Goal: Transaction & Acquisition: Purchase product/service

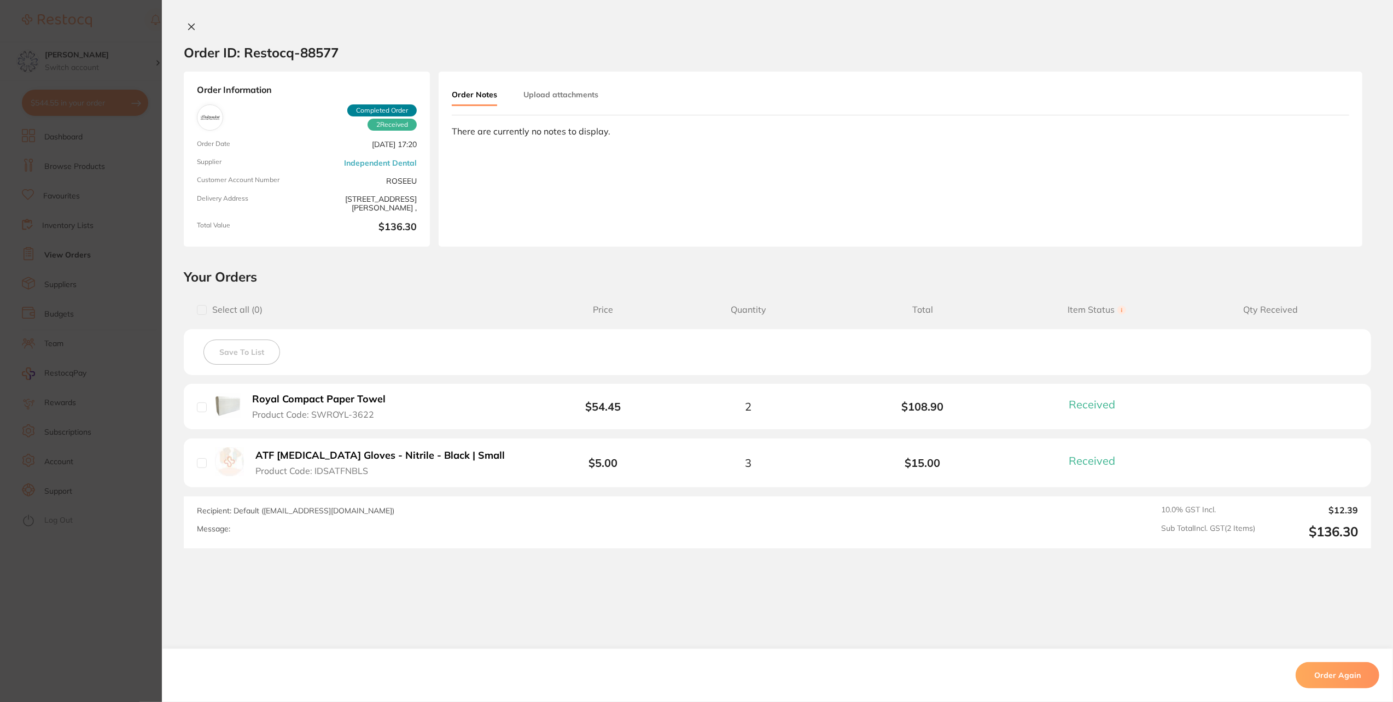
click at [280, 398] on b "Royal Compact Paper Towel" at bounding box center [318, 399] width 133 height 11
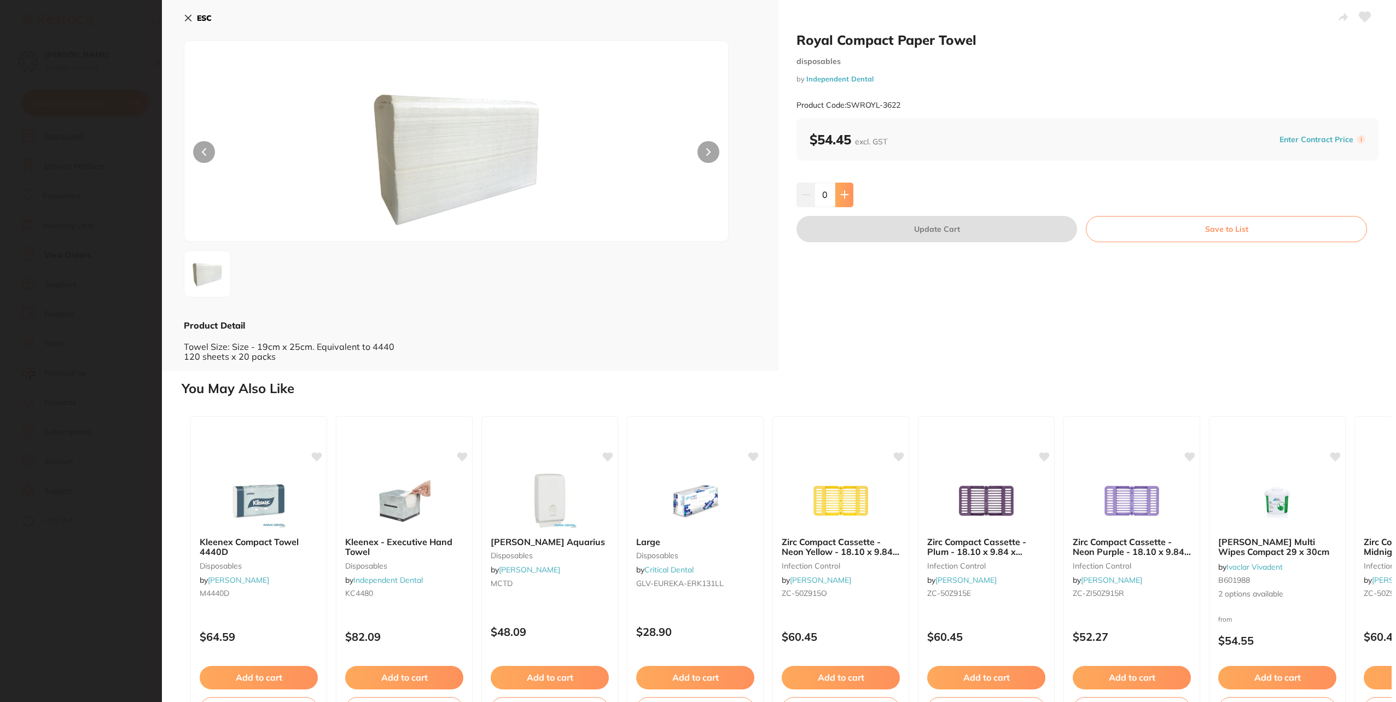
click at [840, 191] on icon at bounding box center [844, 194] width 9 height 9
type input "2"
click at [902, 234] on button "Update Cart" at bounding box center [937, 229] width 281 height 26
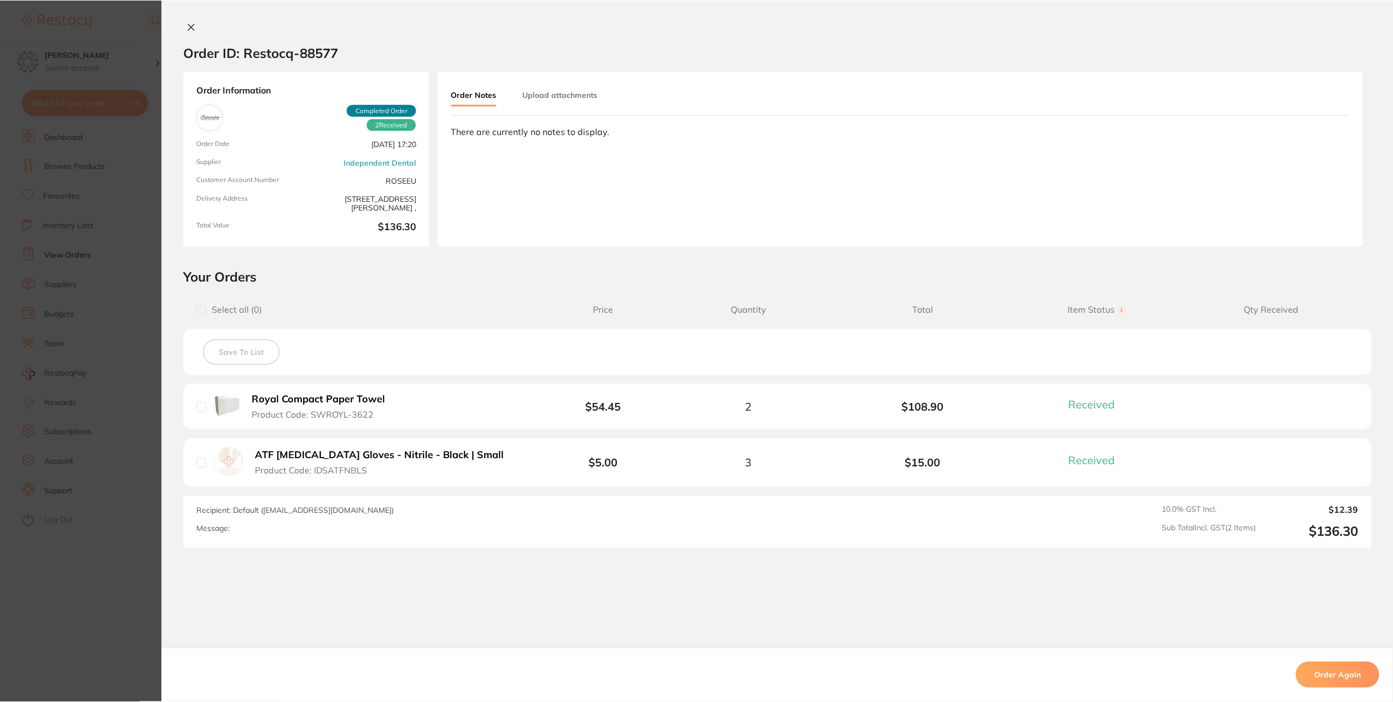
scroll to position [383, 0]
click at [189, 19] on div "Order ID: Restocq- 88577 Order Information 2 Received Completed Order Order Dat…" at bounding box center [777, 351] width 1231 height 702
click at [396, 453] on b "ATF [MEDICAL_DATA] Gloves - Nitrile - Black | Small" at bounding box center [379, 455] width 249 height 11
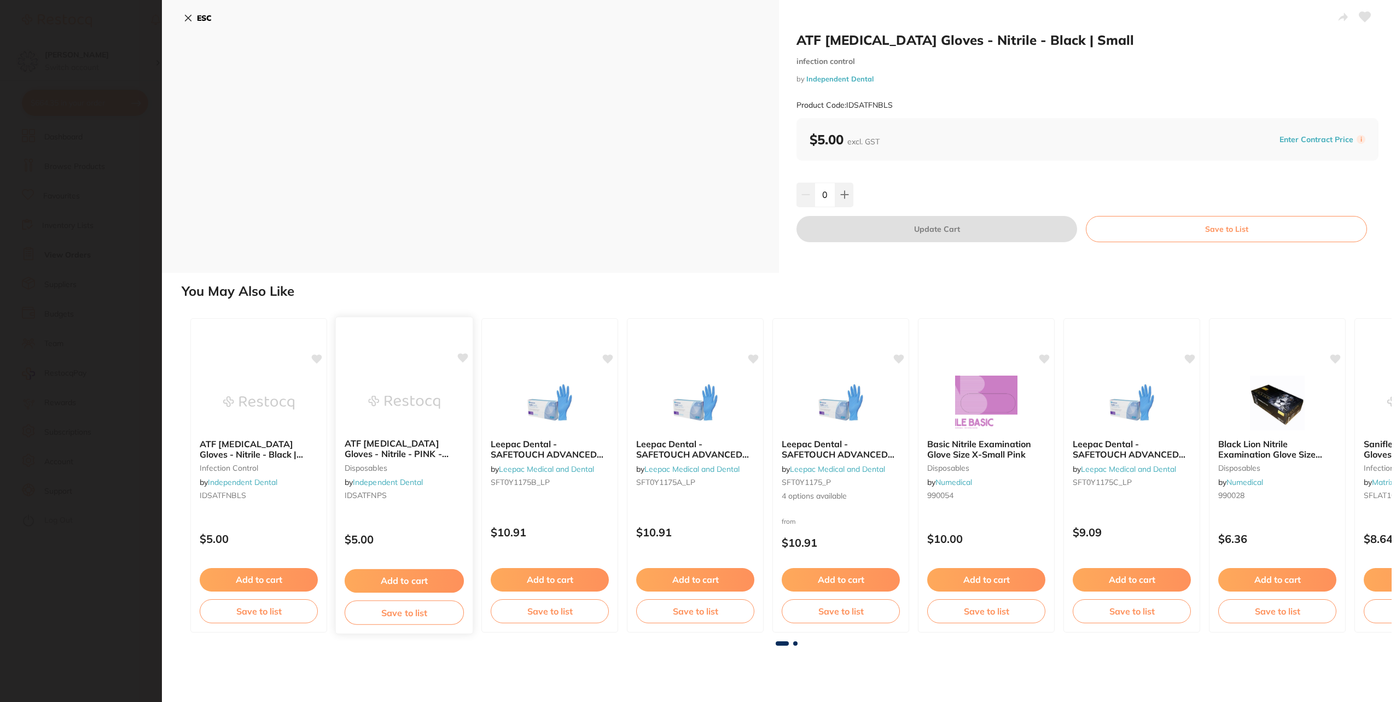
scroll to position [0, 0]
click at [205, 18] on b "ESC" at bounding box center [204, 18] width 15 height 10
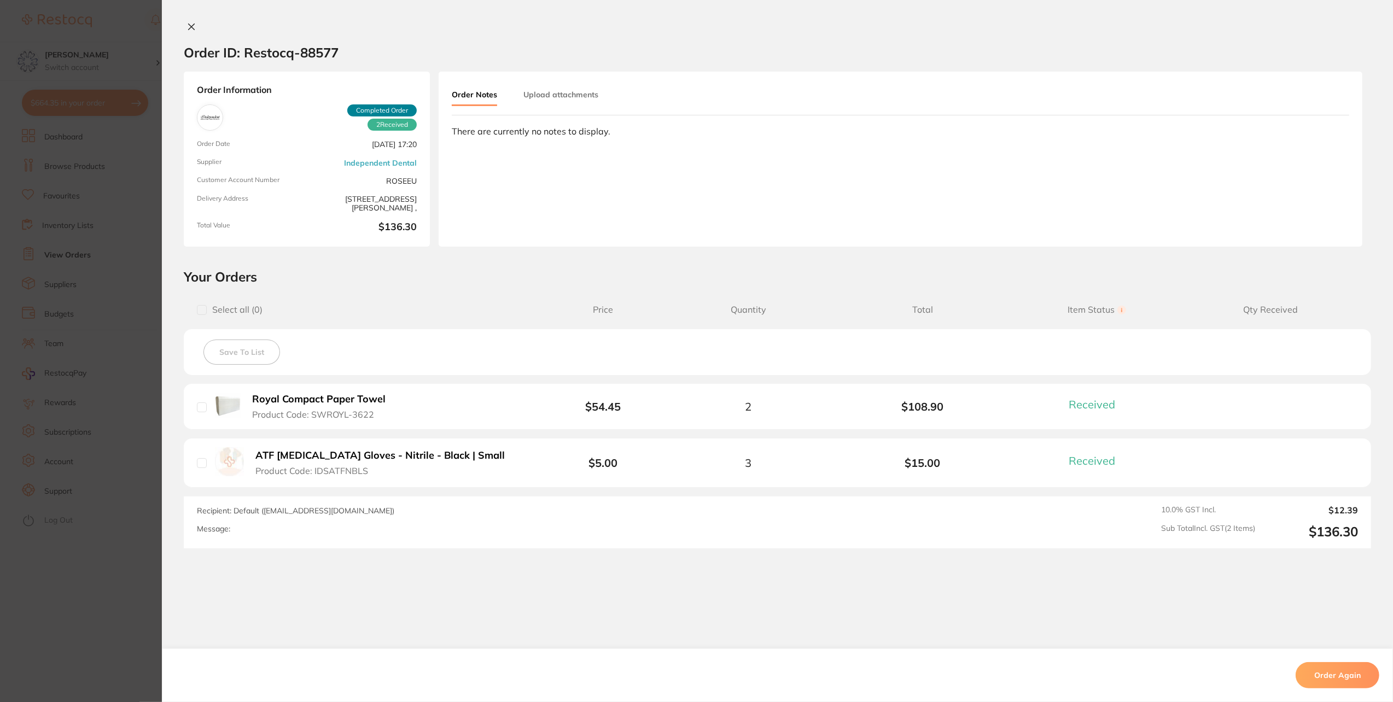
click at [191, 28] on icon at bounding box center [191, 26] width 9 height 9
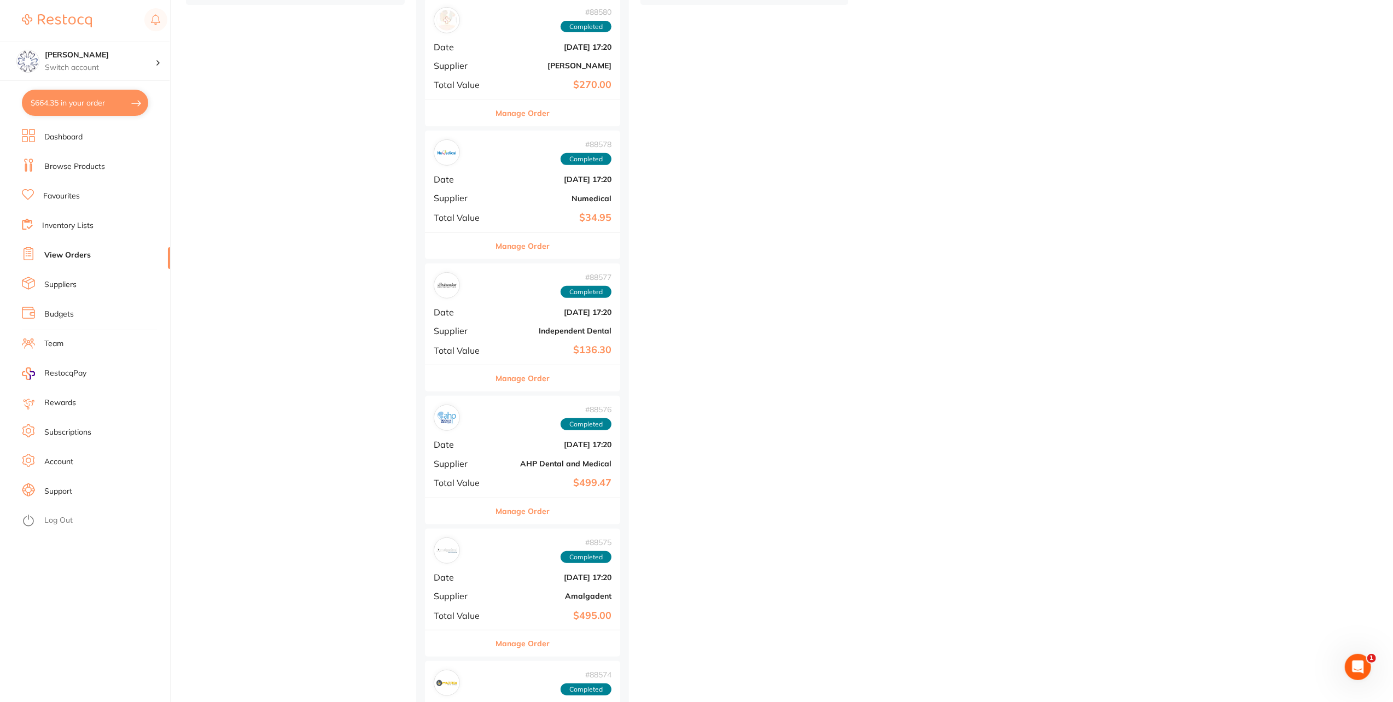
scroll to position [492, 0]
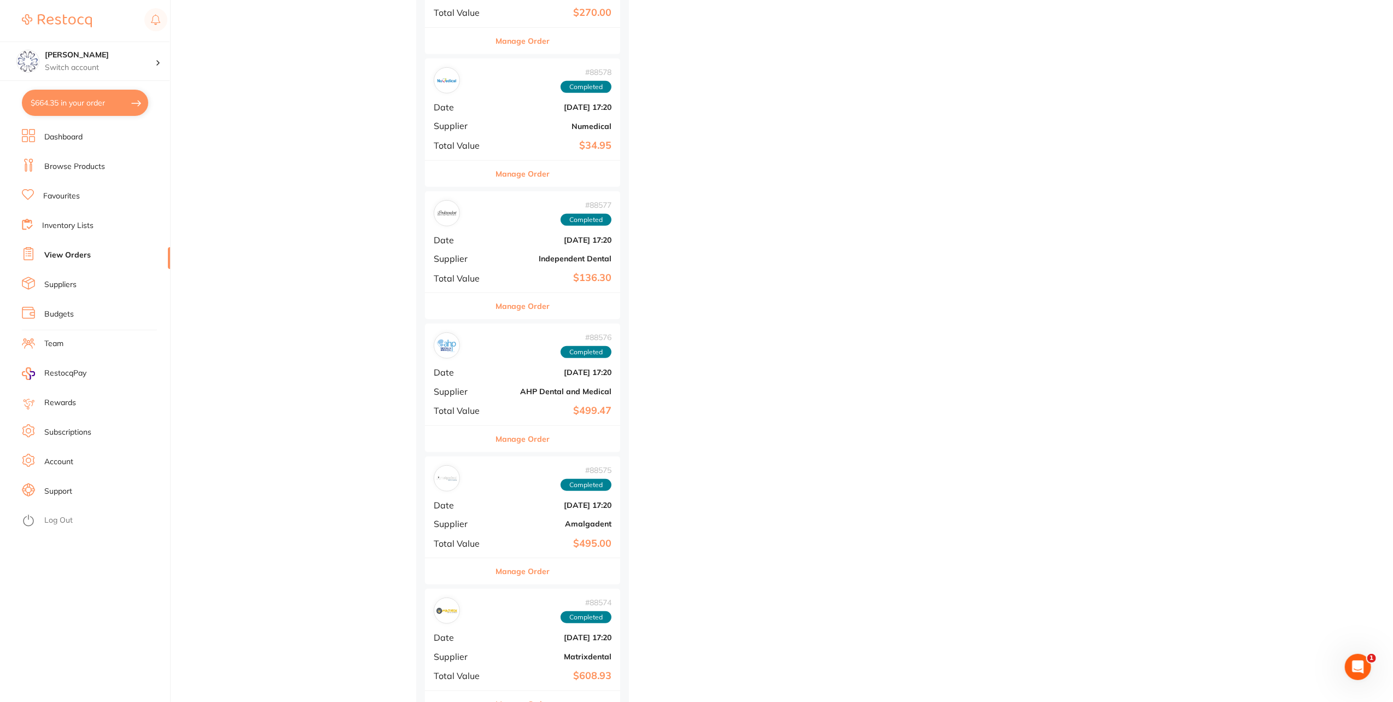
click at [538, 443] on button "Manage Order" at bounding box center [523, 439] width 54 height 26
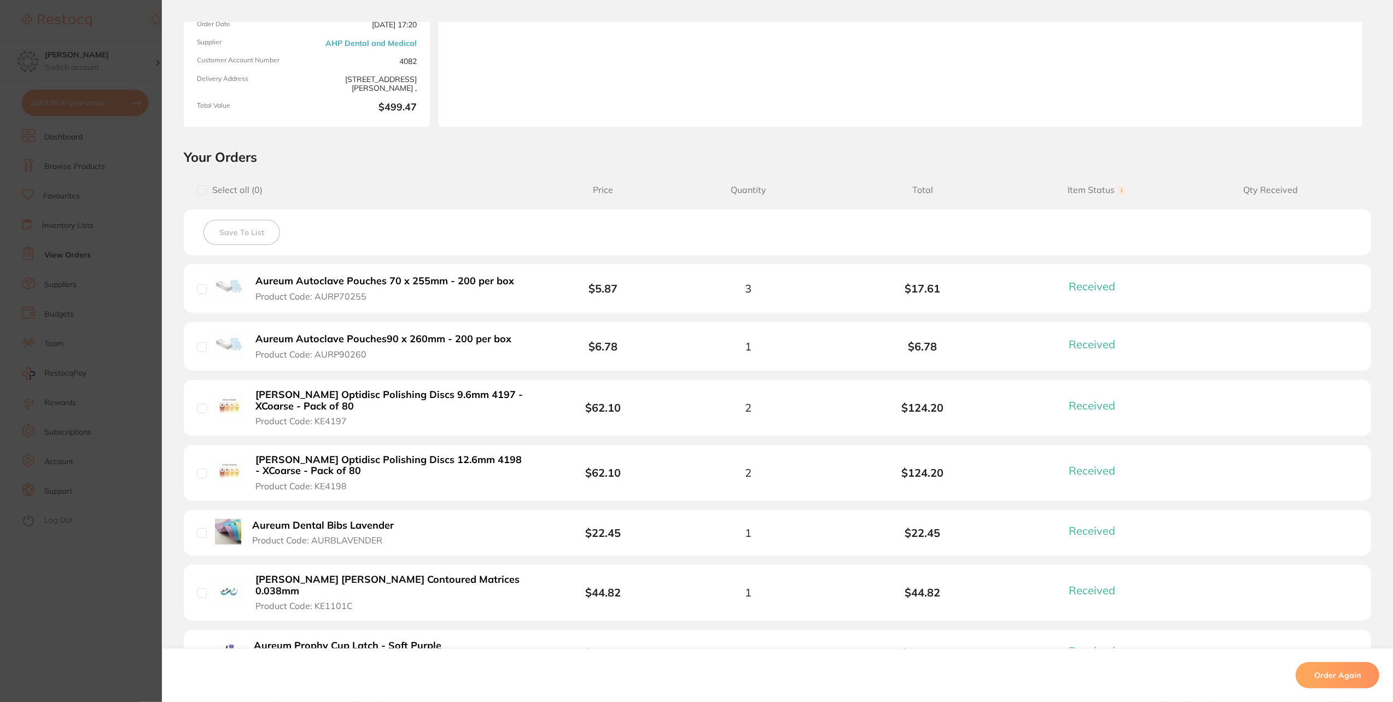
scroll to position [164, 0]
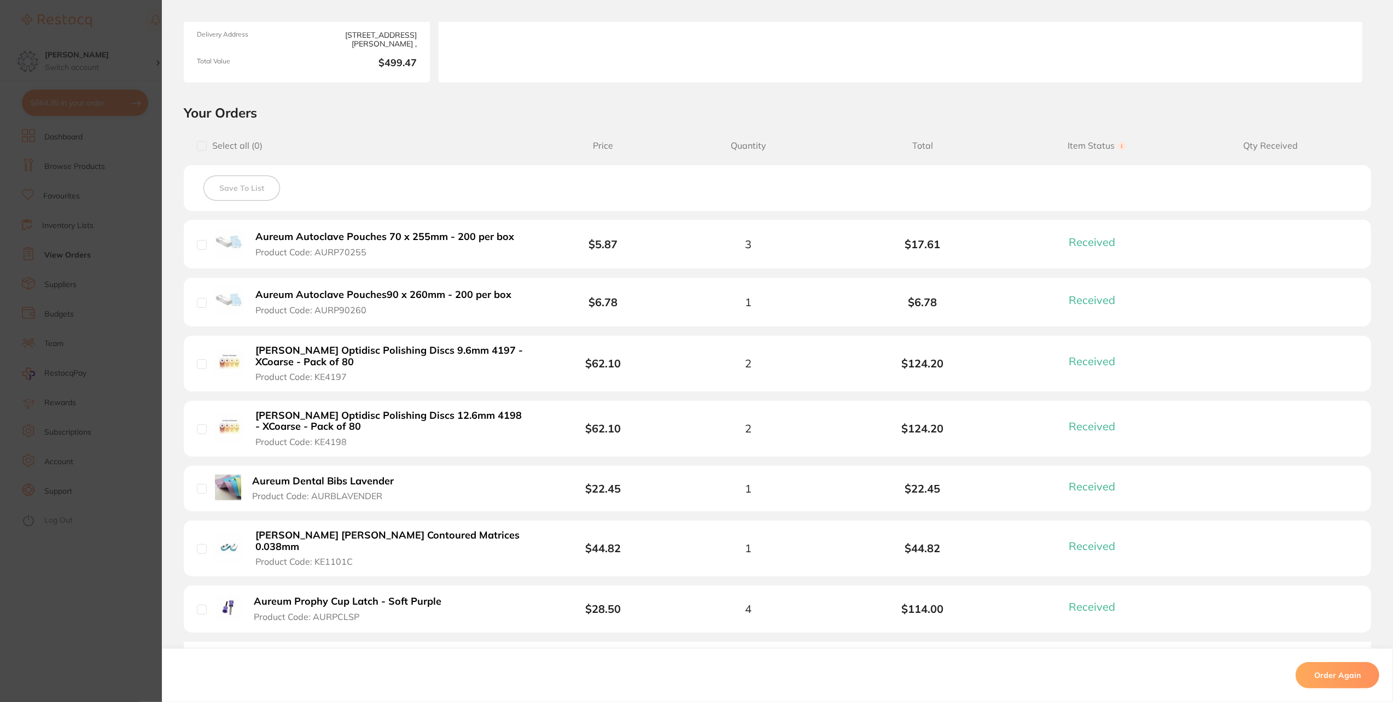
click at [385, 411] on b "[PERSON_NAME] Optidisc Polishing Discs 12.6mm 4198 - XCoarse - Pack of 80" at bounding box center [390, 421] width 270 height 22
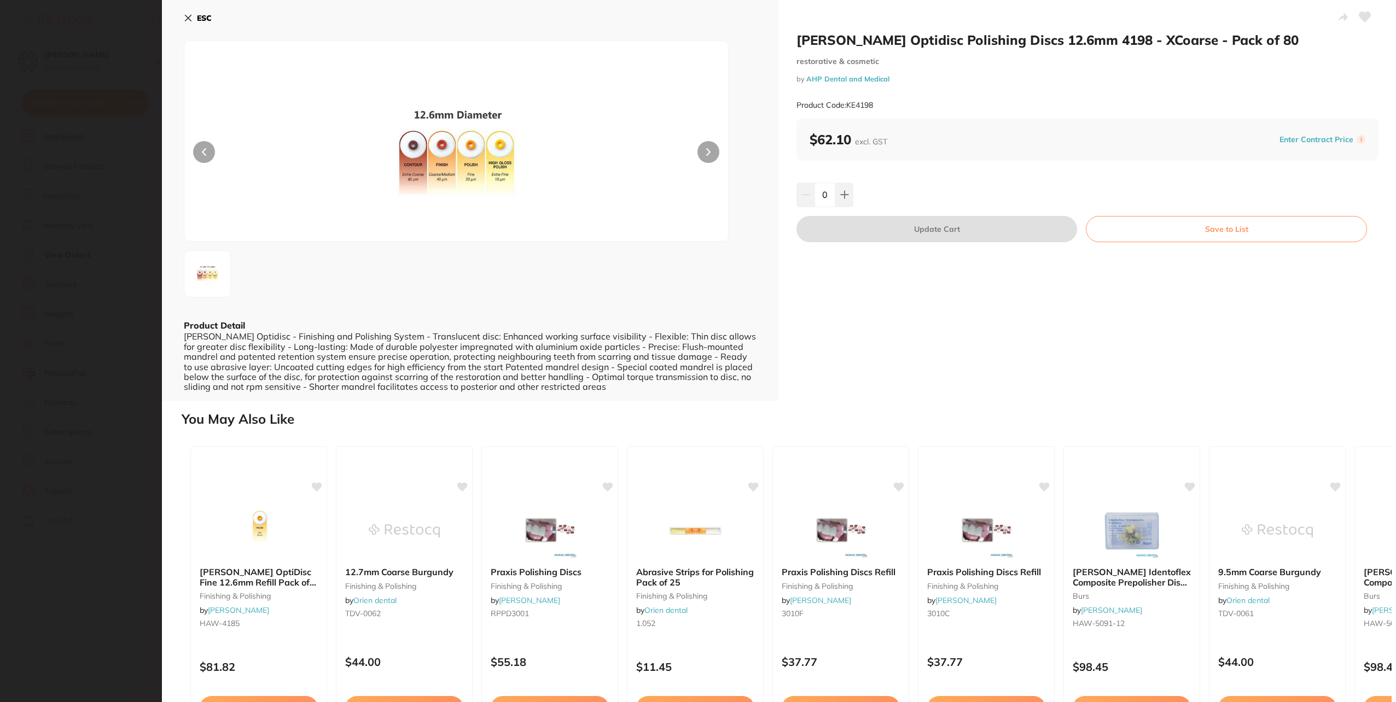
scroll to position [0, 0]
click at [845, 195] on icon at bounding box center [844, 194] width 9 height 9
type input "1"
click at [894, 227] on button "Update Cart" at bounding box center [937, 229] width 281 height 26
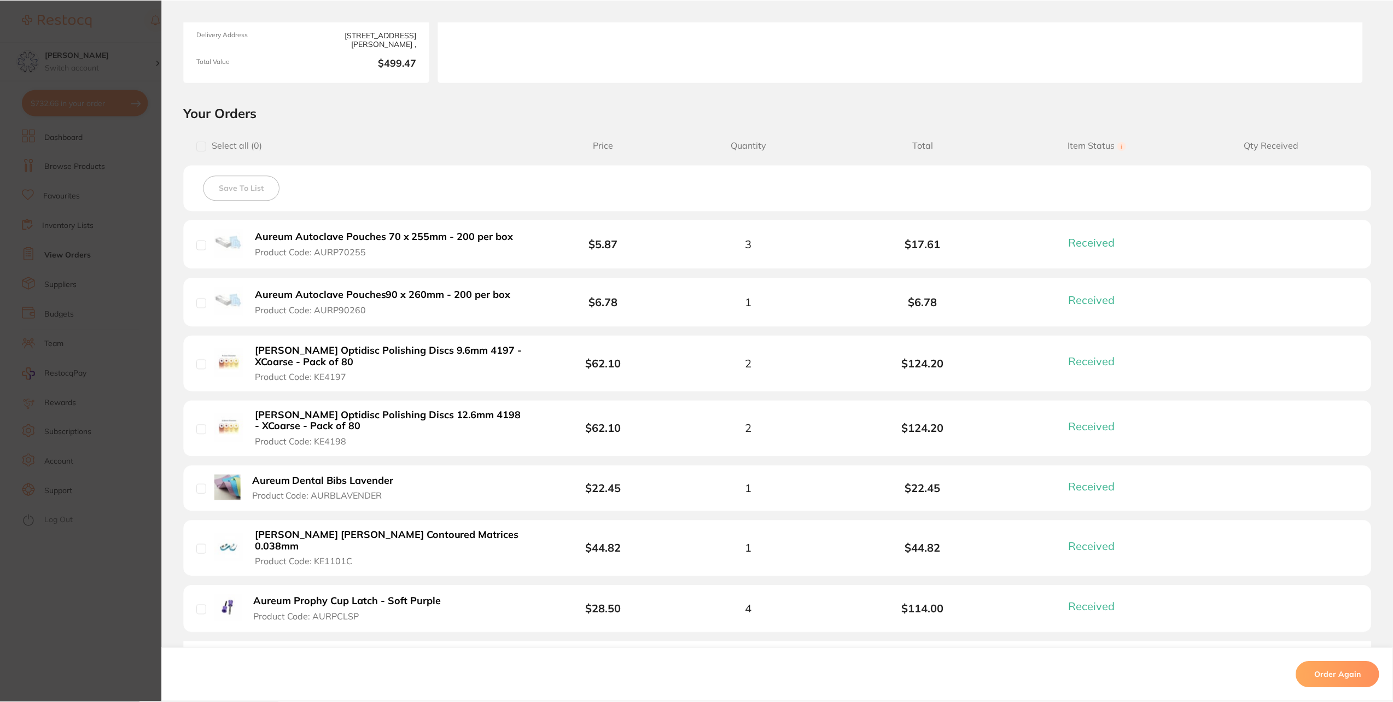
scroll to position [492, 0]
click at [365, 478] on b "Aureum Dental Bibs Lavender" at bounding box center [324, 481] width 142 height 11
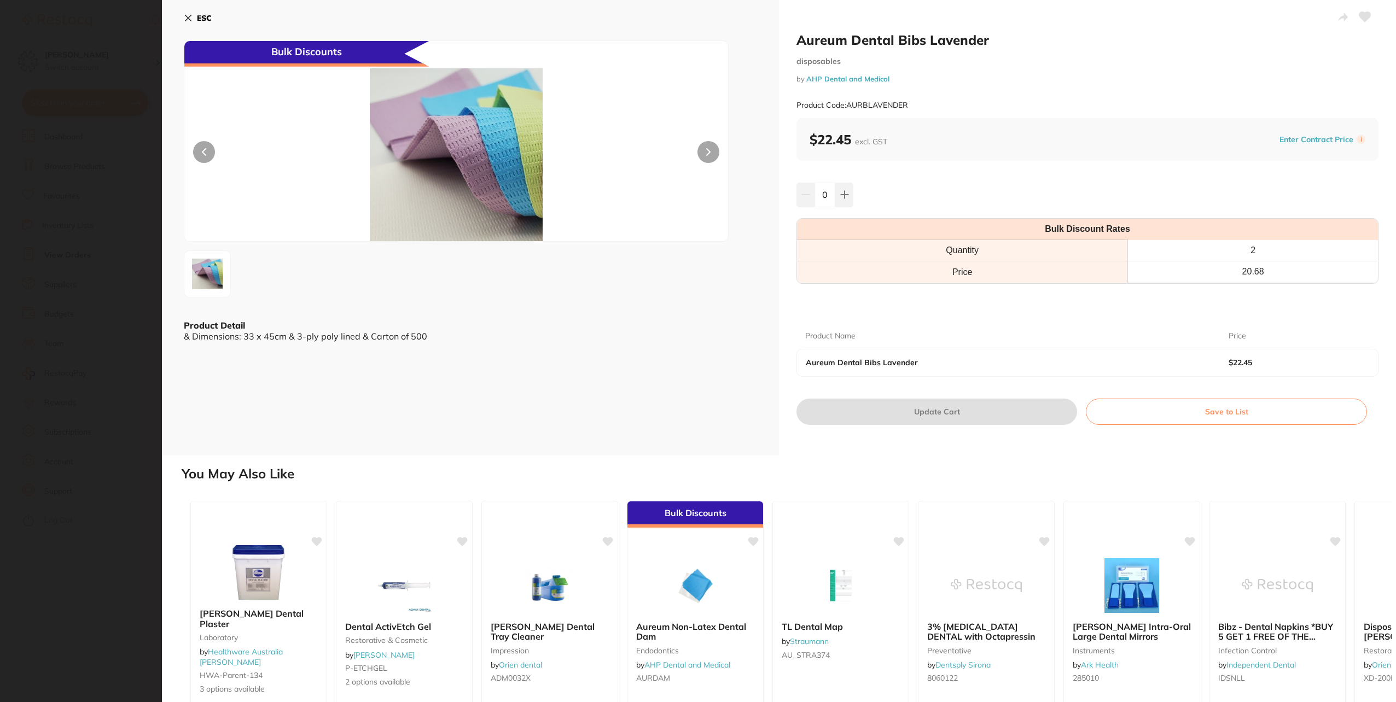
scroll to position [0, 0]
click at [841, 196] on icon at bounding box center [844, 194] width 9 height 9
type input "1"
click at [883, 412] on button "Update Cart" at bounding box center [937, 412] width 281 height 26
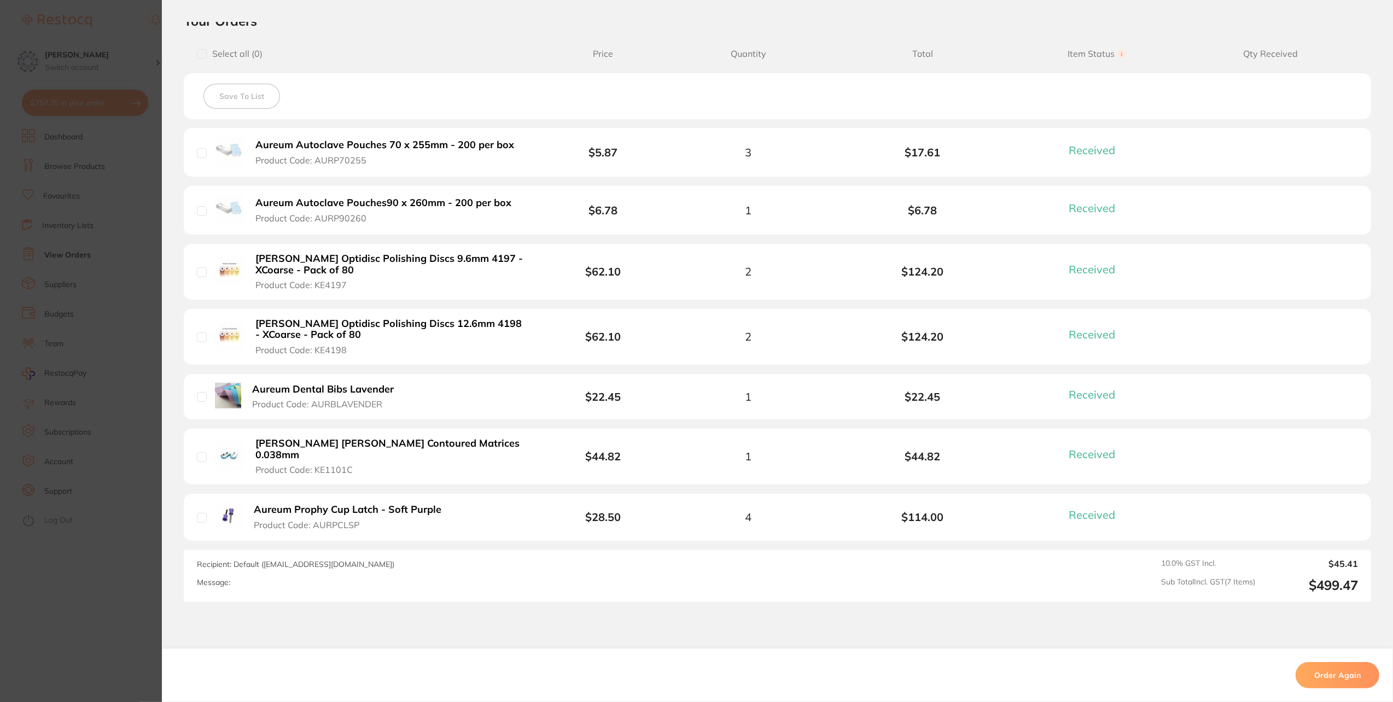
scroll to position [274, 0]
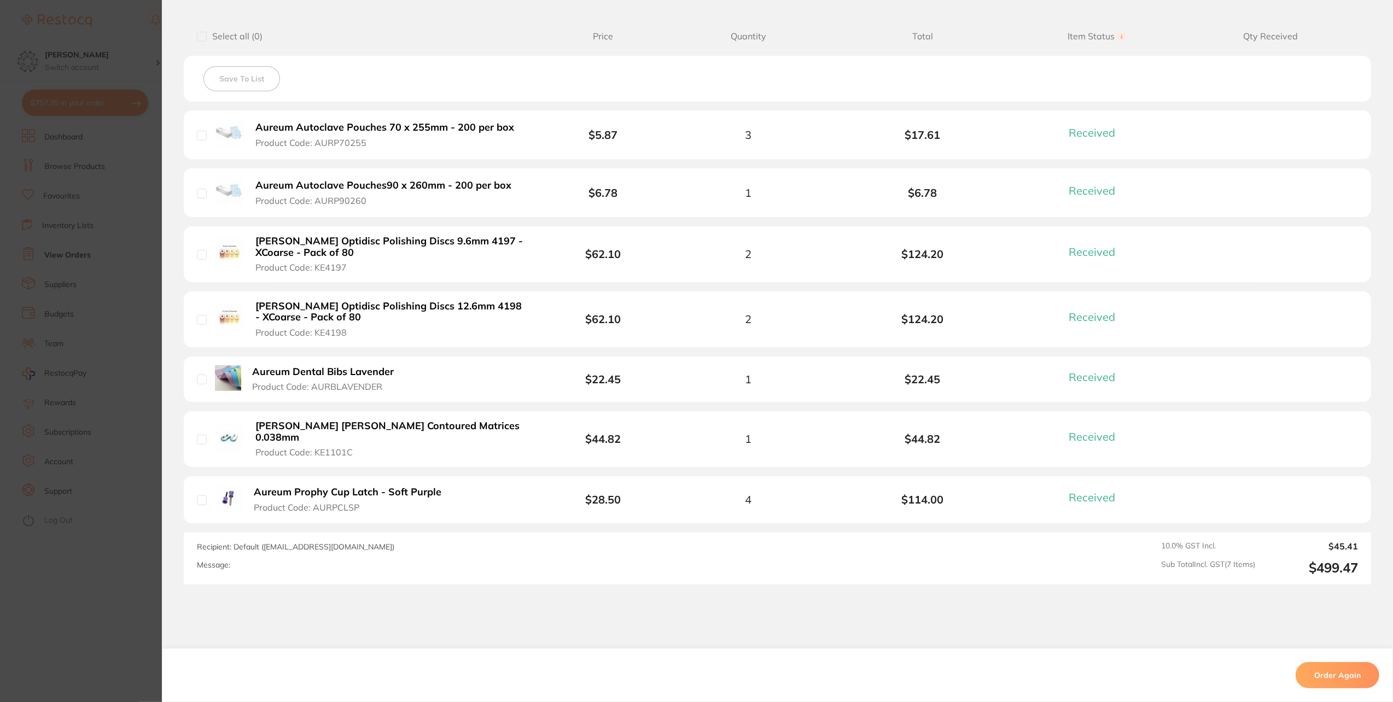
click at [426, 487] on b "Aureum Prophy Cup Latch - Soft Purple" at bounding box center [348, 492] width 188 height 11
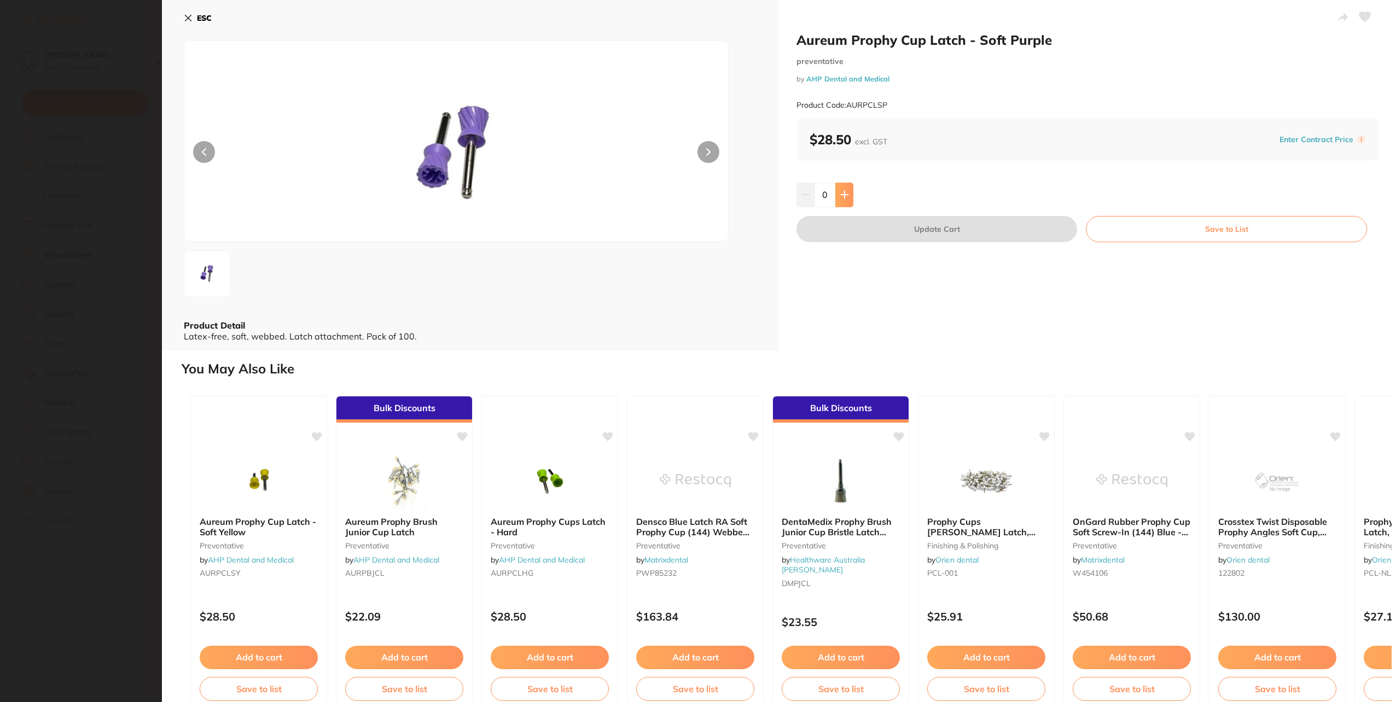
click at [847, 199] on button at bounding box center [844, 195] width 18 height 24
type input "2"
click at [887, 229] on button "Update Cart" at bounding box center [937, 229] width 281 height 26
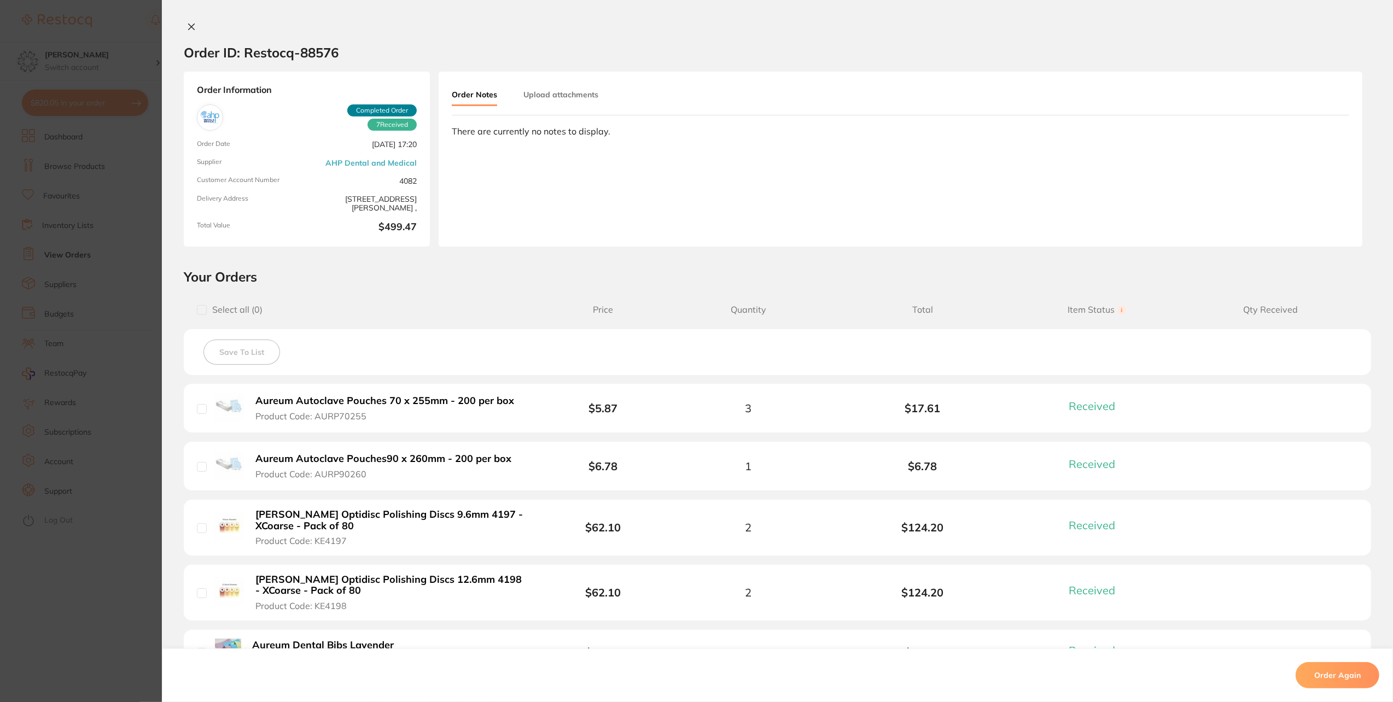
click at [177, 18] on div "Order ID: Restocq- 88576 Order Information 7 Received Completed Order Order Dat…" at bounding box center [777, 351] width 1231 height 702
click at [189, 30] on icon at bounding box center [191, 26] width 9 height 9
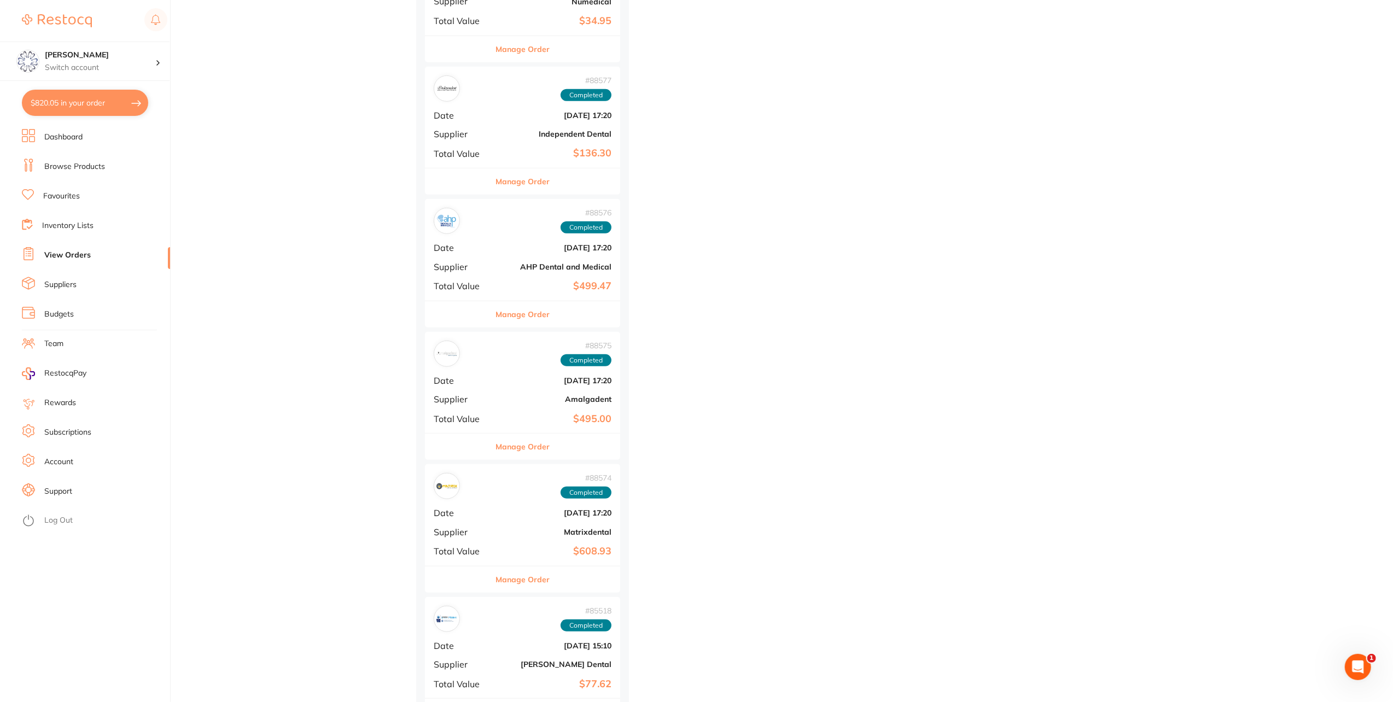
scroll to position [656, 0]
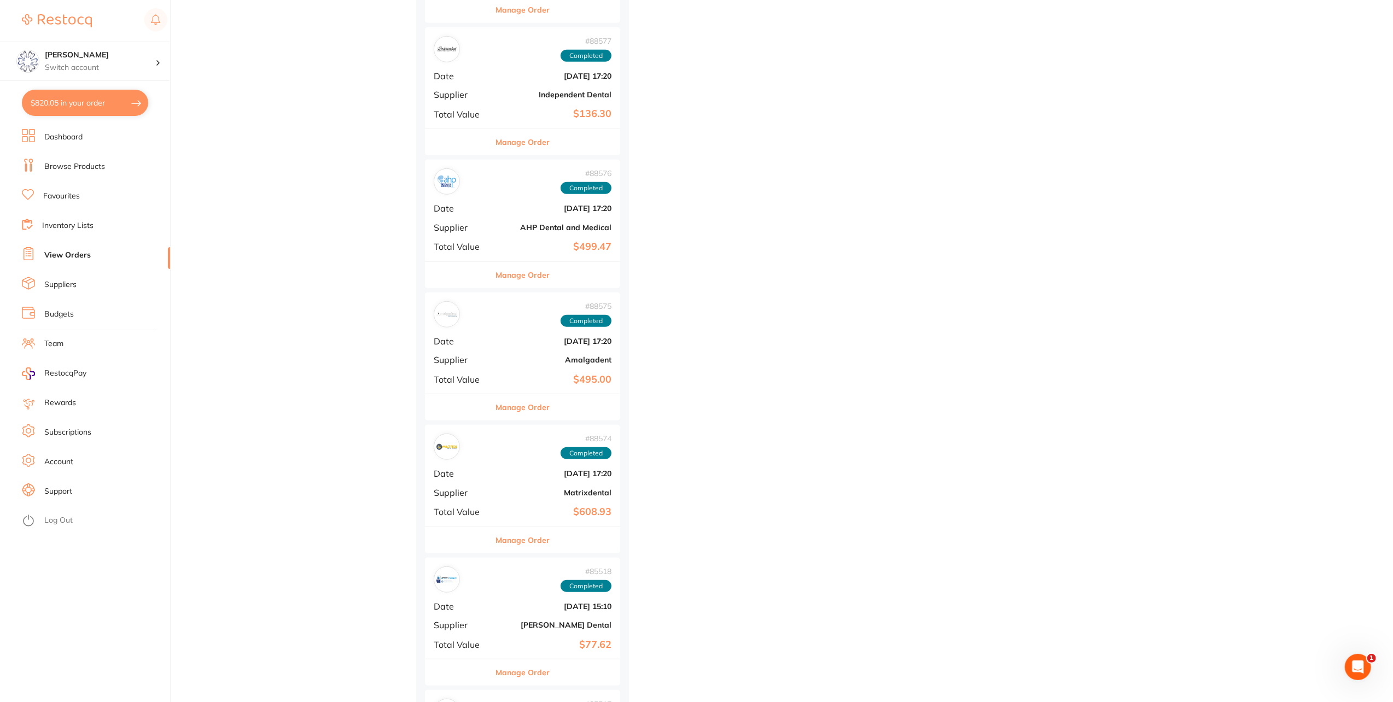
click at [536, 402] on button "Manage Order" at bounding box center [523, 407] width 54 height 26
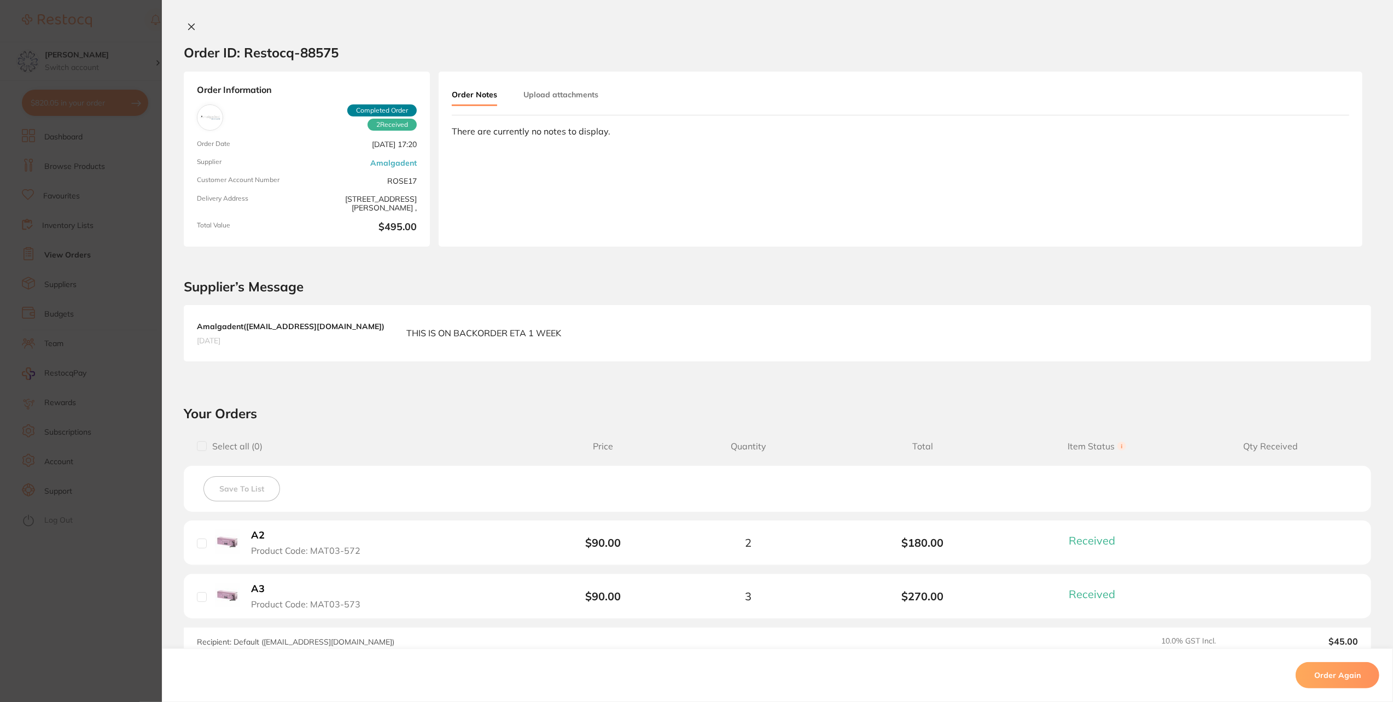
click at [190, 25] on icon at bounding box center [192, 27] width 6 height 6
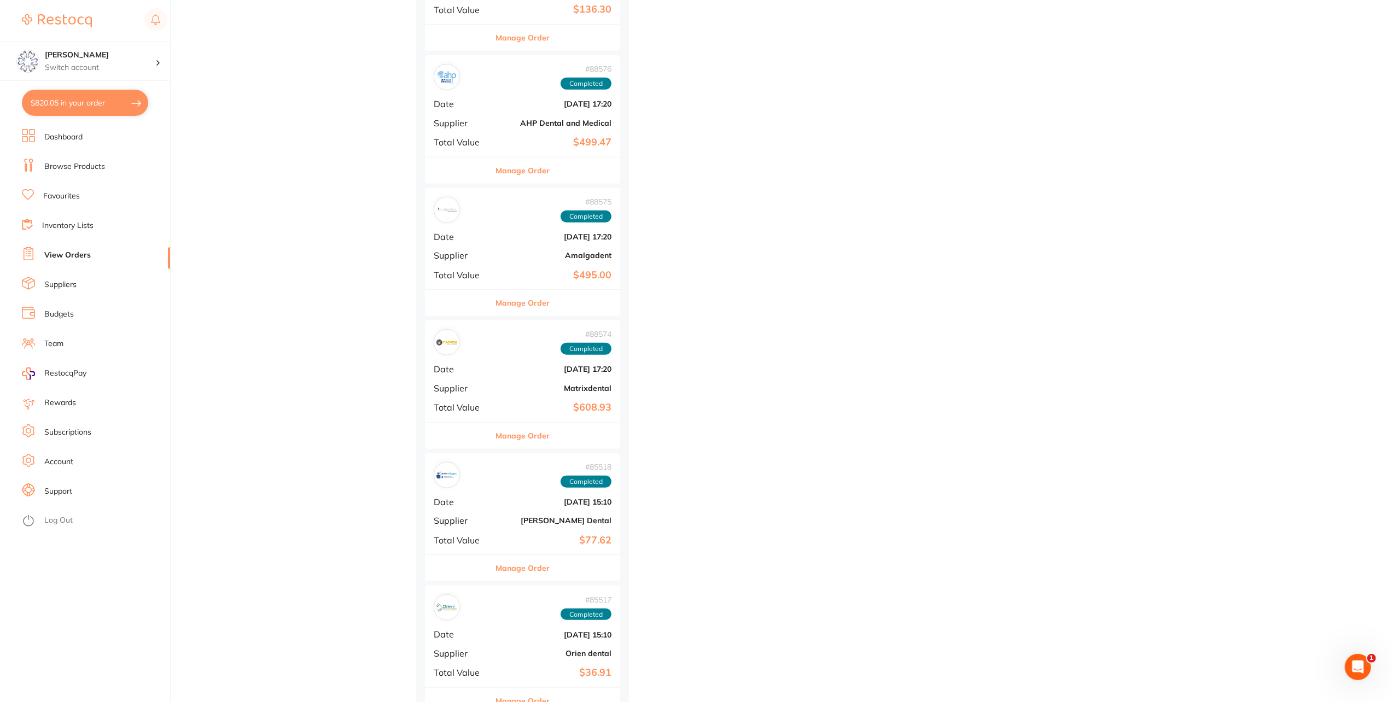
scroll to position [766, 0]
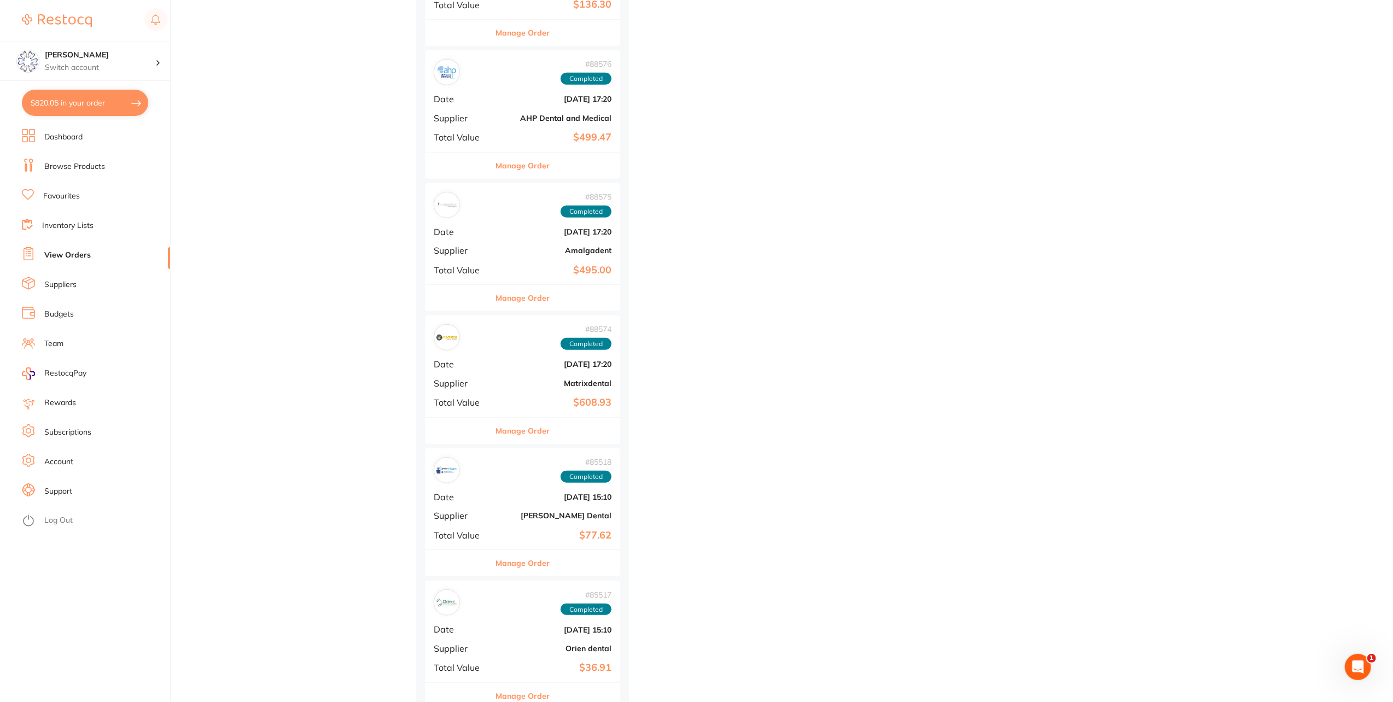
click at [544, 421] on button "Manage Order" at bounding box center [523, 431] width 54 height 26
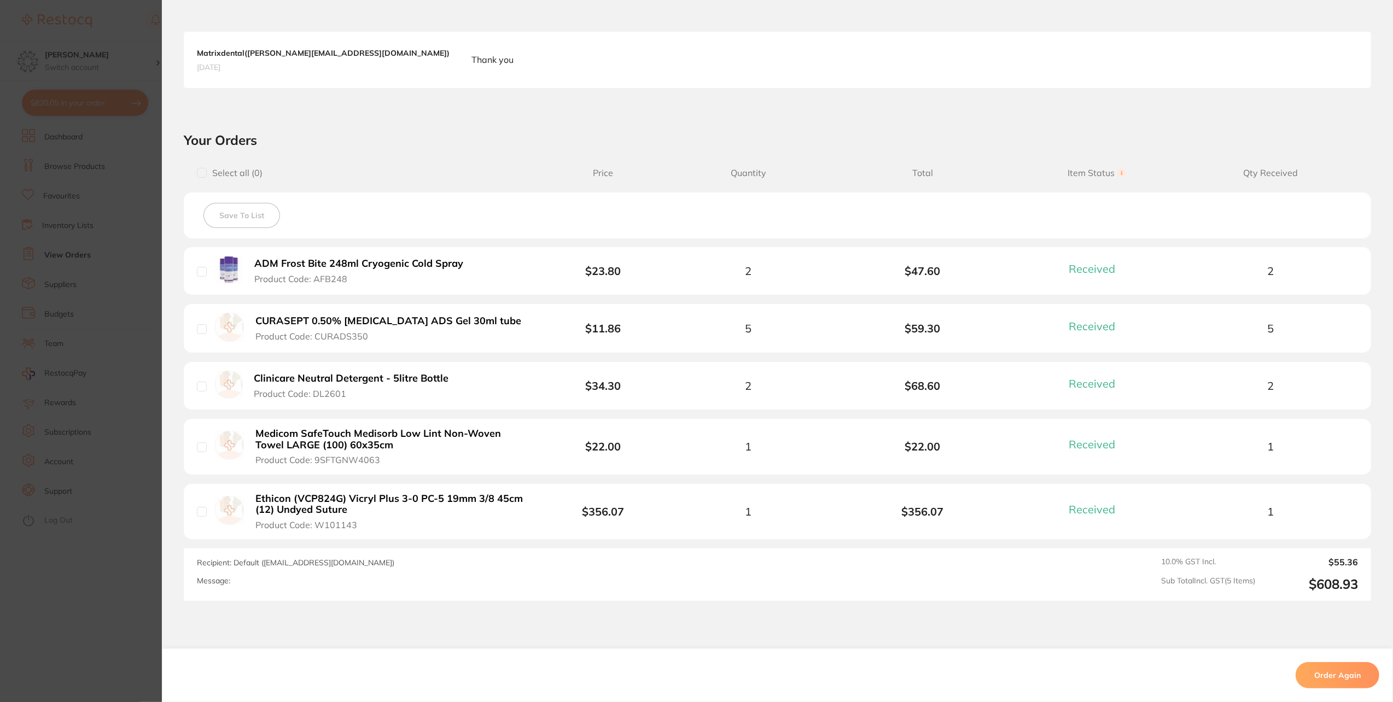
scroll to position [328, 0]
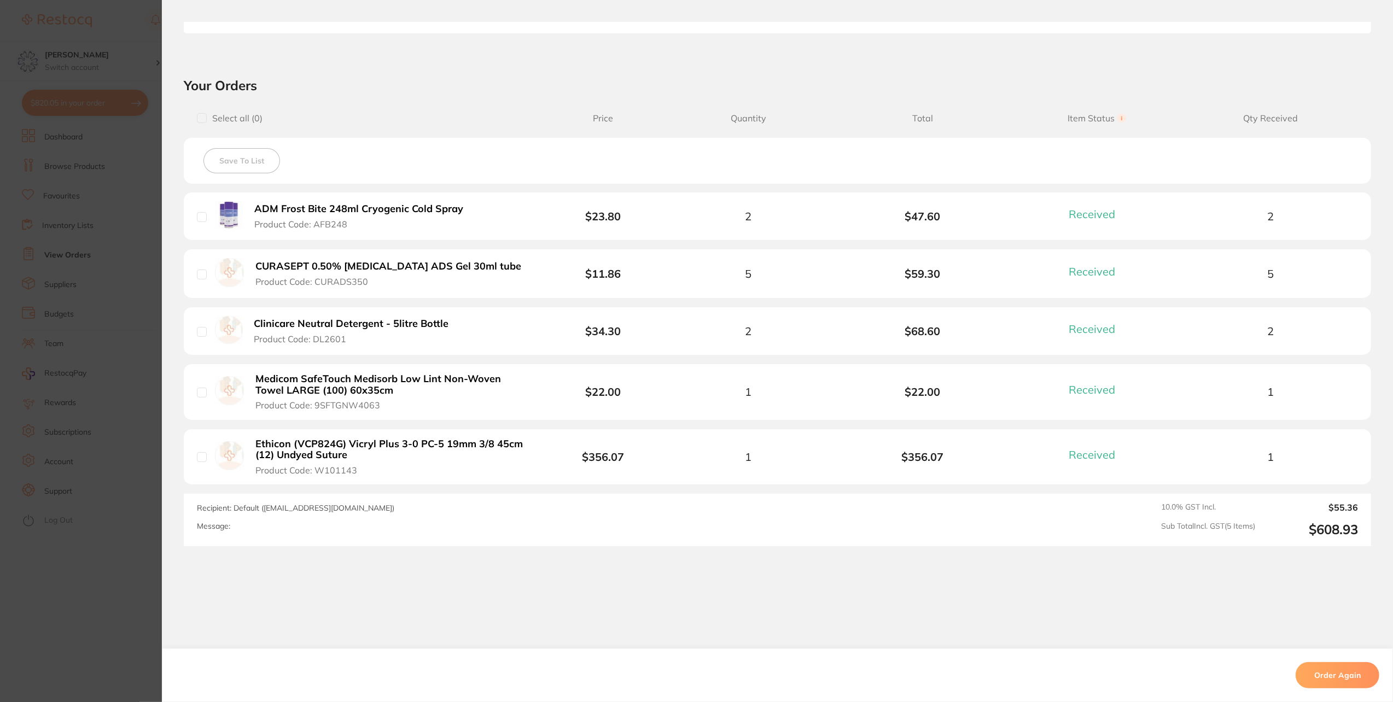
click at [407, 321] on b "Clinicare Neutral Detergent - 5litre Bottle" at bounding box center [351, 323] width 195 height 11
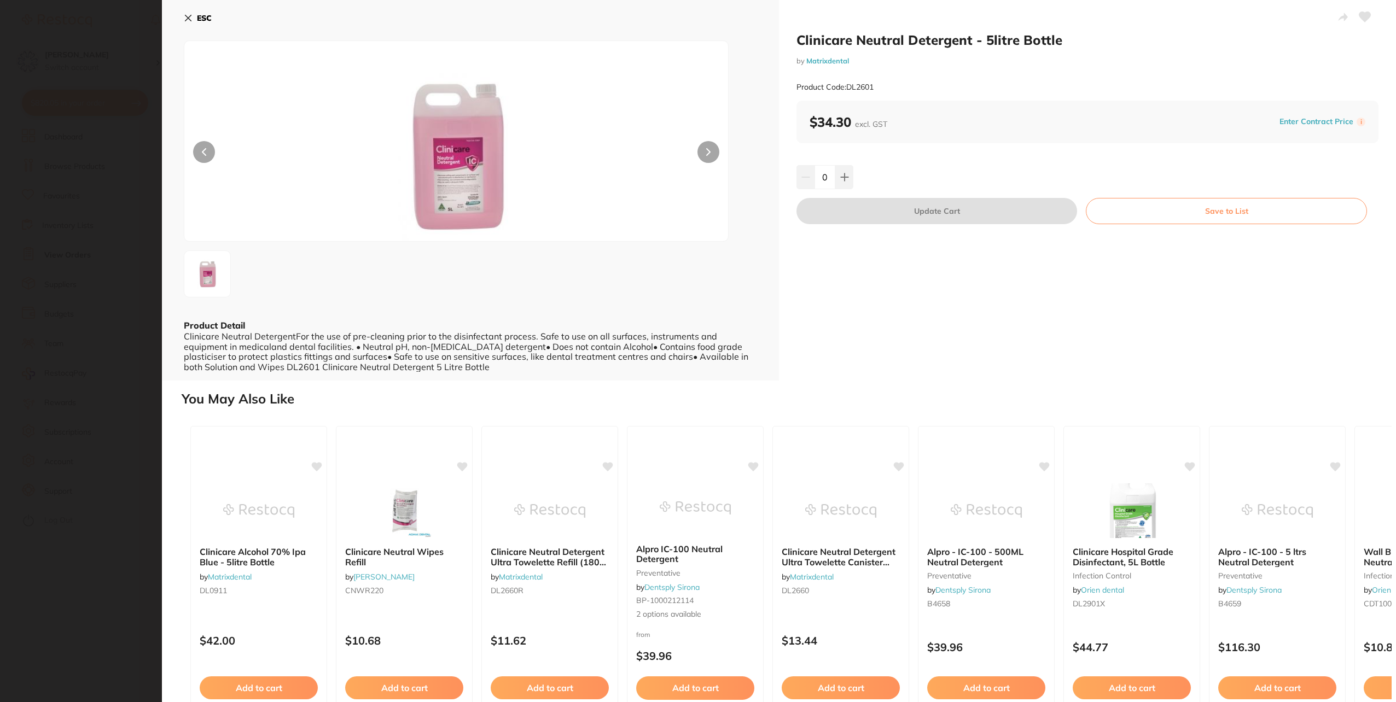
scroll to position [0, 0]
click at [839, 182] on button at bounding box center [844, 177] width 18 height 24
type input "1"
click at [886, 202] on button "Update Cart" at bounding box center [937, 211] width 281 height 26
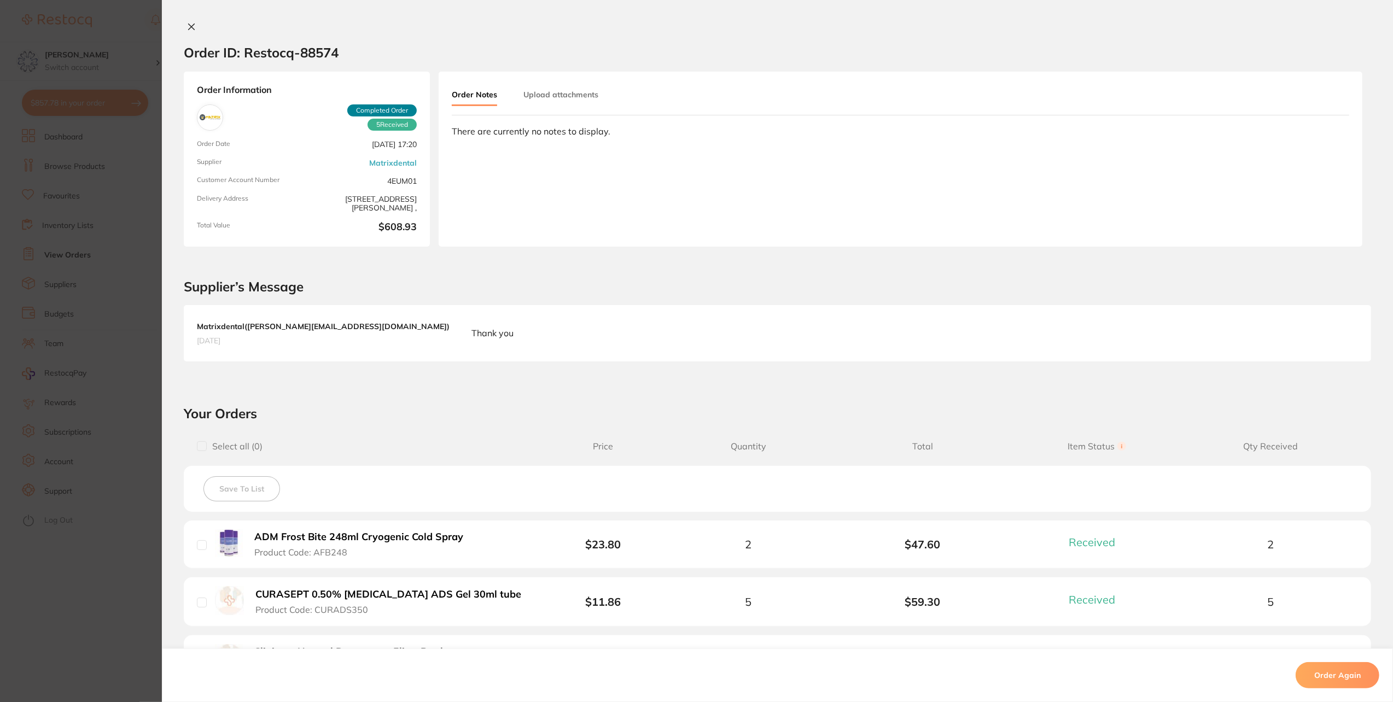
click at [189, 25] on icon at bounding box center [192, 27] width 6 height 6
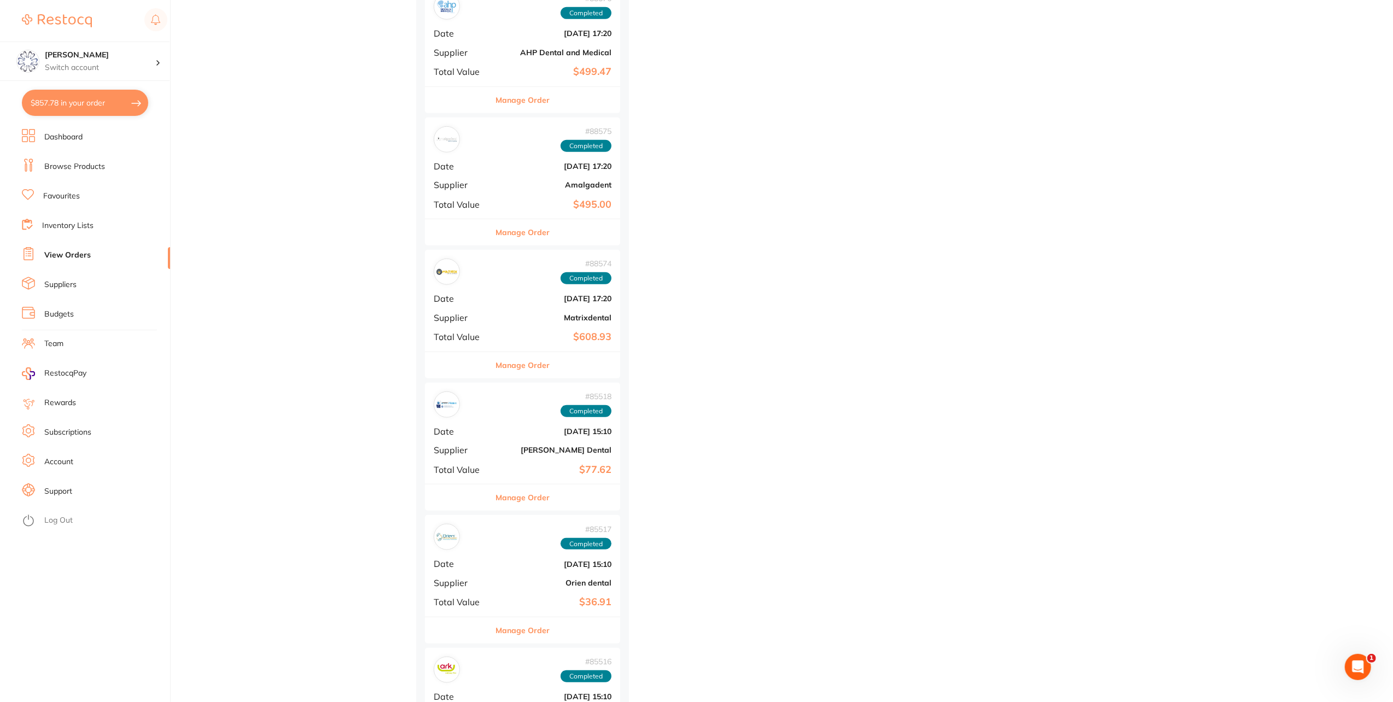
scroll to position [930, 0]
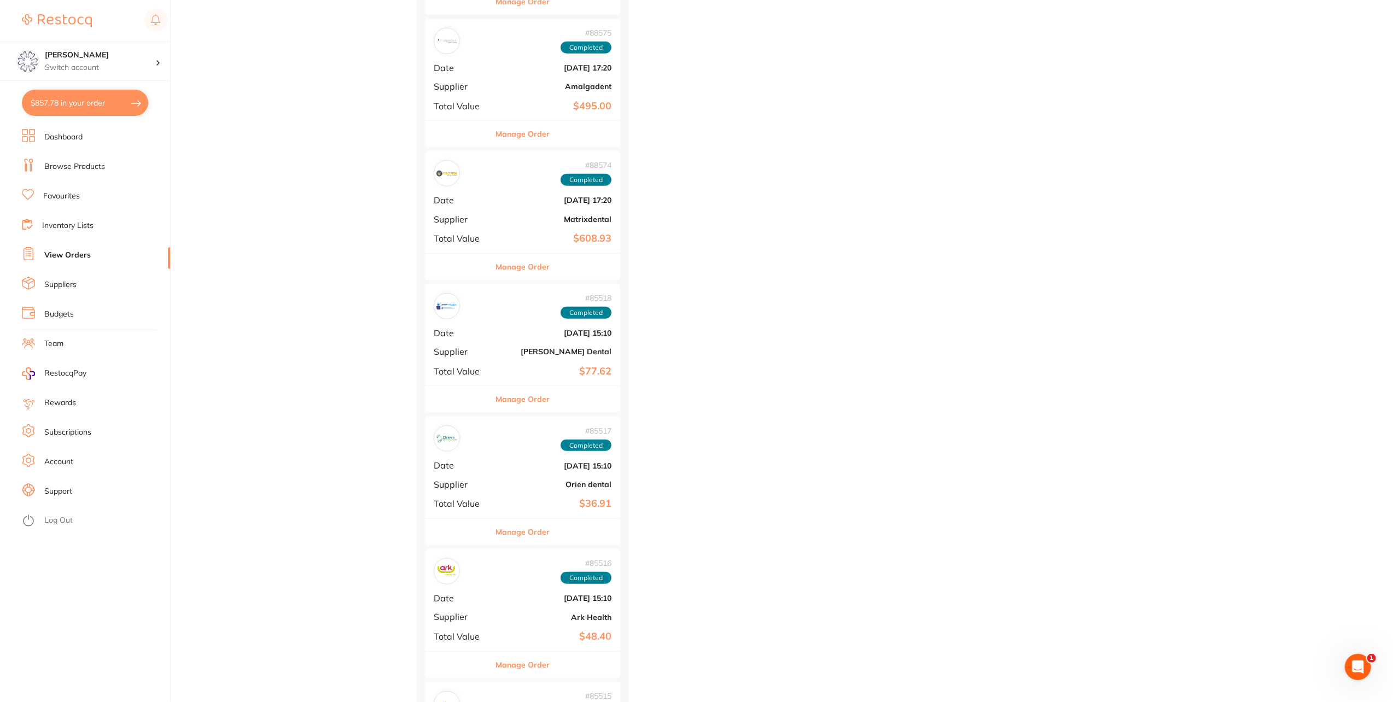
click at [531, 391] on button "Manage Order" at bounding box center [523, 399] width 54 height 26
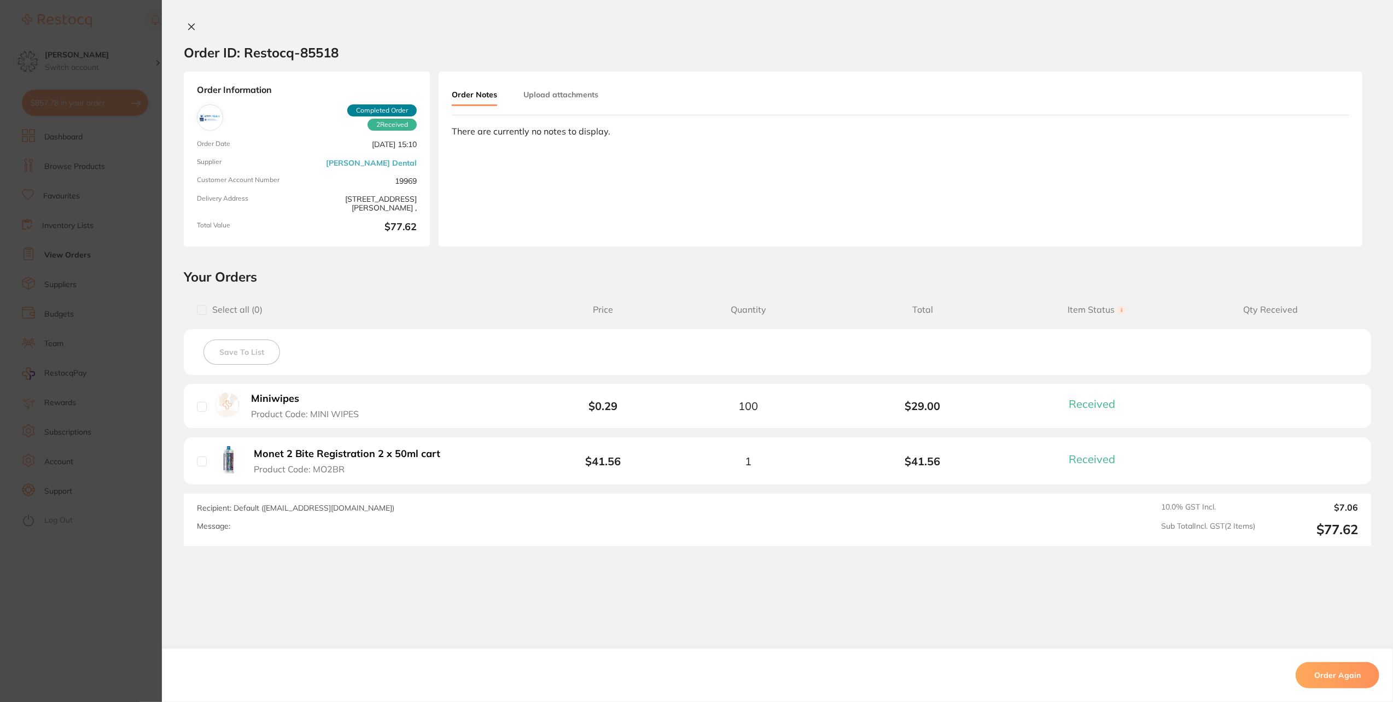
click at [286, 398] on b "Miniwipes" at bounding box center [275, 398] width 48 height 11
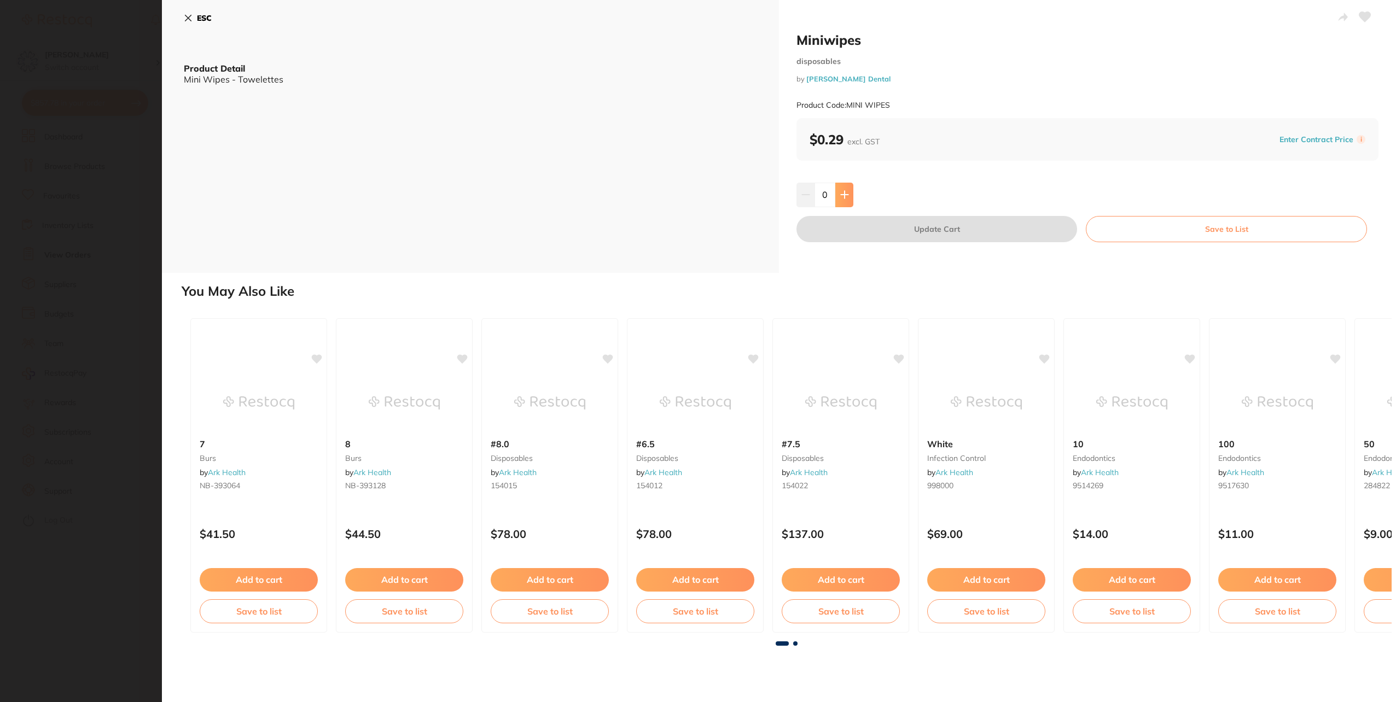
click at [848, 200] on button at bounding box center [844, 195] width 18 height 24
click at [830, 197] on input "1" at bounding box center [825, 195] width 21 height 24
type input "100"
click at [911, 228] on button "Update Cart" at bounding box center [937, 229] width 281 height 26
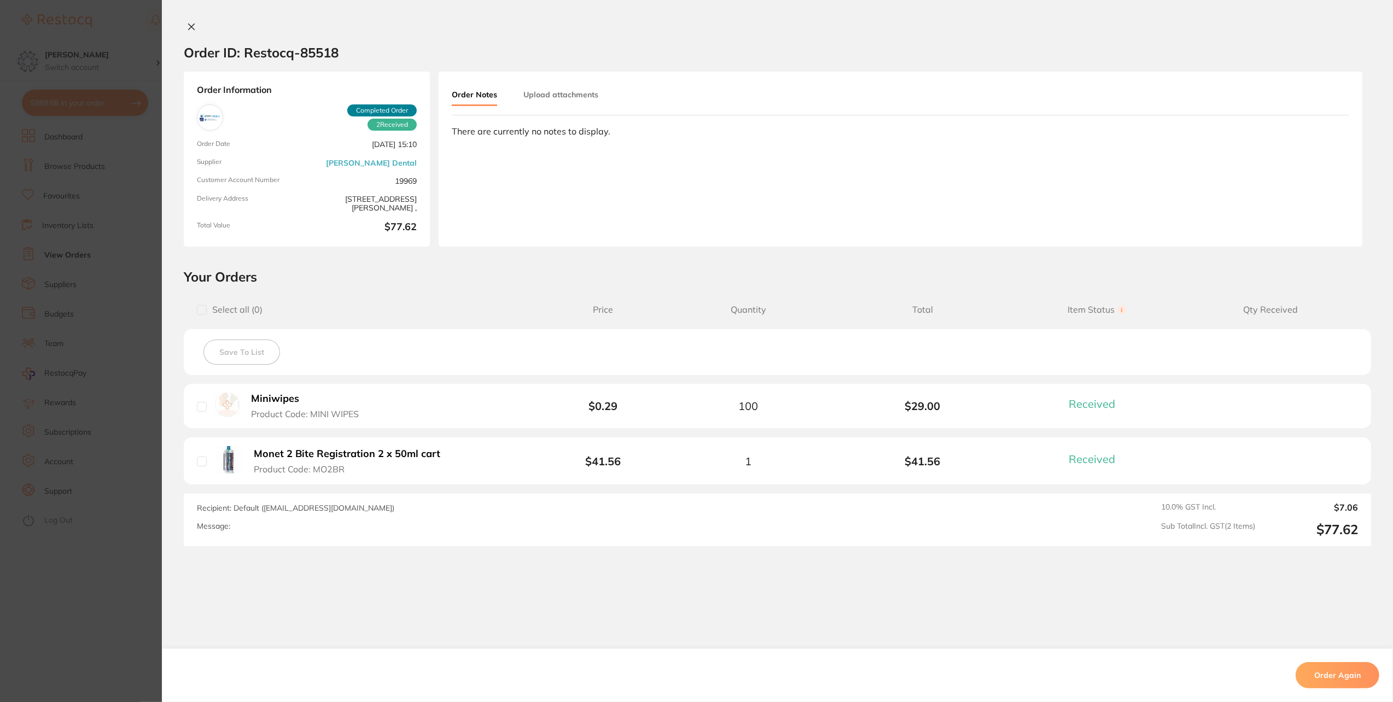
scroll to position [711, 0]
click at [191, 28] on icon at bounding box center [191, 26] width 9 height 9
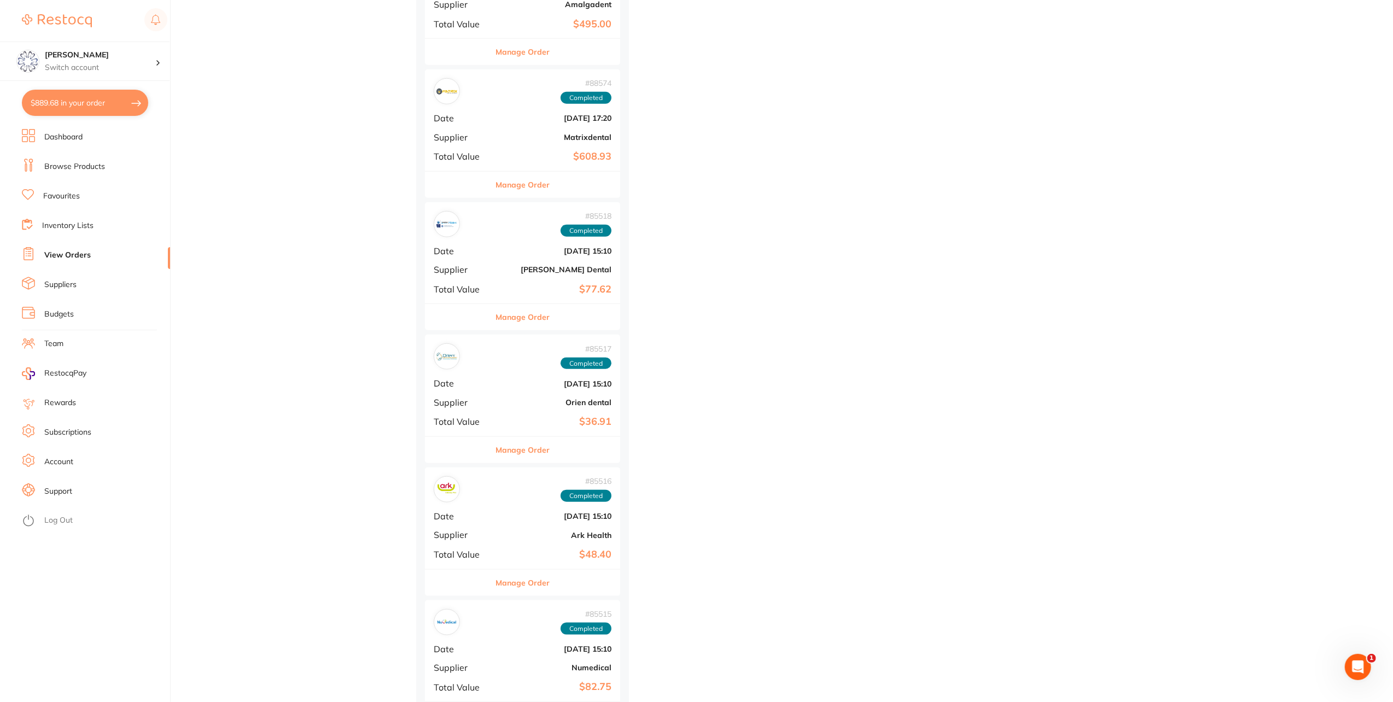
scroll to position [1039, 0]
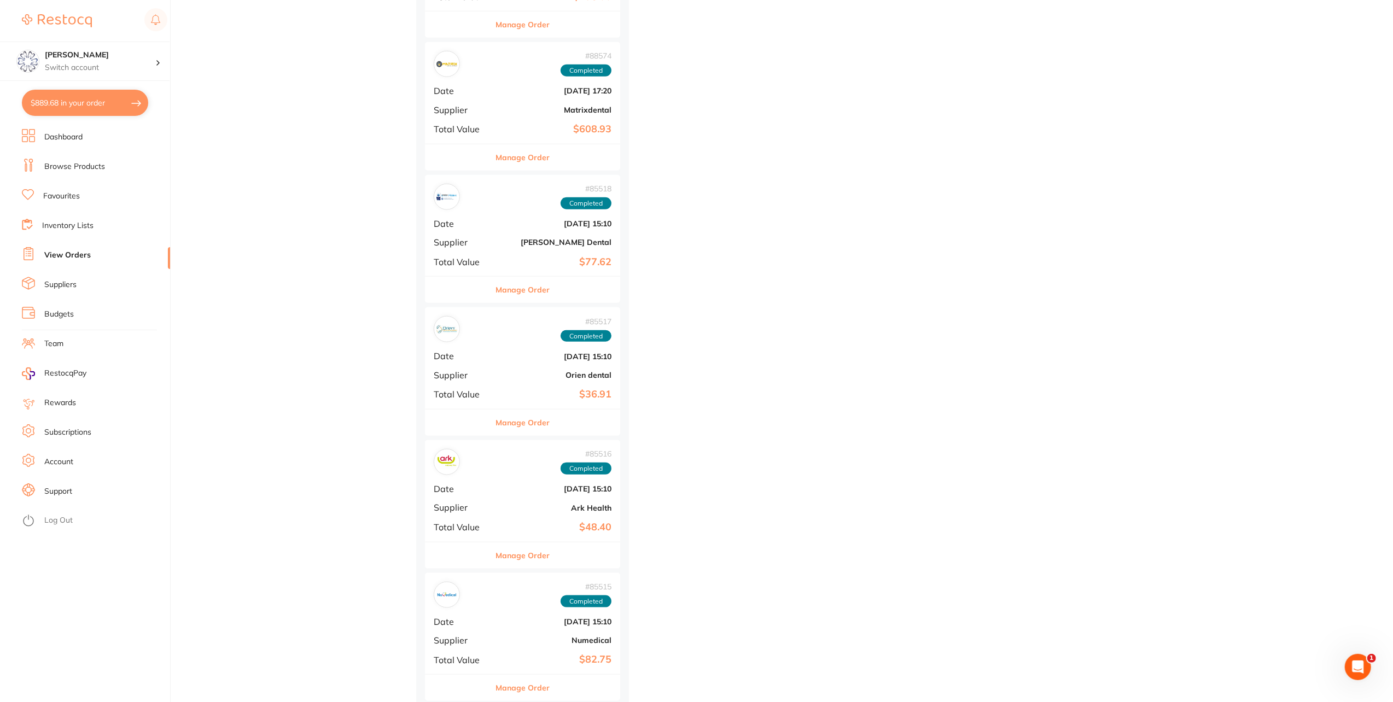
click at [553, 423] on div "Manage Order" at bounding box center [522, 422] width 195 height 27
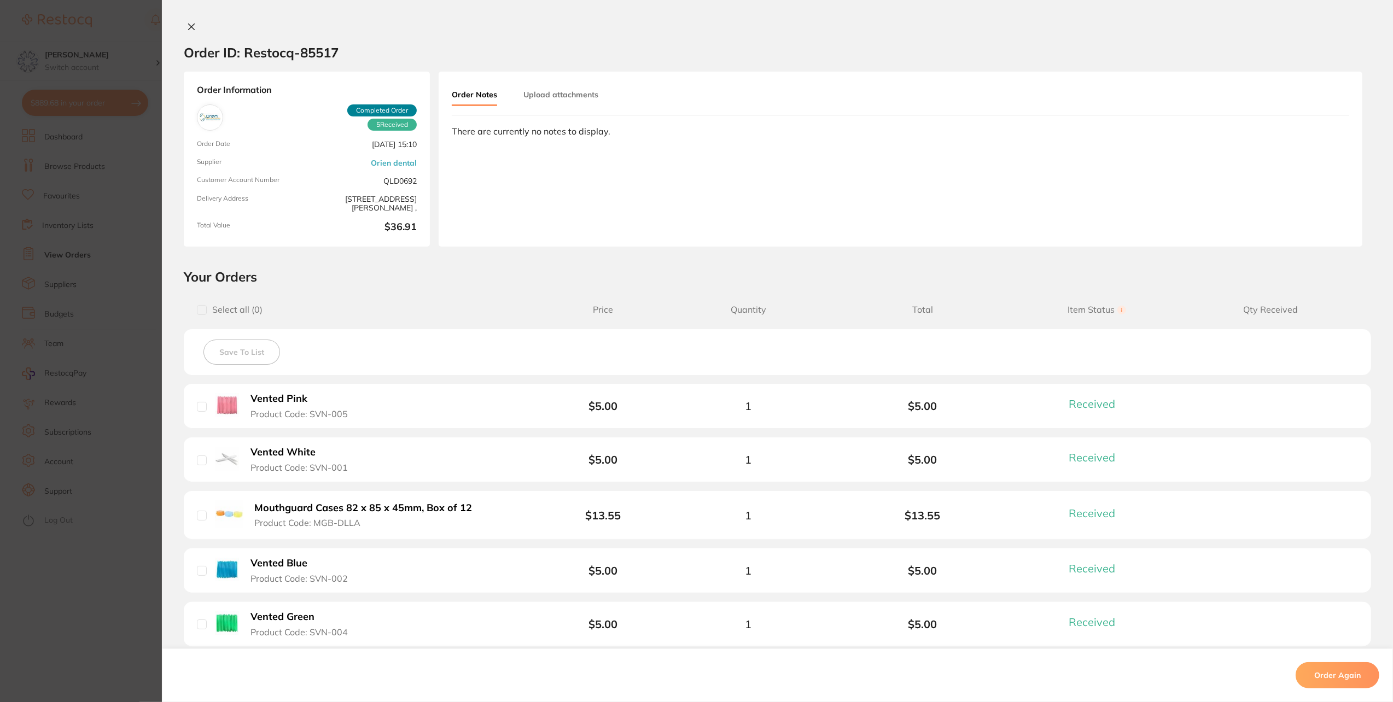
scroll to position [711, 0]
click at [190, 27] on icon at bounding box center [191, 26] width 9 height 9
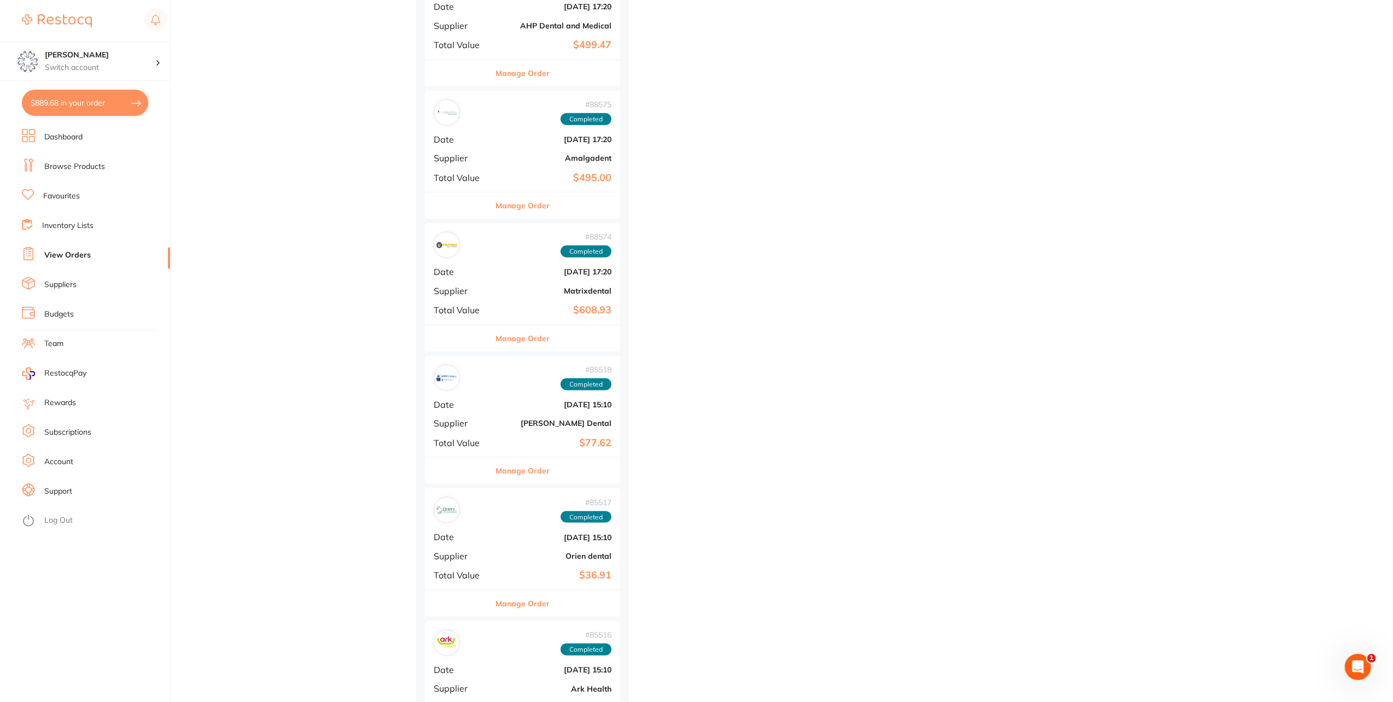
scroll to position [875, 0]
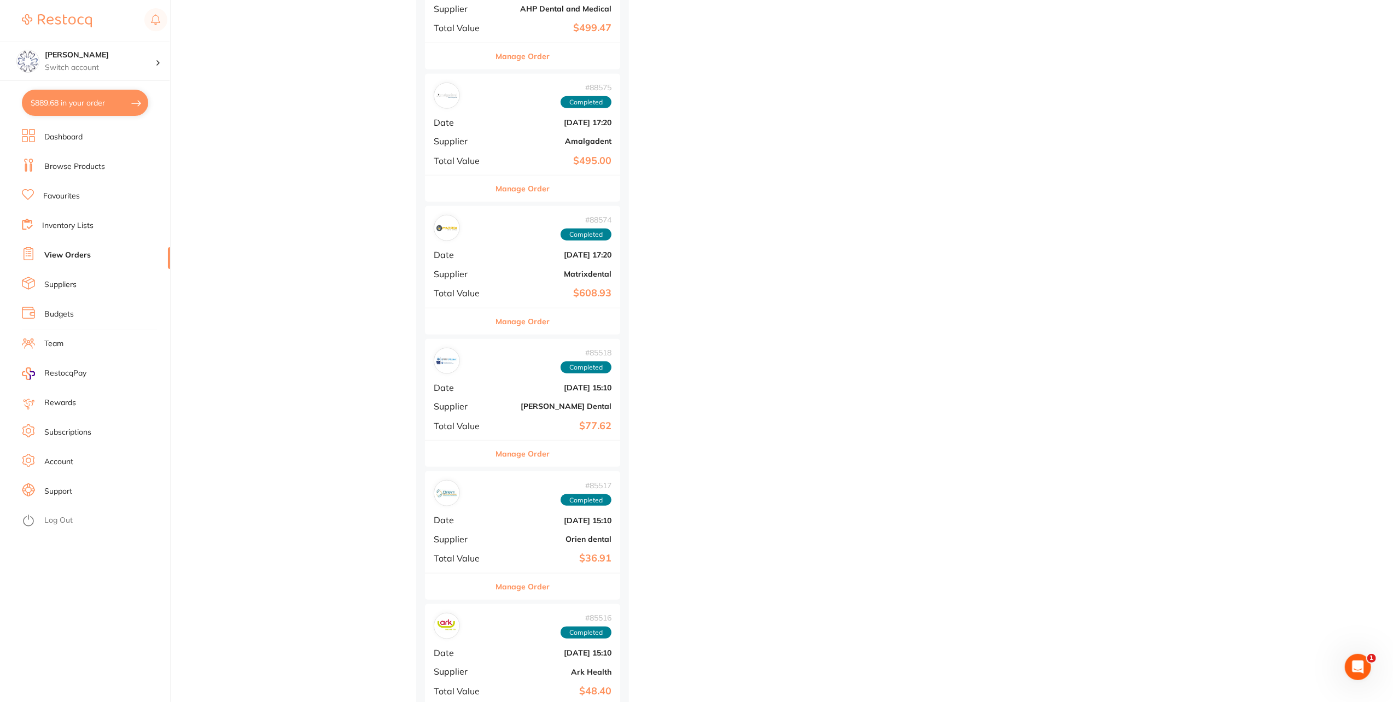
click at [519, 450] on button "Manage Order" at bounding box center [523, 454] width 54 height 26
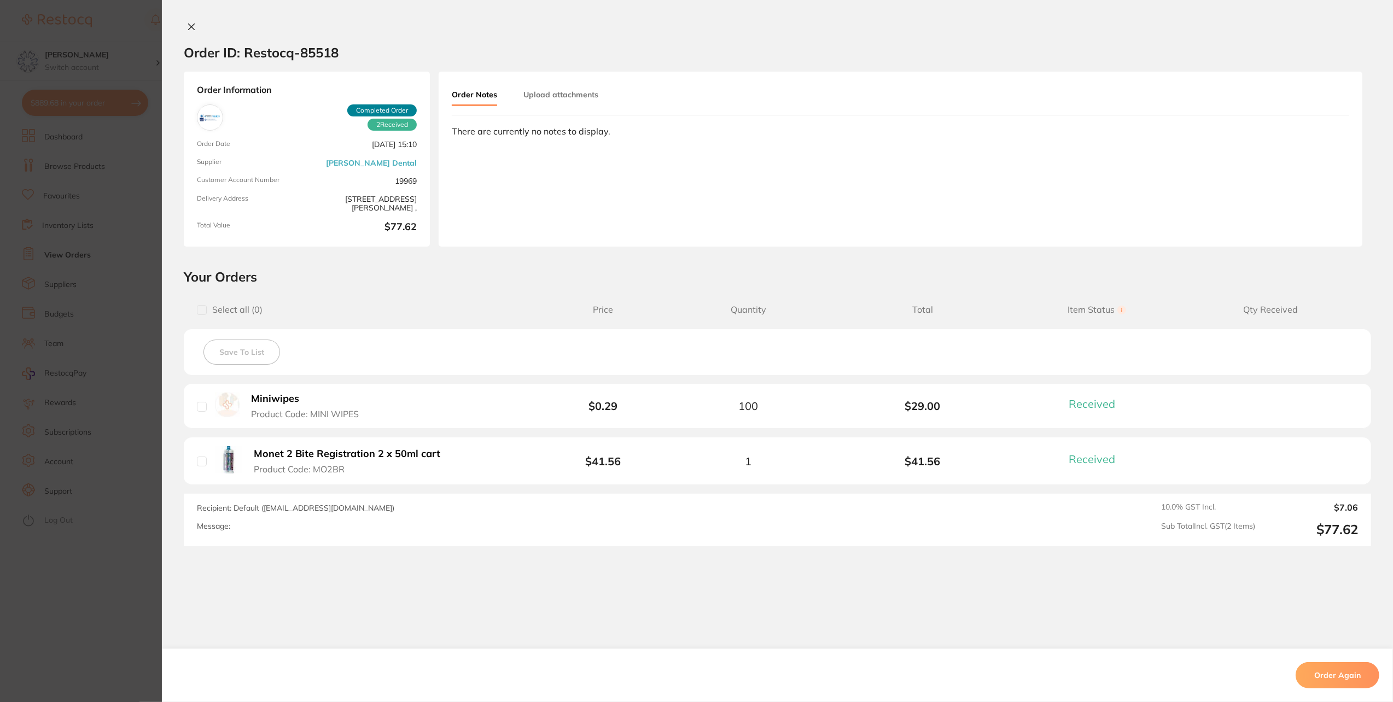
click at [189, 28] on icon at bounding box center [192, 27] width 6 height 6
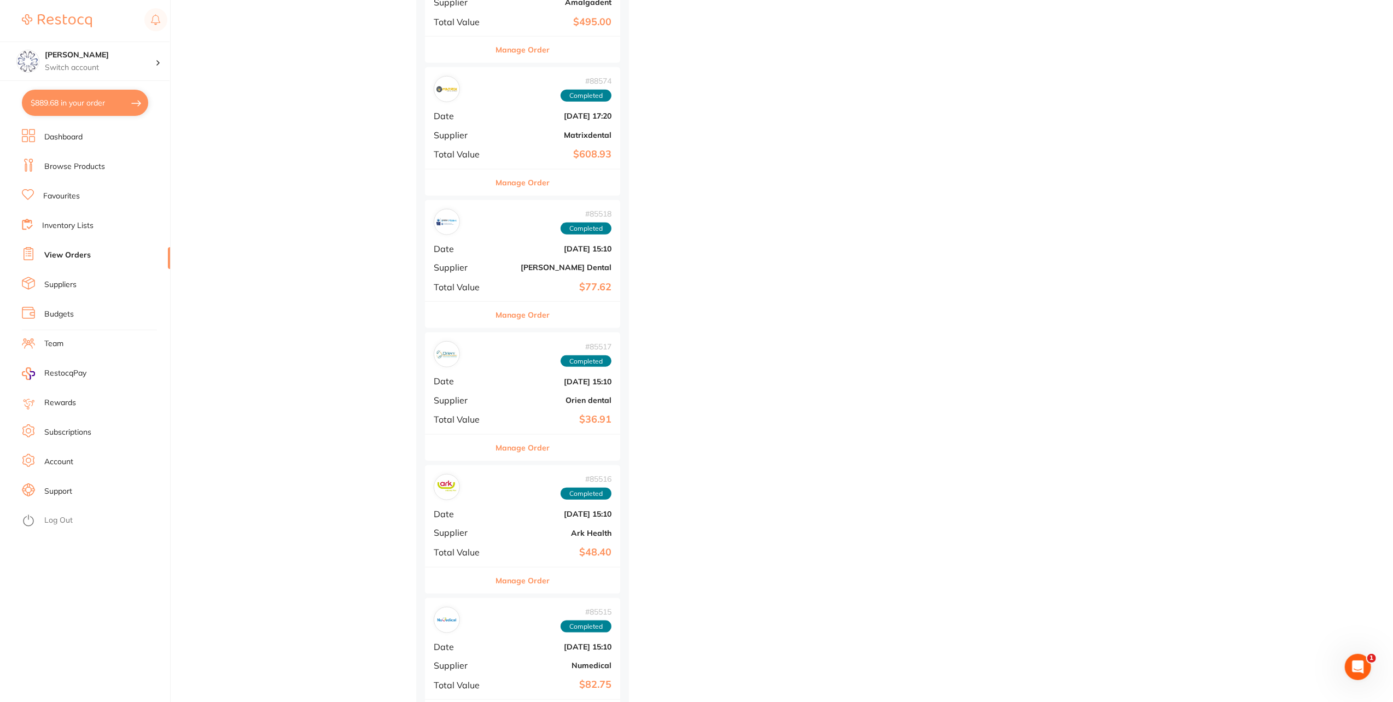
scroll to position [1039, 0]
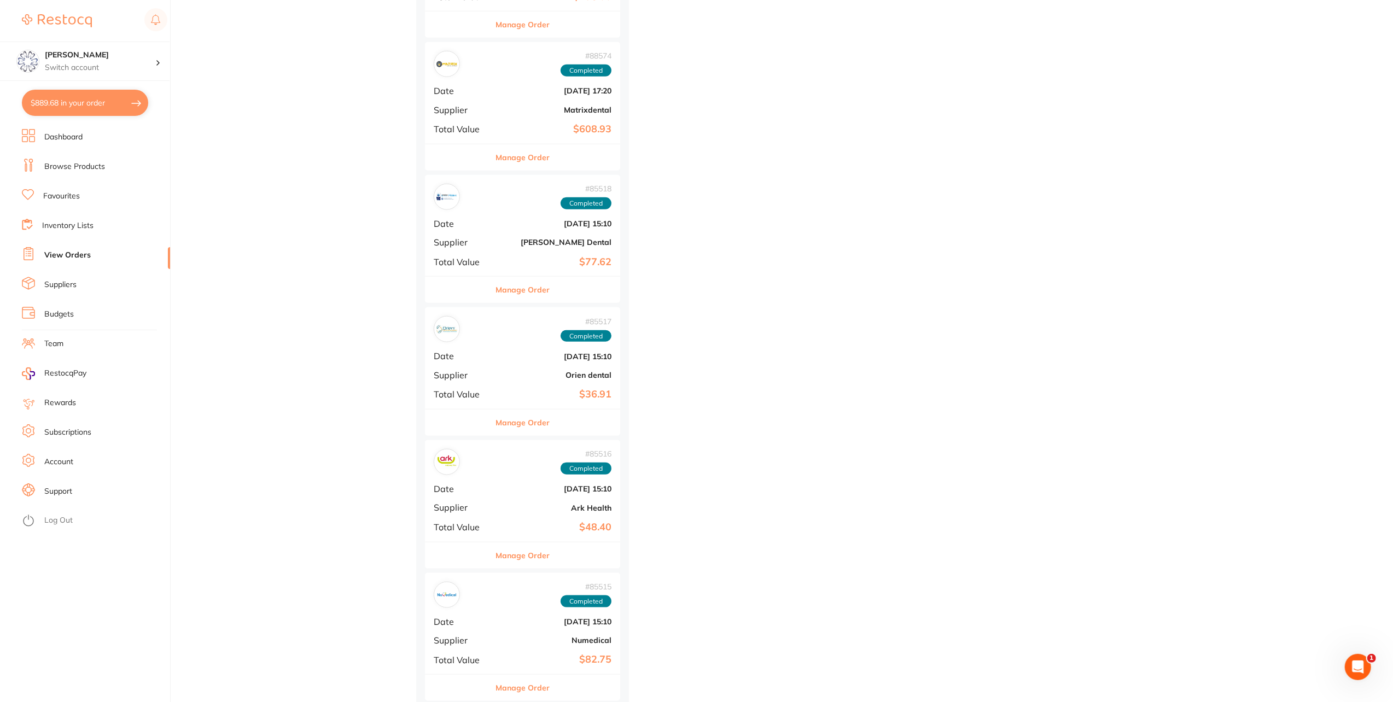
click at [550, 421] on button "Manage Order" at bounding box center [523, 423] width 54 height 26
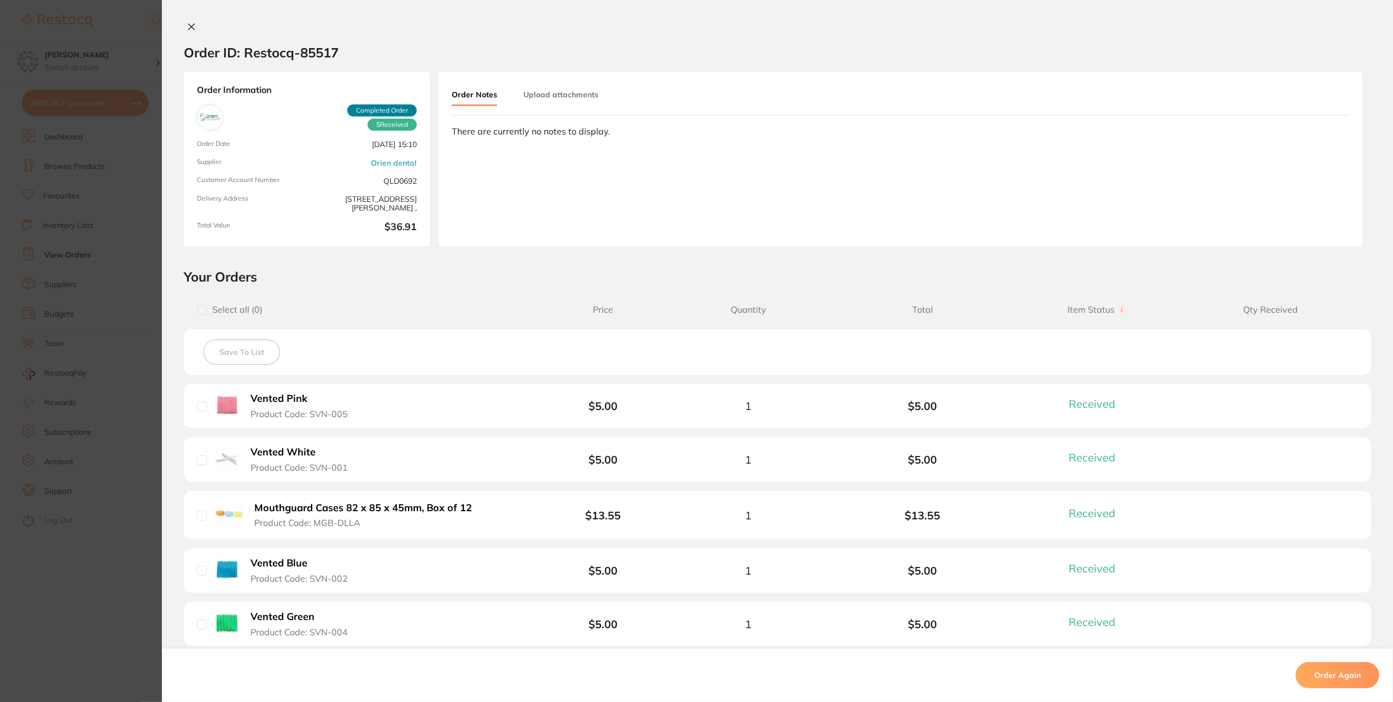
click at [190, 25] on icon at bounding box center [192, 27] width 6 height 6
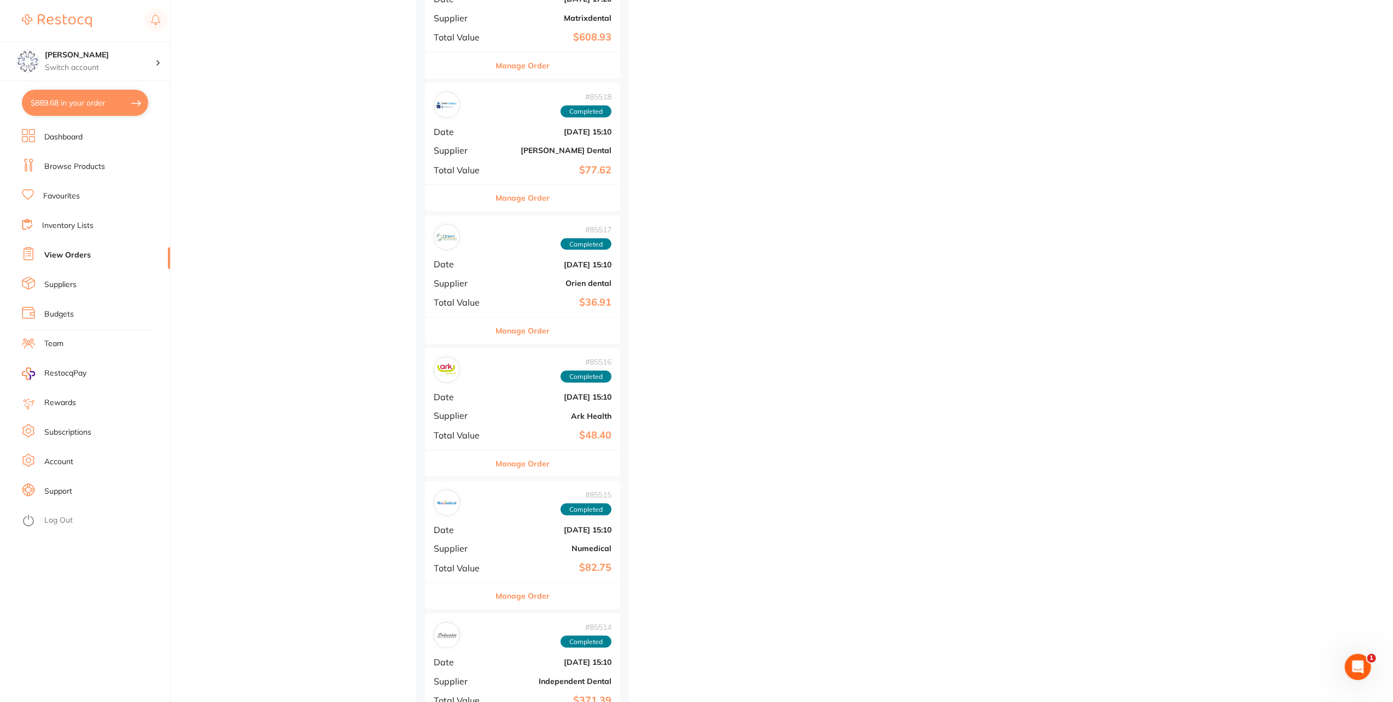
scroll to position [1149, 0]
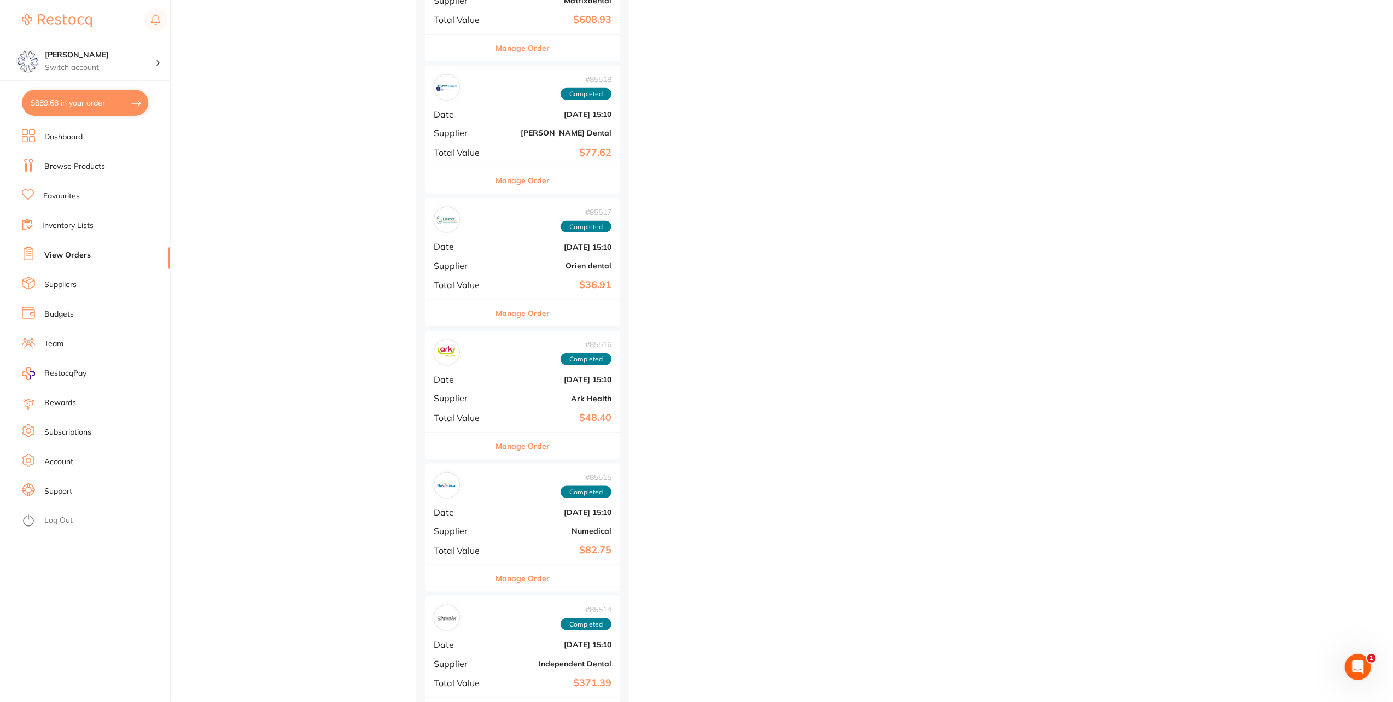
click at [532, 441] on button "Manage Order" at bounding box center [523, 446] width 54 height 26
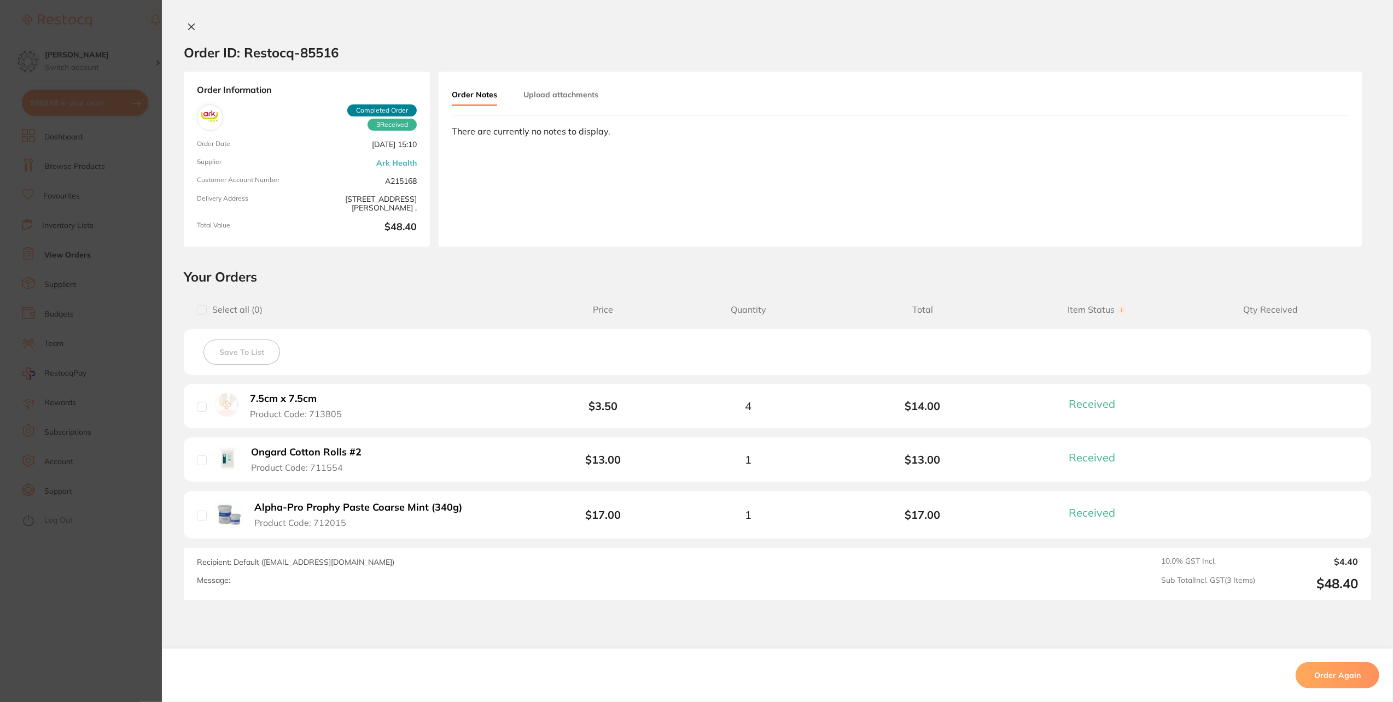
click at [275, 394] on b "7.5cm x 7.5cm" at bounding box center [283, 398] width 67 height 11
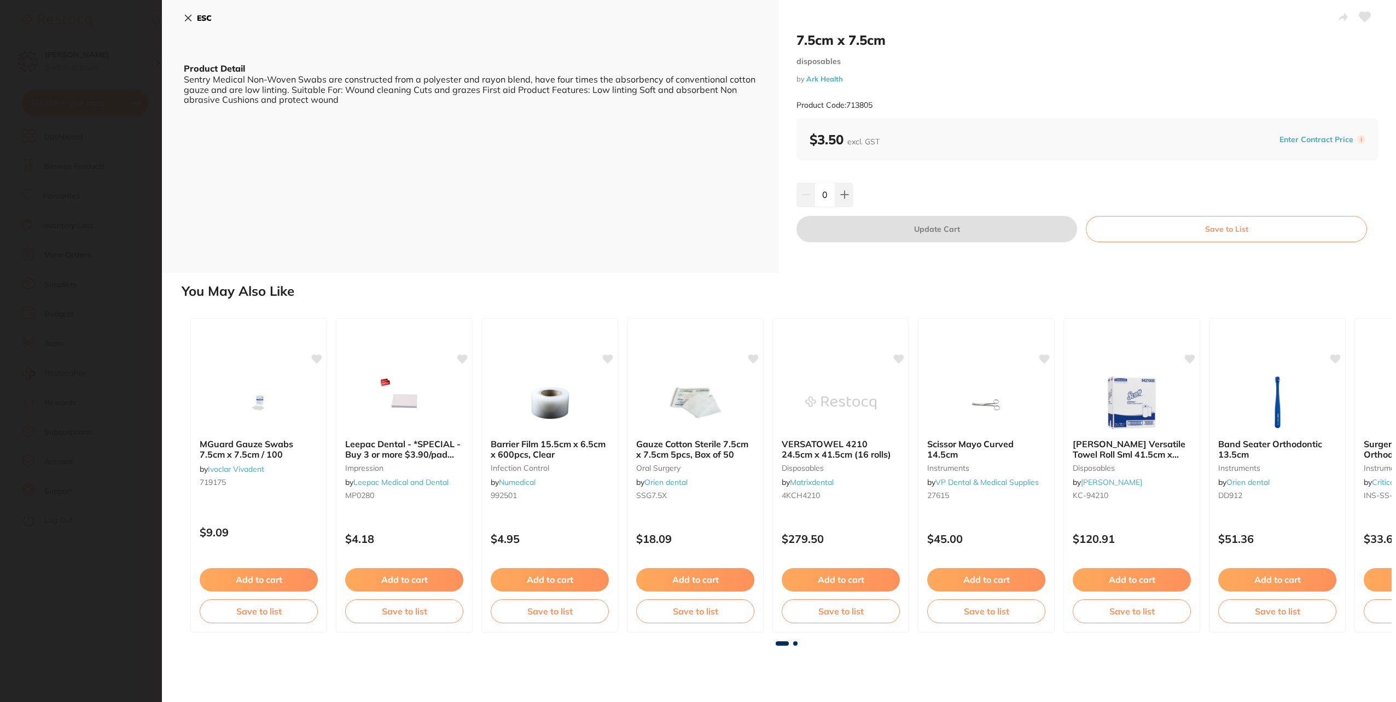
click at [204, 14] on b "ESC" at bounding box center [204, 18] width 15 height 10
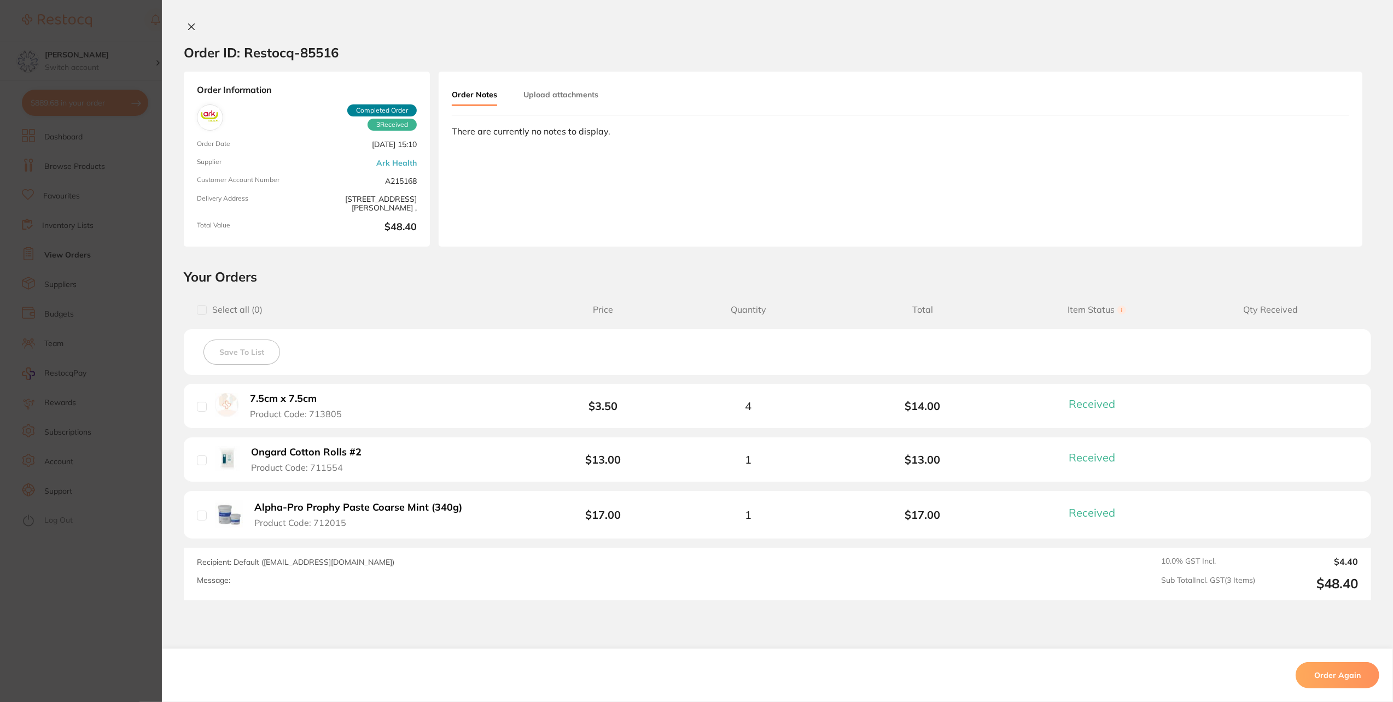
click at [188, 24] on icon at bounding box center [191, 26] width 9 height 9
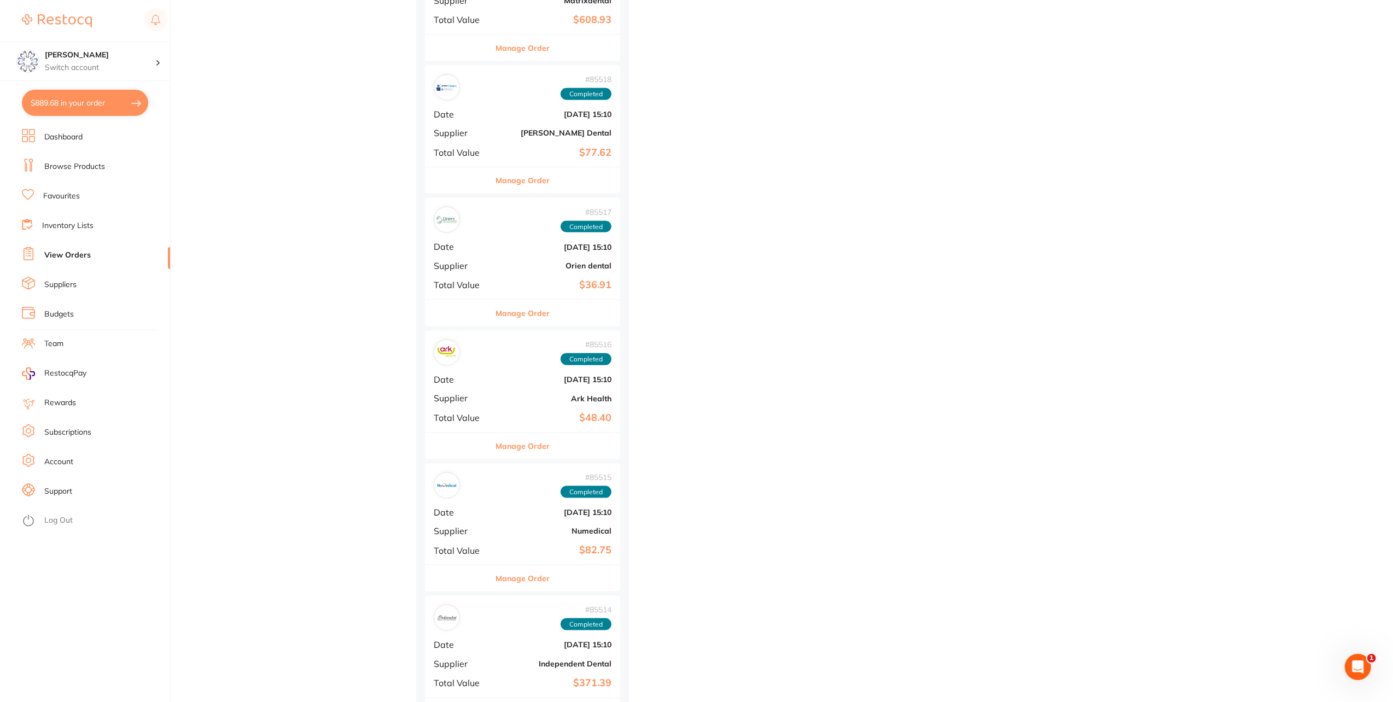
click at [538, 583] on button "Manage Order" at bounding box center [523, 579] width 54 height 26
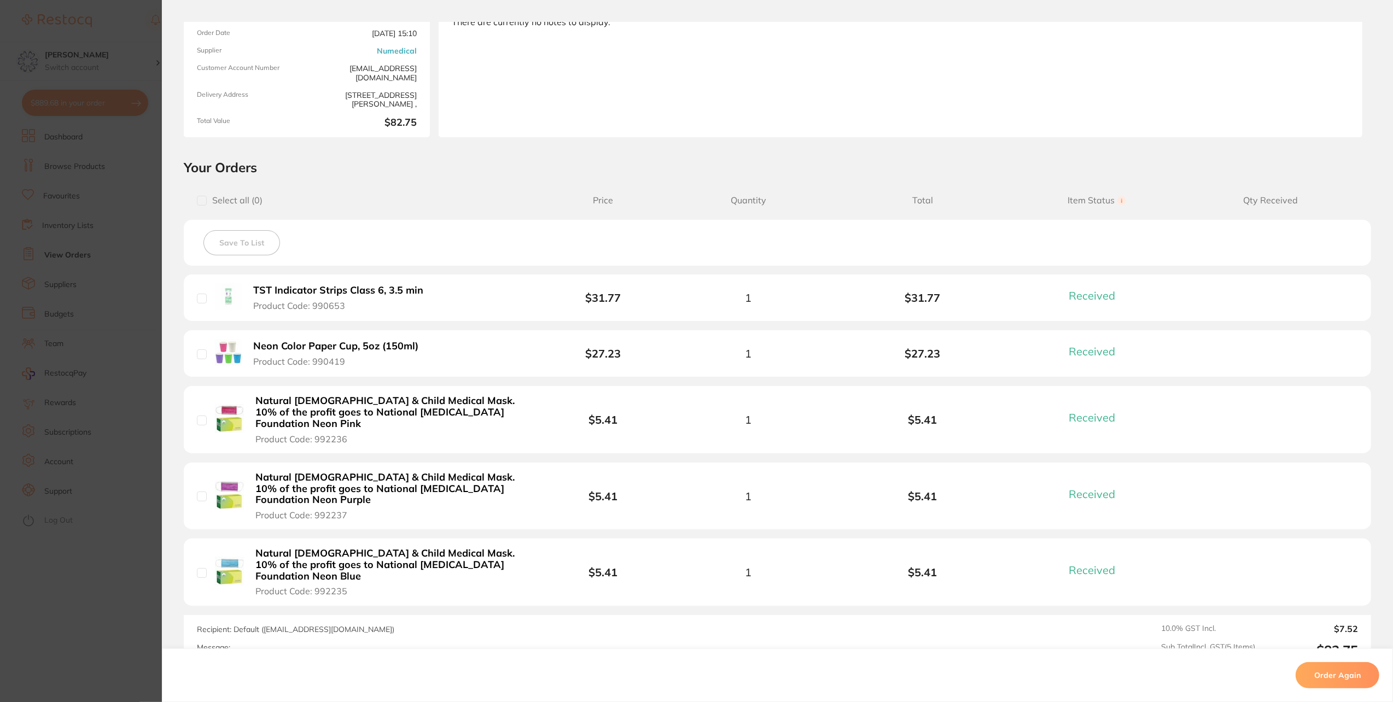
scroll to position [164, 0]
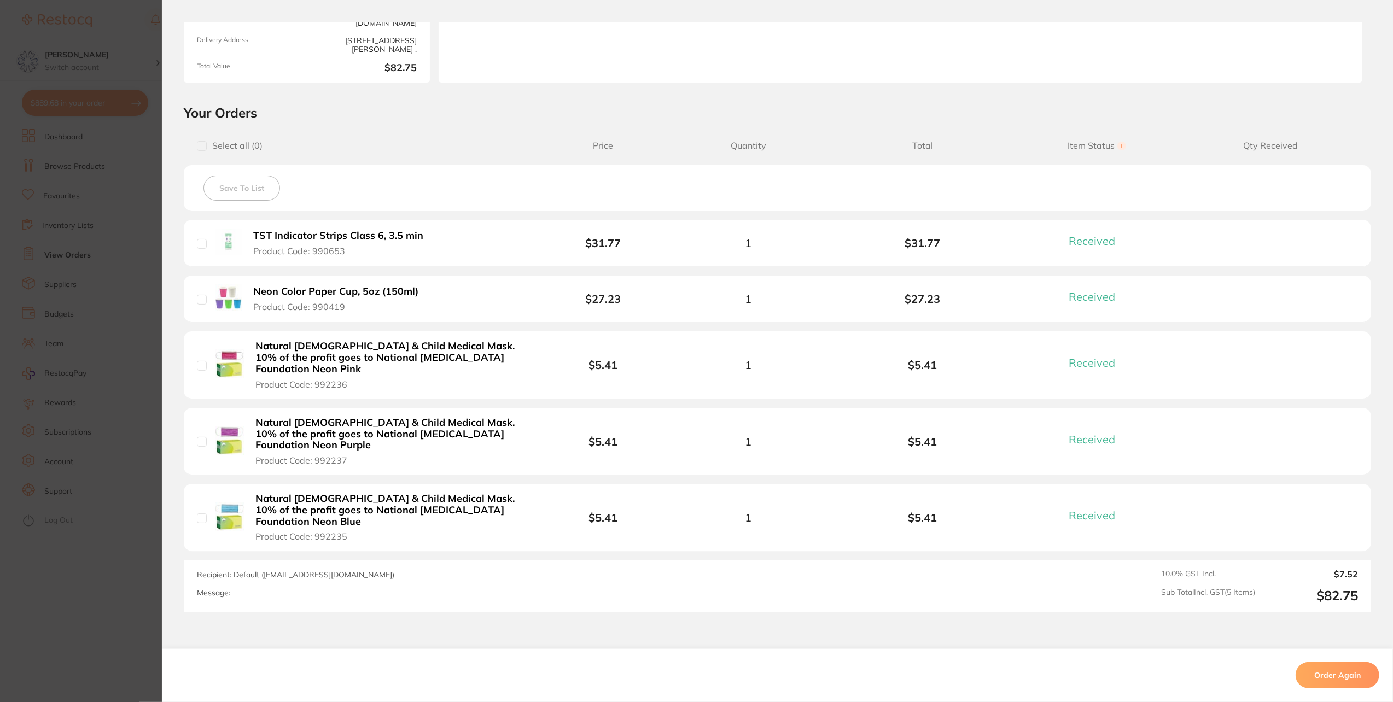
click at [386, 293] on b "Neon Color Paper Cup, 5oz (150ml)" at bounding box center [335, 291] width 165 height 11
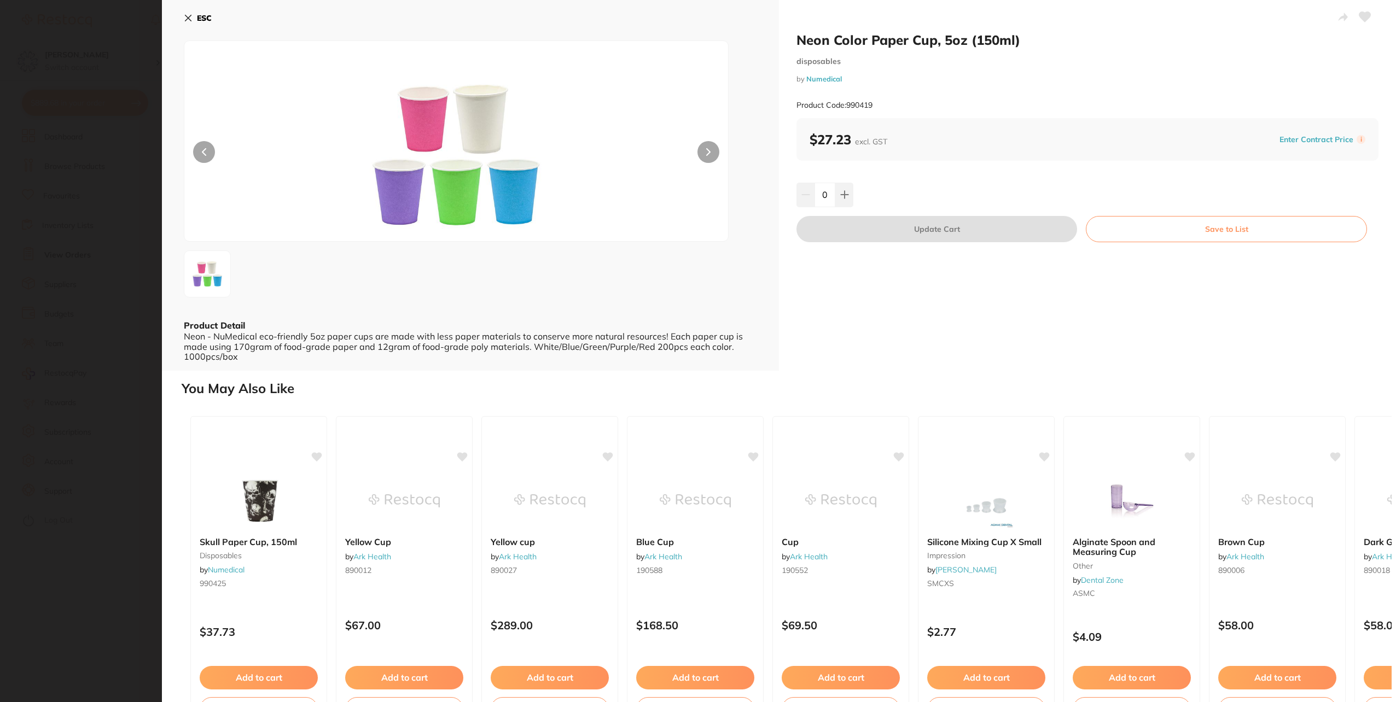
scroll to position [0, 0]
click at [844, 199] on icon at bounding box center [844, 194] width 9 height 9
type input "1"
click at [921, 228] on button "Update Cart" at bounding box center [937, 229] width 281 height 26
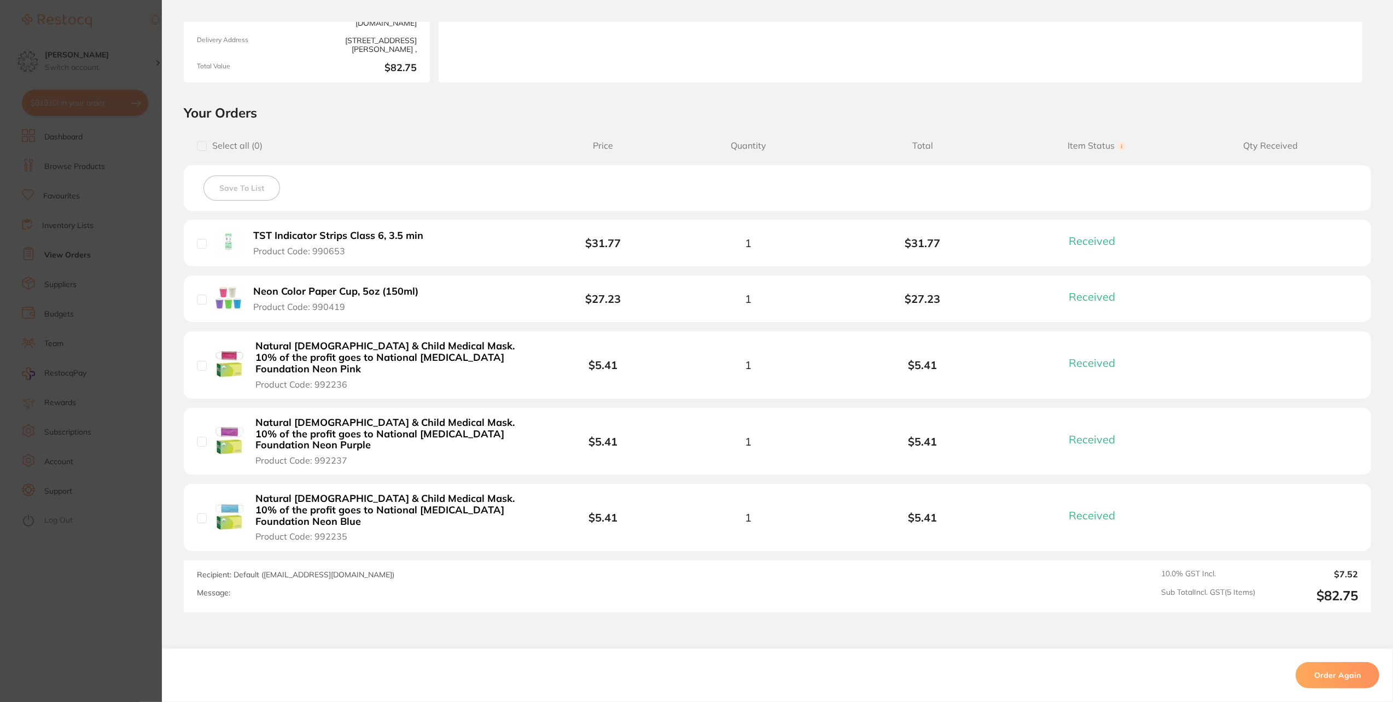
click at [451, 352] on b "Natural Lady & Child Medical Mask. 10% of the profit goes to National Breast Ca…" at bounding box center [390, 358] width 270 height 34
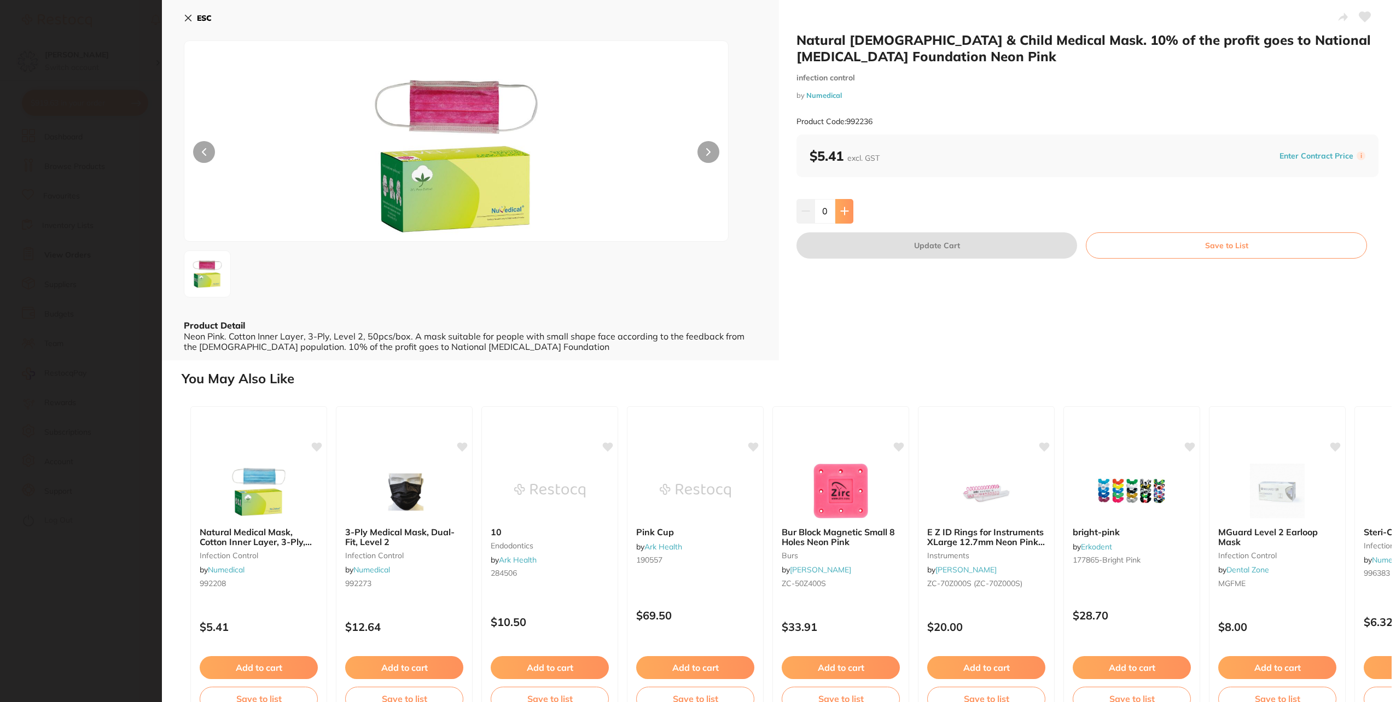
click at [844, 210] on icon at bounding box center [844, 211] width 7 height 7
type input "1"
click at [903, 241] on button "Update Cart" at bounding box center [937, 245] width 281 height 26
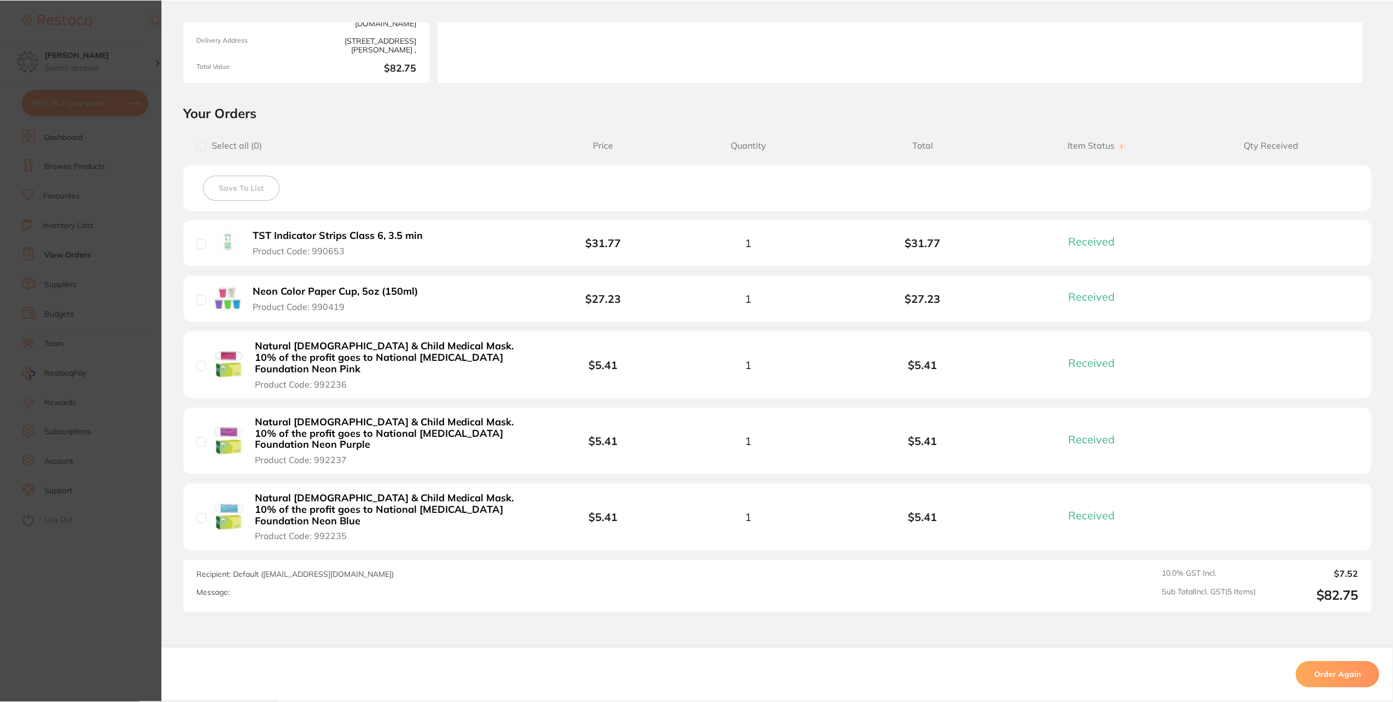
scroll to position [1149, 0]
click at [458, 429] on button "Natural Lady & Child Medical Mask. 10% of the profit goes to National Breast Ca…" at bounding box center [390, 441] width 277 height 49
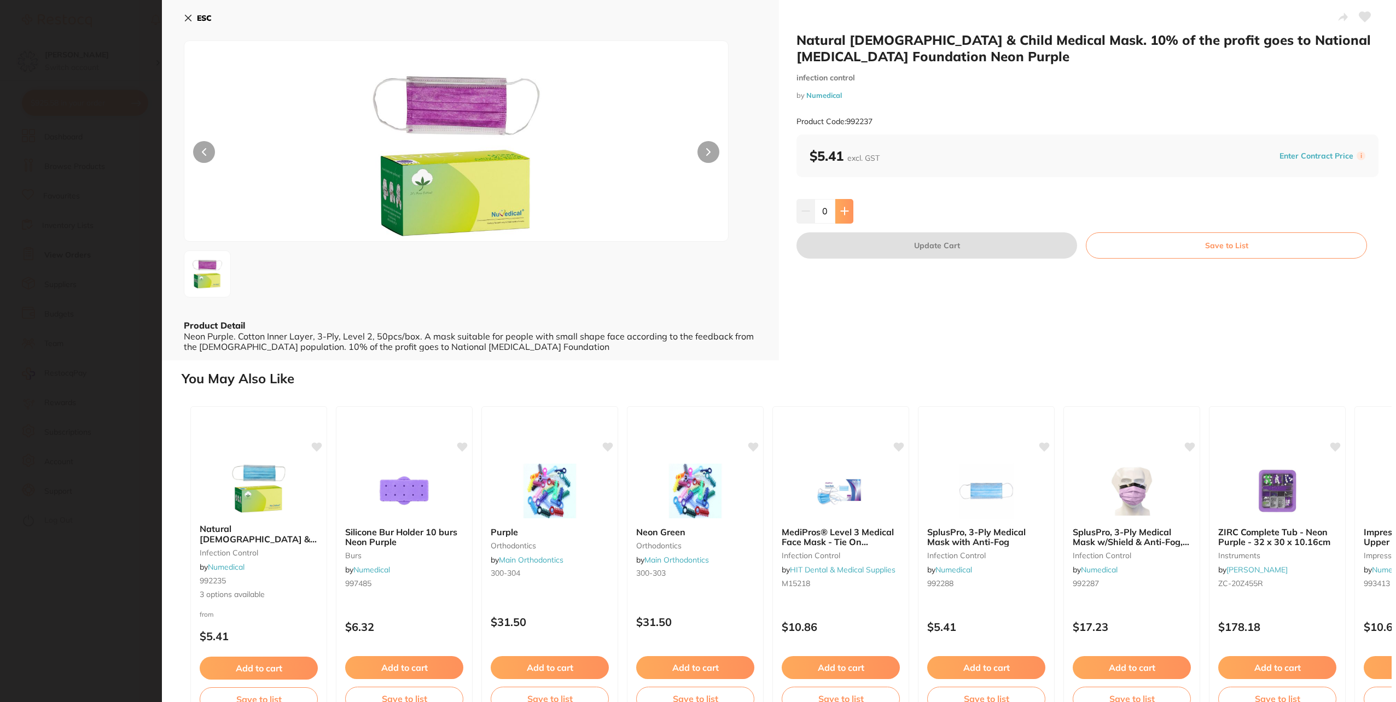
scroll to position [0, 0]
click at [842, 213] on icon at bounding box center [844, 211] width 9 height 9
type input "2"
click at [868, 244] on button "Update Cart" at bounding box center [937, 245] width 281 height 26
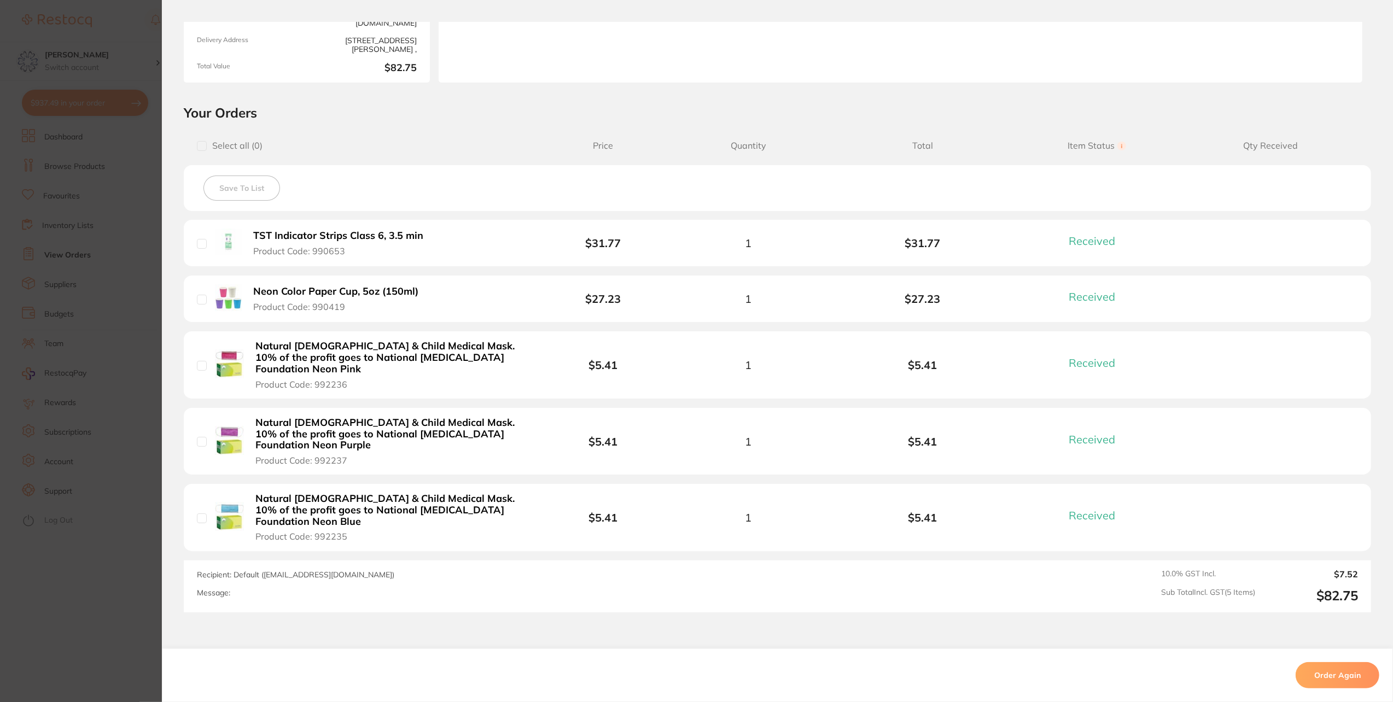
click at [306, 493] on b "Natural Lady & Child Medical Mask. 10% of the profit goes to National Breast Ca…" at bounding box center [390, 510] width 270 height 34
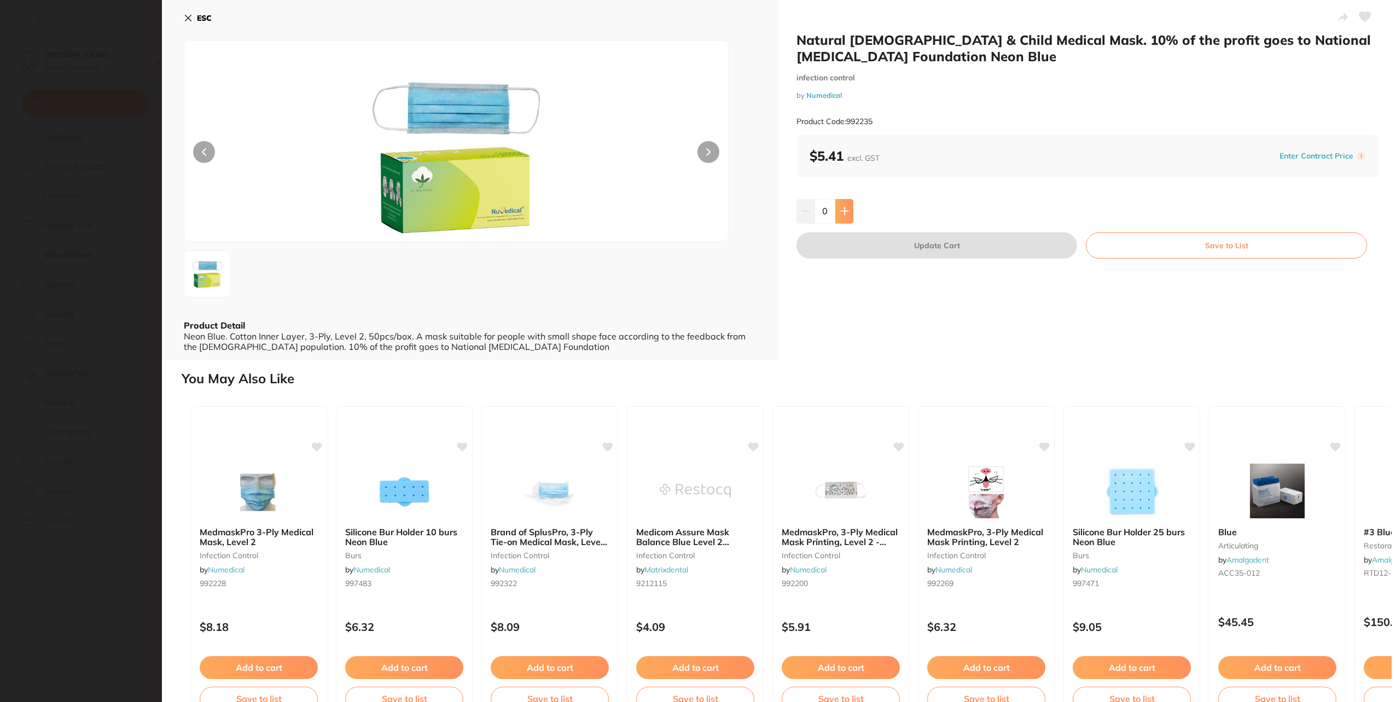
click at [847, 201] on button at bounding box center [844, 211] width 18 height 24
type input "1"
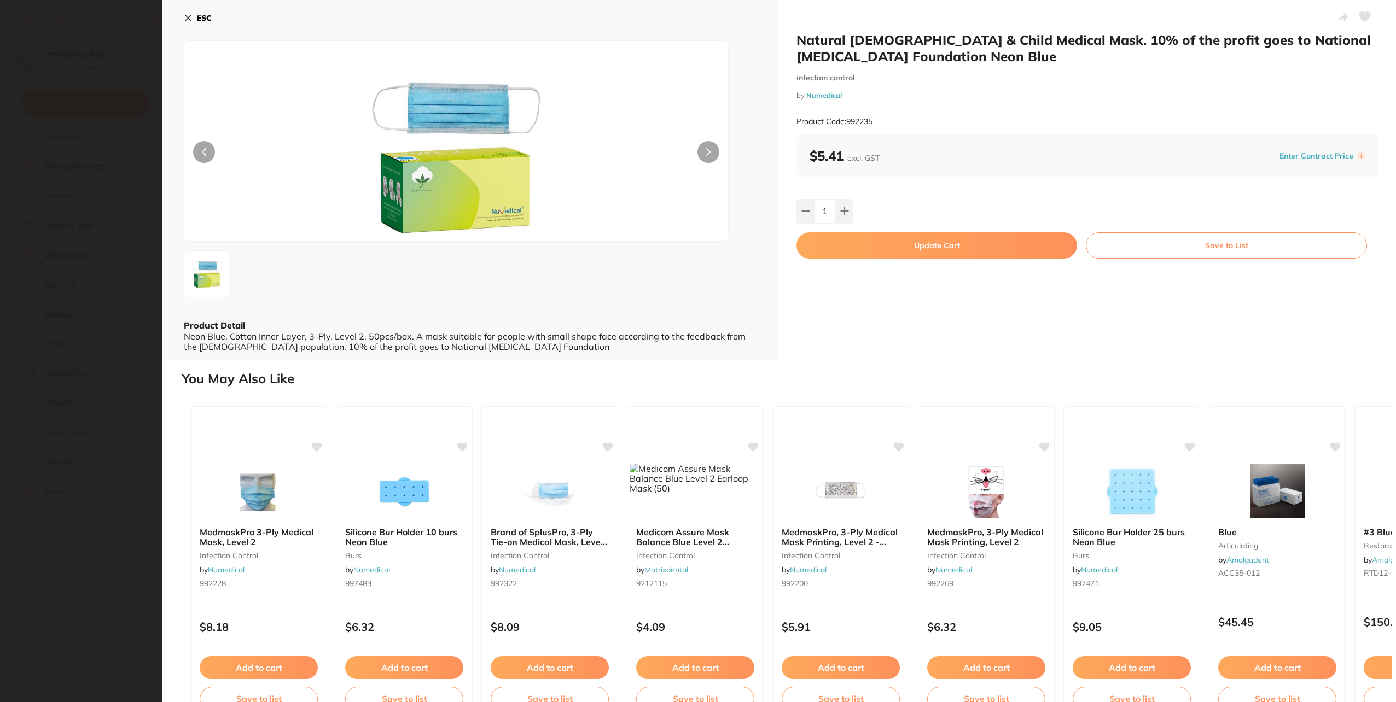
click at [881, 254] on button "Update Cart" at bounding box center [937, 245] width 281 height 26
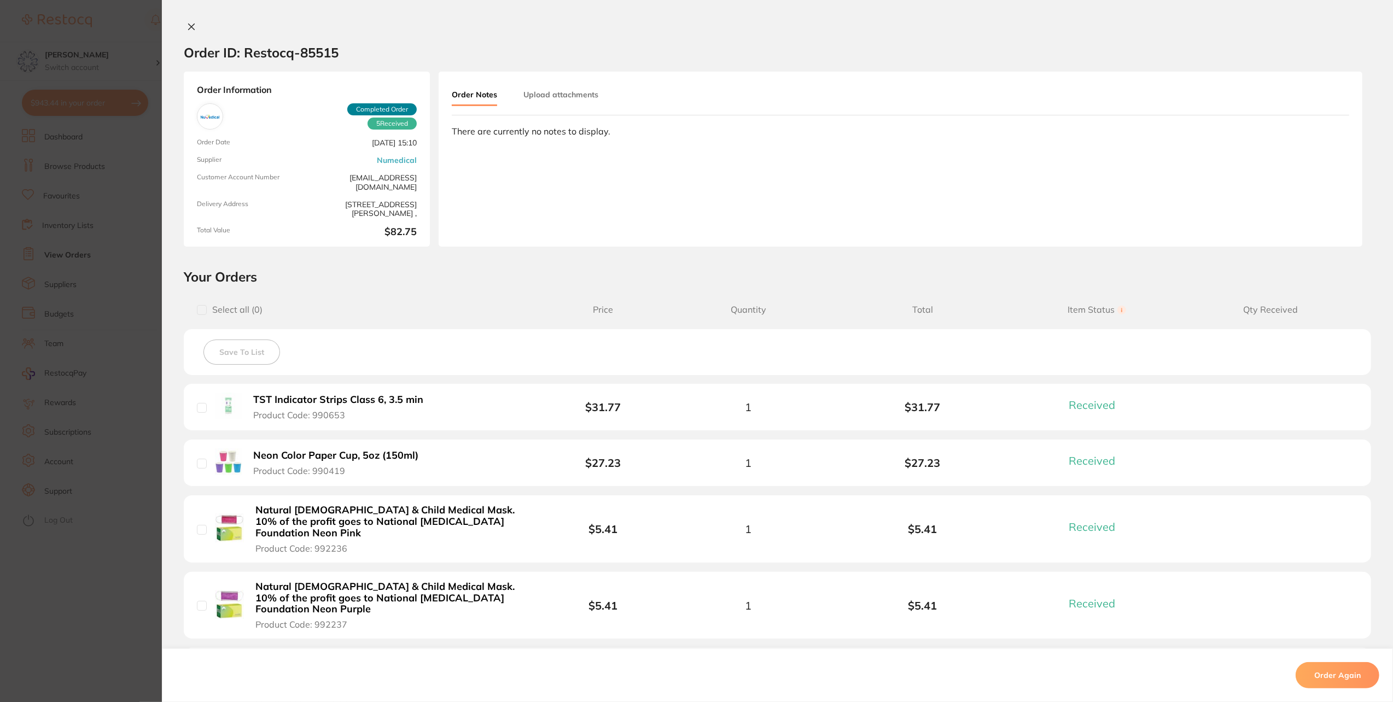
click at [188, 28] on icon at bounding box center [191, 26] width 9 height 9
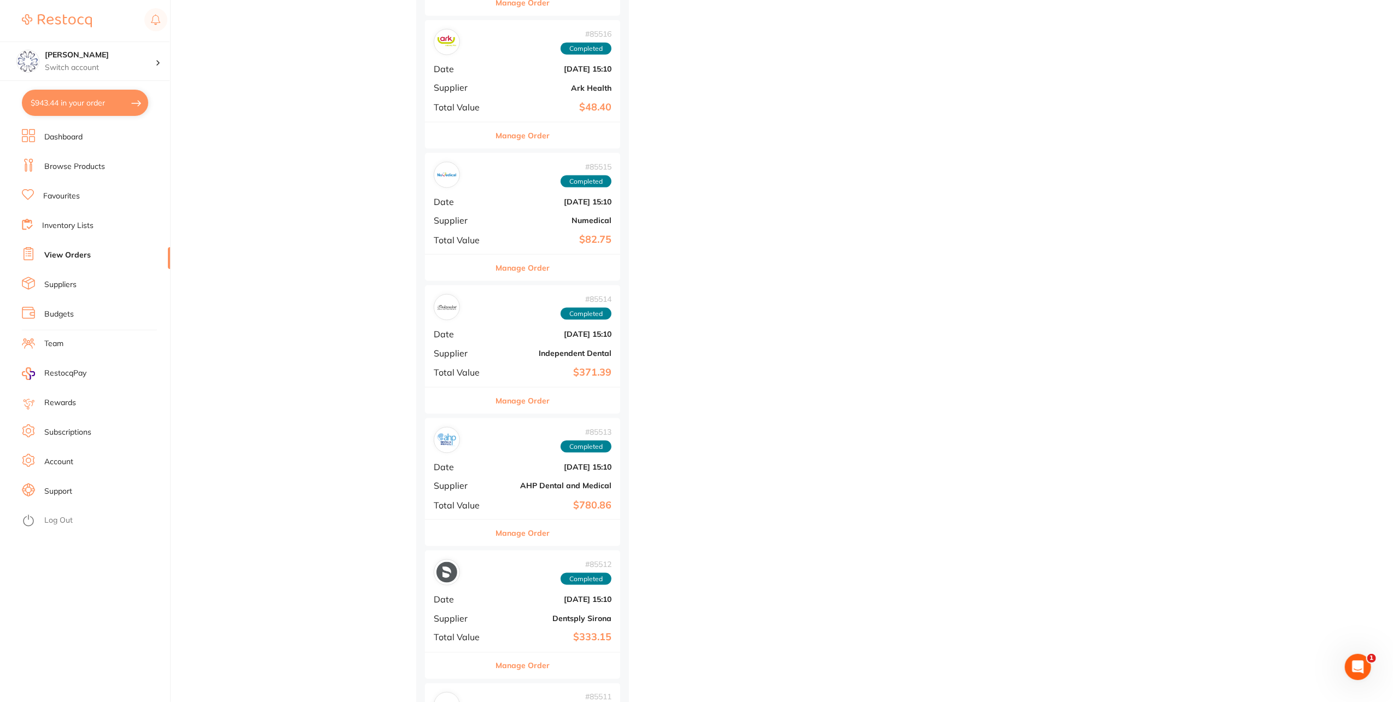
scroll to position [1477, 0]
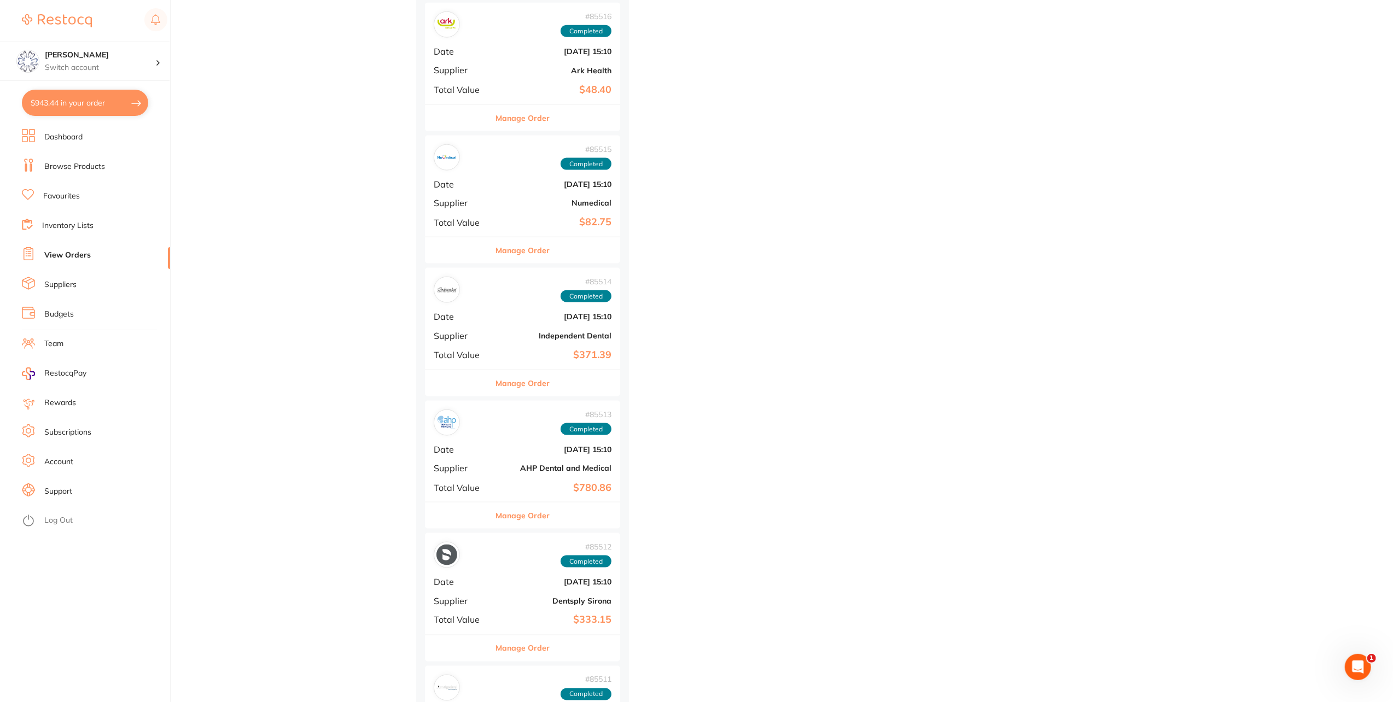
click at [537, 381] on button "Manage Order" at bounding box center [523, 383] width 54 height 26
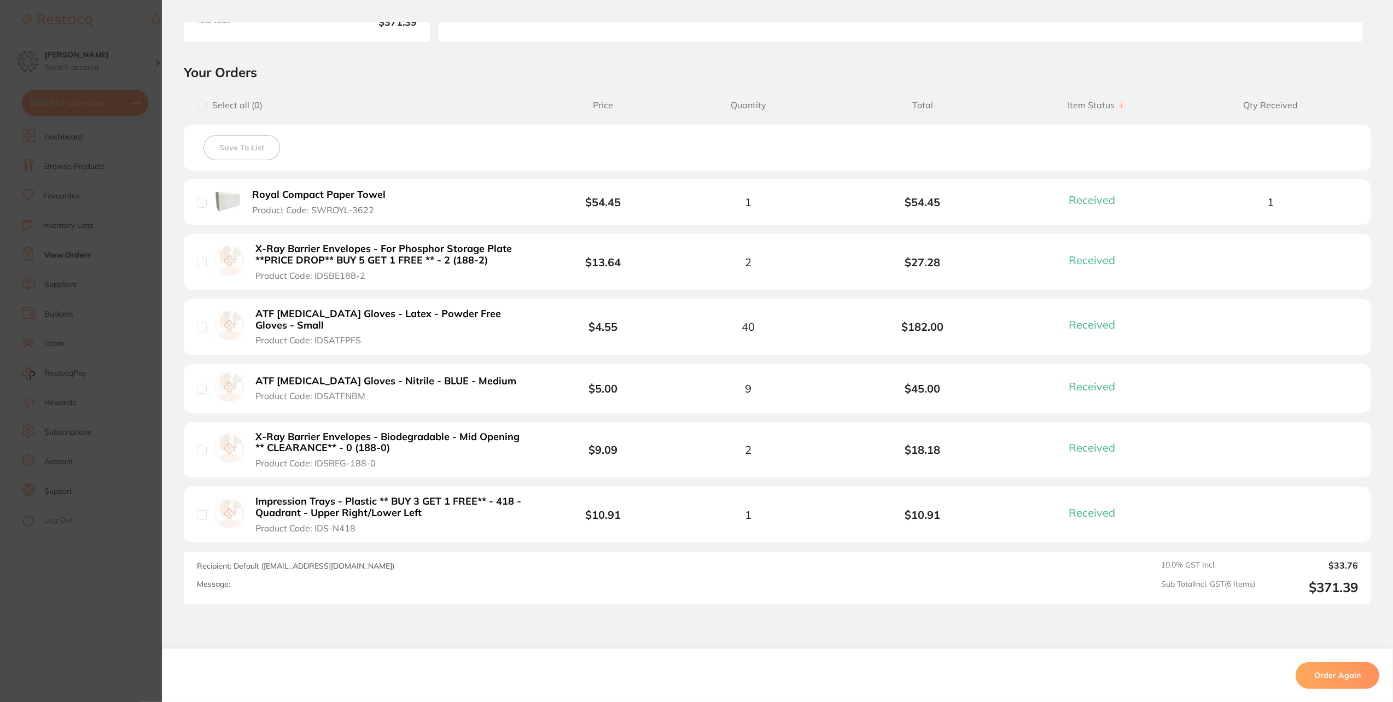
scroll to position [219, 0]
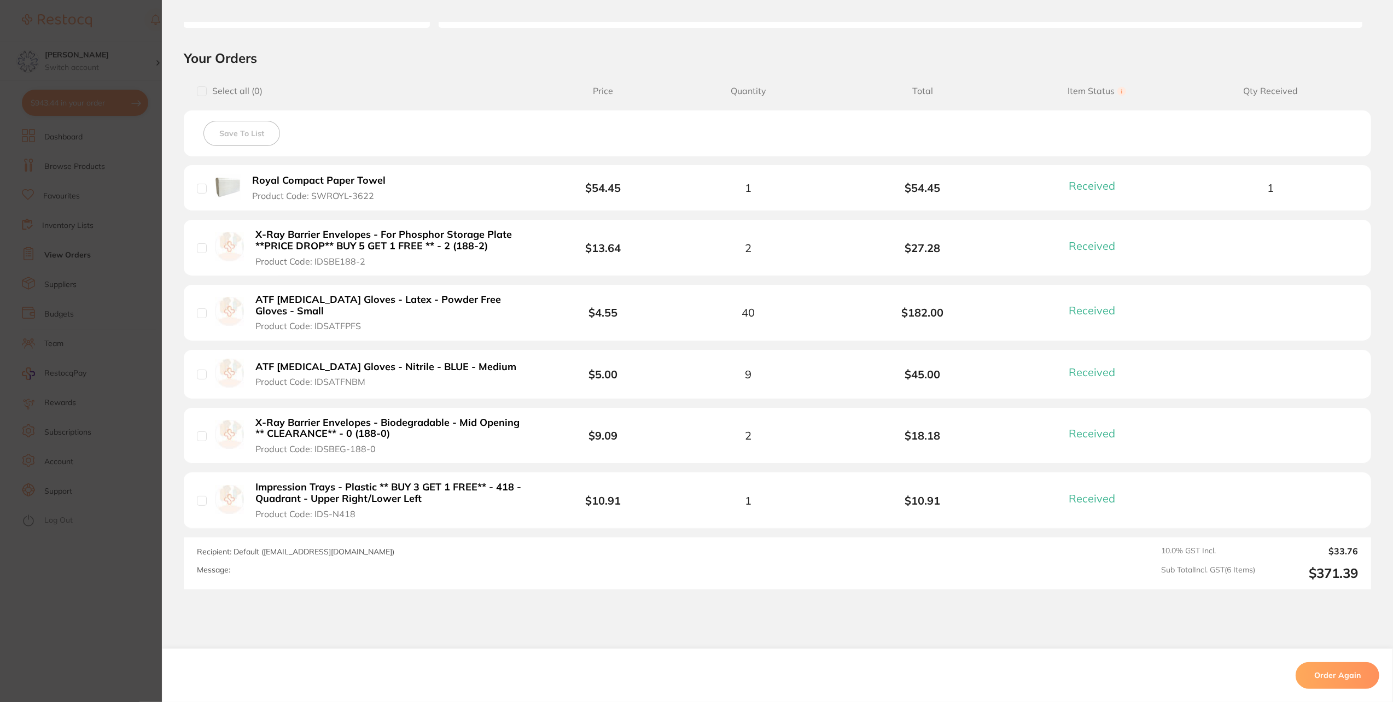
click at [299, 301] on b "ATF Dental Examination Gloves - Latex - Powder Free Gloves - Small" at bounding box center [390, 305] width 270 height 22
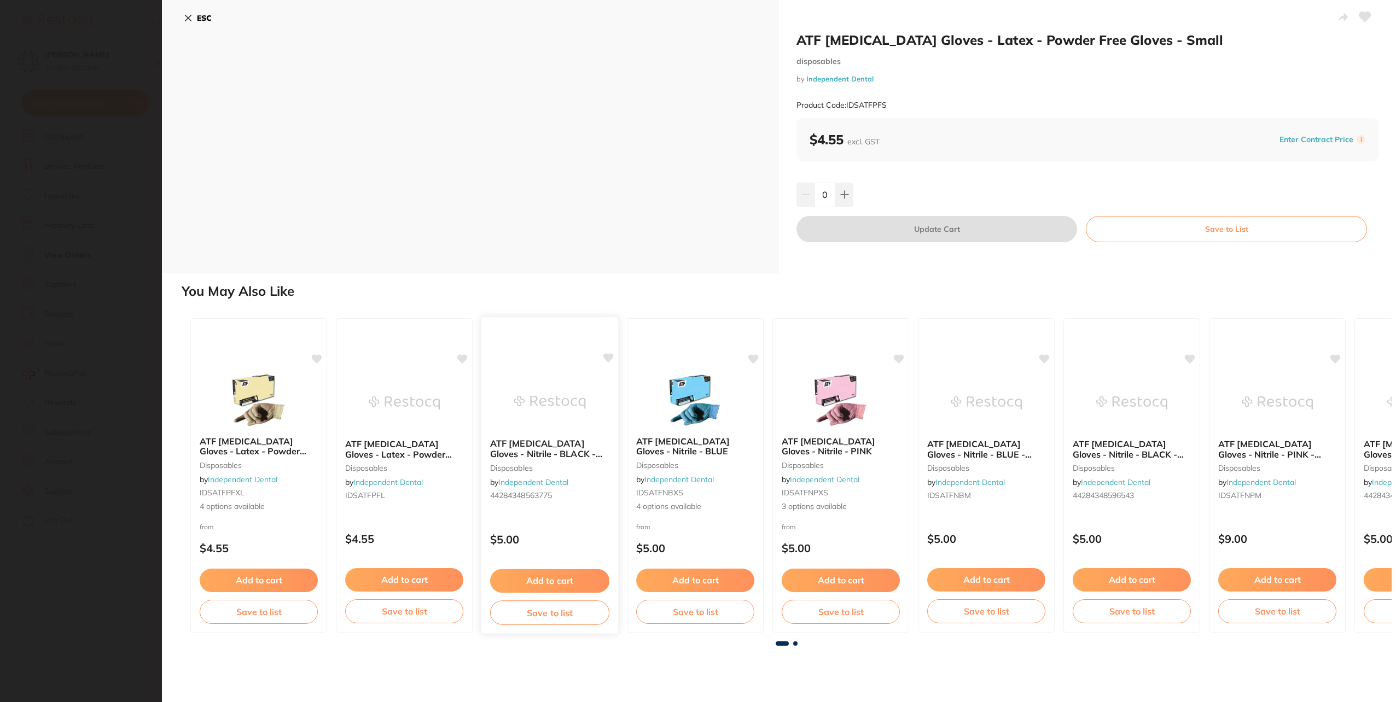
scroll to position [0, 0]
click at [829, 194] on input "0" at bounding box center [825, 195] width 21 height 24
type input "30"
click at [860, 280] on div "ATF Dental Examination Gloves - Latex - Powder Free Gloves - Small disposables …" at bounding box center [779, 351] width 1234 height 702
click at [914, 226] on button "Update Cart" at bounding box center [937, 229] width 281 height 26
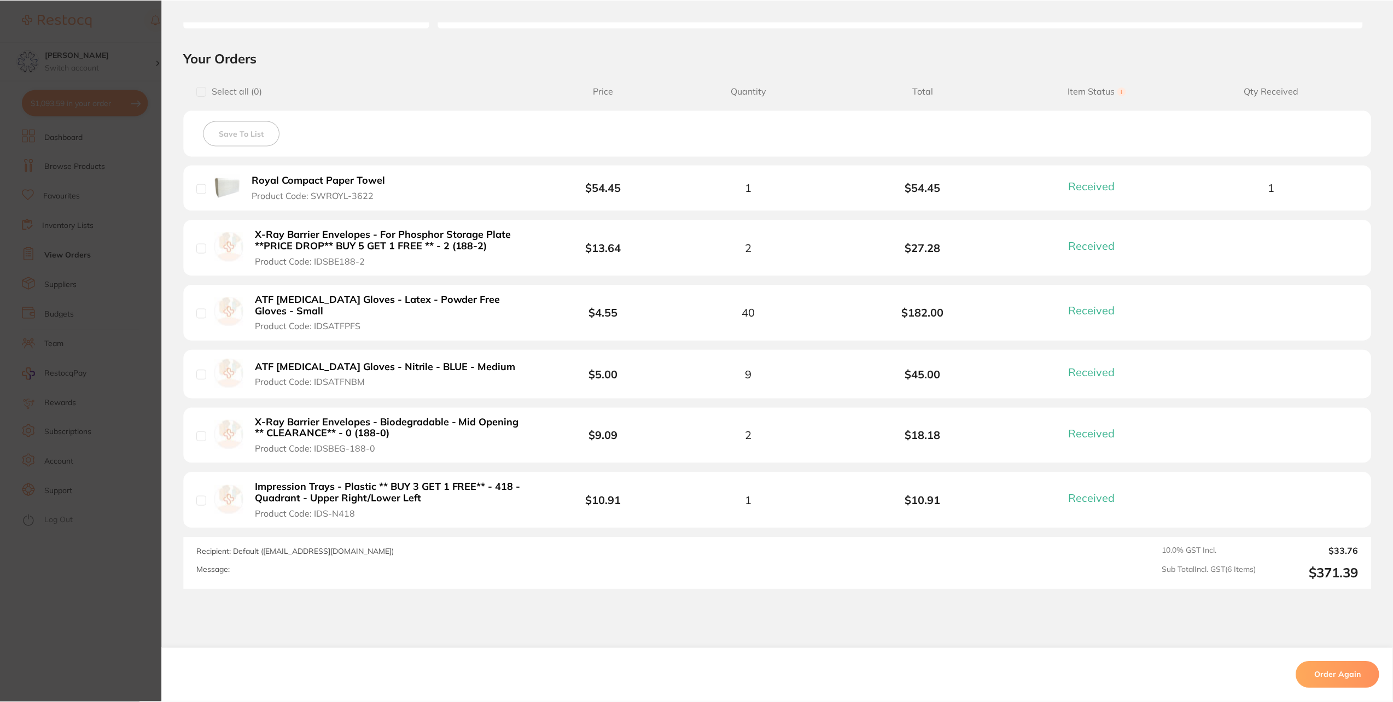
scroll to position [1477, 0]
type input "30"
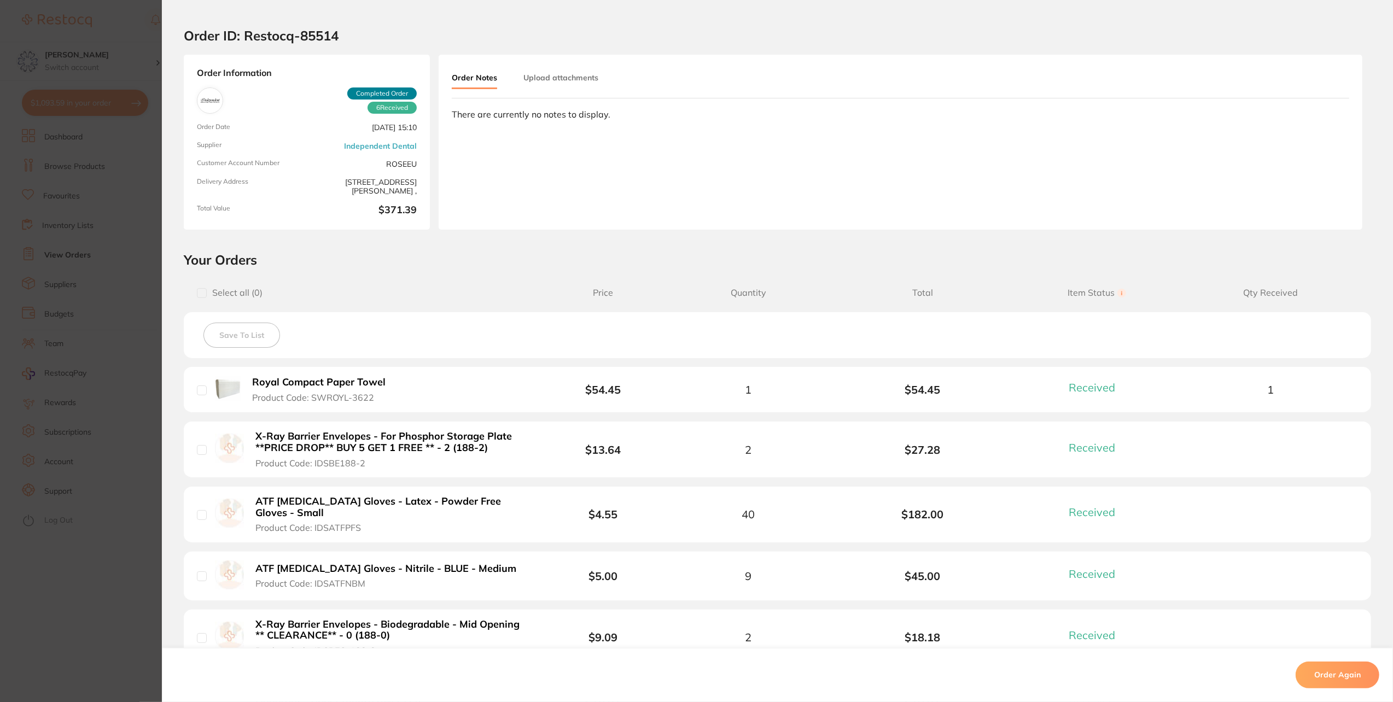
scroll to position [0, 0]
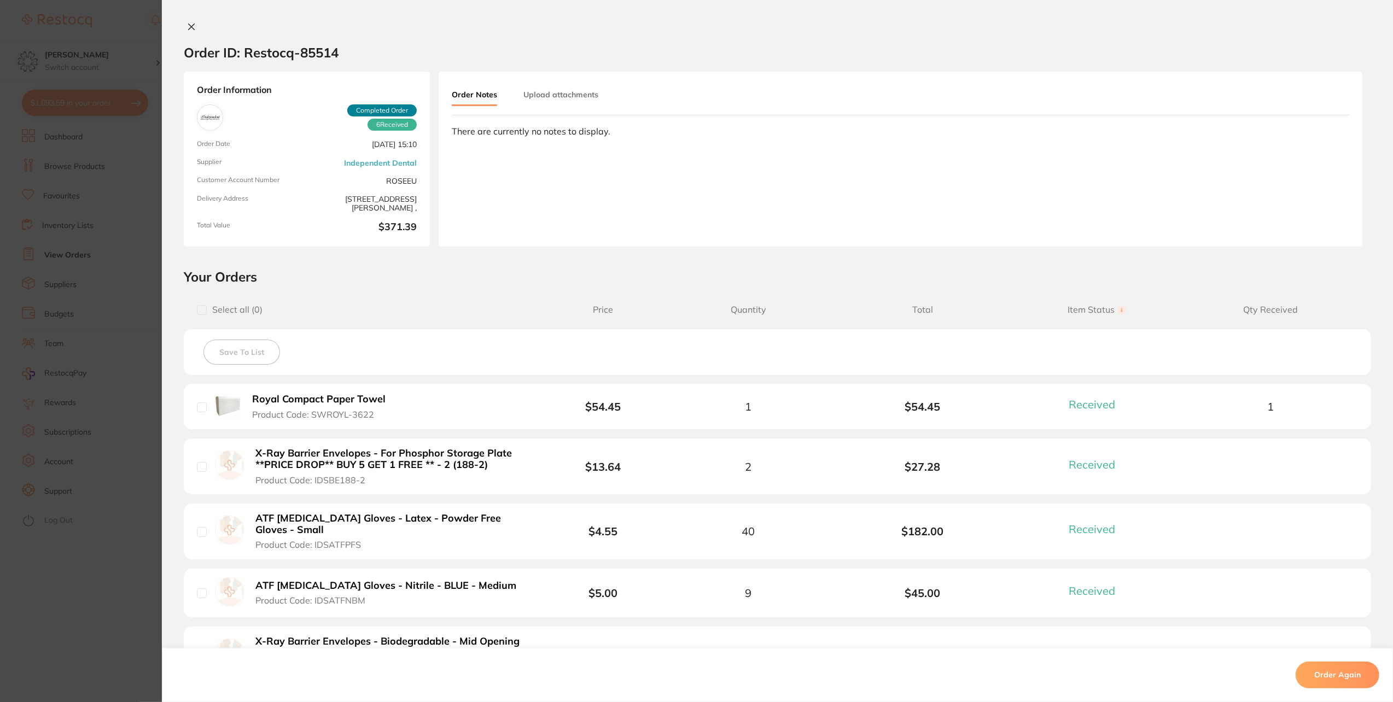
click at [187, 25] on icon at bounding box center [191, 26] width 9 height 9
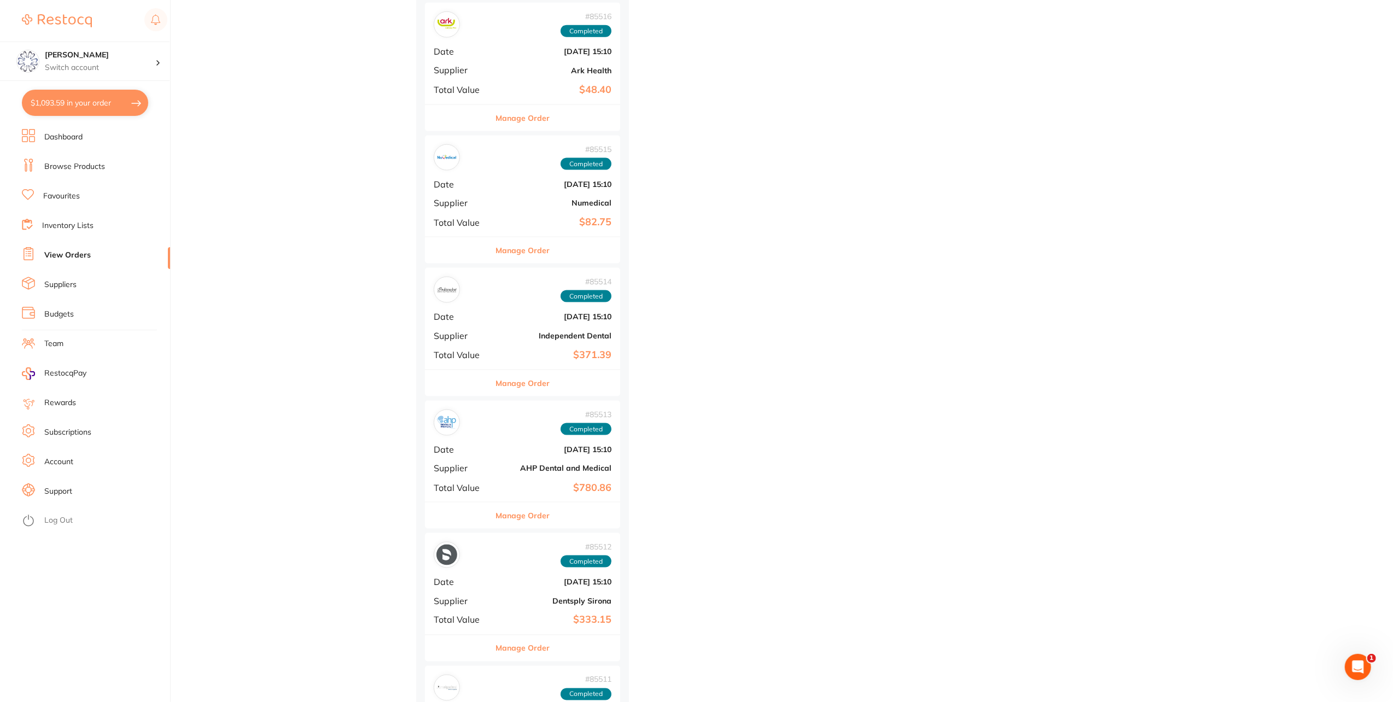
click at [518, 509] on button "Manage Order" at bounding box center [523, 516] width 54 height 26
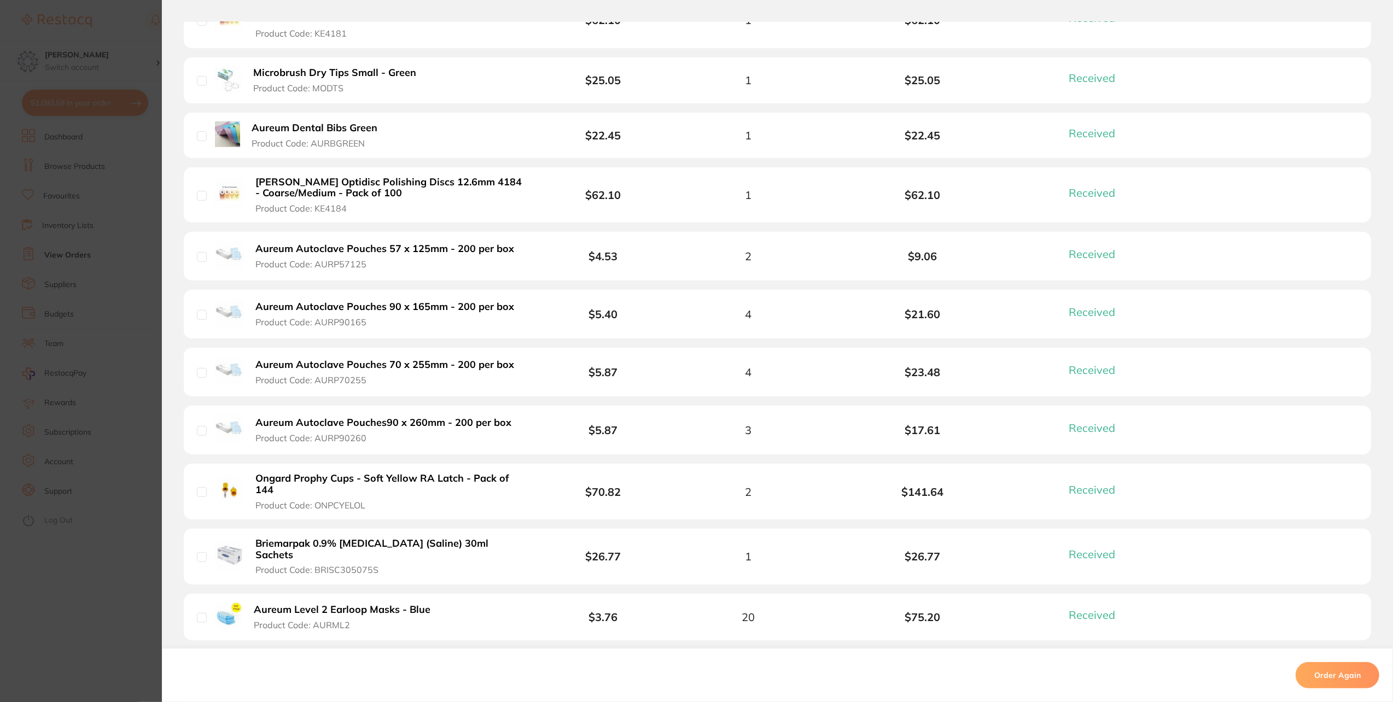
scroll to position [547, 0]
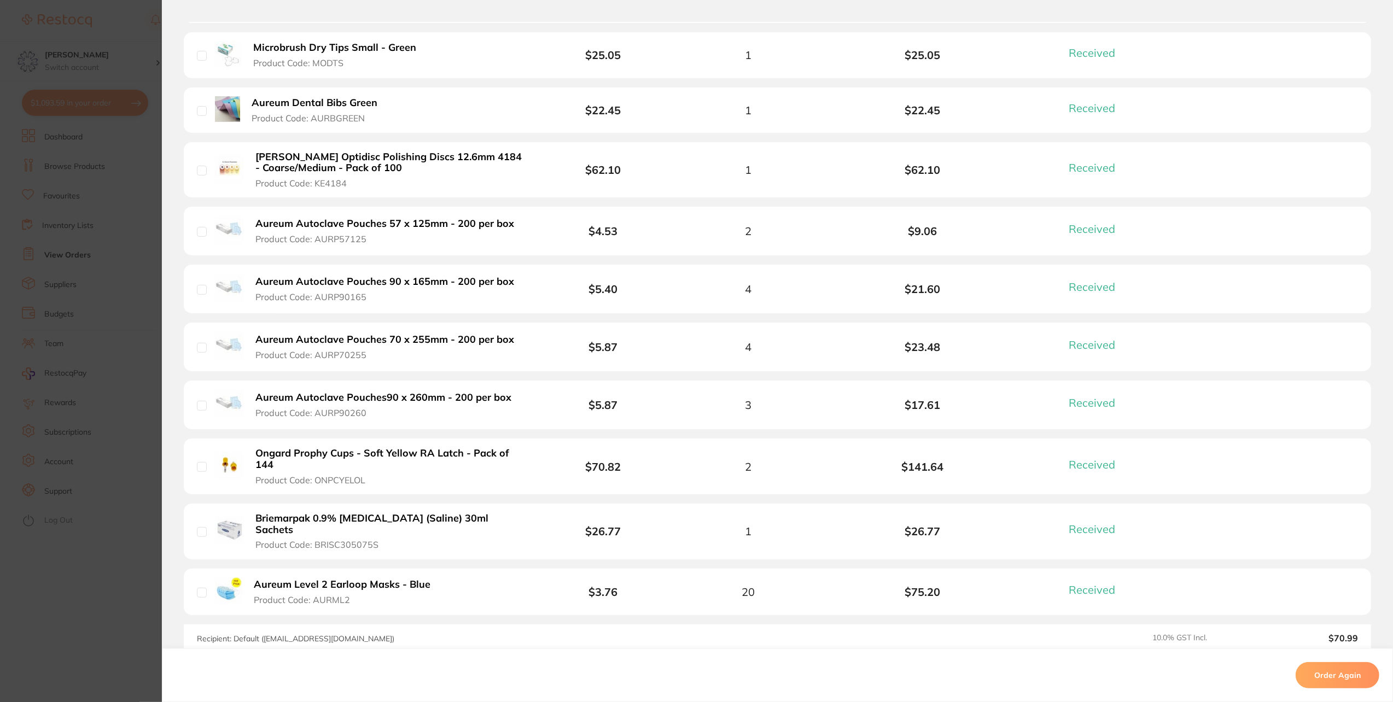
click at [371, 579] on b "Aureum Level 2 Earloop Masks - Blue" at bounding box center [342, 584] width 177 height 11
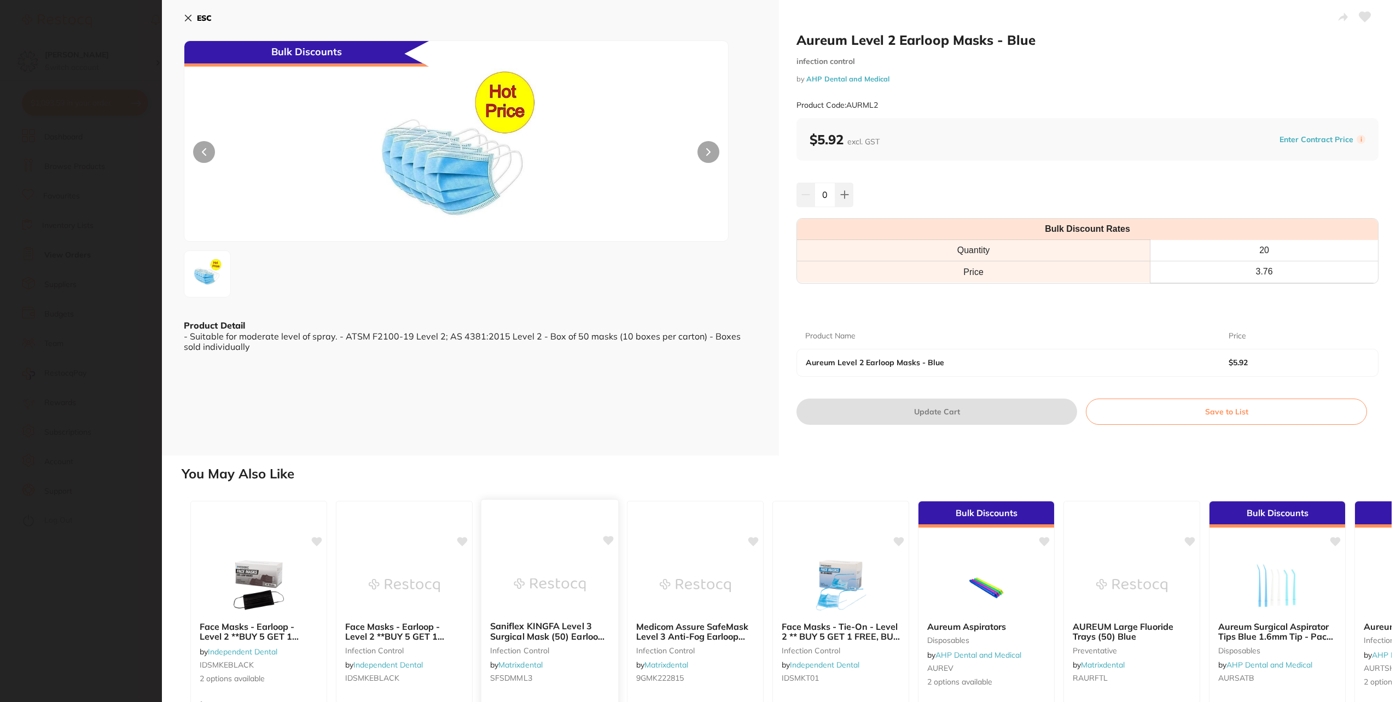
scroll to position [0, 0]
click at [829, 196] on input "0" at bounding box center [825, 195] width 21 height 24
type input "10"
click at [961, 356] on div "Aureum Level 2 Earloop Masks - Blue $5.92" at bounding box center [1087, 363] width 581 height 26
click at [926, 405] on button "Update Cart" at bounding box center [937, 412] width 281 height 26
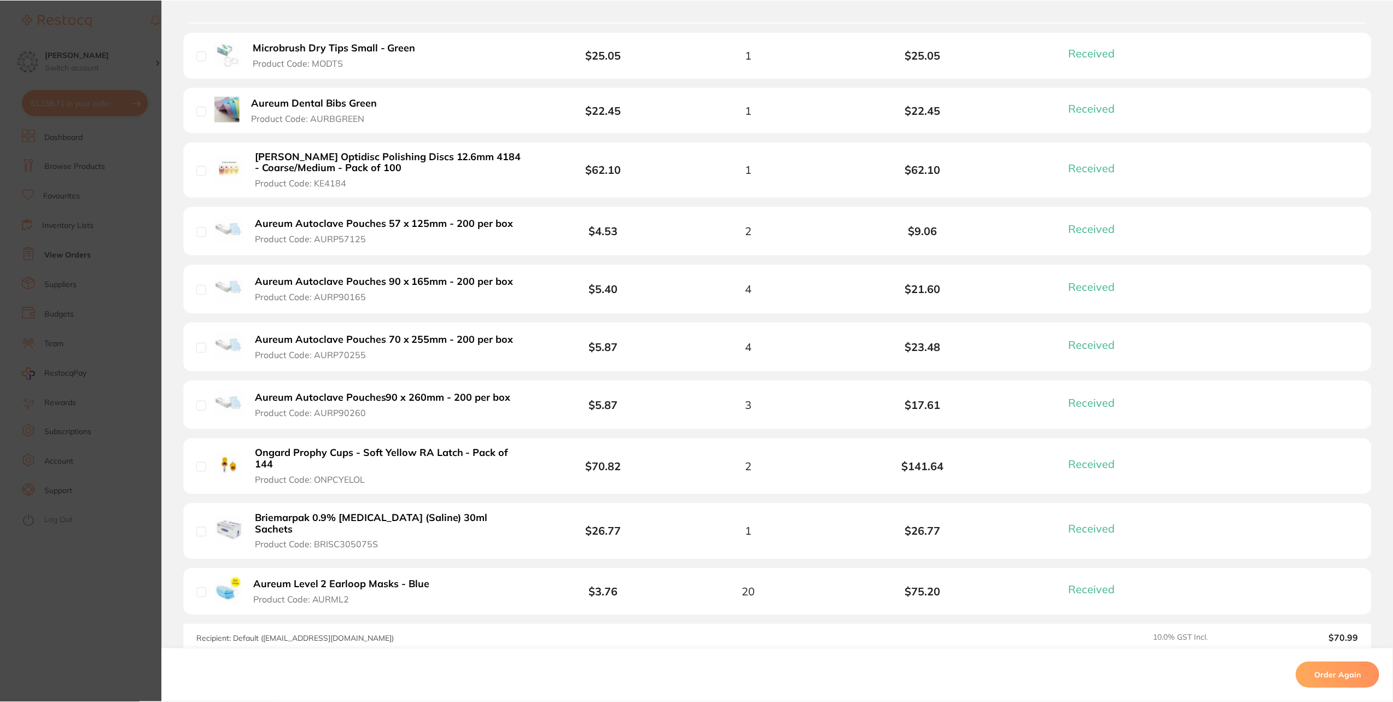
scroll to position [1477, 0]
type input "10"
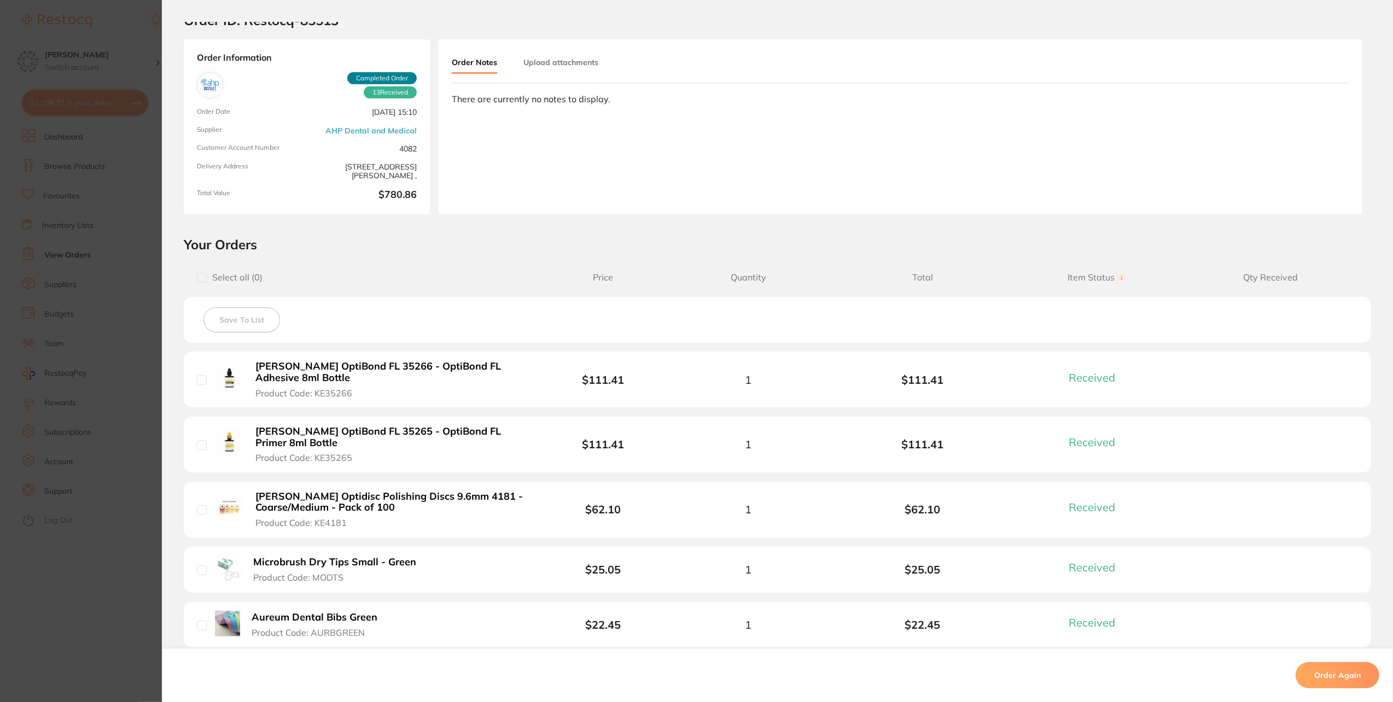
scroll to position [0, 0]
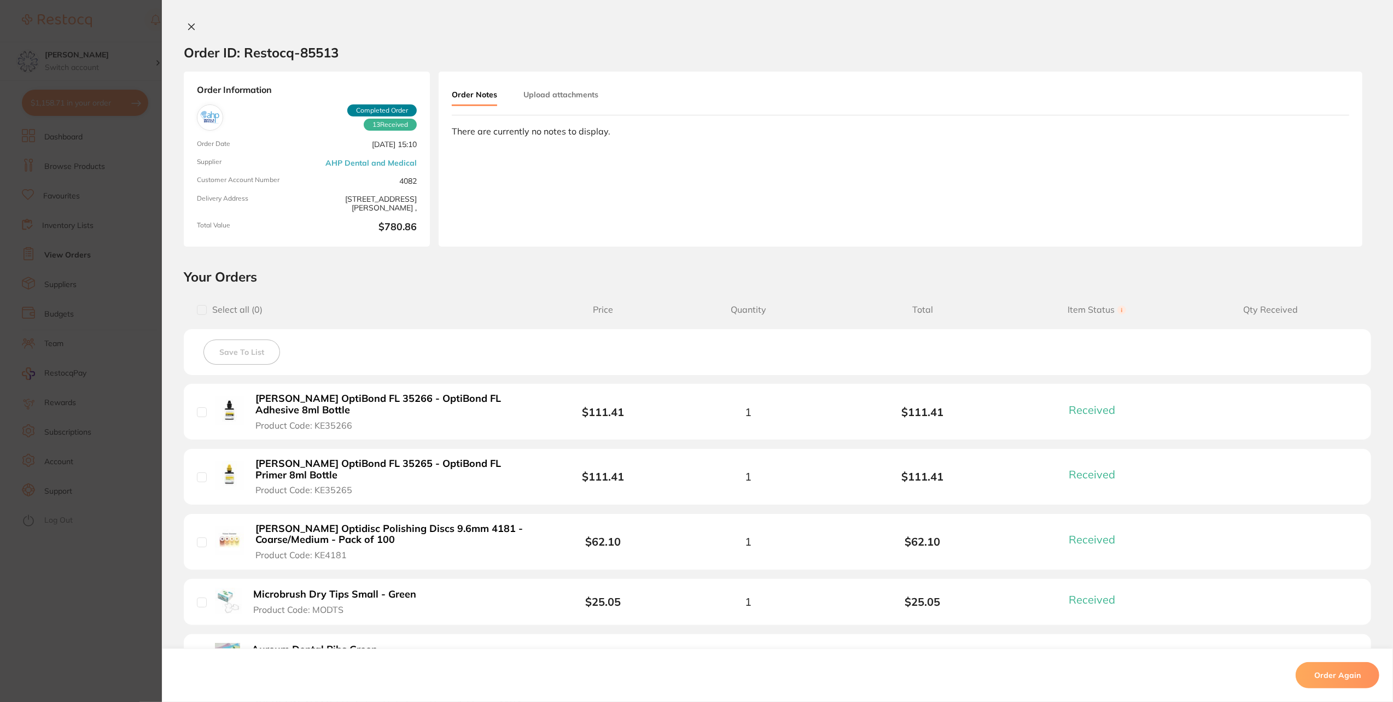
click at [195, 30] on button at bounding box center [191, 27] width 15 height 11
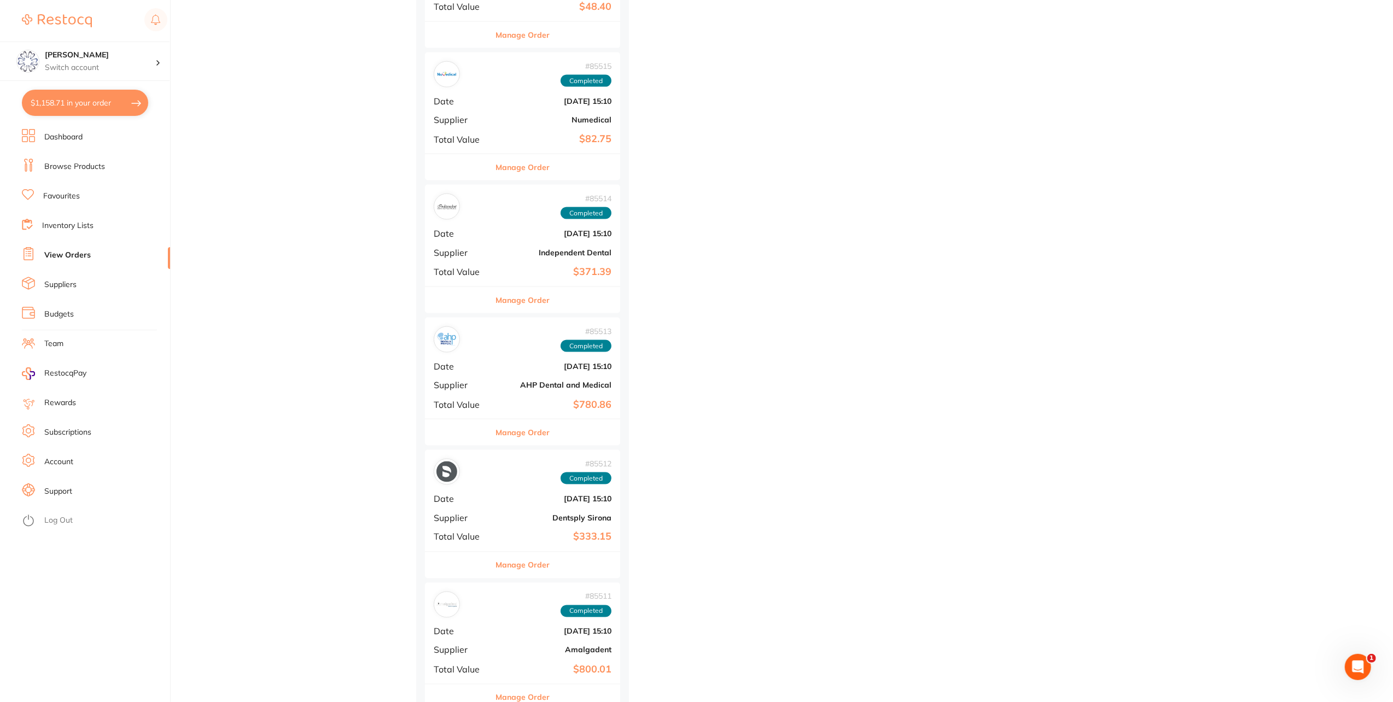
scroll to position [1586, 0]
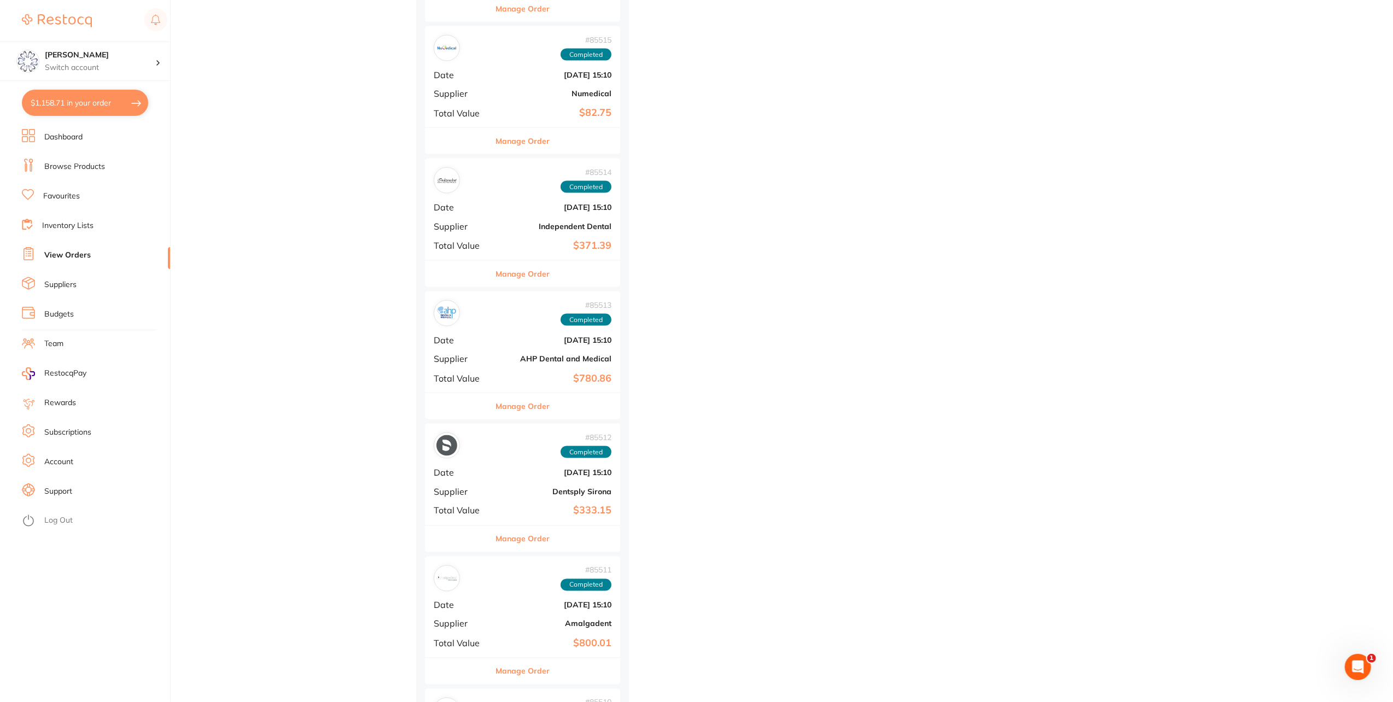
click at [533, 398] on button "Manage Order" at bounding box center [523, 406] width 54 height 26
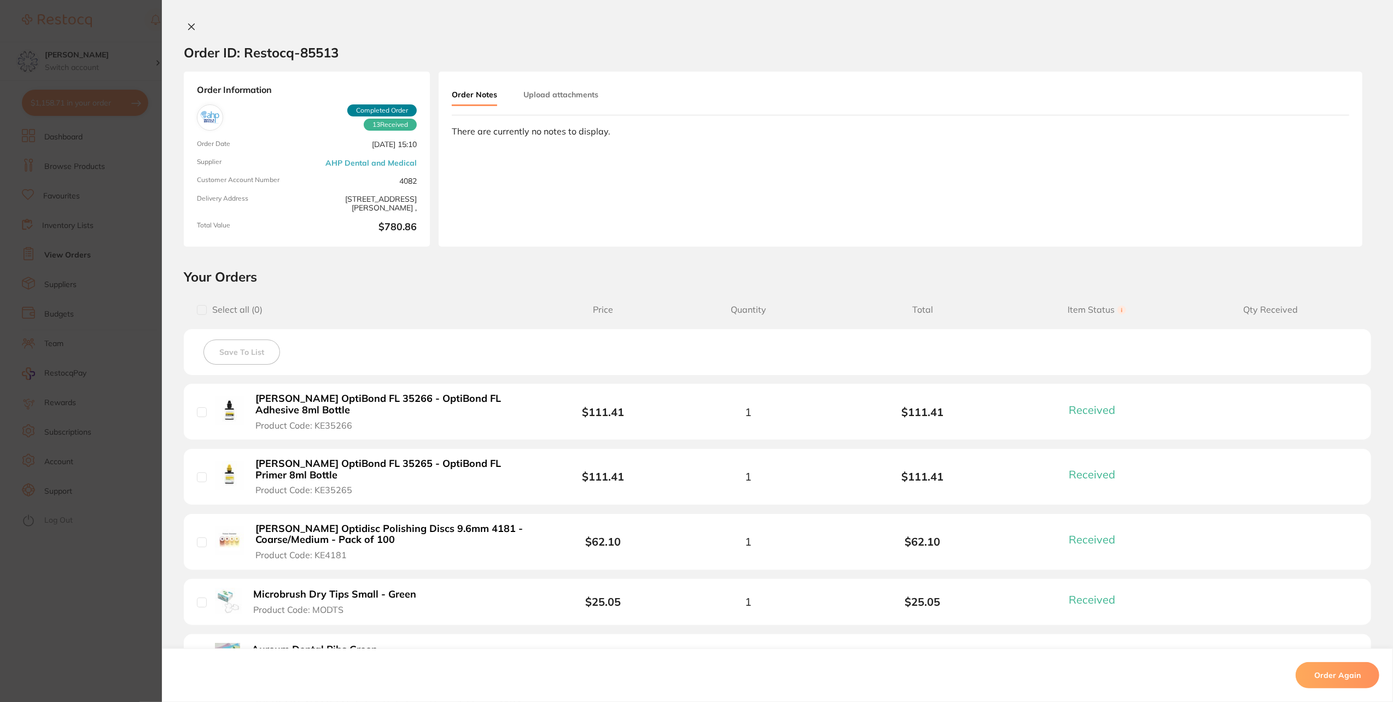
drag, startPoint x: 187, startPoint y: 27, endPoint x: 205, endPoint y: 42, distance: 23.3
click at [187, 27] on icon at bounding box center [191, 26] width 9 height 9
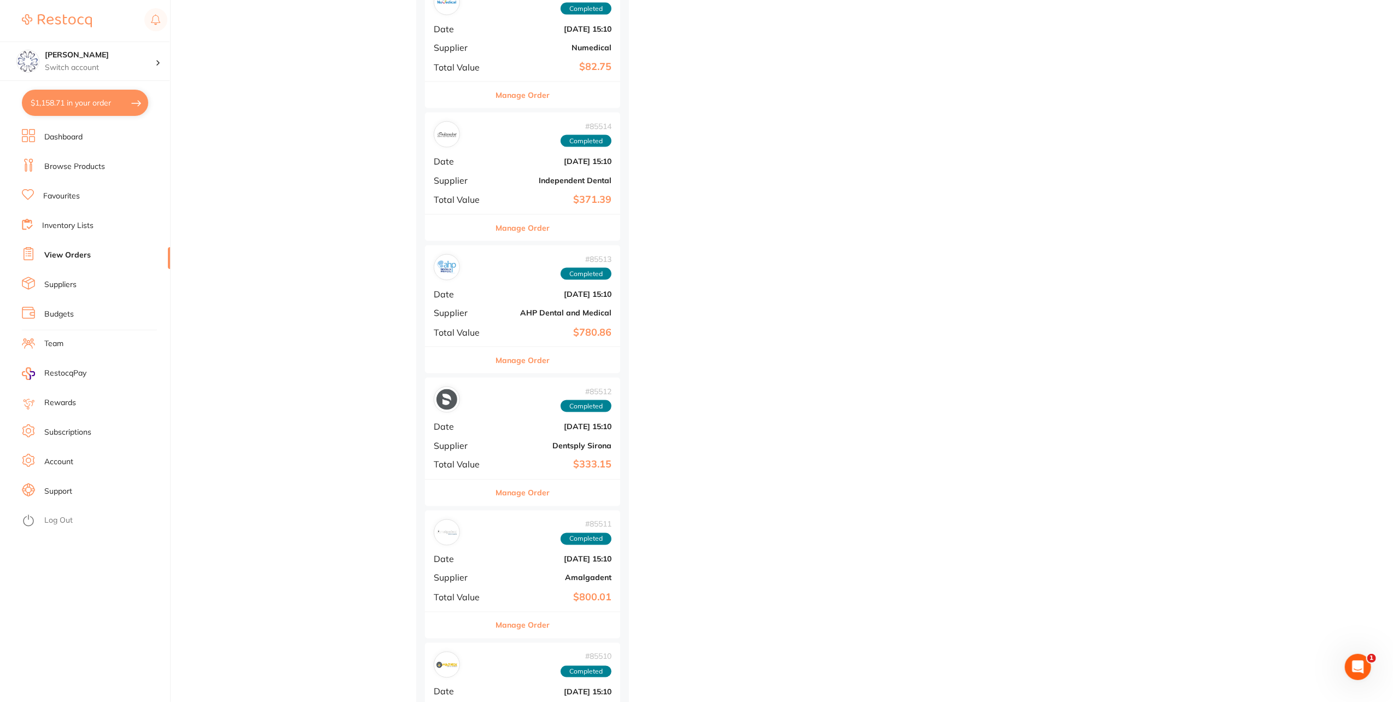
scroll to position [1696, 0]
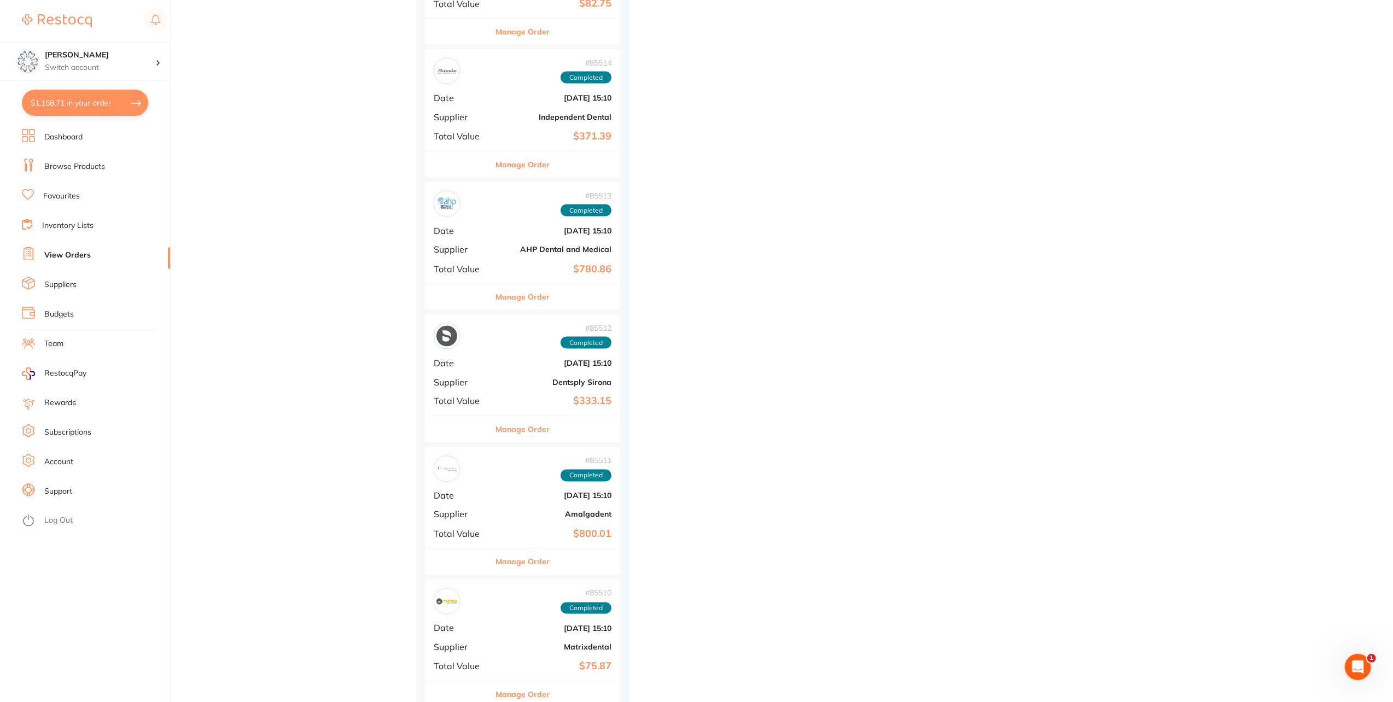
click at [525, 428] on button "Manage Order" at bounding box center [523, 430] width 54 height 26
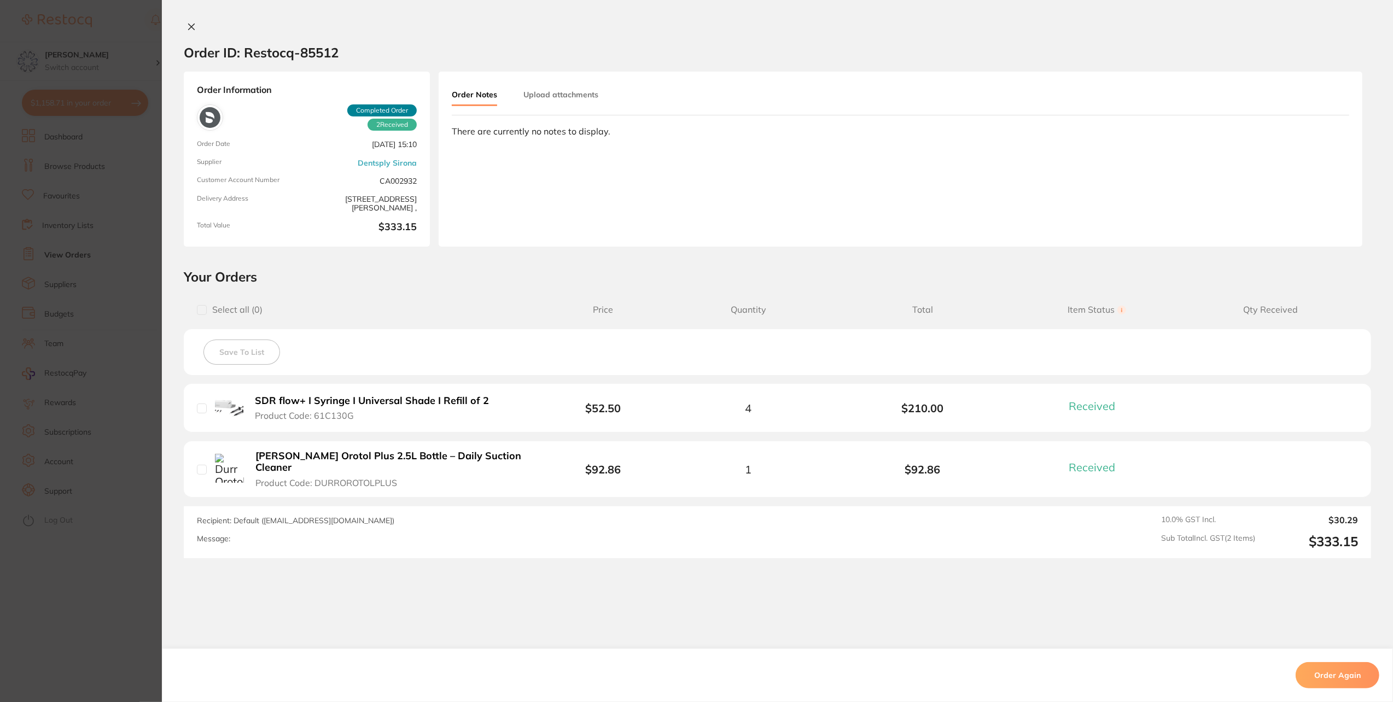
click at [190, 26] on icon at bounding box center [191, 26] width 9 height 9
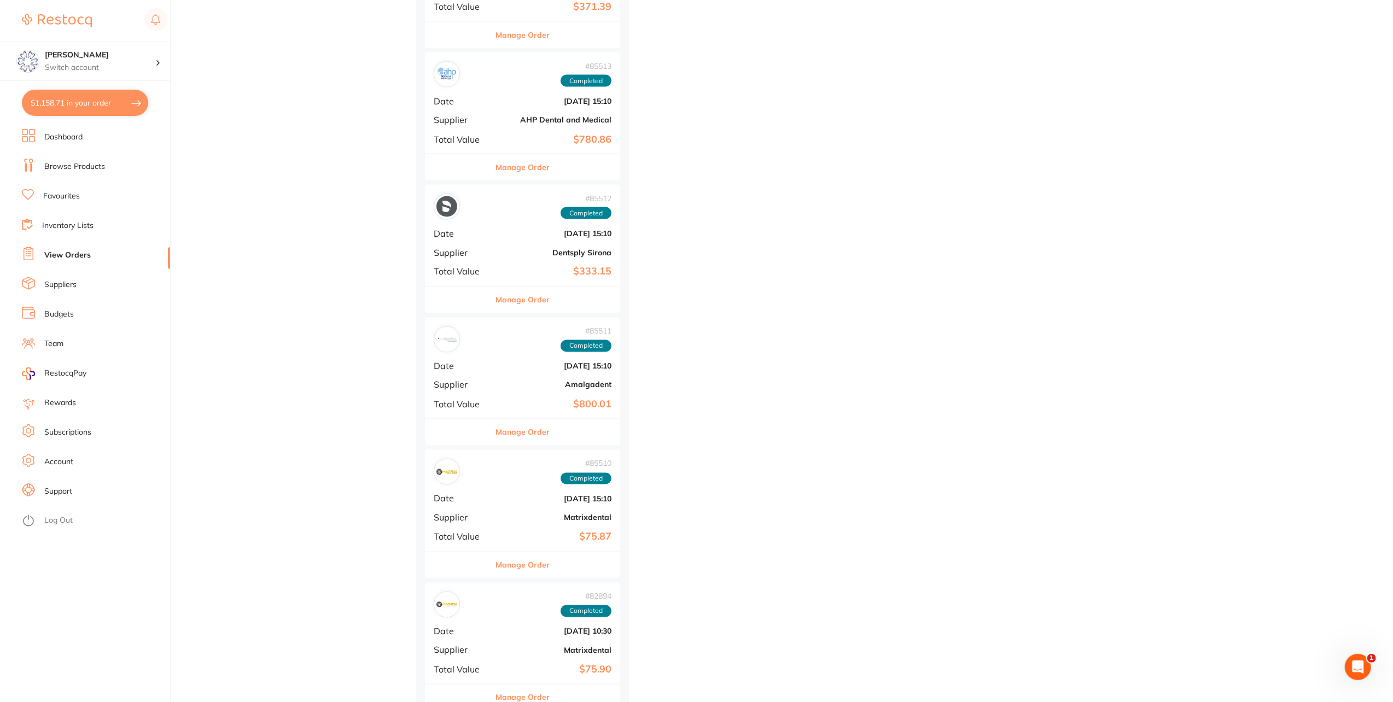
scroll to position [1860, 0]
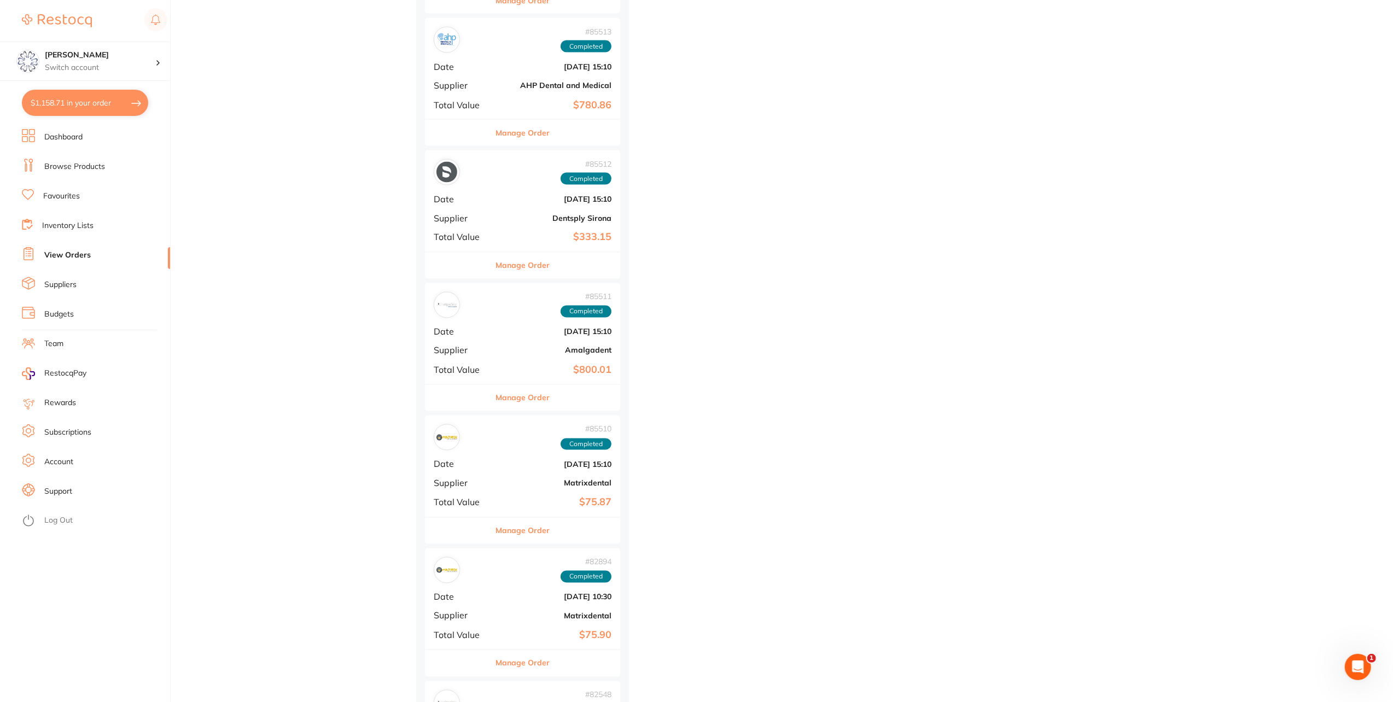
click at [534, 388] on button "Manage Order" at bounding box center [523, 398] width 54 height 26
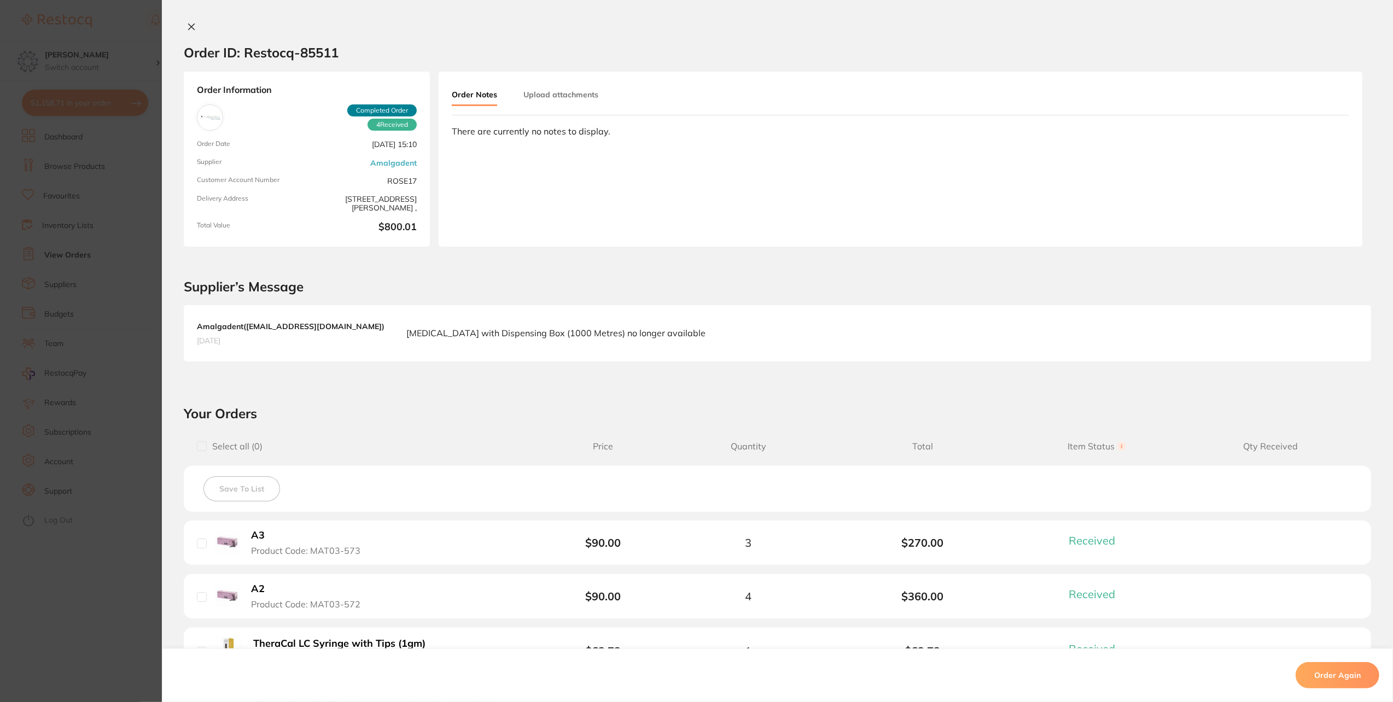
click at [189, 27] on icon at bounding box center [192, 27] width 6 height 6
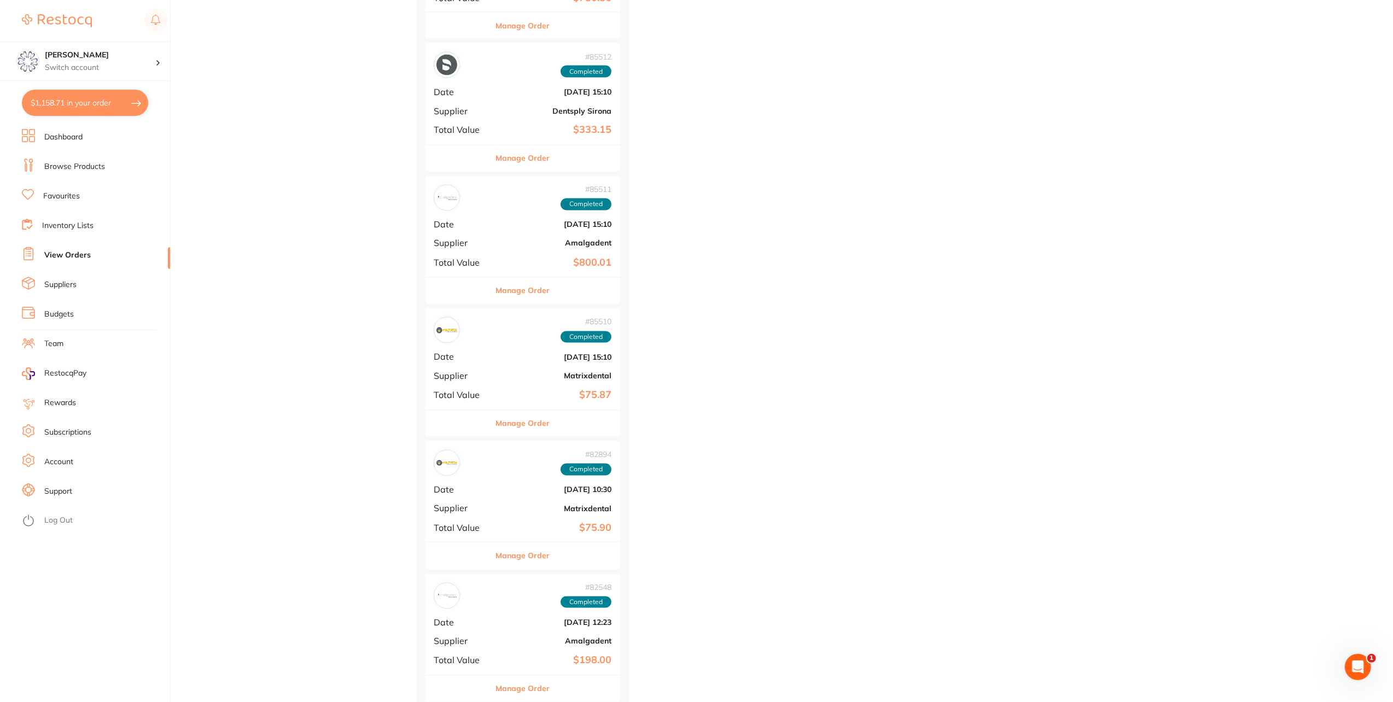
scroll to position [1969, 0]
click at [538, 420] on button "Manage Order" at bounding box center [523, 422] width 54 height 26
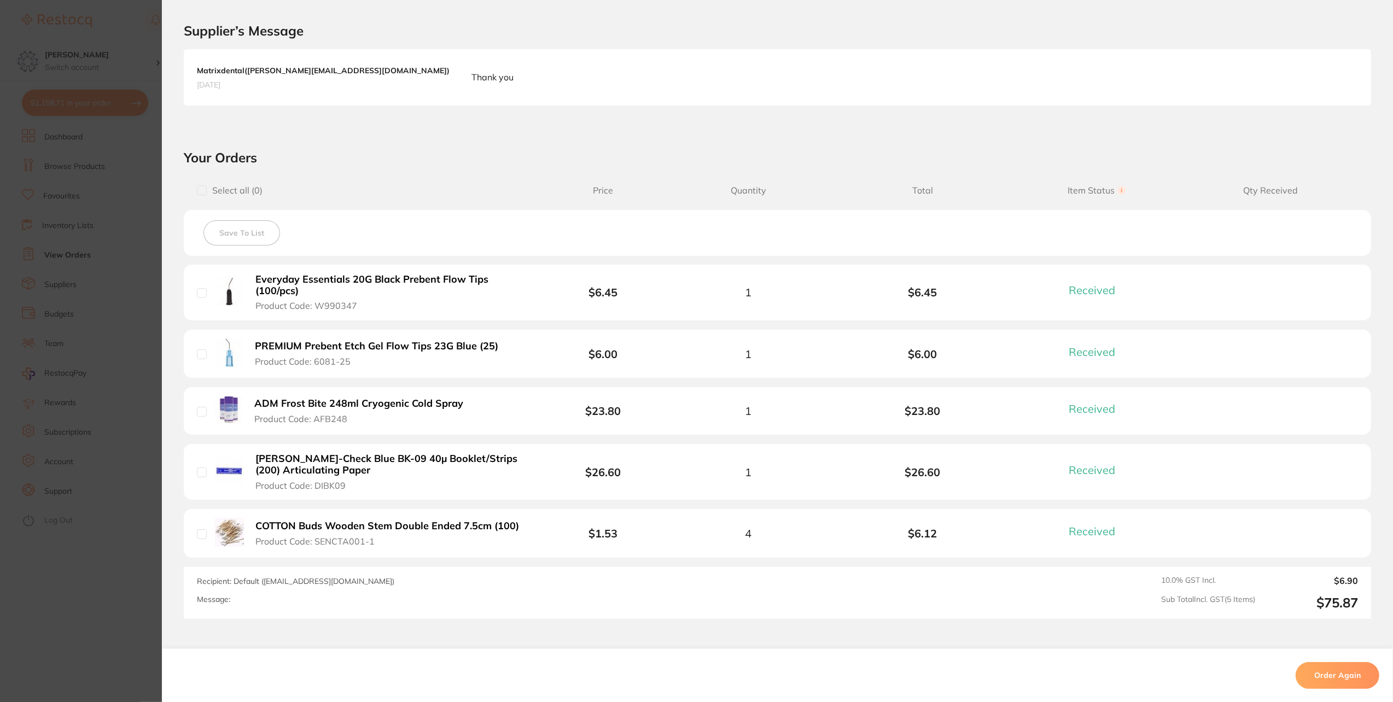
scroll to position [274, 0]
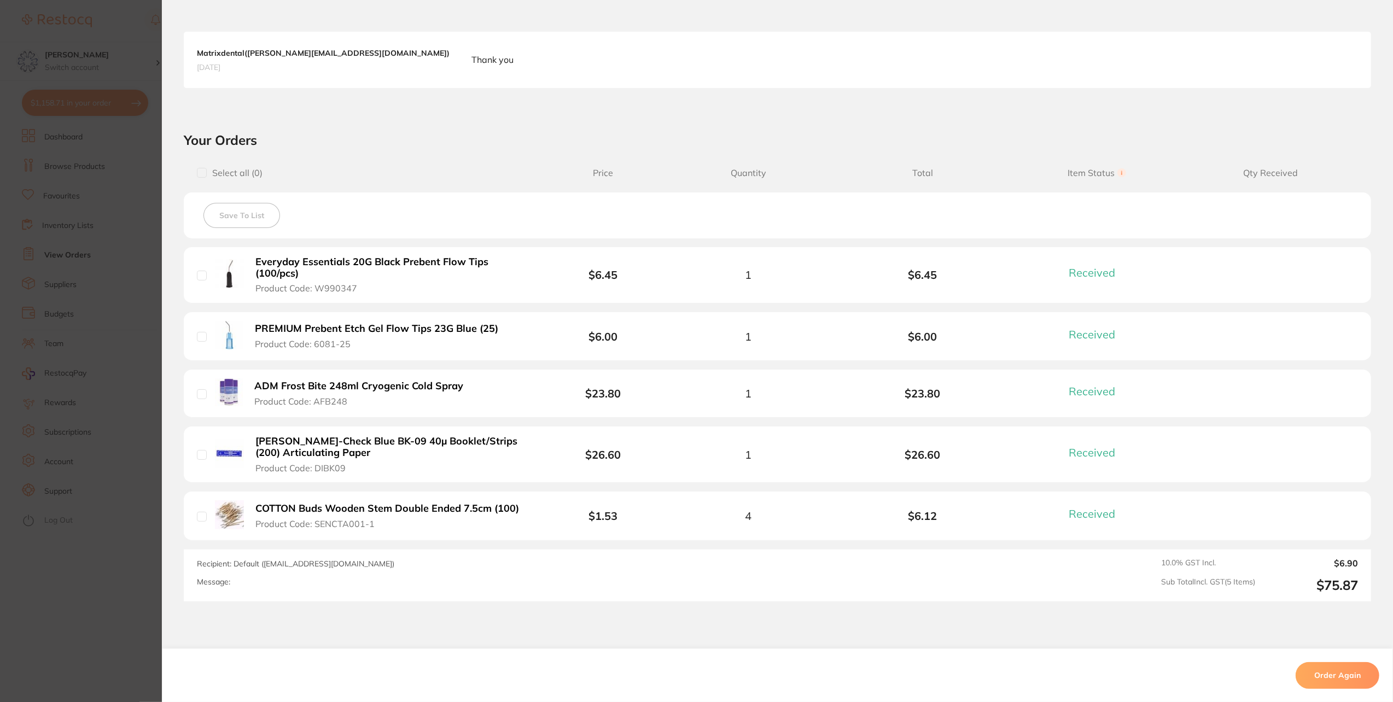
click at [442, 325] on b "PREMIUM Prebent Etch Gel Flow Tips 23G Blue (25)" at bounding box center [376, 328] width 243 height 11
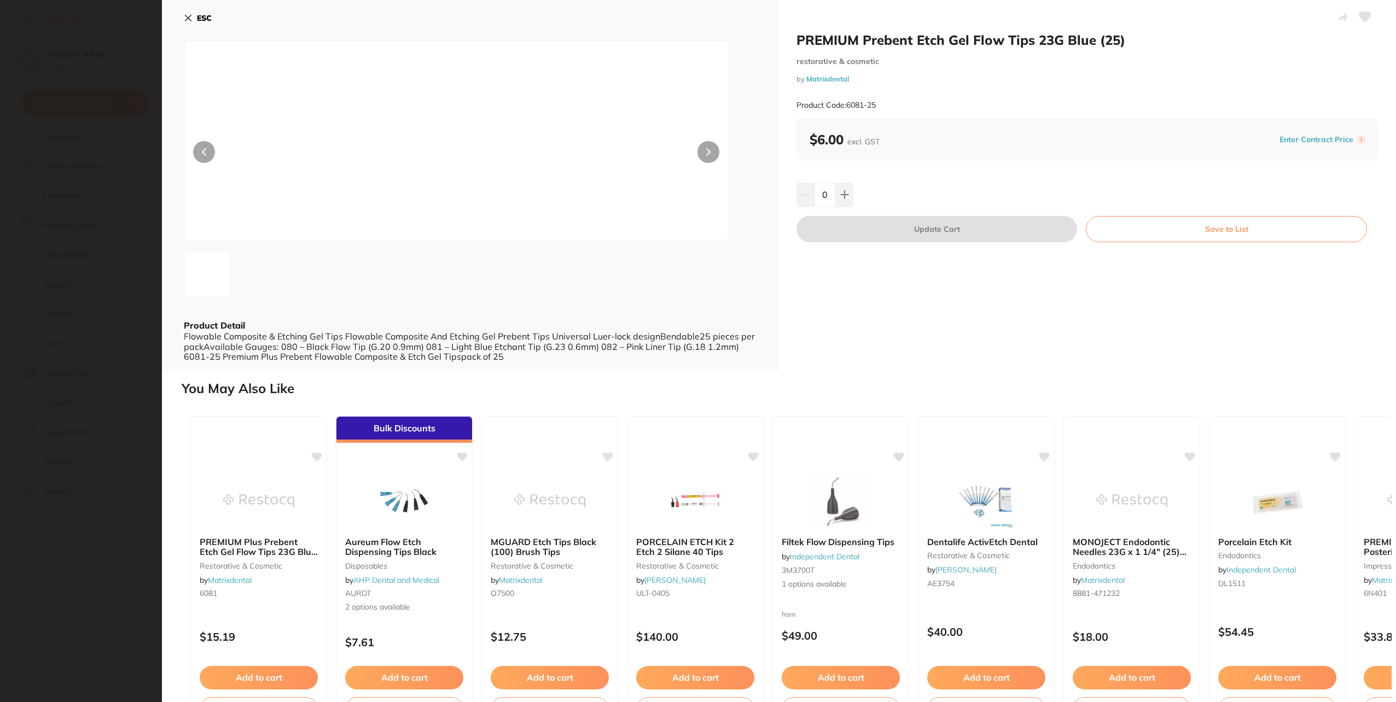
scroll to position [0, 0]
click at [841, 189] on button at bounding box center [844, 195] width 18 height 24
type input "2"
click at [906, 229] on button "Update Cart" at bounding box center [937, 229] width 281 height 26
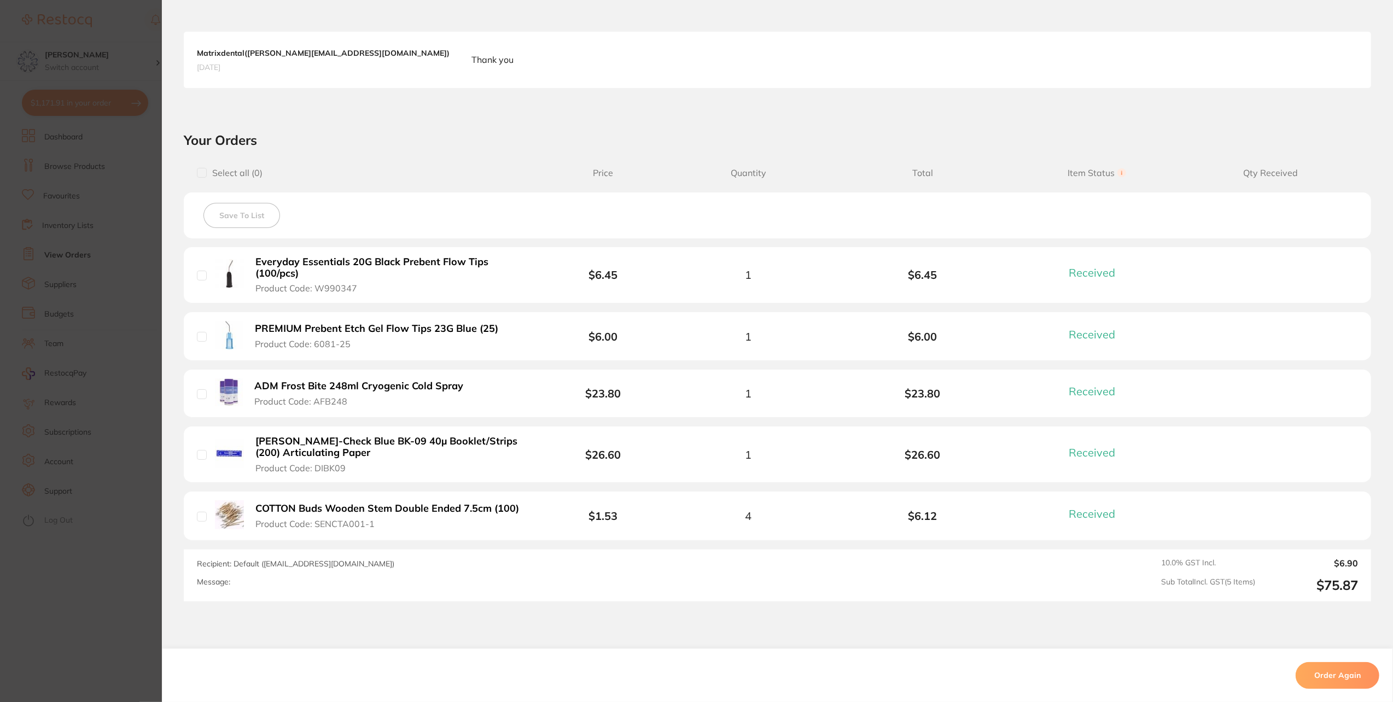
click at [470, 445] on b "BAUSCH Arti-Check Blue BK-09 40µ Booklet/Strips (200) Articulating Paper" at bounding box center [390, 447] width 270 height 22
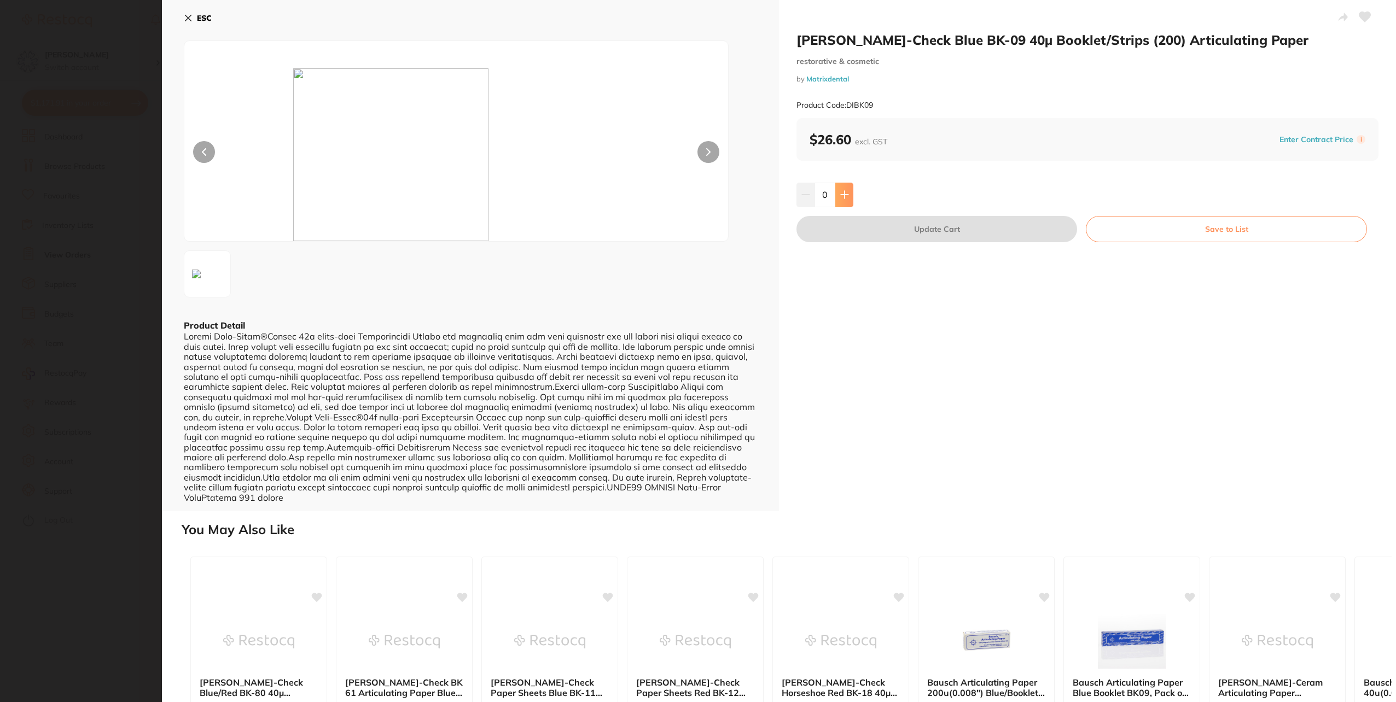
click at [842, 185] on button at bounding box center [844, 195] width 18 height 24
type input "1"
click at [196, 18] on button "ESC" at bounding box center [198, 18] width 28 height 19
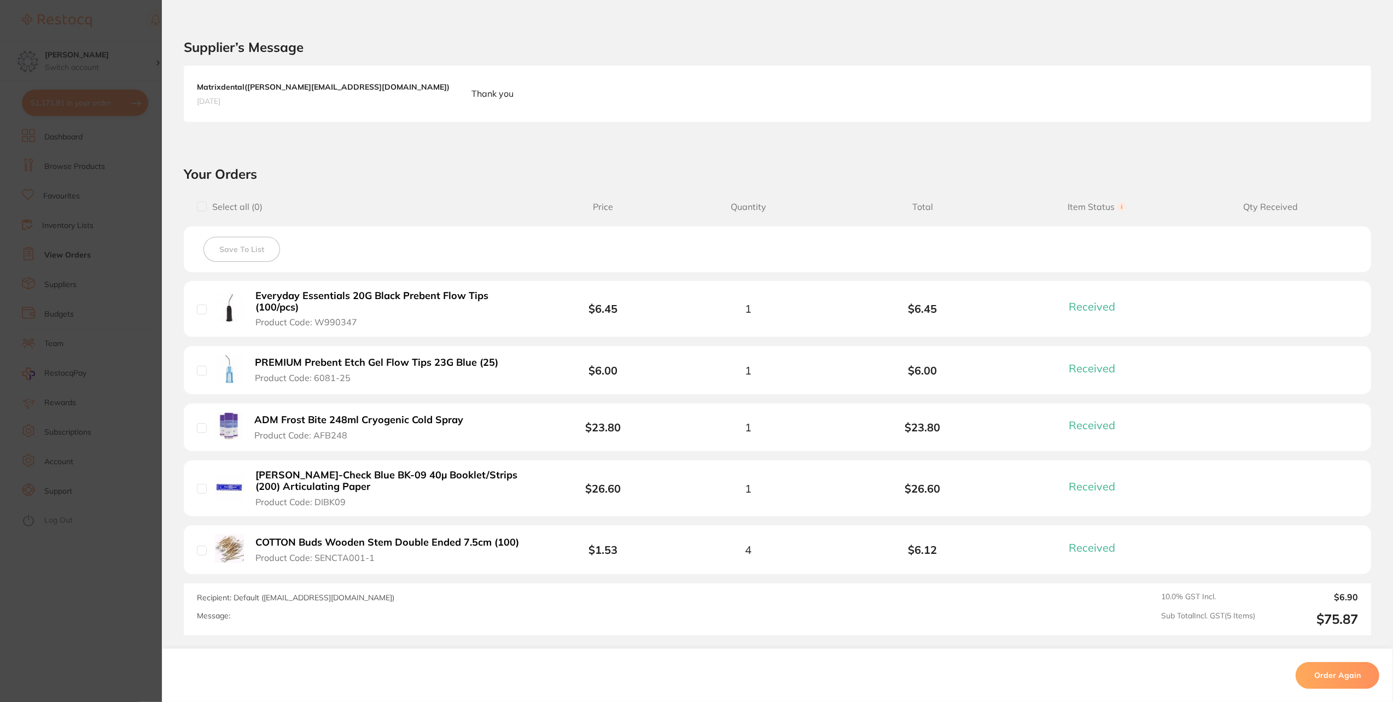
scroll to position [225, 0]
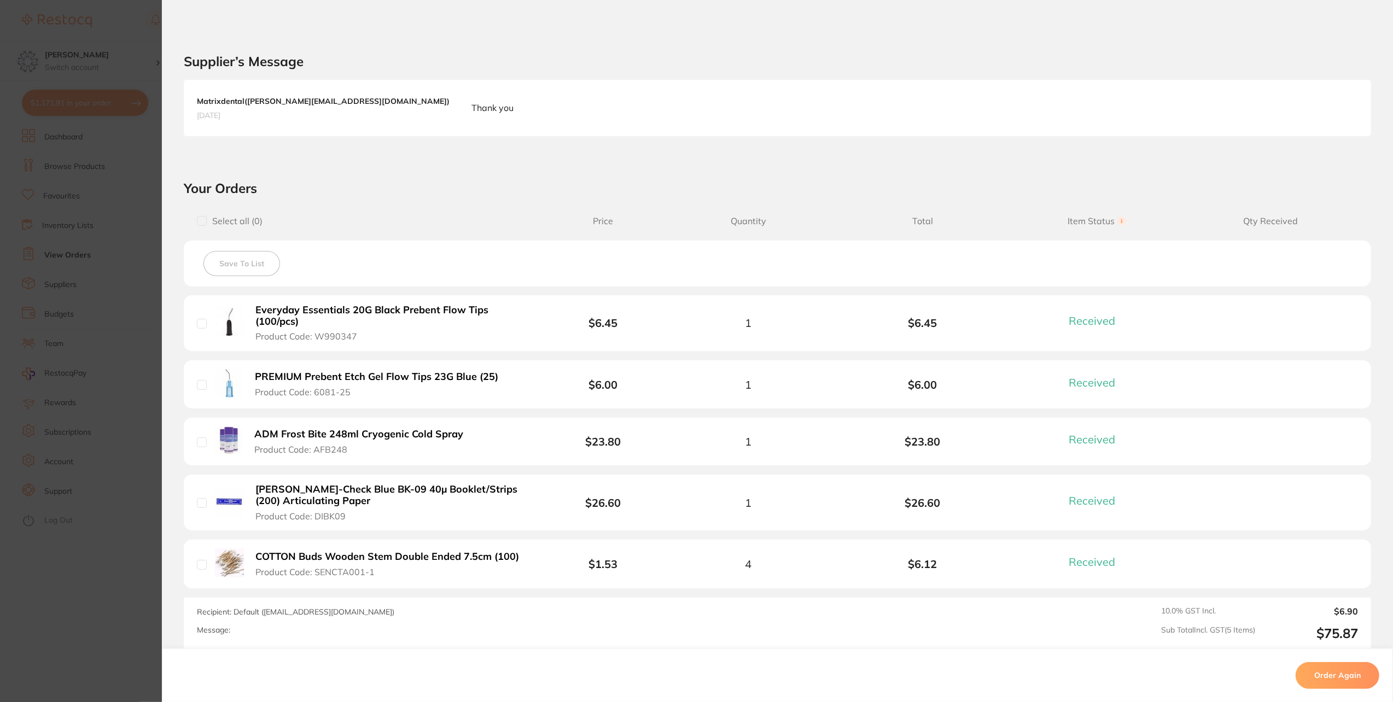
click at [362, 488] on b "BAUSCH Arti-Check Blue BK-09 40µ Booklet/Strips (200) Articulating Paper" at bounding box center [390, 495] width 270 height 22
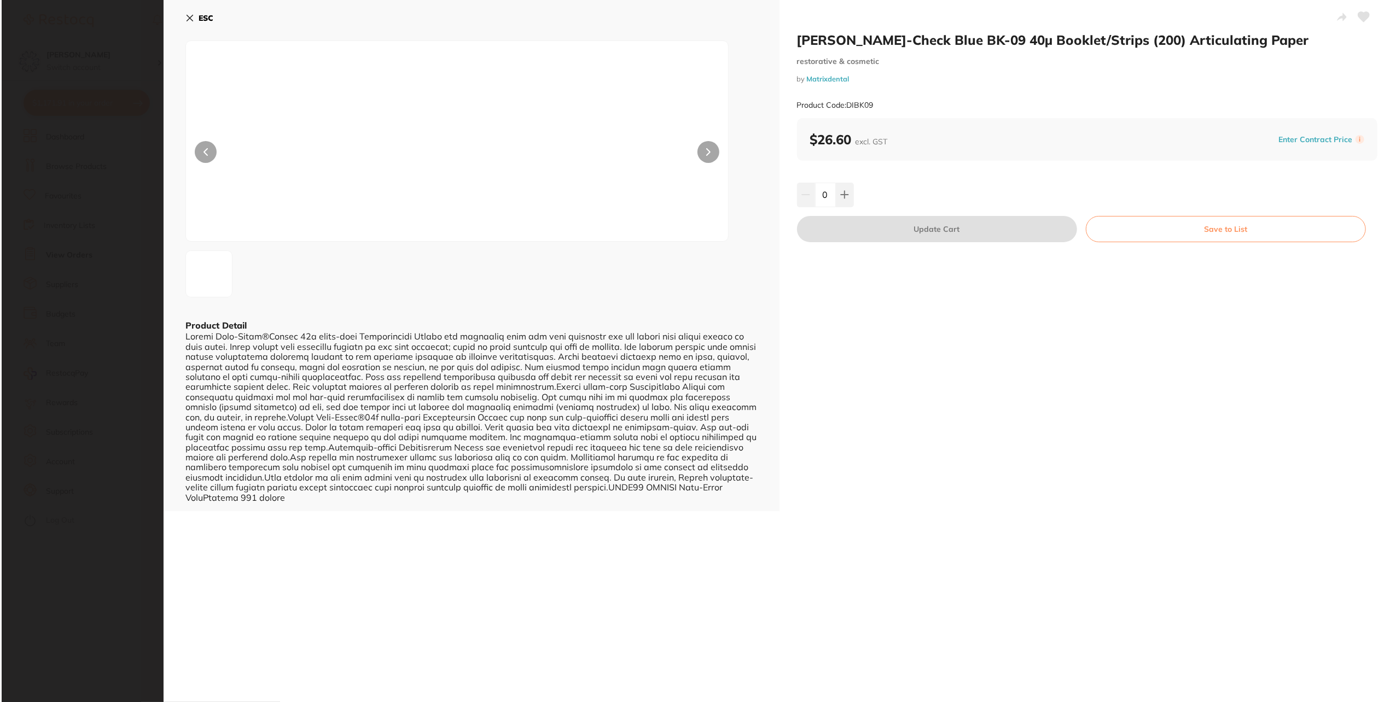
scroll to position [0, 0]
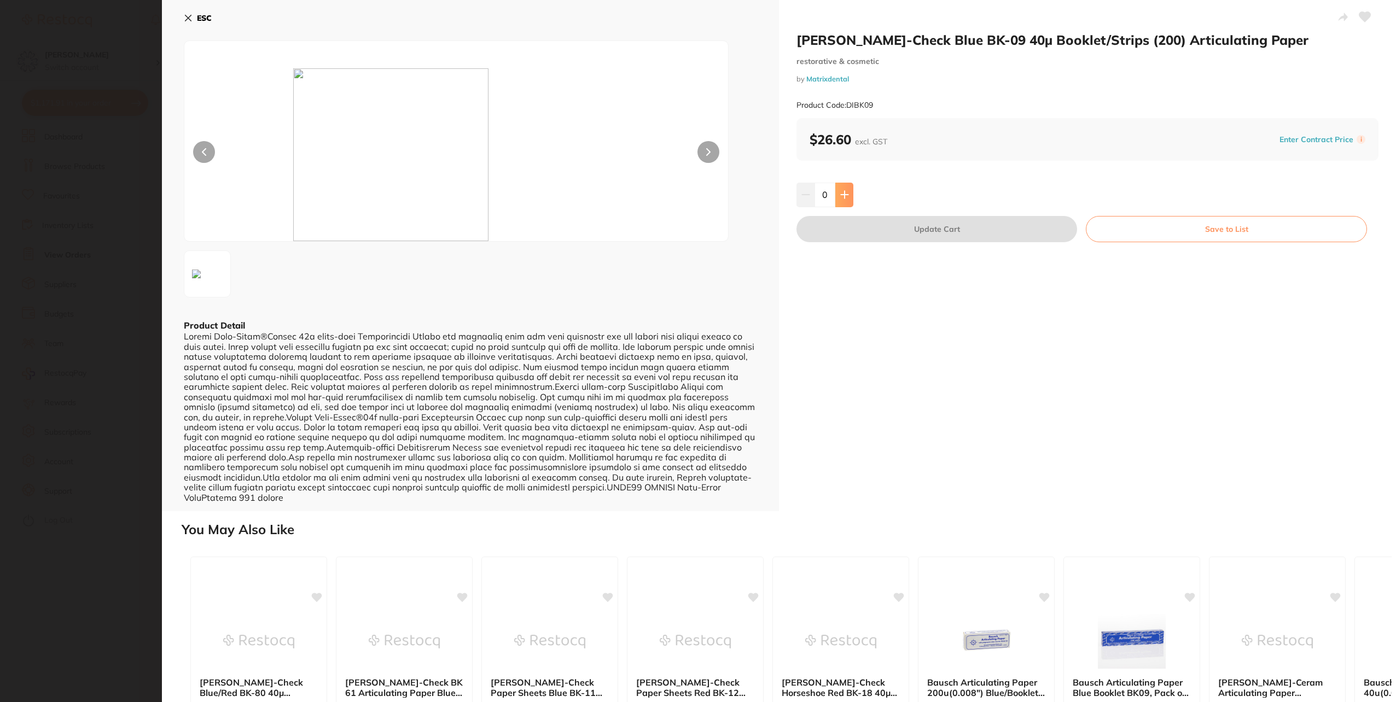
click at [844, 193] on icon at bounding box center [844, 194] width 7 height 7
type input "1"
click at [858, 228] on button "Update Cart" at bounding box center [937, 229] width 281 height 26
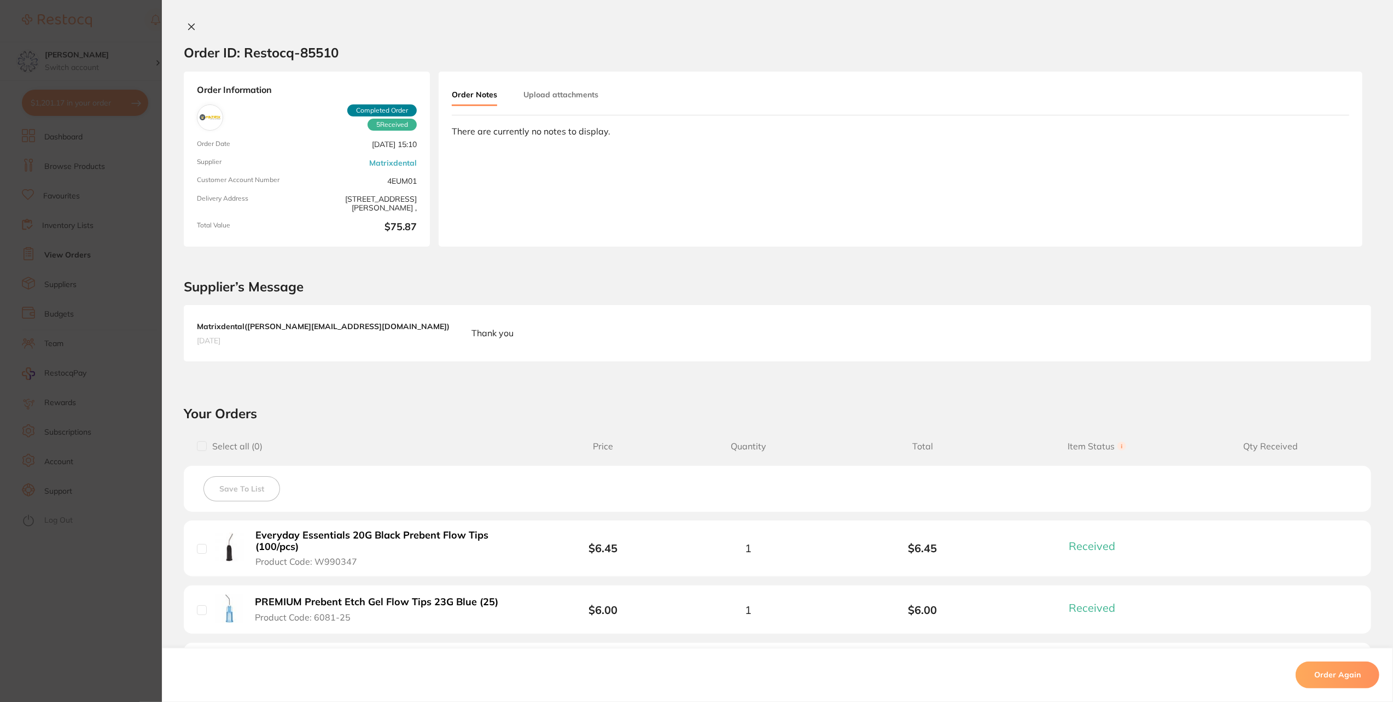
drag, startPoint x: 189, startPoint y: 25, endPoint x: 212, endPoint y: 37, distance: 25.5
click at [193, 25] on icon at bounding box center [191, 26] width 9 height 9
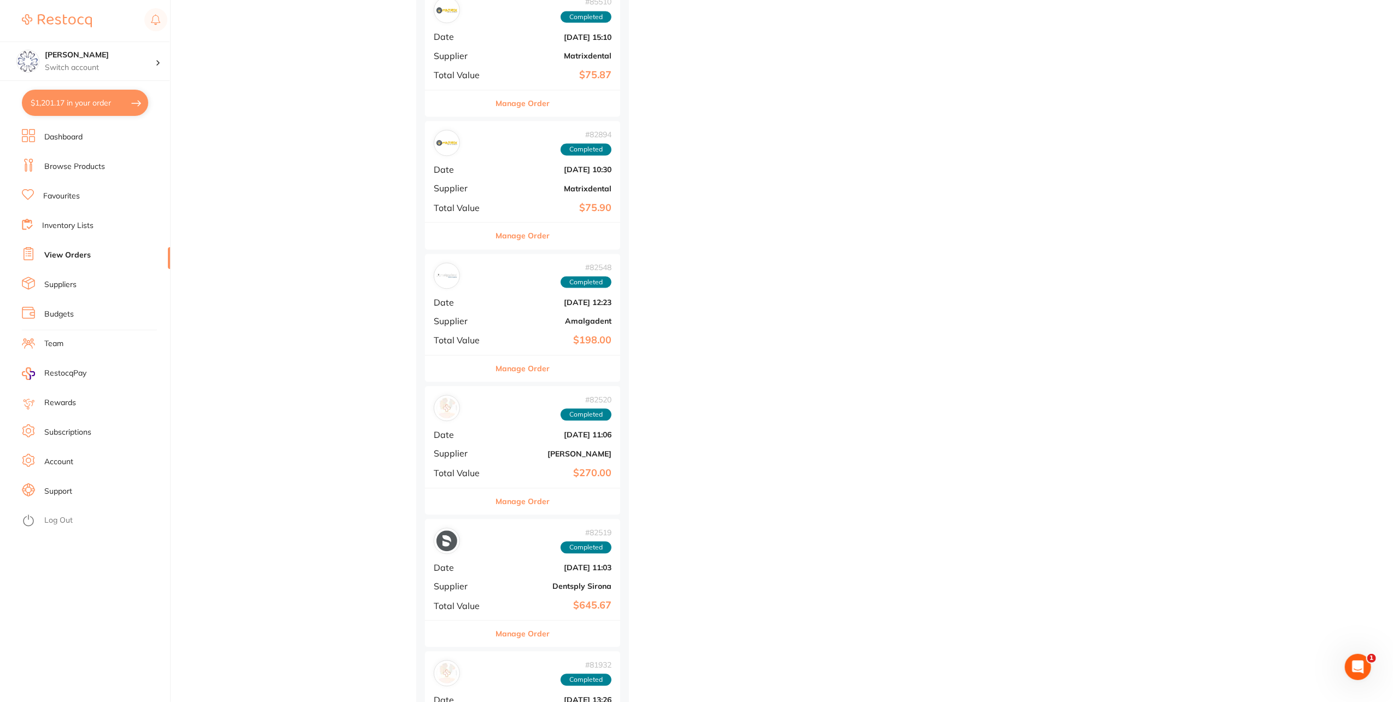
scroll to position [2298, 0]
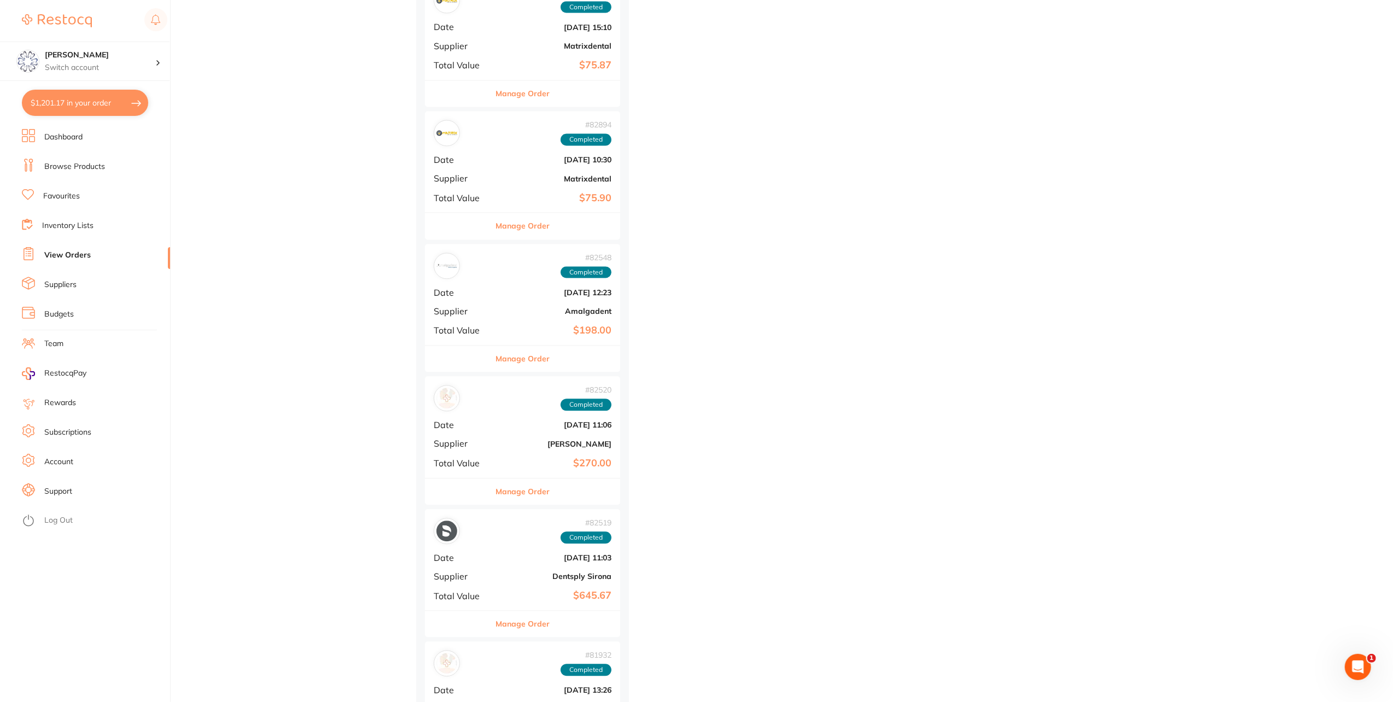
click at [526, 358] on button "Manage Order" at bounding box center [523, 359] width 54 height 26
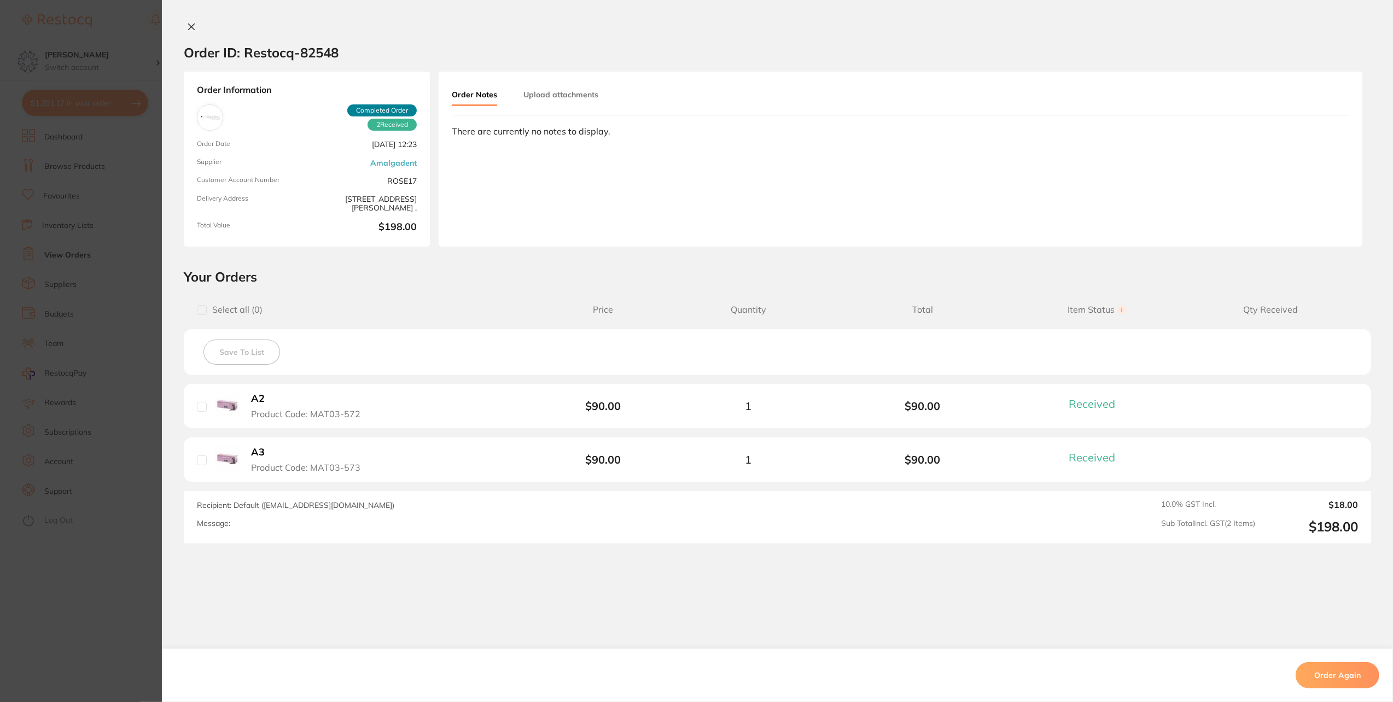
click at [189, 23] on icon at bounding box center [191, 26] width 9 height 9
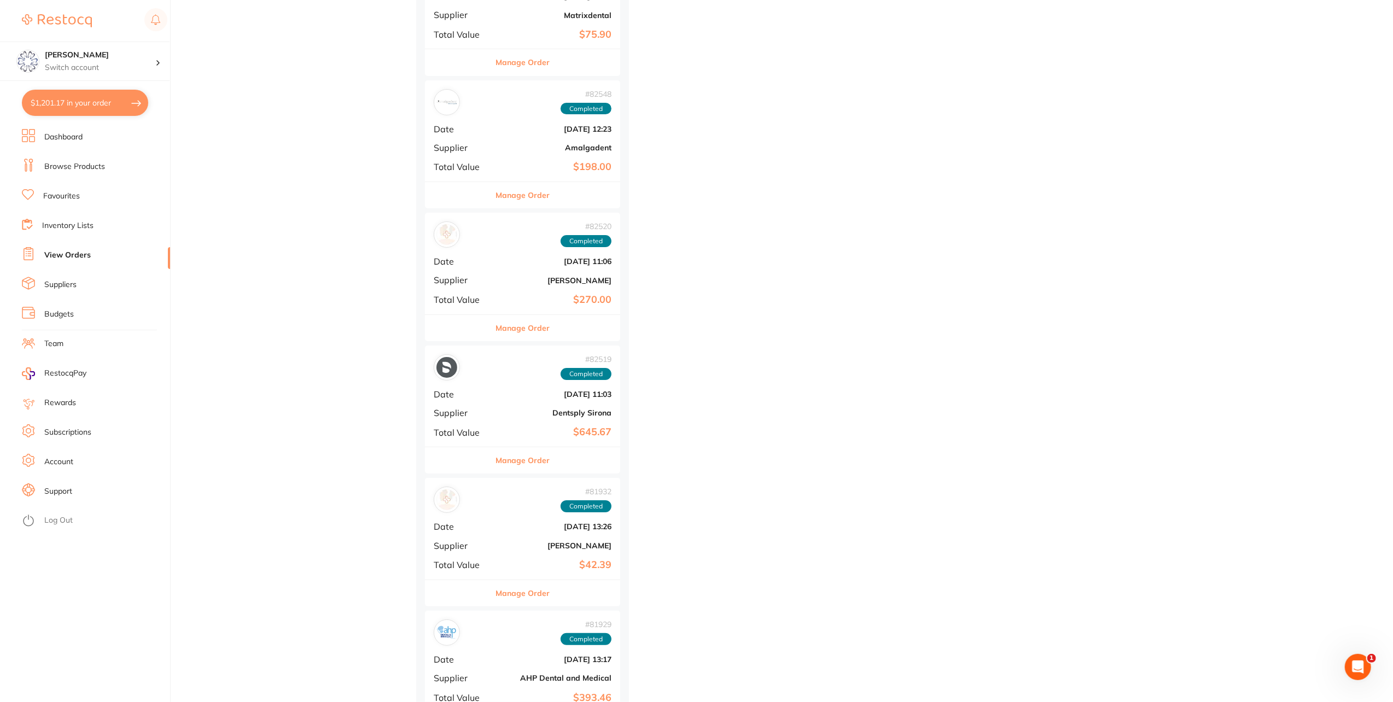
scroll to position [2462, 0]
click at [542, 318] on button "Manage Order" at bounding box center [523, 328] width 54 height 26
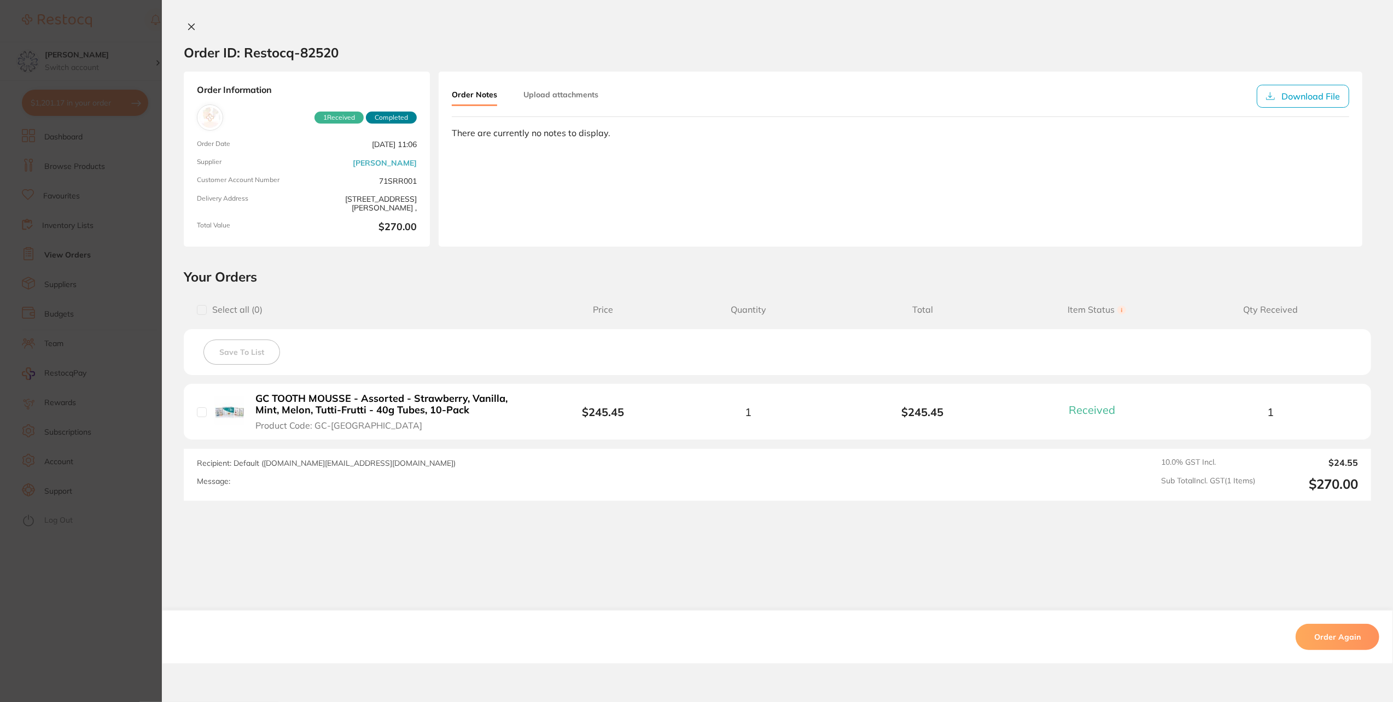
drag, startPoint x: 188, startPoint y: 26, endPoint x: 255, endPoint y: 56, distance: 73.7
click at [188, 25] on icon at bounding box center [191, 26] width 9 height 9
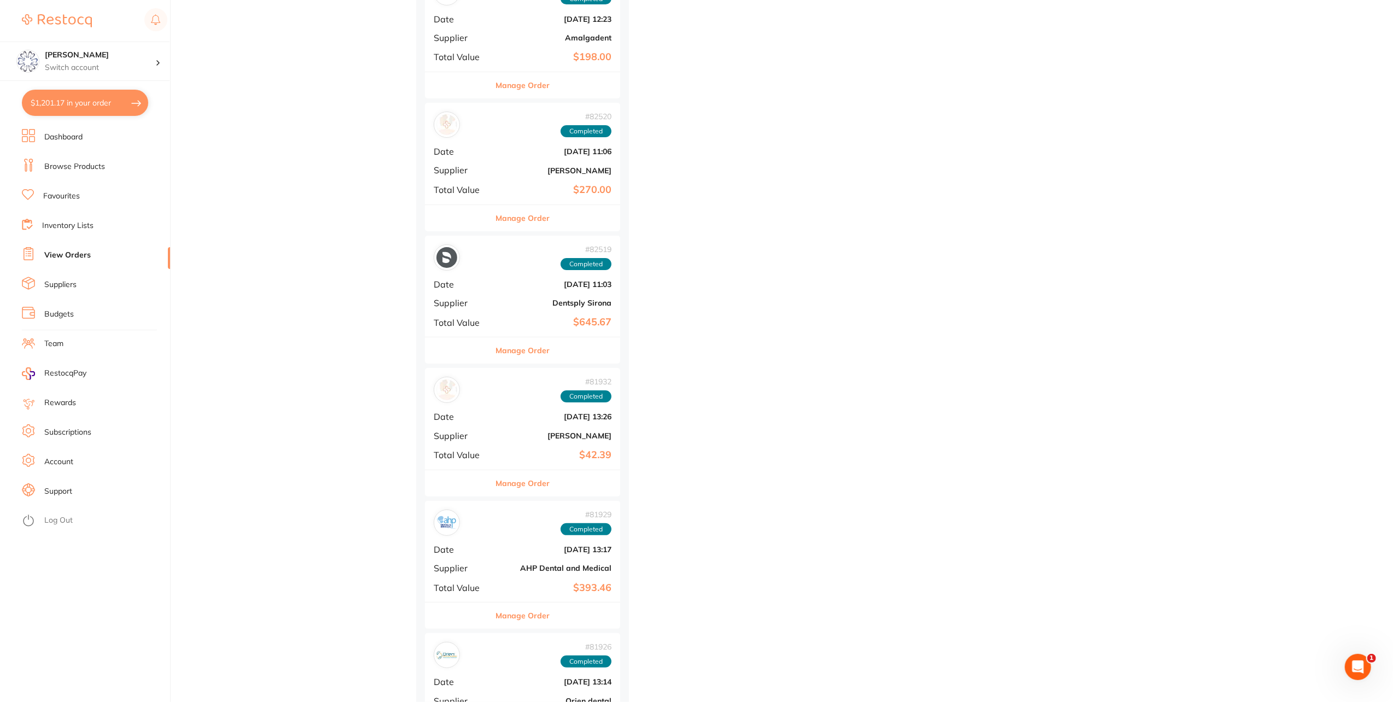
click at [535, 342] on button "Manage Order" at bounding box center [523, 351] width 54 height 26
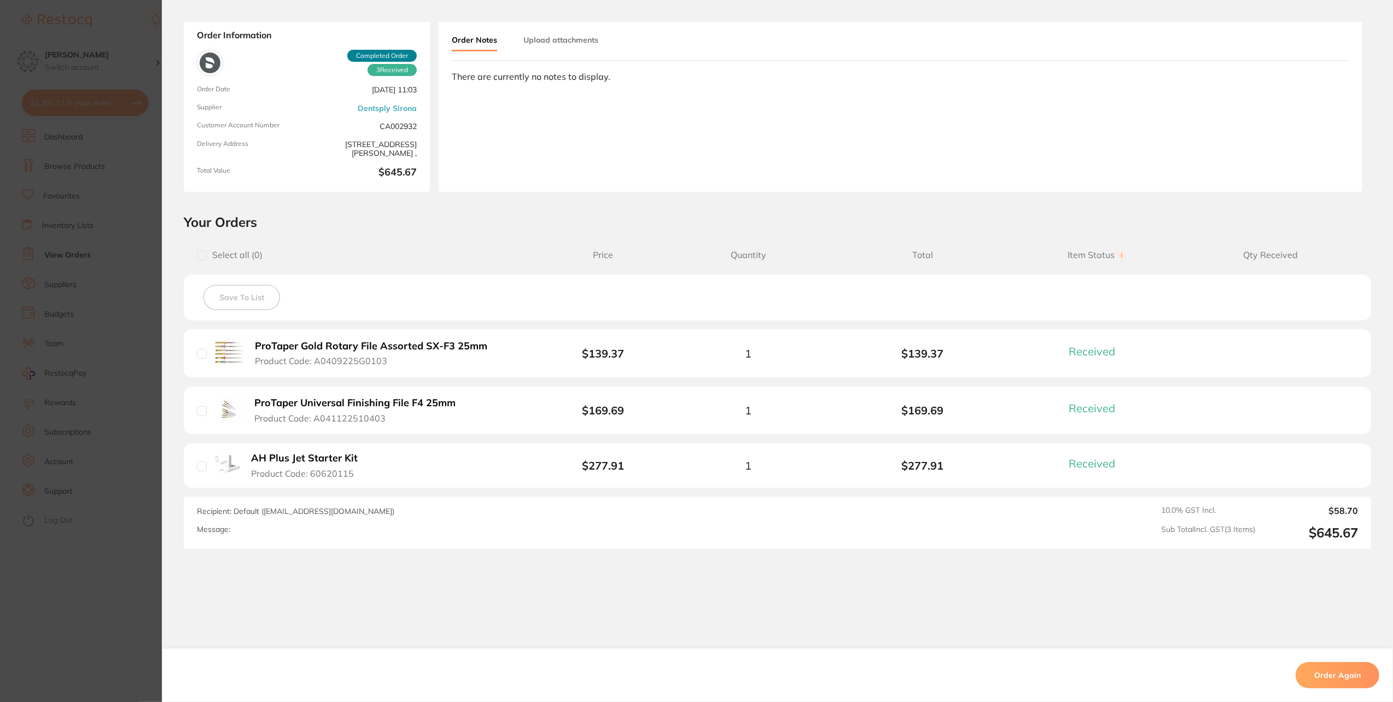
click at [421, 349] on b "ProTaper Gold Rotary File Assorted SX-F3 25mm" at bounding box center [371, 346] width 232 height 11
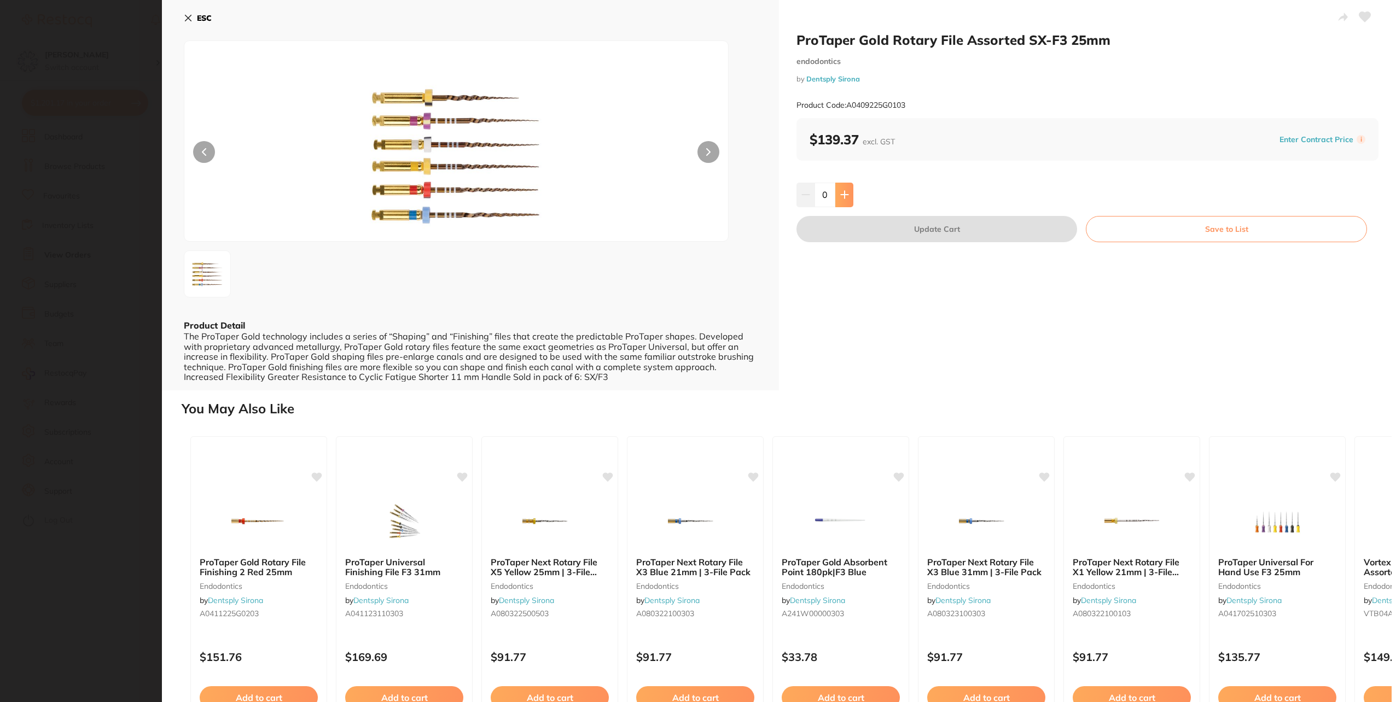
click at [845, 186] on button at bounding box center [844, 195] width 18 height 24
type input "2"
click at [885, 229] on button "Update Cart" at bounding box center [937, 229] width 281 height 26
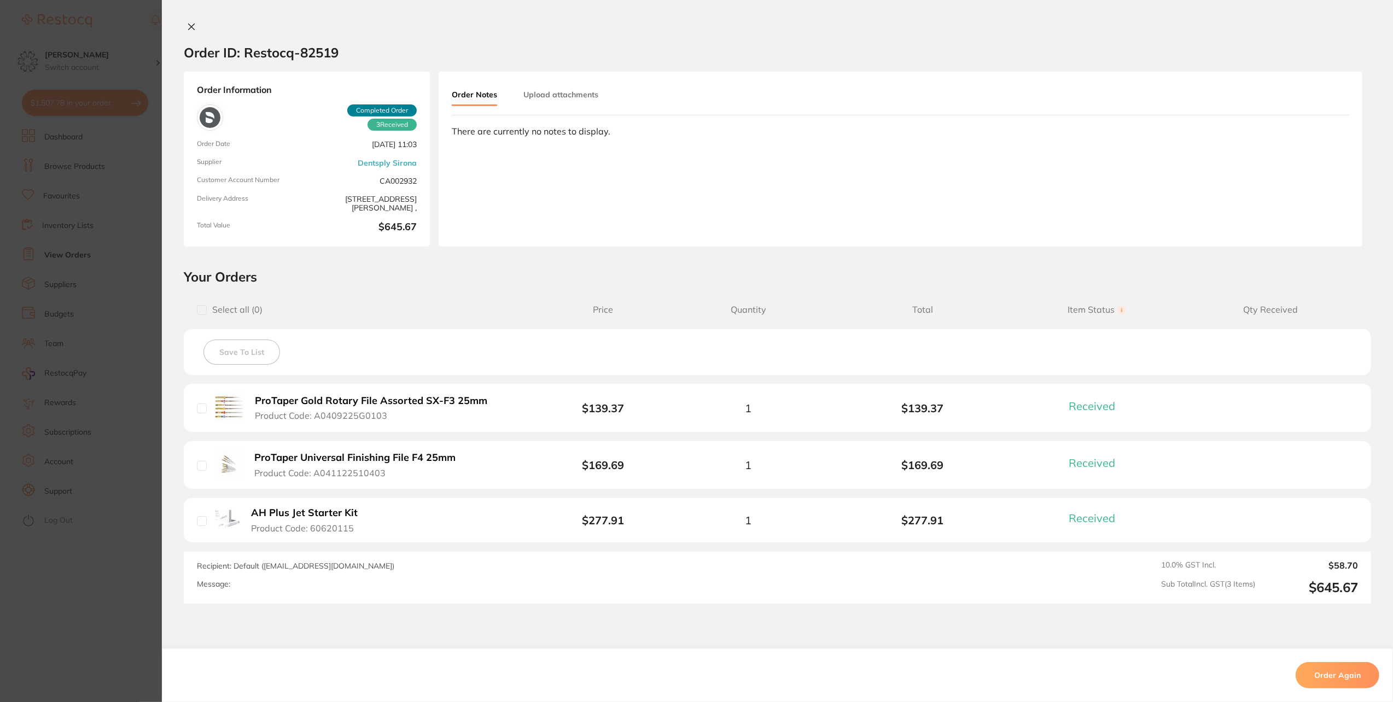
click at [191, 22] on icon at bounding box center [191, 26] width 9 height 9
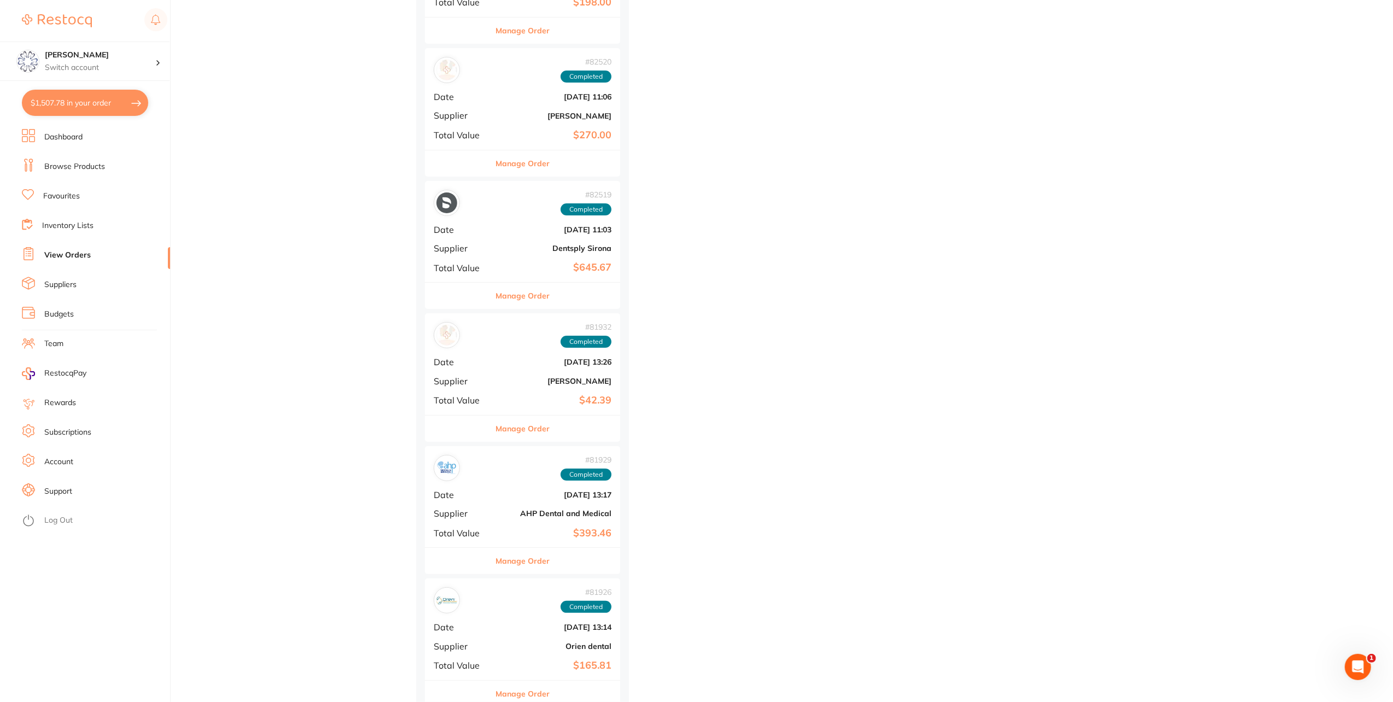
click at [542, 422] on button "Manage Order" at bounding box center [523, 429] width 54 height 26
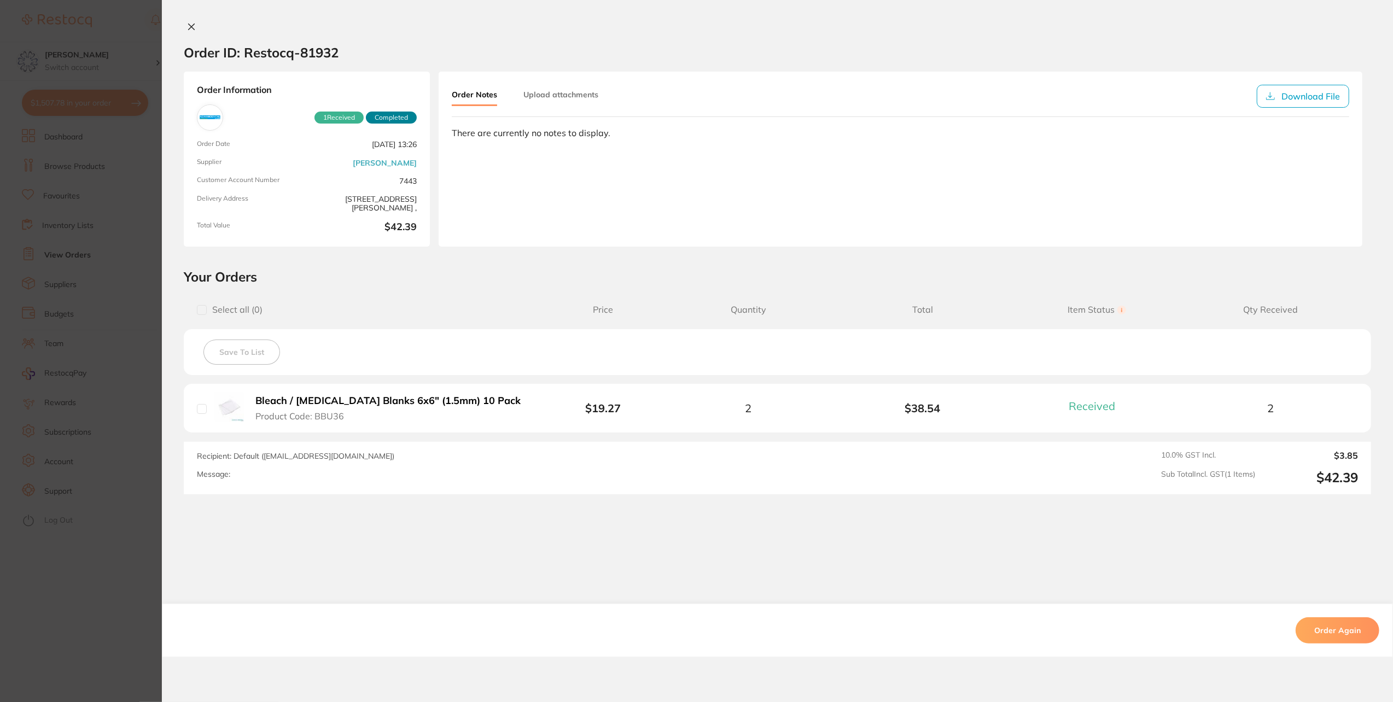
drag, startPoint x: 193, startPoint y: 31, endPoint x: 202, endPoint y: 39, distance: 12.8
click at [193, 32] on button at bounding box center [191, 27] width 15 height 11
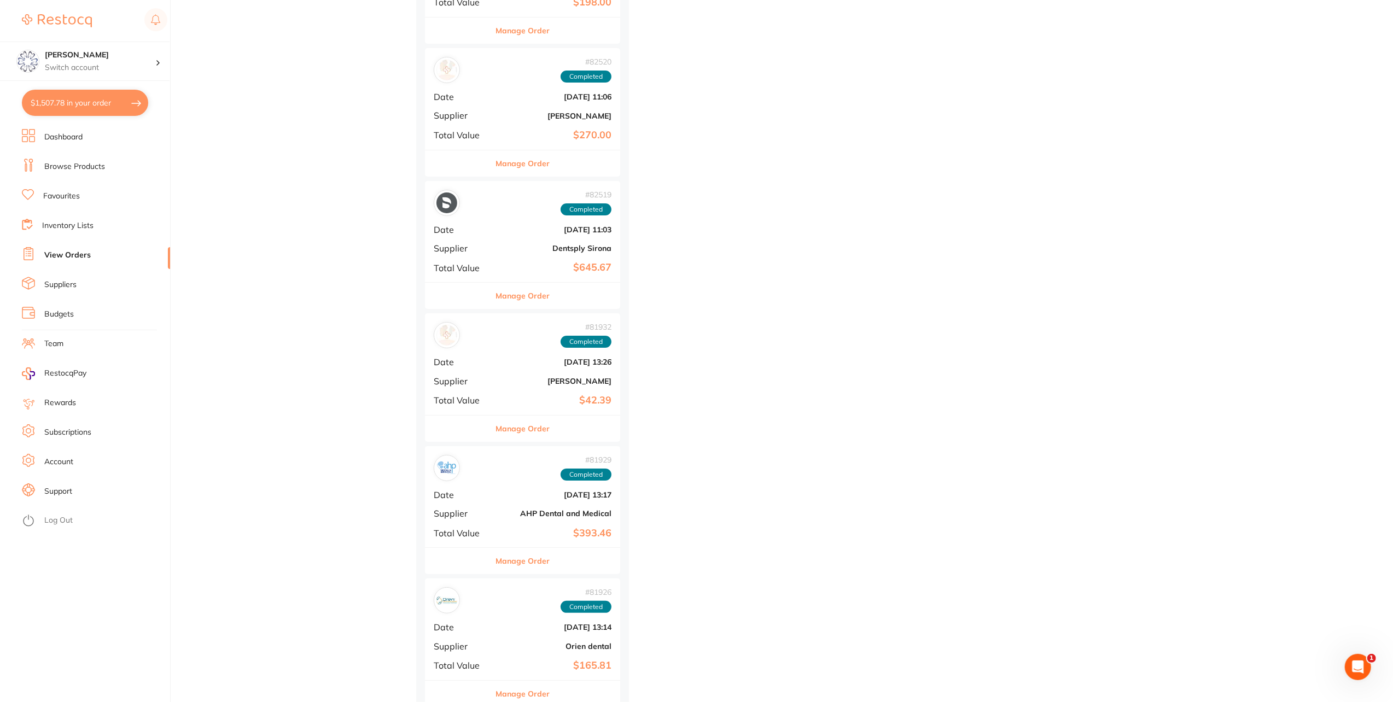
click at [532, 419] on button "Manage Order" at bounding box center [523, 429] width 54 height 26
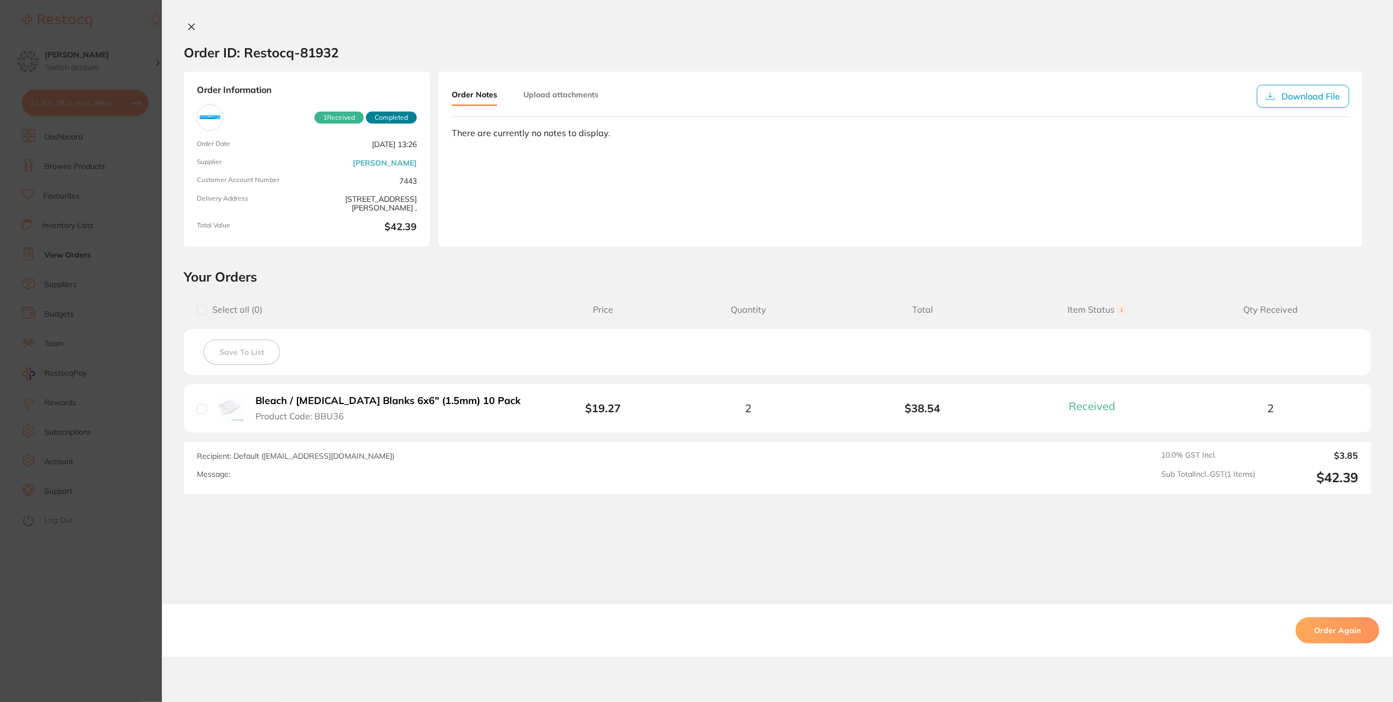
click at [402, 400] on b "Bleach / Whitening Blanks 6x6" (1.5mm) 10 Pack" at bounding box center [387, 401] width 265 height 11
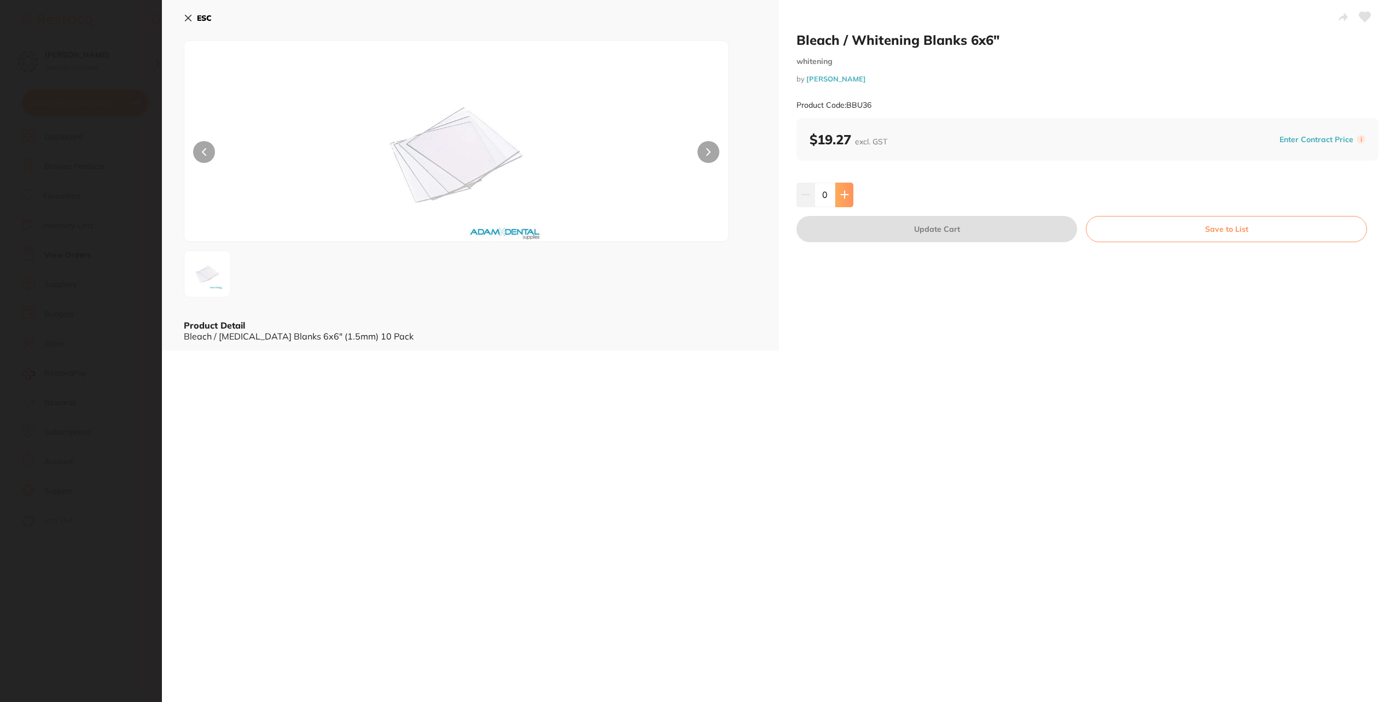
click at [844, 193] on icon at bounding box center [844, 194] width 9 height 9
type input "2"
click at [876, 222] on button "Update Cart" at bounding box center [937, 229] width 281 height 26
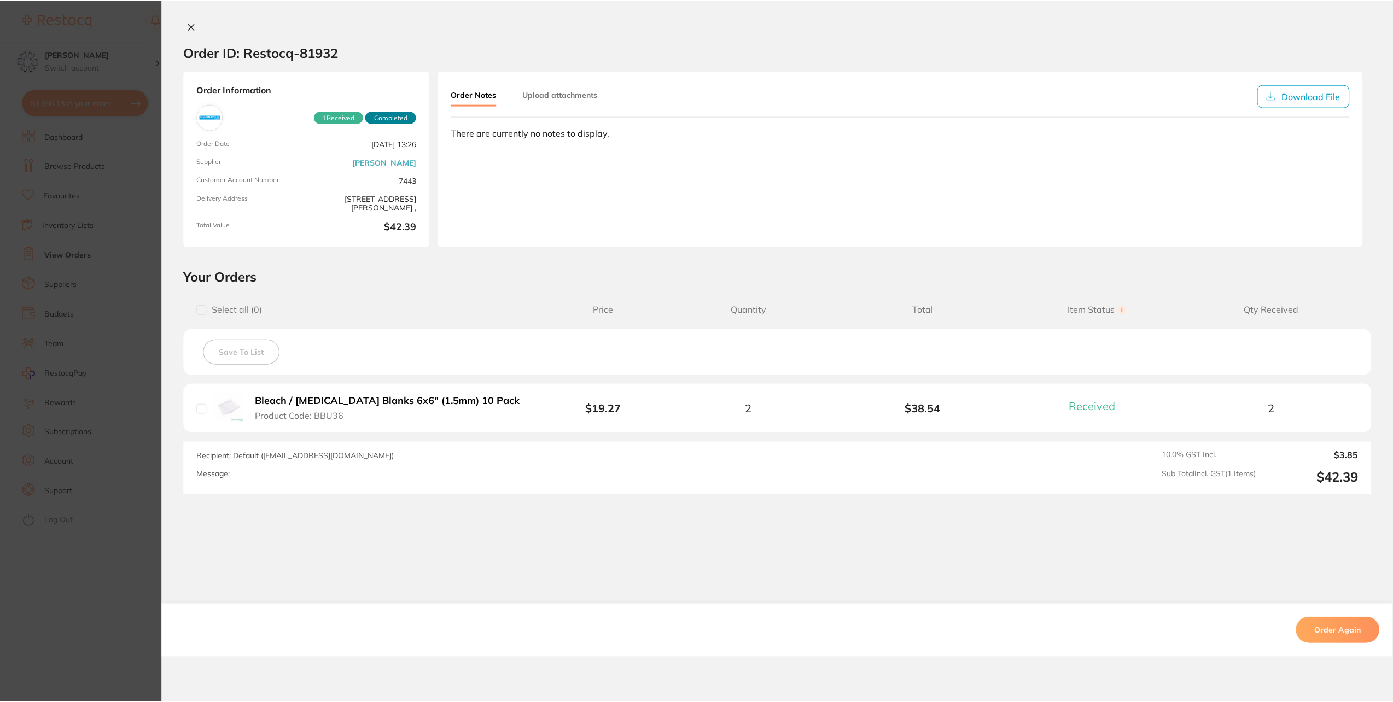
scroll to position [2626, 0]
click at [189, 28] on icon at bounding box center [192, 27] width 6 height 6
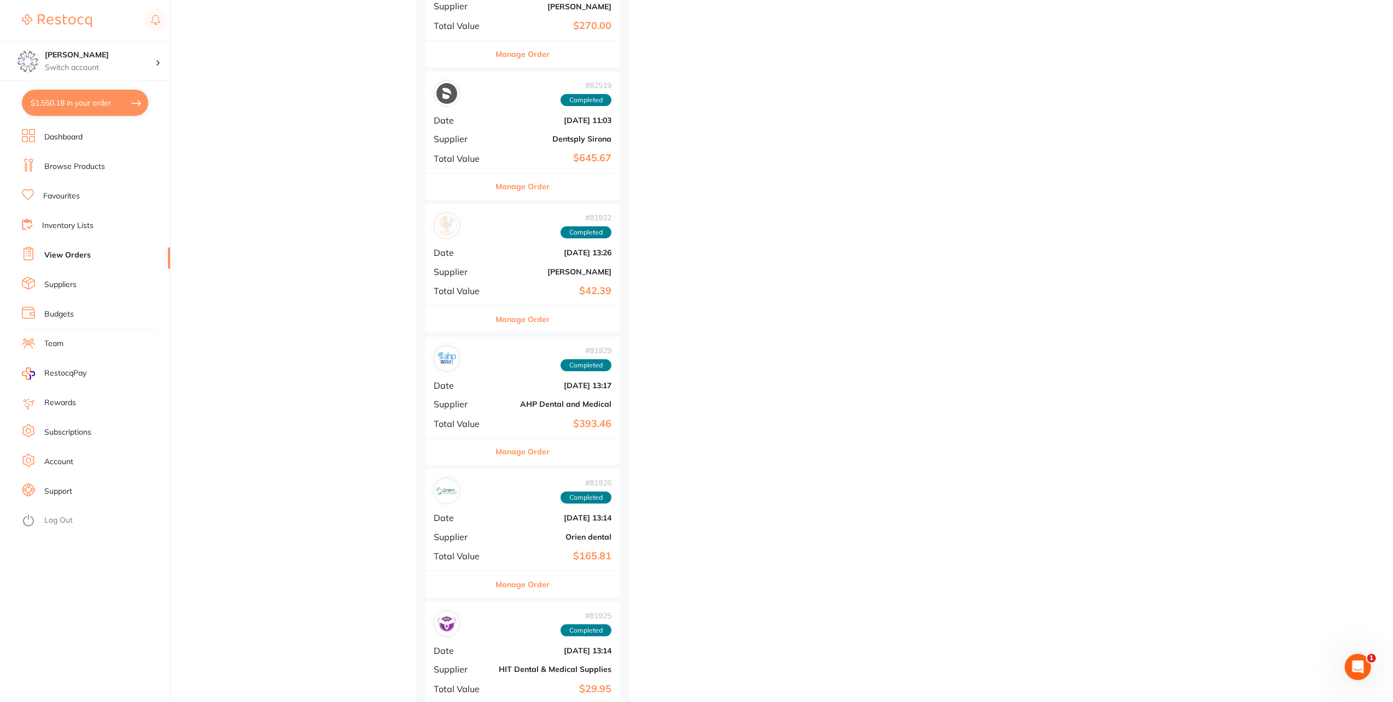
click at [539, 442] on button "Manage Order" at bounding box center [523, 452] width 54 height 26
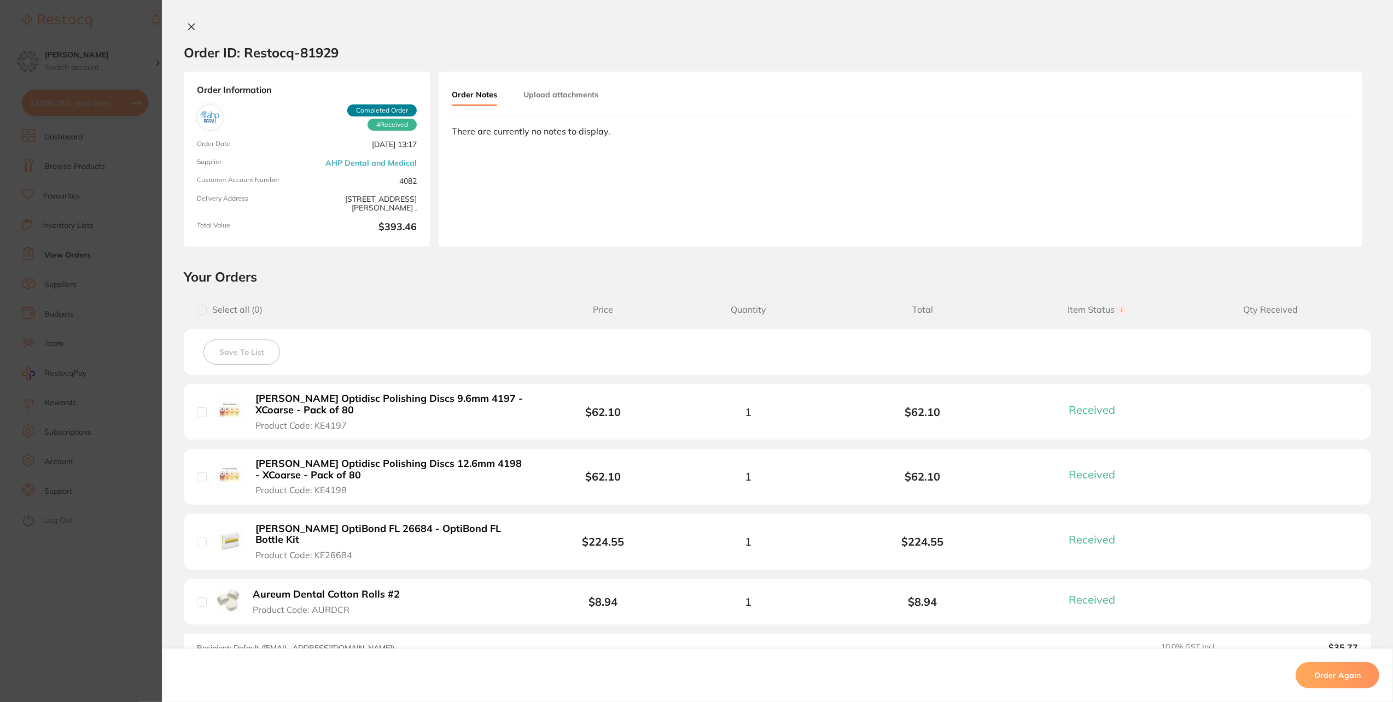
click at [189, 26] on icon at bounding box center [192, 27] width 6 height 6
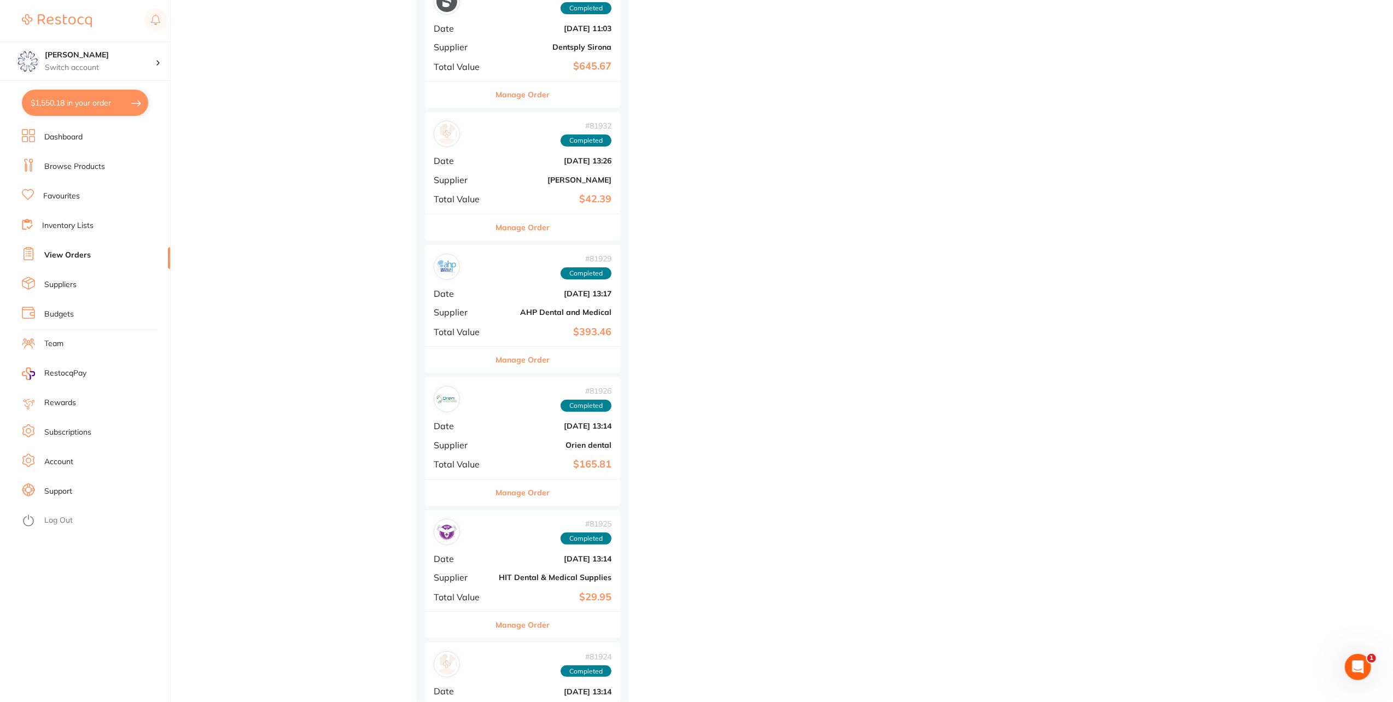
scroll to position [2845, 0]
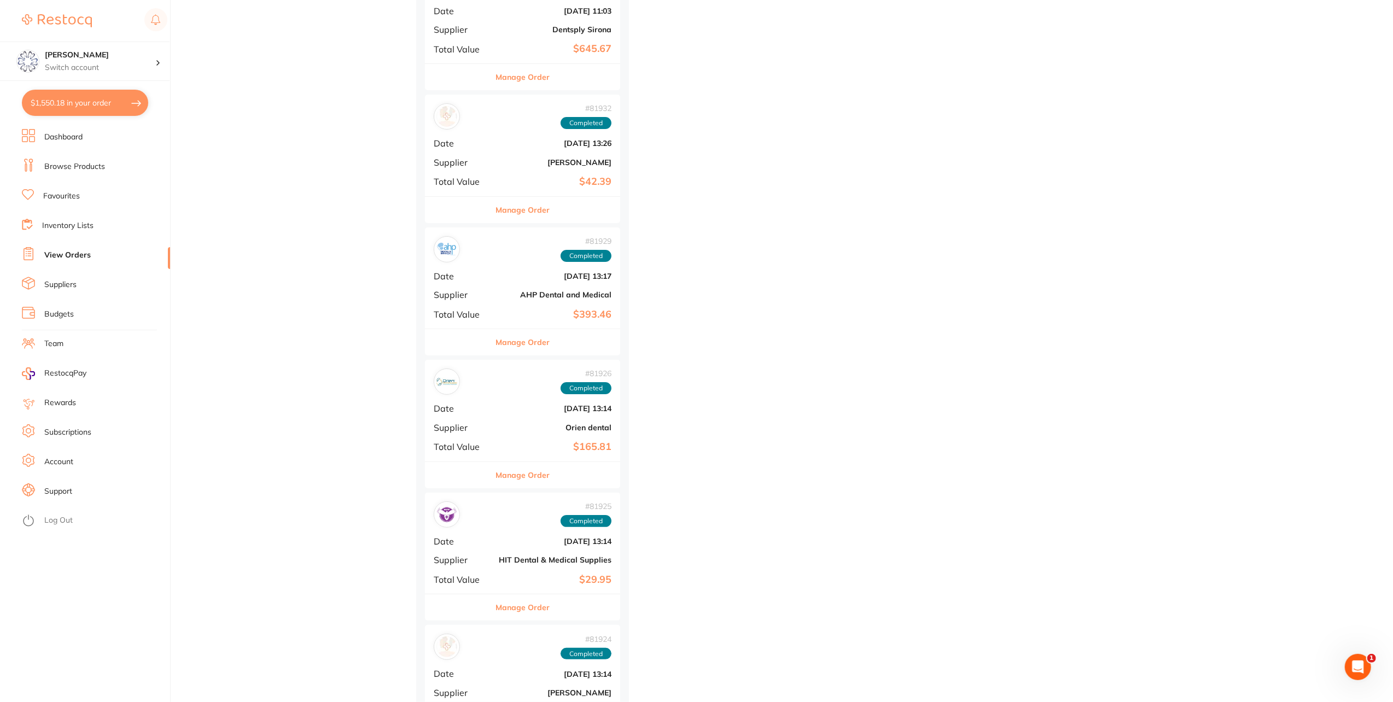
click at [515, 476] on button "Manage Order" at bounding box center [523, 475] width 54 height 26
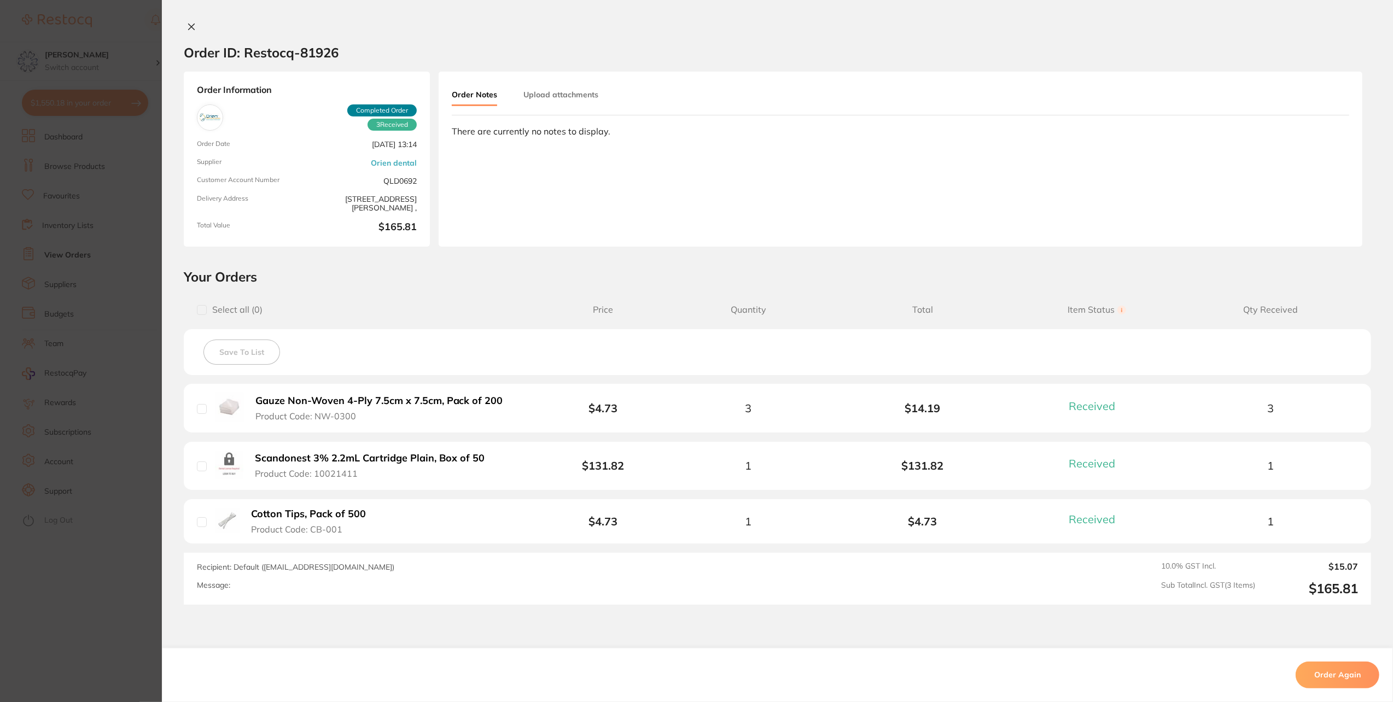
click at [191, 27] on icon at bounding box center [191, 26] width 9 height 9
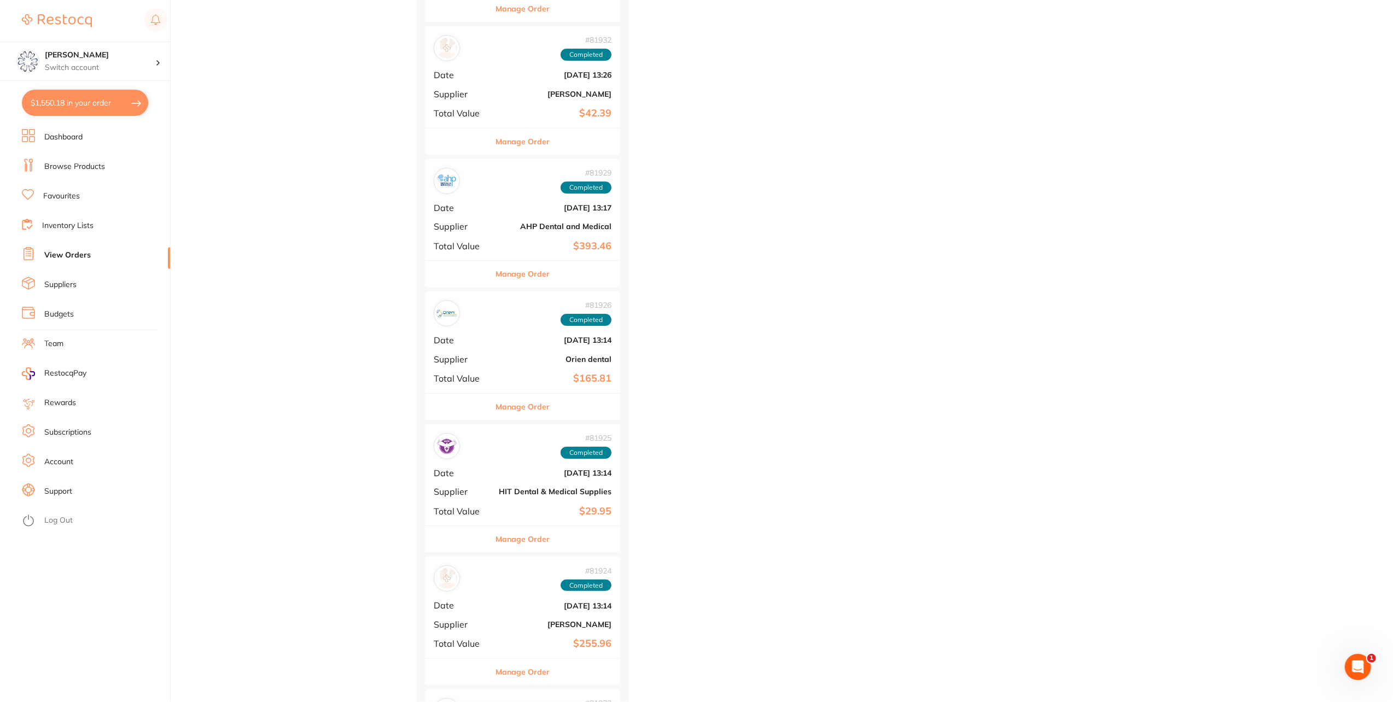
scroll to position [2954, 0]
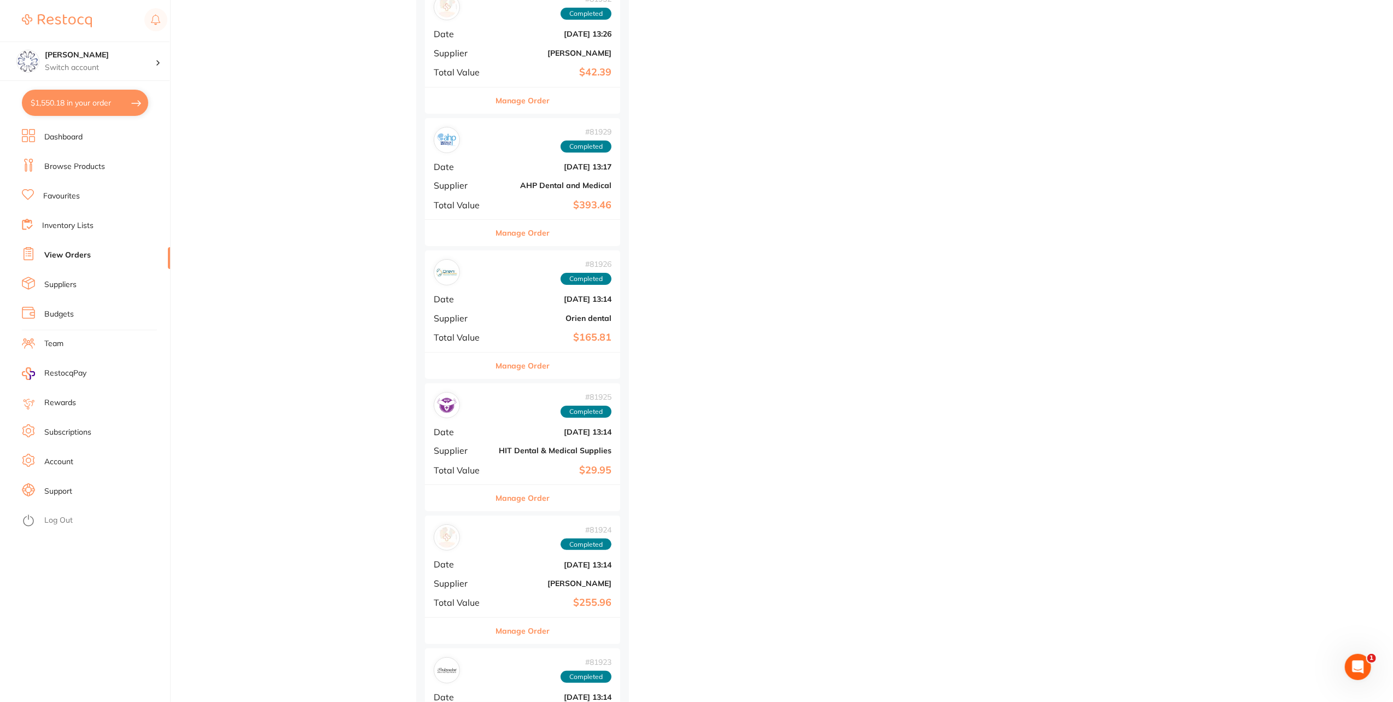
click at [527, 486] on button "Manage Order" at bounding box center [523, 498] width 54 height 26
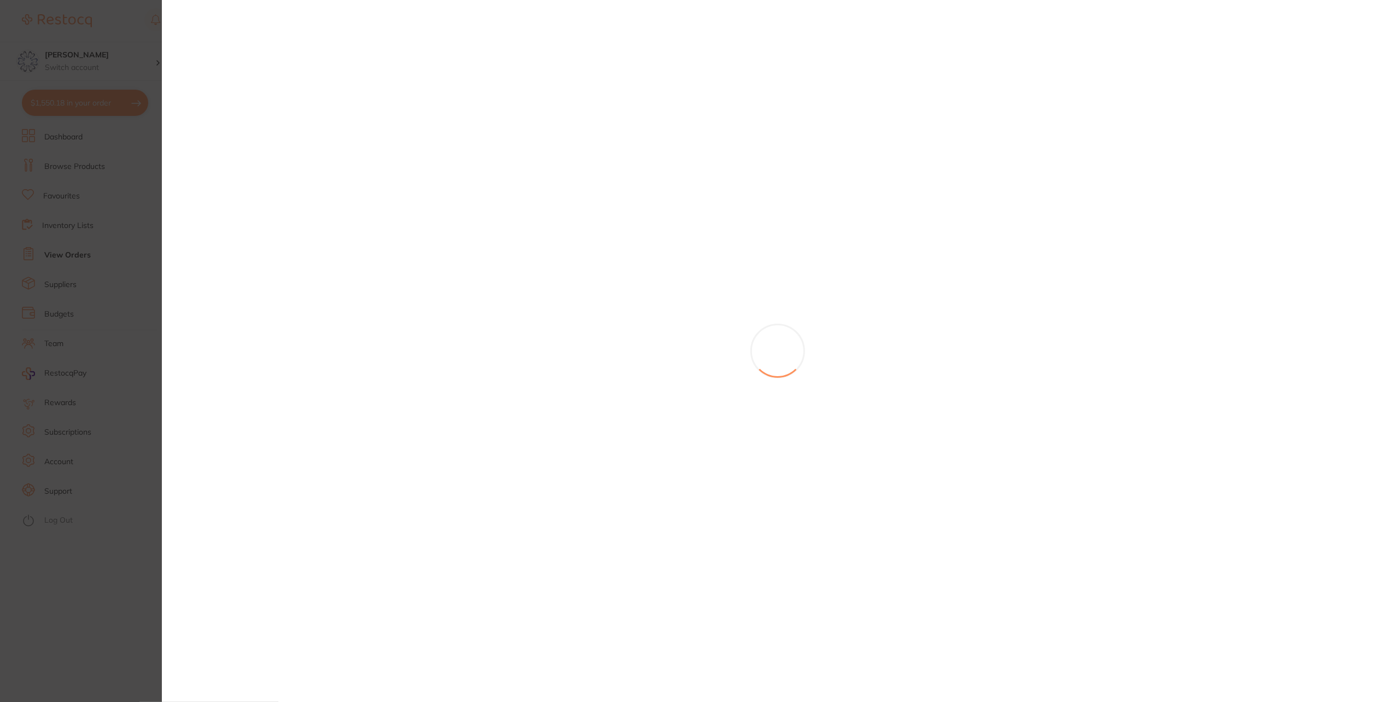
scroll to position [2681, 0]
drag, startPoint x: 1013, startPoint y: 184, endPoint x: 968, endPoint y: 179, distance: 45.6
click at [1015, 184] on div at bounding box center [777, 351] width 1231 height 702
click at [92, 64] on section at bounding box center [696, 351] width 1393 height 702
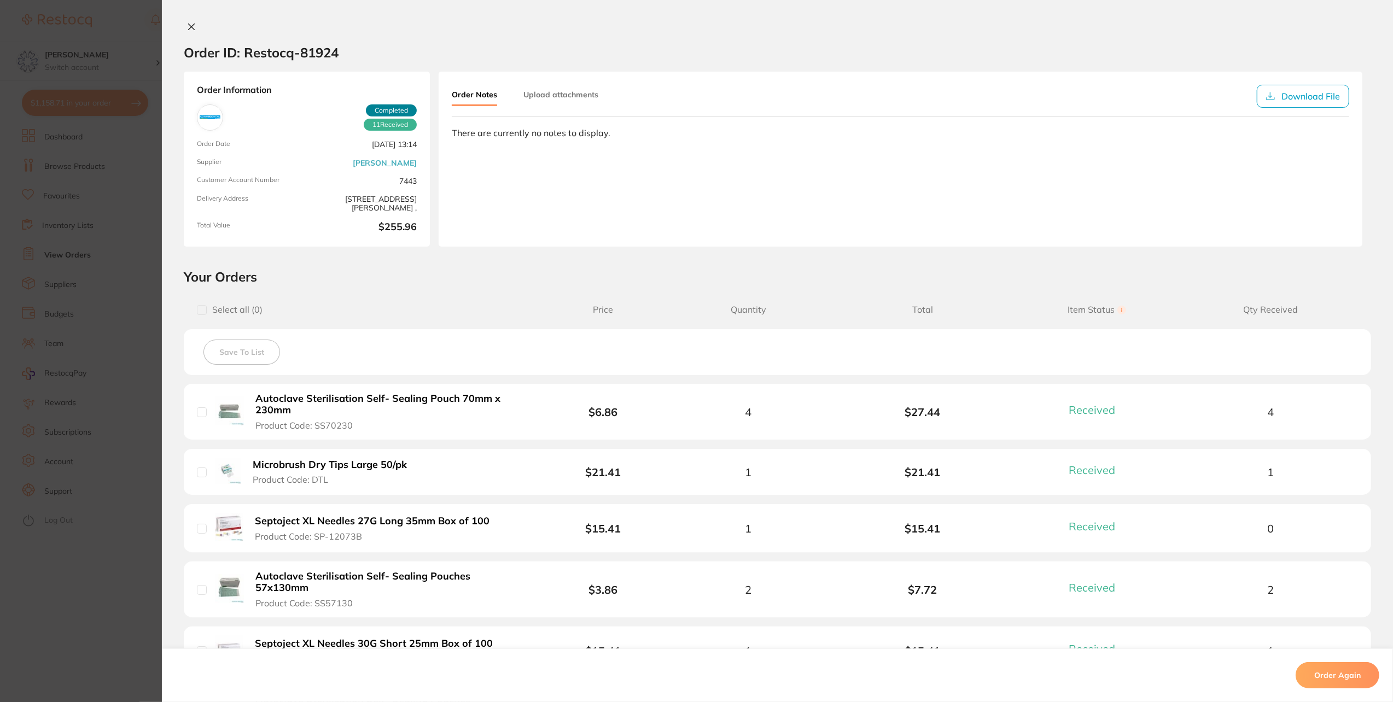
scroll to position [2790, 0]
click at [195, 26] on button at bounding box center [191, 27] width 15 height 11
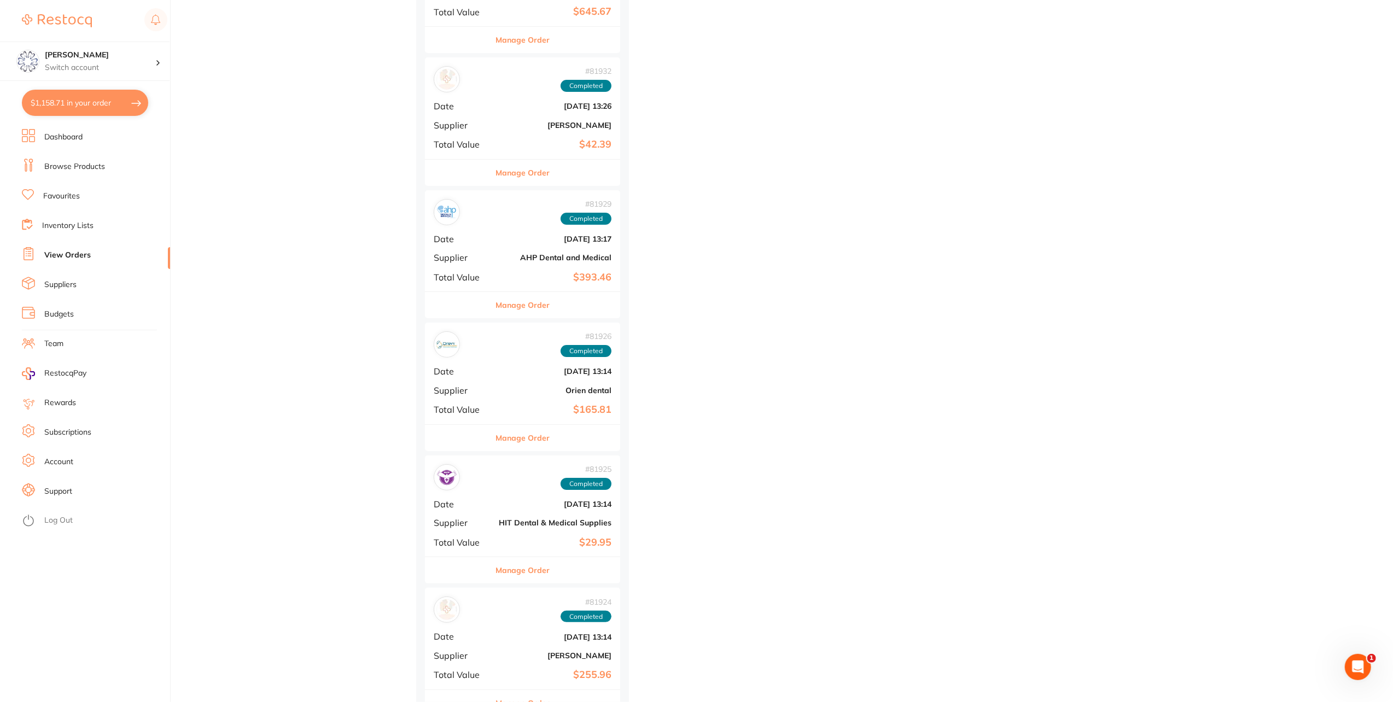
scroll to position [2899, 0]
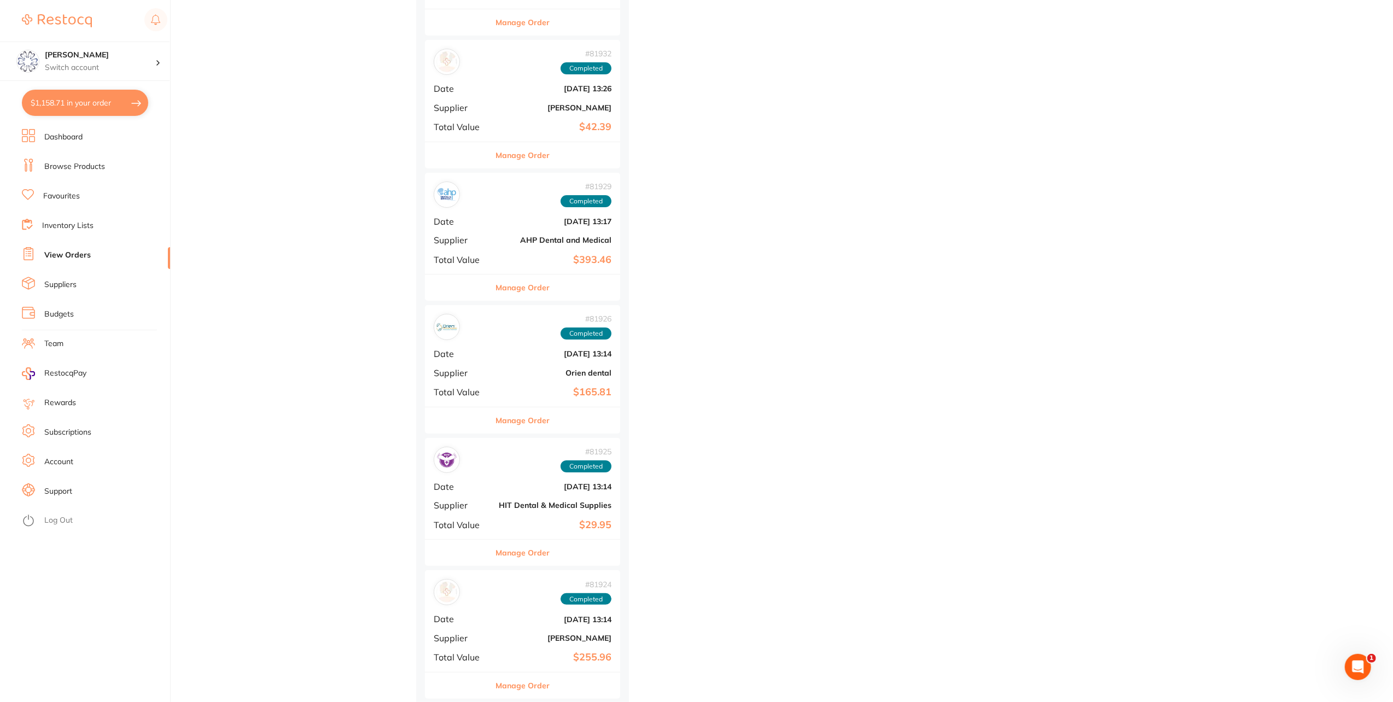
click at [535, 283] on button "Manage Order" at bounding box center [523, 288] width 54 height 26
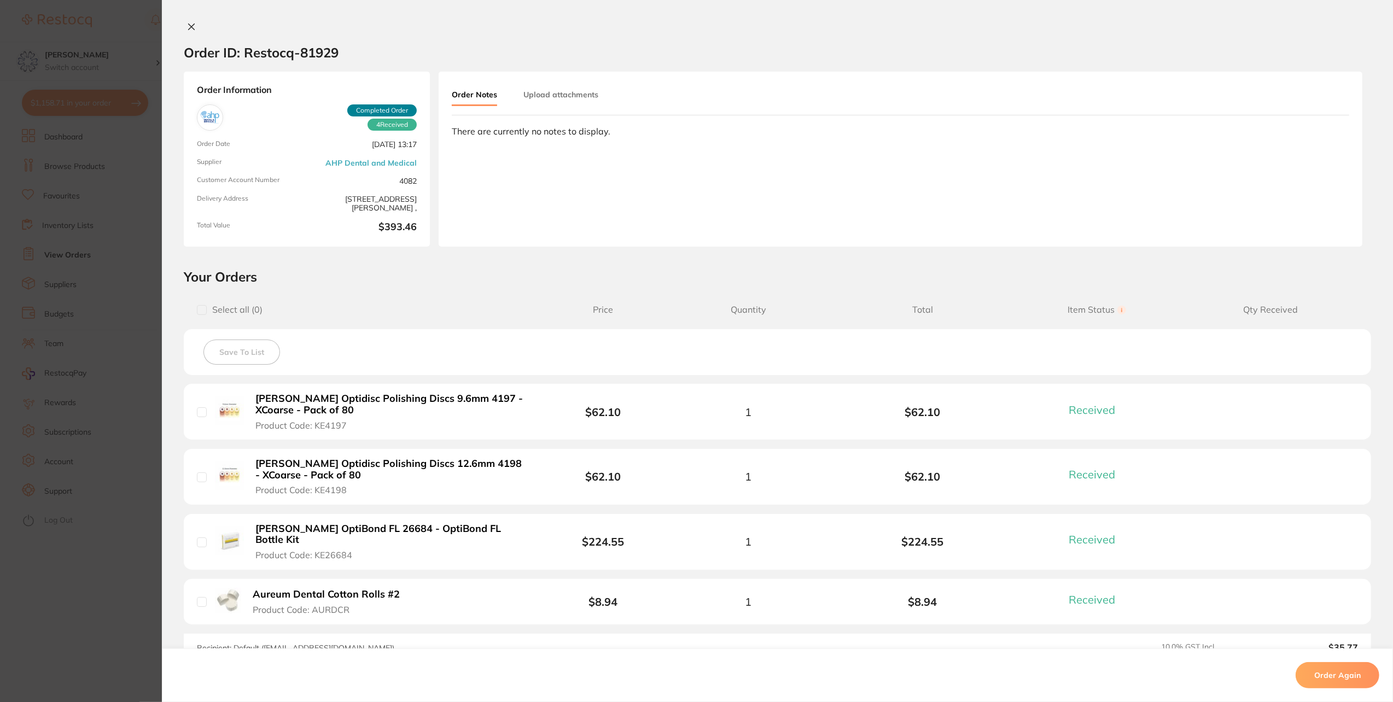
click at [189, 28] on icon at bounding box center [191, 26] width 9 height 9
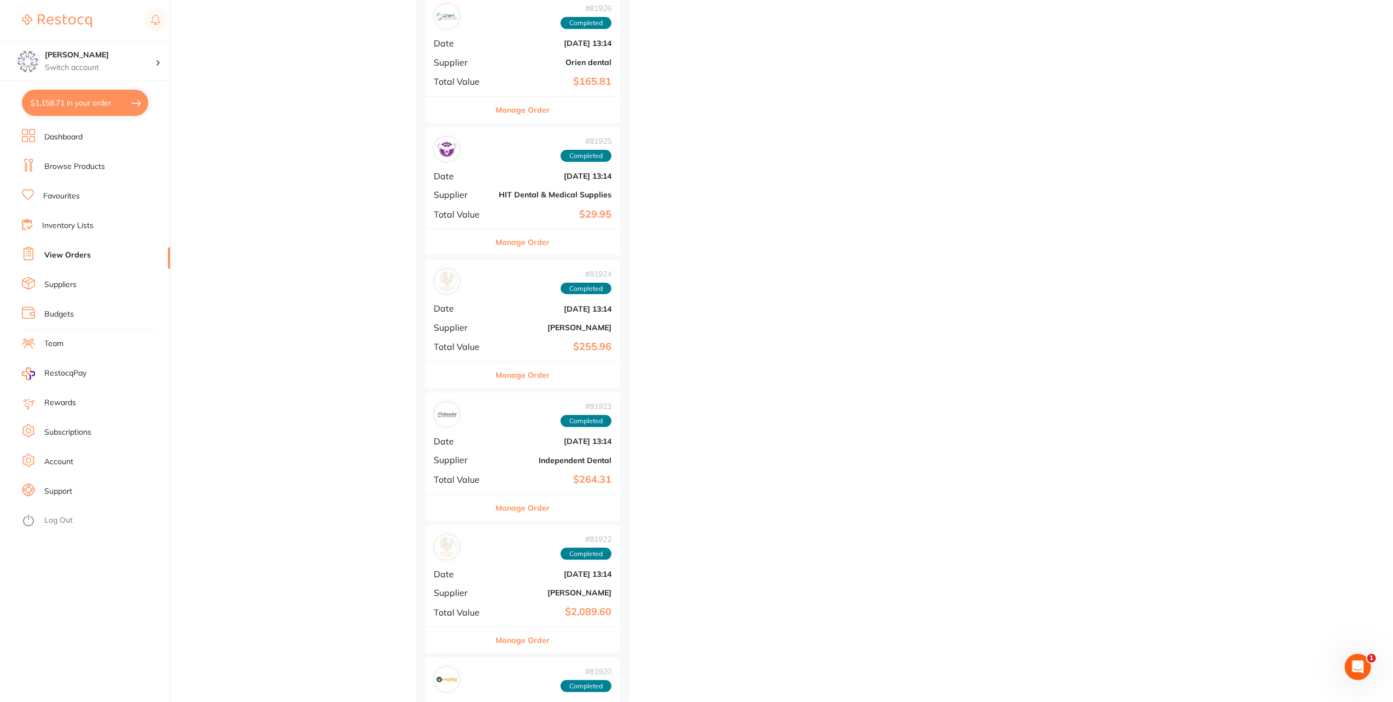
scroll to position [3228, 0]
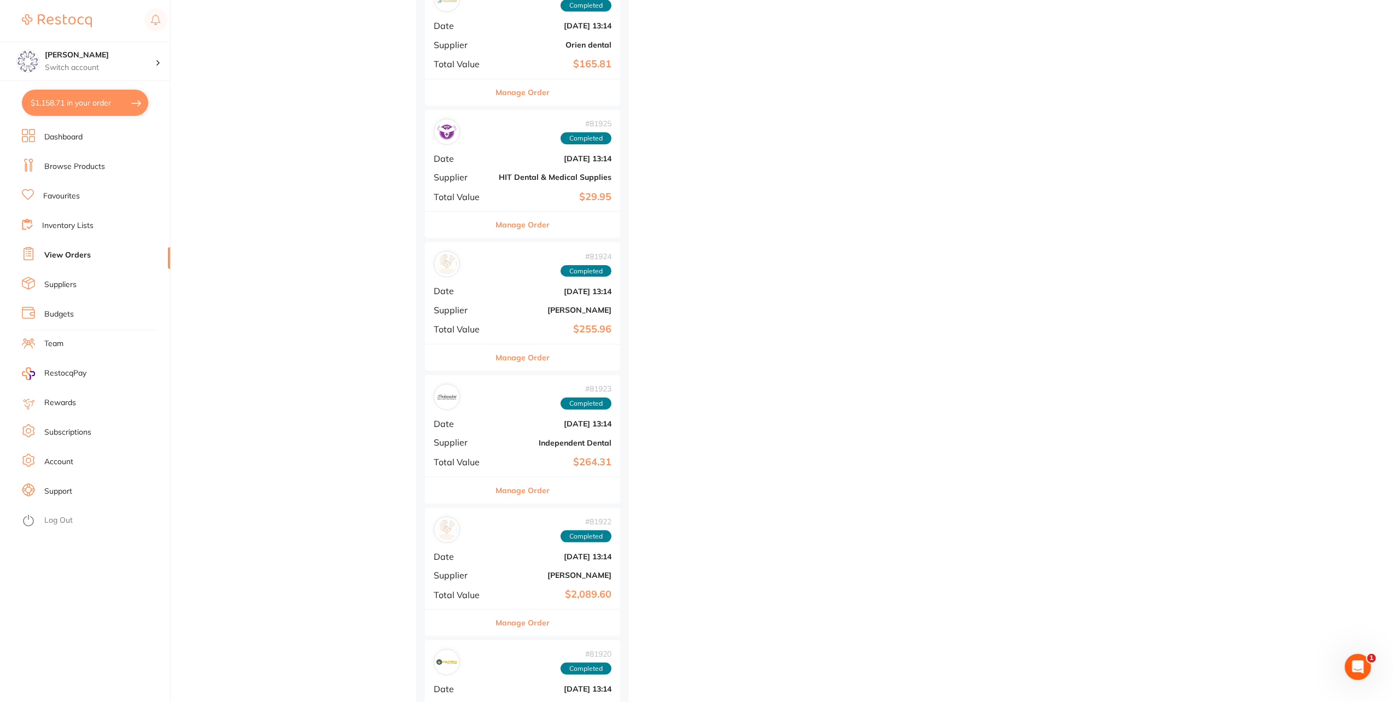
click at [539, 490] on button "Manage Order" at bounding box center [523, 491] width 54 height 26
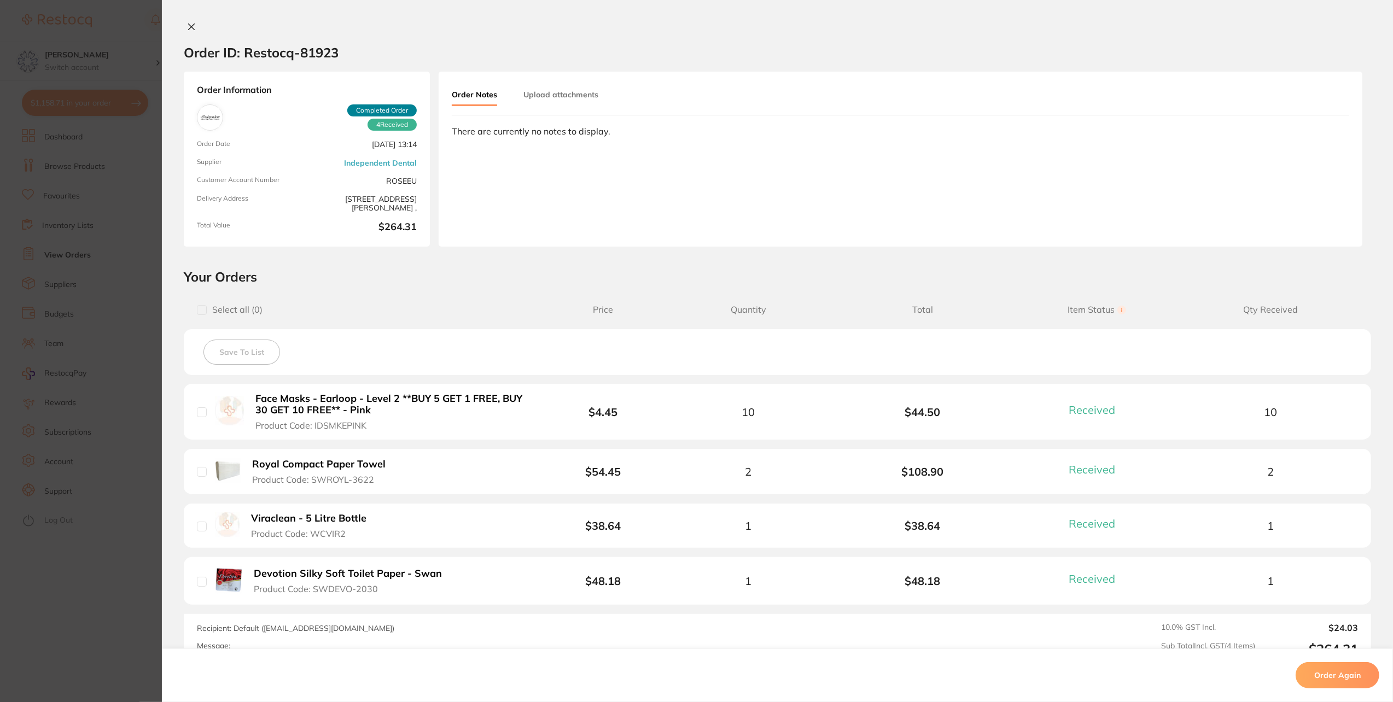
scroll to position [3009, 0]
click at [189, 27] on icon at bounding box center [192, 27] width 6 height 6
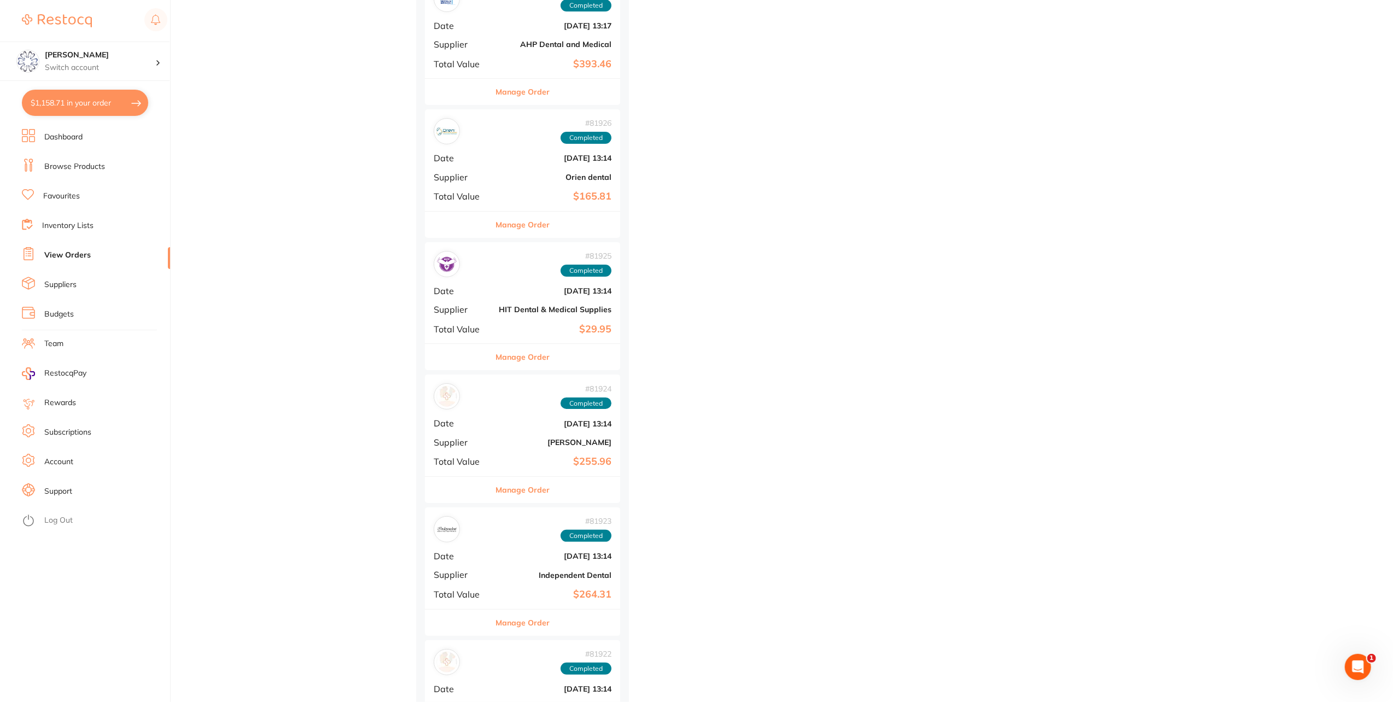
scroll to position [3118, 0]
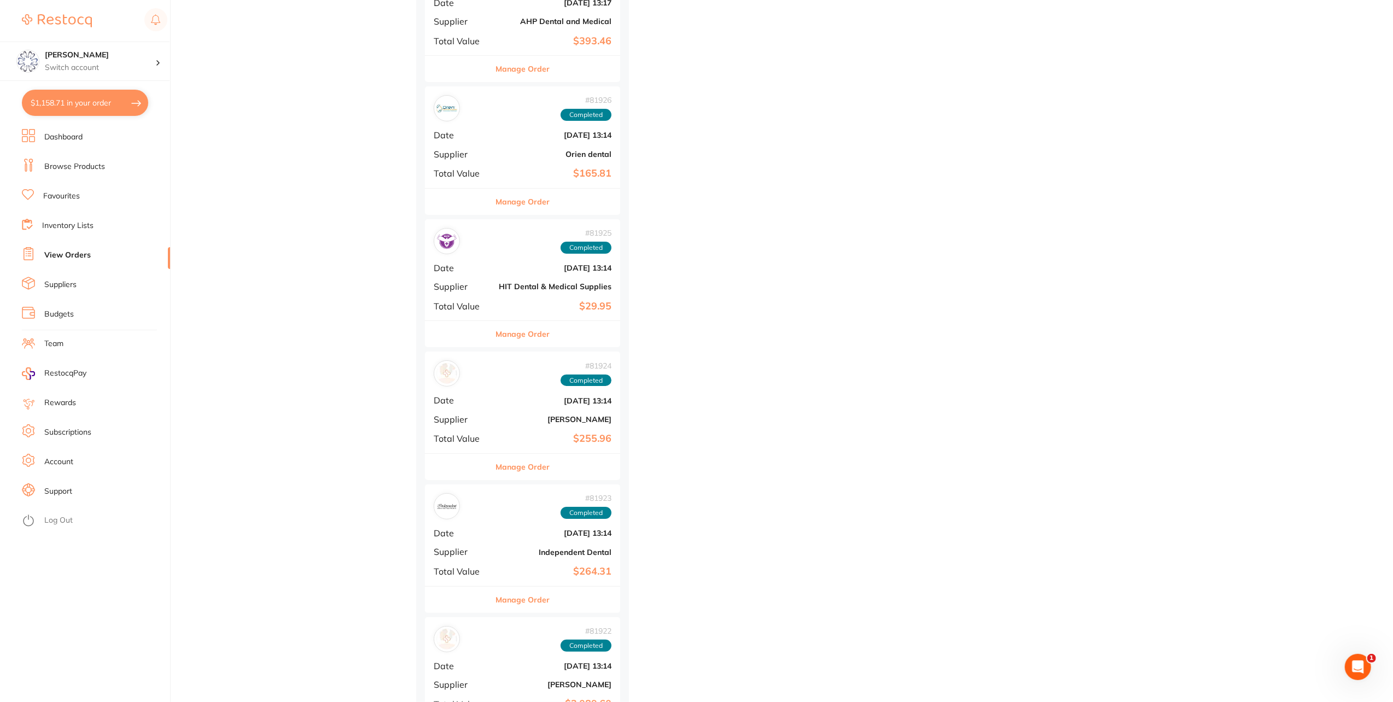
click at [549, 455] on button "Manage Order" at bounding box center [523, 467] width 54 height 26
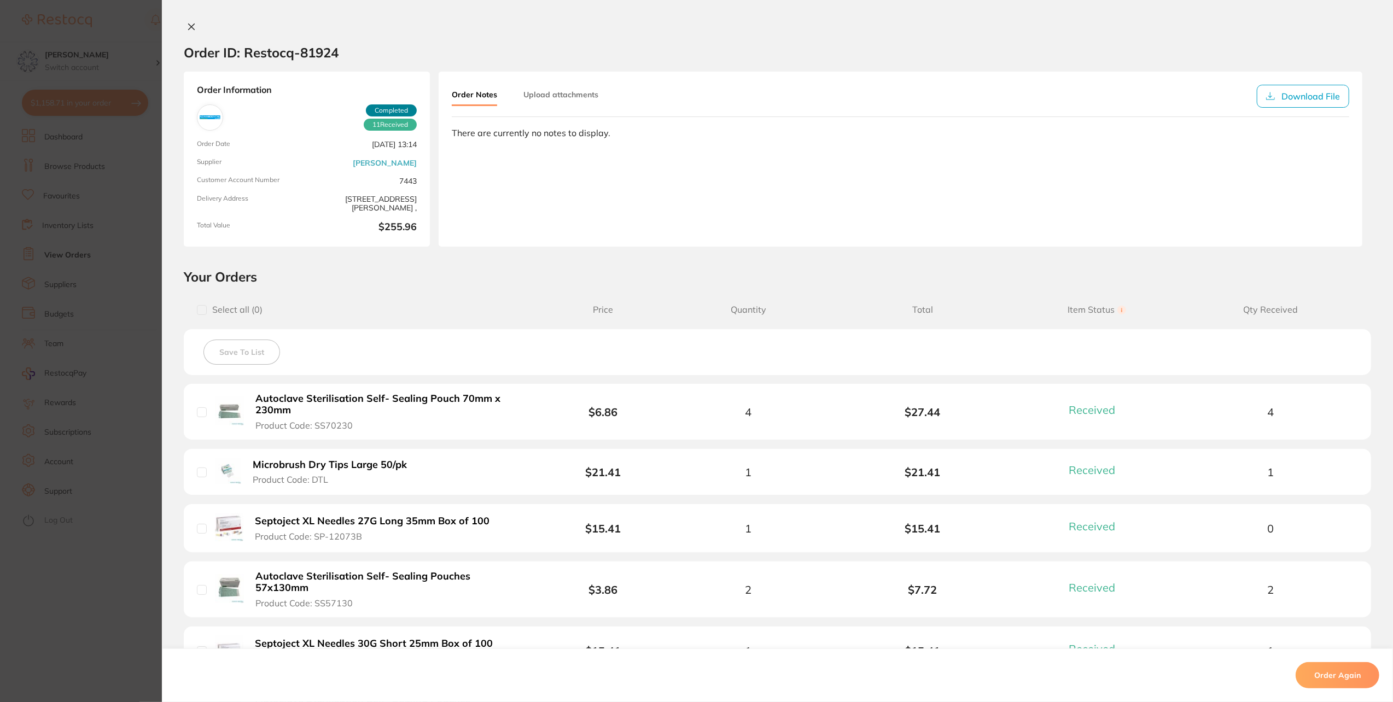
drag, startPoint x: 190, startPoint y: 20, endPoint x: 196, endPoint y: 26, distance: 8.5
click at [190, 19] on div "Order ID: Restocq- 81924 Order Information 11 Received Completed Order Date Jun…" at bounding box center [777, 351] width 1231 height 702
click at [189, 26] on icon at bounding box center [192, 27] width 6 height 6
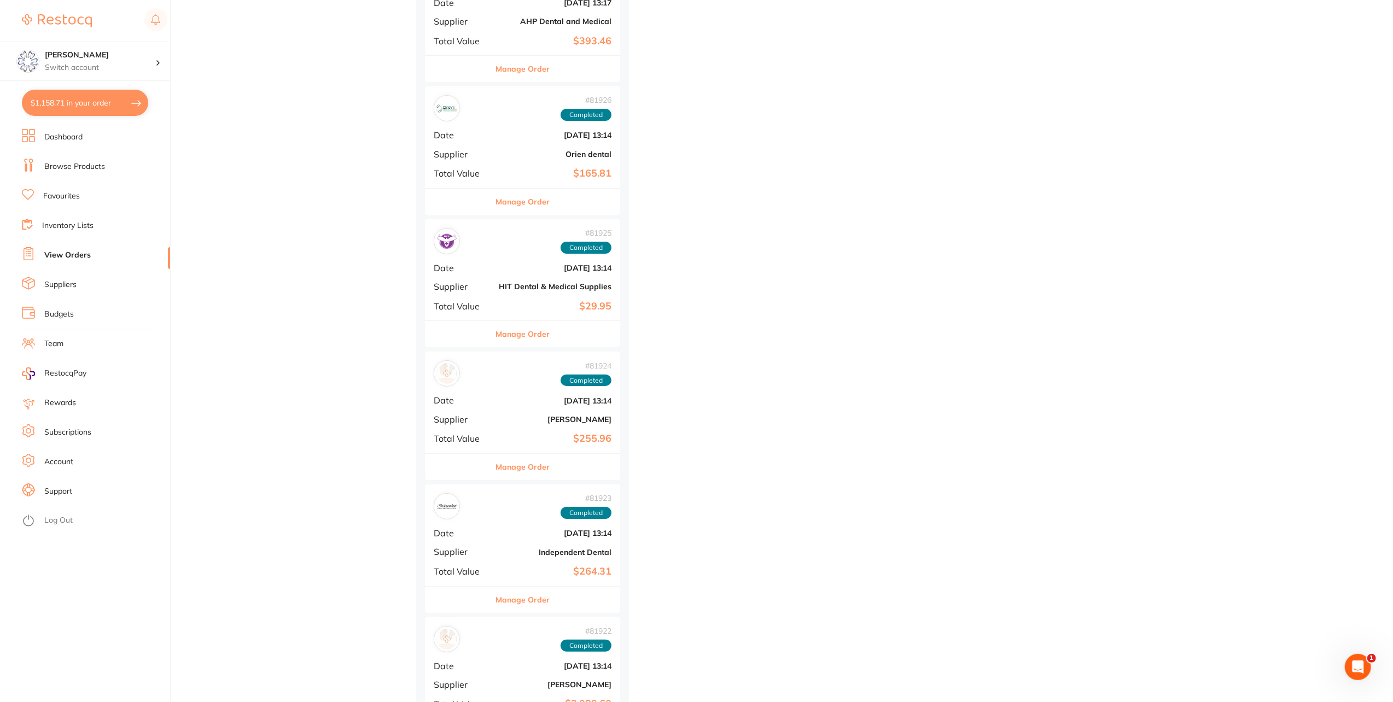
click at [562, 581] on div "# 81923 Completed Date Jun 3 2025, 13:14 Supplier Independent Dental Total Valu…" at bounding box center [522, 535] width 195 height 101
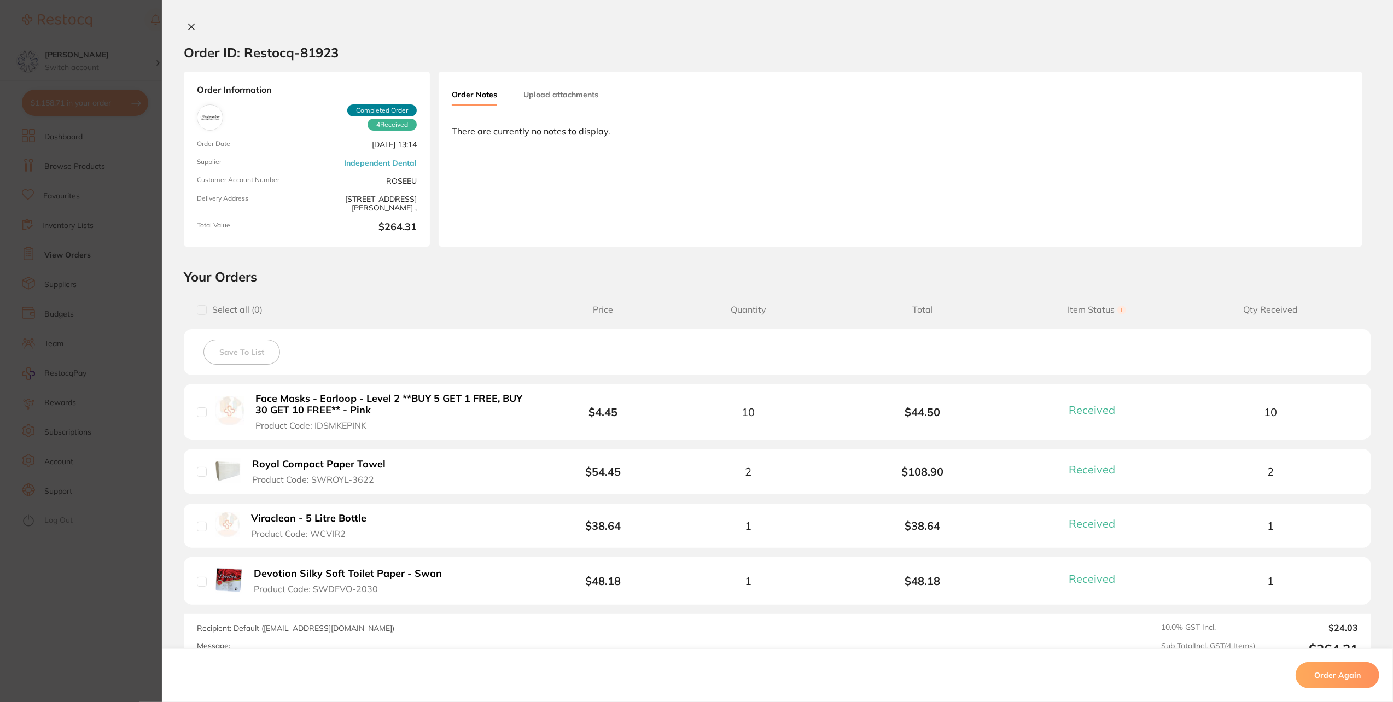
click at [547, 595] on li "Devotion Silky Soft Toilet Paper - Swan Product Code: SWDEVO-2030 $48.18 1 $48.…" at bounding box center [778, 581] width 1188 height 48
click at [193, 23] on button at bounding box center [191, 27] width 15 height 11
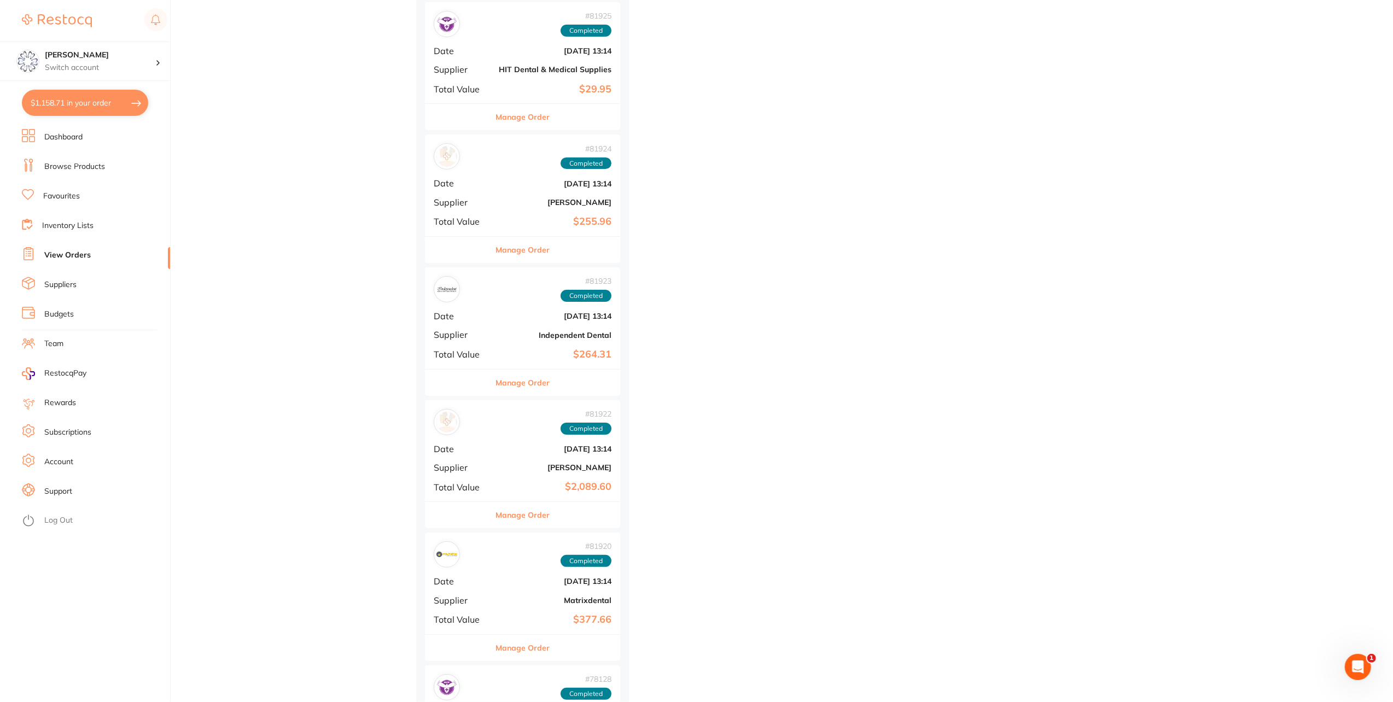
scroll to position [3337, 0]
drag, startPoint x: 527, startPoint y: 510, endPoint x: 515, endPoint y: 521, distance: 15.9
click at [527, 510] on button "Manage Order" at bounding box center [523, 514] width 54 height 26
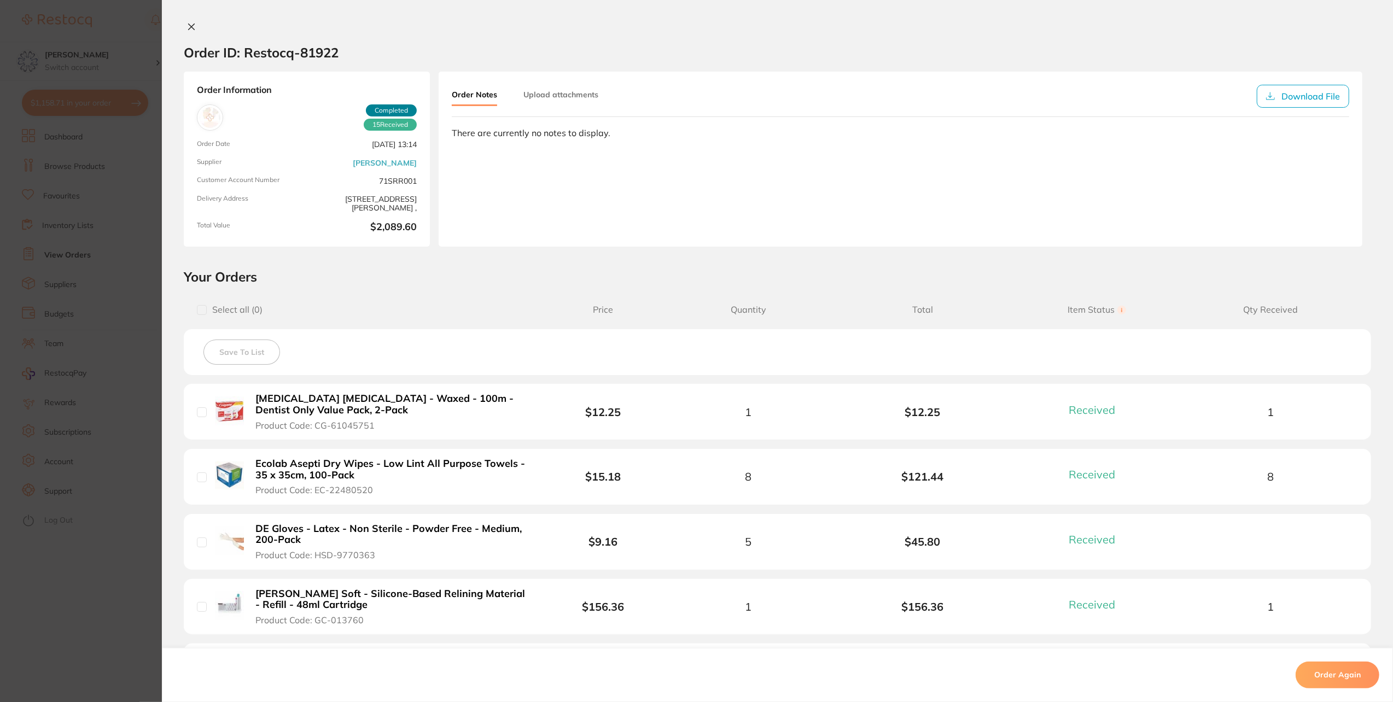
click at [398, 397] on b "Colgate Total Dental Floss - Waxed - 100m - Dentist Only Value Pack, 2-Pack" at bounding box center [390, 404] width 270 height 22
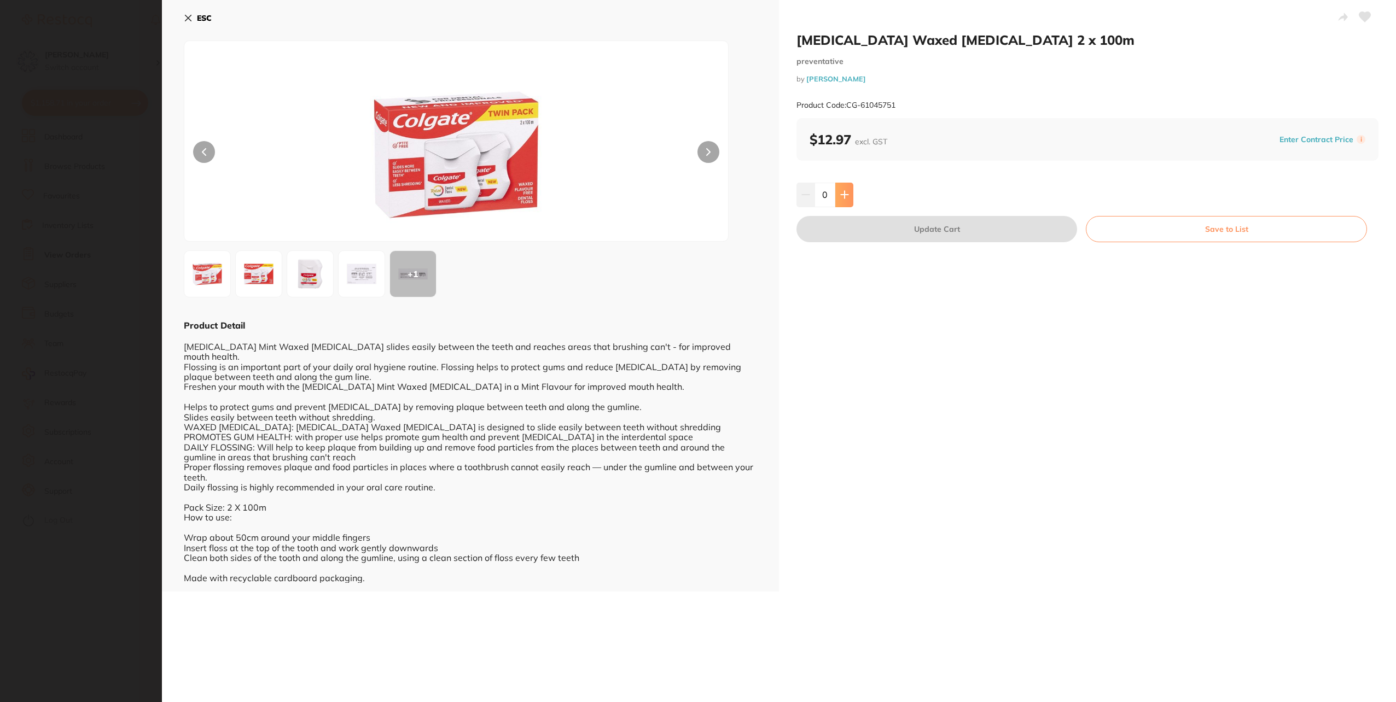
click at [840, 193] on icon at bounding box center [844, 194] width 9 height 9
type input "2"
click at [862, 222] on button "Update Cart" at bounding box center [937, 229] width 281 height 26
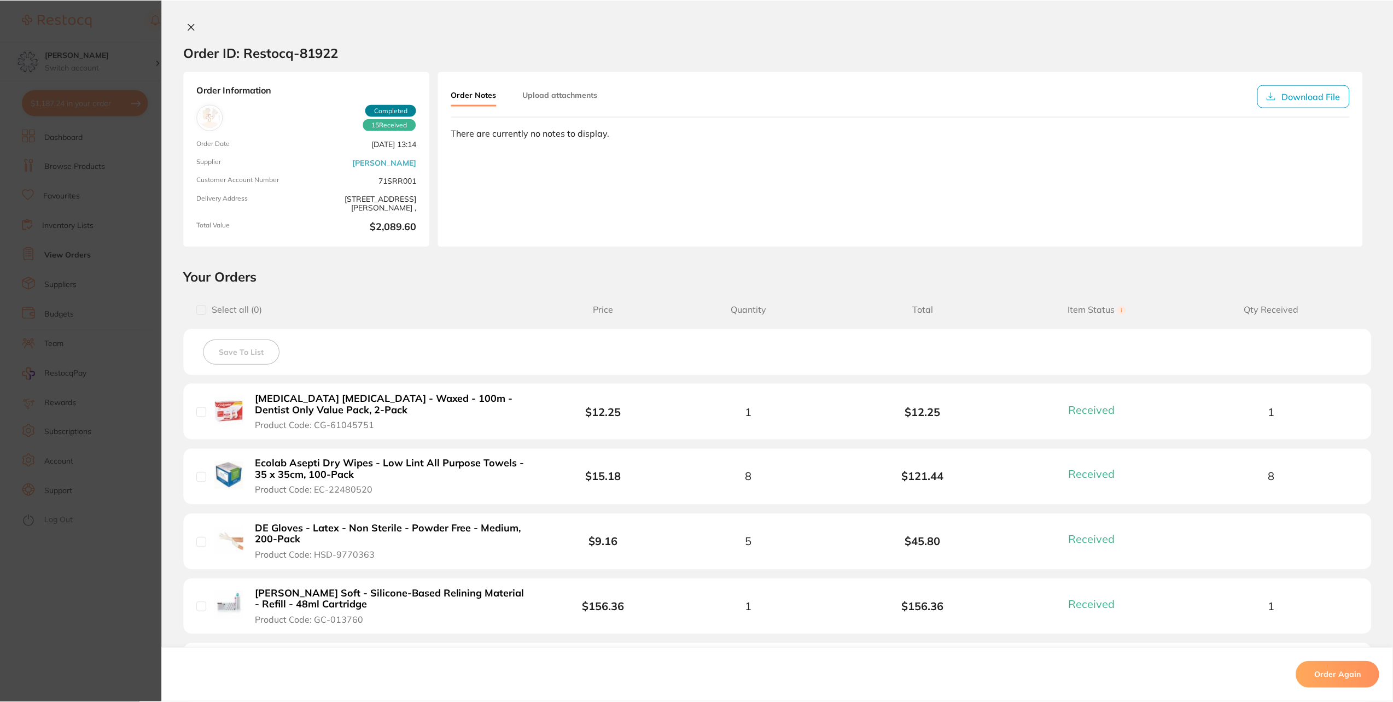
scroll to position [3337, 0]
click at [326, 470] on b "Ecolab Asepti Dry Wipes - Low Lint All Purpose Towels - 35 x 35cm, 100-Pack" at bounding box center [390, 469] width 270 height 22
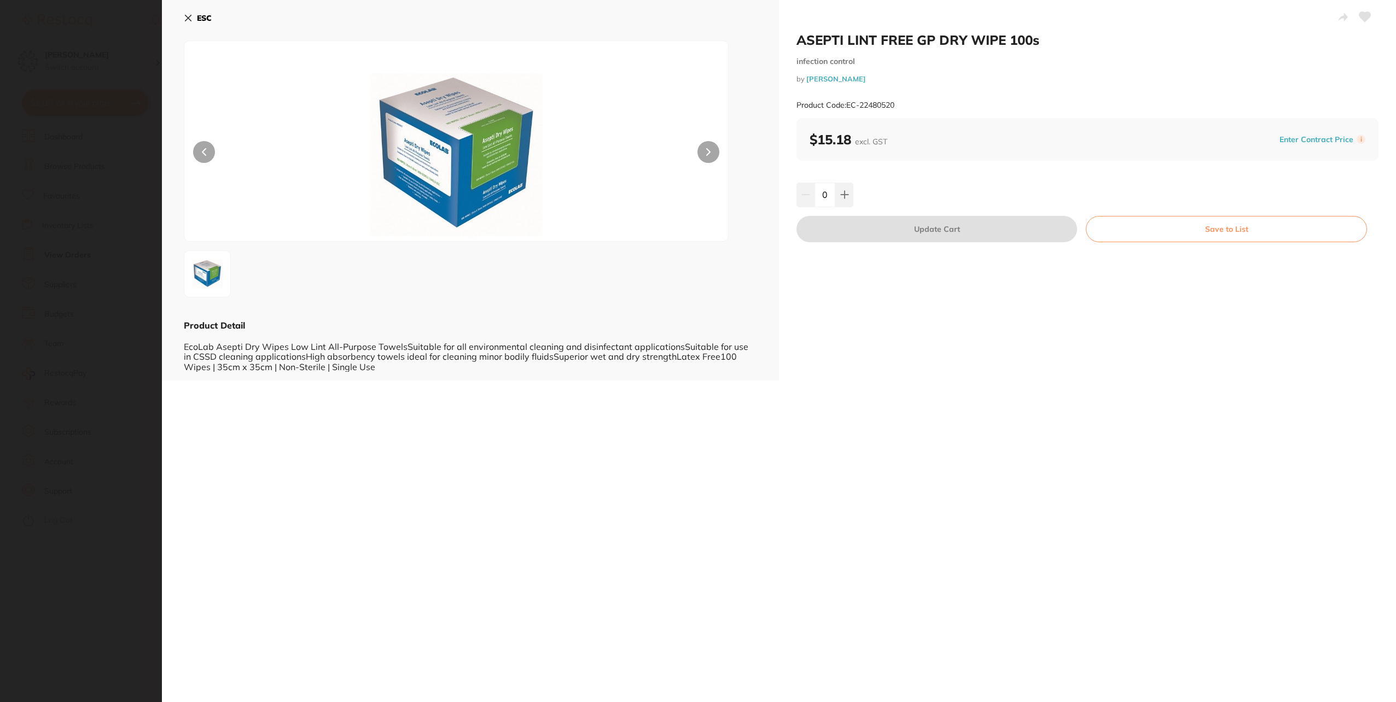
scroll to position [0, 0]
click at [844, 194] on icon at bounding box center [844, 194] width 7 height 7
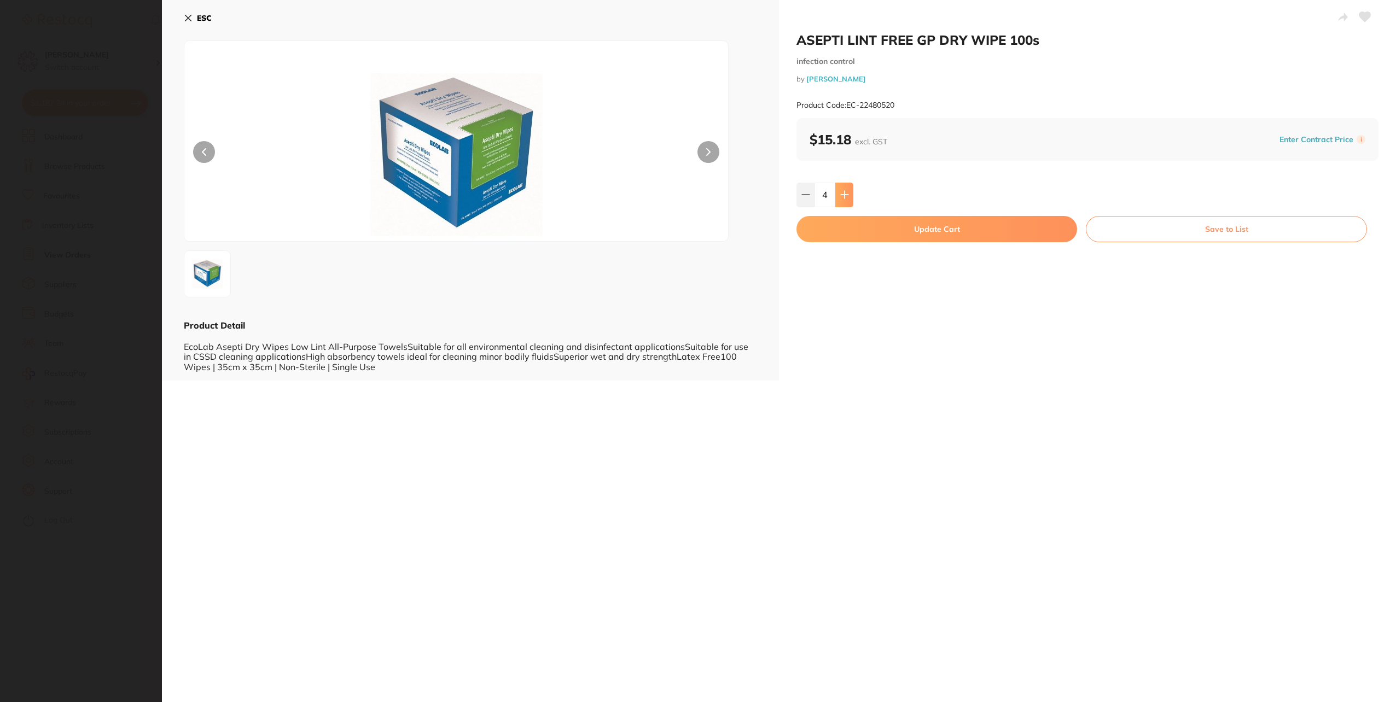
click at [844, 194] on icon at bounding box center [844, 194] width 7 height 7
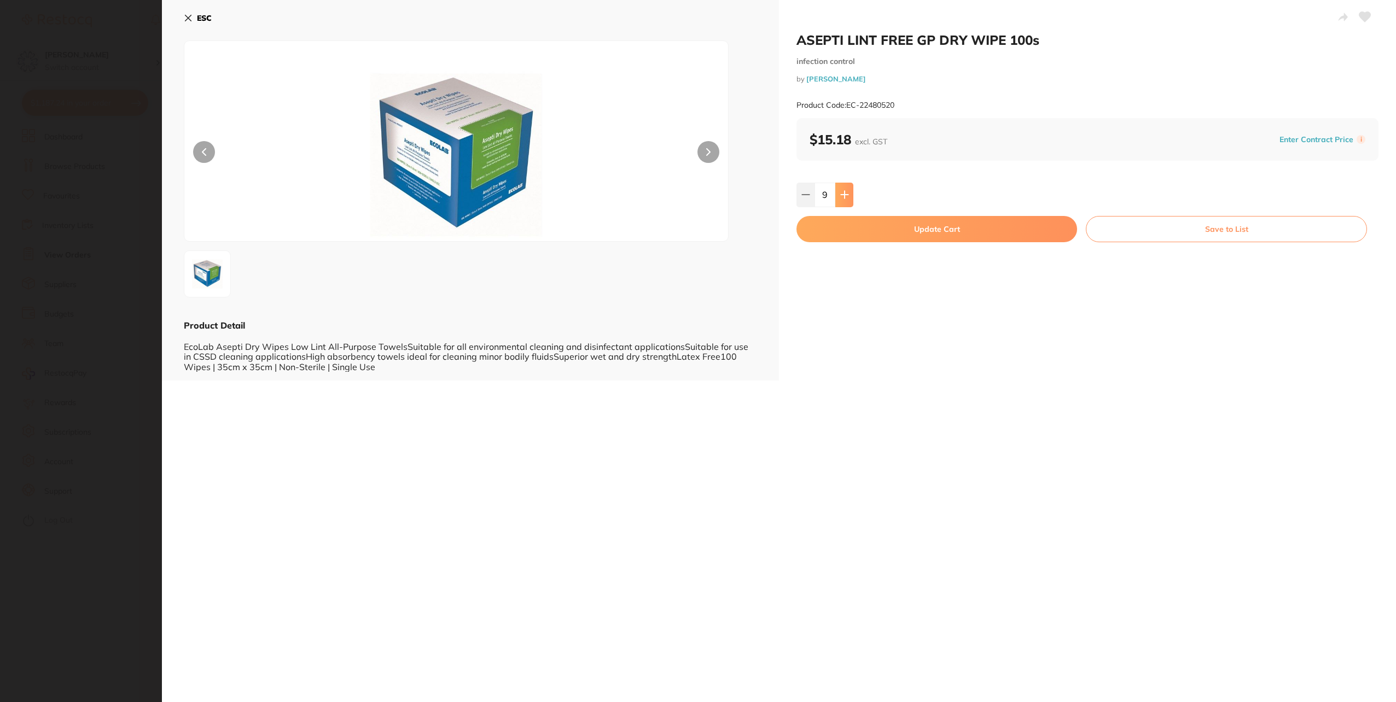
click at [844, 194] on icon at bounding box center [844, 194] width 7 height 7
type input "10"
click at [866, 232] on button "Update Cart" at bounding box center [937, 229] width 281 height 26
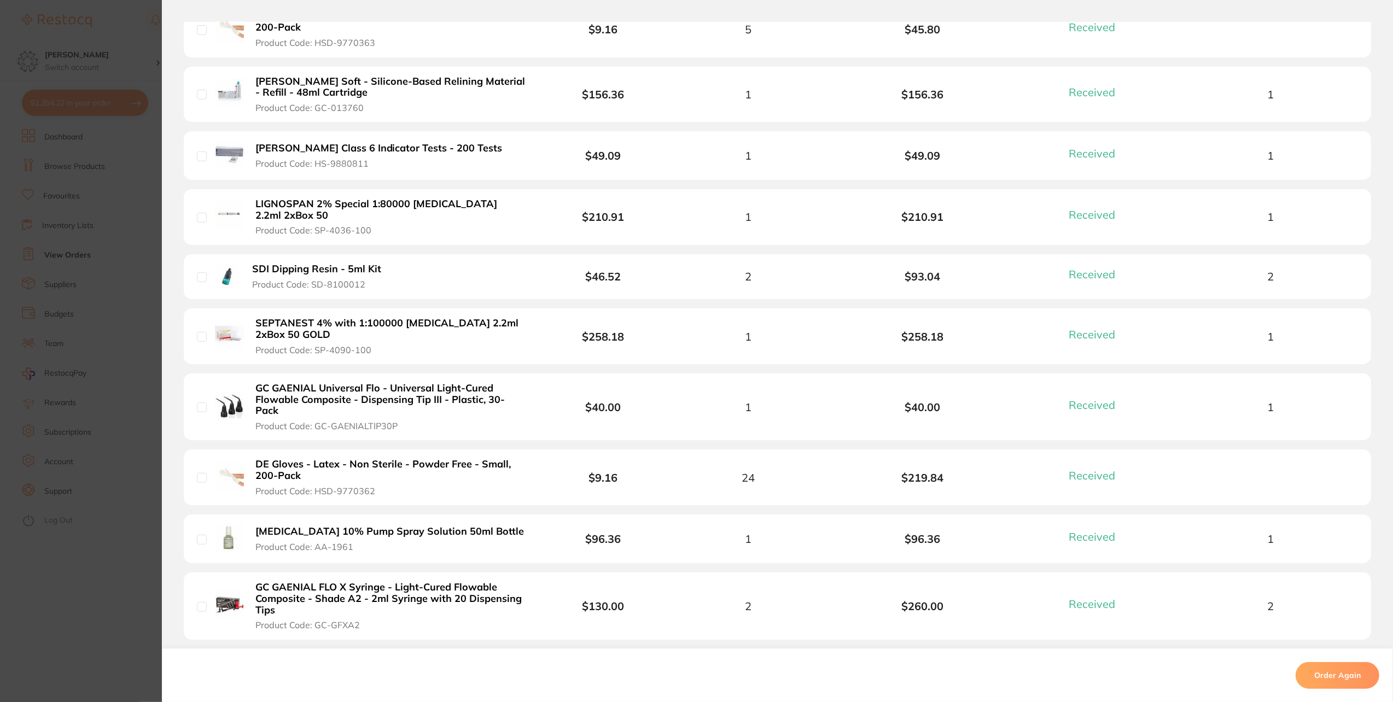
scroll to position [547, 0]
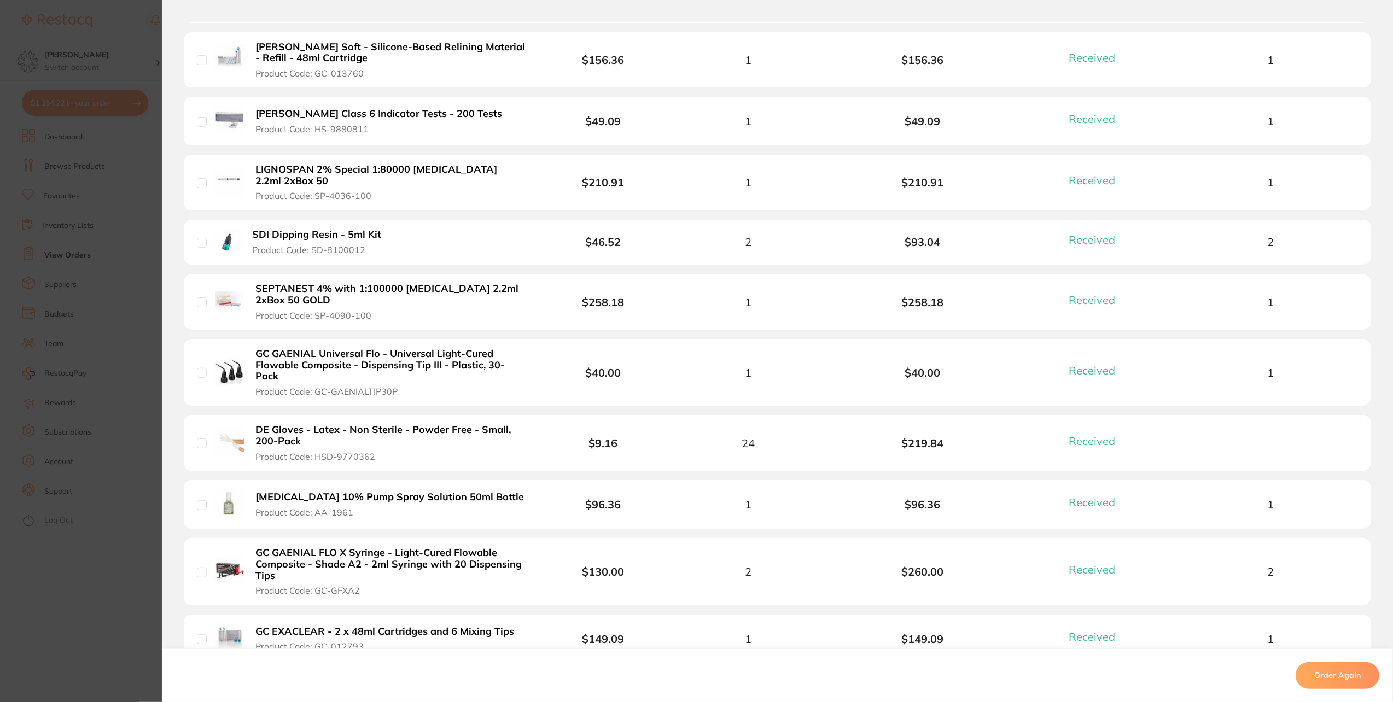
click at [386, 363] on b "GC GAENIAL Universal Flo - Universal Light-Cured Flowable Composite - Dispensin…" at bounding box center [390, 365] width 270 height 34
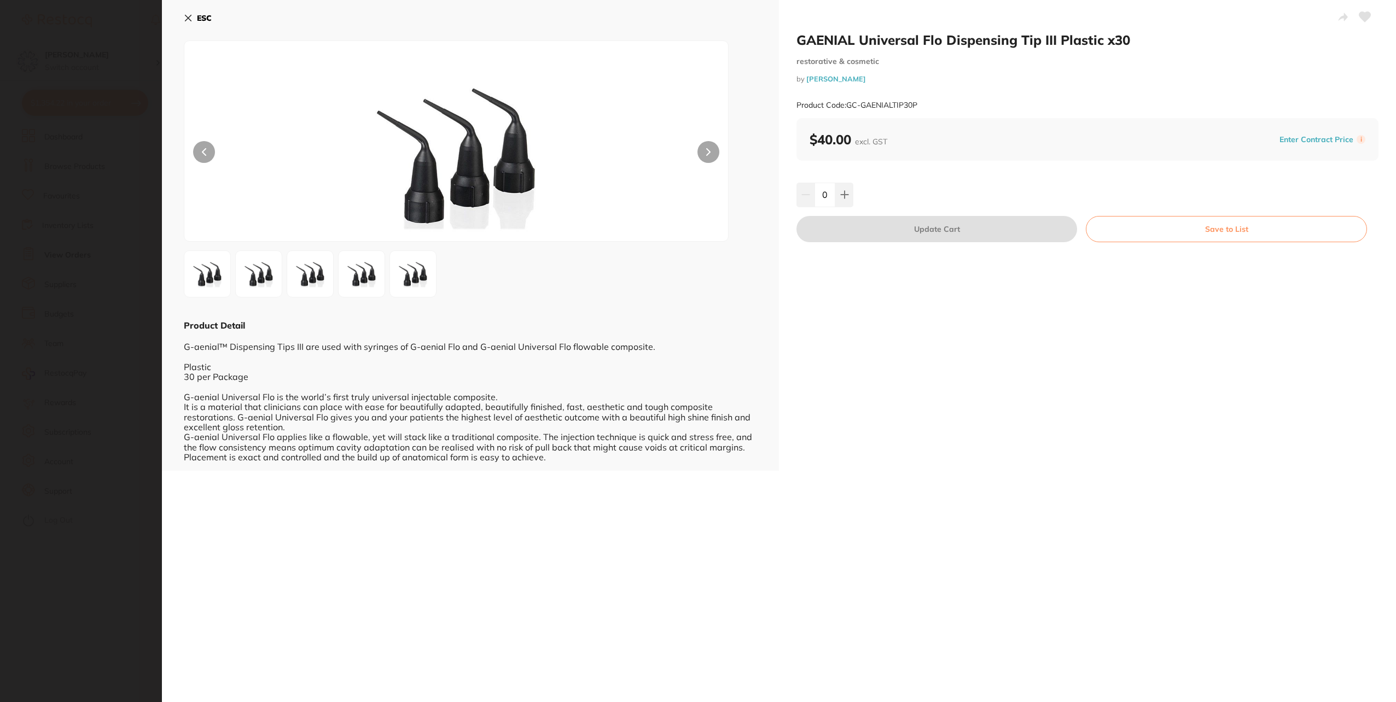
scroll to position [0, 0]
click at [842, 184] on button at bounding box center [844, 195] width 18 height 24
type input "1"
click at [197, 18] on b "ESC" at bounding box center [204, 18] width 15 height 10
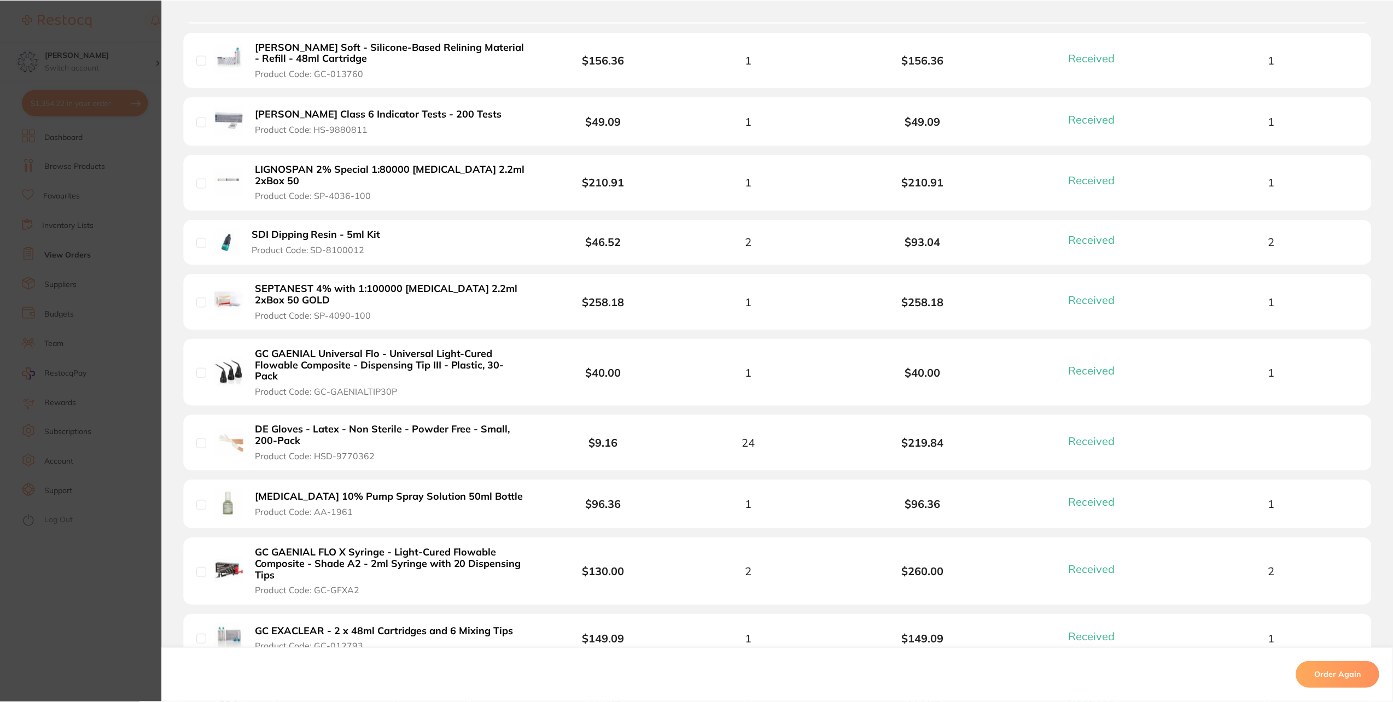
scroll to position [3337, 0]
click at [305, 358] on b "GC GAENIAL Universal Flo - Universal Light-Cured Flowable Composite - Dispensin…" at bounding box center [390, 365] width 270 height 34
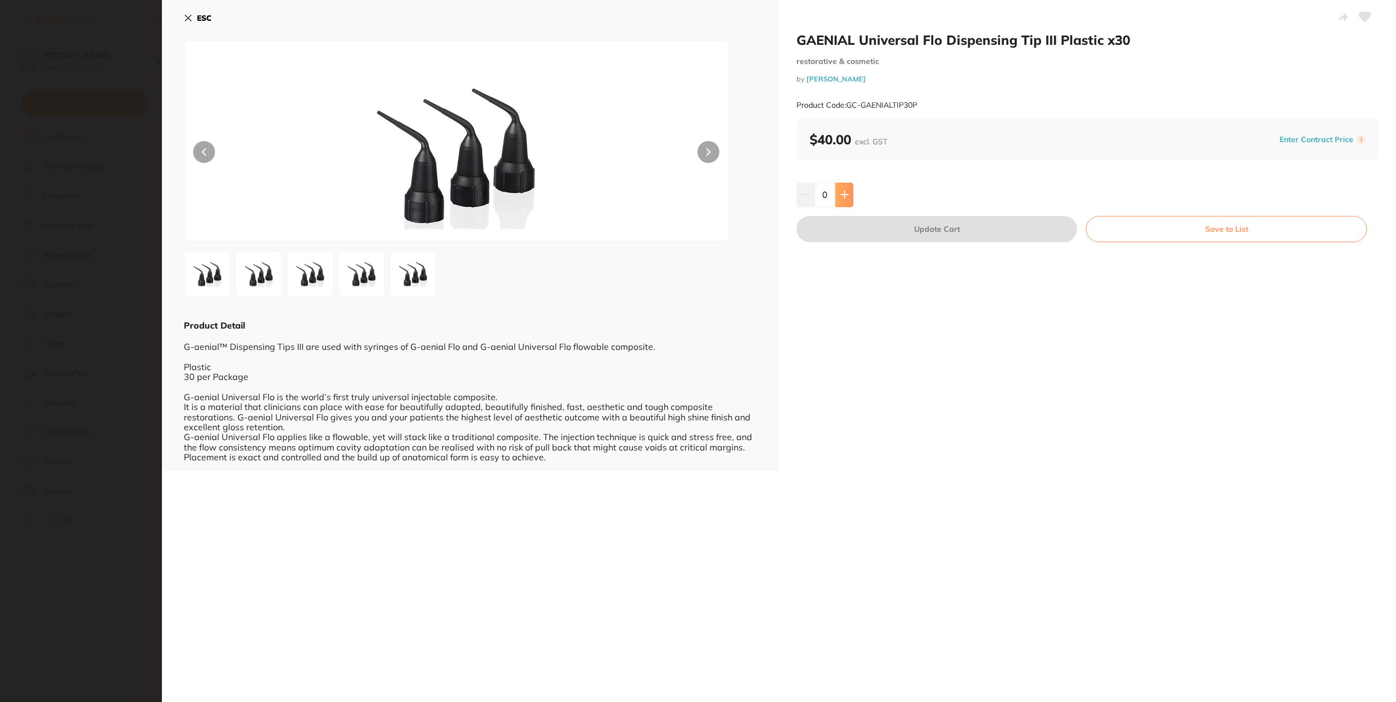
scroll to position [0, 0]
click at [839, 190] on button at bounding box center [844, 195] width 18 height 24
type input "1"
click at [875, 238] on button "Update Cart" at bounding box center [937, 229] width 281 height 26
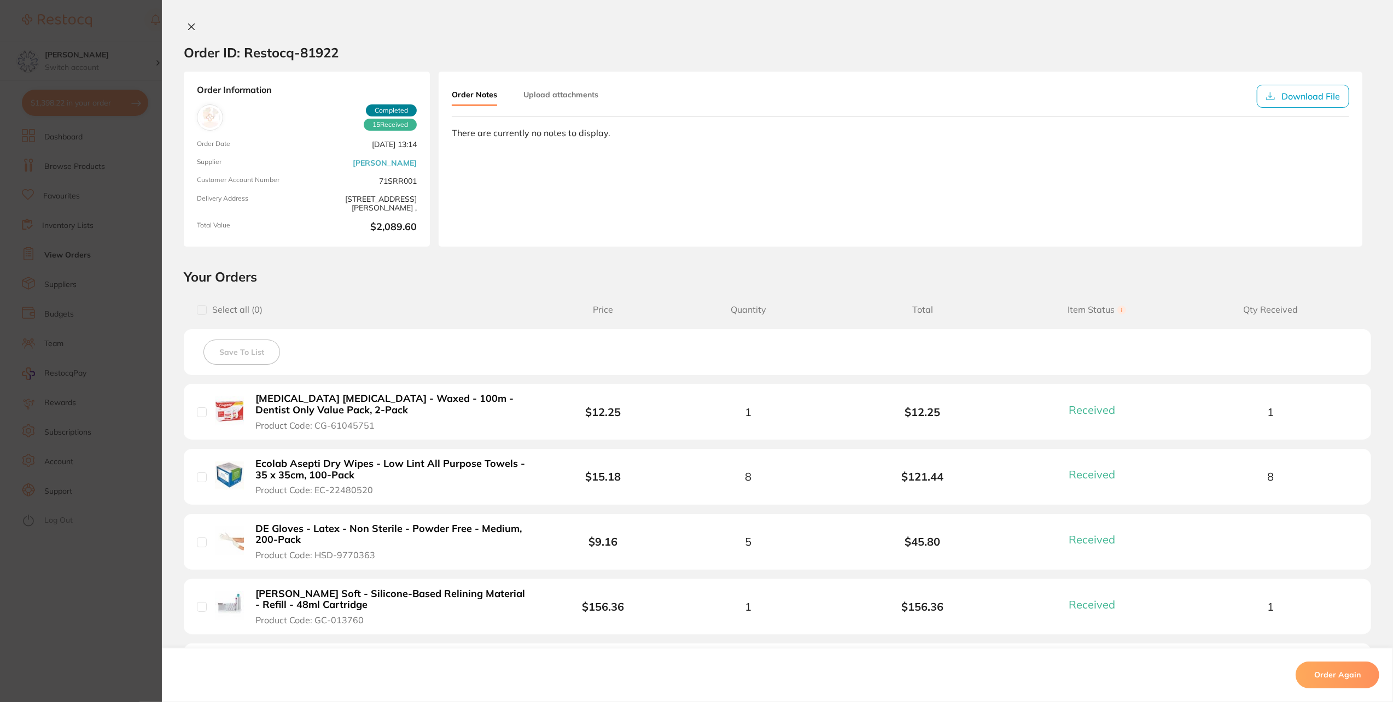
click at [193, 31] on button at bounding box center [191, 27] width 15 height 11
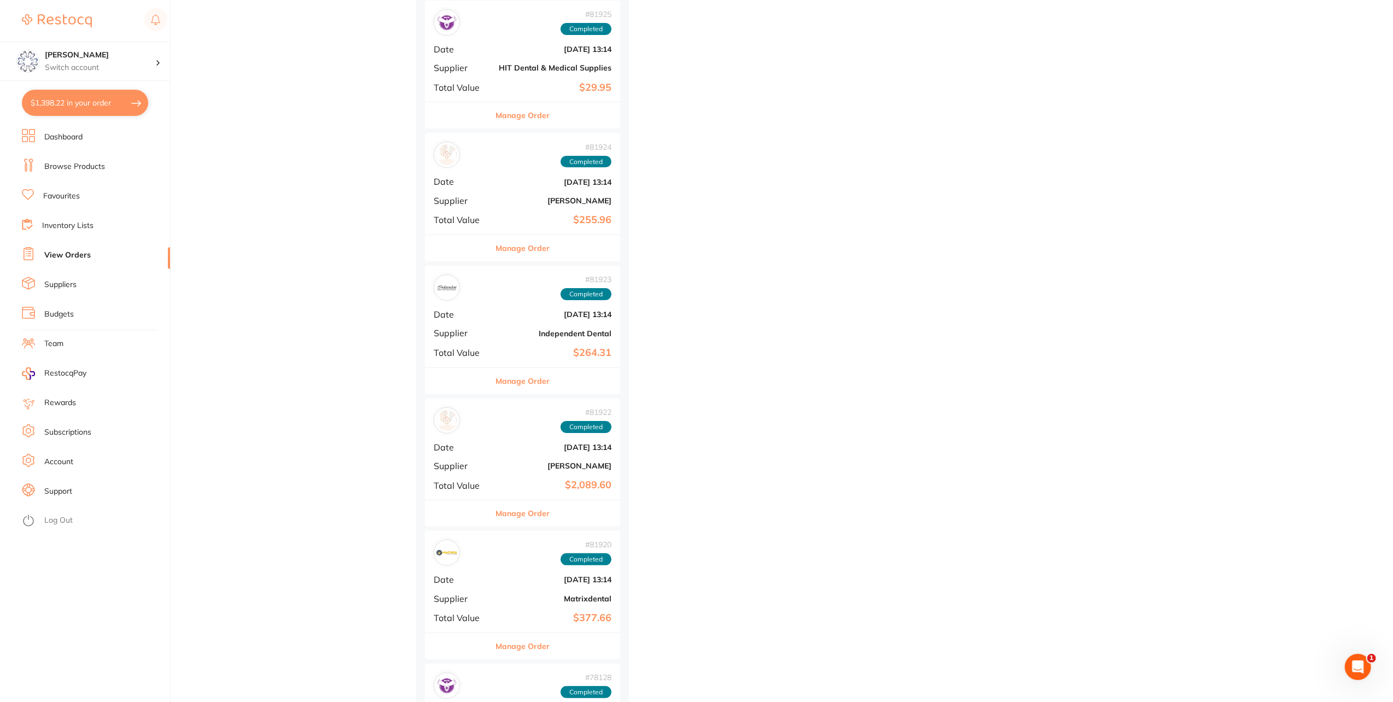
scroll to position [3501, 0]
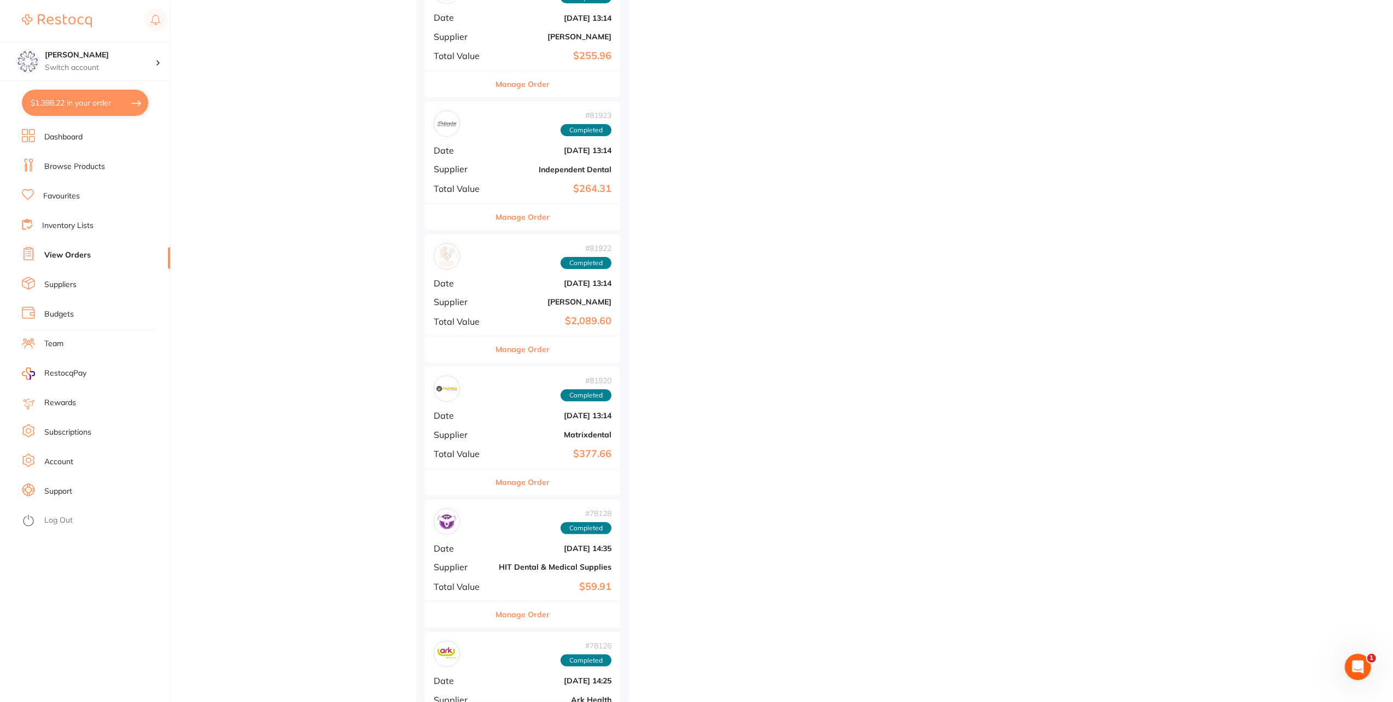
click at [531, 476] on button "Manage Order" at bounding box center [523, 482] width 54 height 26
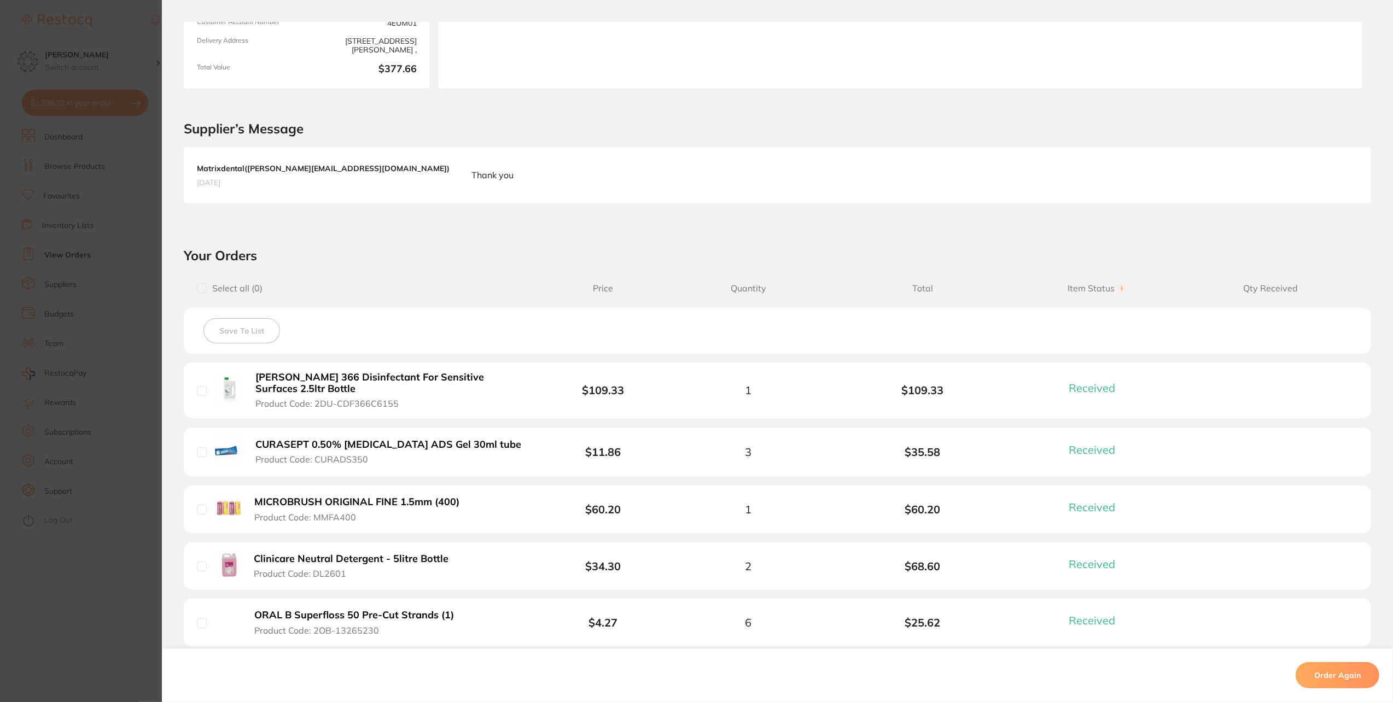
scroll to position [164, 0]
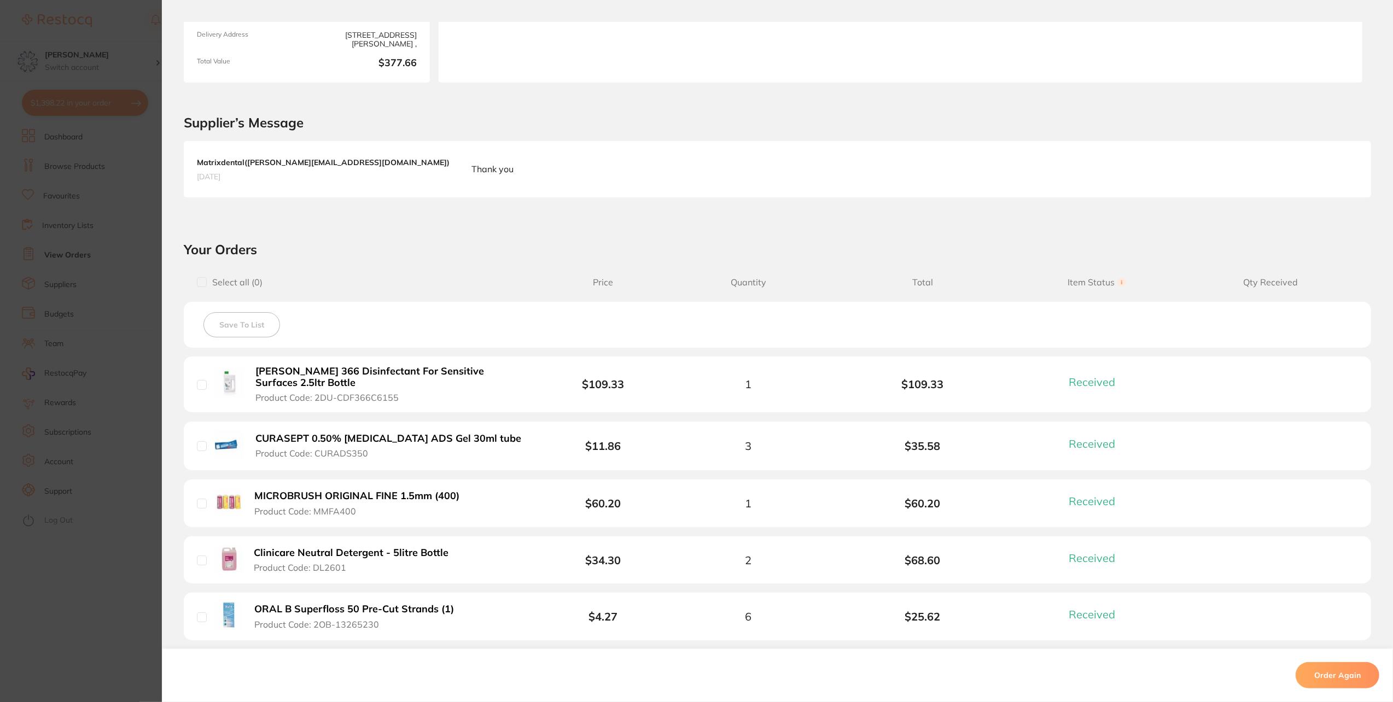
click at [390, 370] on b "Durr Fd 366 Disinfectant For Sensitive Surfaces 2.5ltr Bottle" at bounding box center [390, 377] width 270 height 22
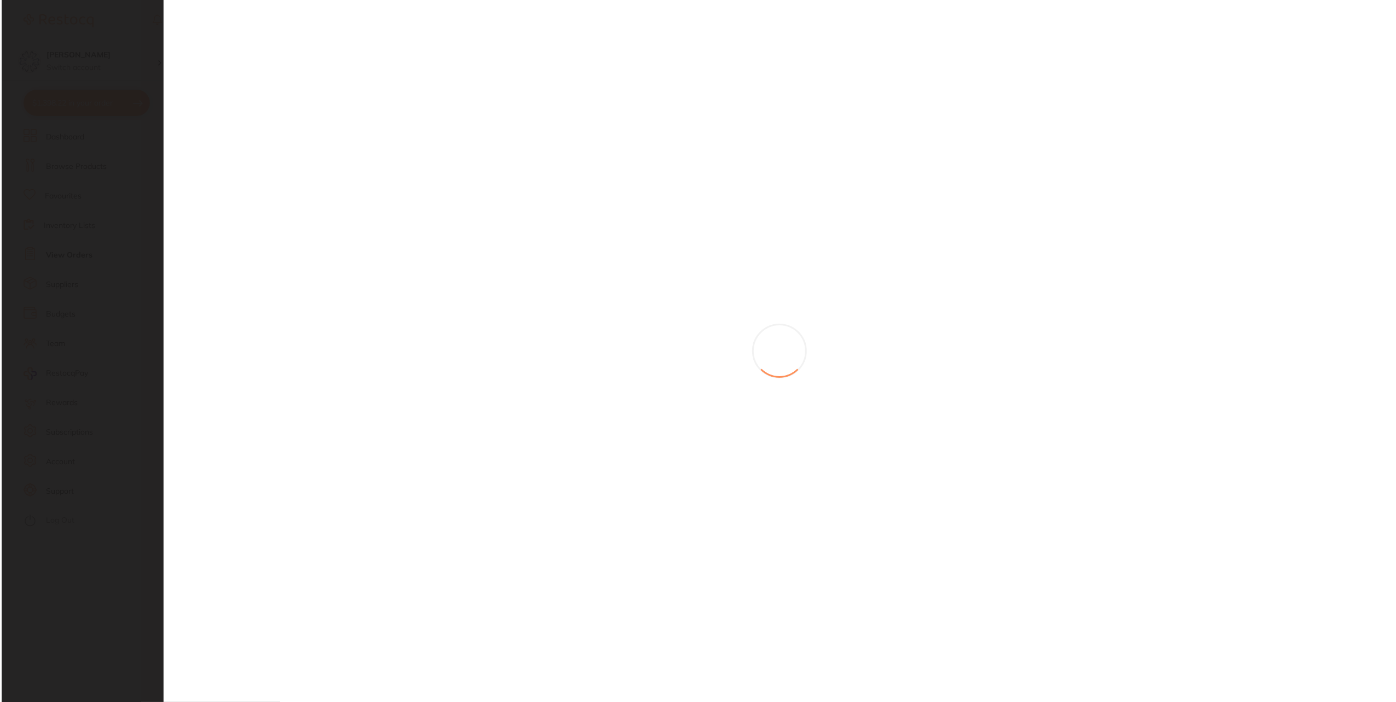
scroll to position [0, 0]
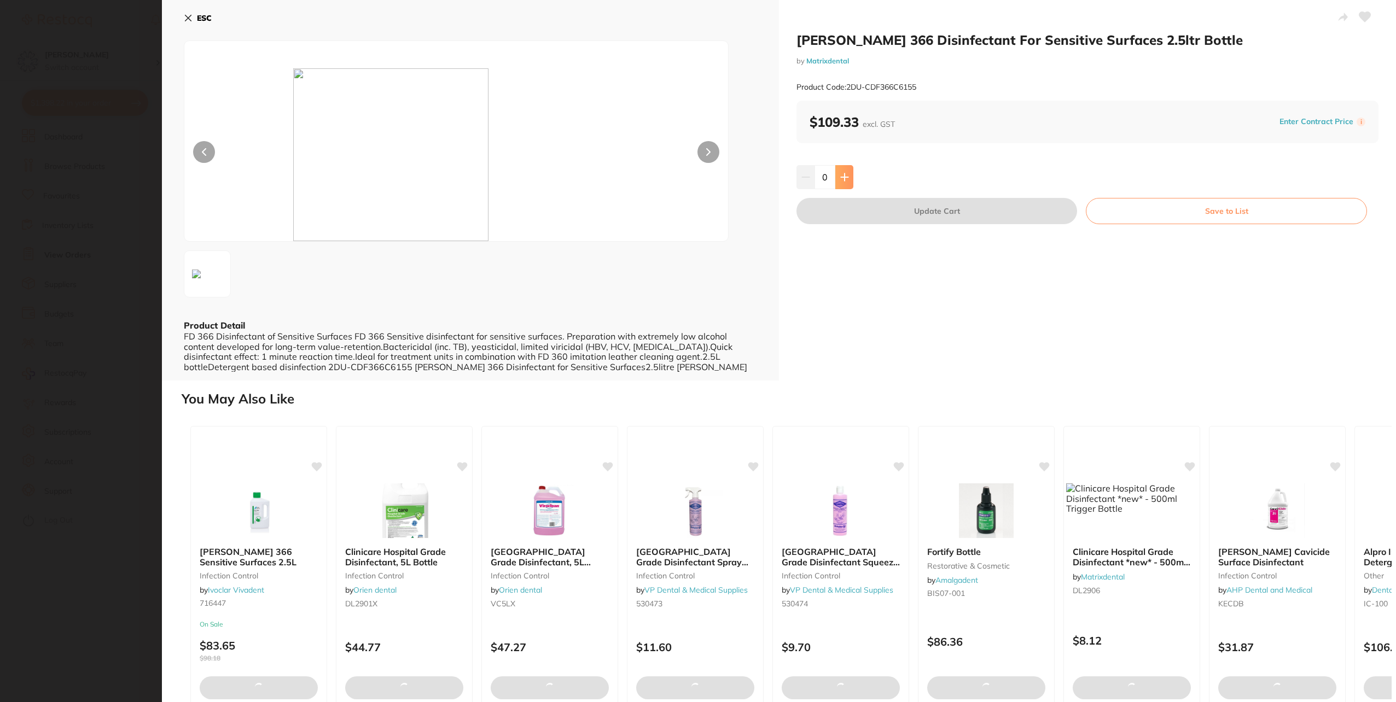
click at [847, 175] on button at bounding box center [844, 177] width 18 height 24
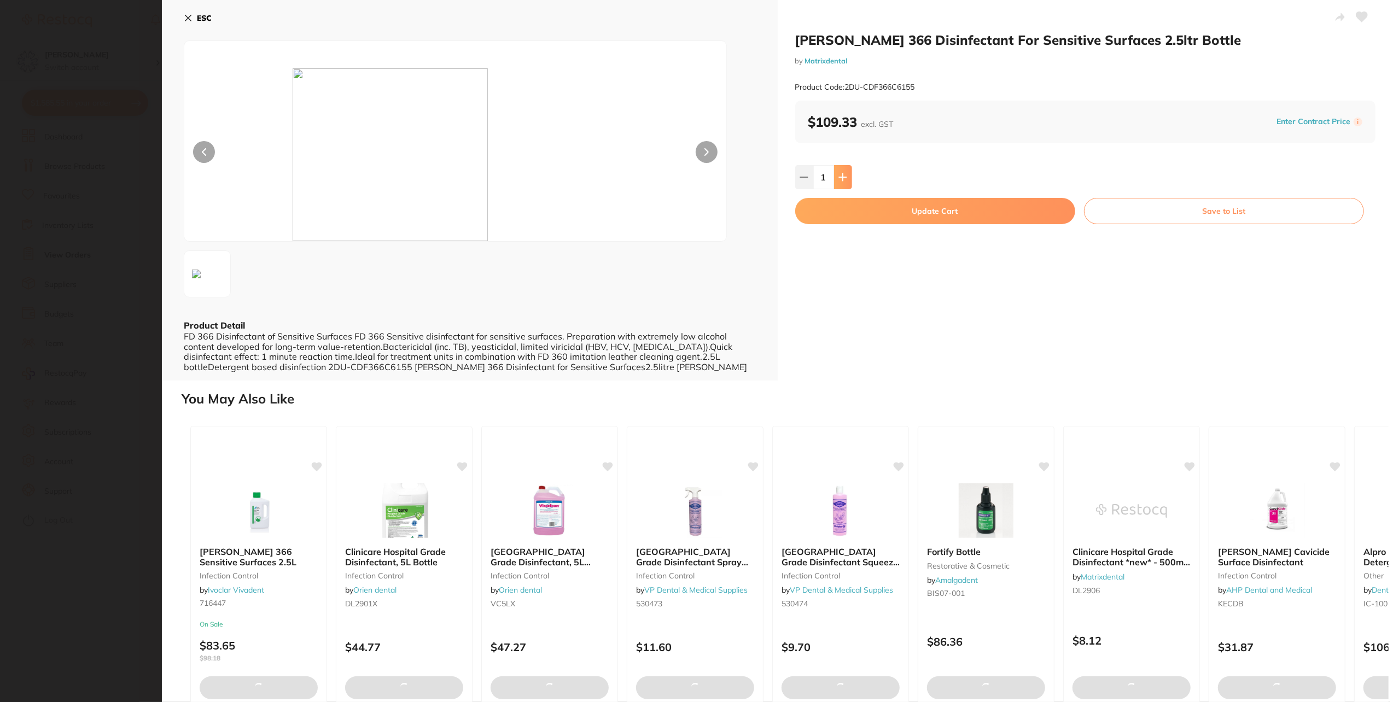
click at [847, 175] on button at bounding box center [843, 177] width 18 height 24
type input "2"
click at [879, 221] on button "Update Cart" at bounding box center [935, 211] width 280 height 26
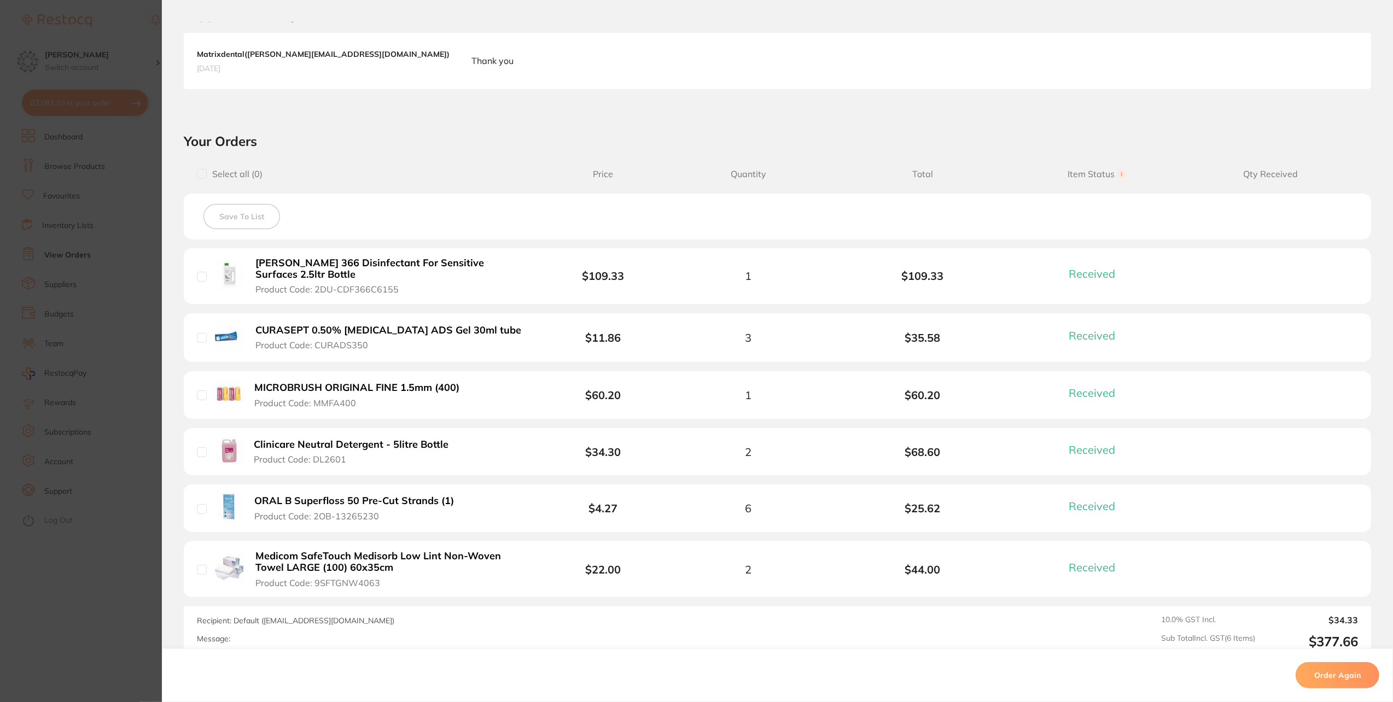
scroll to position [274, 0]
click at [365, 386] on b "MICROBRUSH ORIGINAL FINE 1.5mm (400)" at bounding box center [356, 386] width 205 height 11
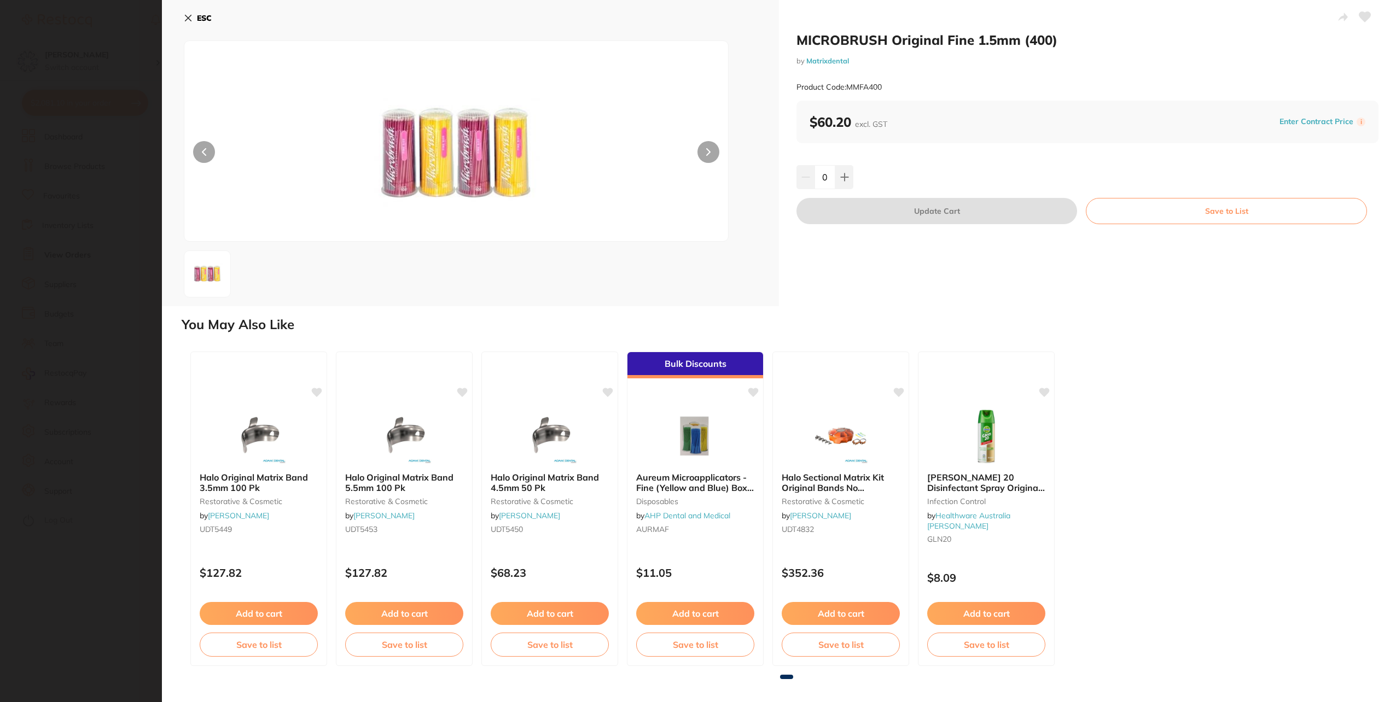
scroll to position [0, 0]
click at [840, 175] on icon at bounding box center [844, 177] width 9 height 9
type input "1"
click at [871, 210] on button "Update Cart" at bounding box center [937, 211] width 281 height 26
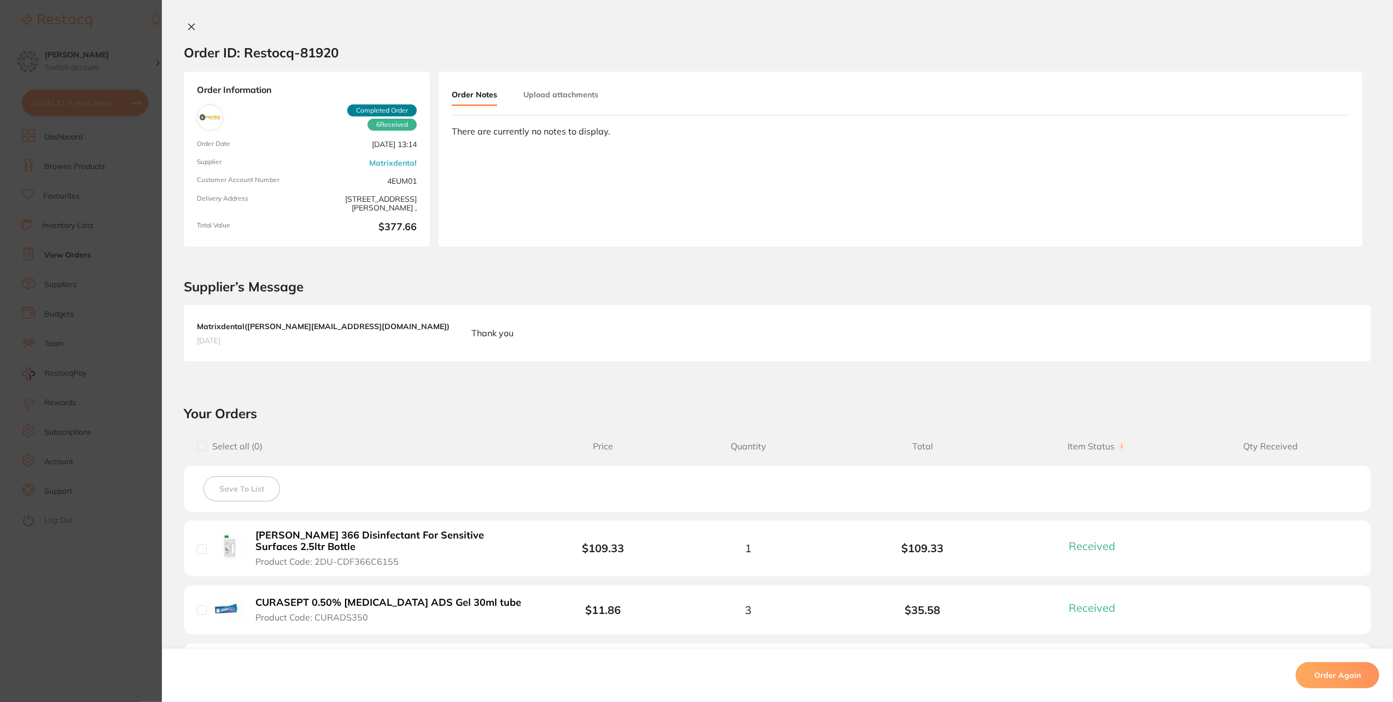
click at [189, 25] on icon at bounding box center [191, 26] width 9 height 9
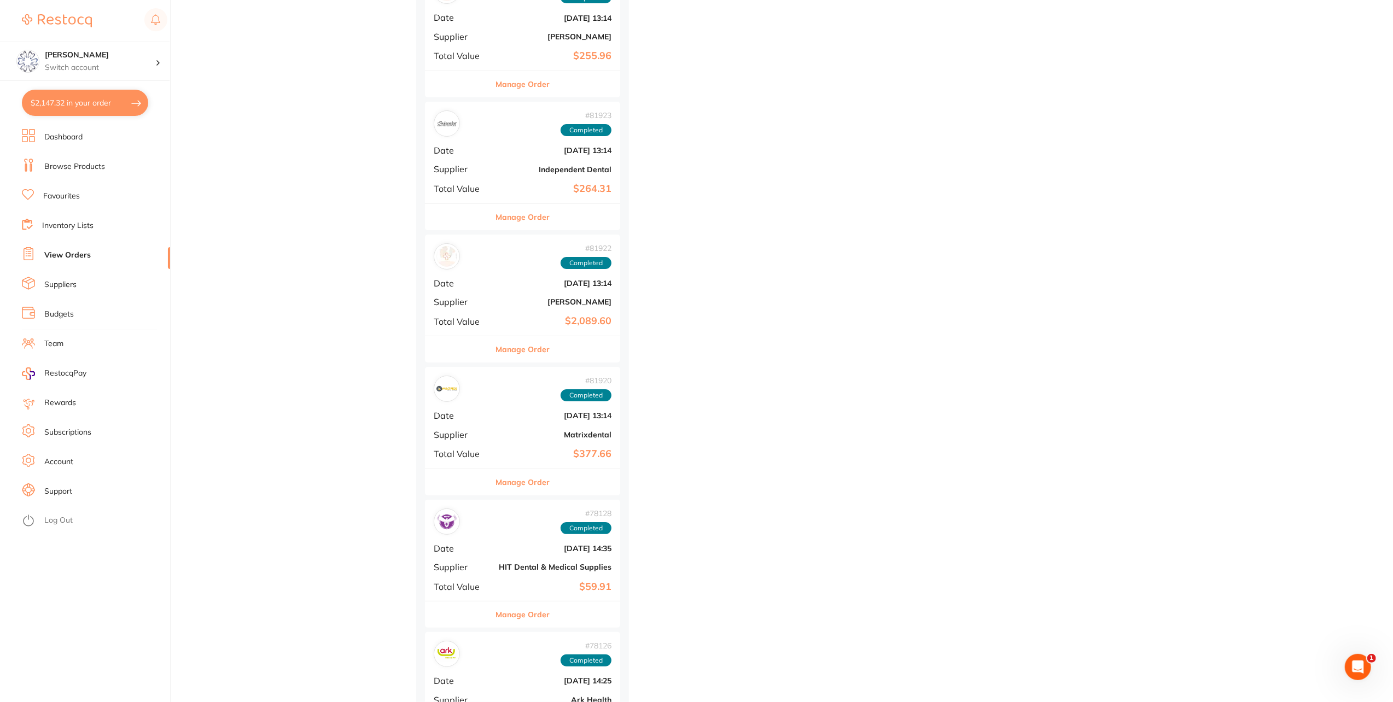
click at [528, 604] on button "Manage Order" at bounding box center [523, 615] width 54 height 26
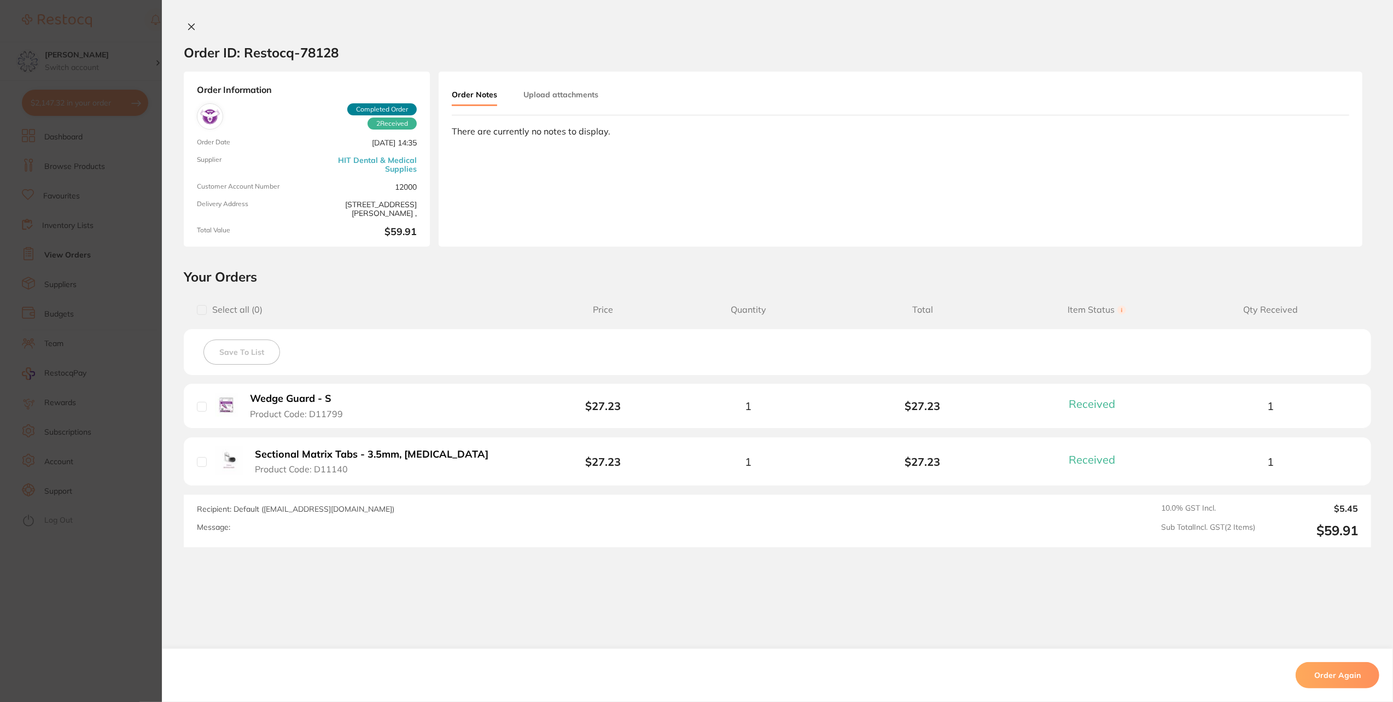
click at [183, 18] on div "Order ID: Restocq- 78128 Order Information 2 Received Completed Order Order Dat…" at bounding box center [777, 351] width 1231 height 702
click at [187, 28] on icon at bounding box center [191, 26] width 9 height 9
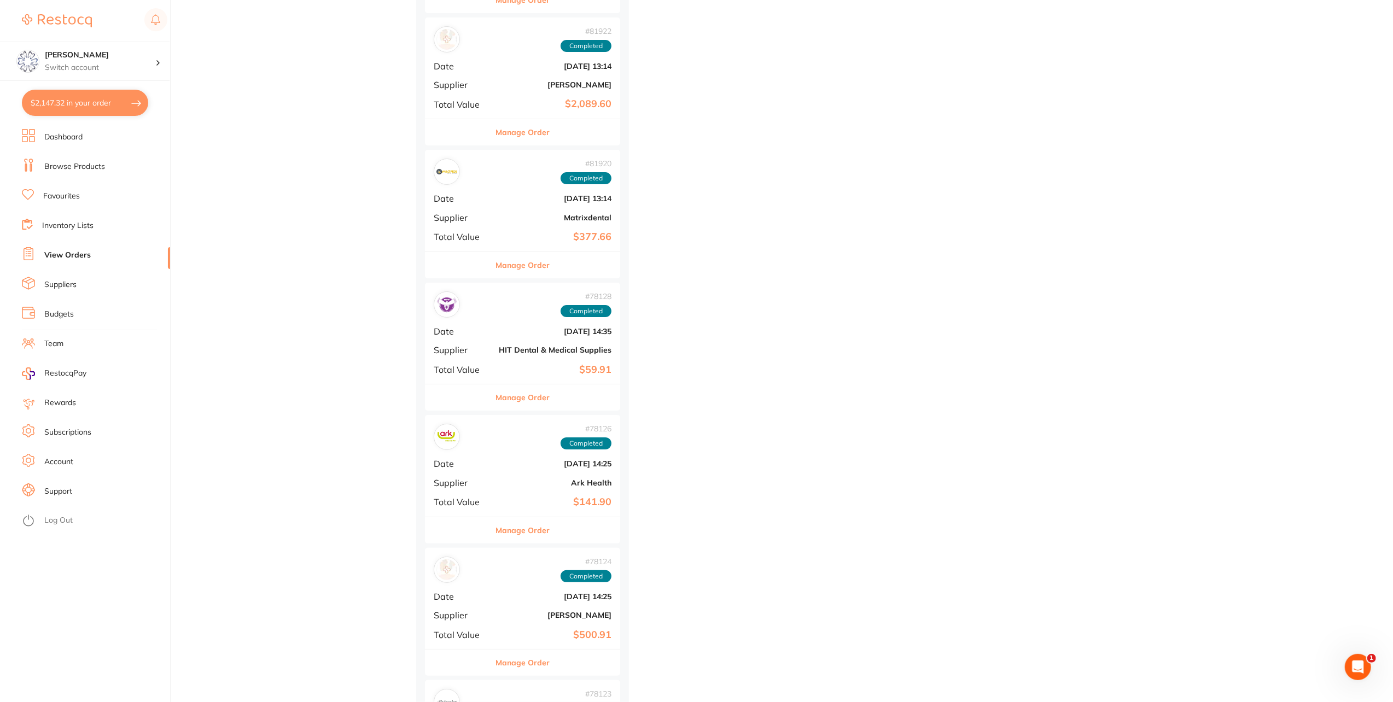
scroll to position [3720, 0]
click at [523, 516] on button "Manage Order" at bounding box center [523, 529] width 54 height 26
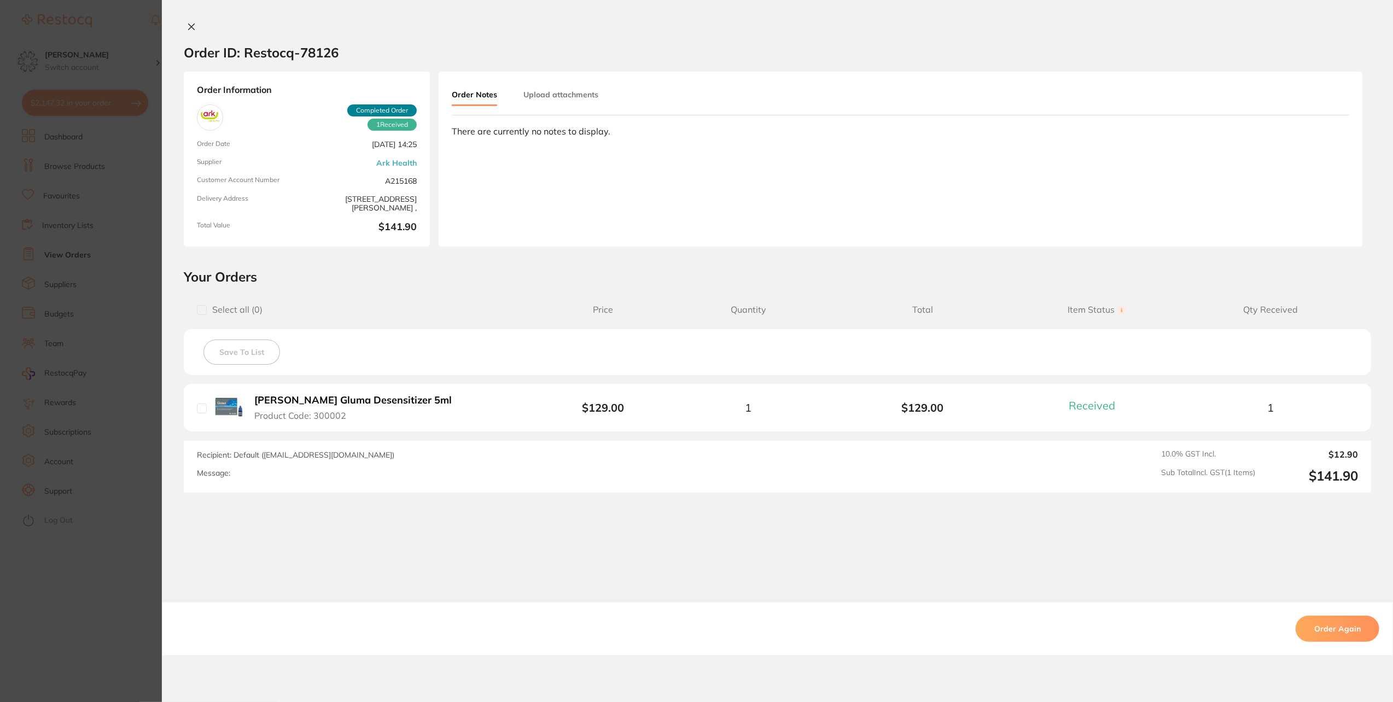
click at [181, 25] on div at bounding box center [777, 27] width 1231 height 11
click at [184, 25] on button at bounding box center [191, 27] width 15 height 11
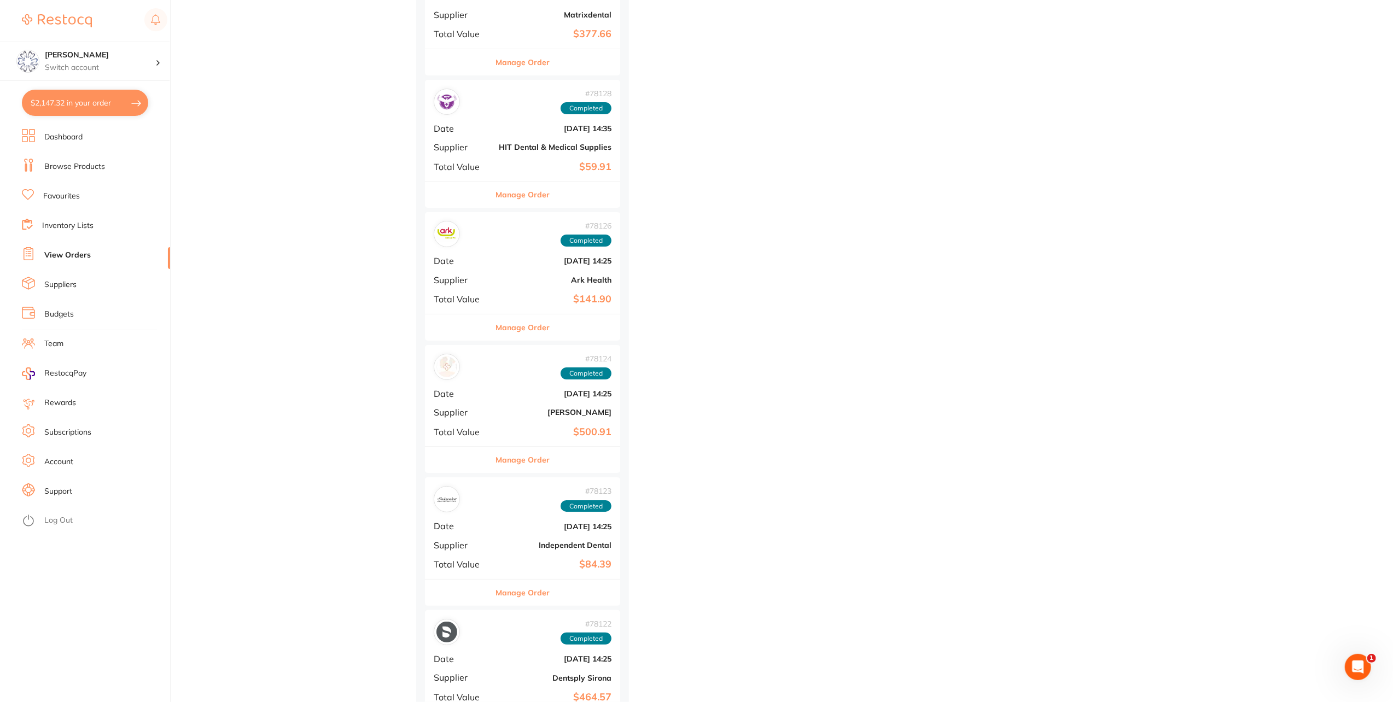
scroll to position [3939, 0]
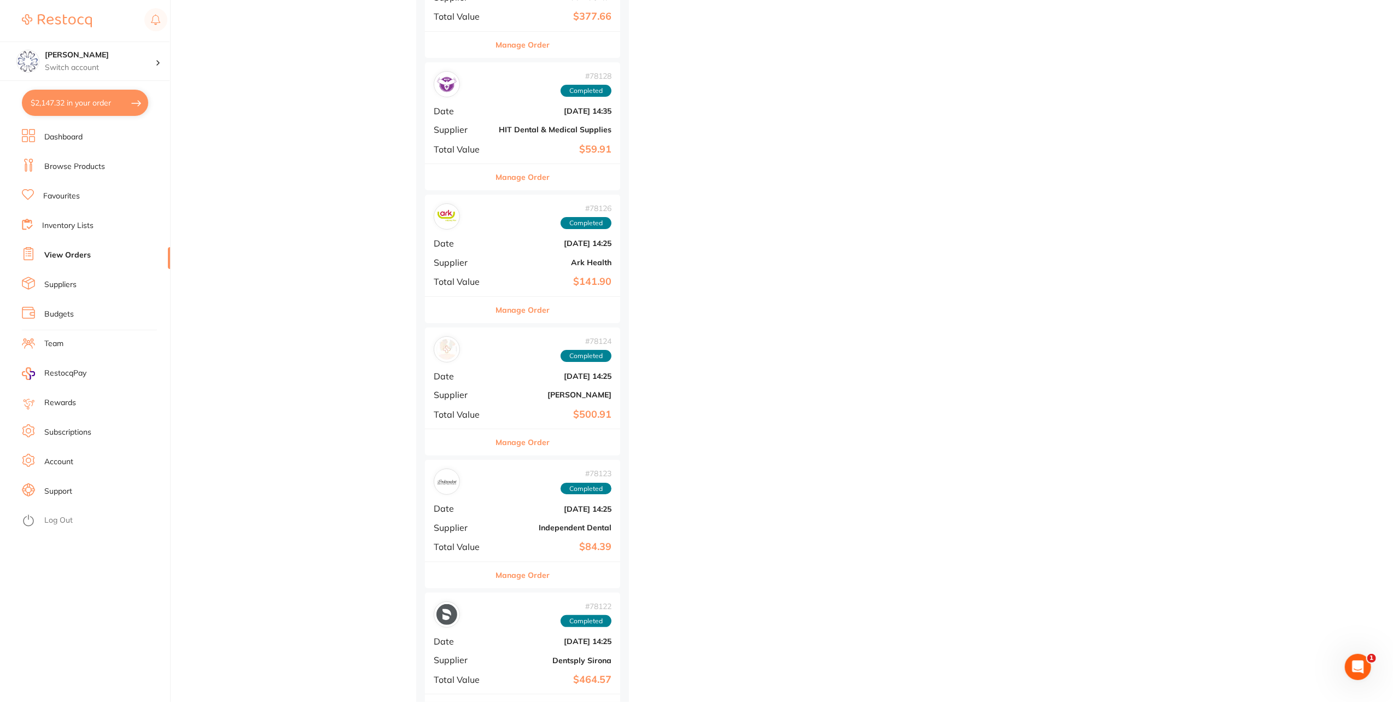
click at [545, 438] on button "Manage Order" at bounding box center [523, 442] width 54 height 26
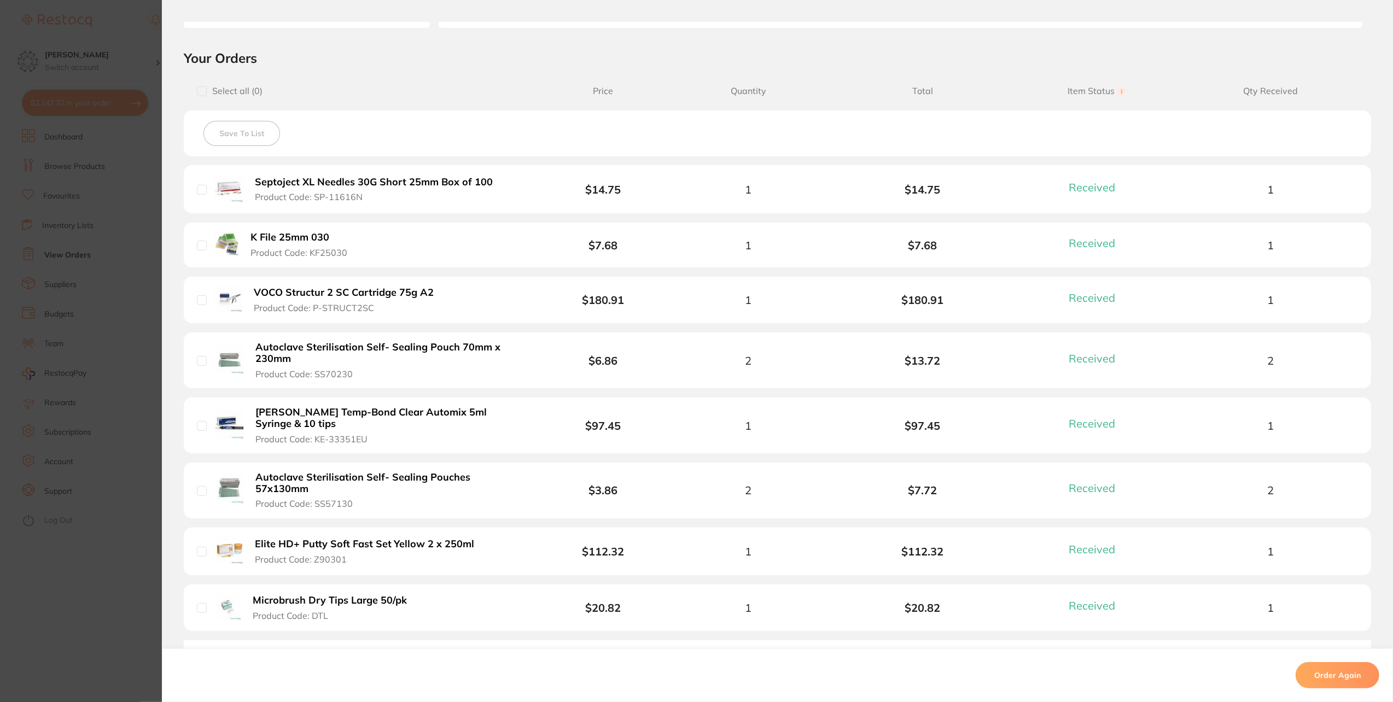
click at [343, 539] on b "Elite HD+ Putty Soft Fast Set Yellow 2 x 250ml" at bounding box center [365, 544] width 220 height 11
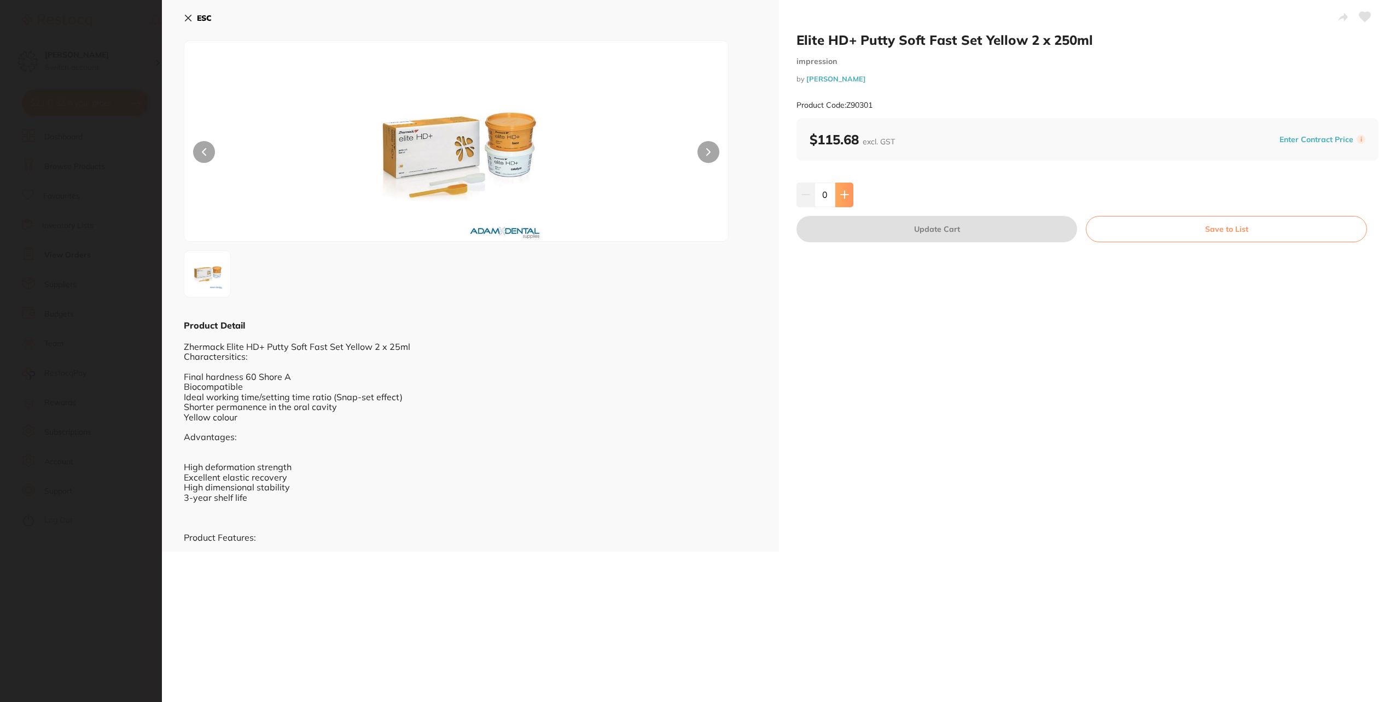
click at [838, 195] on button at bounding box center [844, 195] width 18 height 24
type input "1"
click at [877, 230] on button "Update Cart" at bounding box center [937, 229] width 281 height 26
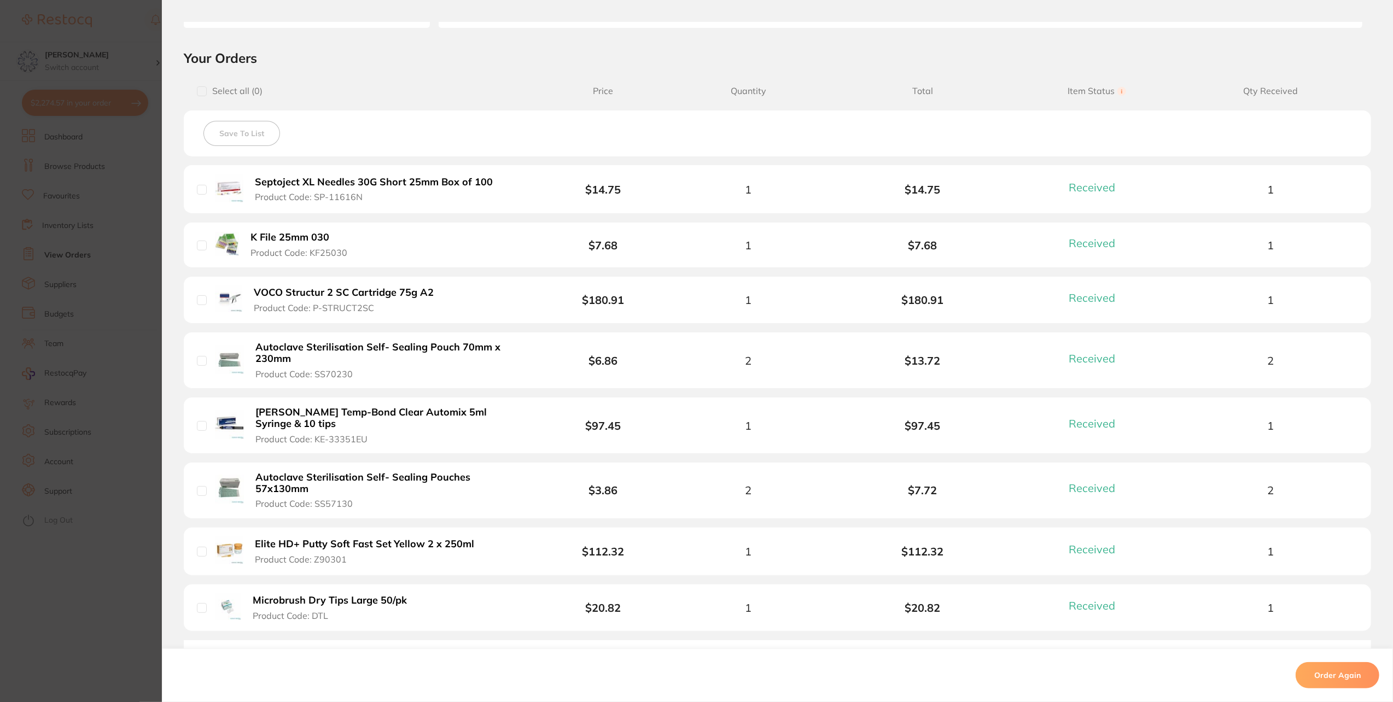
click at [356, 415] on b "Kerr Temp-Bond Clear Automix 5ml Syringe & 10 tips" at bounding box center [390, 418] width 270 height 22
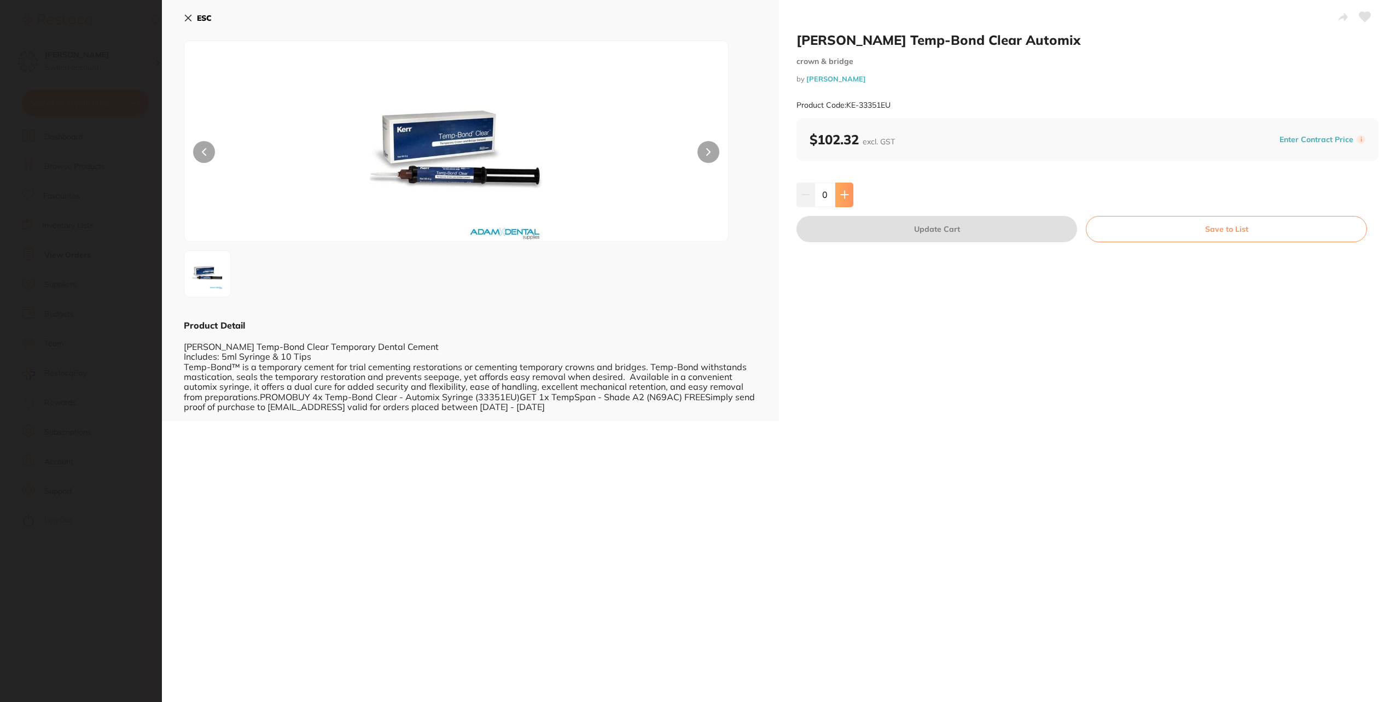
click at [835, 197] on button at bounding box center [844, 195] width 18 height 24
type input "1"
click at [869, 229] on button "Update Cart" at bounding box center [937, 229] width 281 height 26
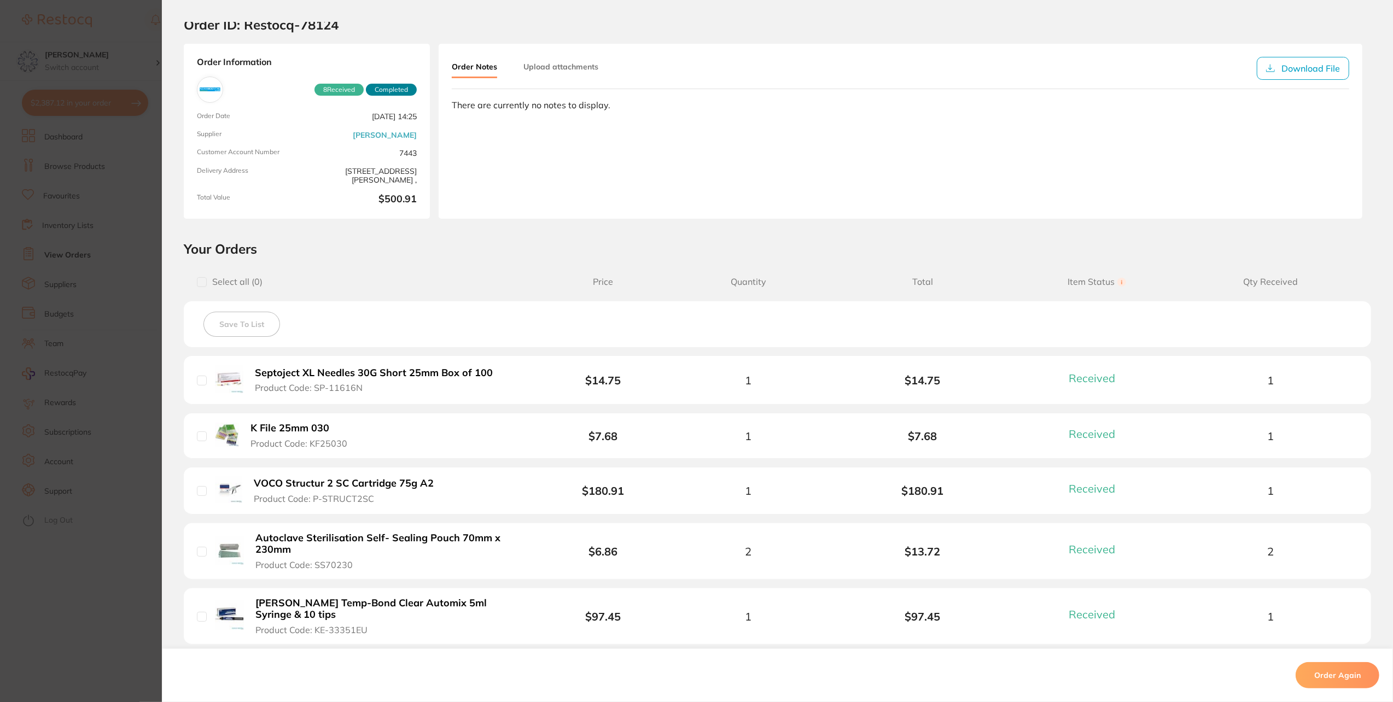
scroll to position [3775, 0]
click at [91, 159] on section "Order ID: Restocq- 78124 Order Information 8 Received Completed Order Date May …" at bounding box center [696, 351] width 1393 height 702
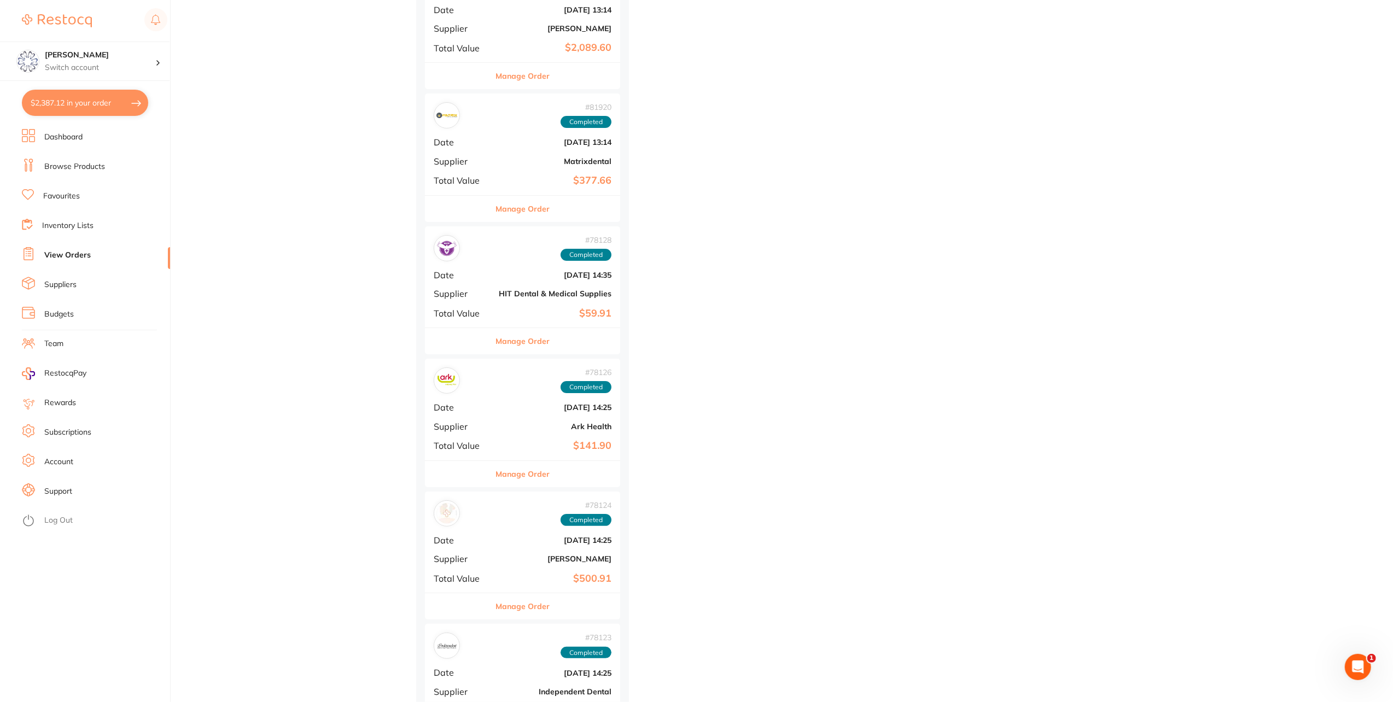
click at [88, 165] on link "Browse Products" at bounding box center [74, 166] width 61 height 11
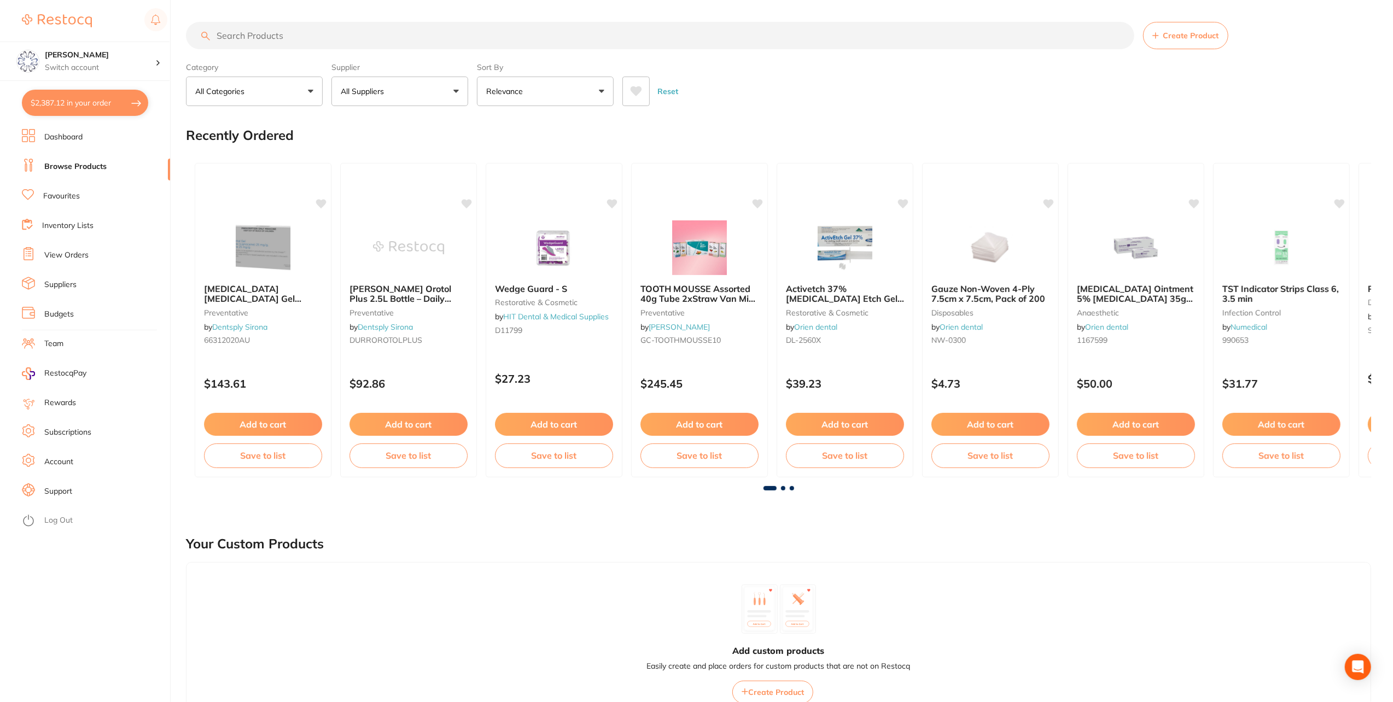
click at [325, 24] on input "search" at bounding box center [660, 35] width 949 height 27
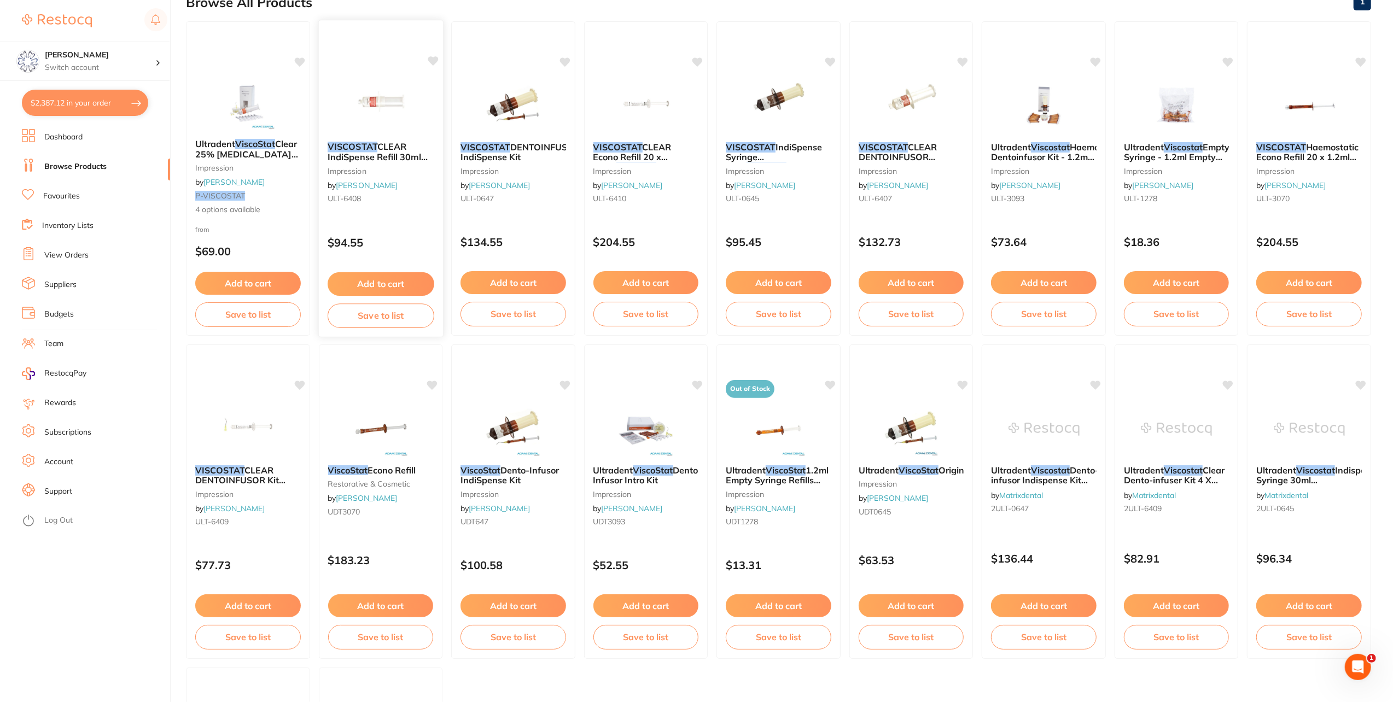
scroll to position [109, 0]
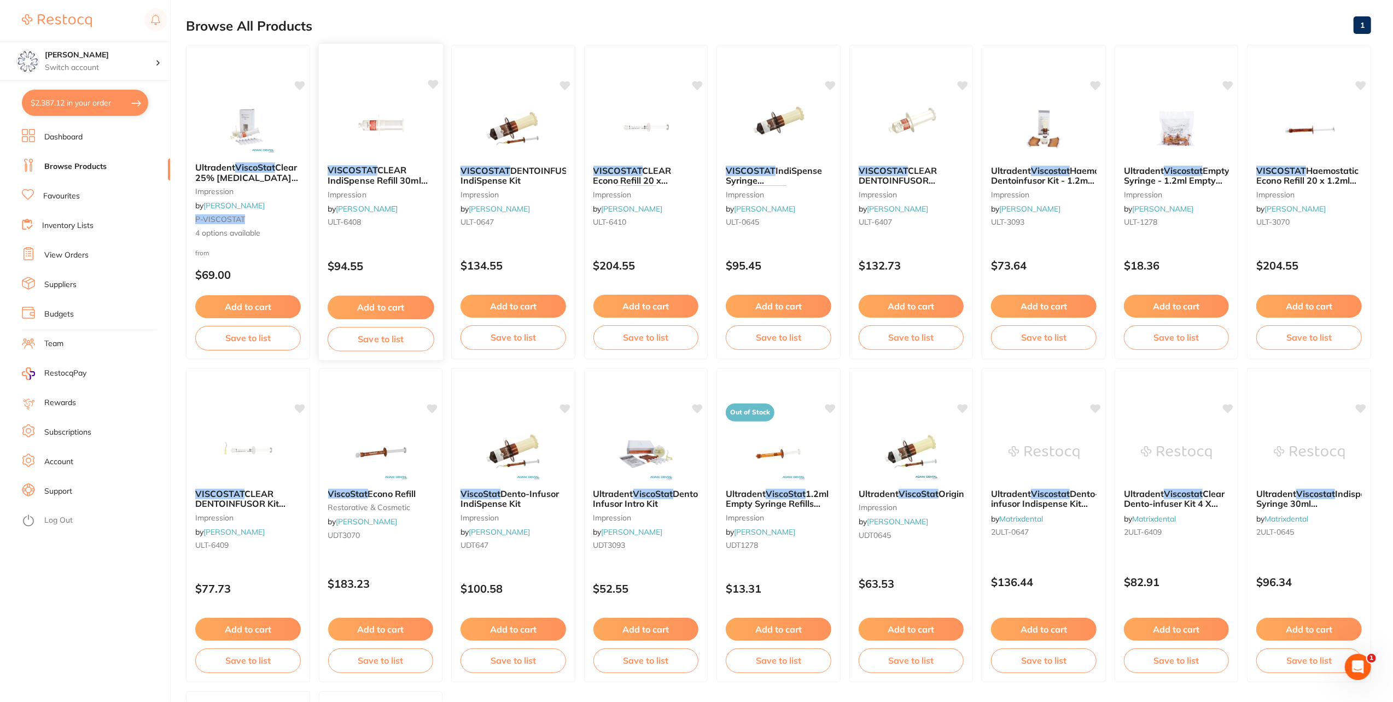
type input "viscostat"
click at [384, 170] on span "CLEAR IndiSpense Refill 30ml IndiSpense Syringe" at bounding box center [378, 180] width 100 height 31
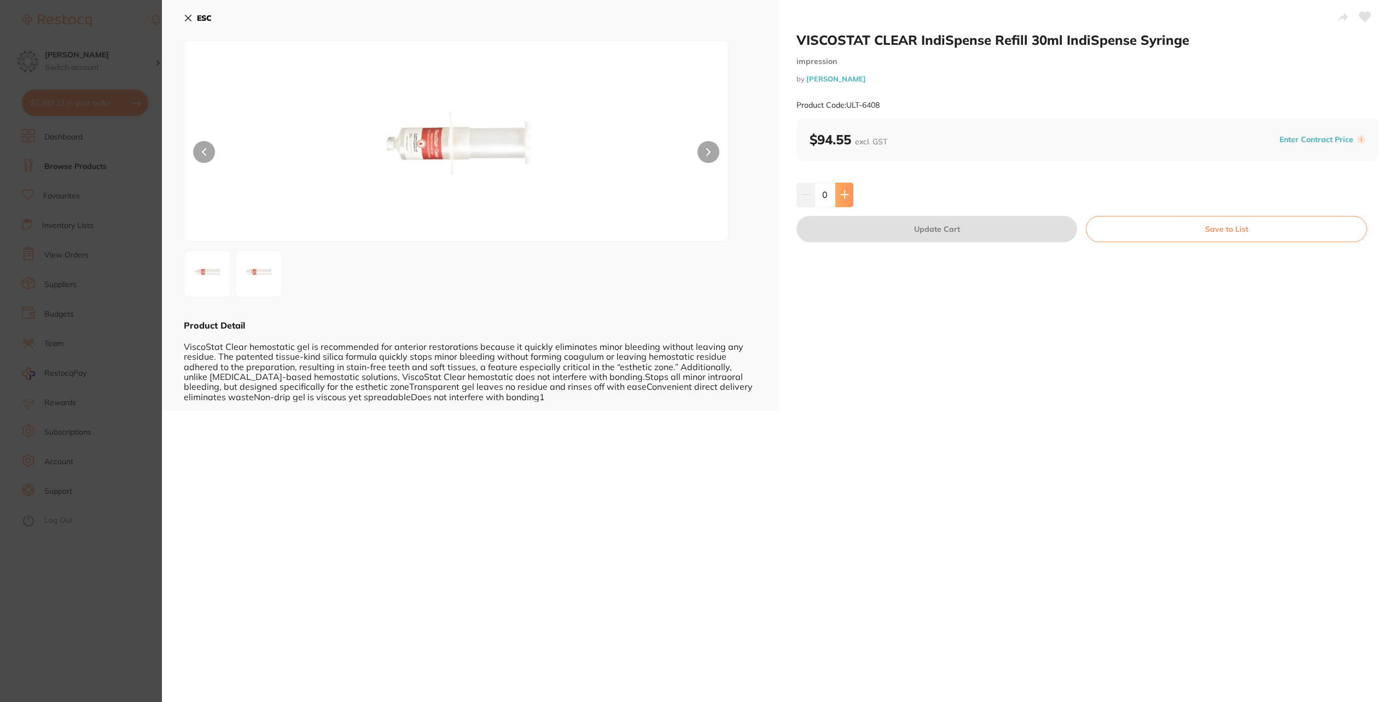
click at [844, 191] on icon at bounding box center [844, 194] width 9 height 9
type input "1"
click at [911, 231] on button "Update Cart" at bounding box center [937, 229] width 281 height 26
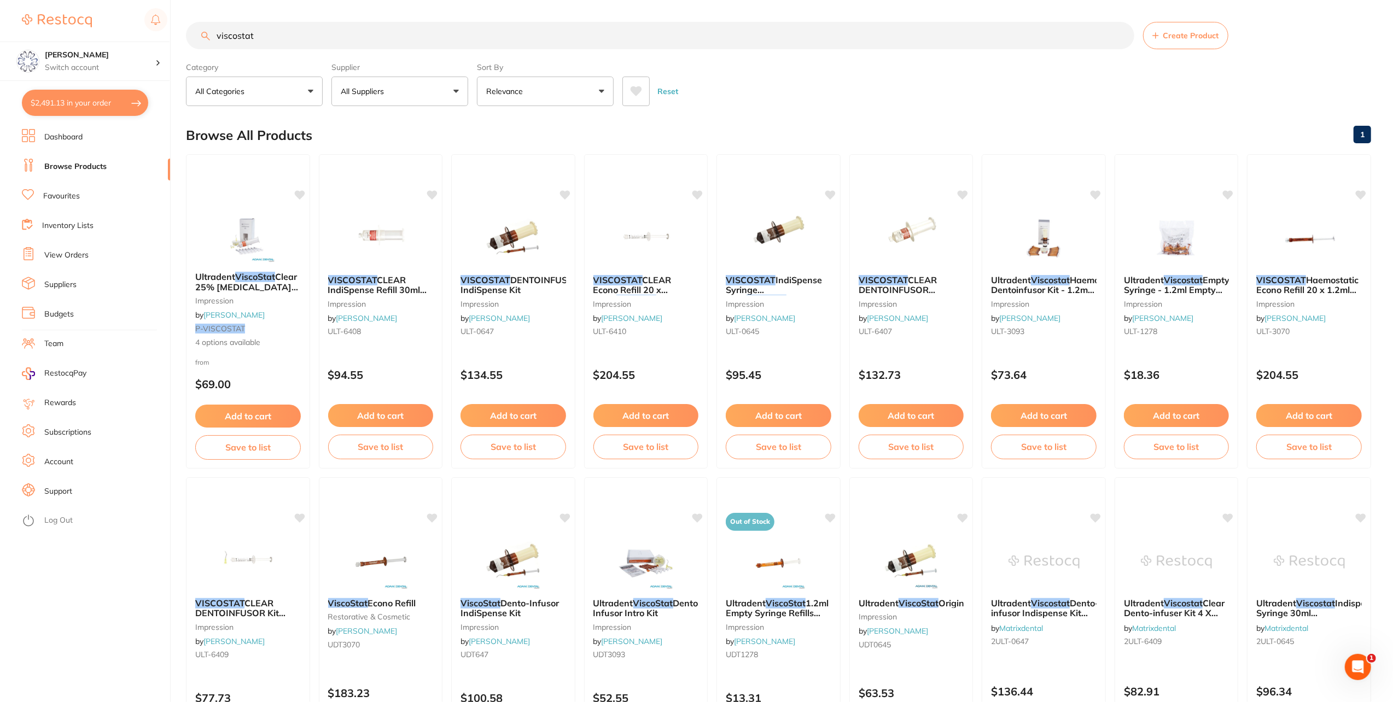
drag, startPoint x: 258, startPoint y: 37, endPoint x: 154, endPoint y: 34, distance: 104.0
click at [154, 34] on div "$2,491.13 Eumundi Dental Switch account Eumundi Dental $2,491.13 in your order …" at bounding box center [696, 351] width 1393 height 702
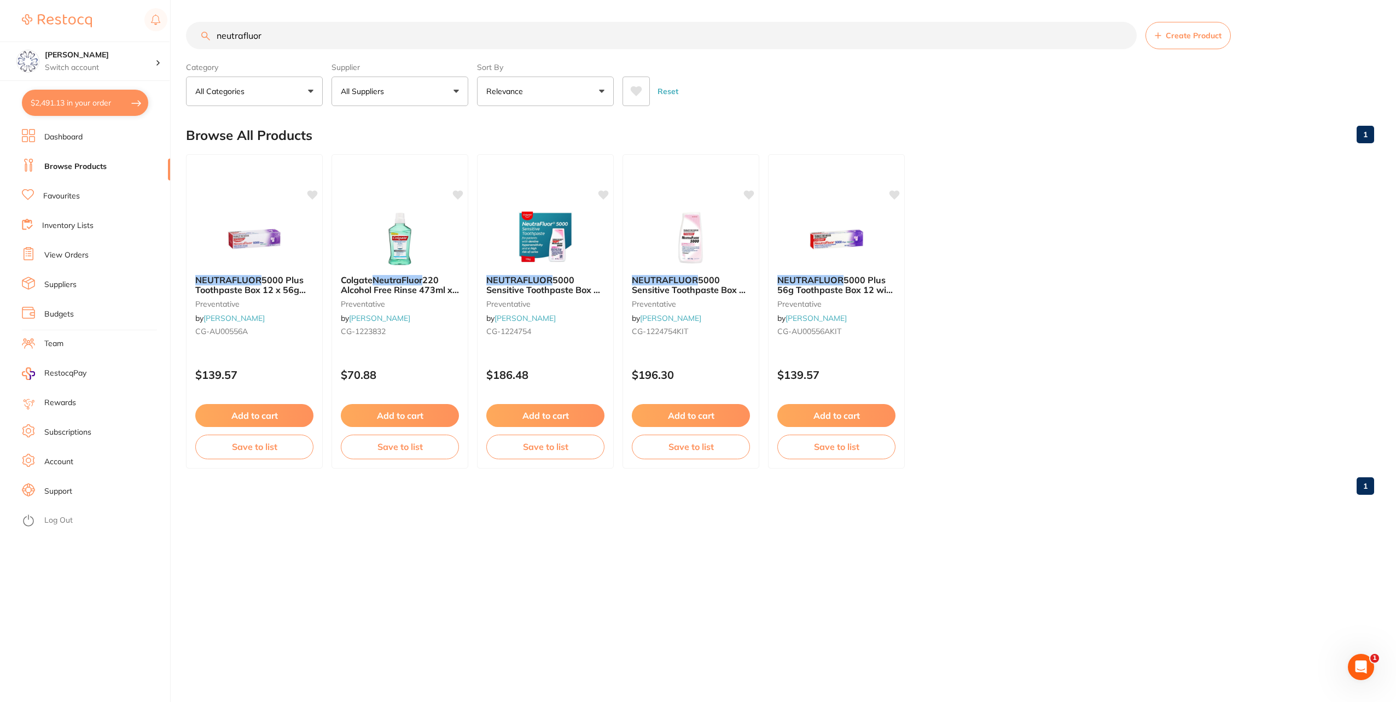
drag, startPoint x: 310, startPoint y: 28, endPoint x: -2, endPoint y: -21, distance: 315.7
click at [0, 0] on html "$2,491.13 Eumundi Dental Switch account Eumundi Dental $2,491.13 in your order …" at bounding box center [698, 351] width 1396 height 702
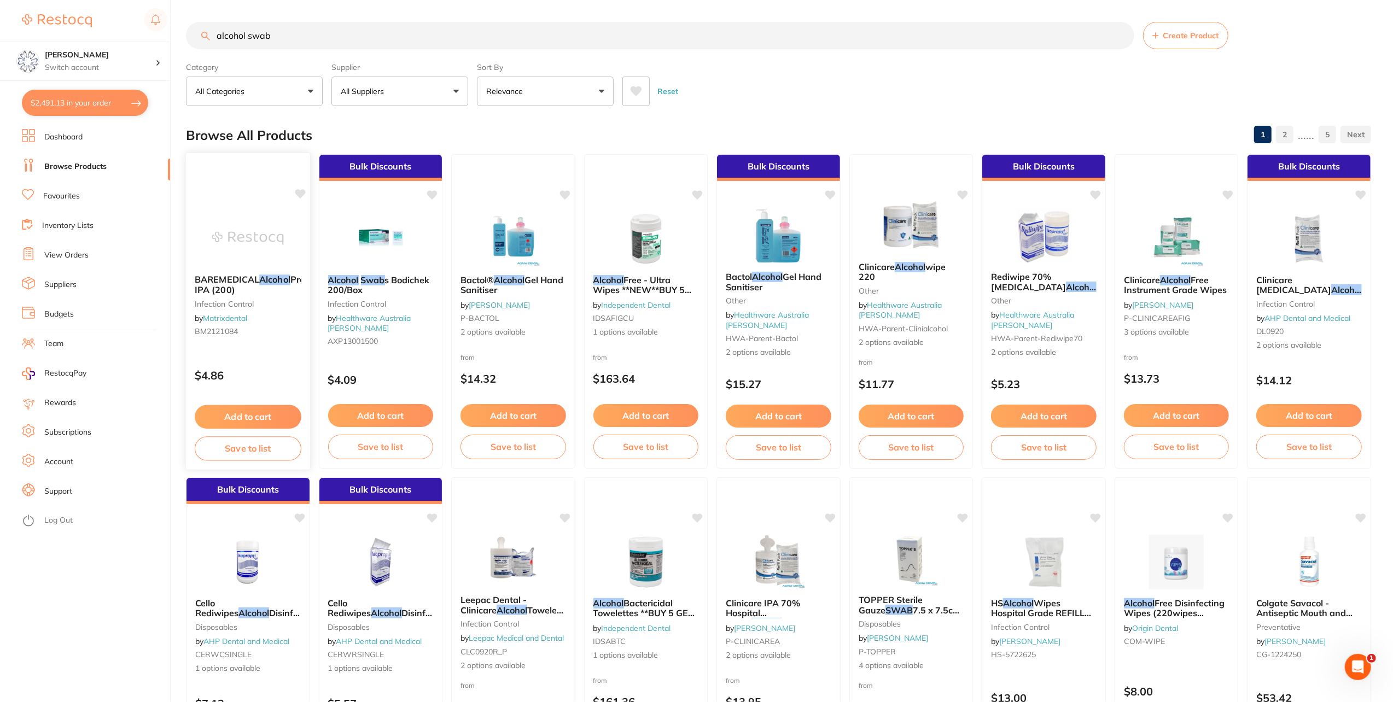
type input "alcohol swab"
click at [243, 291] on span "70% IPA (200)" at bounding box center [274, 284] width 159 height 21
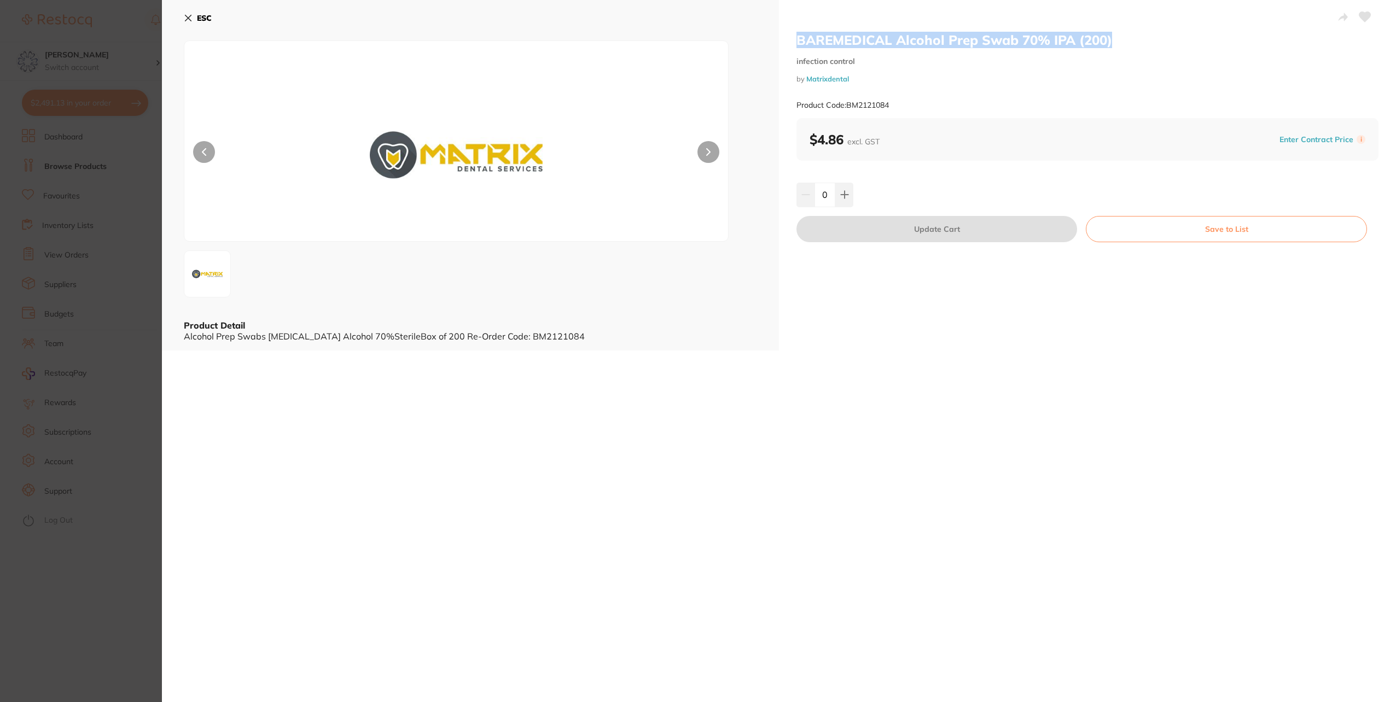
drag, startPoint x: 796, startPoint y: 37, endPoint x: 1117, endPoint y: 36, distance: 320.6
click at [1117, 36] on h2 "BAREMEDICAL Alcohol Prep Swab 70% IPA (200)" at bounding box center [1088, 40] width 582 height 16
copy h2 "BAREMEDICAL Alcohol Prep Swab 70% IPA (200)"
click at [846, 185] on button at bounding box center [844, 195] width 18 height 24
type input "1"
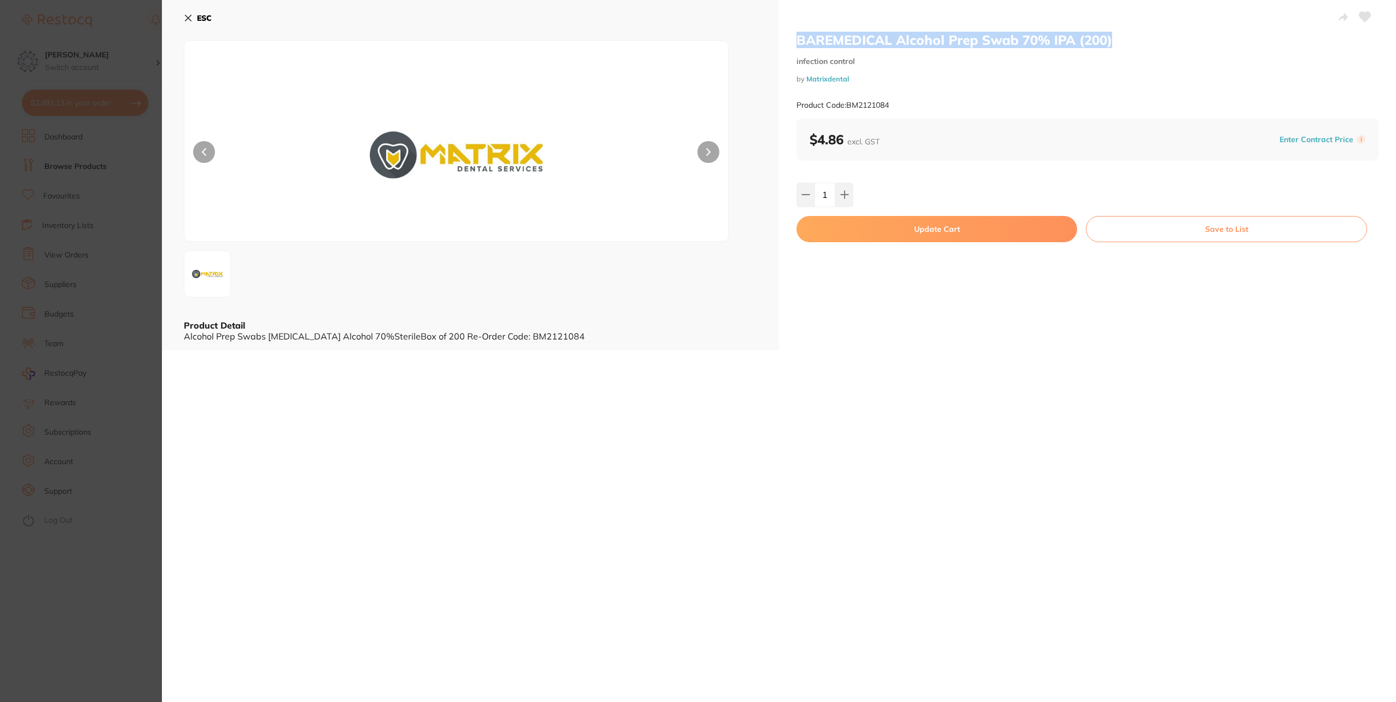
click at [882, 224] on button "Update Cart" at bounding box center [937, 229] width 281 height 26
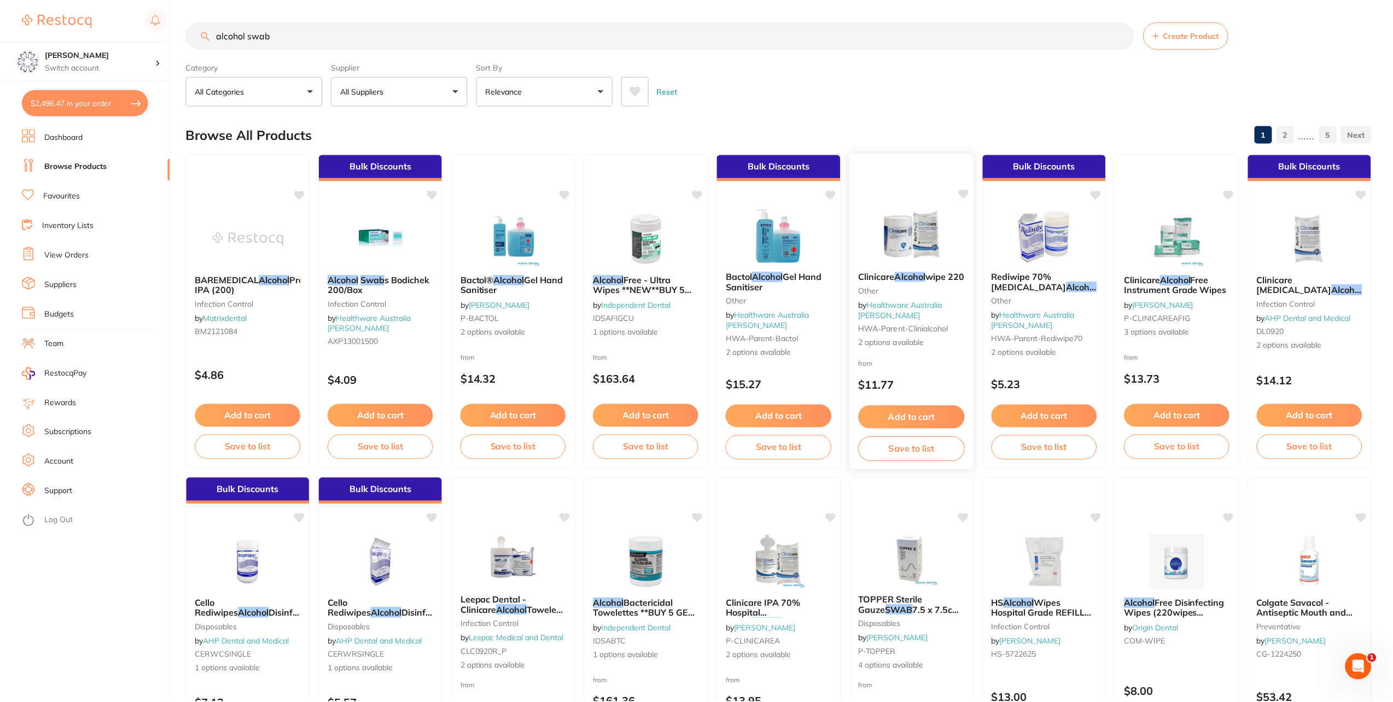
scroll to position [2, 0]
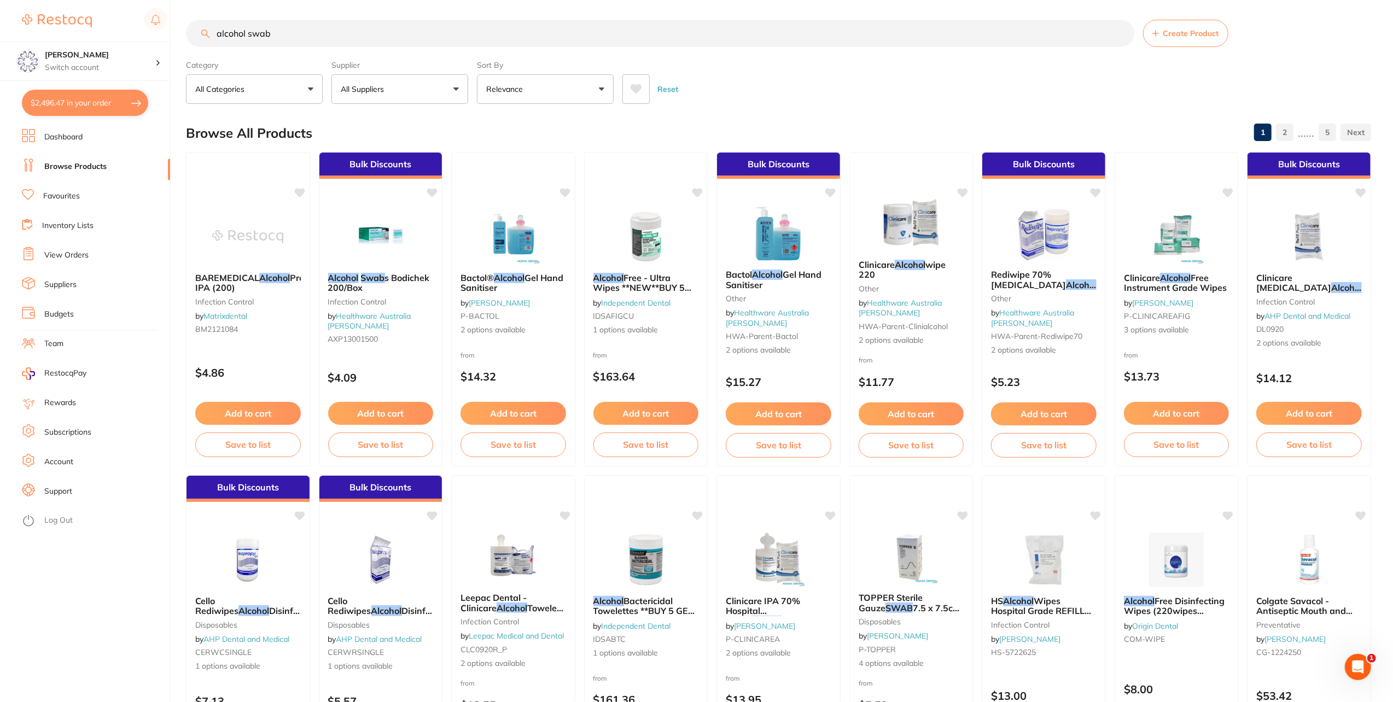
drag, startPoint x: 337, startPoint y: 30, endPoint x: -2, endPoint y: 33, distance: 339.2
click at [0, 33] on html "$2,496.47 Eumundi Dental Switch account Eumundi Dental $2,496.47 in your order …" at bounding box center [696, 349] width 1393 height 702
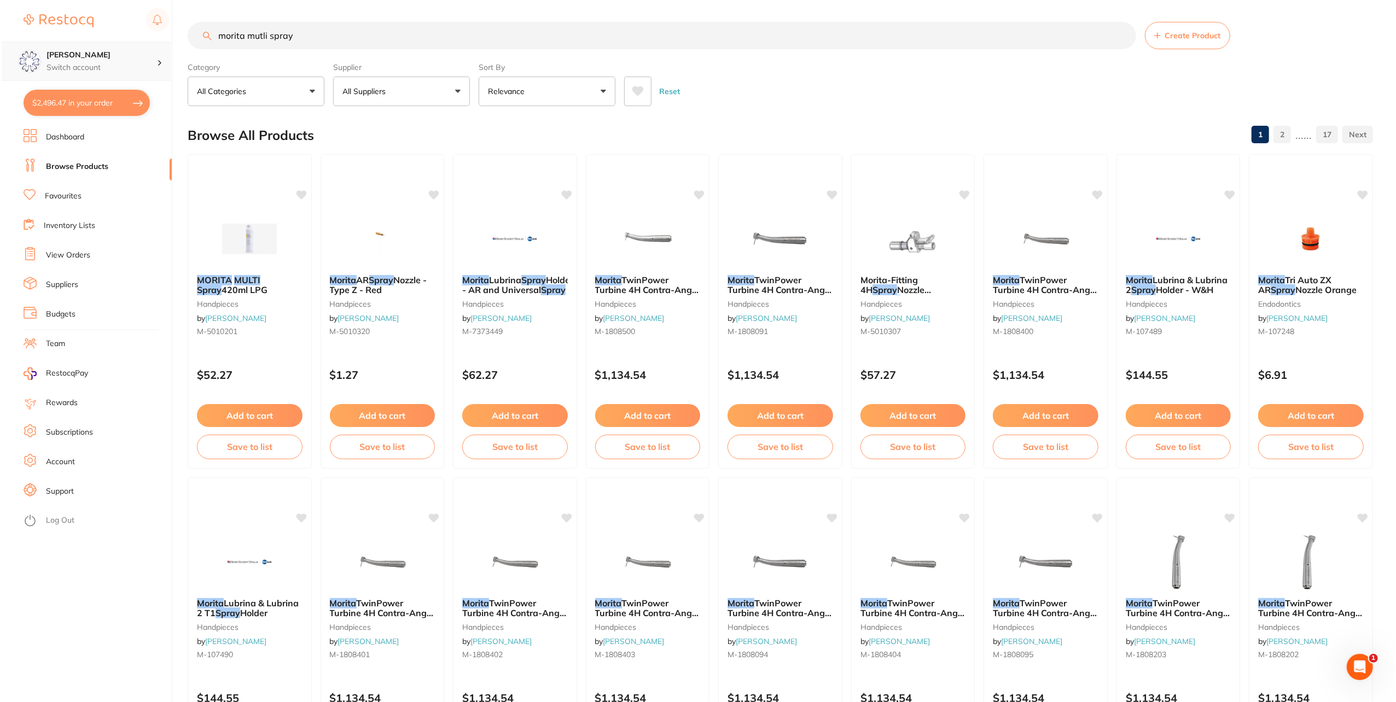
scroll to position [0, 0]
type input "morita mutli spray"
click at [238, 281] on em "MULTI" at bounding box center [245, 279] width 26 height 11
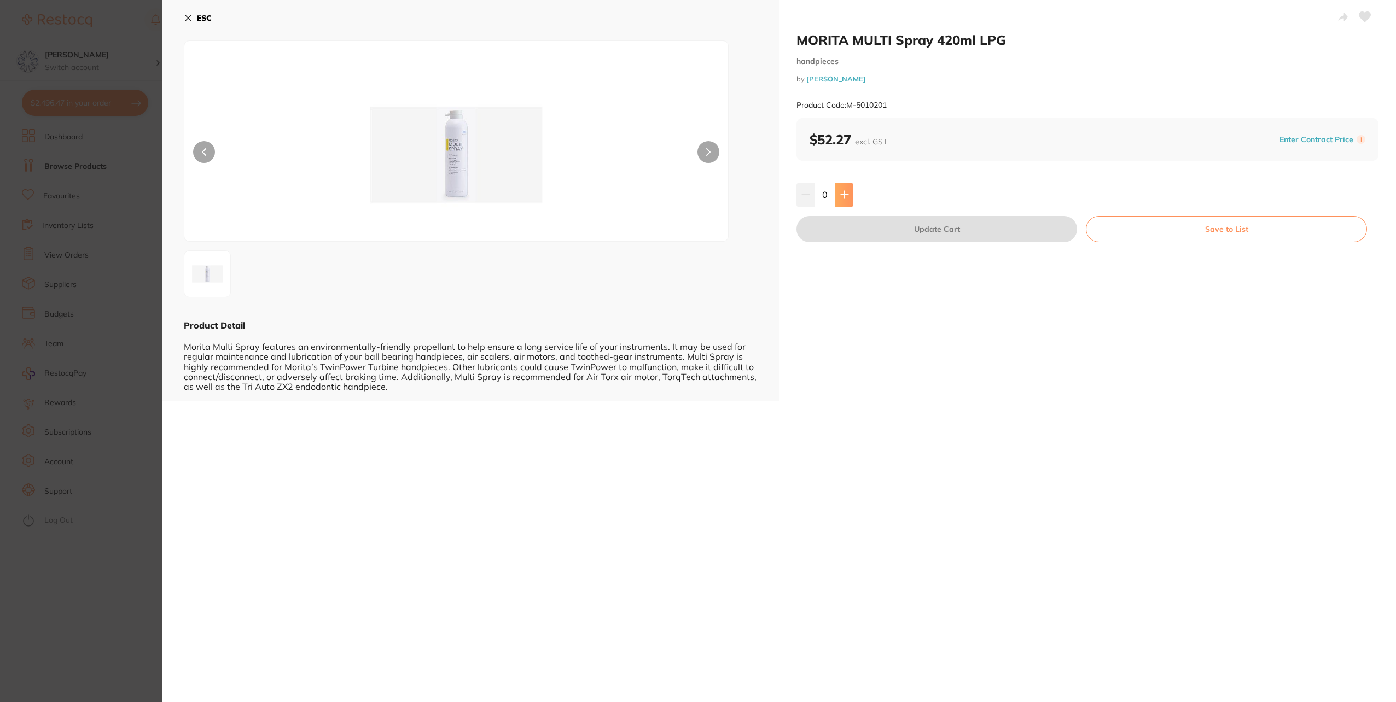
click at [849, 187] on button at bounding box center [844, 195] width 18 height 24
type input "1"
click at [898, 235] on button "Update Cart" at bounding box center [937, 229] width 281 height 26
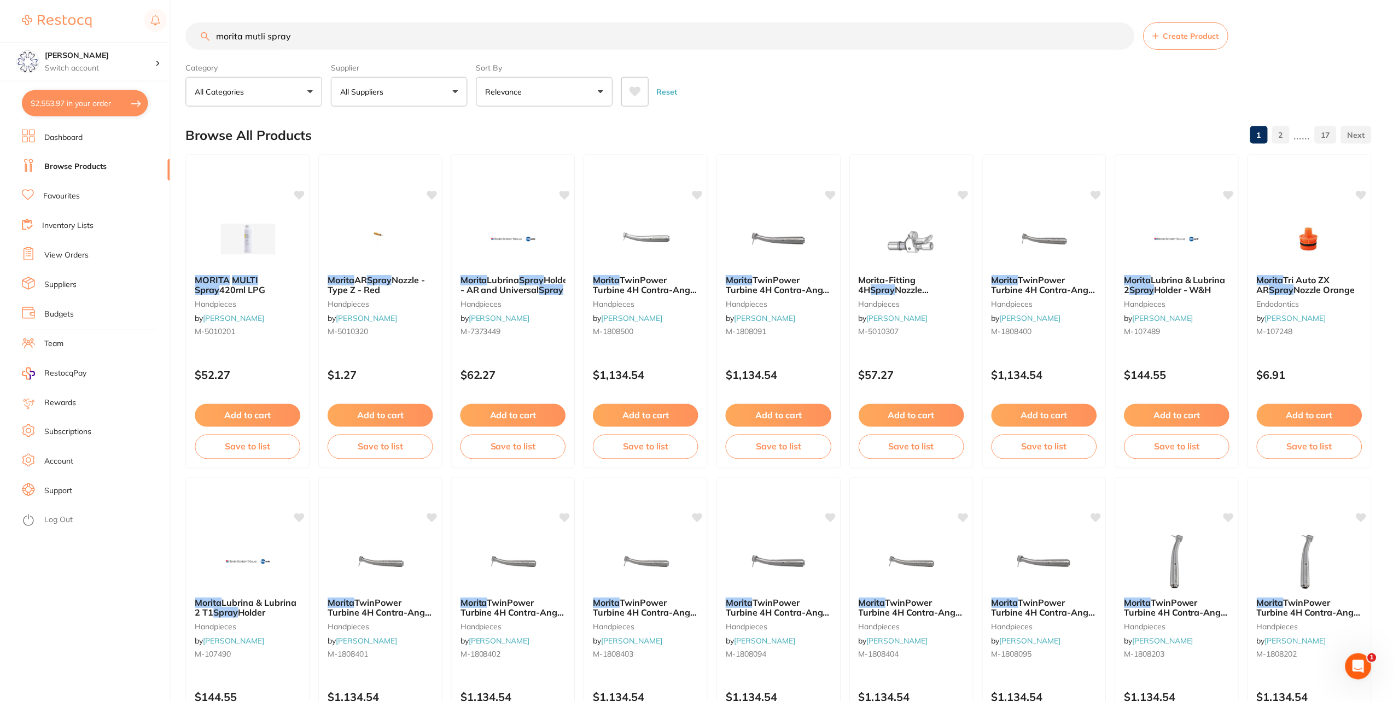
scroll to position [2, 0]
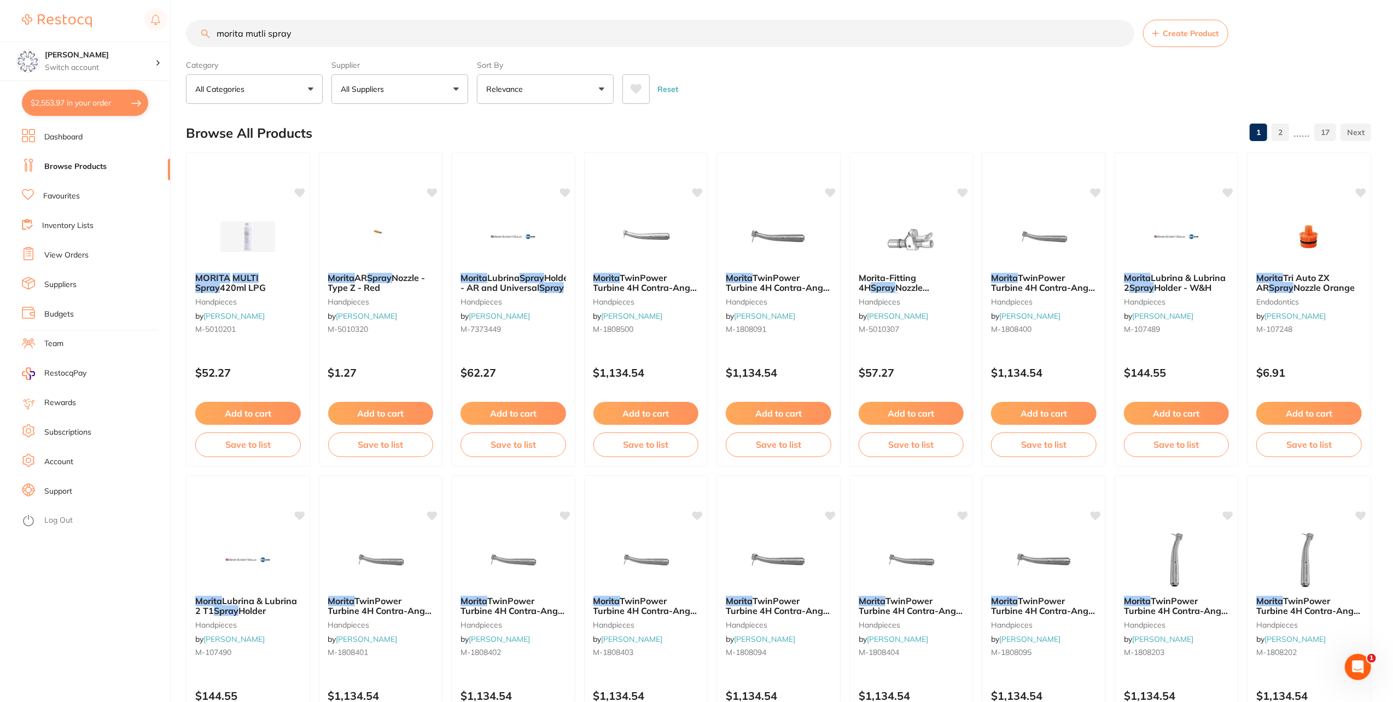
drag, startPoint x: 301, startPoint y: 35, endPoint x: 181, endPoint y: 34, distance: 120.4
click at [181, 34] on div "$2,553.97 Eumundi Dental Switch account Eumundi Dental $2,553.97 in your order …" at bounding box center [696, 349] width 1393 height 702
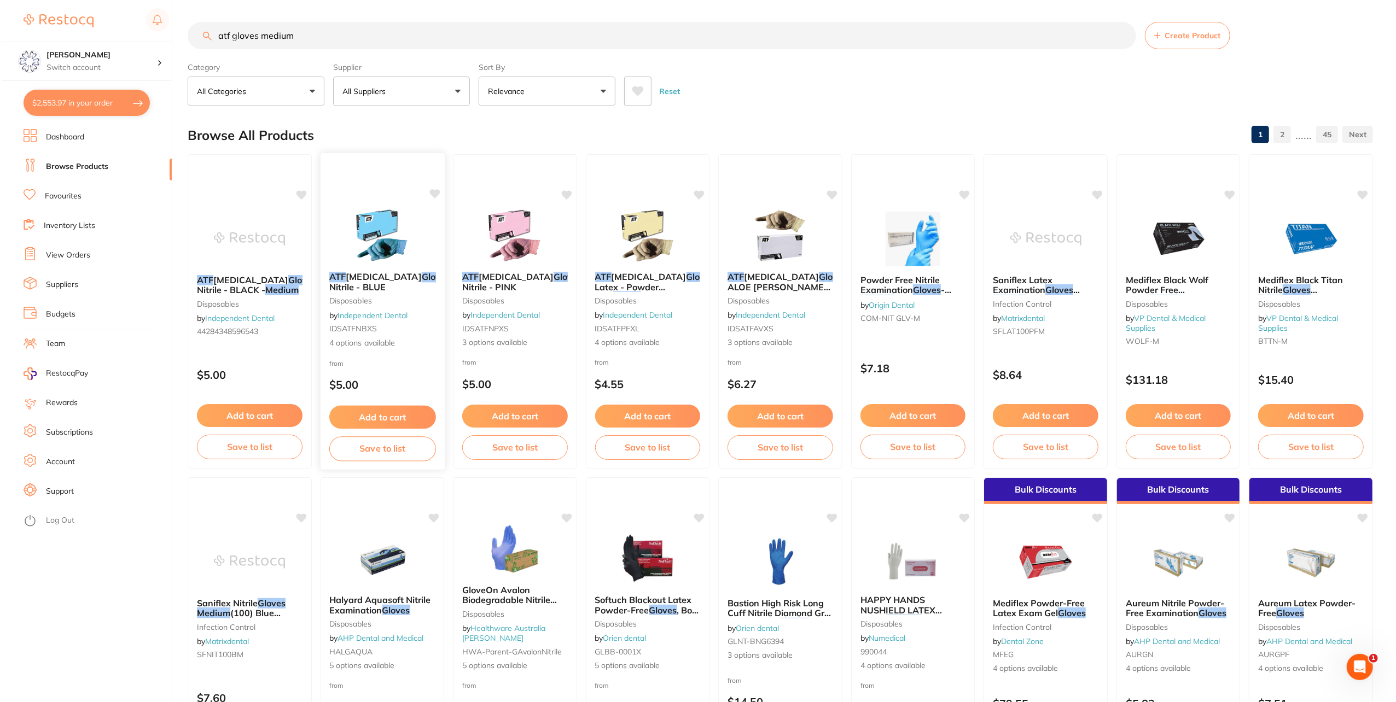
scroll to position [0, 0]
click at [660, 282] on span "- Latex - Powder Free" at bounding box center [655, 286] width 124 height 31
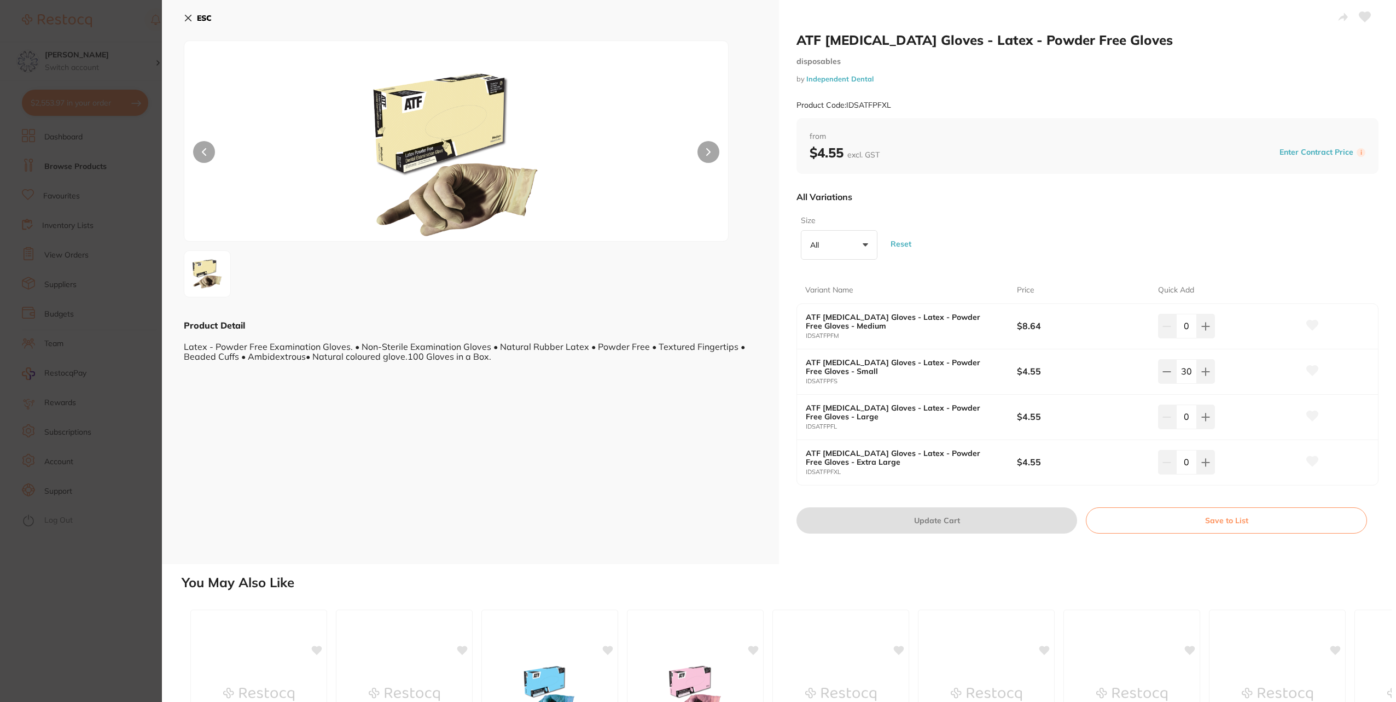
click at [210, 20] on b "ESC" at bounding box center [204, 18] width 15 height 10
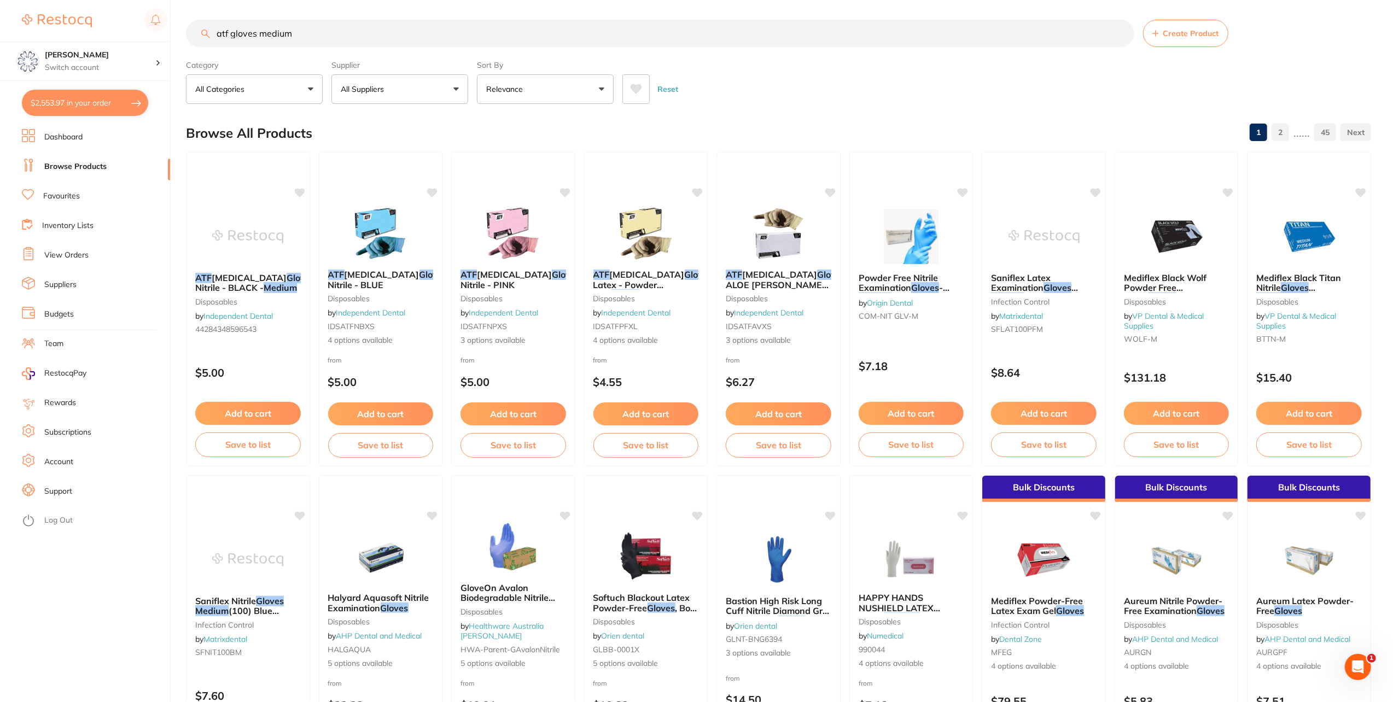
drag, startPoint x: 317, startPoint y: 38, endPoint x: 197, endPoint y: 22, distance: 120.4
click at [197, 22] on input "atf gloves medium" at bounding box center [660, 33] width 949 height 27
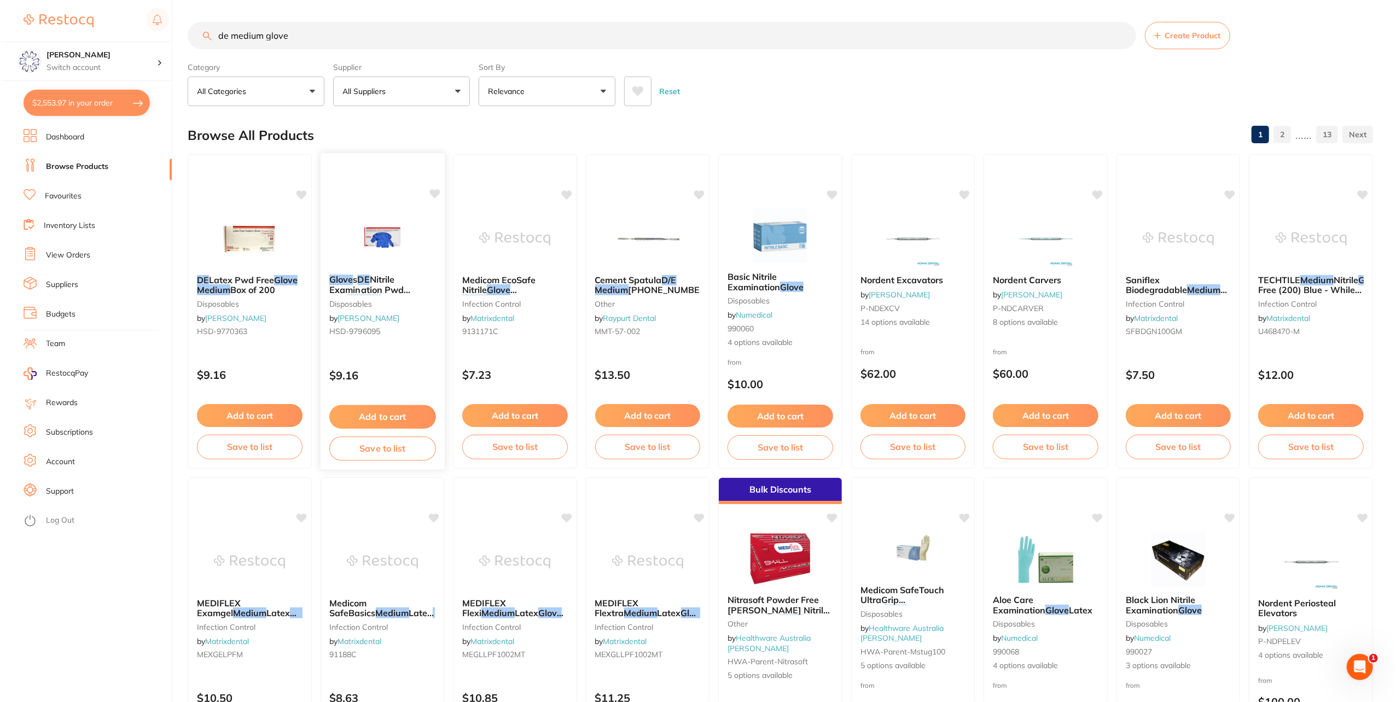
scroll to position [0, 0]
click at [242, 287] on span "Box of 200" at bounding box center [251, 289] width 45 height 11
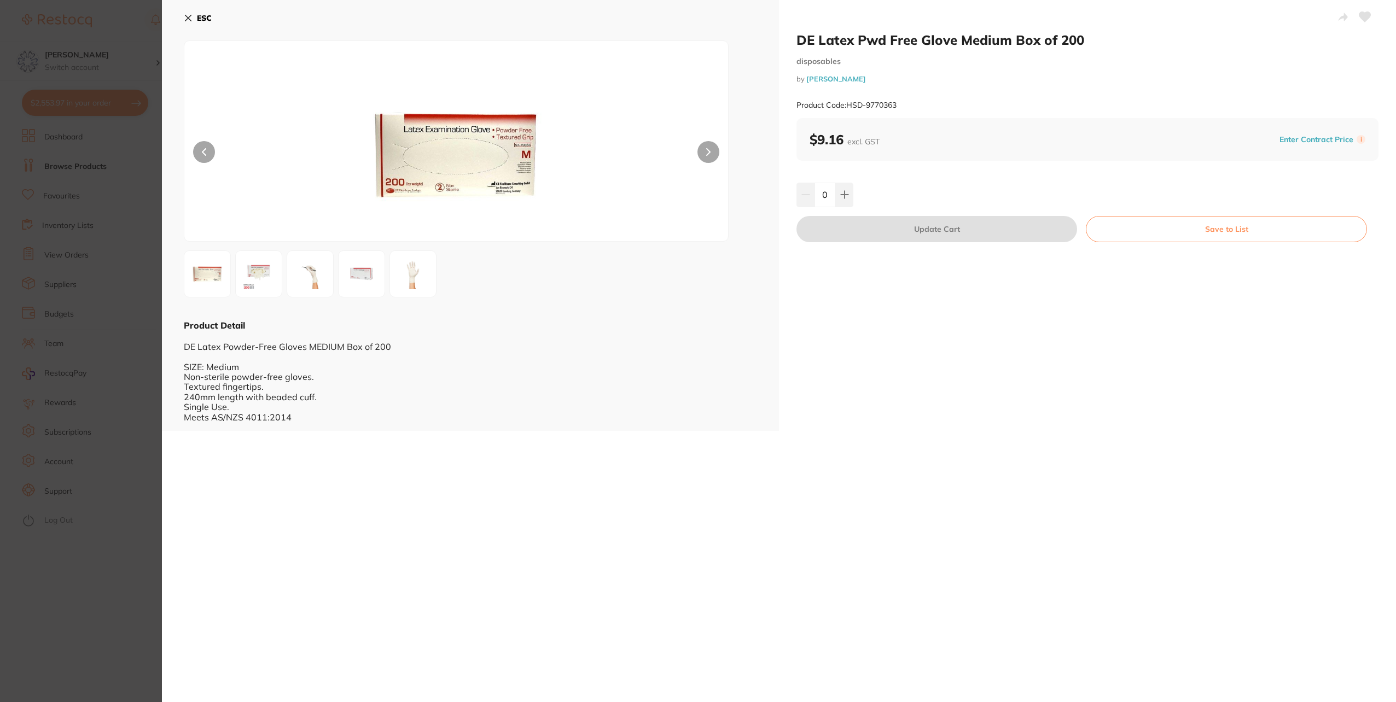
click at [194, 13] on button "ESC" at bounding box center [198, 18] width 28 height 19
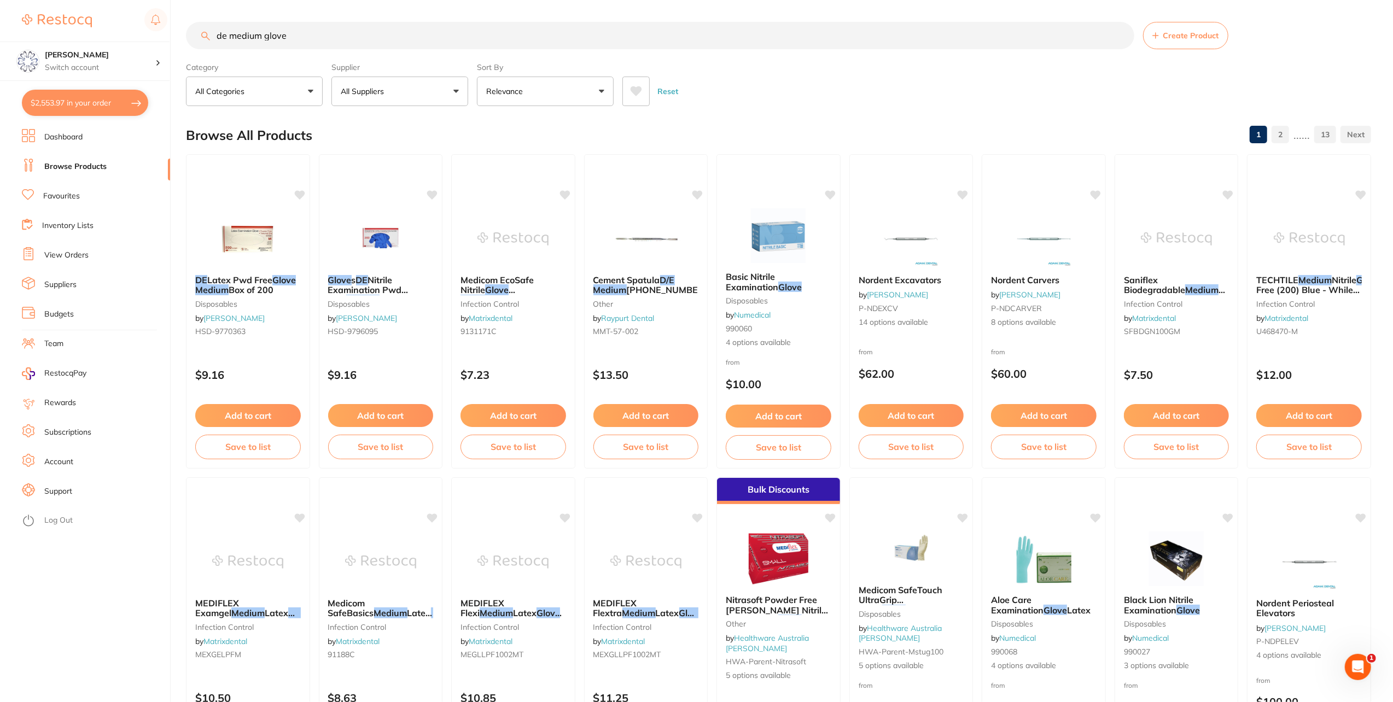
drag, startPoint x: 295, startPoint y: 34, endPoint x: 125, endPoint y: 2, distance: 173.6
click at [125, 2] on div "$2,553.97 Eumundi Dental Switch account Eumundi Dental $2,553.97 in your order …" at bounding box center [696, 351] width 1393 height 702
type input "atf medium latex"
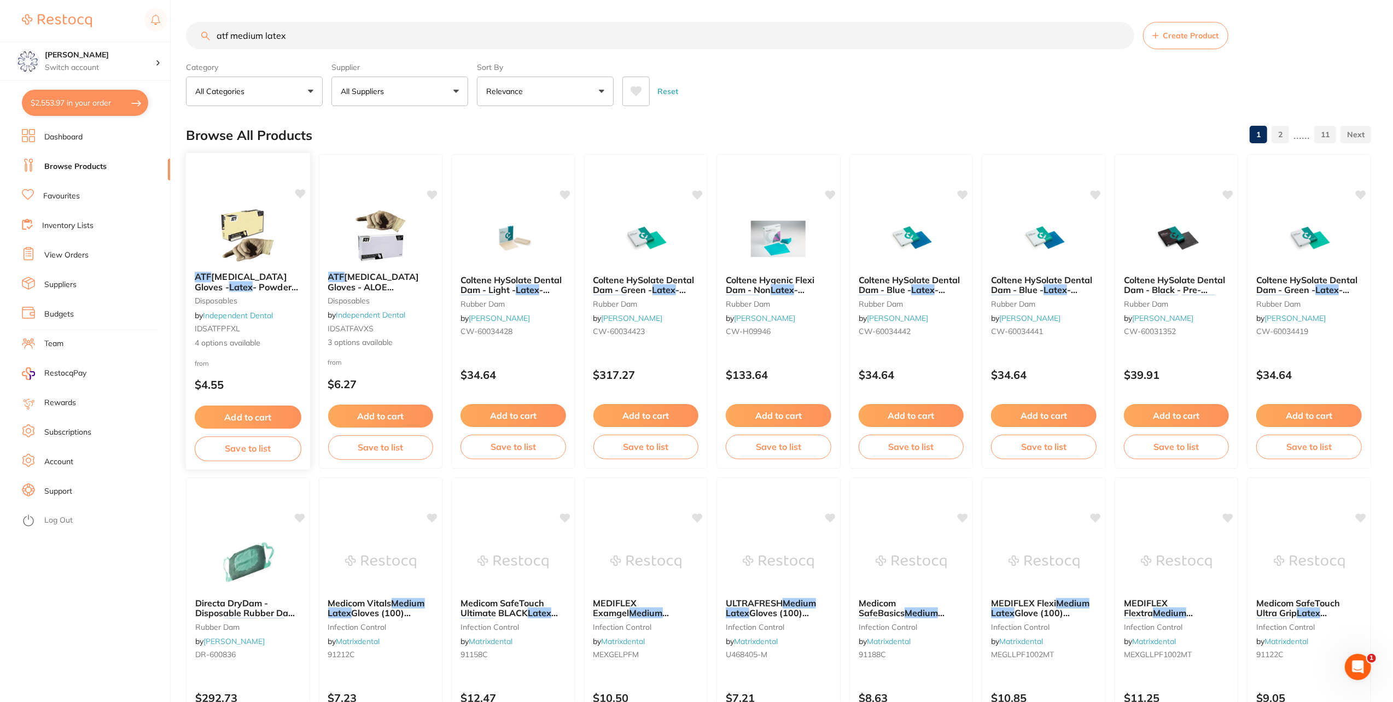
click at [233, 274] on span "Dental Examination Gloves -" at bounding box center [241, 281] width 92 height 21
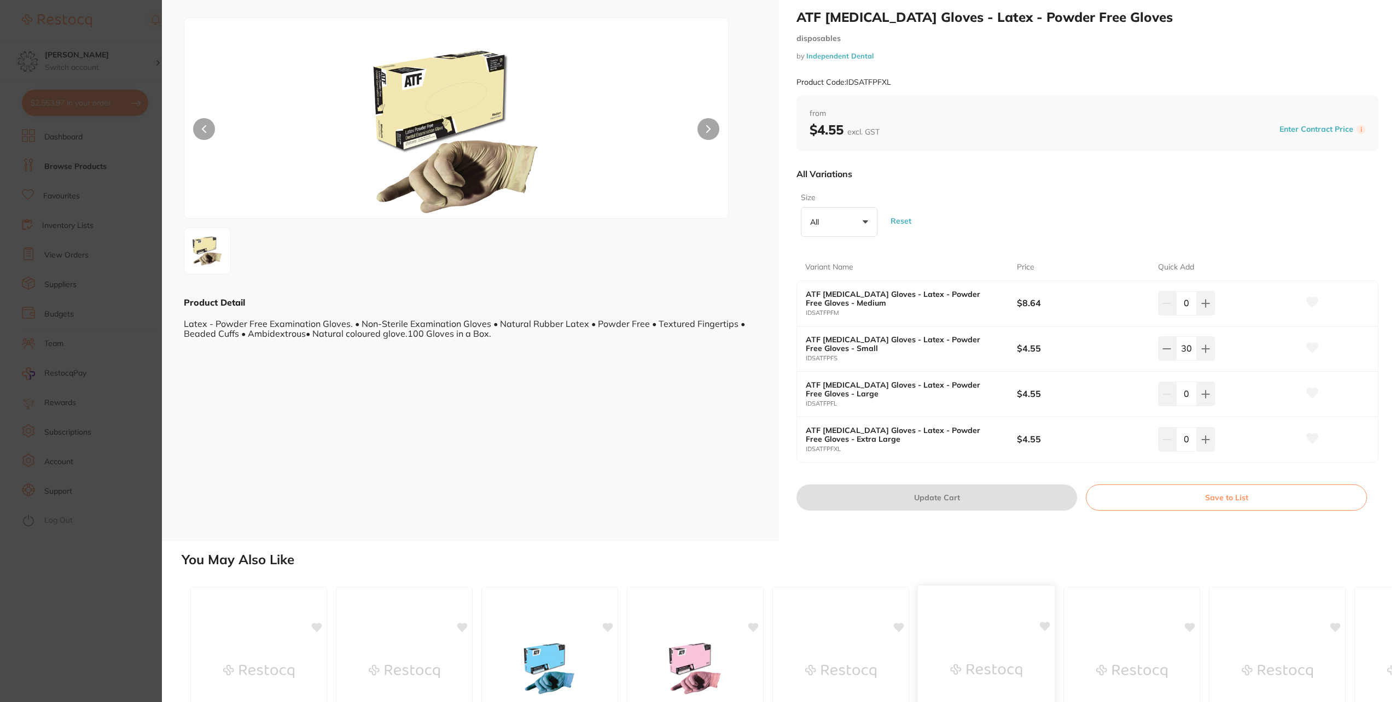
scroll to position [15, 0]
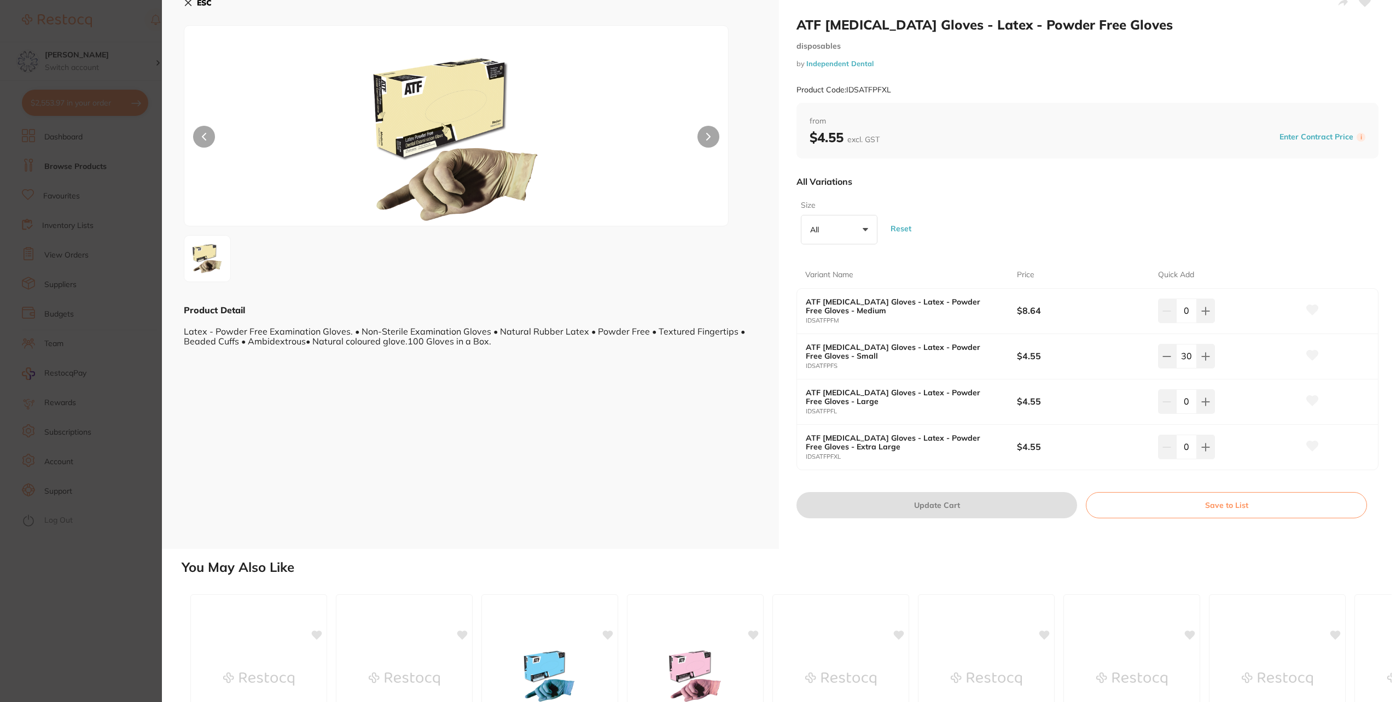
click at [1190, 312] on input "0" at bounding box center [1186, 311] width 21 height 24
click at [1162, 303] on div "0" at bounding box center [1186, 311] width 57 height 24
type input "36"
click at [1091, 431] on div "ATF Dental Examination Gloves - Latex - Powder Free Gloves - Extra Large IDSATF…" at bounding box center [1087, 447] width 581 height 45
click at [947, 507] on button "Update Cart" at bounding box center [937, 505] width 281 height 26
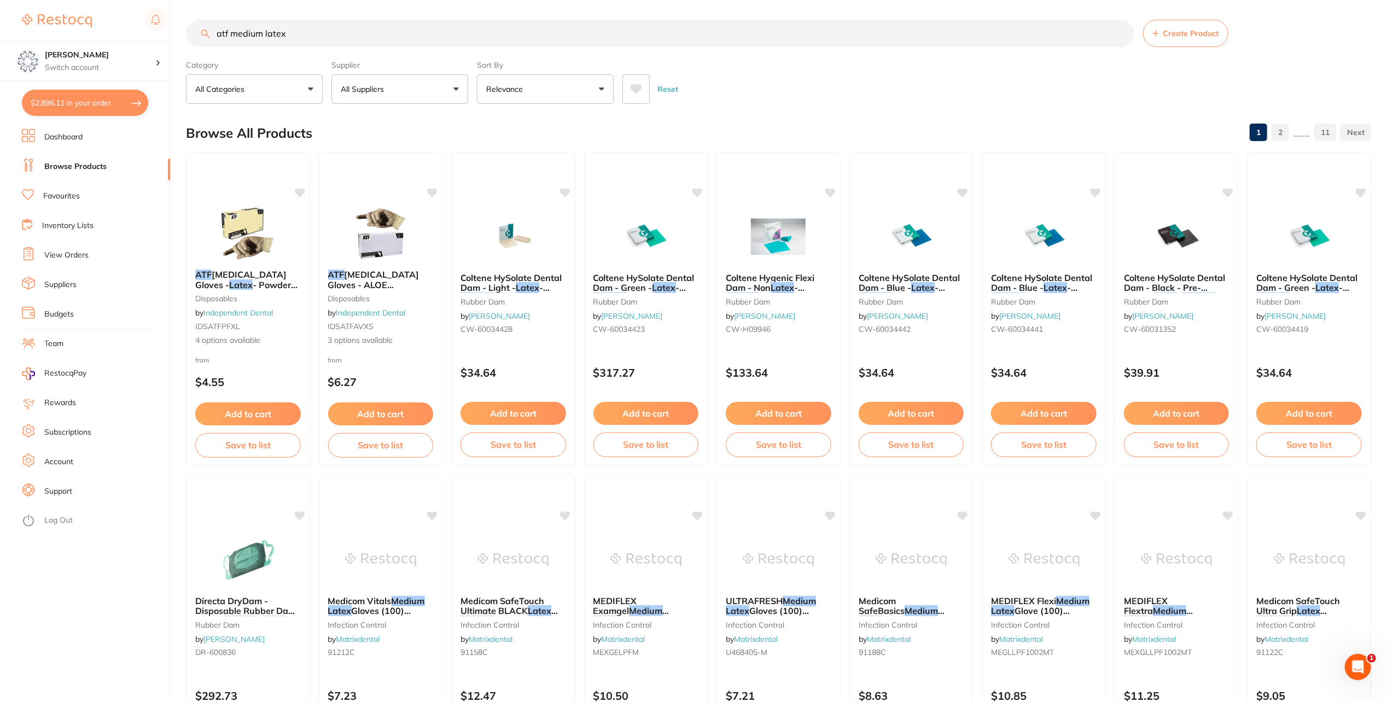
drag, startPoint x: 338, startPoint y: 24, endPoint x: 26, endPoint y: 23, distance: 312.4
click at [28, 24] on div "$2,896.11 Eumundi Dental Switch account Eumundi Dental $2,896.11 in your order …" at bounding box center [696, 349] width 1393 height 702
type input "guaze"
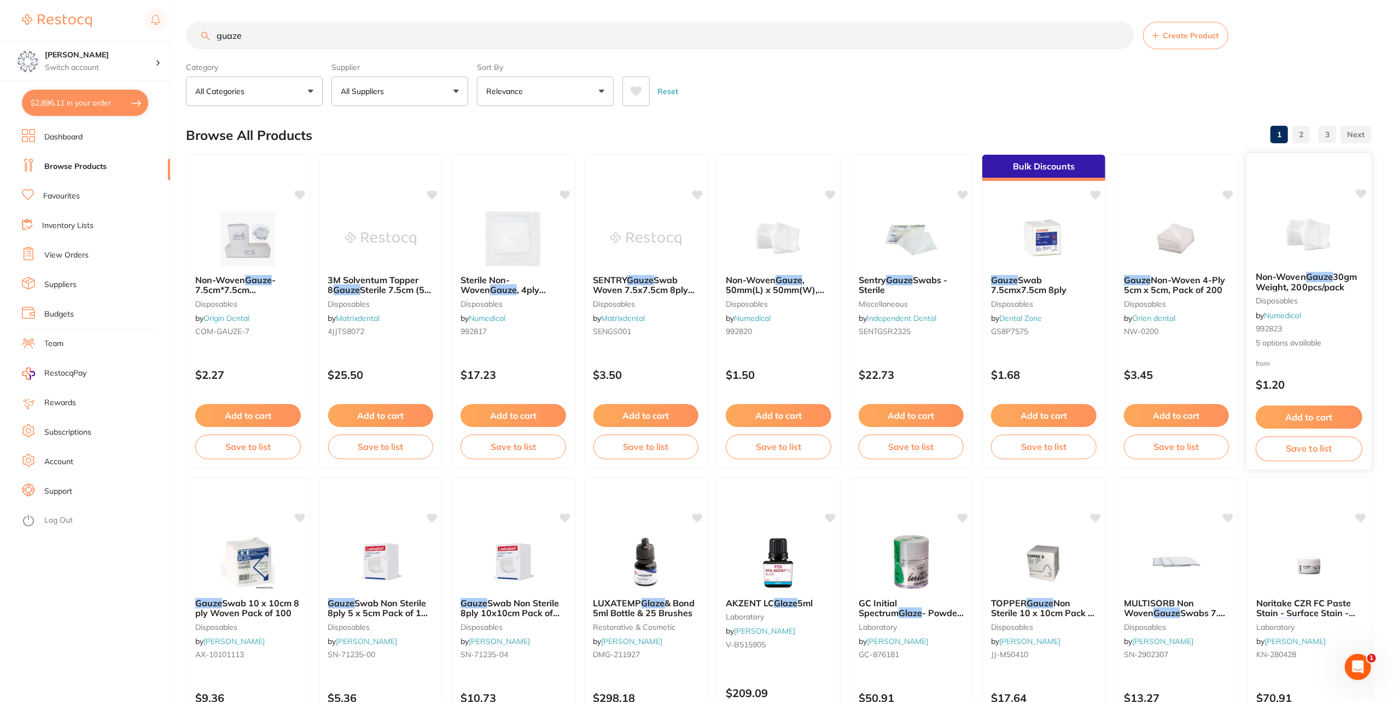
click at [1326, 290] on span "30gm Weight, 200pcs/pack" at bounding box center [1307, 281] width 102 height 21
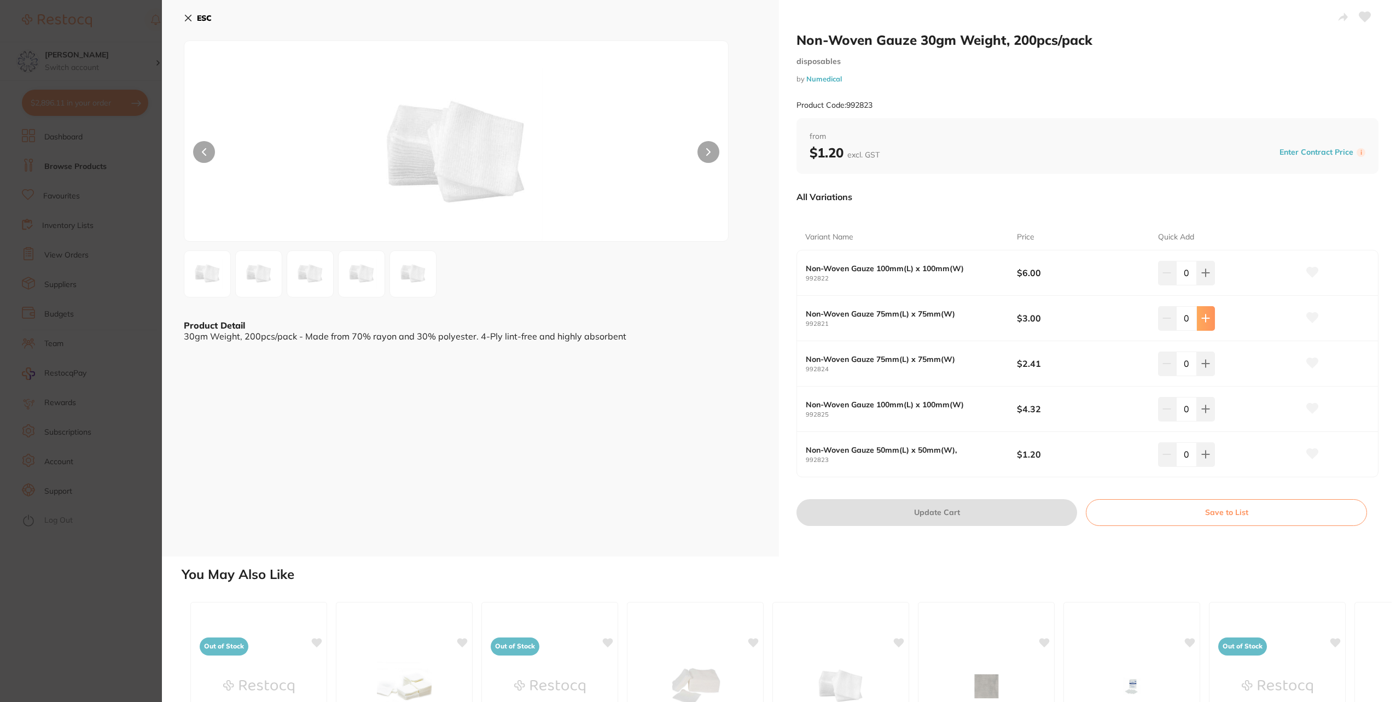
click at [1208, 314] on button at bounding box center [1206, 318] width 18 height 24
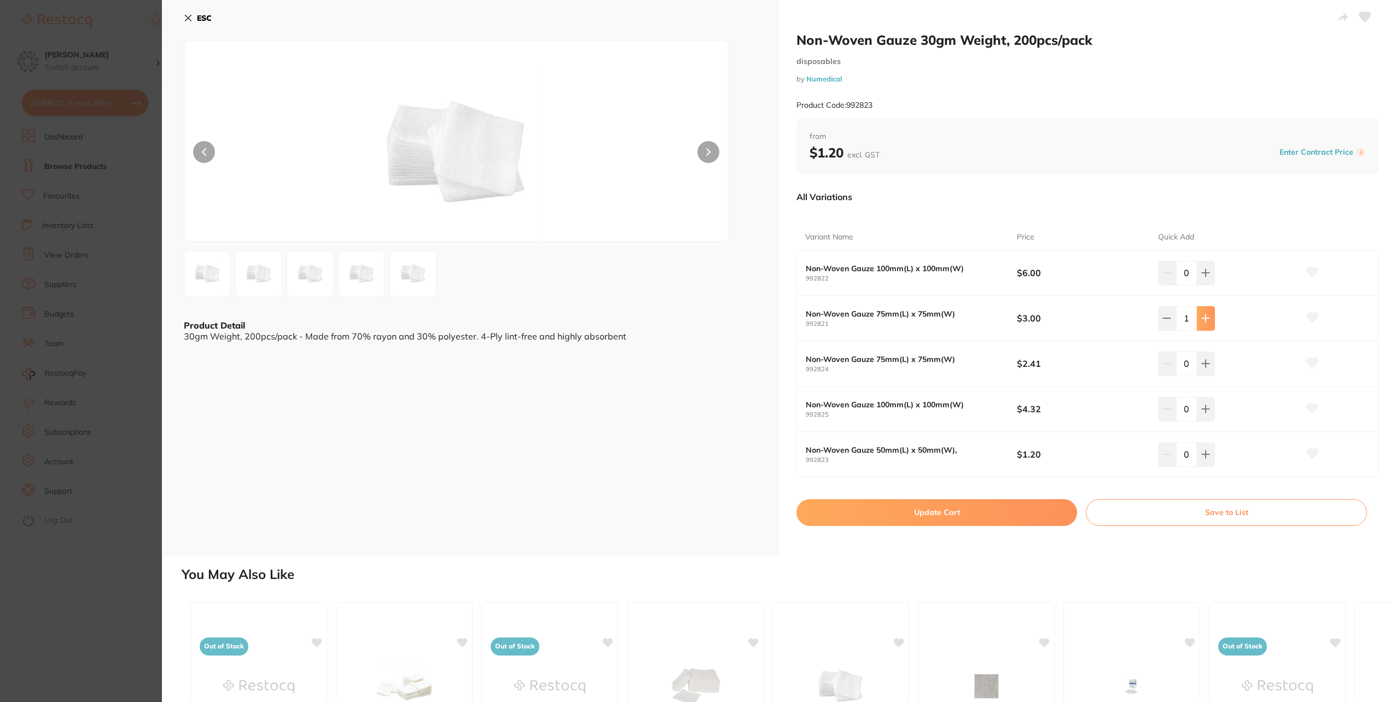
click at [1208, 314] on button at bounding box center [1206, 318] width 18 height 24
click at [1208, 314] on icon at bounding box center [1205, 318] width 9 height 9
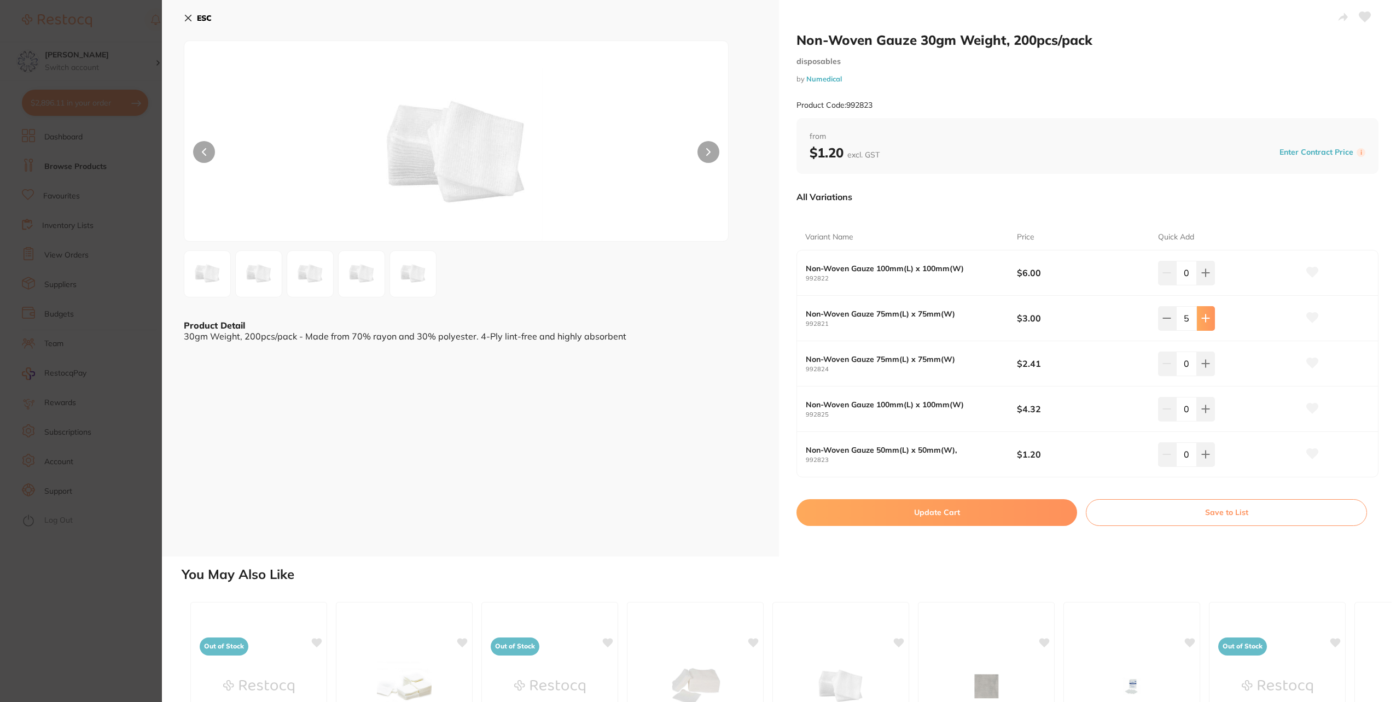
type input "6"
click at [977, 514] on button "Update Cart" at bounding box center [937, 512] width 281 height 26
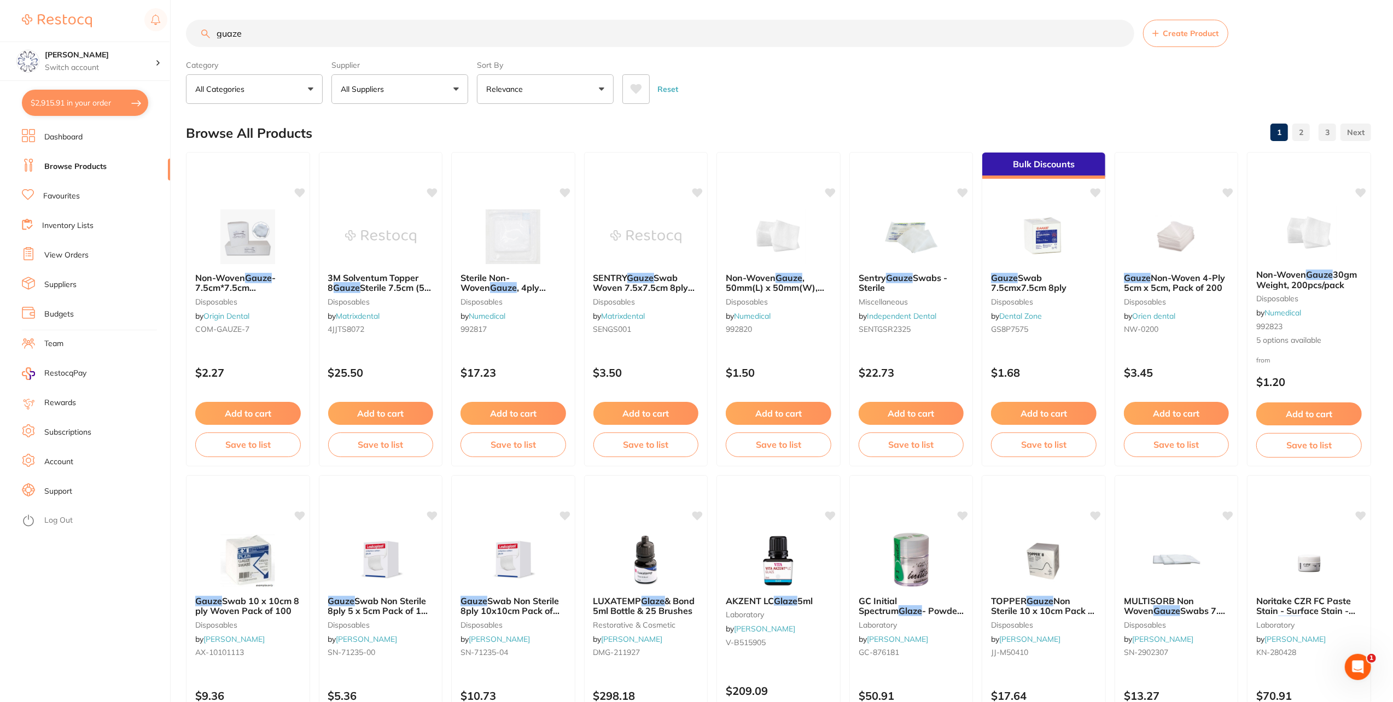
drag, startPoint x: 317, startPoint y: 44, endPoint x: 4, endPoint y: 20, distance: 314.4
click at [2, 25] on div "$2,915.91 Eumundi Dental Switch account Eumundi Dental $2,915.91 in your order …" at bounding box center [696, 349] width 1393 height 702
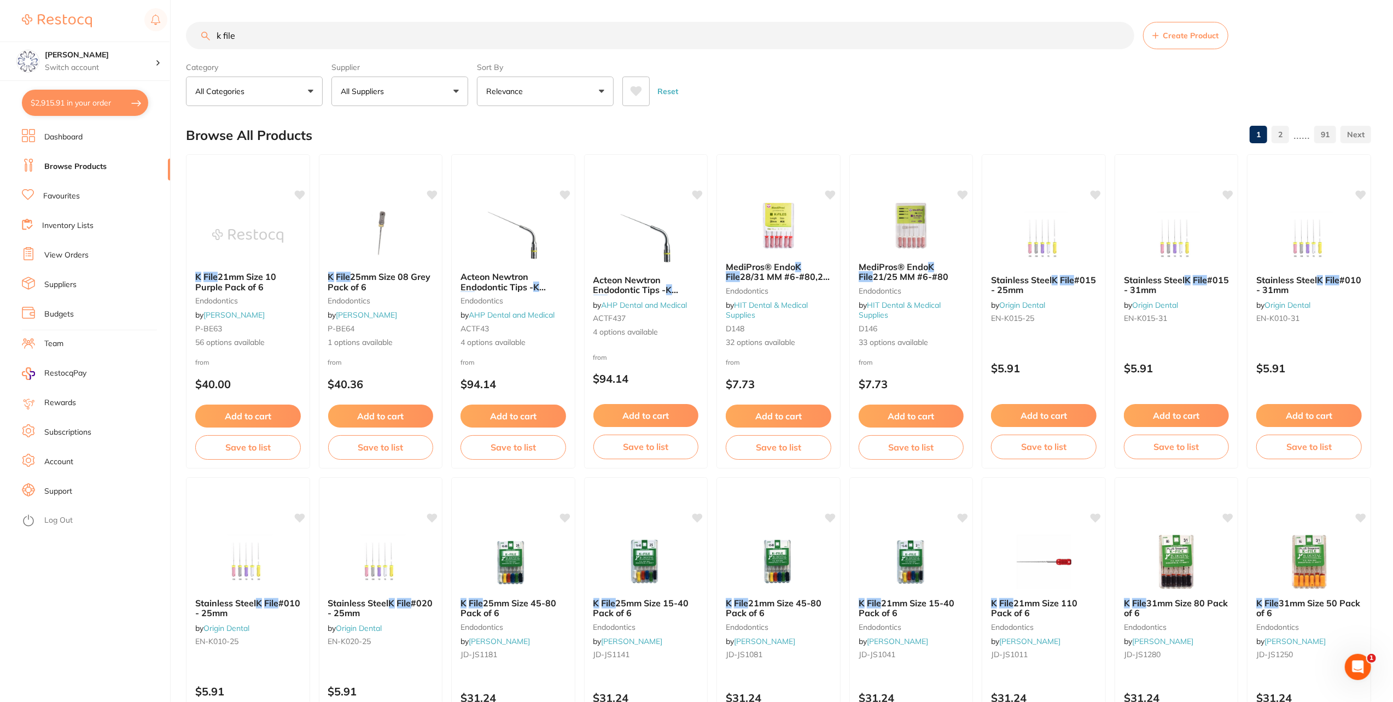
type input "k file"
click at [455, 94] on button "All Suppliers" at bounding box center [400, 92] width 137 height 30
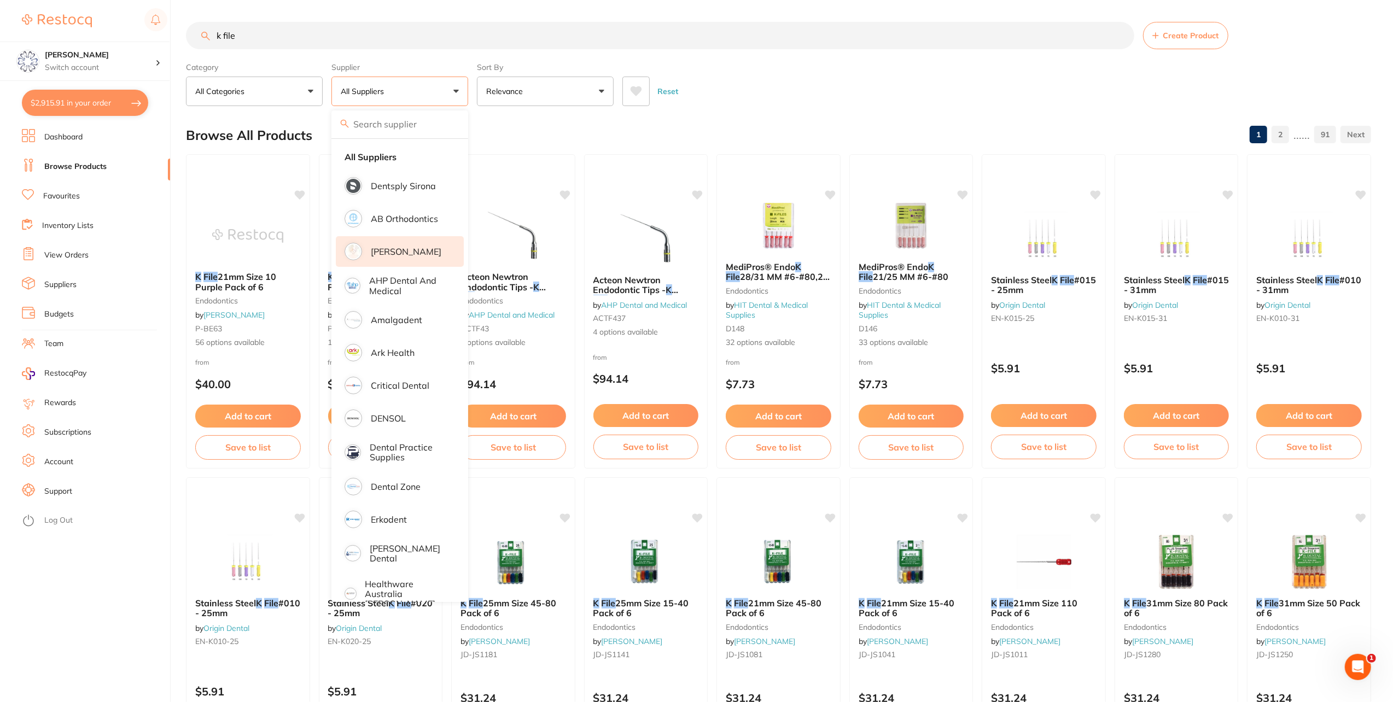
click at [384, 248] on p "[PERSON_NAME]" at bounding box center [406, 252] width 71 height 10
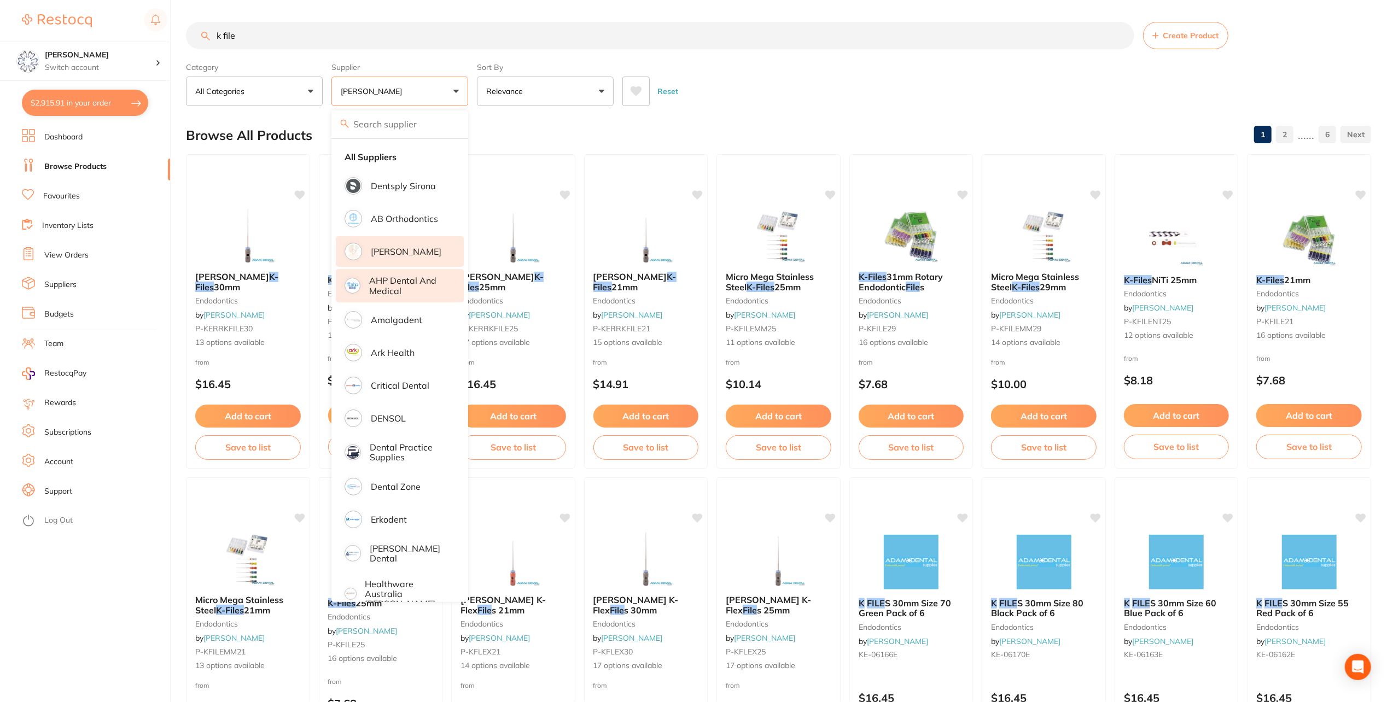
click at [399, 285] on p "AHP Dental and Medical" at bounding box center [408, 286] width 79 height 20
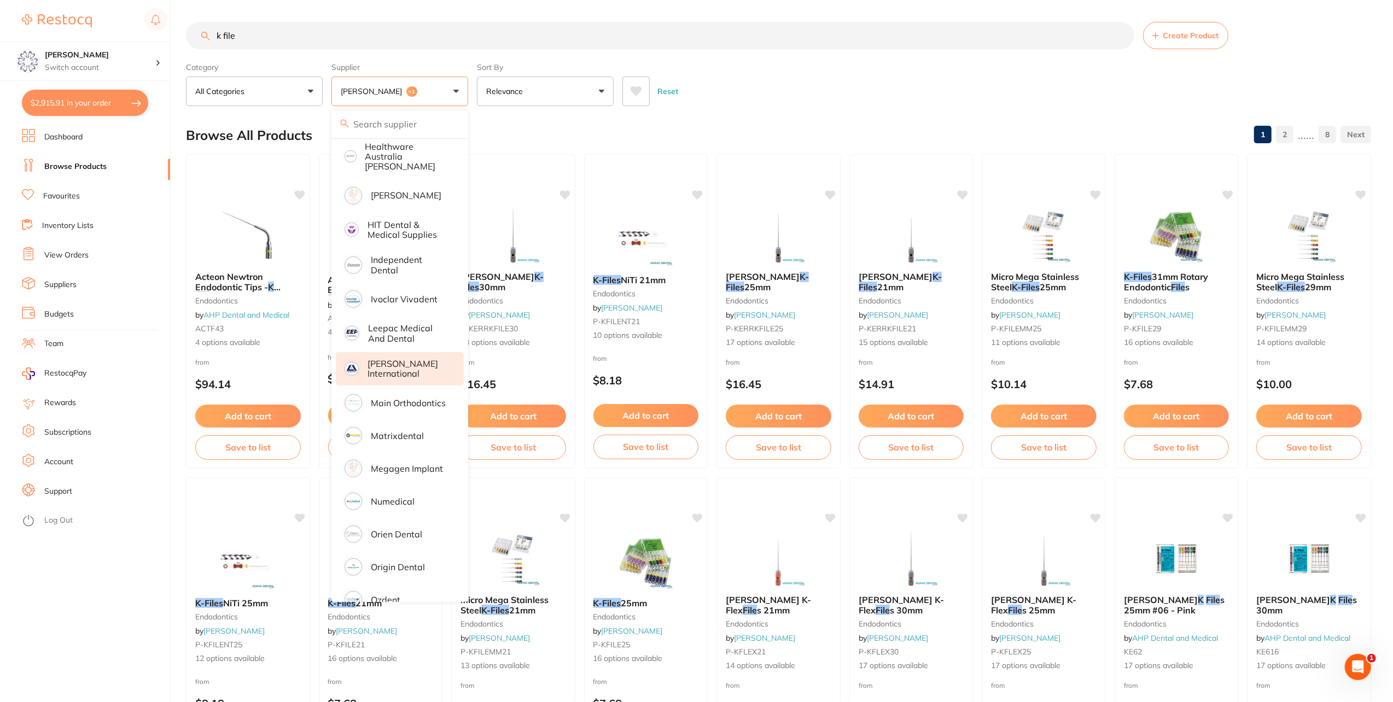
scroll to position [492, 0]
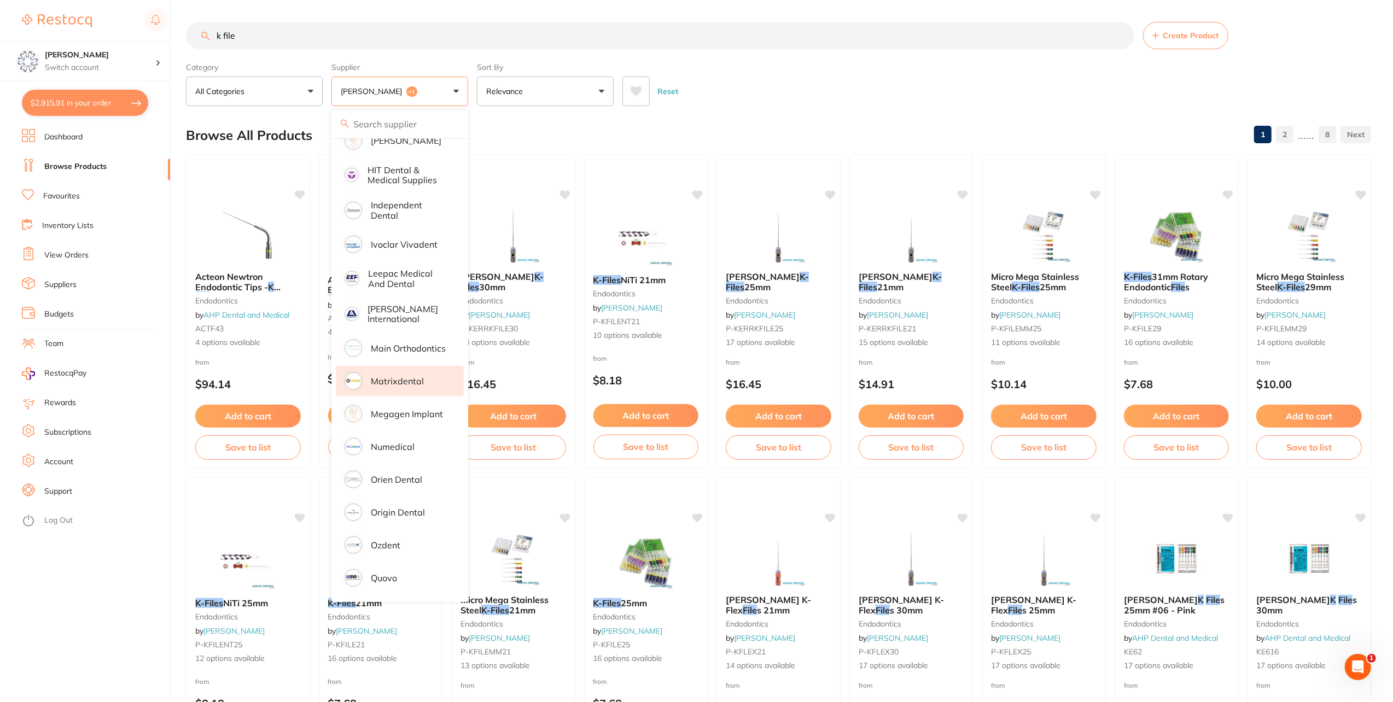
click at [420, 377] on li "Matrixdental" at bounding box center [400, 381] width 128 height 31
click at [422, 434] on li "Numedical" at bounding box center [400, 447] width 128 height 31
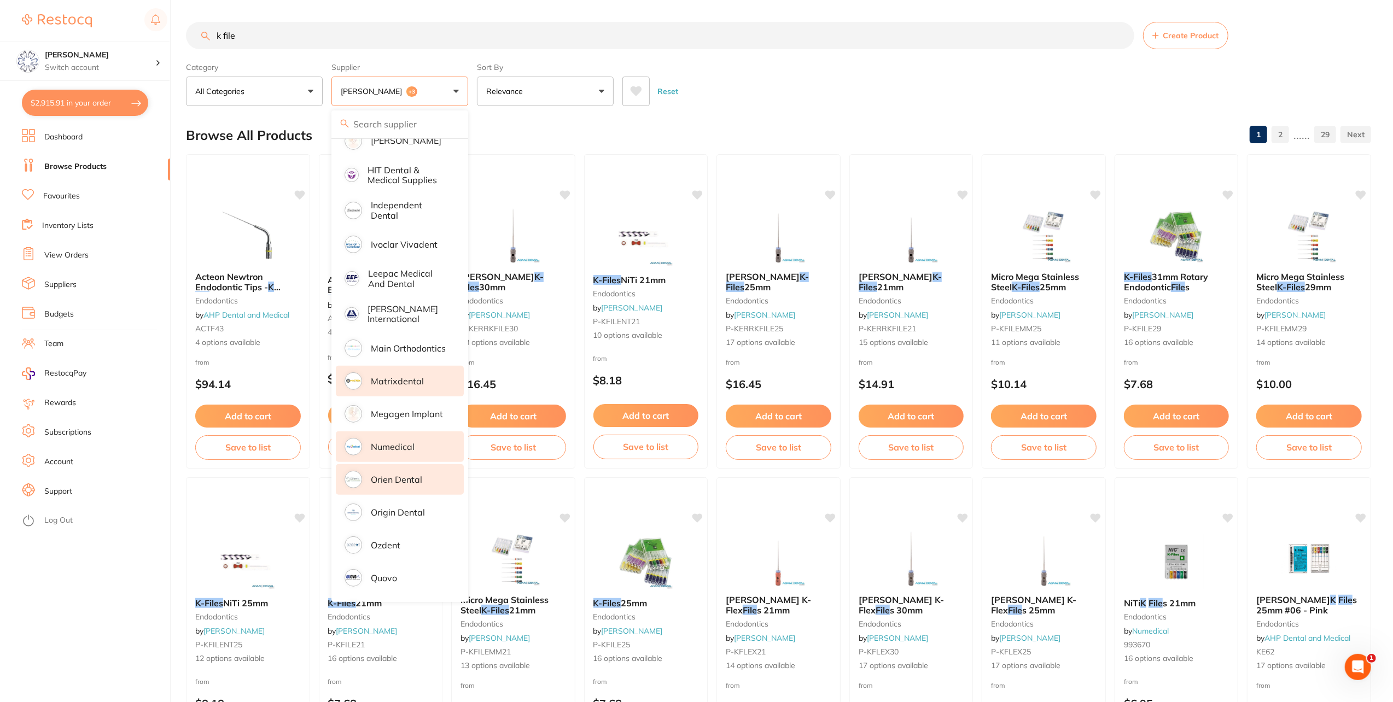
scroll to position [0, 0]
click at [422, 466] on li "Orien dental" at bounding box center [400, 479] width 128 height 31
click at [838, 72] on div "Reset" at bounding box center [993, 87] width 740 height 38
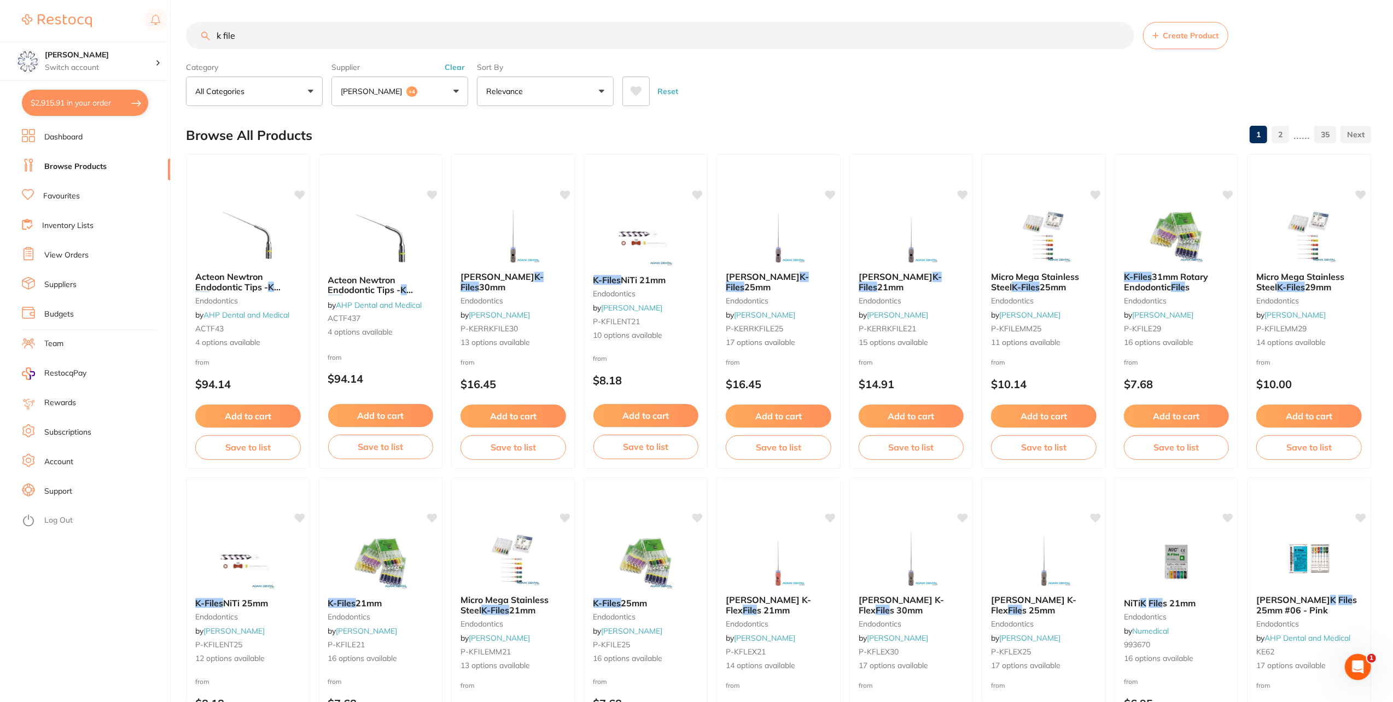
click at [608, 93] on button "Relevance" at bounding box center [545, 92] width 137 height 30
click at [551, 153] on li "Lowest Price" at bounding box center [545, 154] width 128 height 23
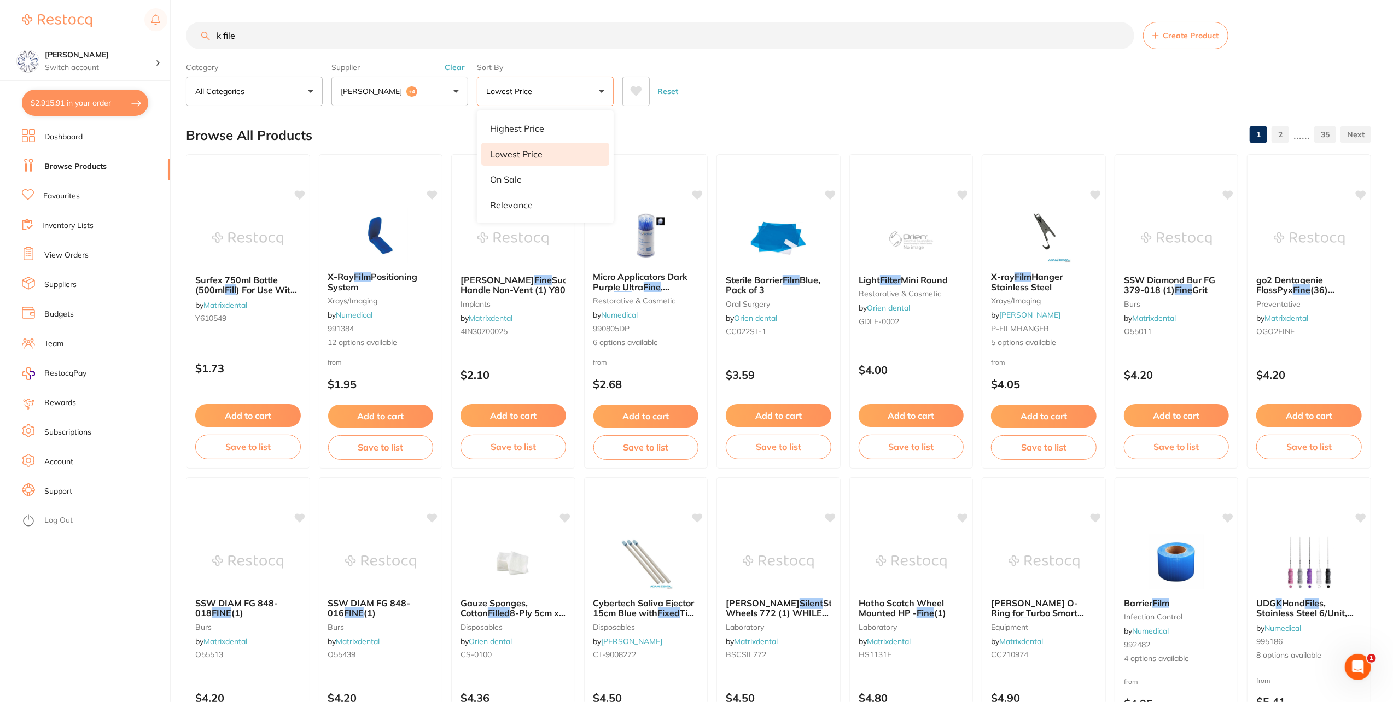
click at [968, 42] on input "k file" at bounding box center [660, 35] width 949 height 27
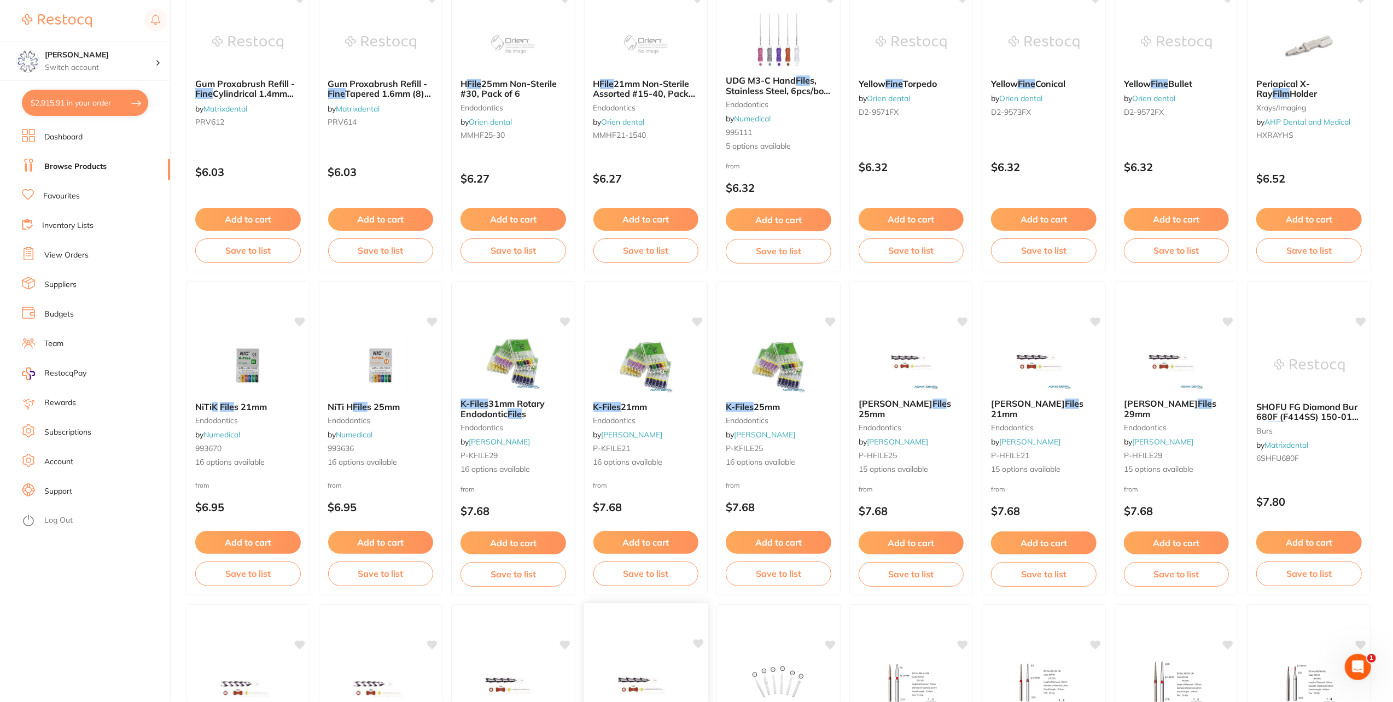
scroll to position [1166, 0]
click at [765, 398] on div "K-Files 25mm endodontics by Adam Dental P-KFILE25 16 options available" at bounding box center [779, 435] width 124 height 84
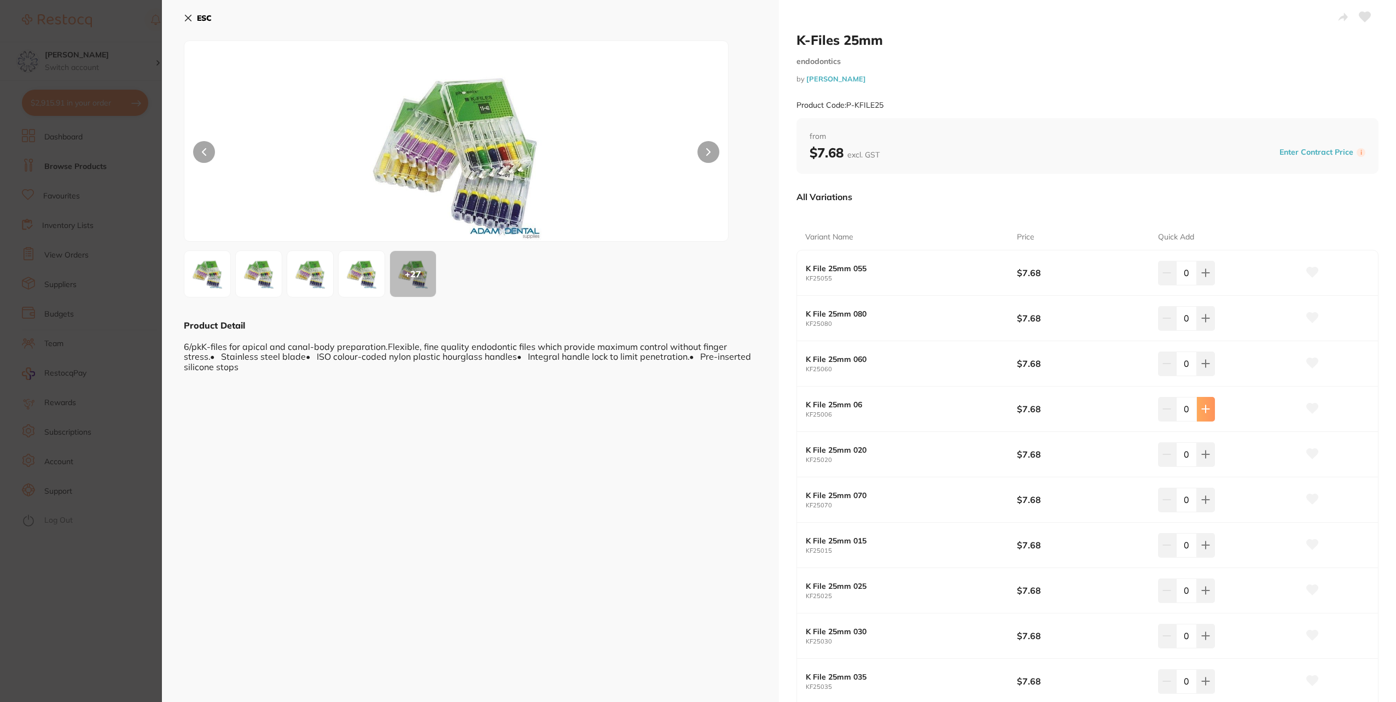
click at [1206, 410] on icon at bounding box center [1205, 409] width 9 height 9
type input "1"
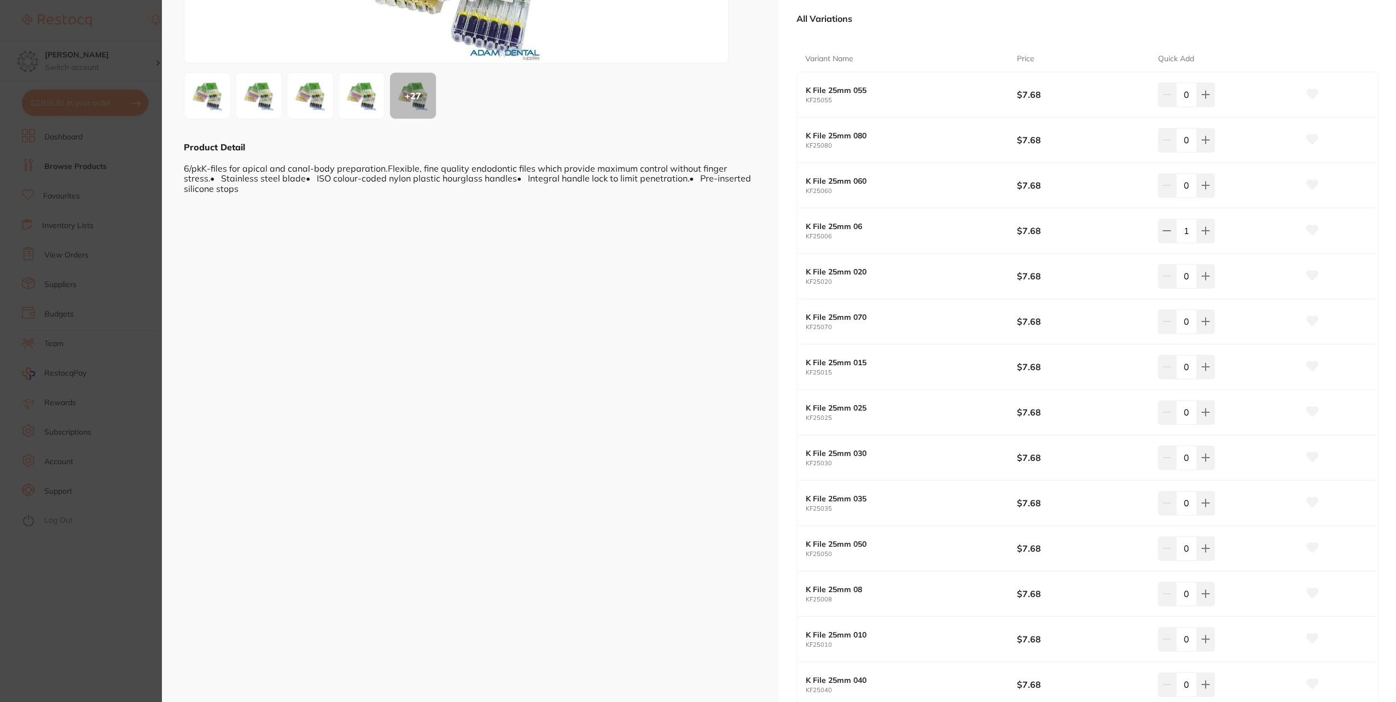
scroll to position [219, 0]
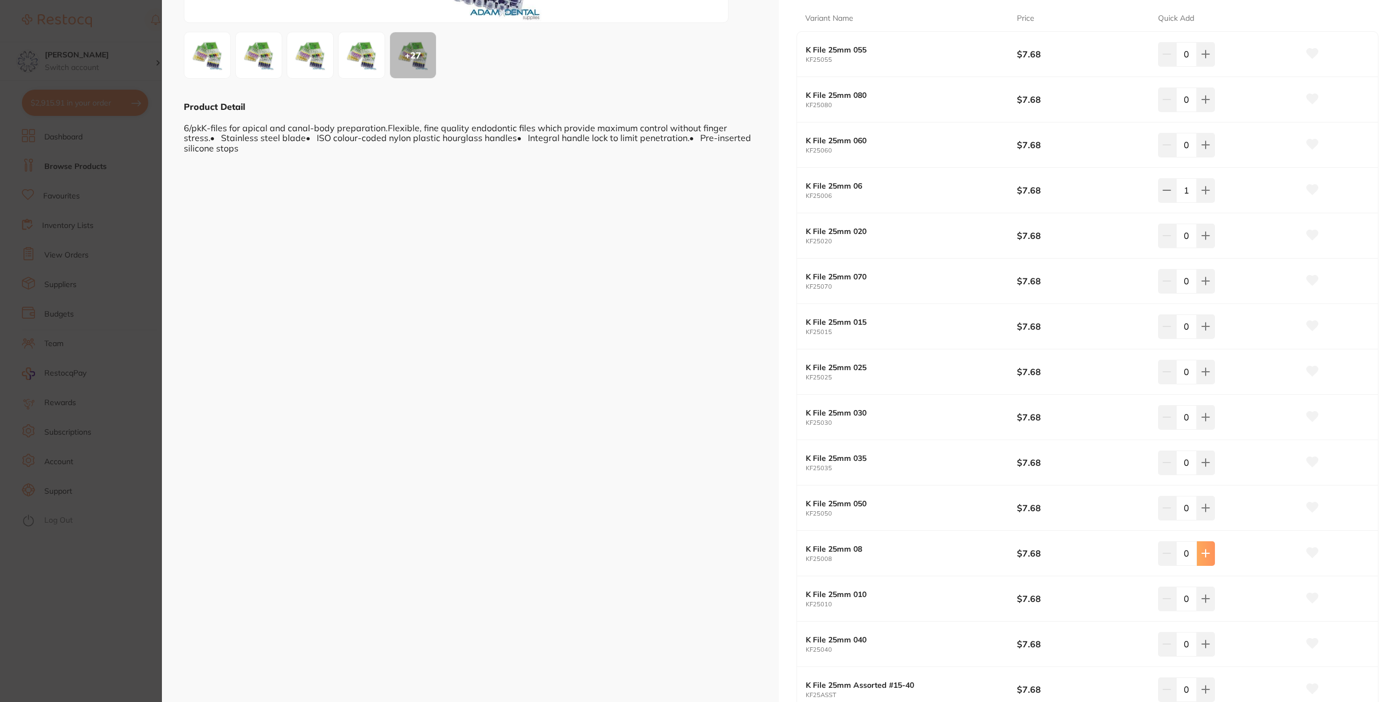
click at [1202, 543] on button at bounding box center [1206, 554] width 18 height 24
type input "2"
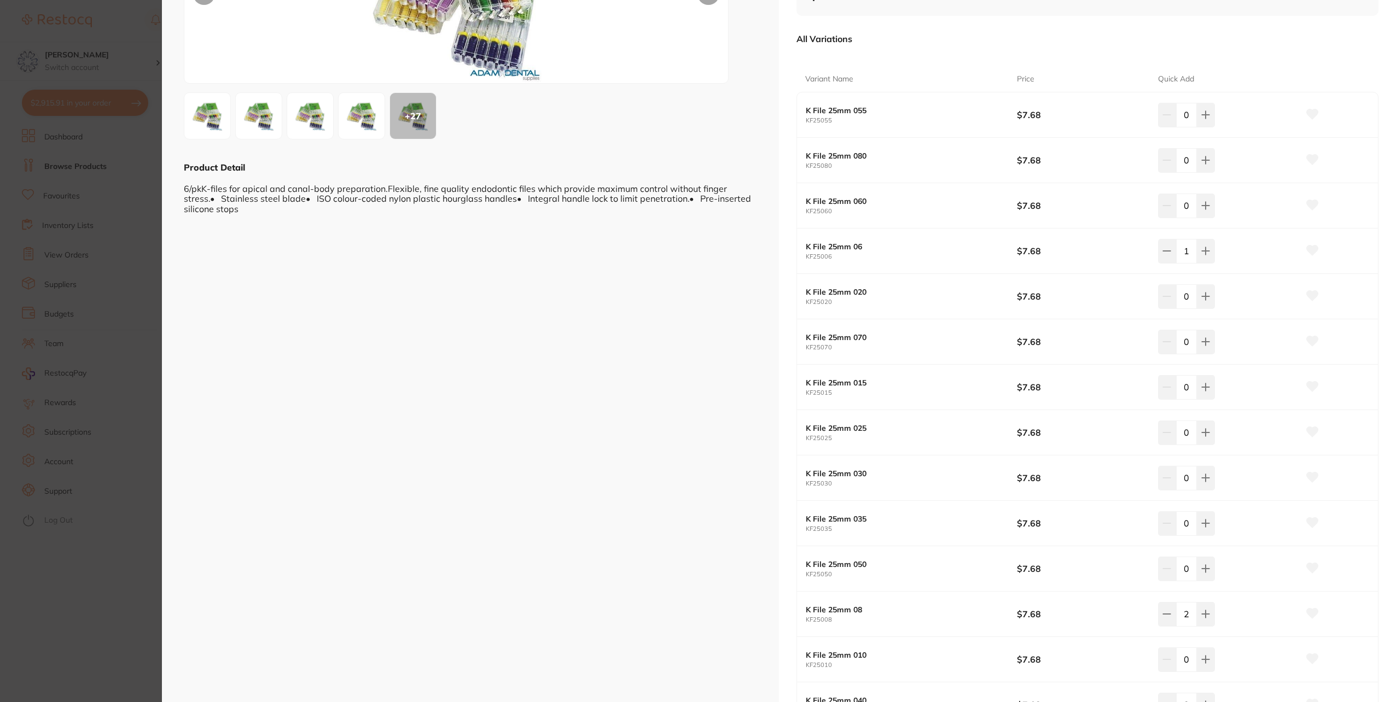
scroll to position [274, 0]
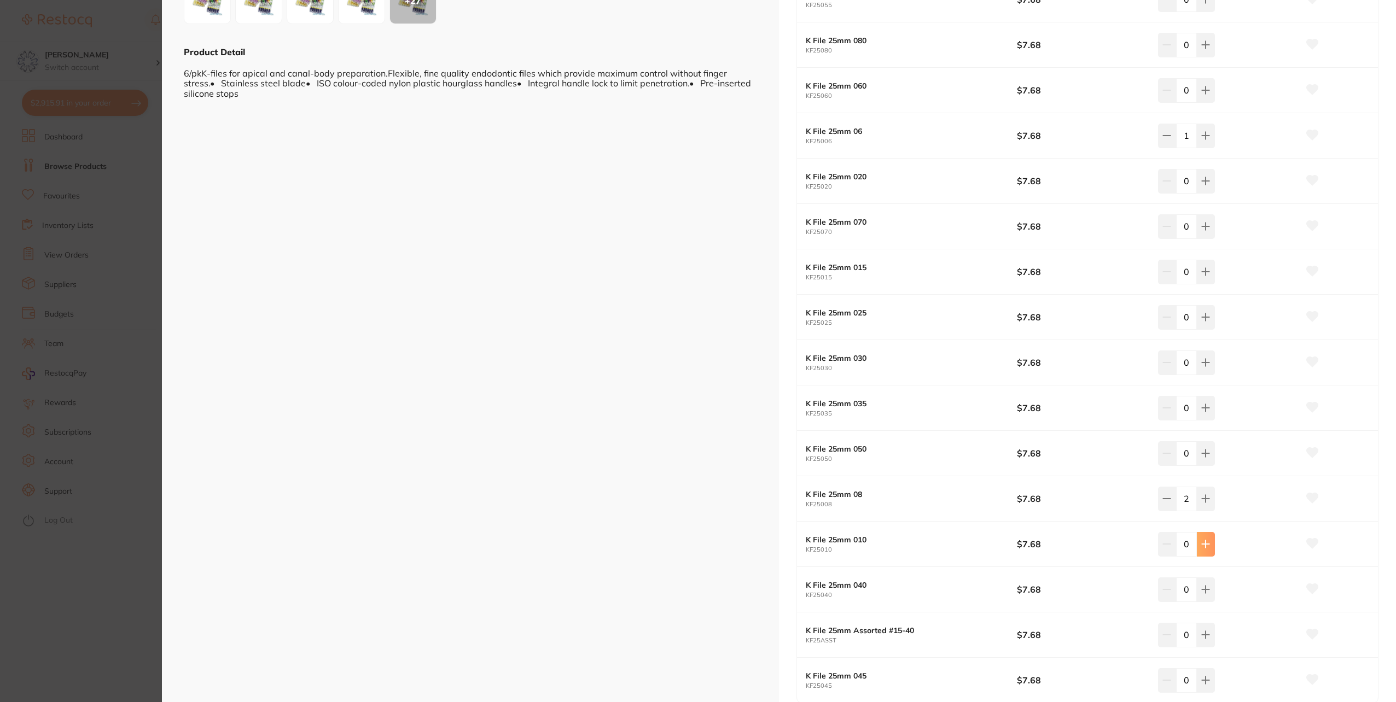
click at [1208, 543] on button at bounding box center [1206, 544] width 18 height 24
type input "3"
click at [1201, 274] on icon at bounding box center [1205, 272] width 9 height 9
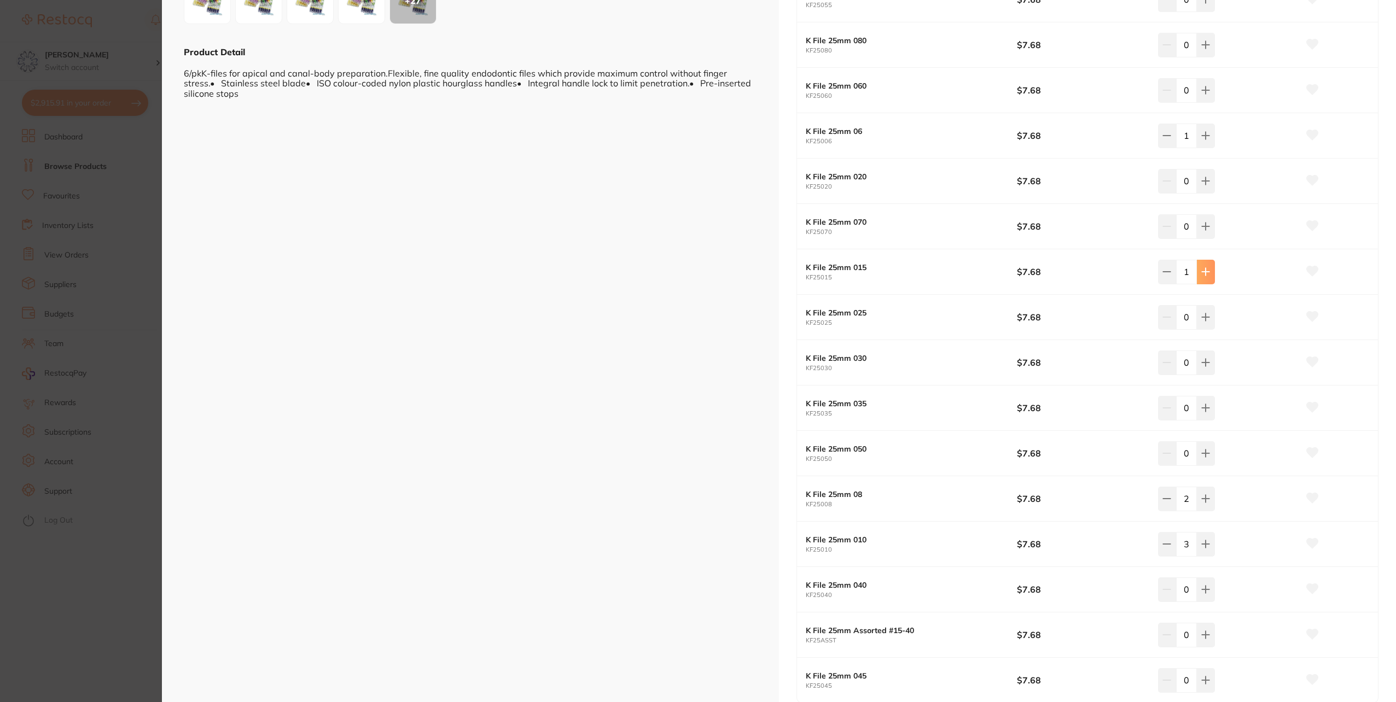
click at [1201, 274] on icon at bounding box center [1205, 272] width 9 height 9
type input "2"
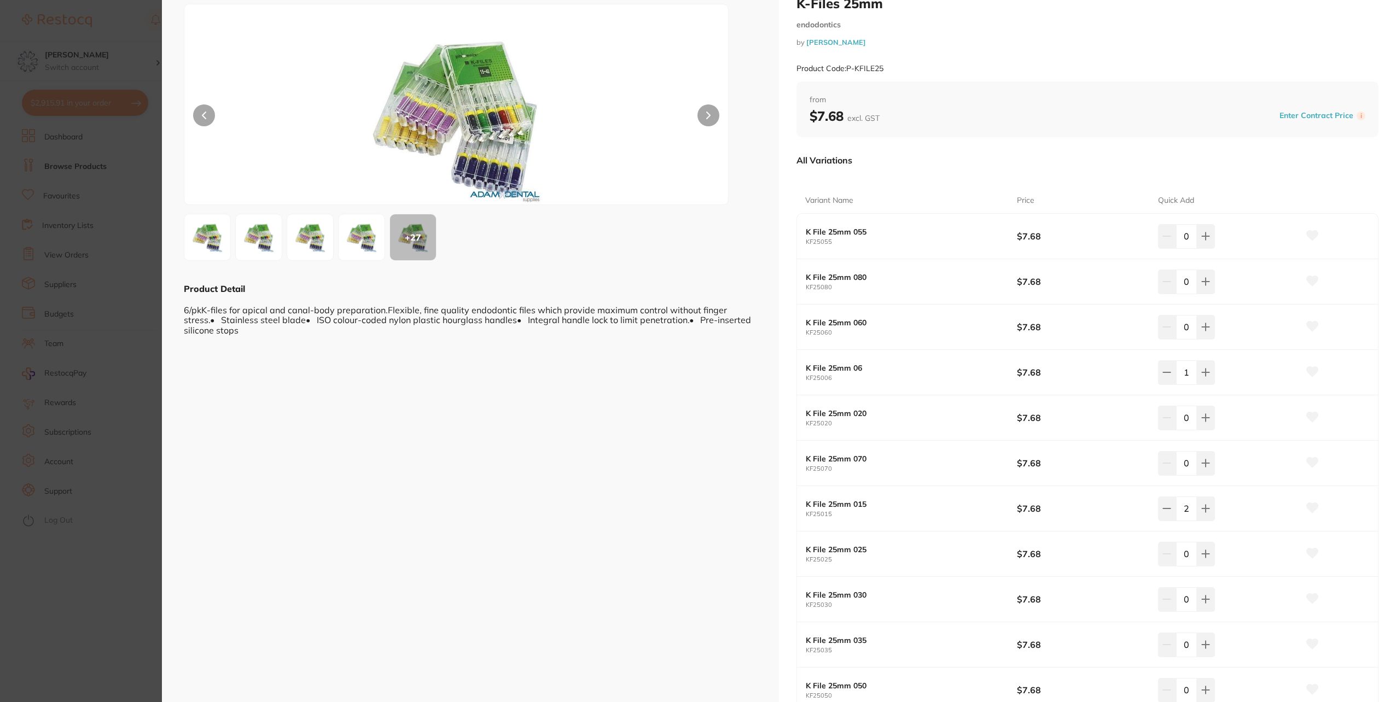
scroll to position [31, 0]
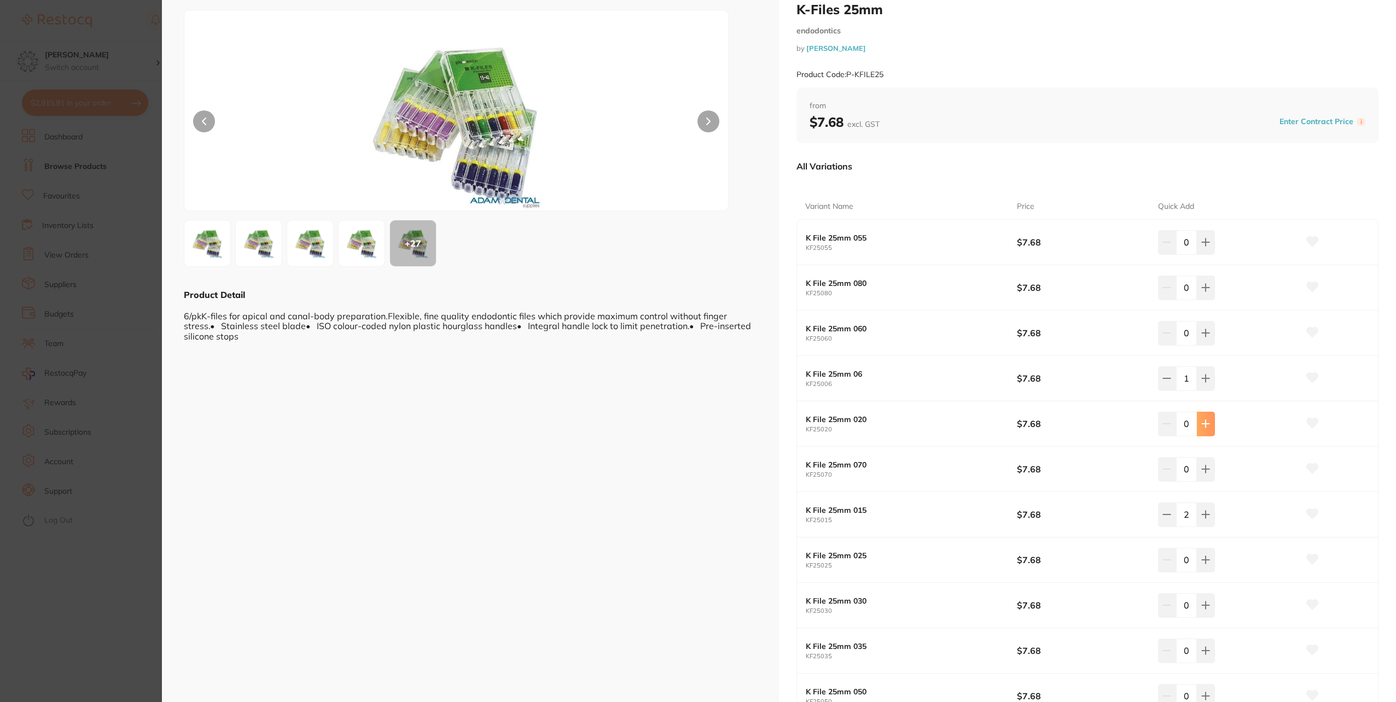
click at [1205, 425] on icon at bounding box center [1205, 424] width 9 height 9
type input "3"
click at [1210, 556] on button at bounding box center [1206, 560] width 18 height 24
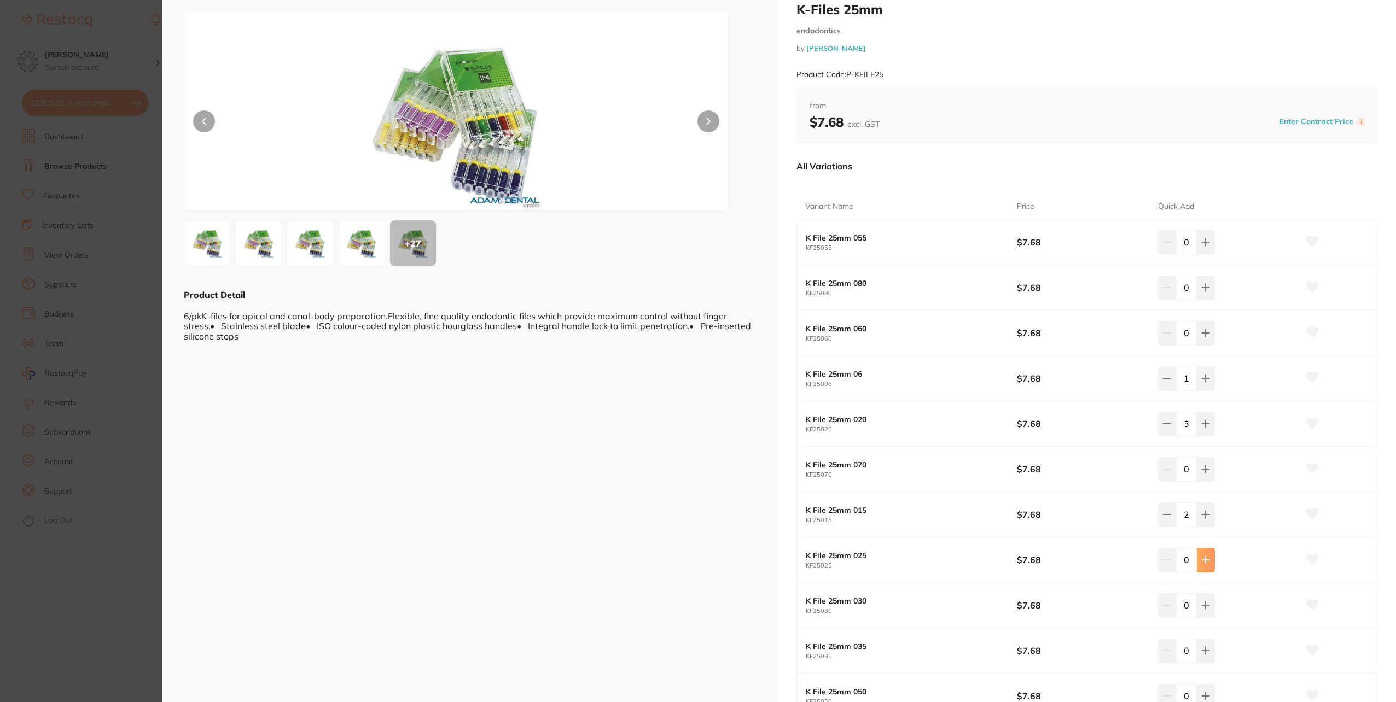
type input "1"
click at [1208, 596] on button at bounding box center [1206, 606] width 18 height 24
type input "1"
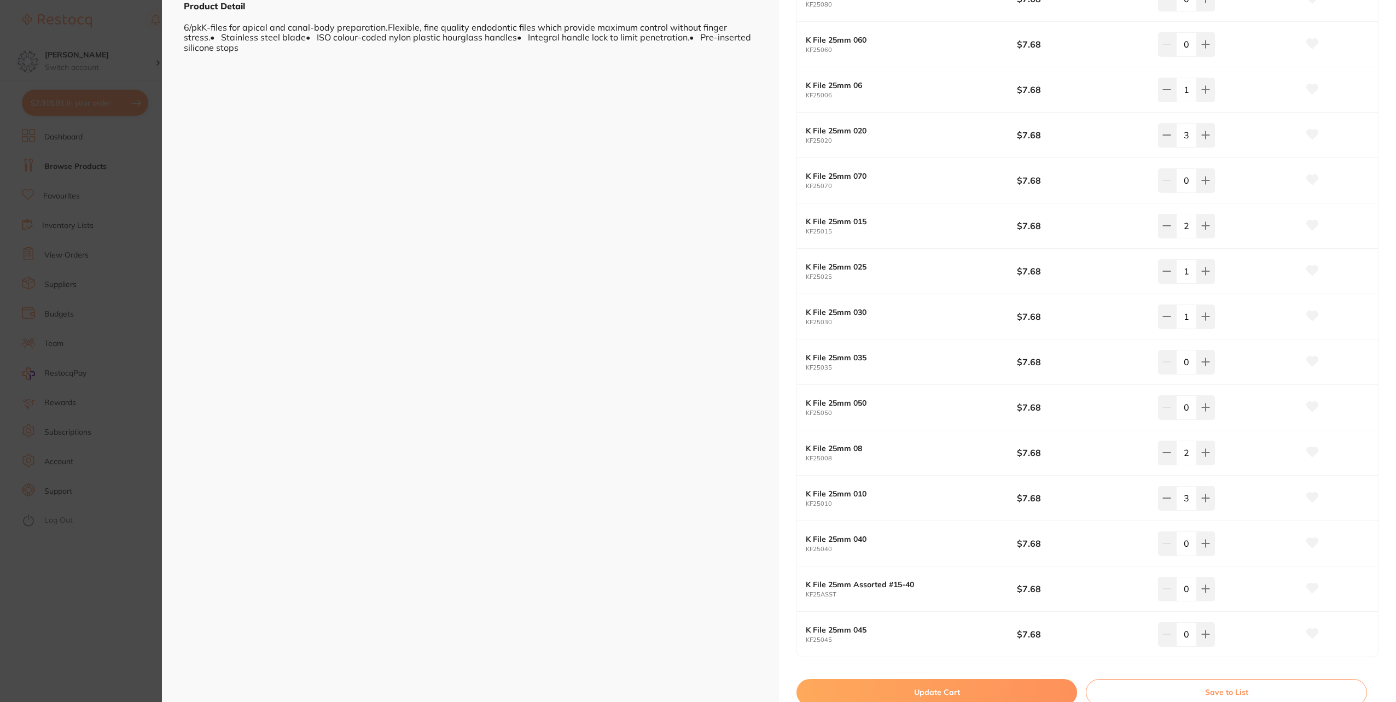
scroll to position [359, 0]
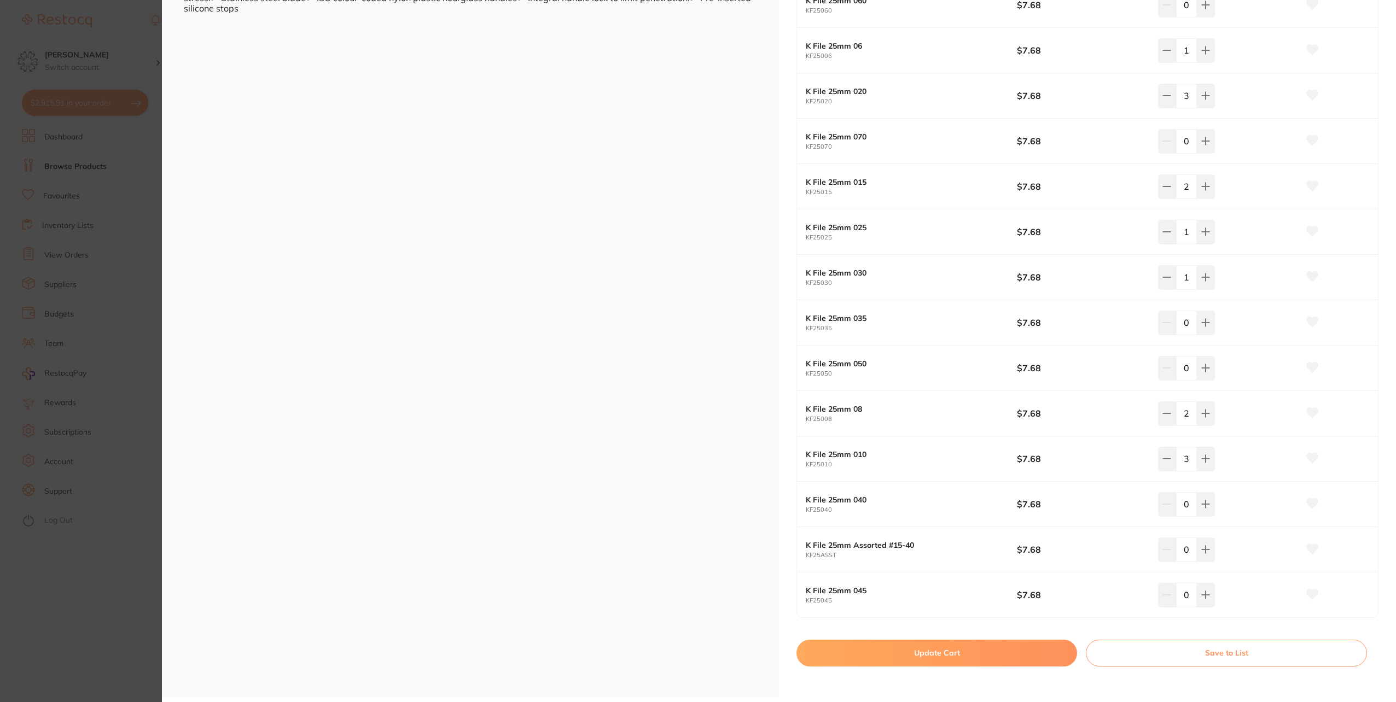
click at [898, 647] on button "Update Cart" at bounding box center [937, 653] width 281 height 26
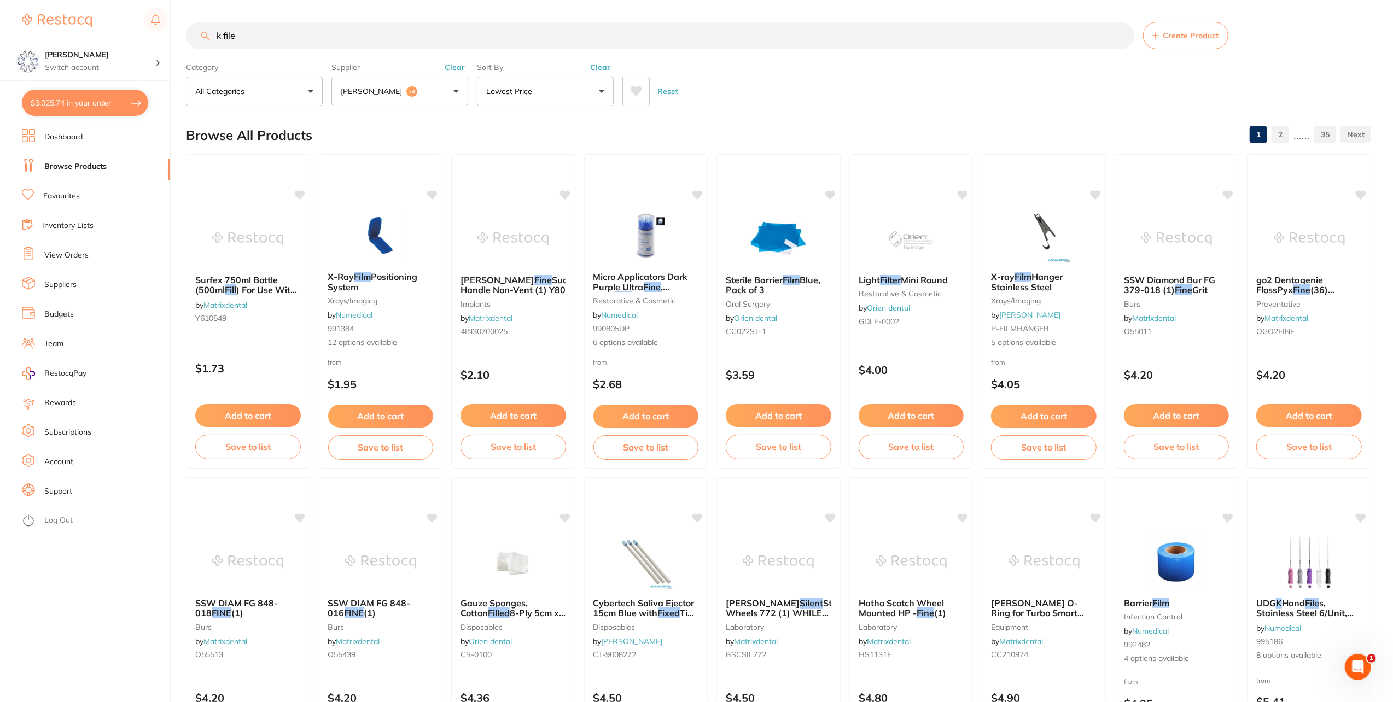
drag, startPoint x: 258, startPoint y: 33, endPoint x: 85, endPoint y: 9, distance: 175.1
click at [88, 10] on div "$3,025.74 Eumundi Dental Switch account Eumundi Dental $3,025.74 in your order …" at bounding box center [696, 351] width 1393 height 702
type input "gelatemp"
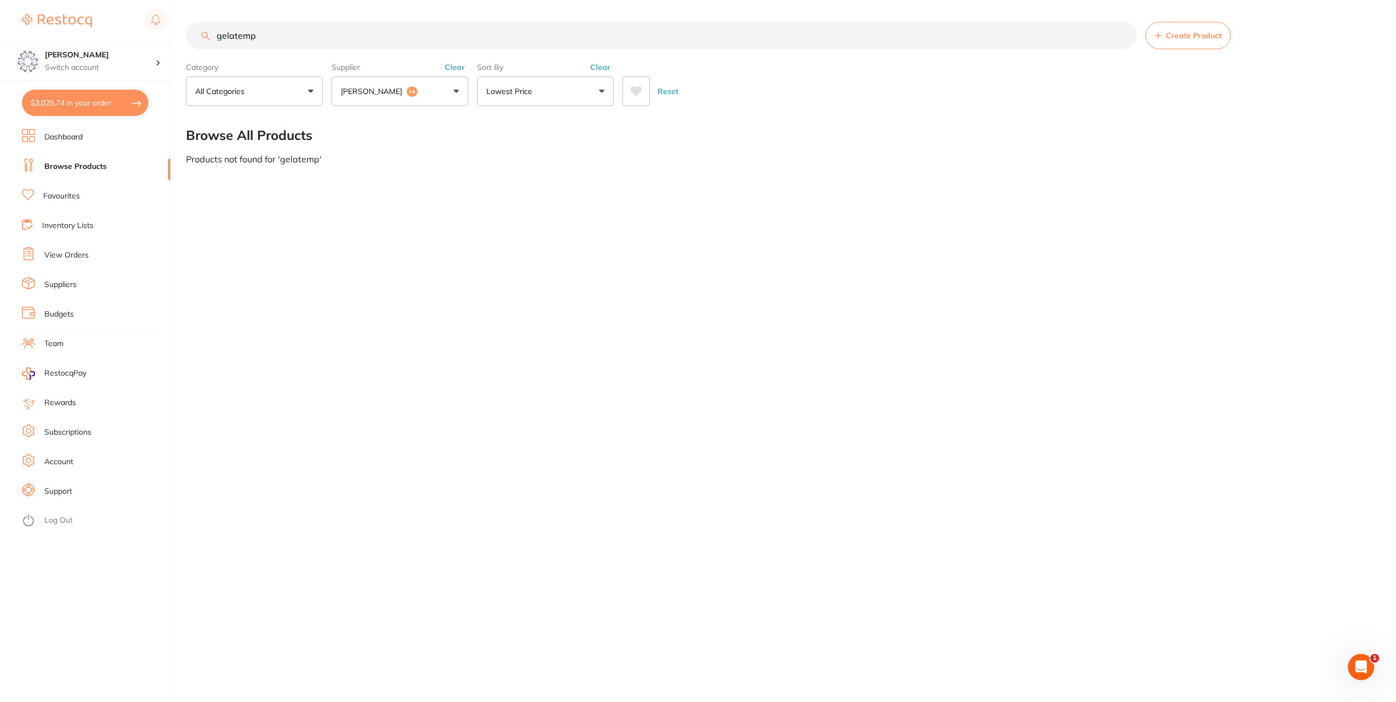
click at [444, 91] on button "Adam Dental +4" at bounding box center [400, 92] width 137 height 30
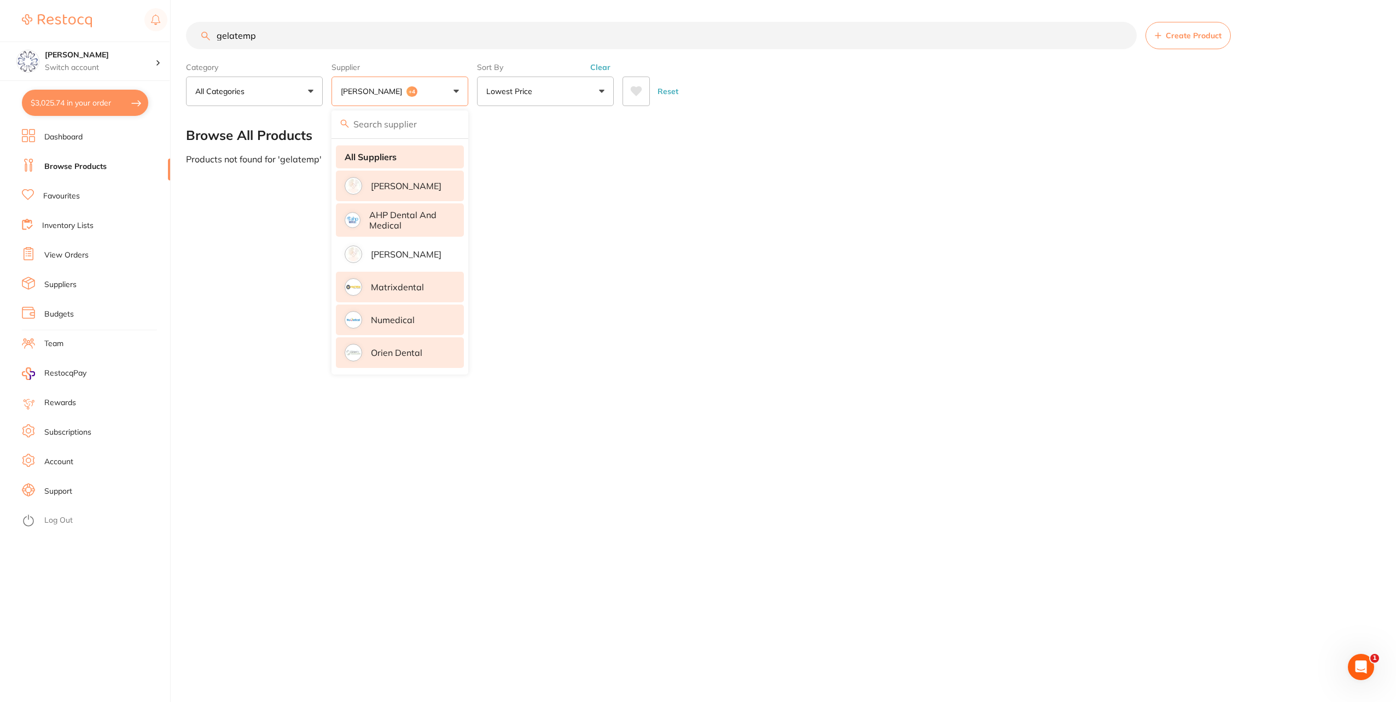
click at [389, 160] on strong "All Suppliers" at bounding box center [371, 157] width 52 height 10
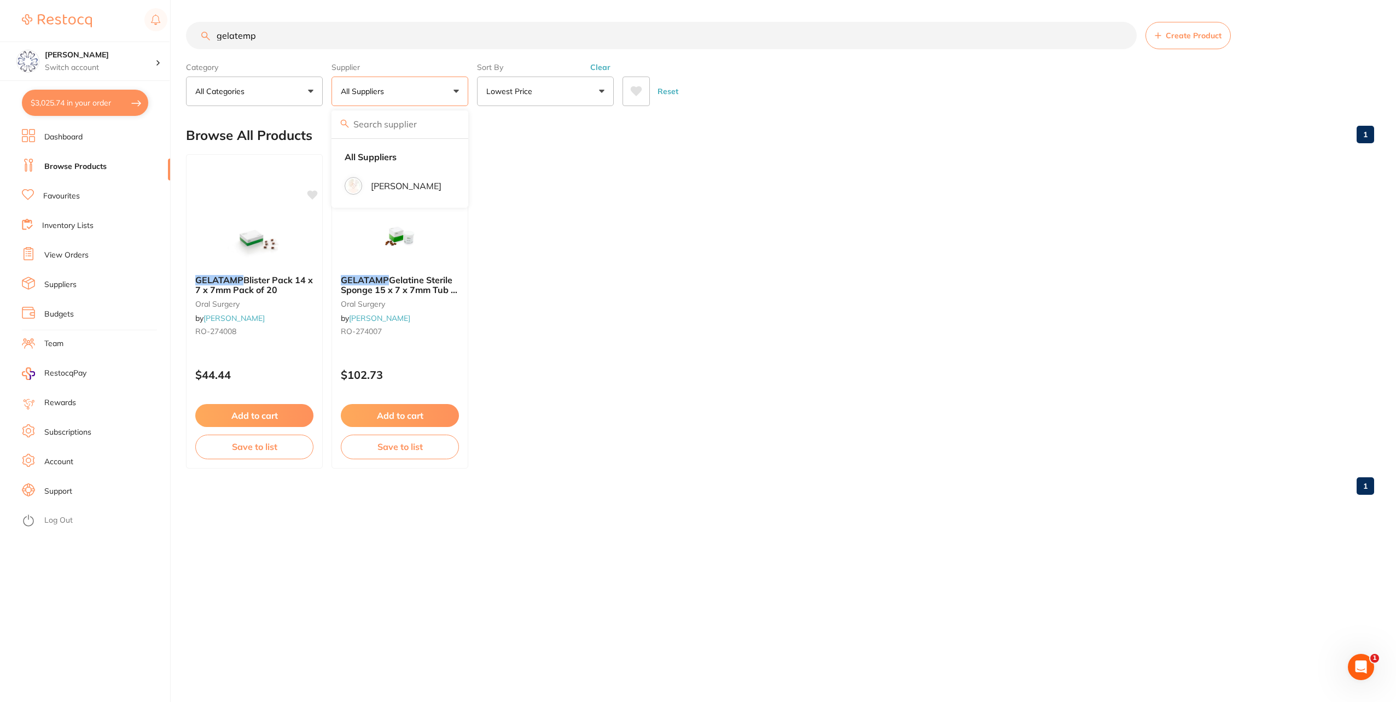
click at [769, 381] on ul "GELATAMP Blister Pack 14 x 7 x 7mm Pack of 20 oral surgery by Henry Schein Hala…" at bounding box center [780, 311] width 1188 height 315
click at [400, 416] on button "Add to cart" at bounding box center [399, 417] width 119 height 24
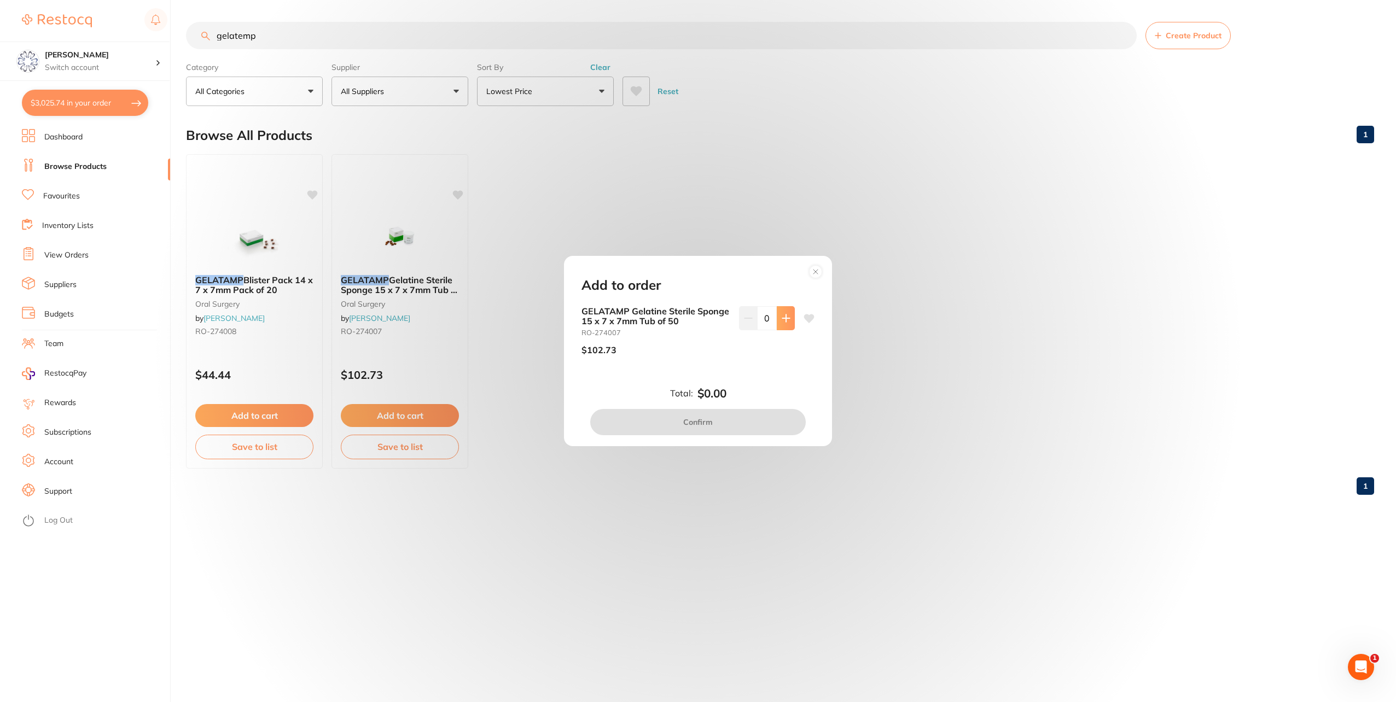
click at [777, 323] on button at bounding box center [786, 318] width 18 height 24
type input "1"
click at [738, 415] on button "Confirm" at bounding box center [698, 422] width 216 height 26
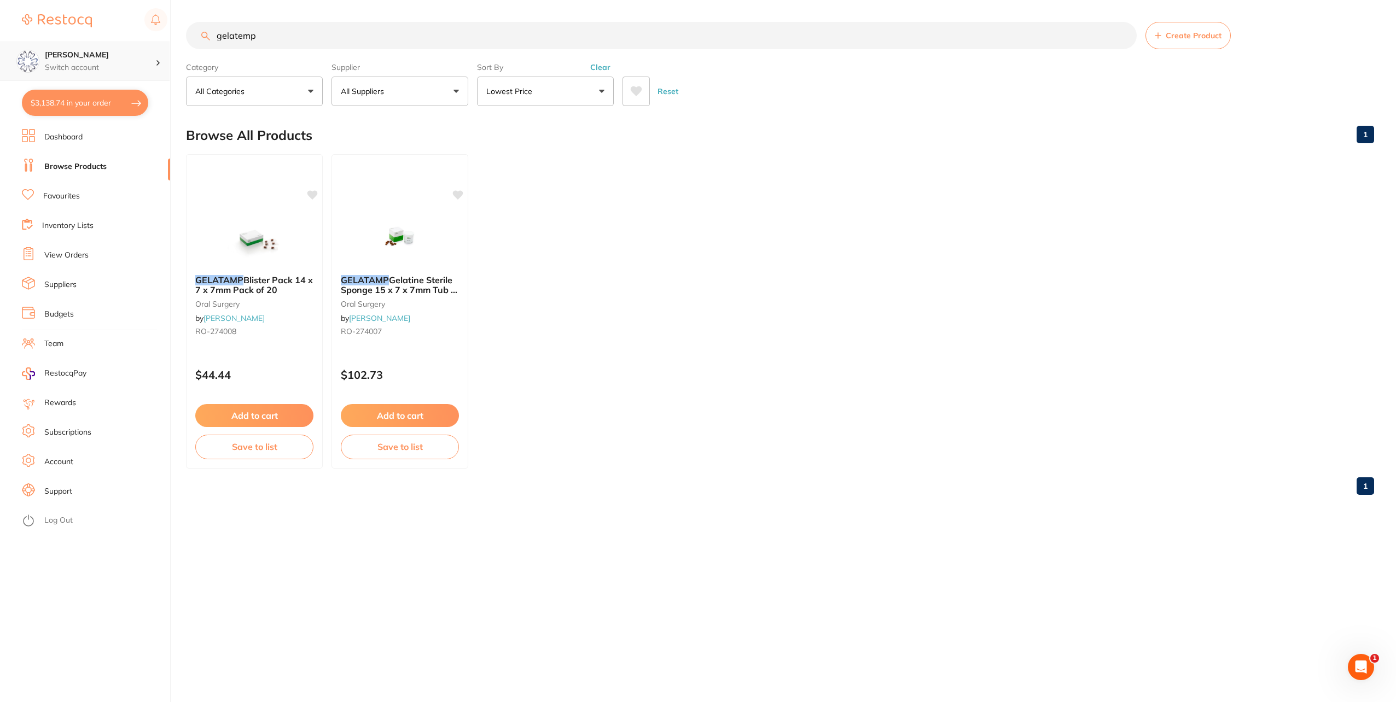
drag, startPoint x: 276, startPoint y: 39, endPoint x: 160, endPoint y: 46, distance: 115.7
click at [160, 46] on div "$3,138.74 Eumundi Dental Switch account Eumundi Dental $3,138.74 in your order …" at bounding box center [698, 351] width 1396 height 702
type input "barbed [PERSON_NAME]"
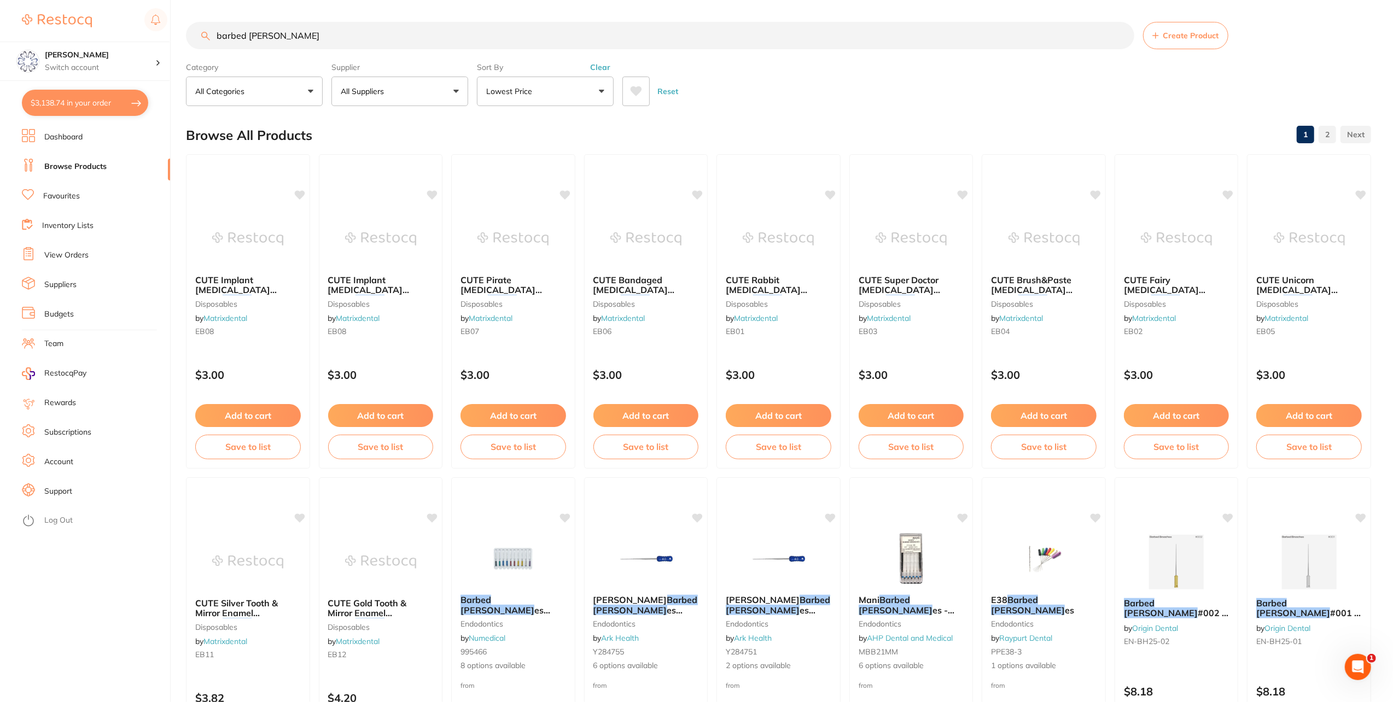
drag, startPoint x: 220, startPoint y: 42, endPoint x: 153, endPoint y: 37, distance: 68.1
click at [153, 37] on div "$3,138.74 Eumundi Dental Switch account Eumundi Dental $3,138.74 in your order …" at bounding box center [696, 351] width 1393 height 702
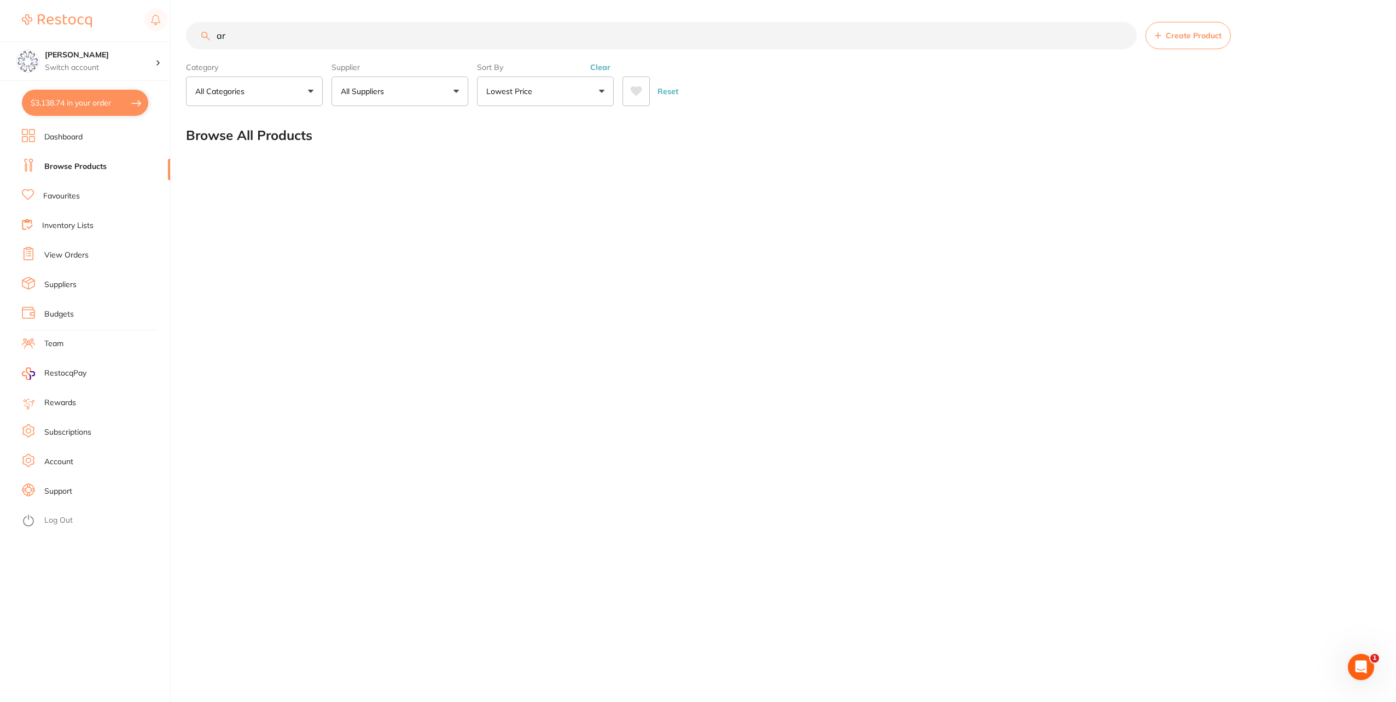
type input "a"
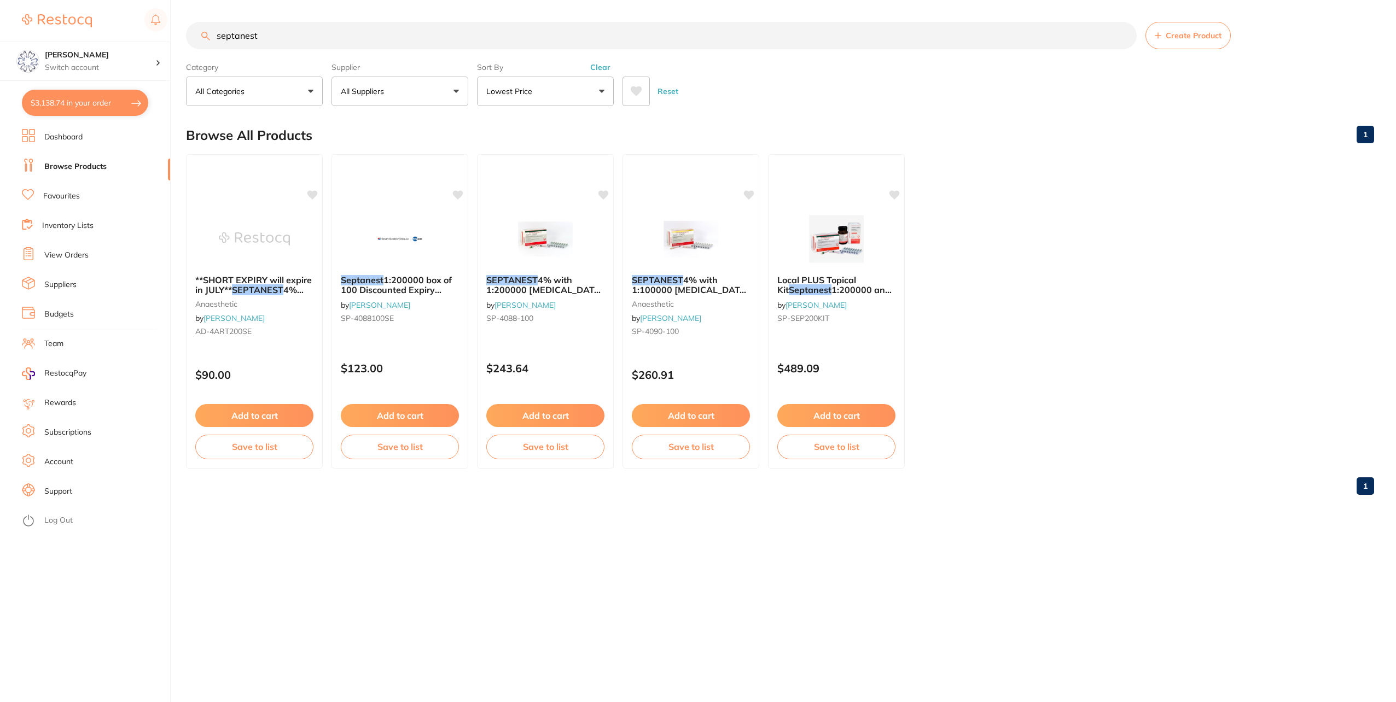
type input "septanest"
click at [662, 284] on span "4% with 1:100000 [MEDICAL_DATA] 2.2ml 2xBox 50 GOLD" at bounding box center [690, 289] width 119 height 31
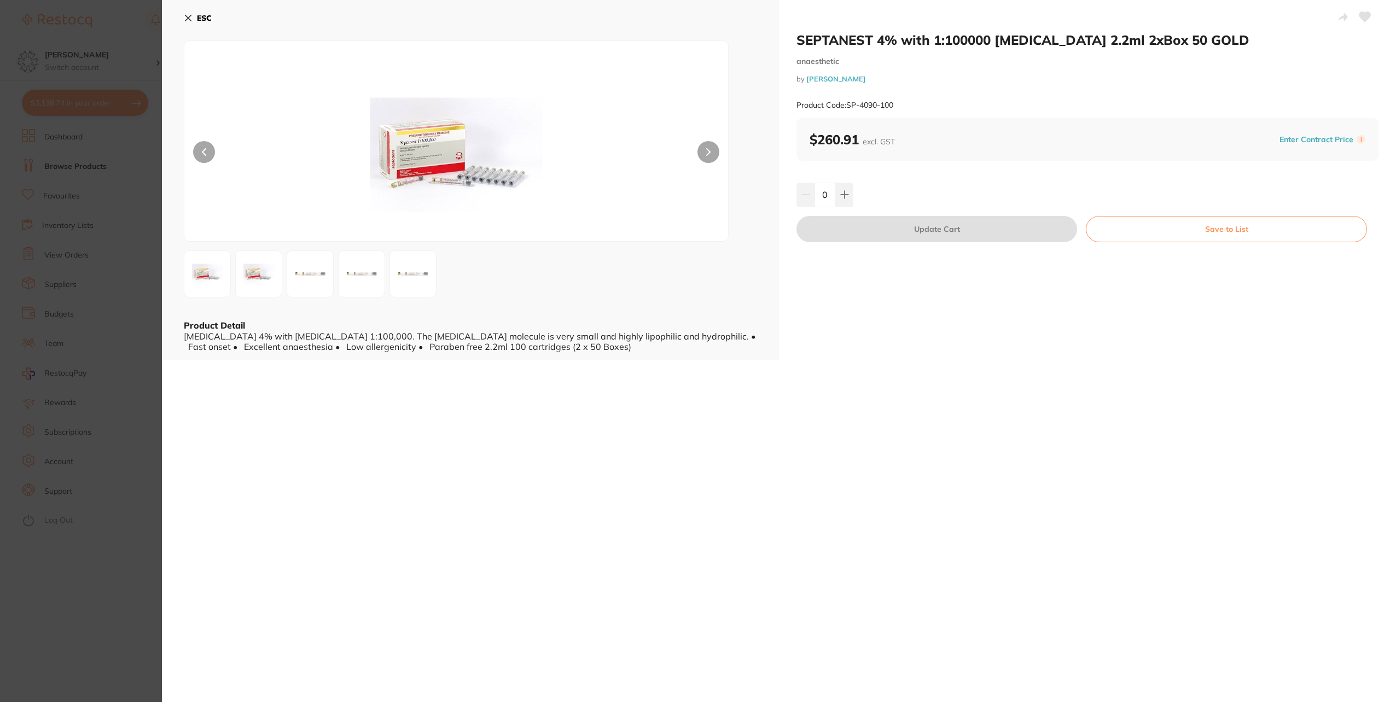
click at [855, 189] on div "0" at bounding box center [1088, 195] width 582 height 24
click at [841, 195] on icon at bounding box center [844, 194] width 7 height 7
type input "1"
click at [869, 230] on button "Update Cart" at bounding box center [937, 229] width 281 height 26
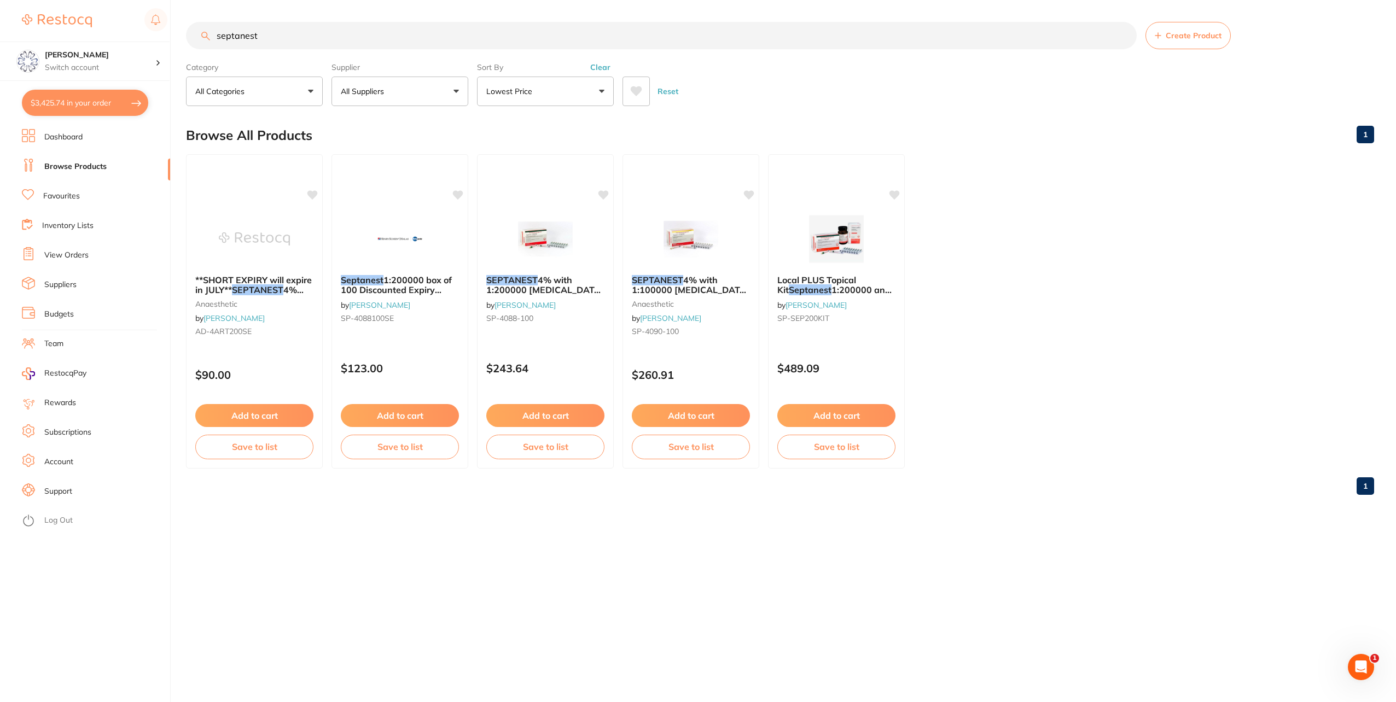
drag, startPoint x: 269, startPoint y: 32, endPoint x: 126, endPoint y: 25, distance: 143.0
click at [129, 32] on div "$3,425.74 Eumundi Dental Switch account Eumundi Dental $3,425.74 in your order …" at bounding box center [698, 351] width 1396 height 702
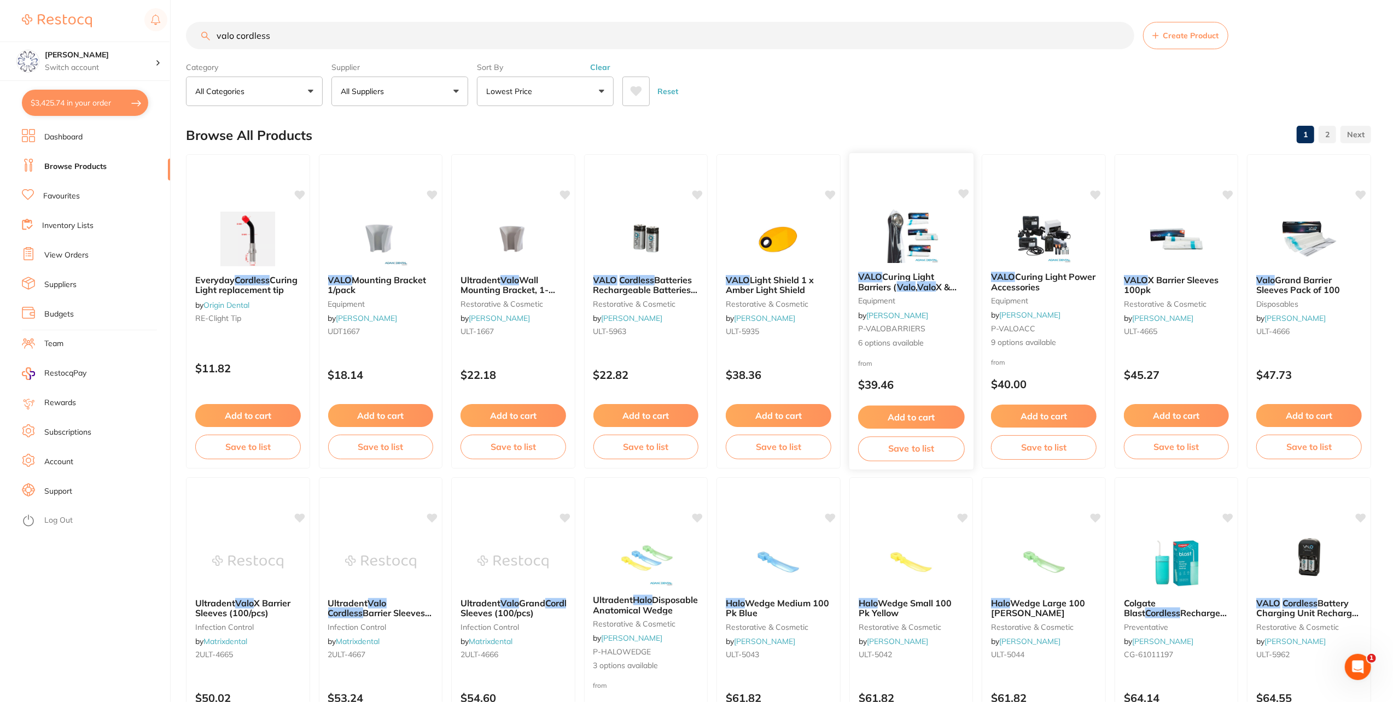
click at [886, 278] on span "Curing Light Barriers (" at bounding box center [896, 281] width 76 height 21
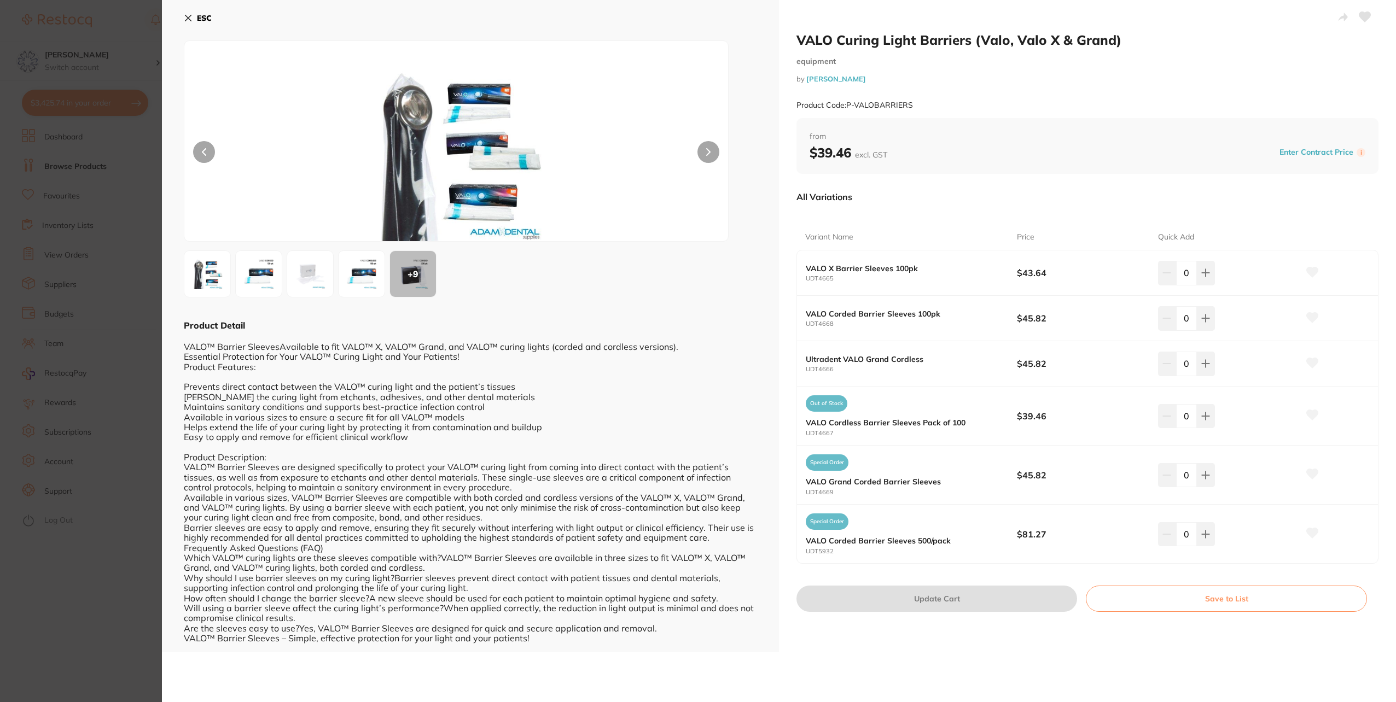
click at [181, 19] on div "ESC + 9 Product Detail VALO™ Barrier SleevesAvailable to fit VALO™ X, VALO™ Gra…" at bounding box center [470, 326] width 617 height 653
click at [313, 268] on img at bounding box center [309, 273] width 39 height 39
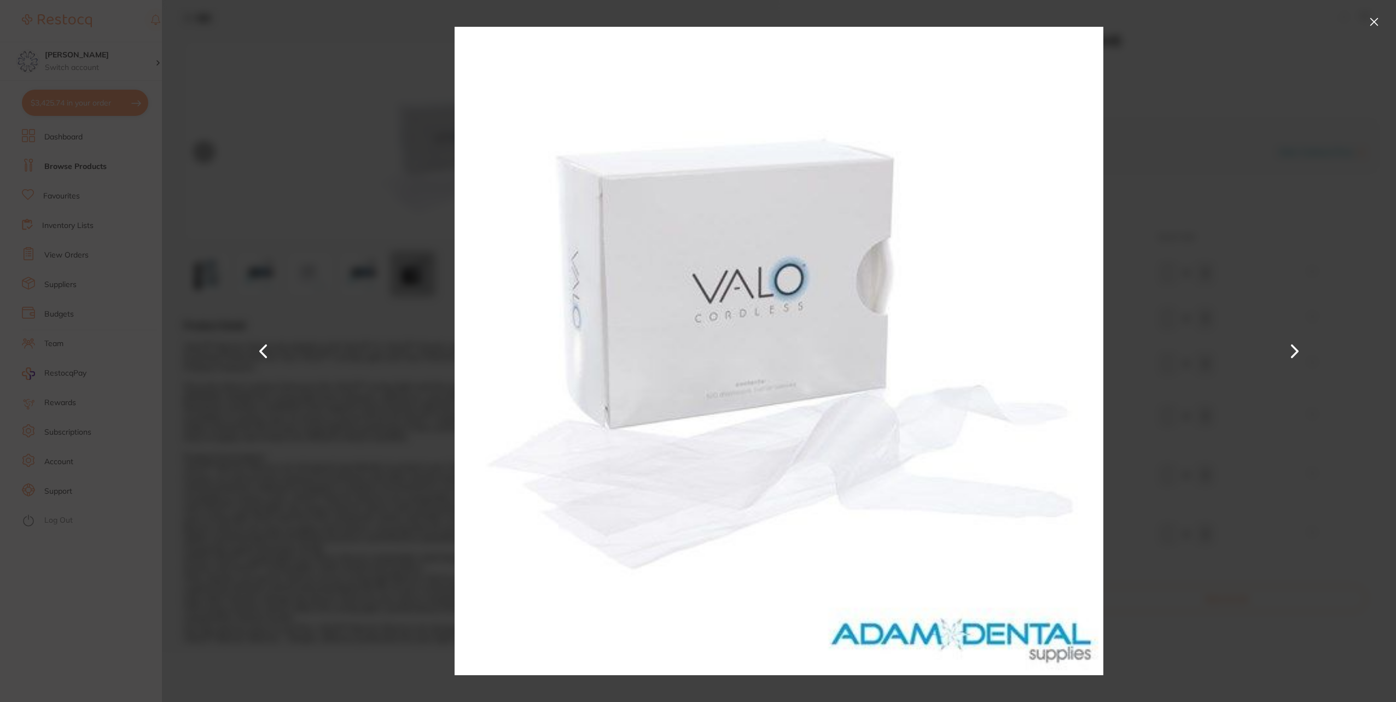
click at [1379, 28] on button at bounding box center [1374, 22] width 18 height 18
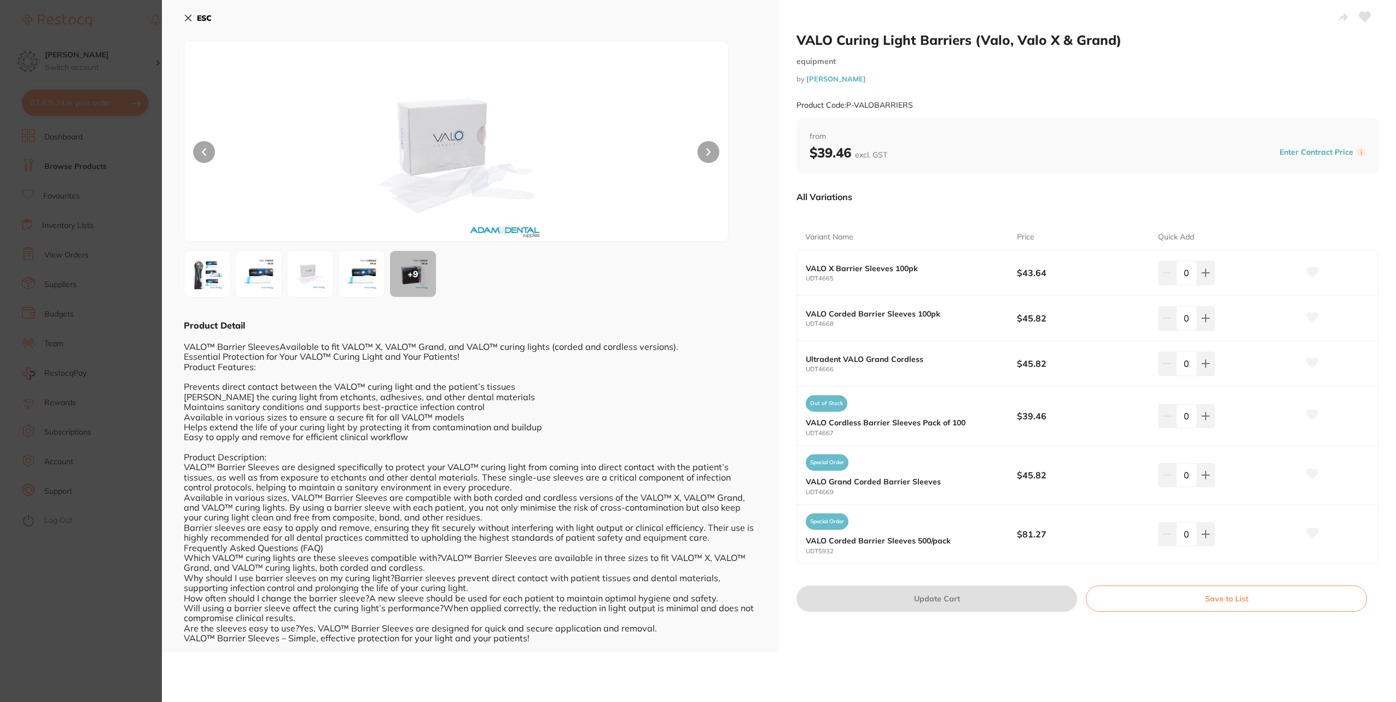
click at [197, 19] on b "ESC" at bounding box center [204, 18] width 15 height 10
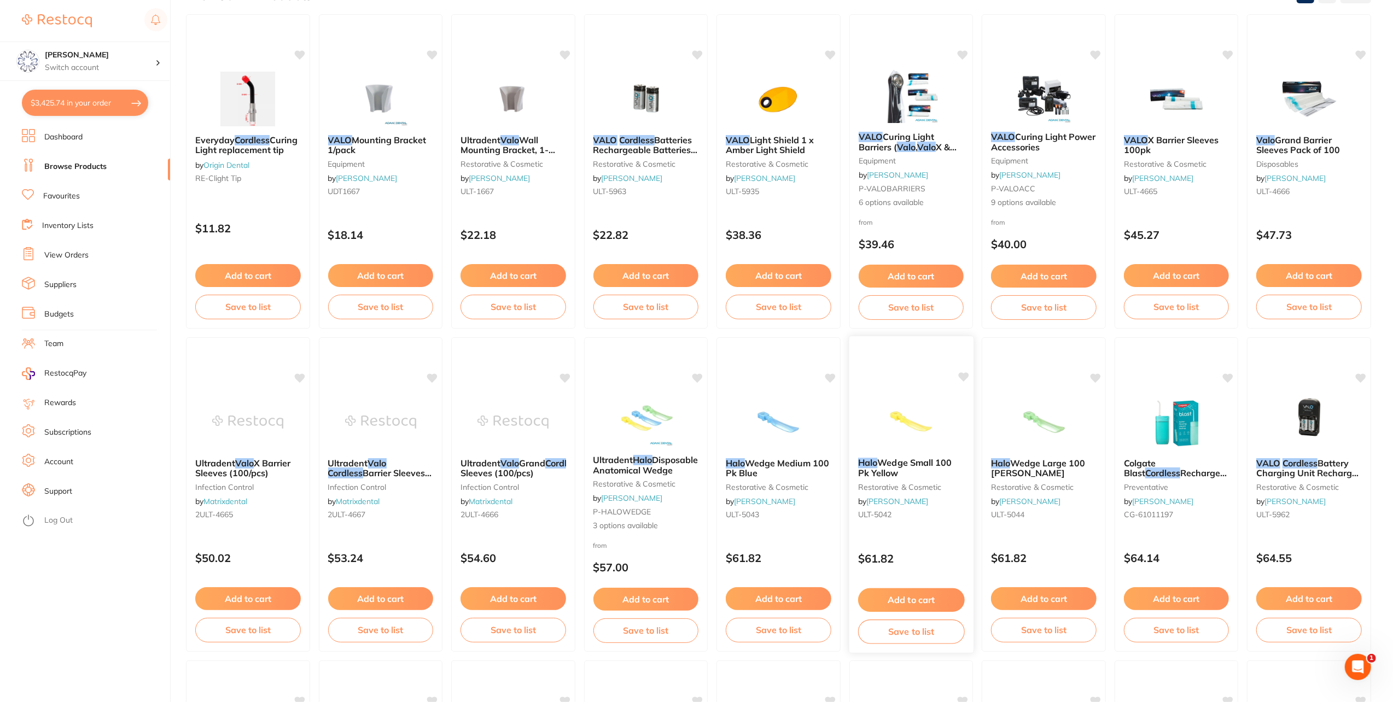
scroll to position [165, 0]
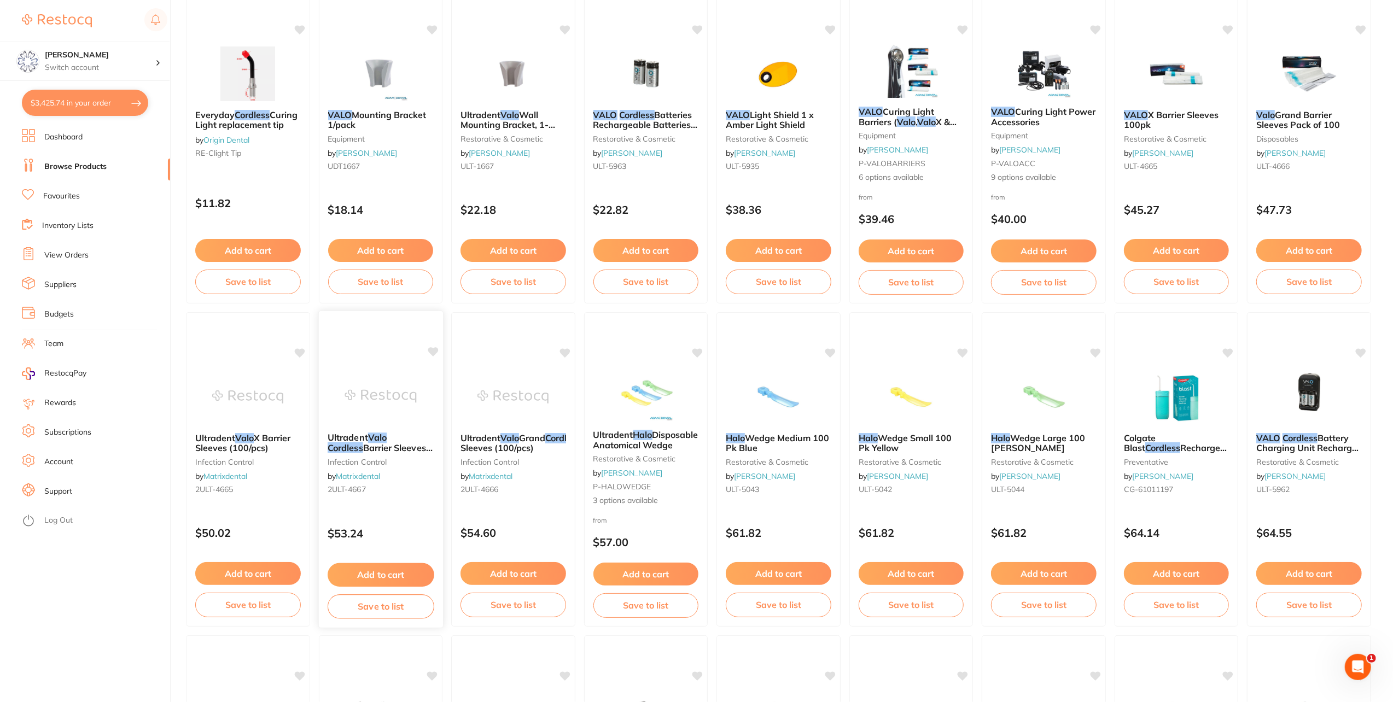
click at [369, 467] on div "Ultradent Valo Cordless Barrier Sleeves (100/pcs) infection control by Matrixde…" at bounding box center [380, 466] width 124 height 84
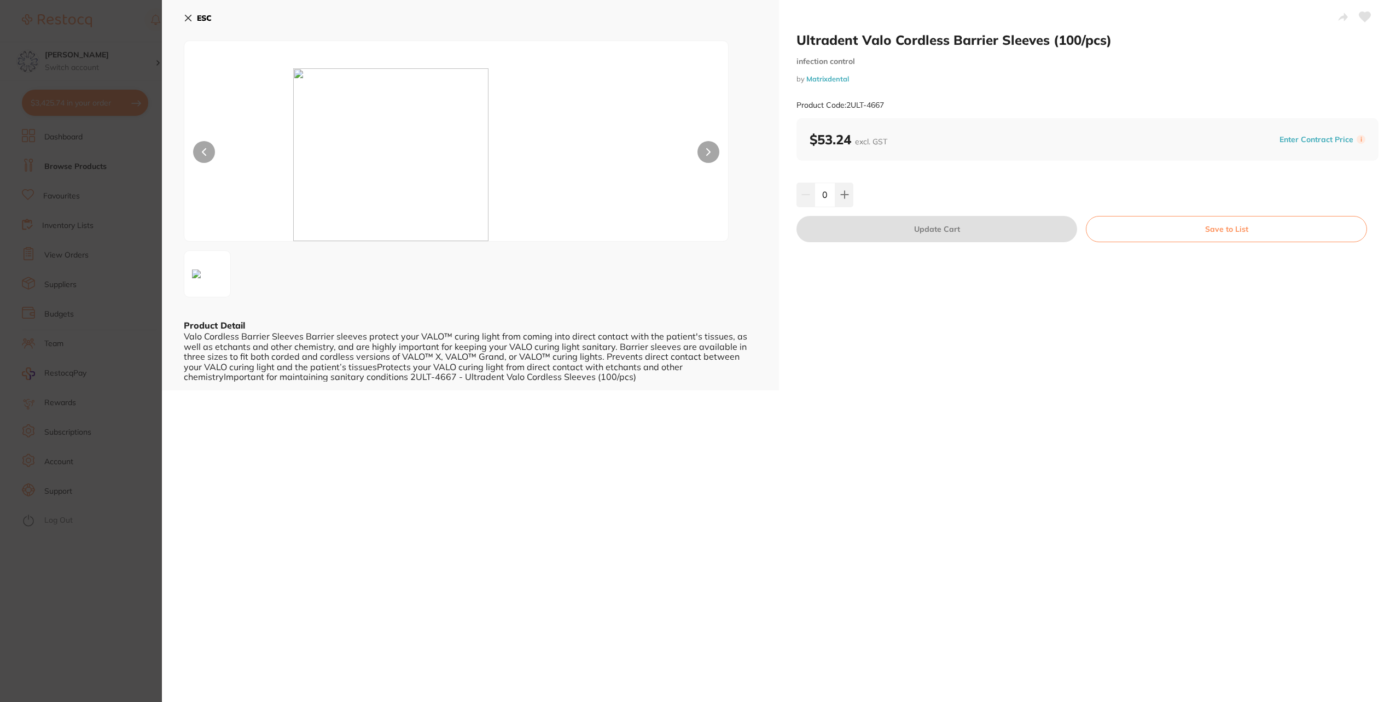
click at [199, 18] on b "ESC" at bounding box center [204, 18] width 15 height 10
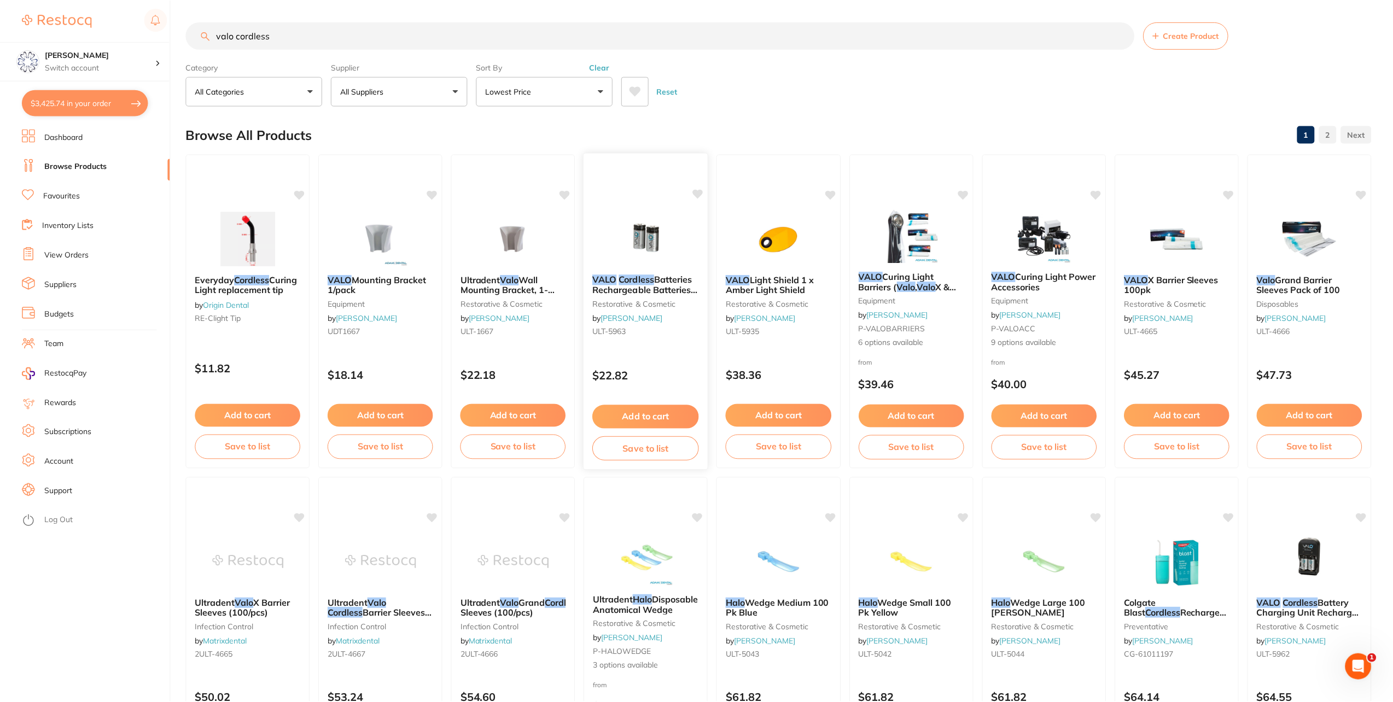
scroll to position [165, 0]
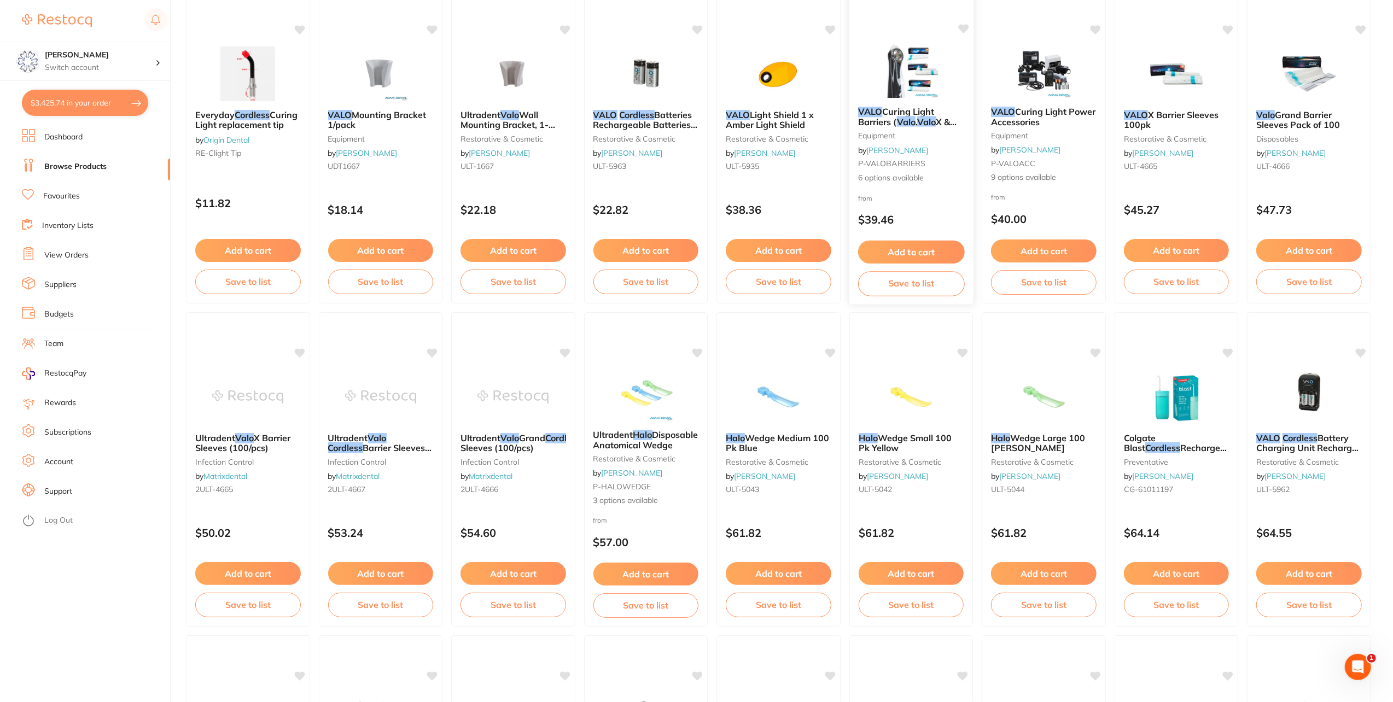
click at [902, 114] on span "Curing Light Barriers (" at bounding box center [896, 116] width 76 height 21
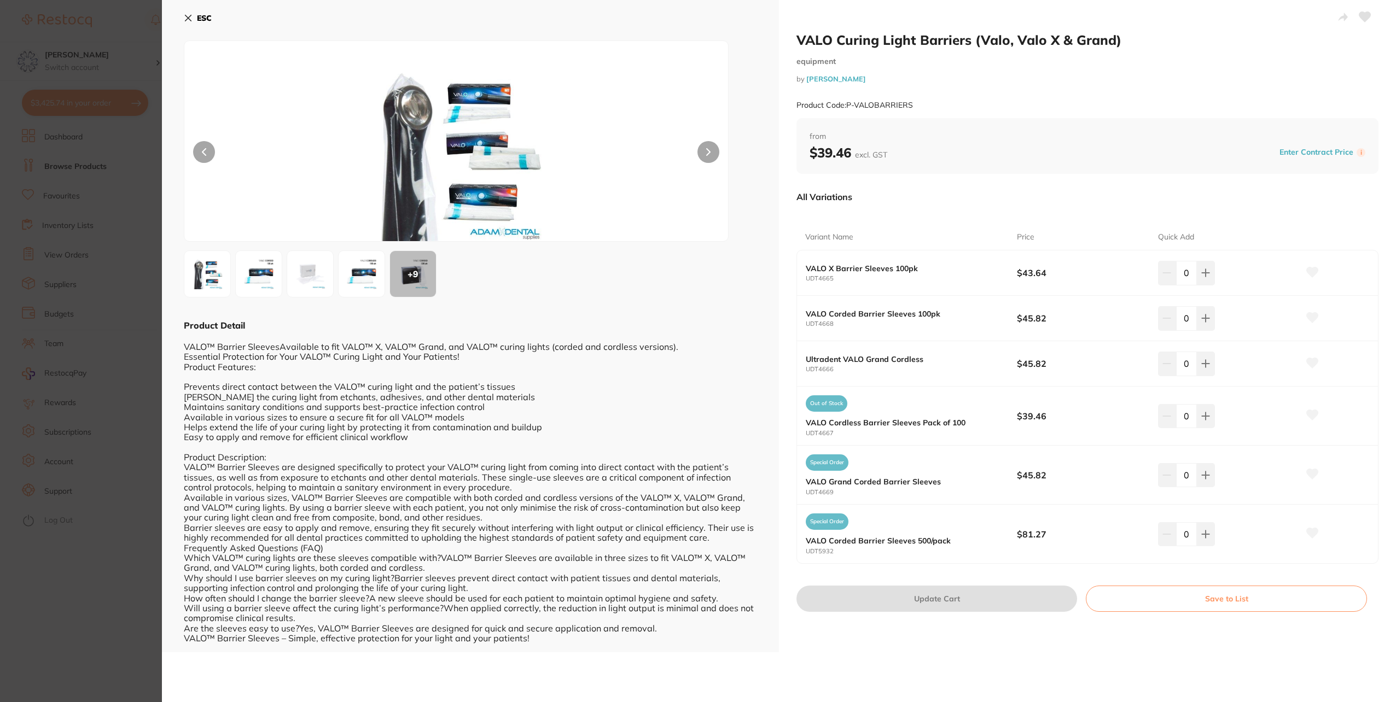
click at [188, 19] on icon at bounding box center [188, 18] width 6 height 6
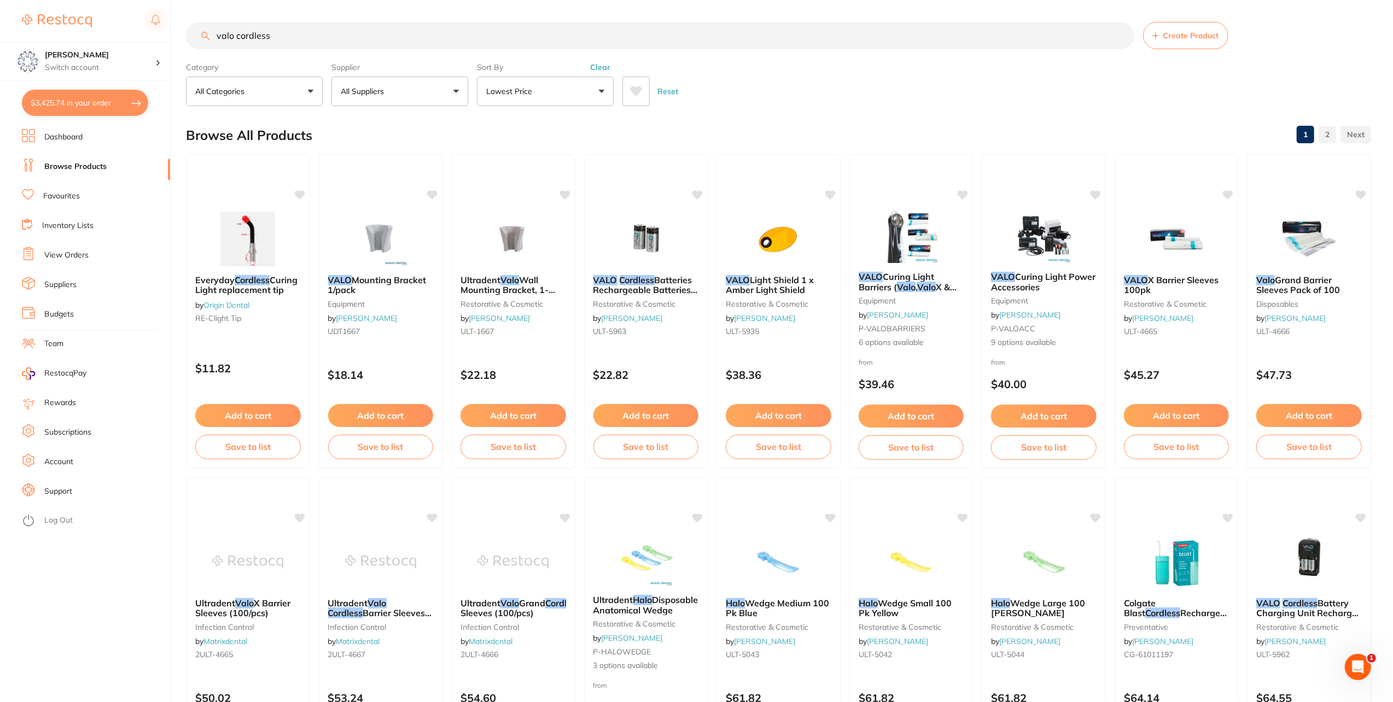
drag, startPoint x: 340, startPoint y: 35, endPoint x: -2, endPoint y: -45, distance: 351.6
click at [0, 0] on html "$3,425.74 Eumundi Dental Switch account Eumundi Dental $3,425.74 in your order …" at bounding box center [696, 351] width 1393 height 702
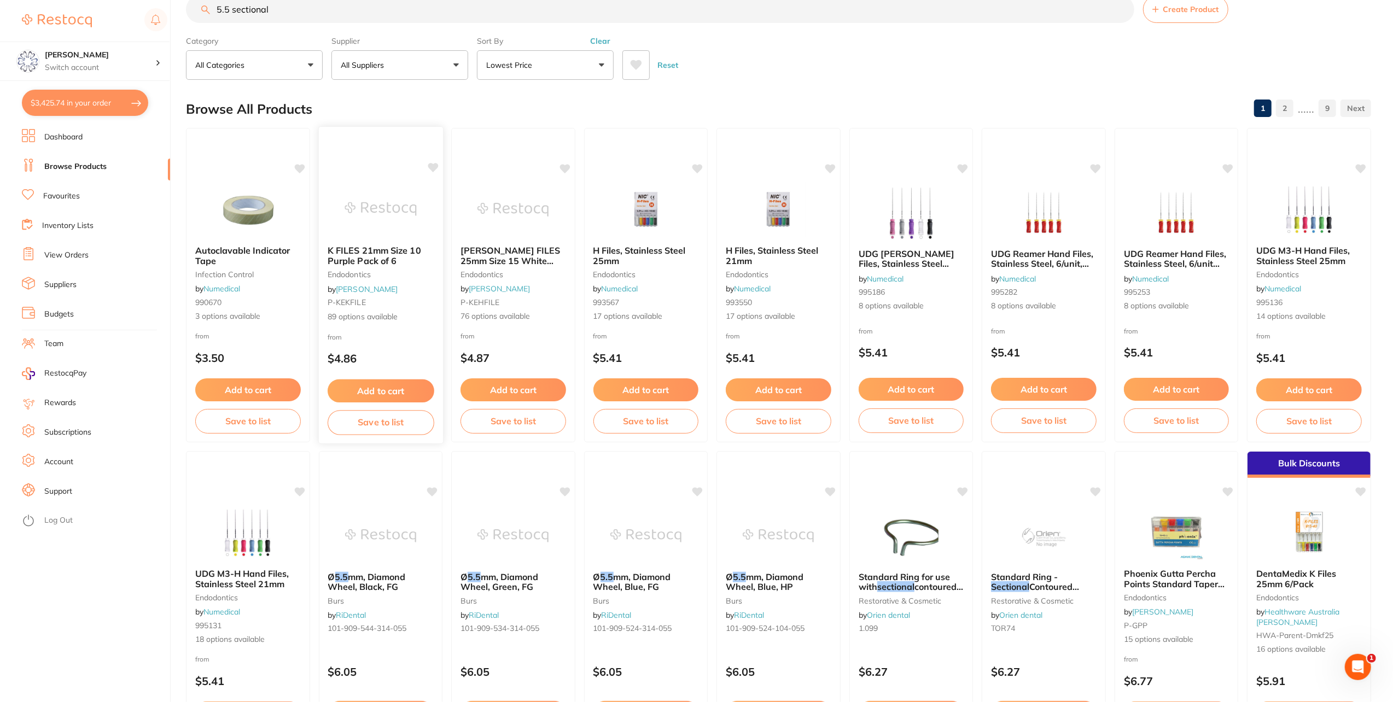
scroll to position [17, 0]
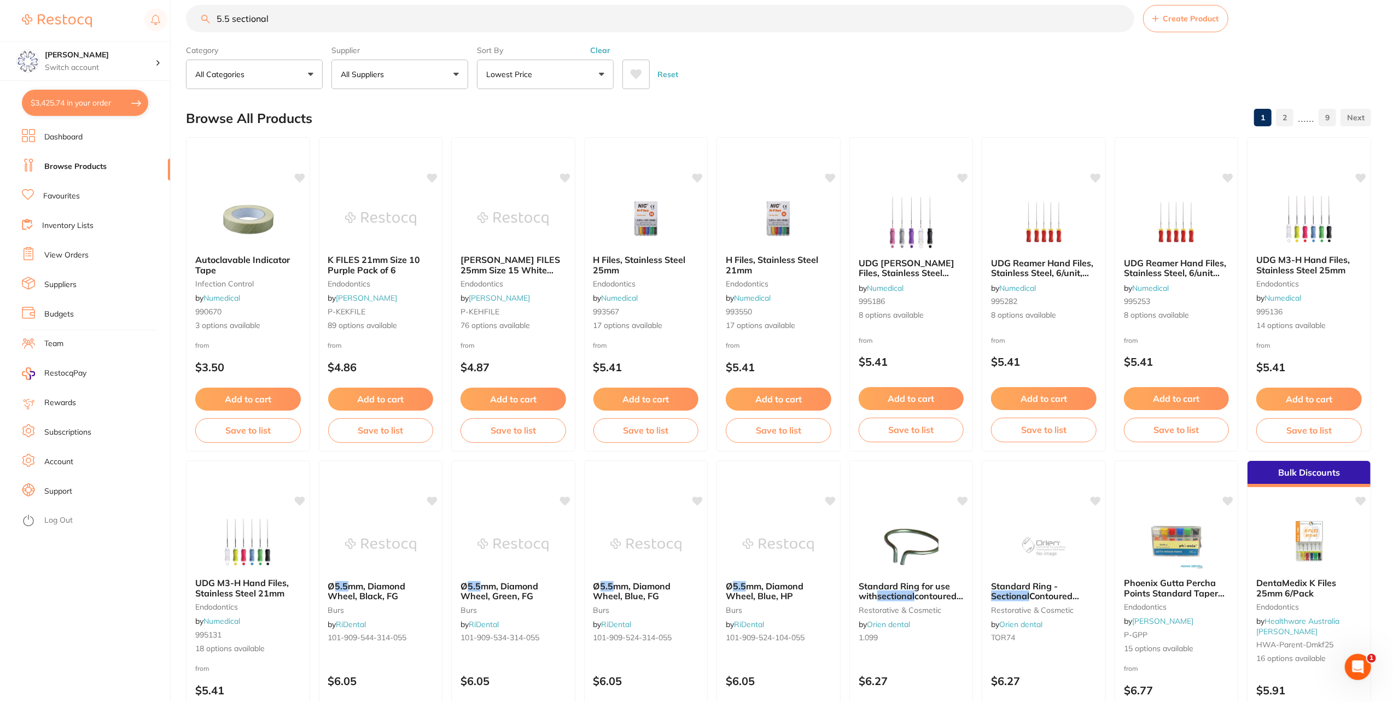
click at [282, 20] on input "5.5 sectional" at bounding box center [660, 18] width 949 height 27
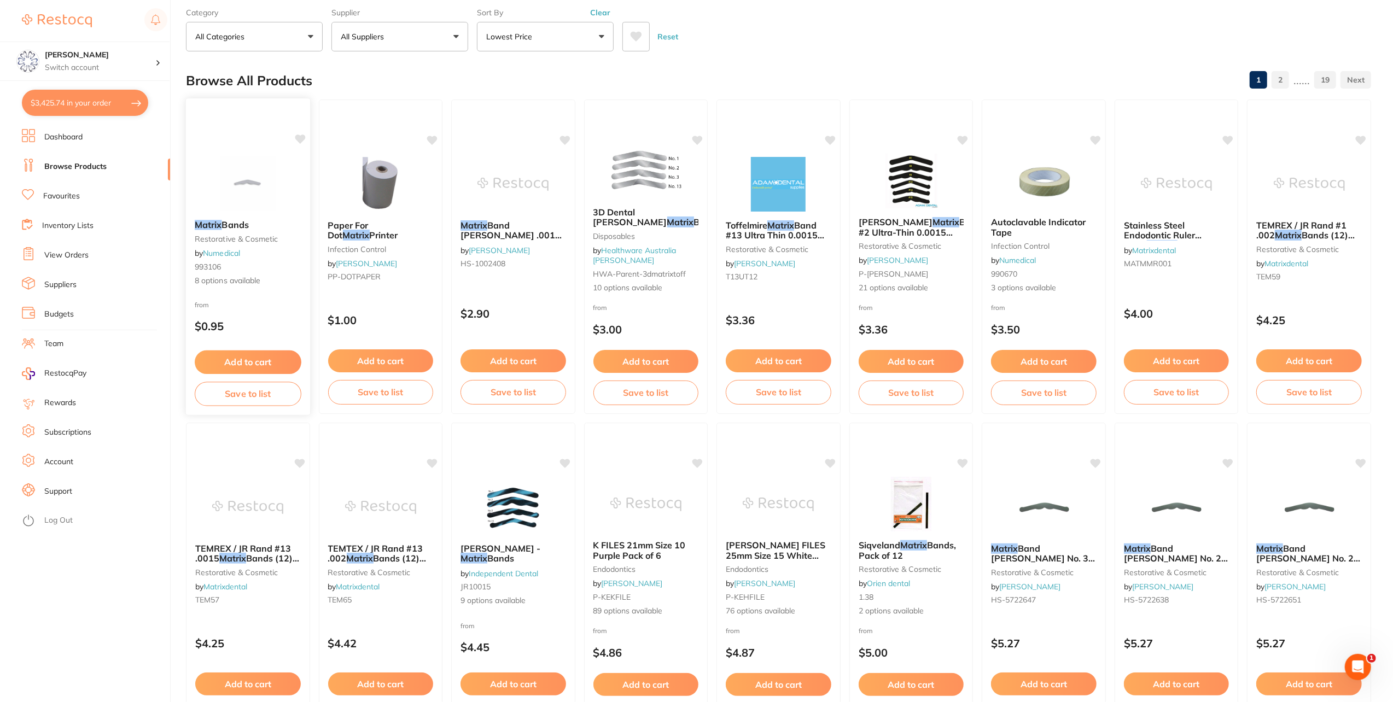
scroll to position [0, 0]
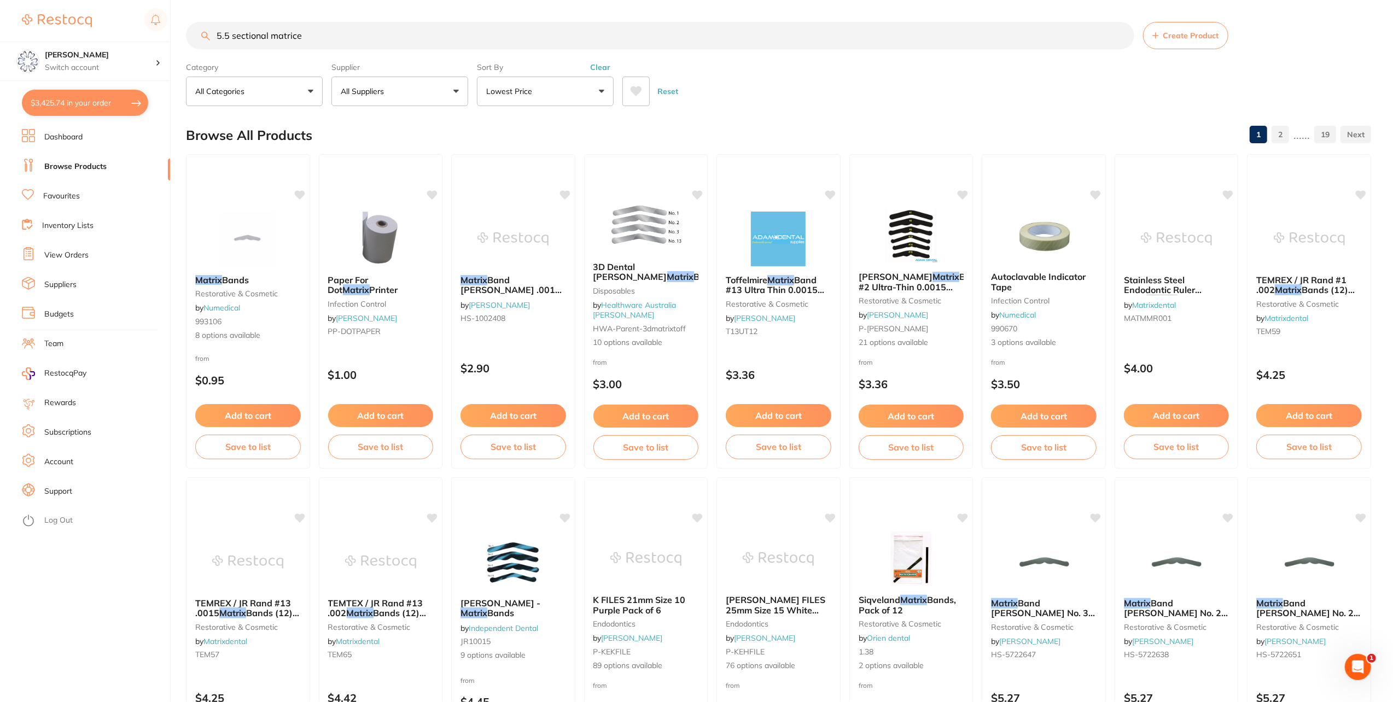
drag, startPoint x: 321, startPoint y: 44, endPoint x: 106, endPoint y: 4, distance: 218.0
click at [106, 4] on div "$3,425.74 Eumundi Dental Switch account Eumundi Dental $3,425.74 in your order …" at bounding box center [696, 351] width 1393 height 702
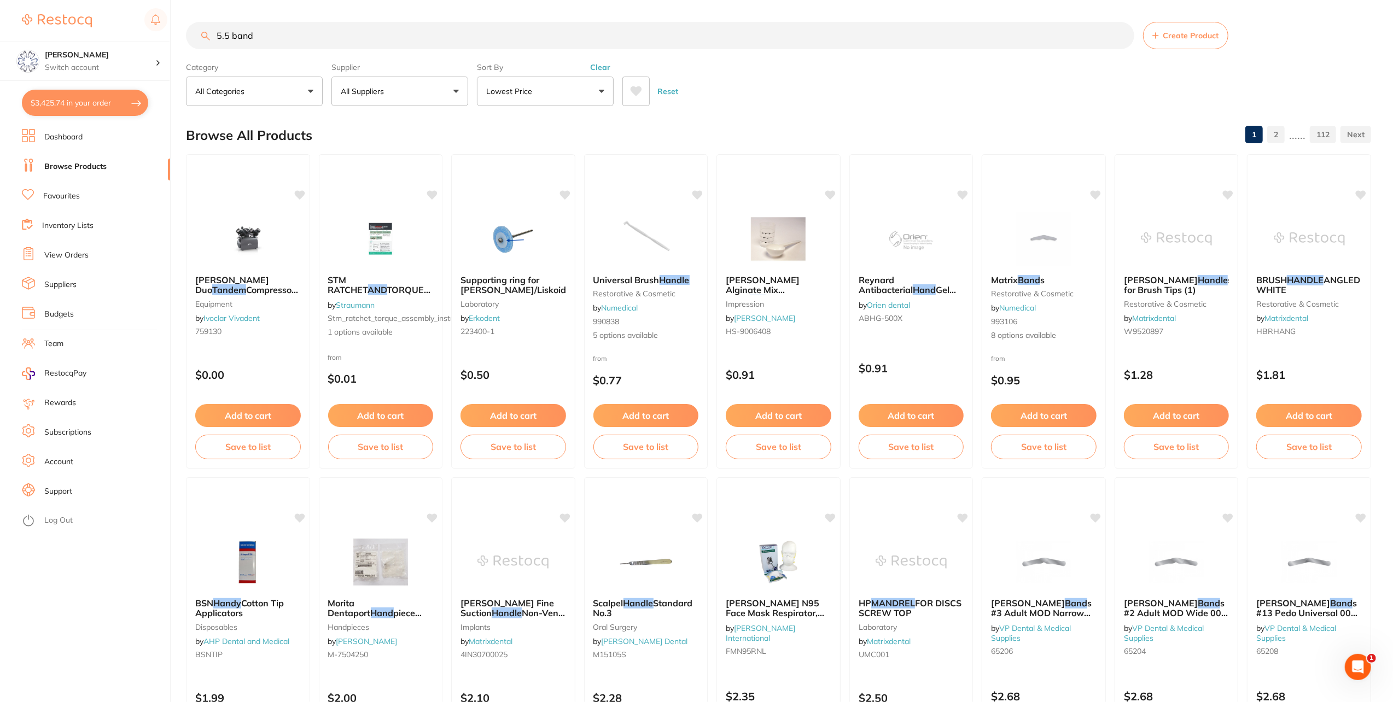
drag, startPoint x: 267, startPoint y: 40, endPoint x: 185, endPoint y: 38, distance: 81.5
click at [185, 38] on div "$3,425.74 Eumundi Dental Switch account Eumundi Dental $3,425.74 in your order …" at bounding box center [696, 351] width 1393 height 702
click at [94, 39] on div "$3,425.74 Eumundi Dental Switch account Eumundi Dental $3,425.74 in your order …" at bounding box center [696, 351] width 1393 height 702
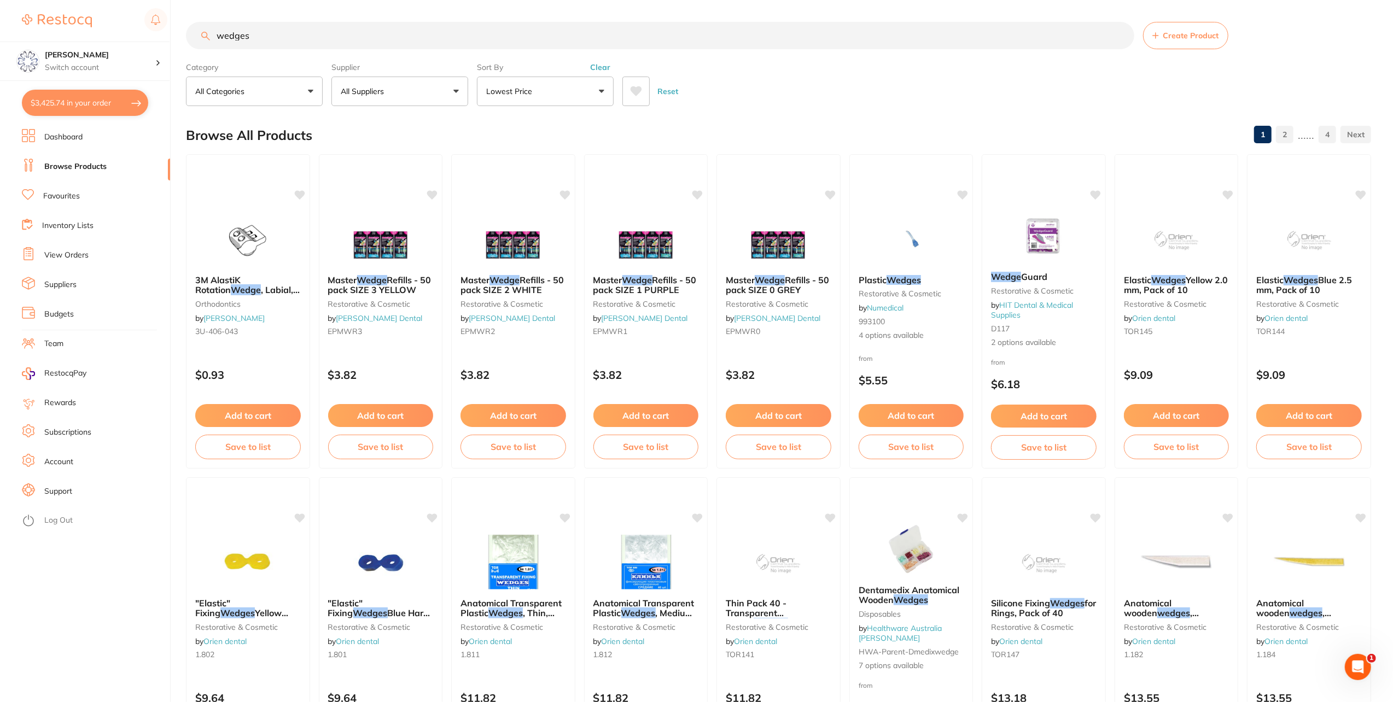
click at [279, 34] on input "wedges" at bounding box center [660, 35] width 949 height 27
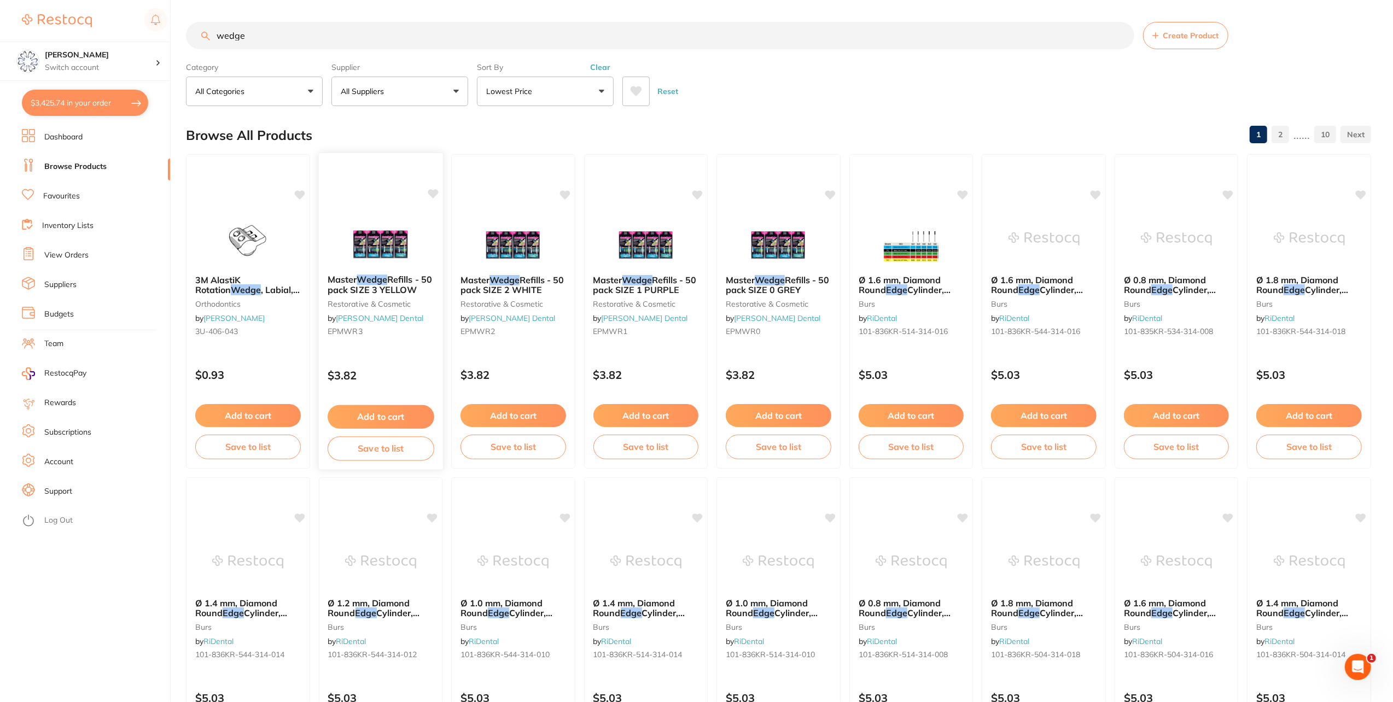
click at [373, 280] on em "Wedge" at bounding box center [372, 279] width 31 height 11
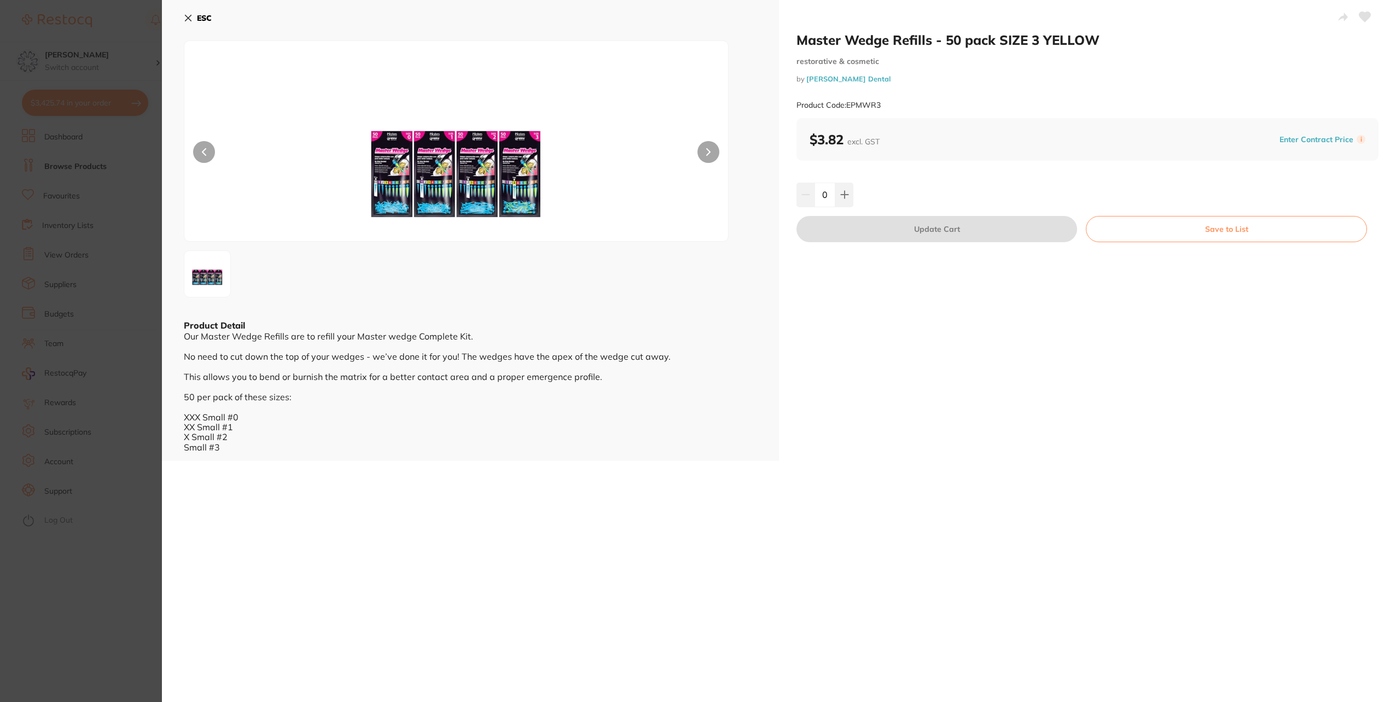
click at [205, 20] on b "ESC" at bounding box center [204, 18] width 15 height 10
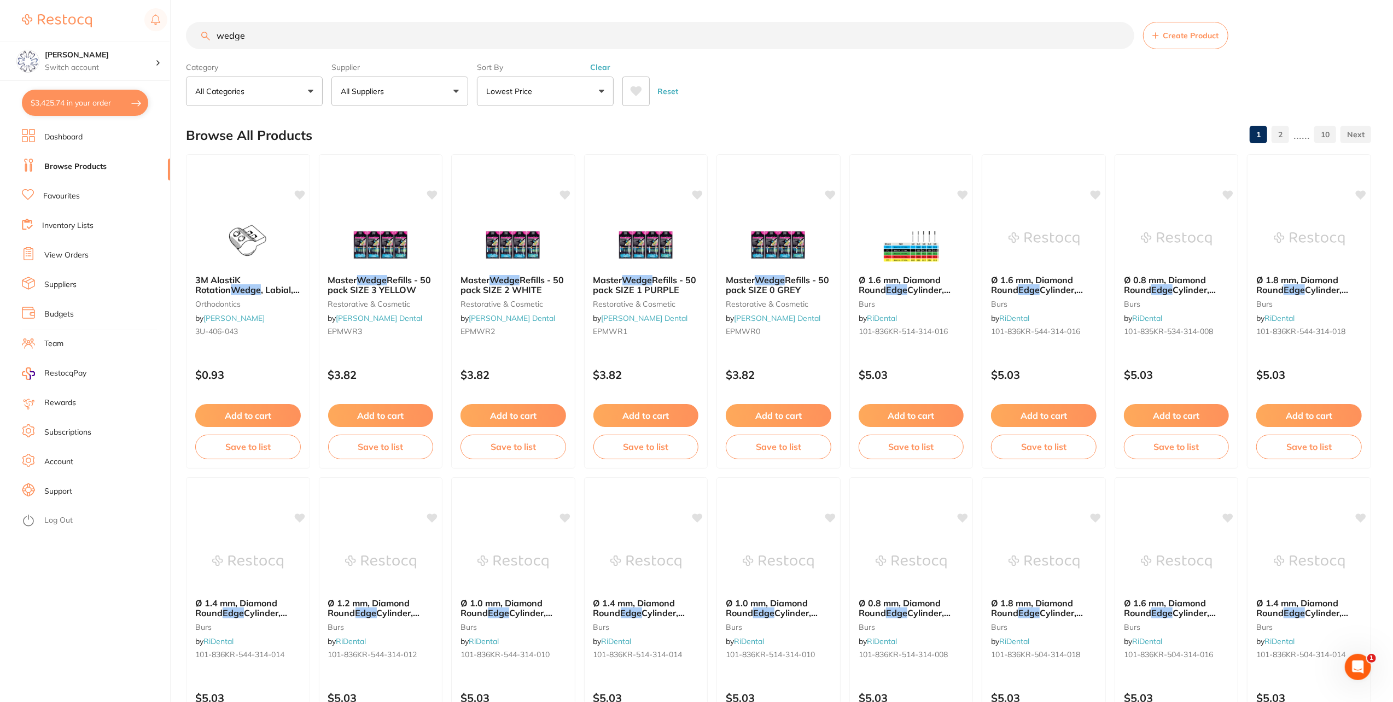
drag, startPoint x: 283, startPoint y: 43, endPoint x: 275, endPoint y: 44, distance: 7.7
click at [275, 44] on input "wedge" at bounding box center [660, 35] width 949 height 27
drag, startPoint x: 377, startPoint y: 34, endPoint x: -2, endPoint y: -20, distance: 383.4
click at [0, 0] on html "$3,425.74 Eumundi Dental Switch account Eumundi Dental $3,425.74 in your order …" at bounding box center [696, 351] width 1393 height 702
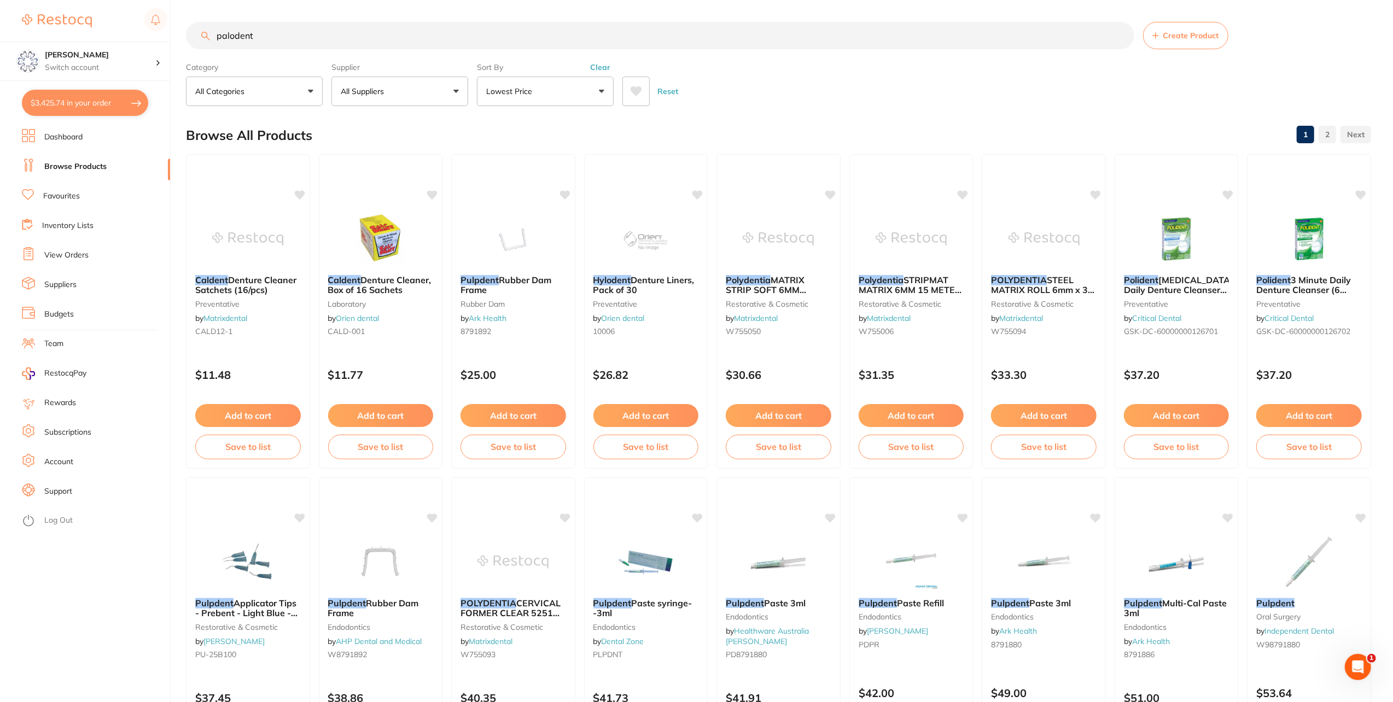
click at [344, 40] on input "palodent" at bounding box center [660, 35] width 949 height 27
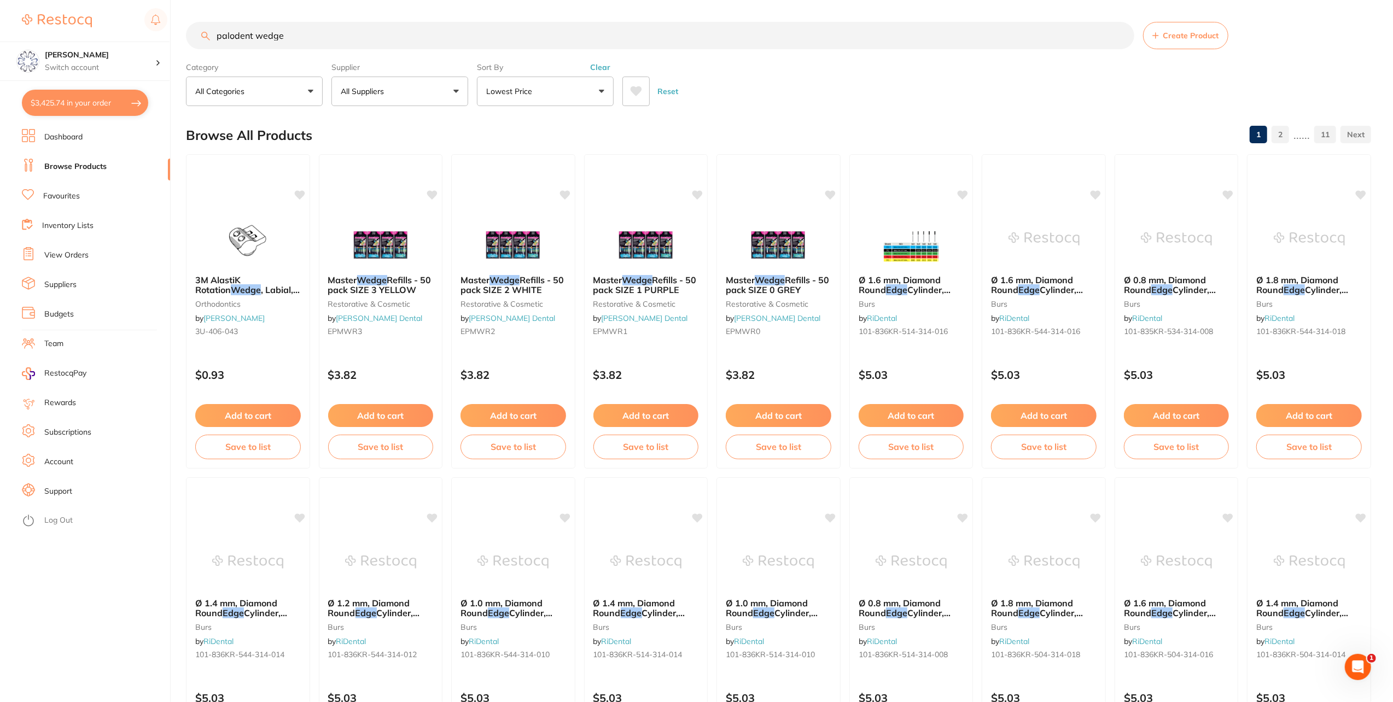
drag, startPoint x: 248, startPoint y: 37, endPoint x: 373, endPoint y: 45, distance: 125.0
click at [373, 45] on input "palodent wedge" at bounding box center [660, 35] width 949 height 27
type input "palodent"
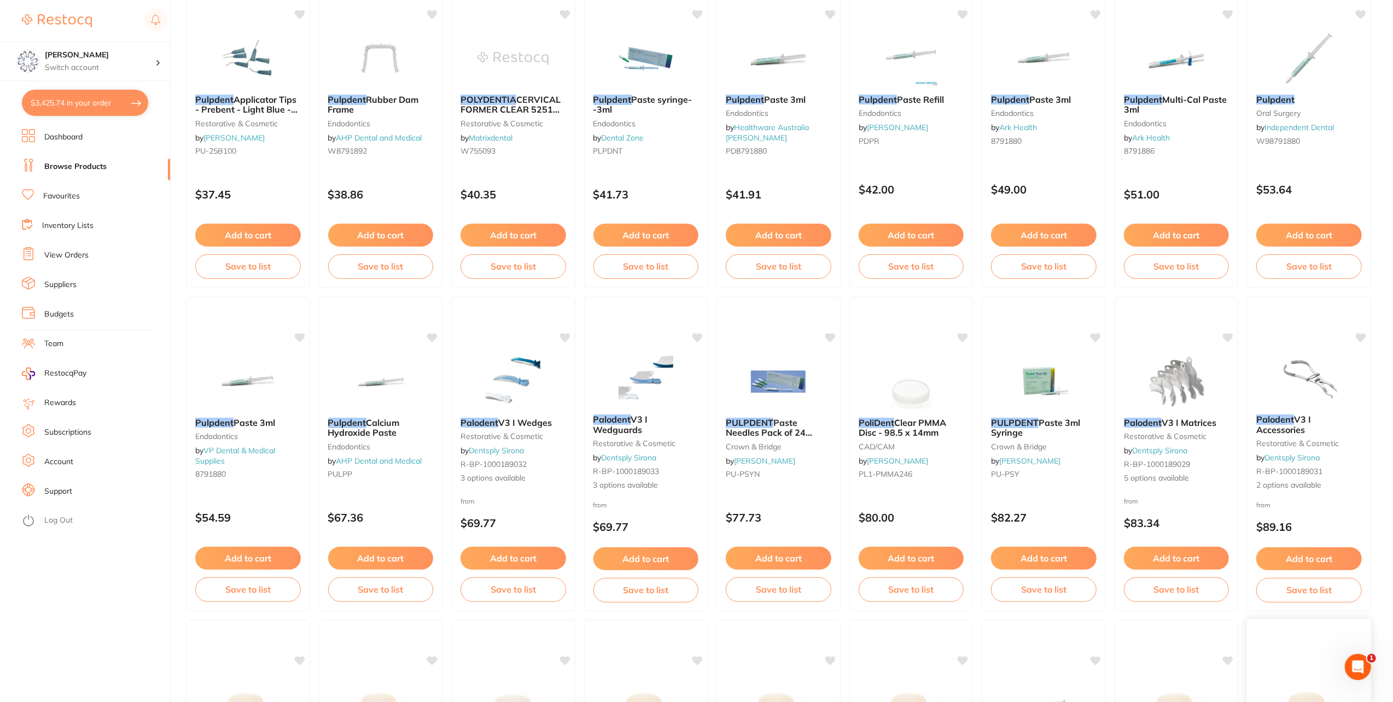
scroll to position [602, 0]
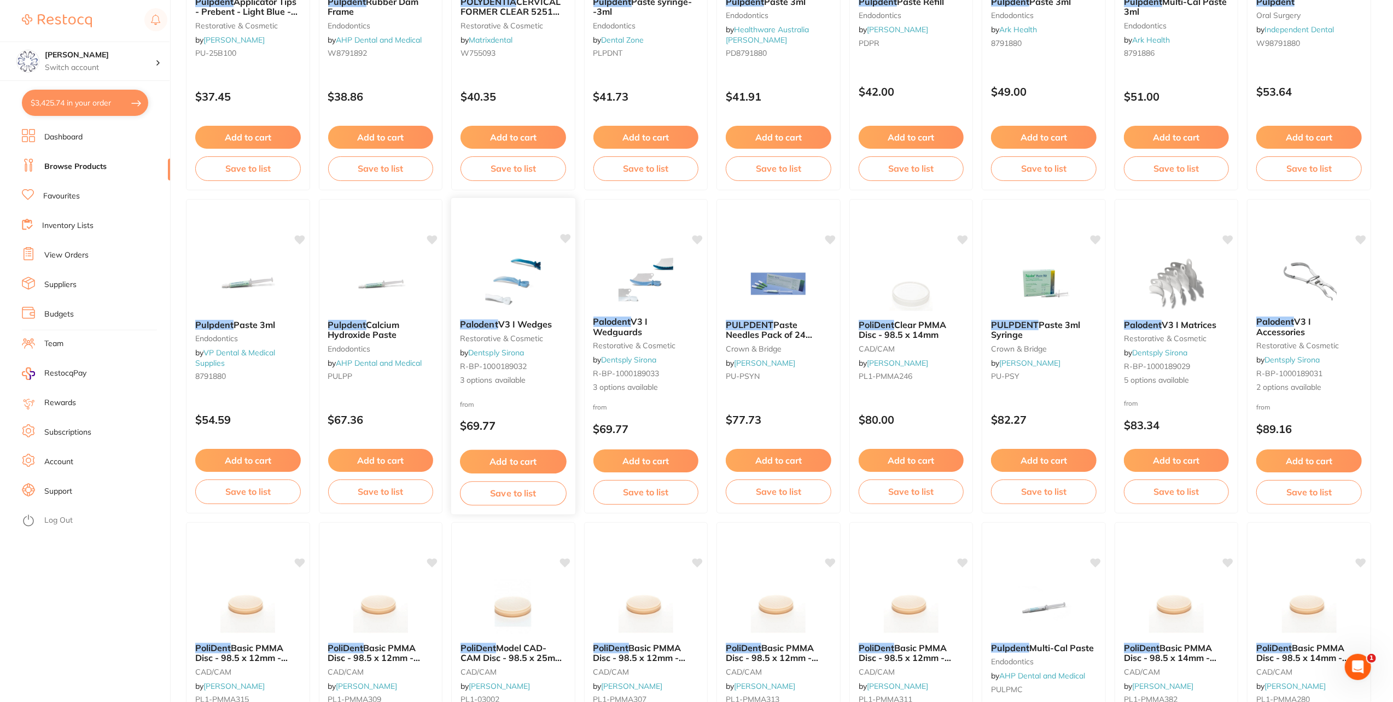
click at [566, 237] on icon at bounding box center [565, 238] width 10 height 9
click at [486, 502] on button "Save to list" at bounding box center [513, 493] width 106 height 25
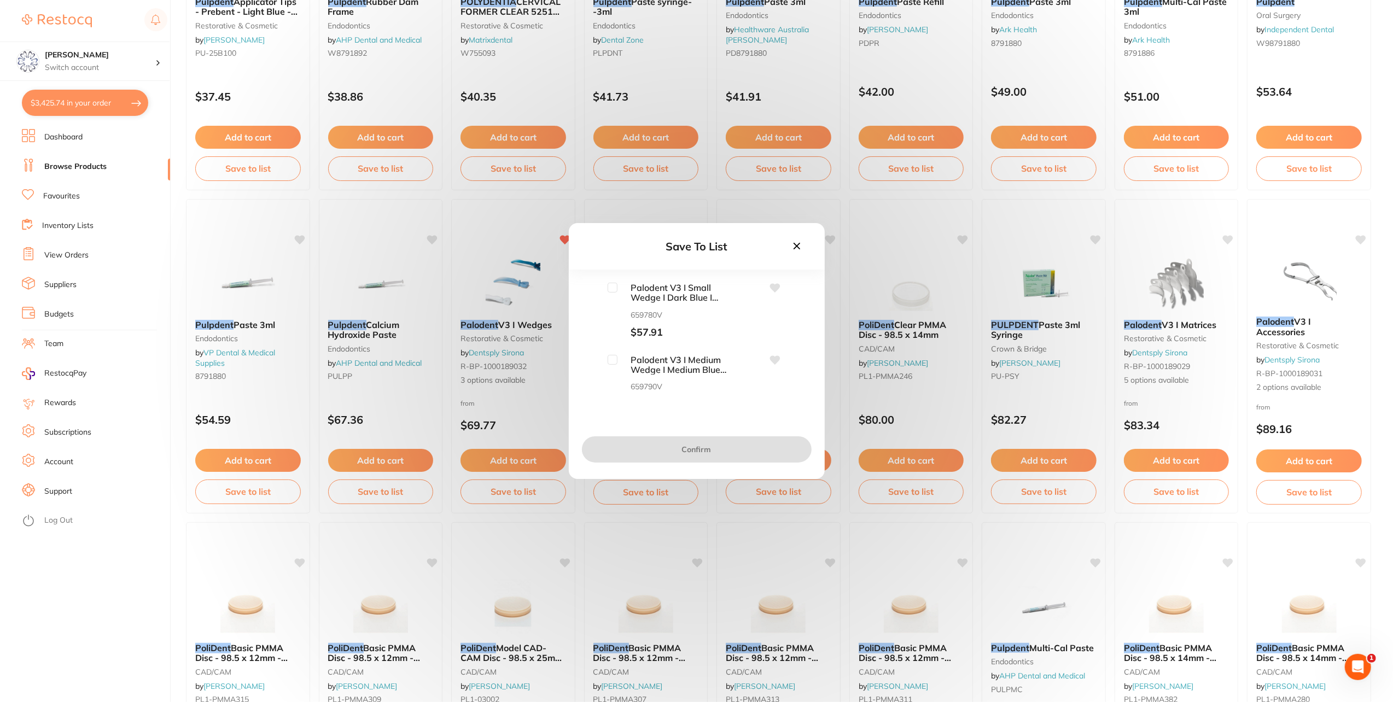
scroll to position [0, 0]
click at [608, 286] on input "checkbox" at bounding box center [613, 288] width 10 height 10
checkbox input "true"
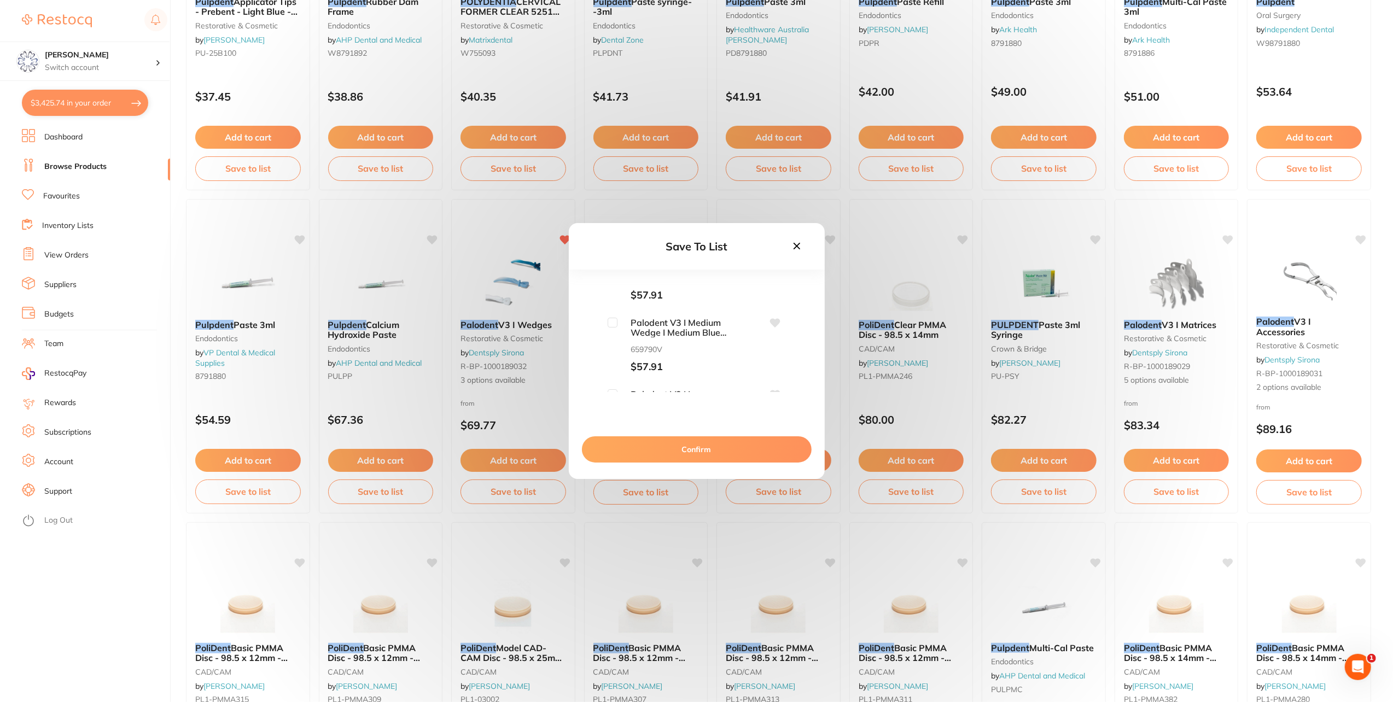
scroll to position [55, 0]
click at [609, 307] on input "checkbox" at bounding box center [613, 305] width 10 height 10
checkbox input "true"
click at [611, 344] on input "checkbox" at bounding box center [613, 341] width 10 height 10
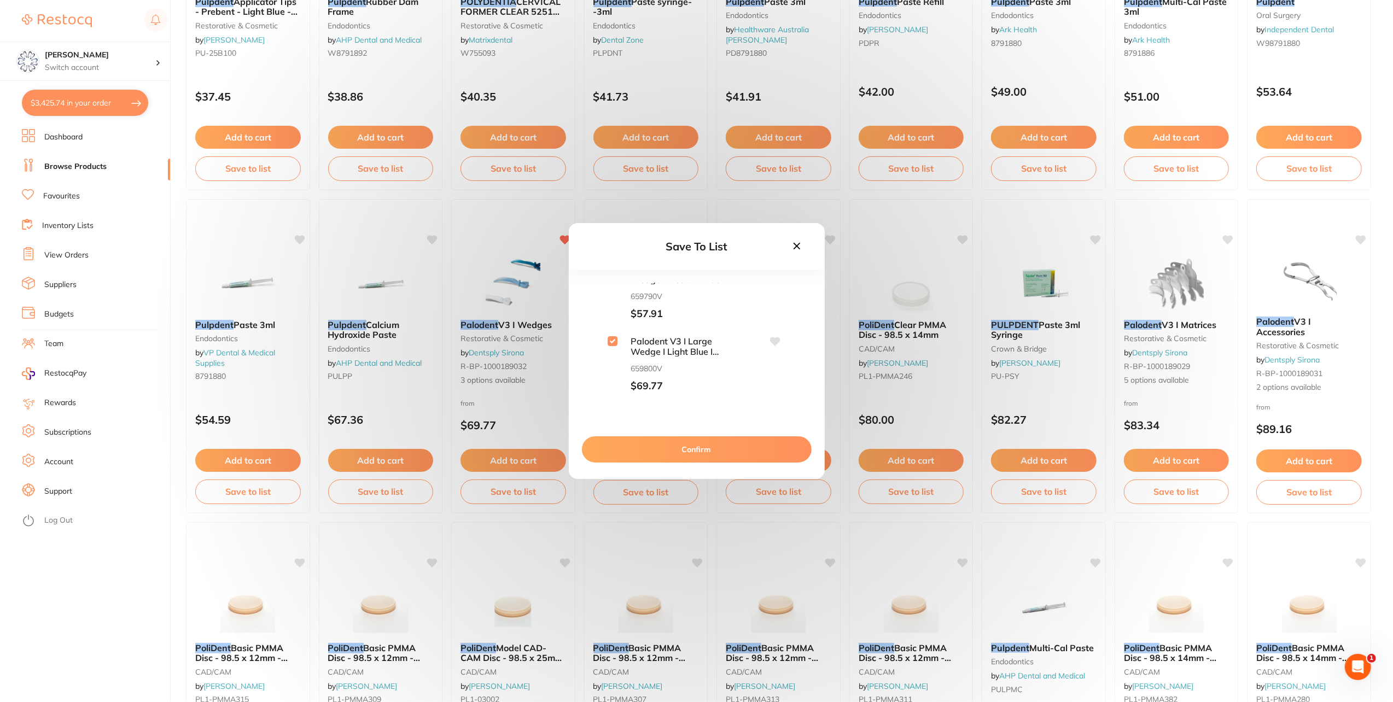
checkbox input "true"
click at [700, 453] on button "Confirm" at bounding box center [697, 450] width 230 height 26
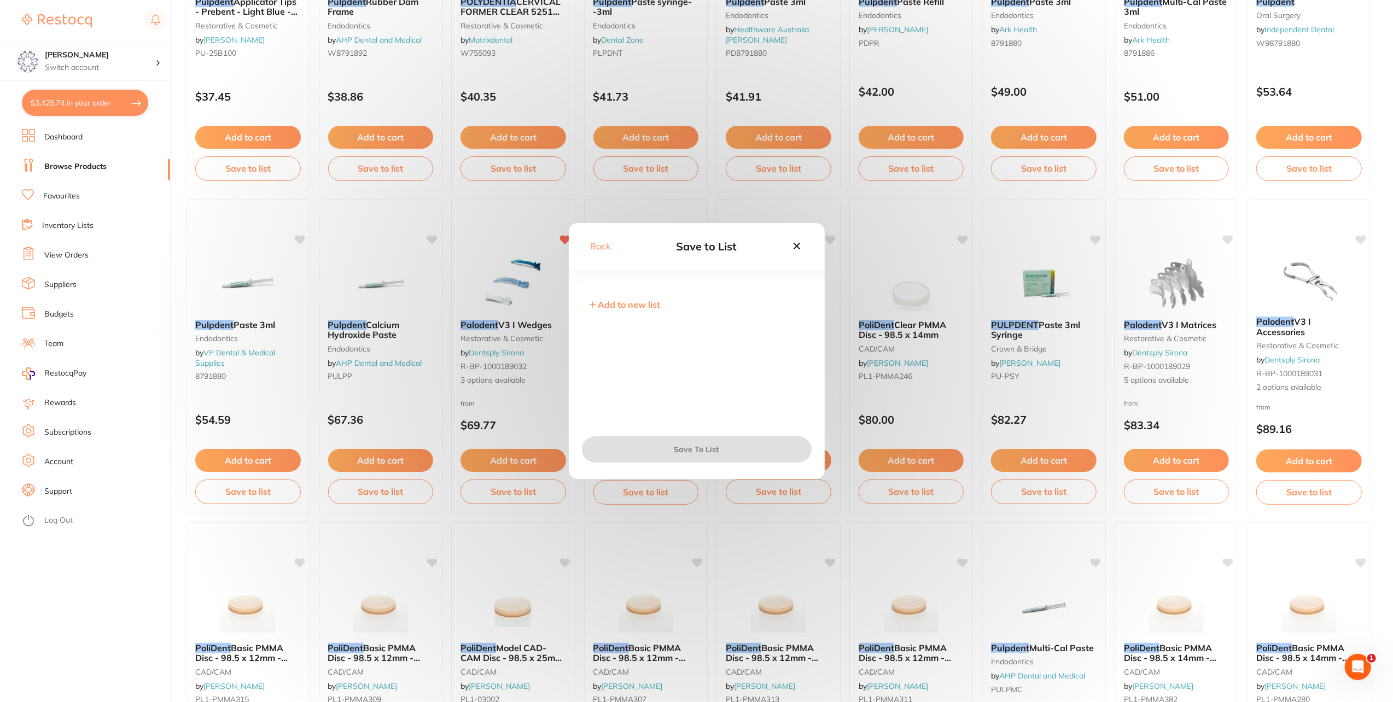
scroll to position [0, 0]
click at [592, 285] on input "checkbox" at bounding box center [591, 288] width 10 height 10
checkbox input "true"
click at [685, 451] on button "Save To List" at bounding box center [697, 450] width 230 height 26
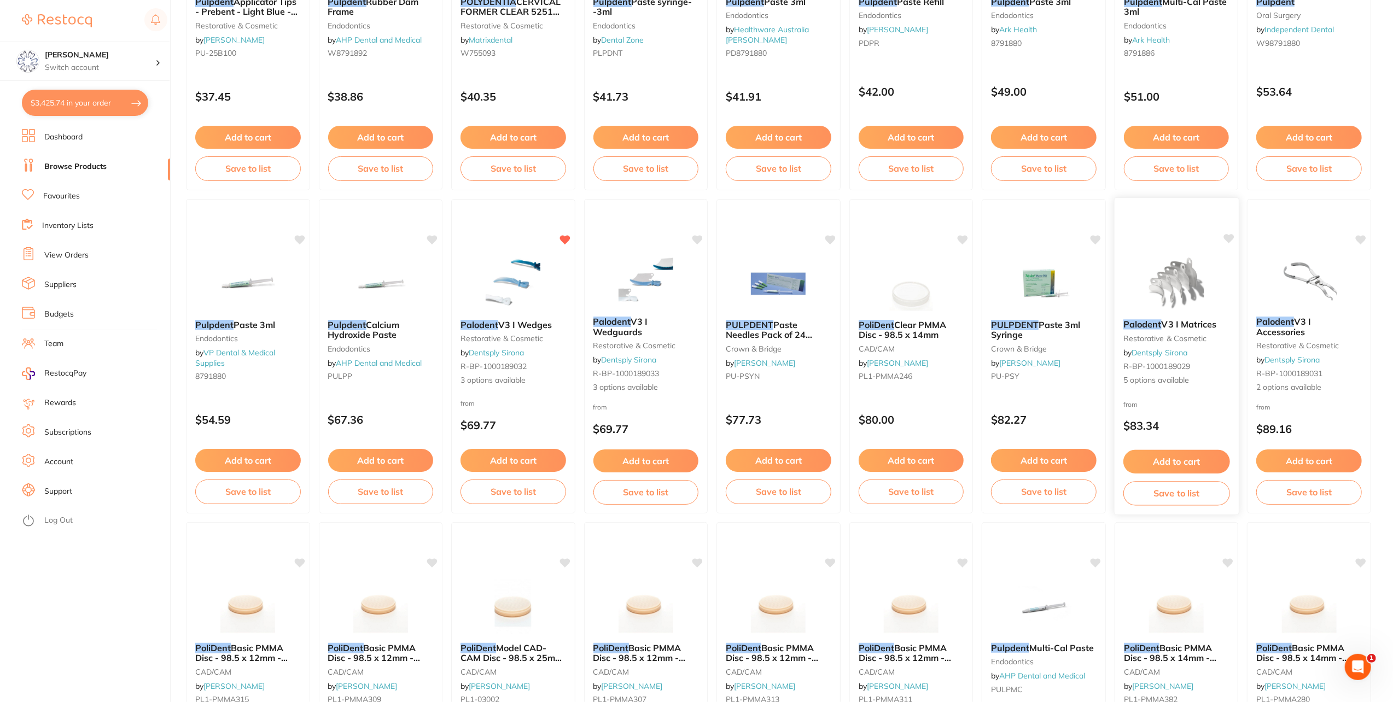
click at [1210, 323] on span "V3 I Matrices" at bounding box center [1189, 324] width 55 height 11
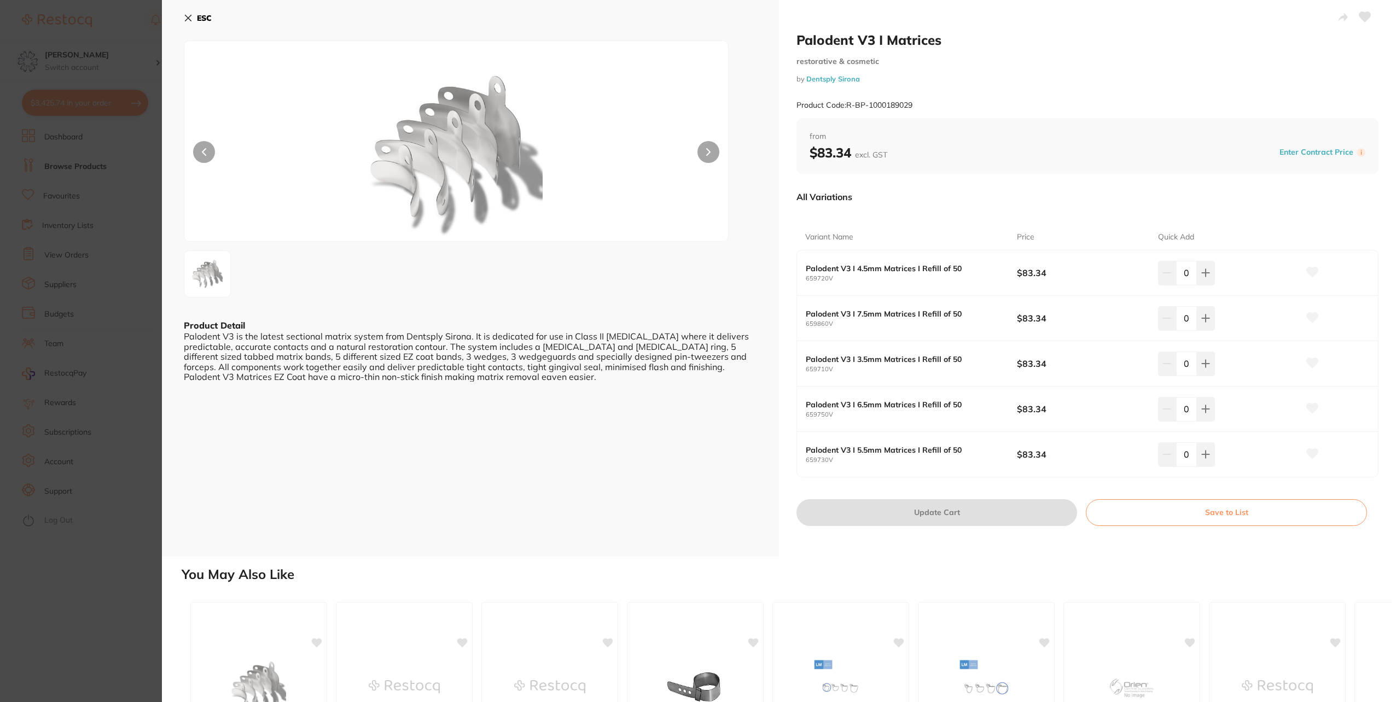
click at [1213, 509] on button "Save to List" at bounding box center [1226, 512] width 281 height 26
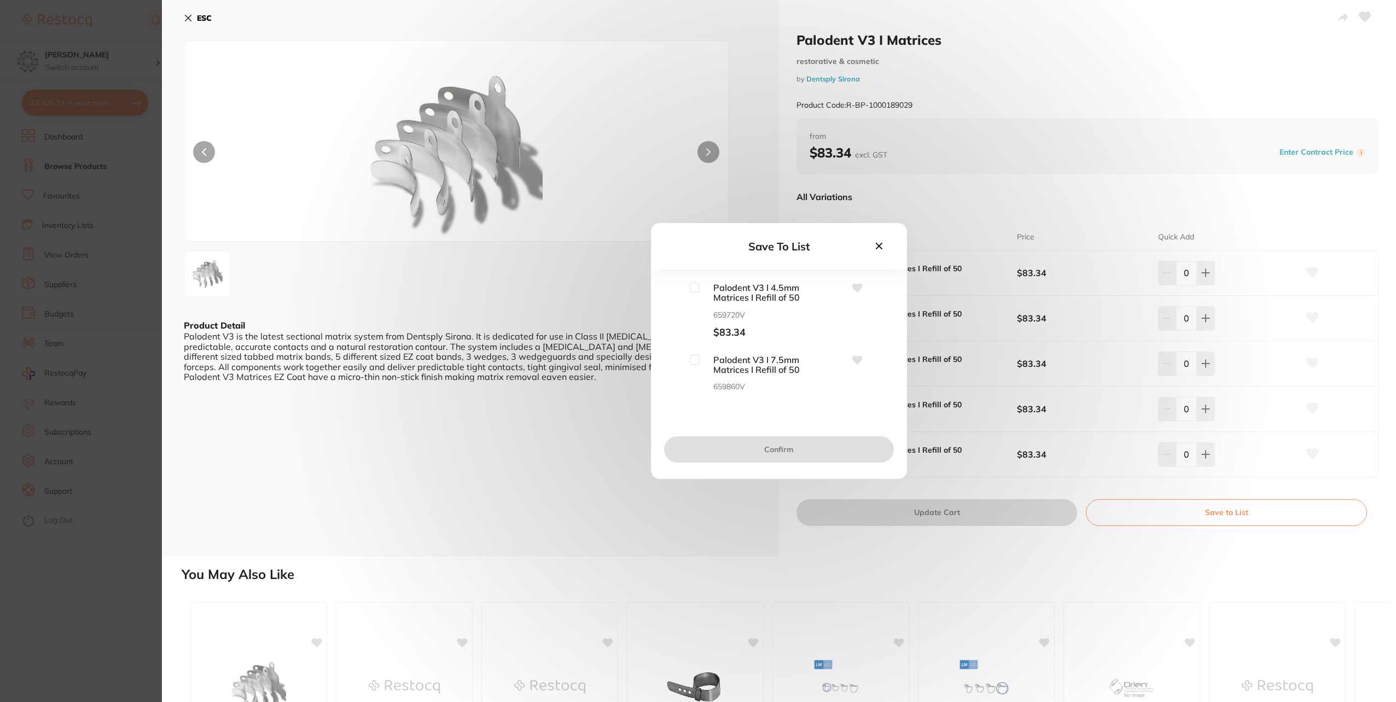
click at [694, 287] on input "checkbox" at bounding box center [695, 288] width 10 height 10
checkbox input "true"
drag, startPoint x: 693, startPoint y: 363, endPoint x: 725, endPoint y: 379, distance: 36.7
click at [692, 363] on input "checkbox" at bounding box center [695, 360] width 10 height 10
drag, startPoint x: 691, startPoint y: 359, endPoint x: 711, endPoint y: 379, distance: 27.9
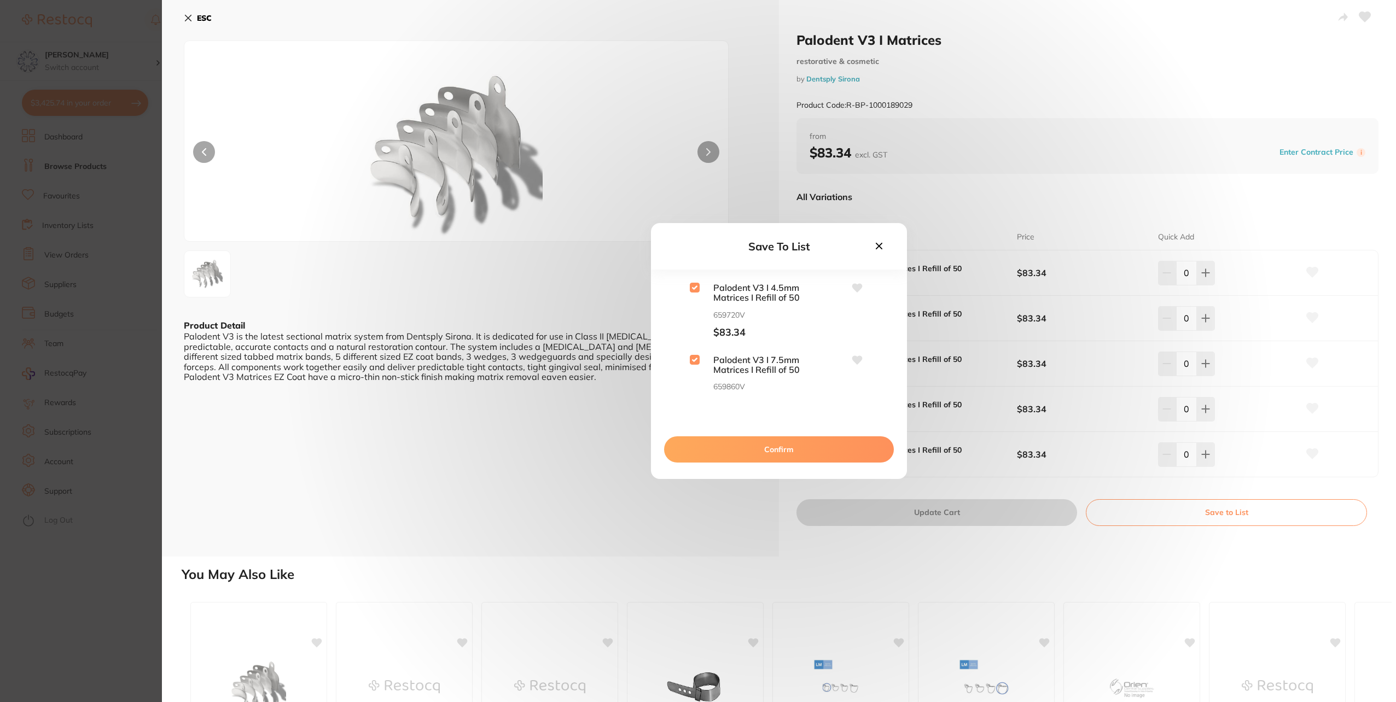
click at [691, 360] on input "checkbox" at bounding box center [695, 360] width 10 height 10
checkbox input "false"
click at [699, 321] on input "checkbox" at bounding box center [695, 322] width 10 height 10
checkbox input "true"
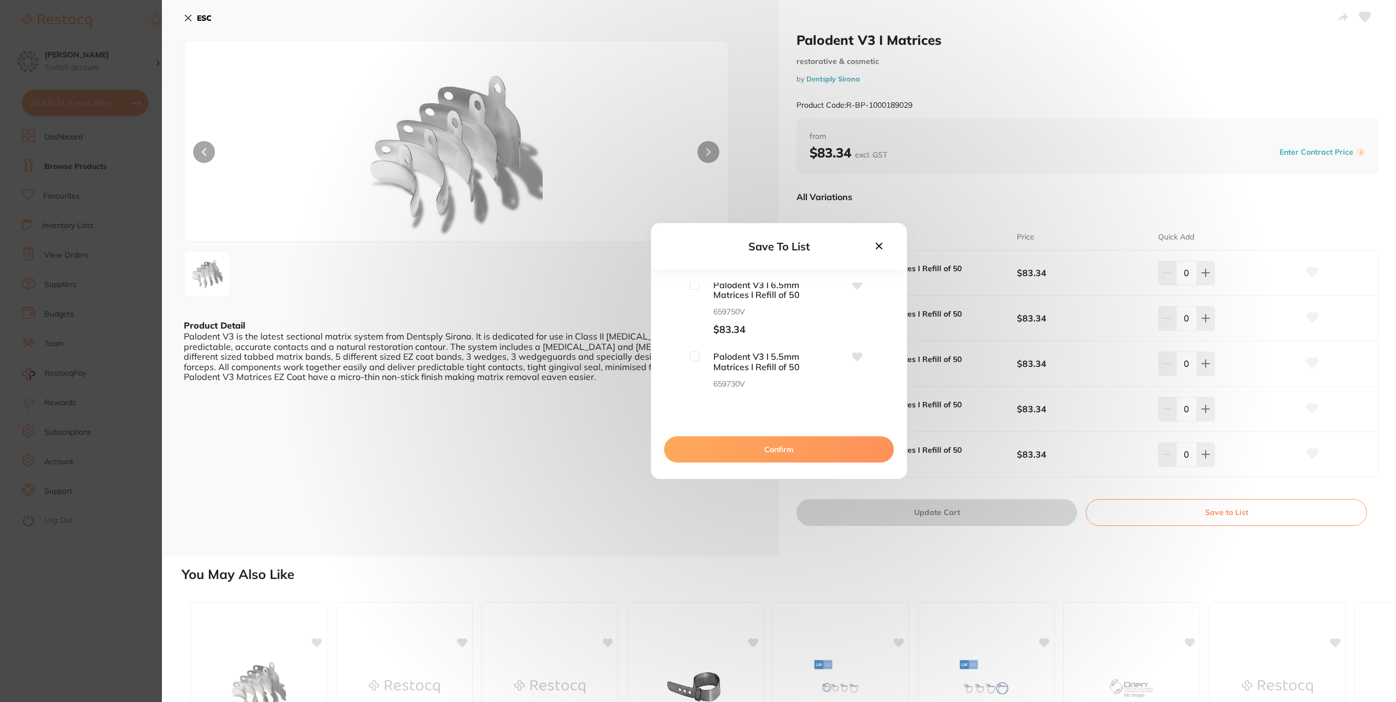
click at [695, 289] on input "checkbox" at bounding box center [695, 285] width 10 height 10
checkbox input "true"
click at [691, 358] on input "checkbox" at bounding box center [695, 357] width 10 height 10
checkbox input "true"
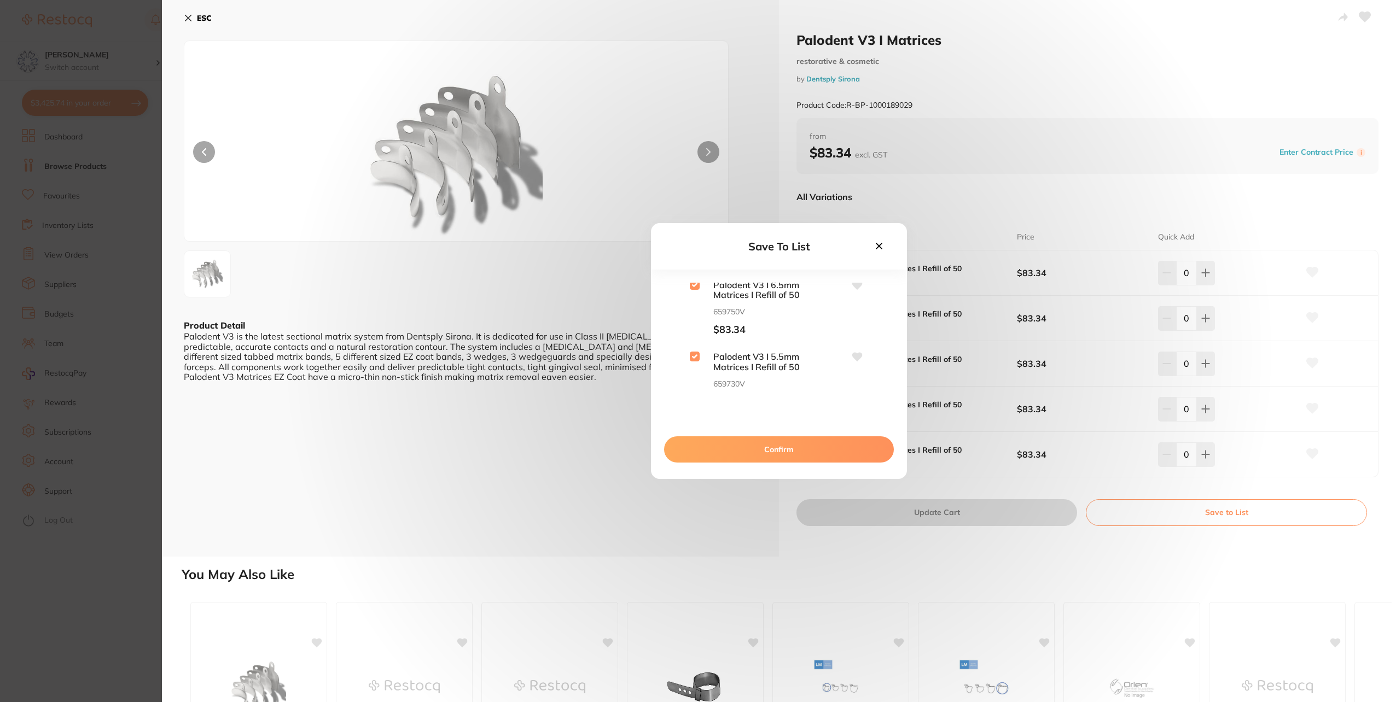
scroll to position [234, 0]
click at [778, 454] on button "Confirm" at bounding box center [779, 450] width 230 height 26
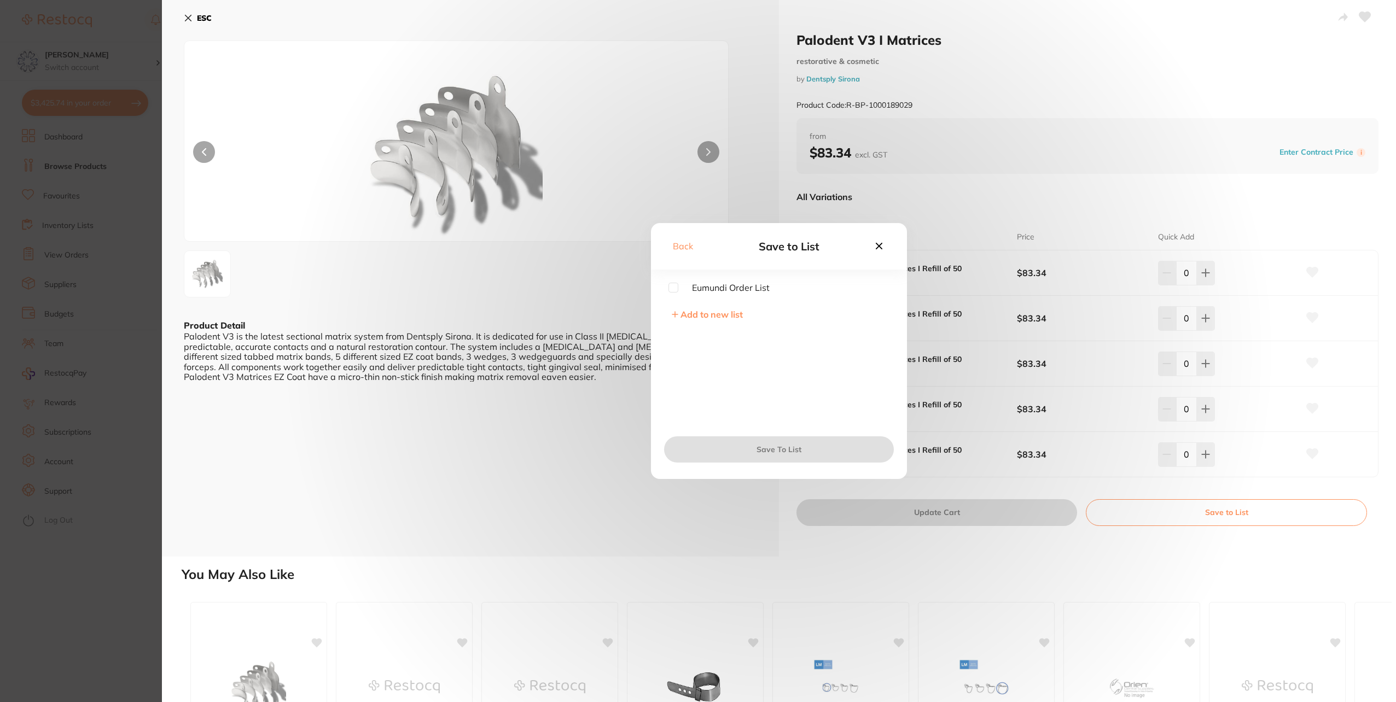
scroll to position [0, 0]
drag, startPoint x: 672, startPoint y: 291, endPoint x: 715, endPoint y: 403, distance: 119.5
click at [673, 291] on input "checkbox" at bounding box center [674, 288] width 10 height 10
checkbox input "true"
click at [749, 456] on button "Save To List" at bounding box center [779, 450] width 230 height 26
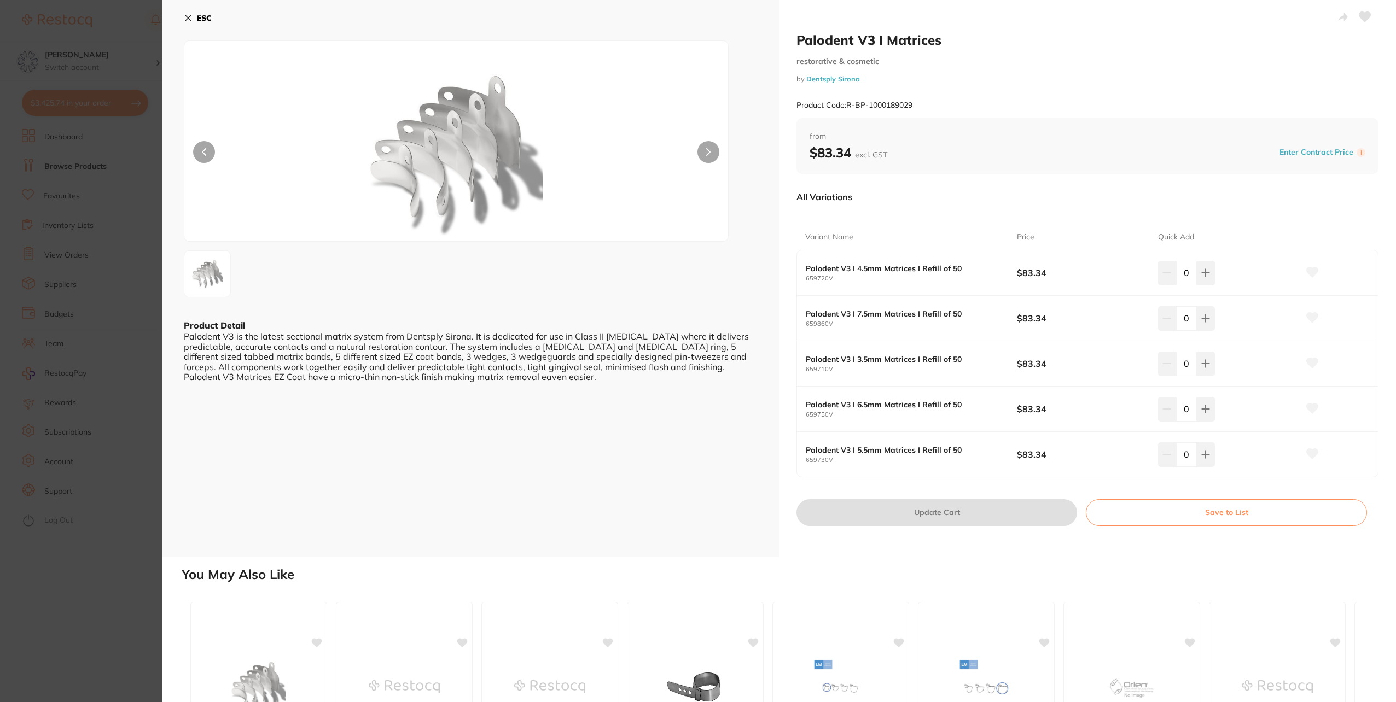
click at [198, 17] on b "ESC" at bounding box center [204, 18] width 15 height 10
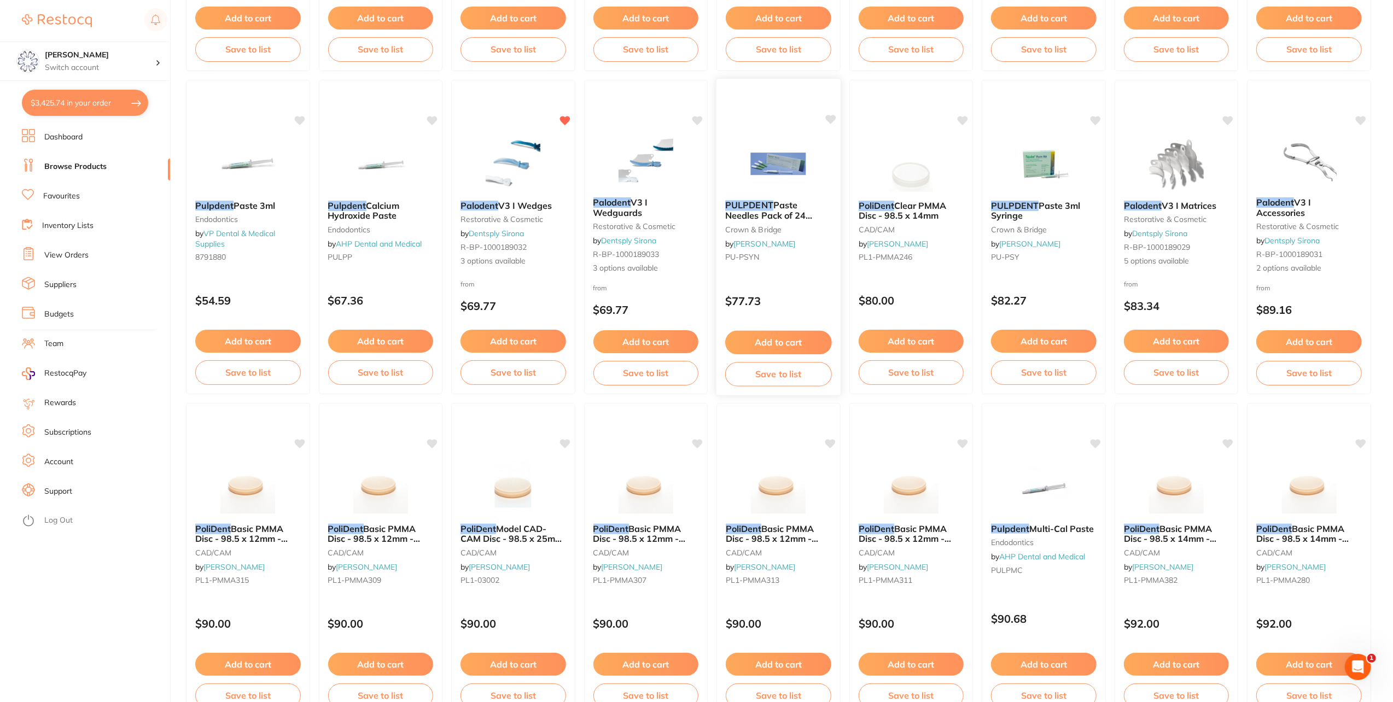
scroll to position [619, 0]
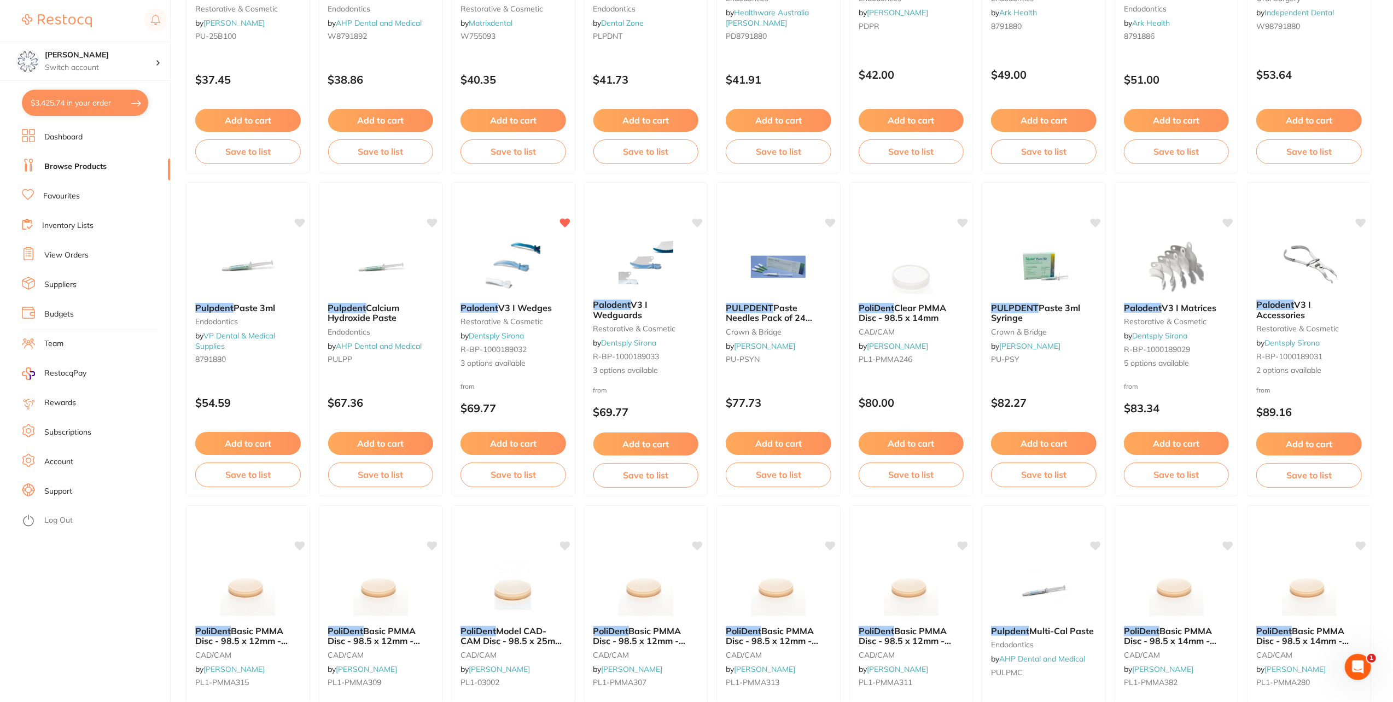
drag, startPoint x: 1176, startPoint y: 274, endPoint x: 1164, endPoint y: 269, distance: 12.3
click at [1176, 274] on img at bounding box center [1176, 267] width 71 height 55
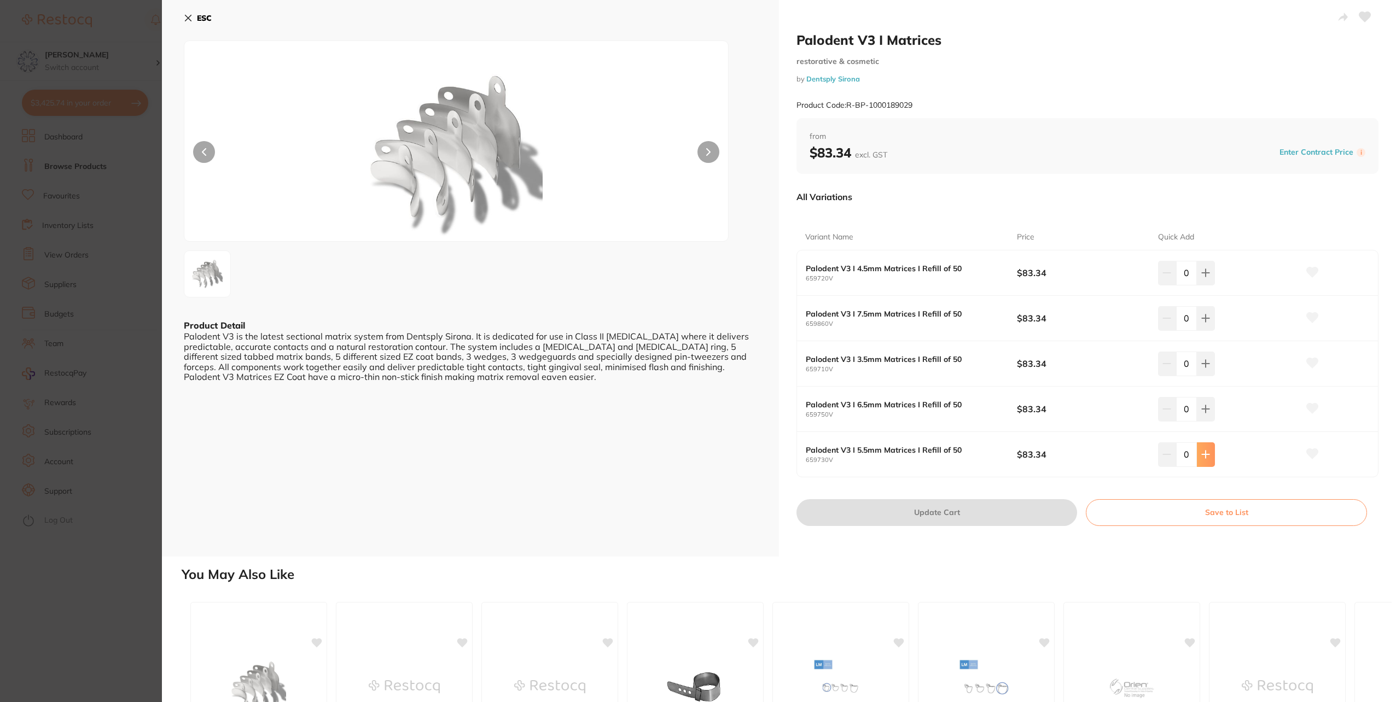
click at [1206, 454] on icon at bounding box center [1205, 454] width 7 height 7
type input "1"
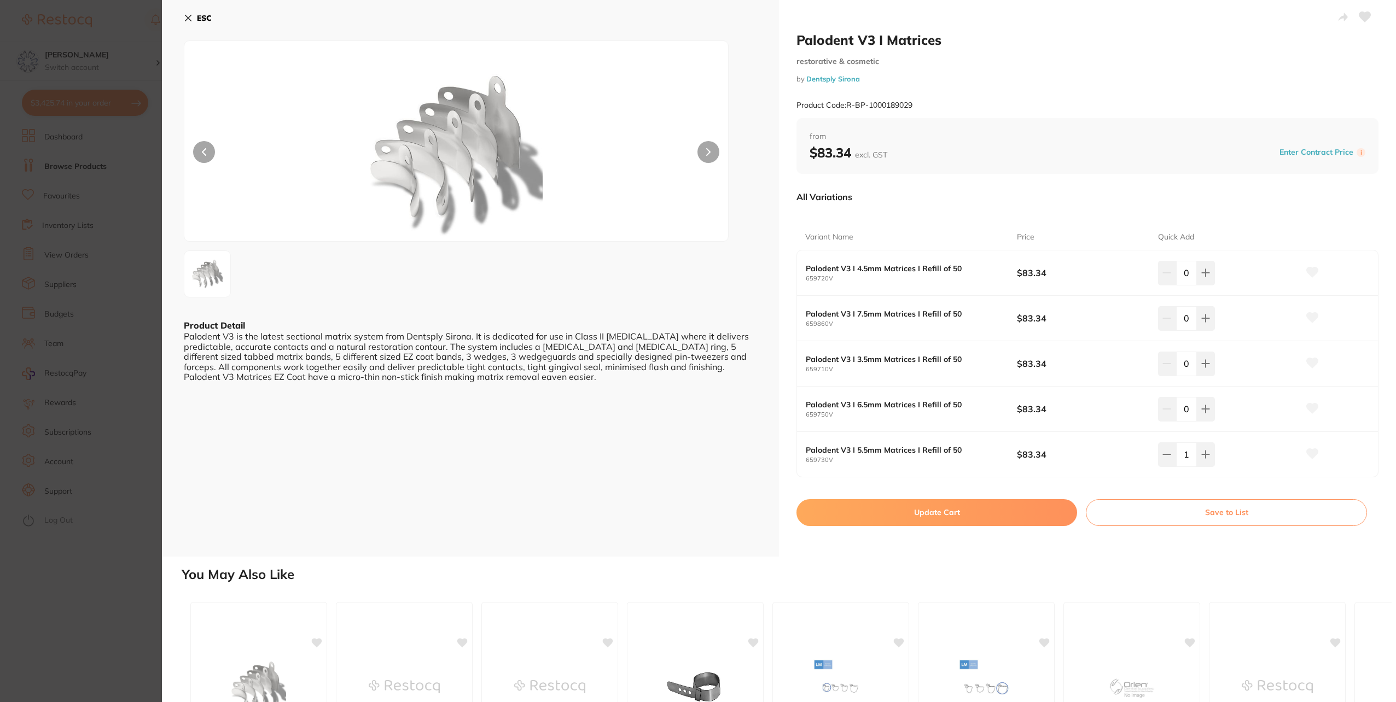
click at [952, 513] on button "Update Cart" at bounding box center [937, 512] width 281 height 26
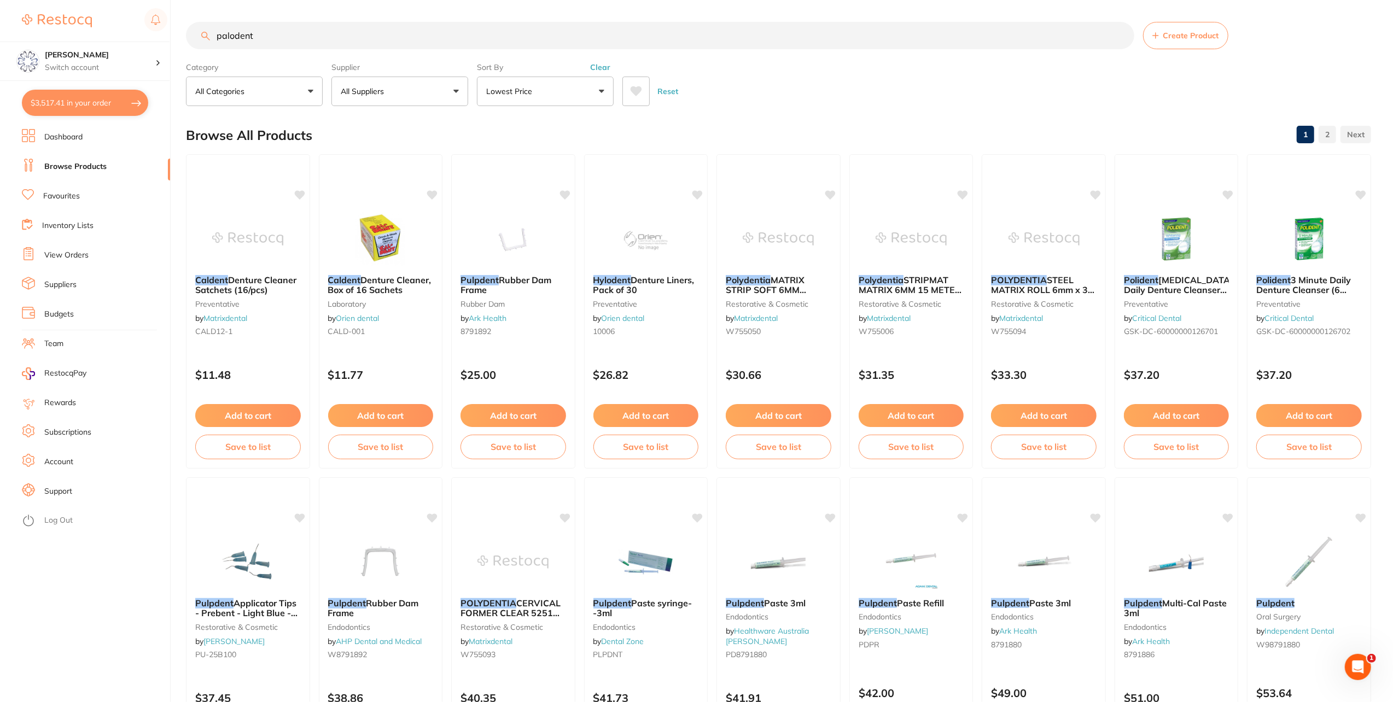
click at [50, 103] on button "$3,517.41 in your order" at bounding box center [85, 103] width 126 height 26
checkbox input "true"
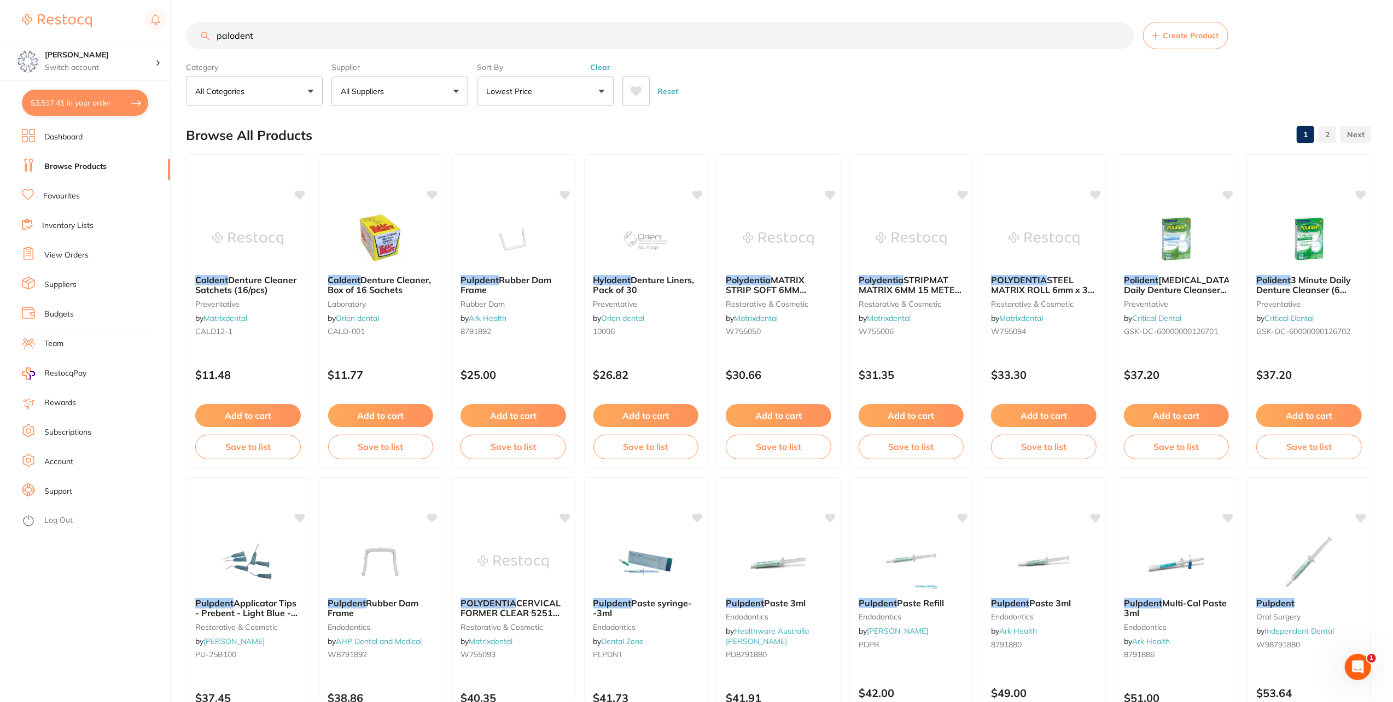
checkbox input "true"
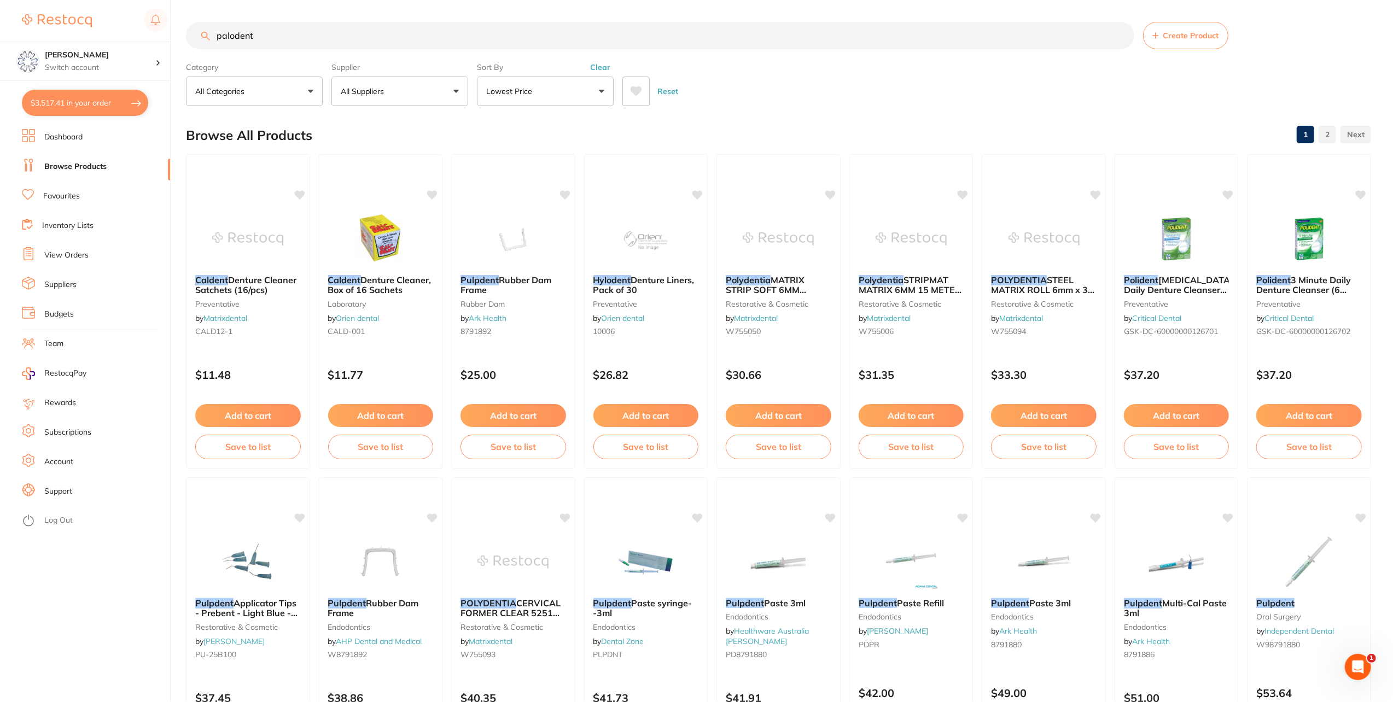
checkbox input "true"
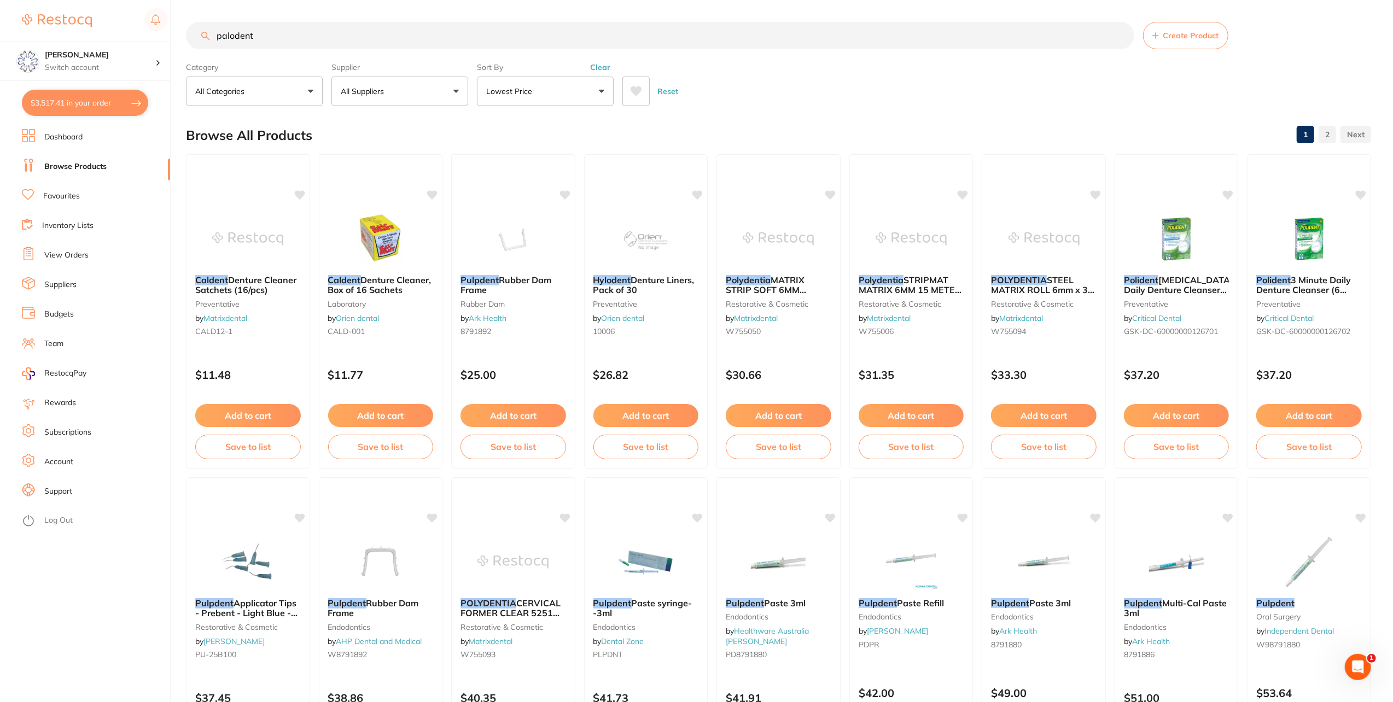
checkbox input "true"
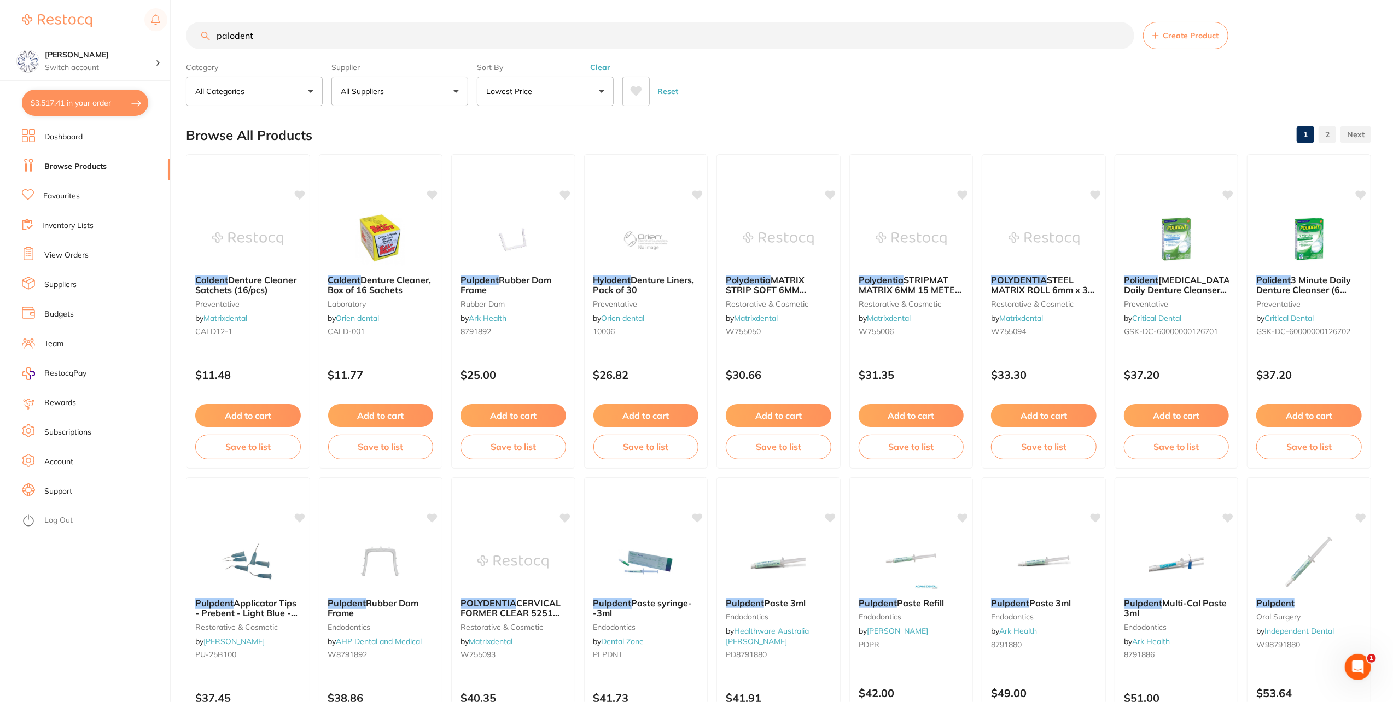
checkbox input "true"
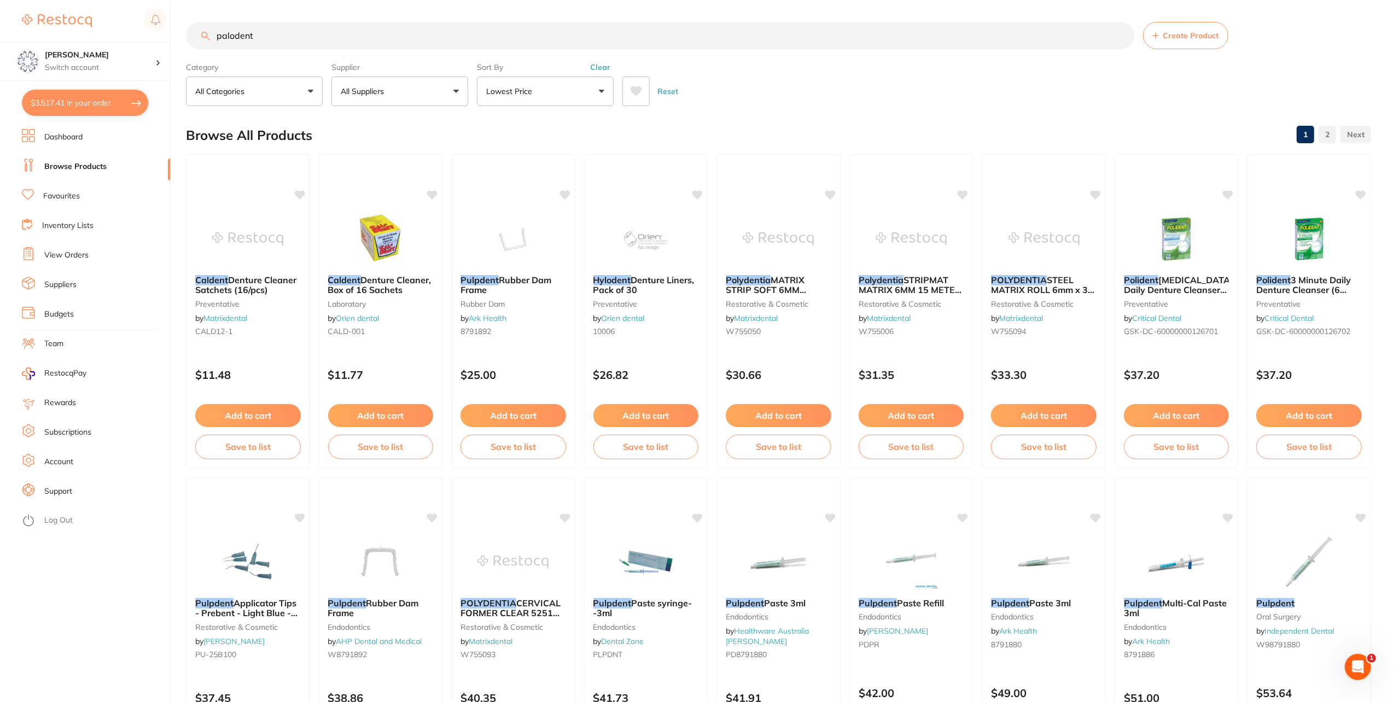
checkbox input "true"
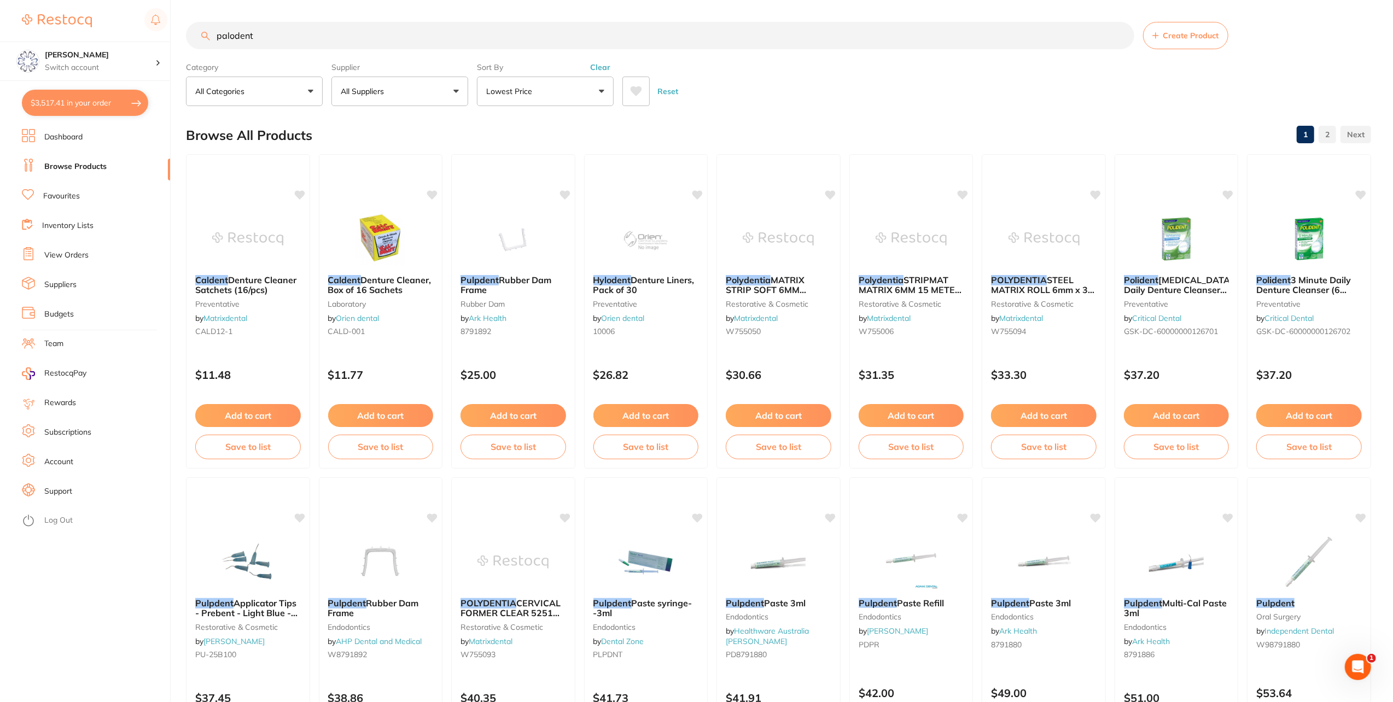
checkbox input "true"
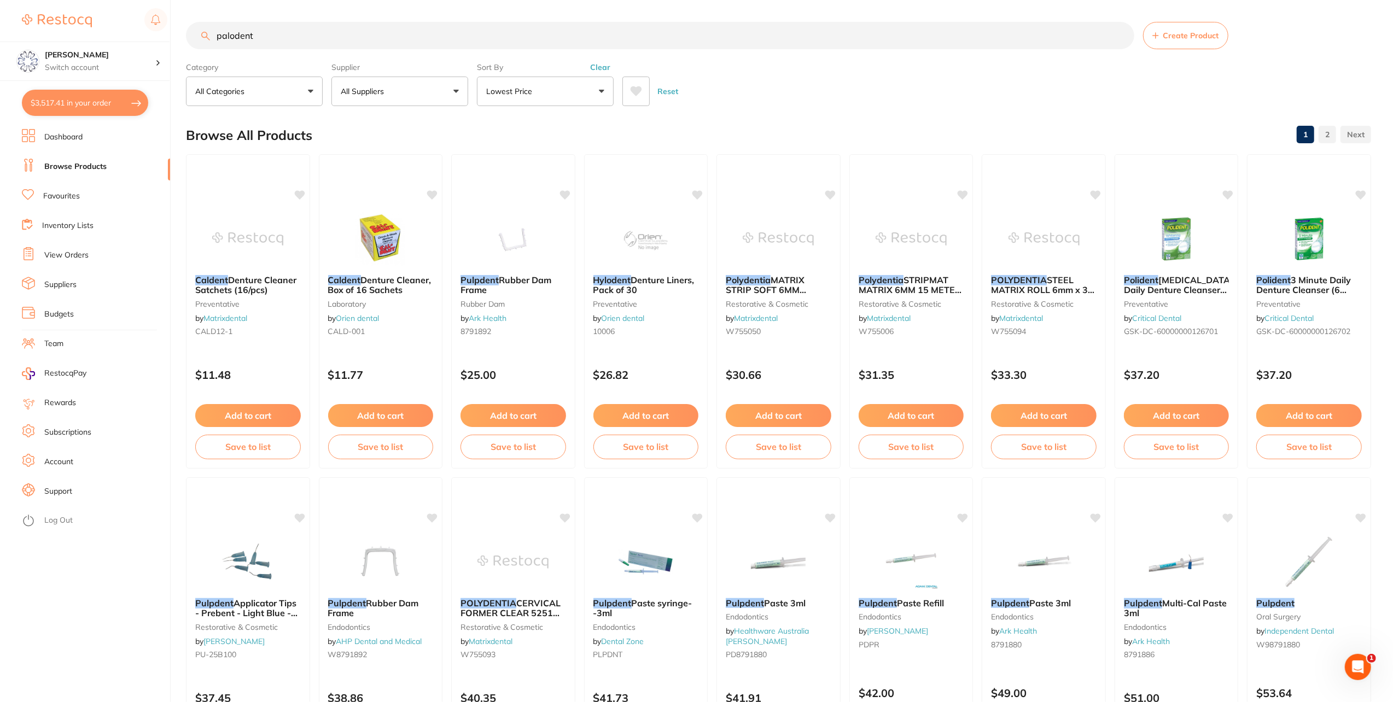
checkbox input "true"
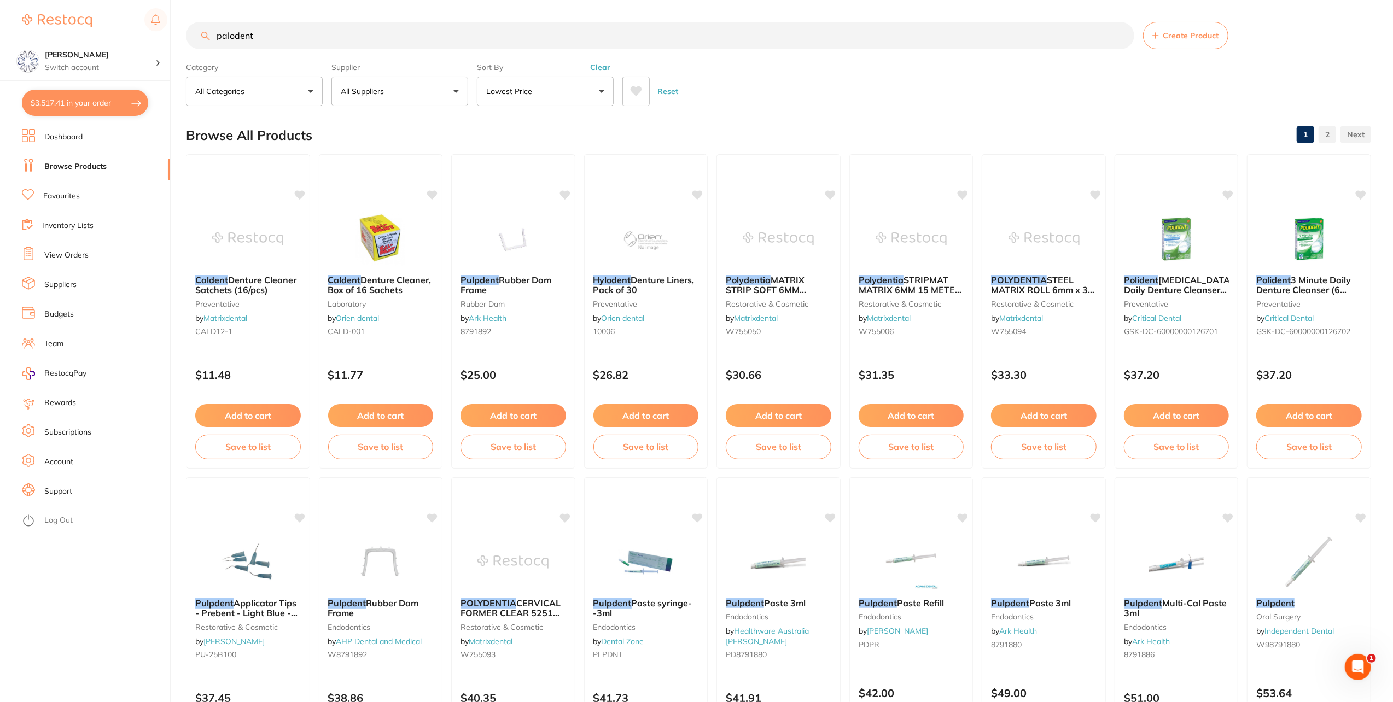
checkbox input "true"
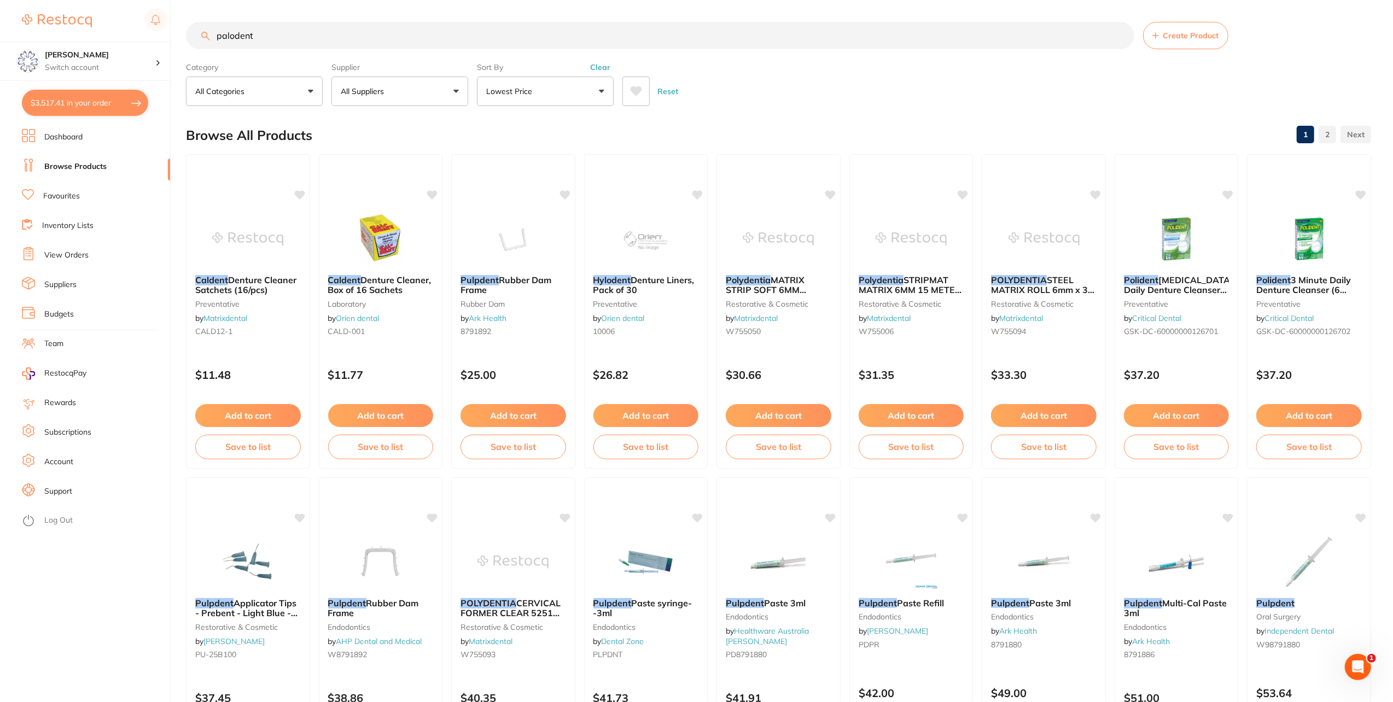
checkbox input "true"
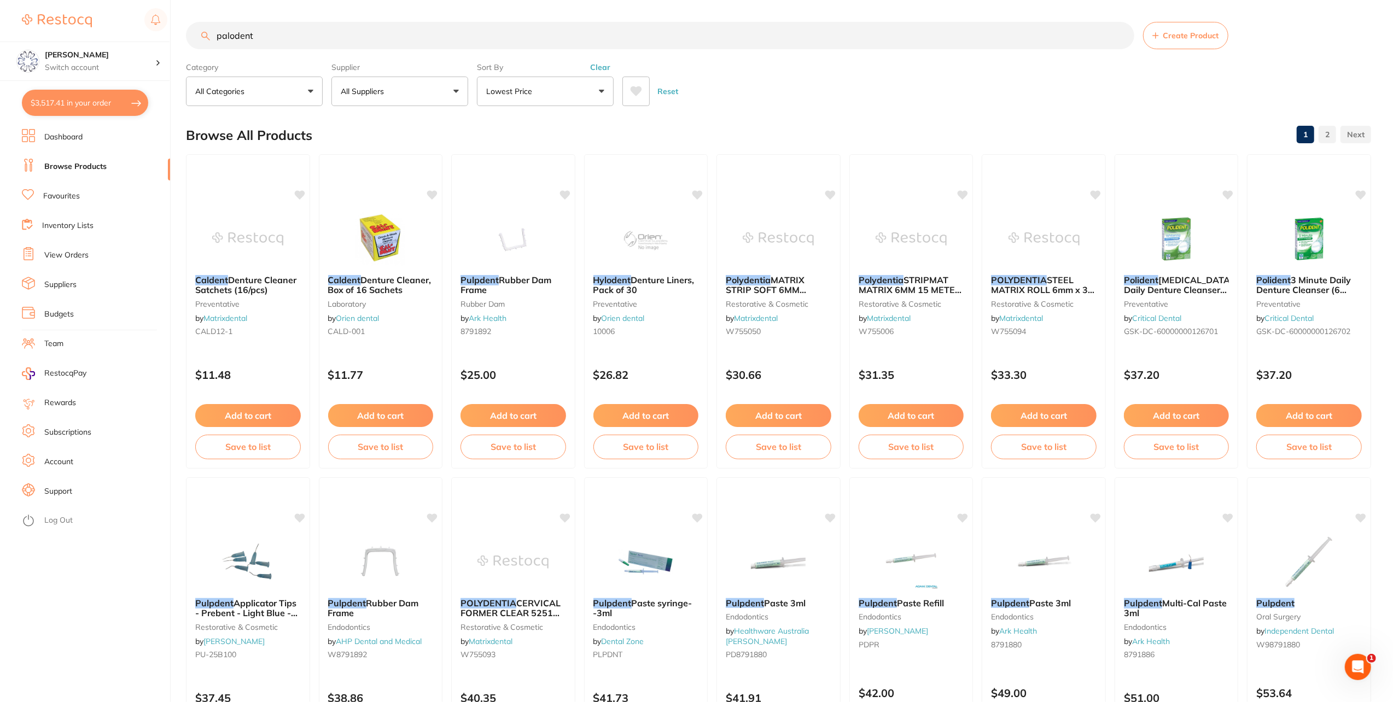
checkbox input "true"
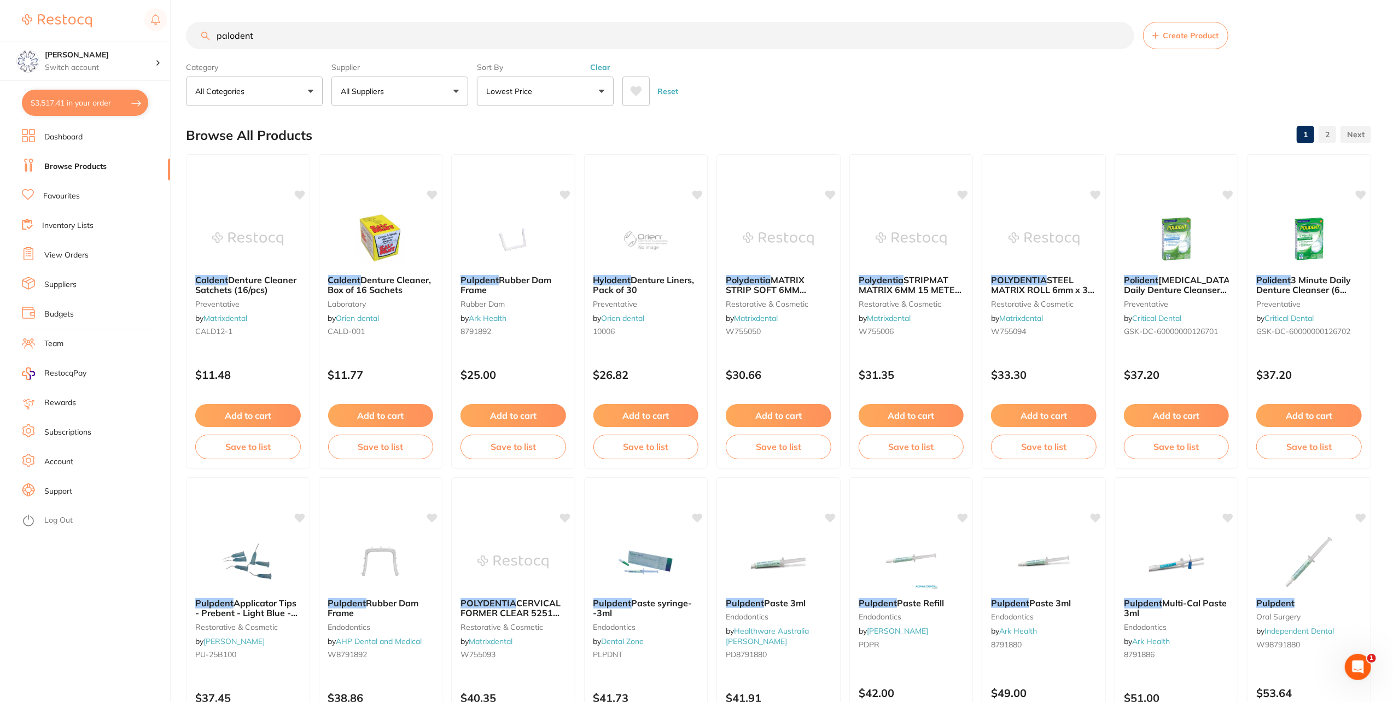
checkbox input "true"
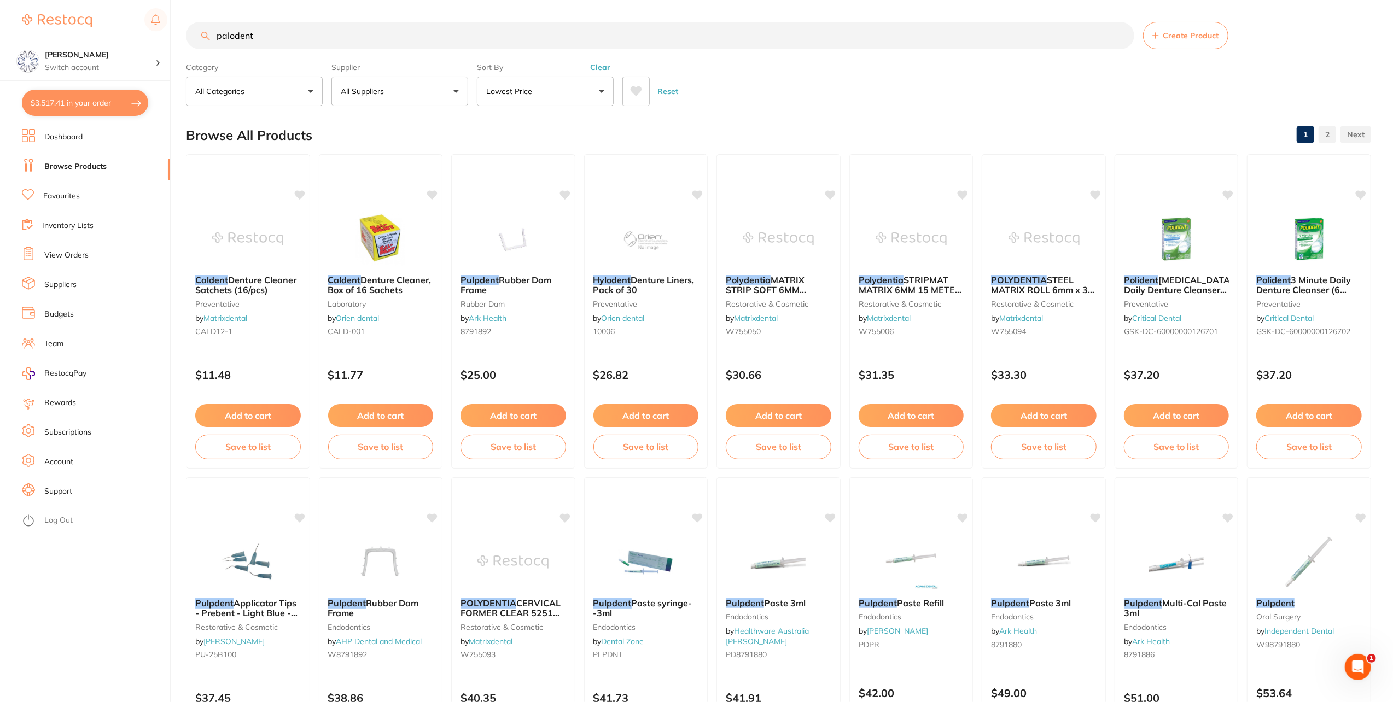
checkbox input "true"
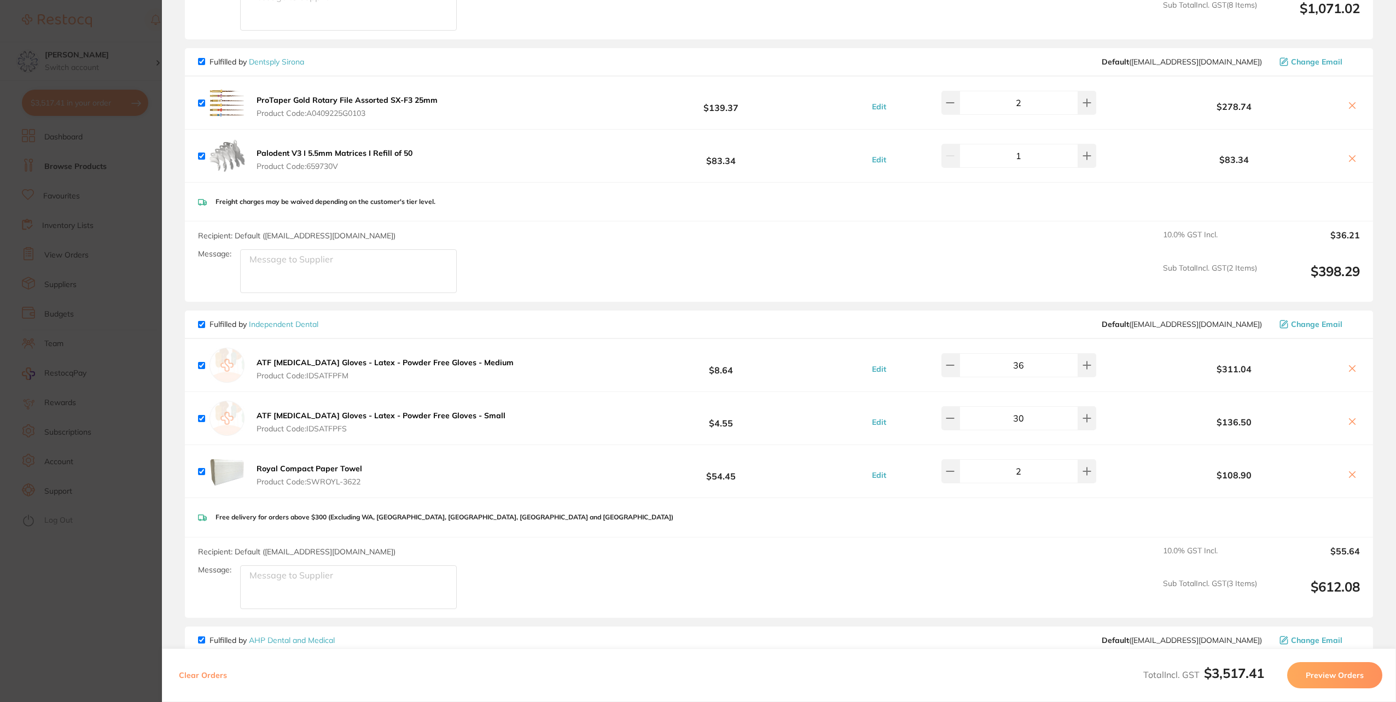
scroll to position [656, 0]
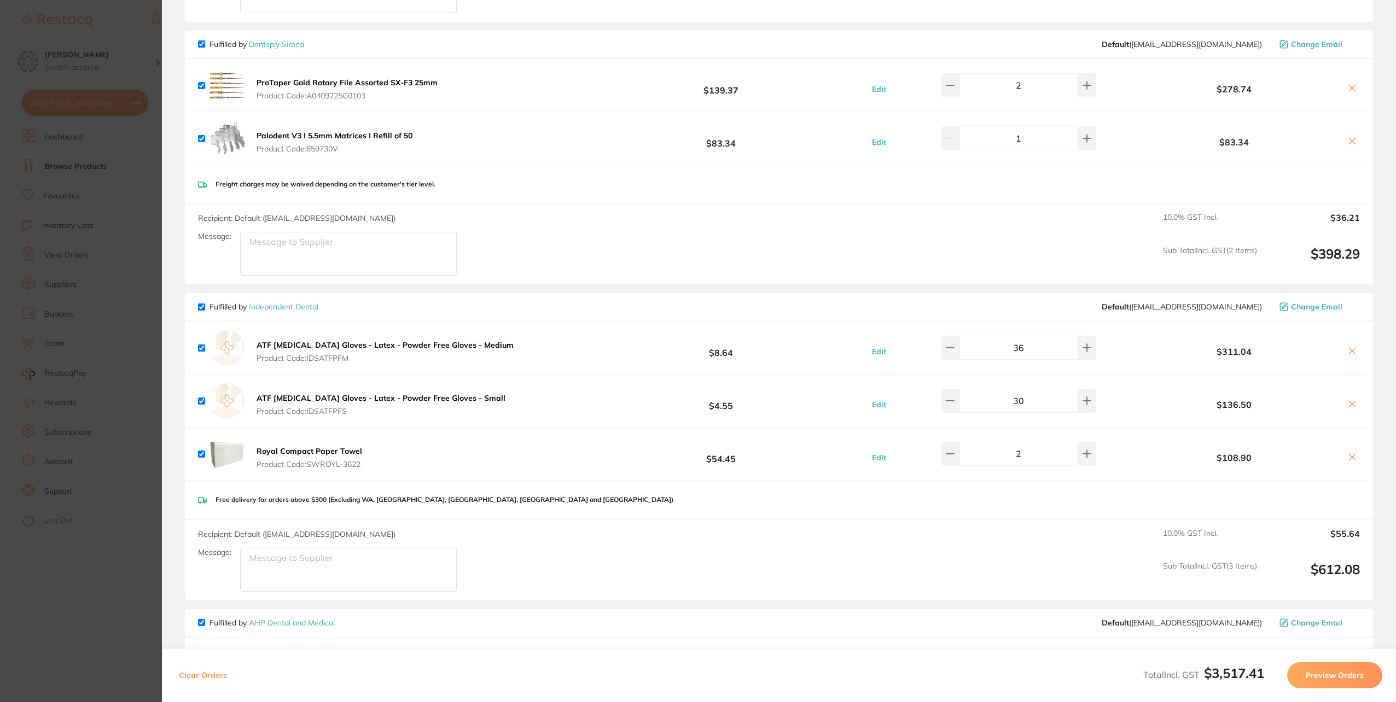
click at [493, 343] on b "ATF Dental Examination Gloves - Latex - Powder Free Gloves - Medium" at bounding box center [385, 345] width 257 height 10
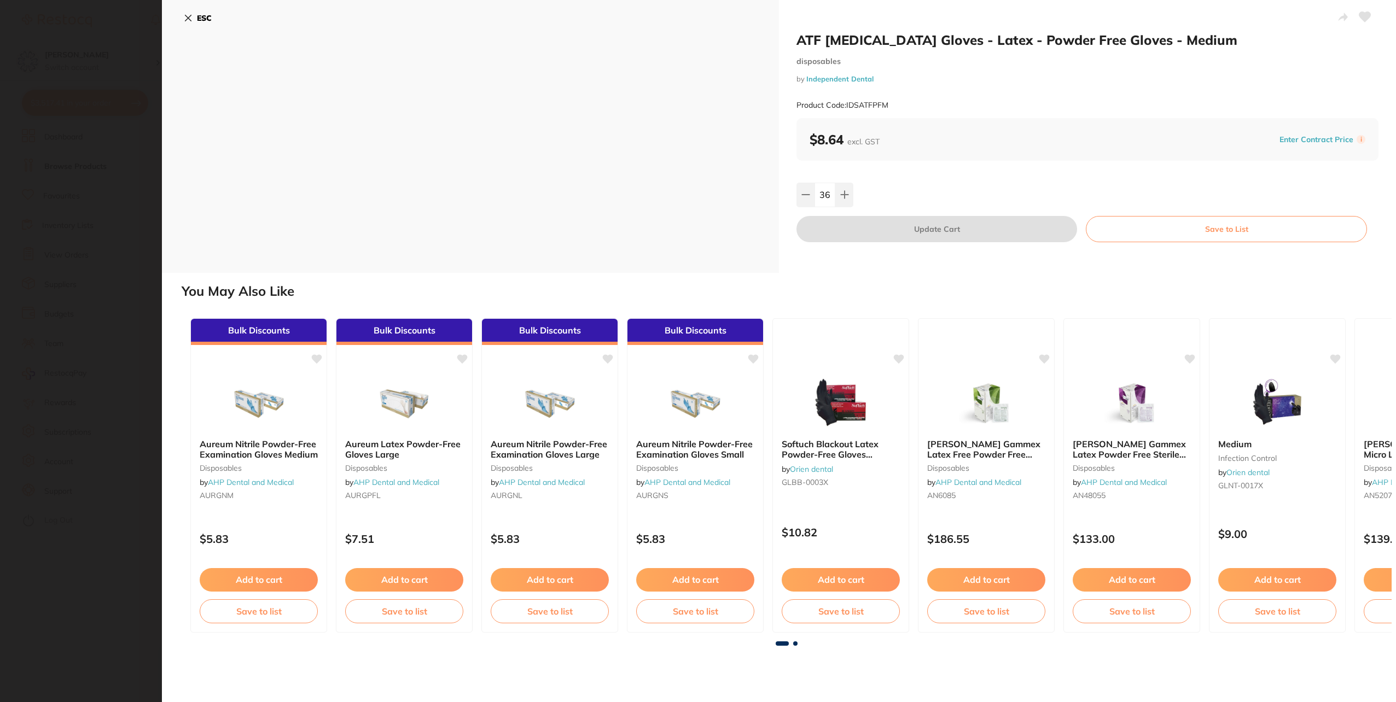
scroll to position [0, 0]
click at [199, 10] on button "ESC" at bounding box center [198, 18] width 28 height 19
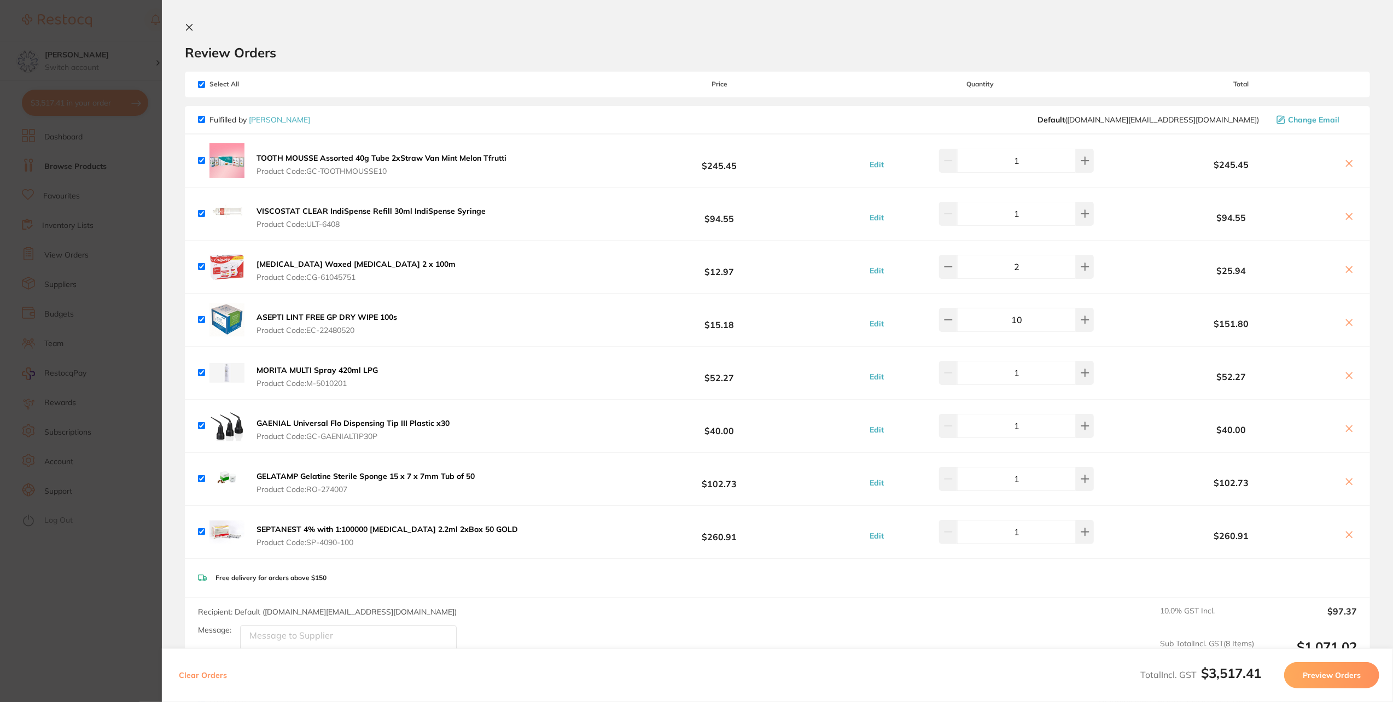
scroll to position [656, 0]
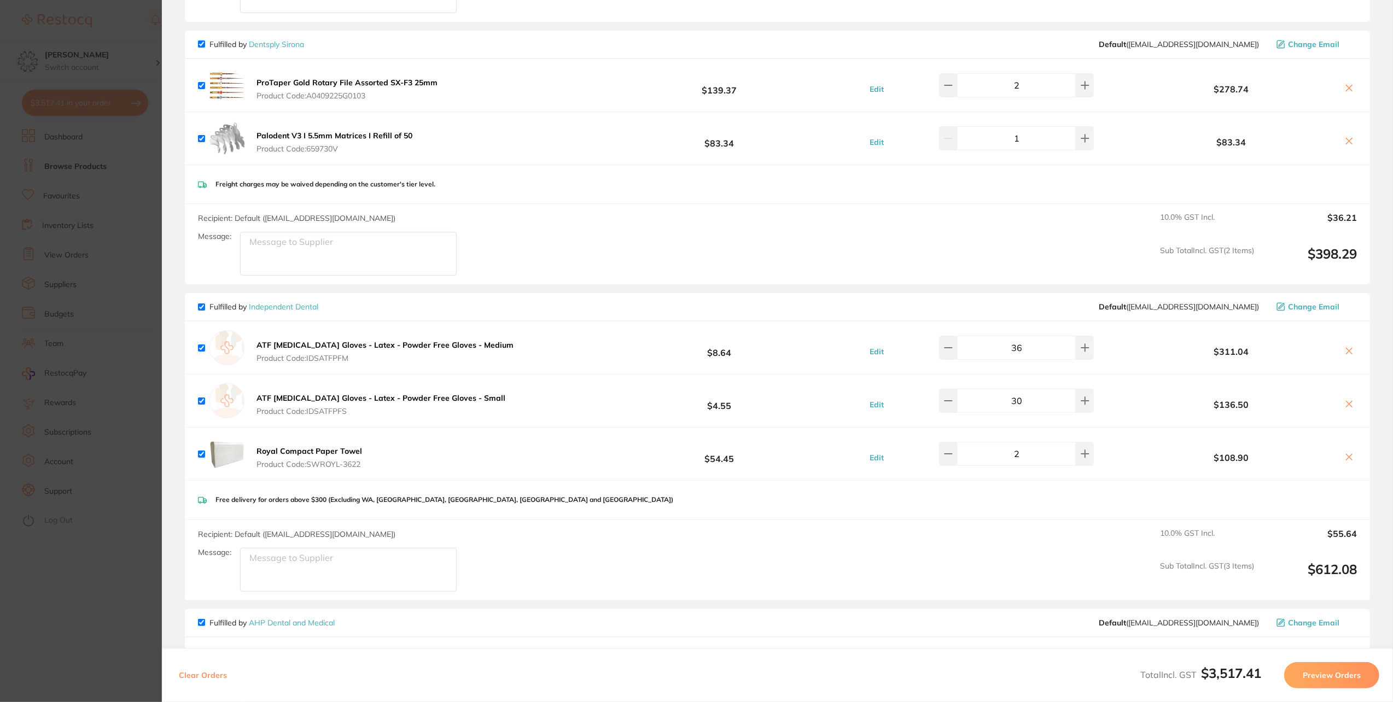
click at [1347, 350] on icon at bounding box center [1349, 351] width 9 height 9
checkbox input "false"
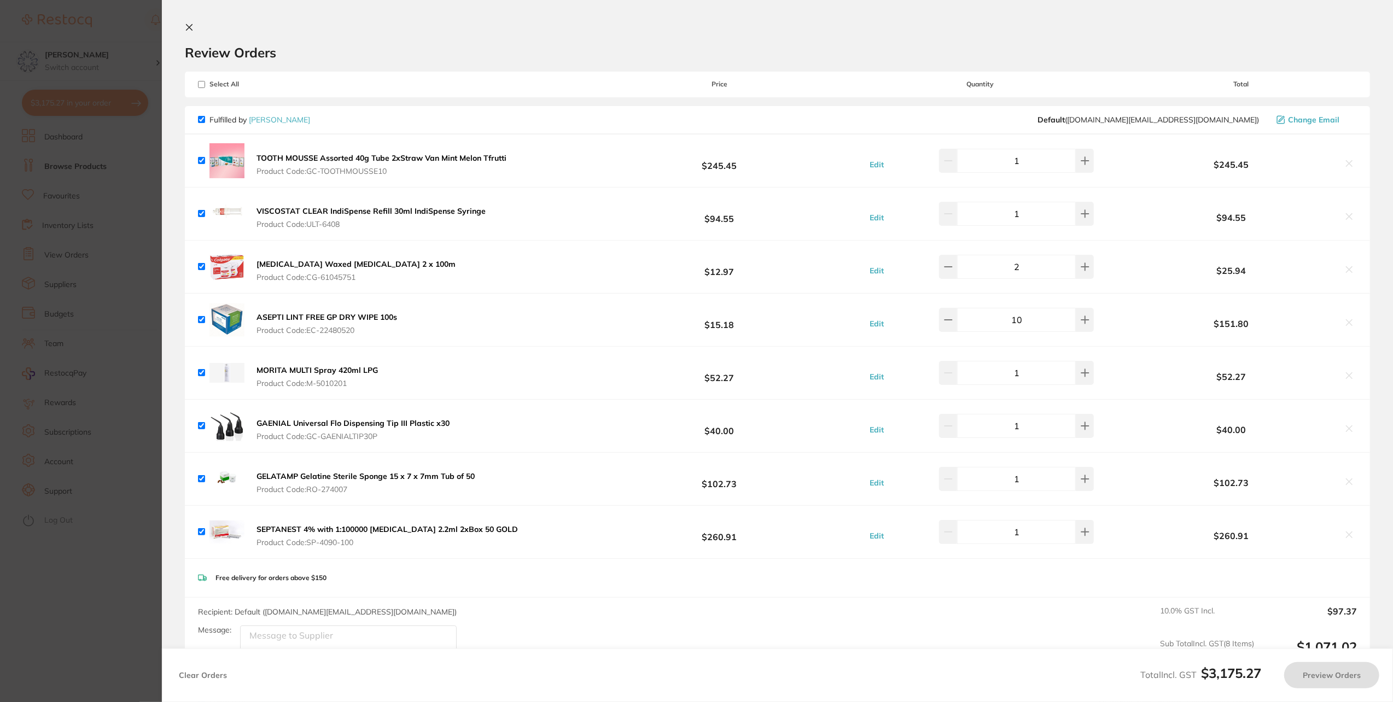
scroll to position [0, 0]
click at [185, 23] on icon at bounding box center [189, 27] width 9 height 9
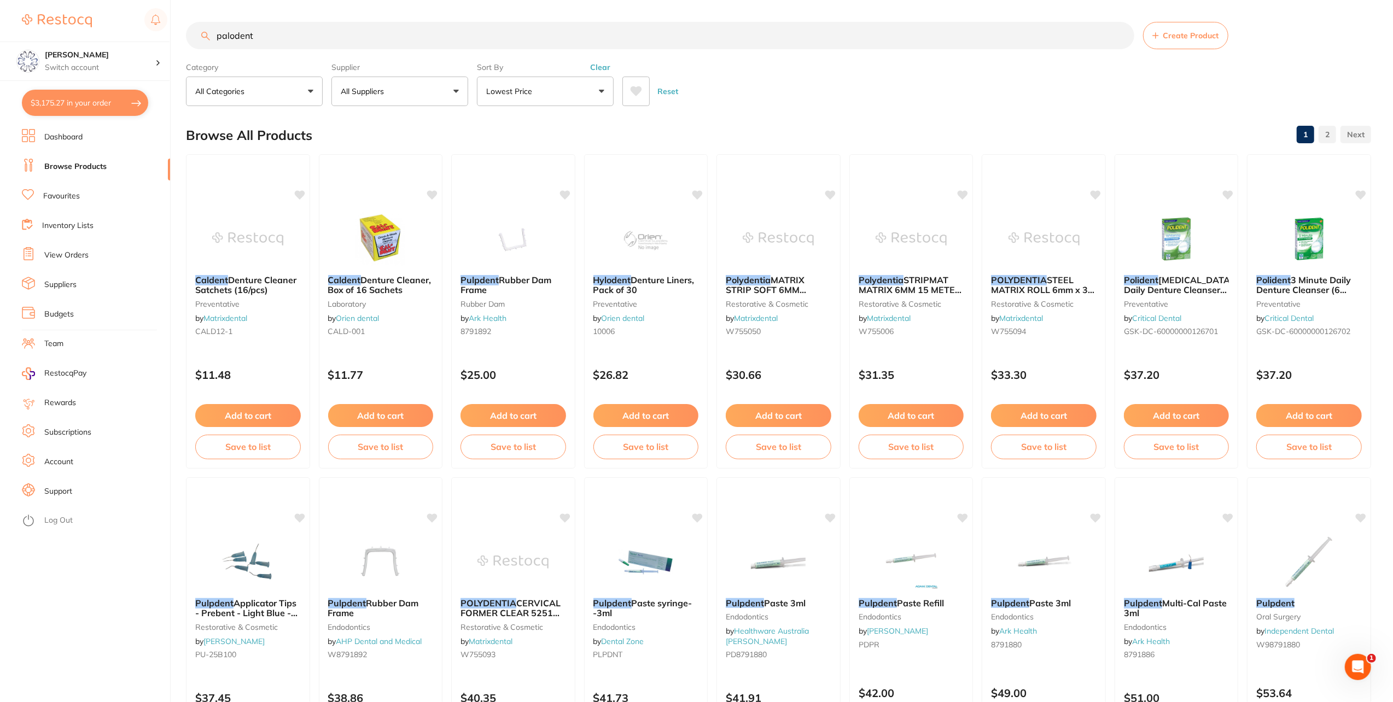
drag, startPoint x: 272, startPoint y: 37, endPoint x: 134, endPoint y: 20, distance: 139.4
click at [134, 20] on div "$3,175.27 Eumundi Dental Switch account Eumundi Dental $3,175.27 in your order …" at bounding box center [696, 351] width 1393 height 702
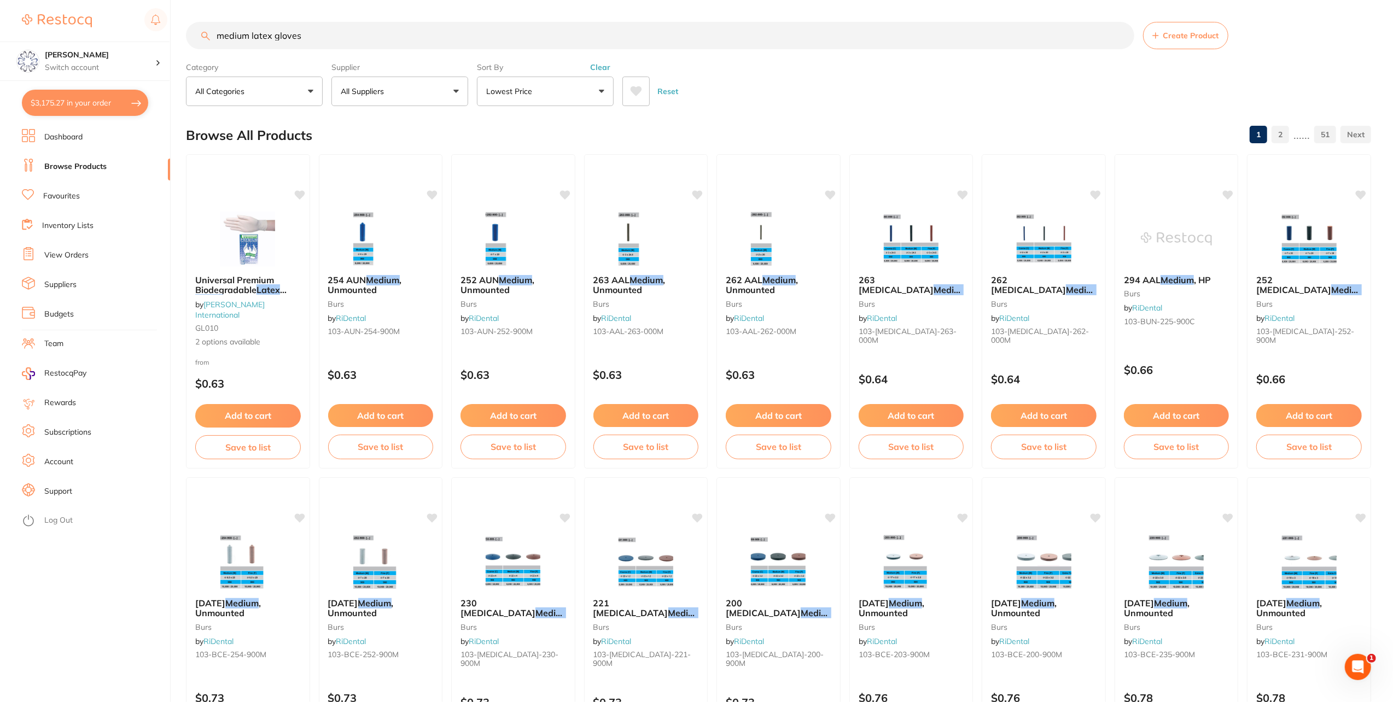
click at [217, 31] on input "medium latex gloves" at bounding box center [660, 35] width 949 height 27
type input "de medium latex gloves"
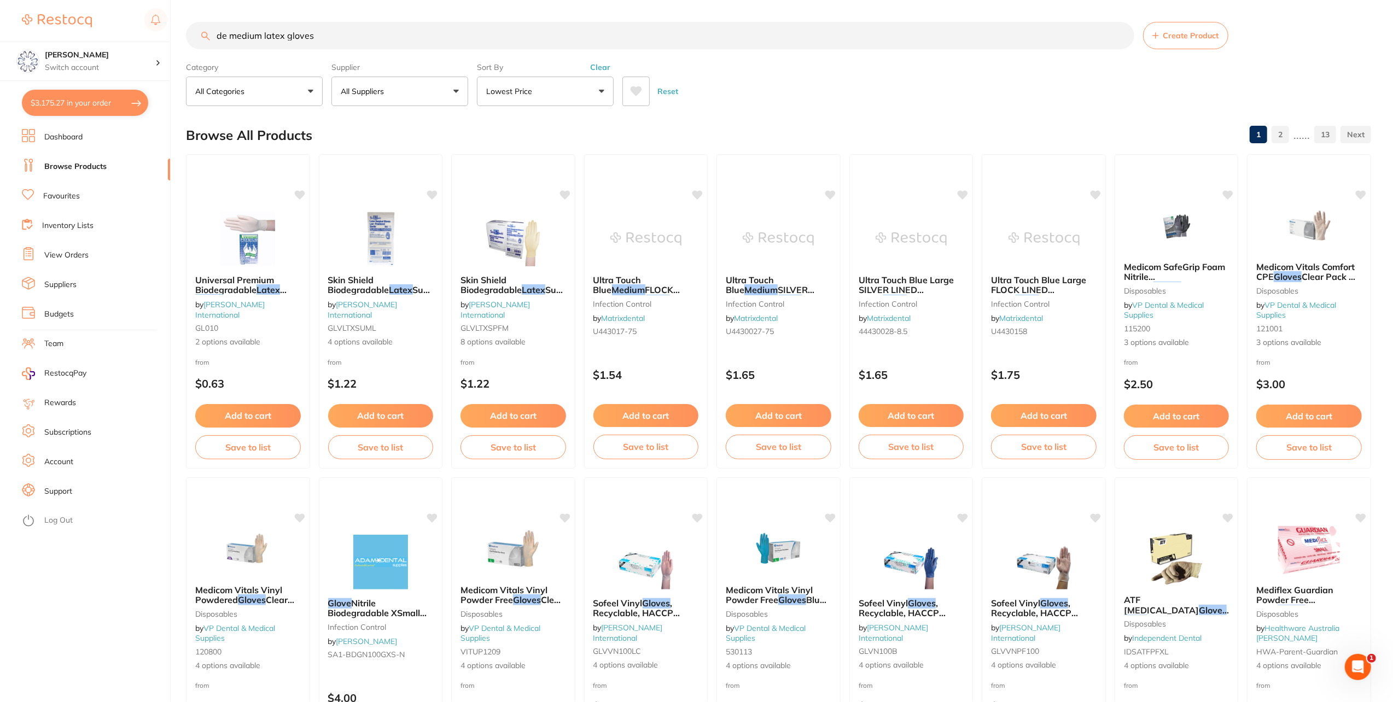
click at [585, 97] on button "Lowest Price" at bounding box center [545, 92] width 137 height 30
click at [536, 213] on li "Relevance" at bounding box center [545, 205] width 128 height 23
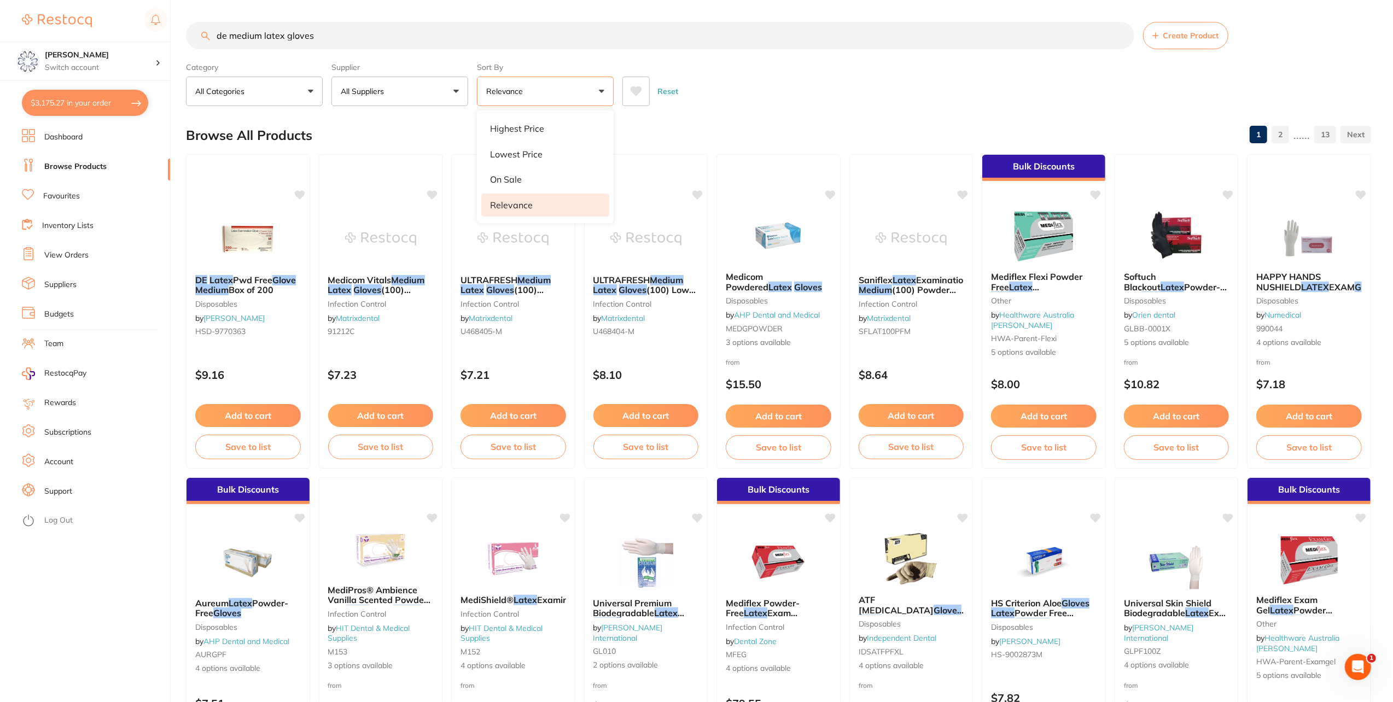
click at [851, 117] on div "Browse All Products 1 2 ...... 13" at bounding box center [778, 135] width 1185 height 37
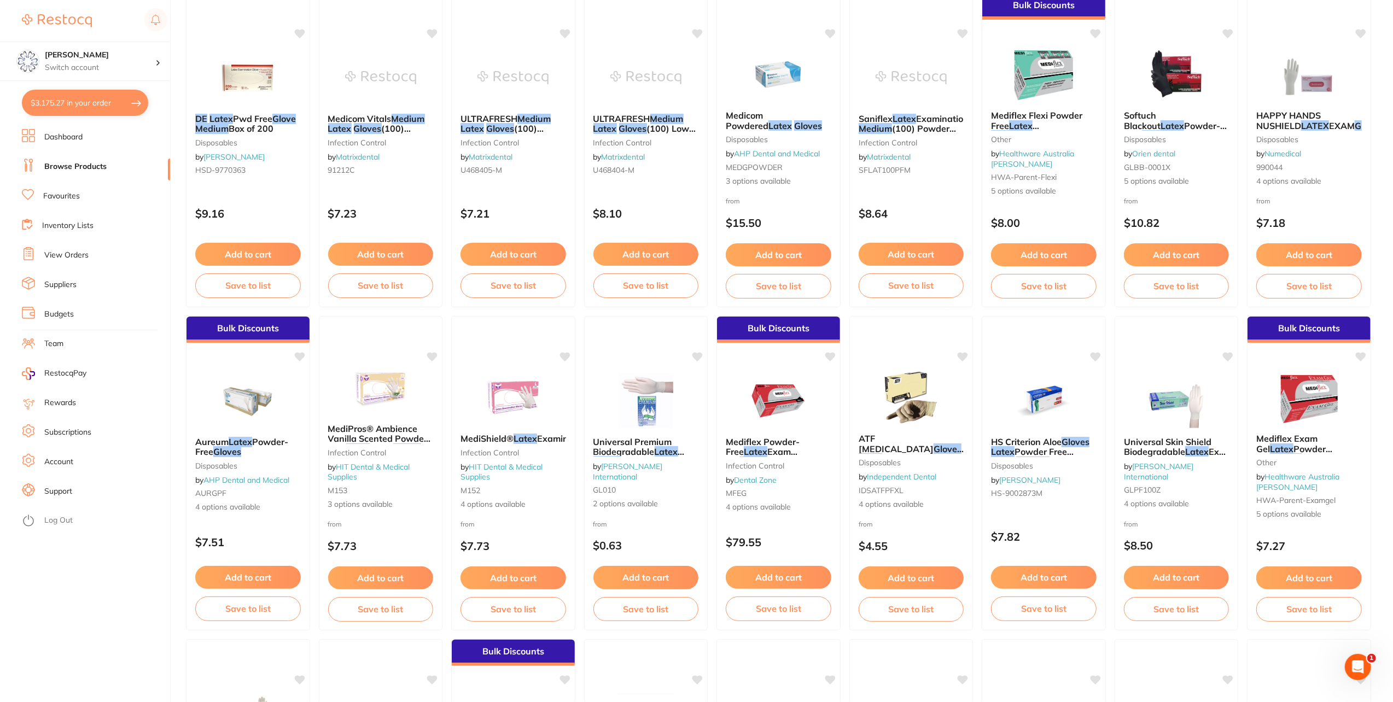
scroll to position [164, 0]
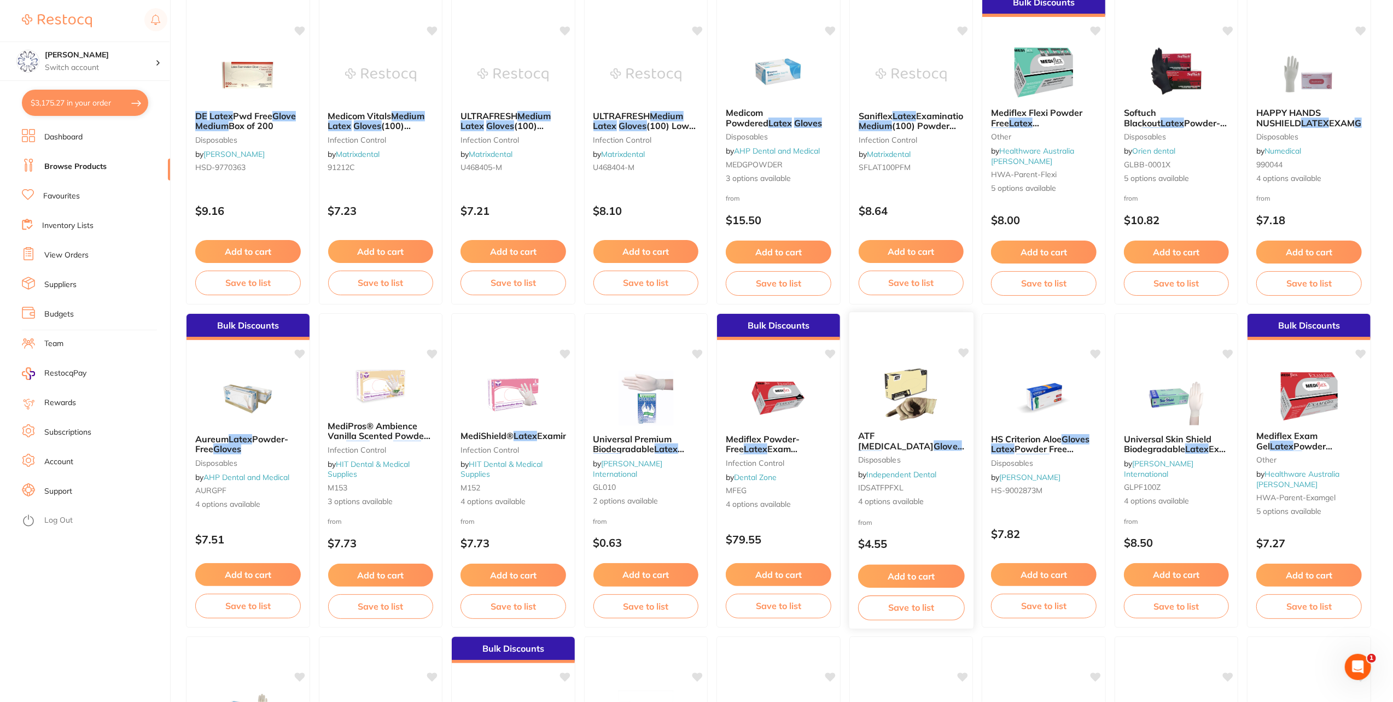
click at [918, 434] on span "ATF Dental Examination" at bounding box center [895, 441] width 75 height 21
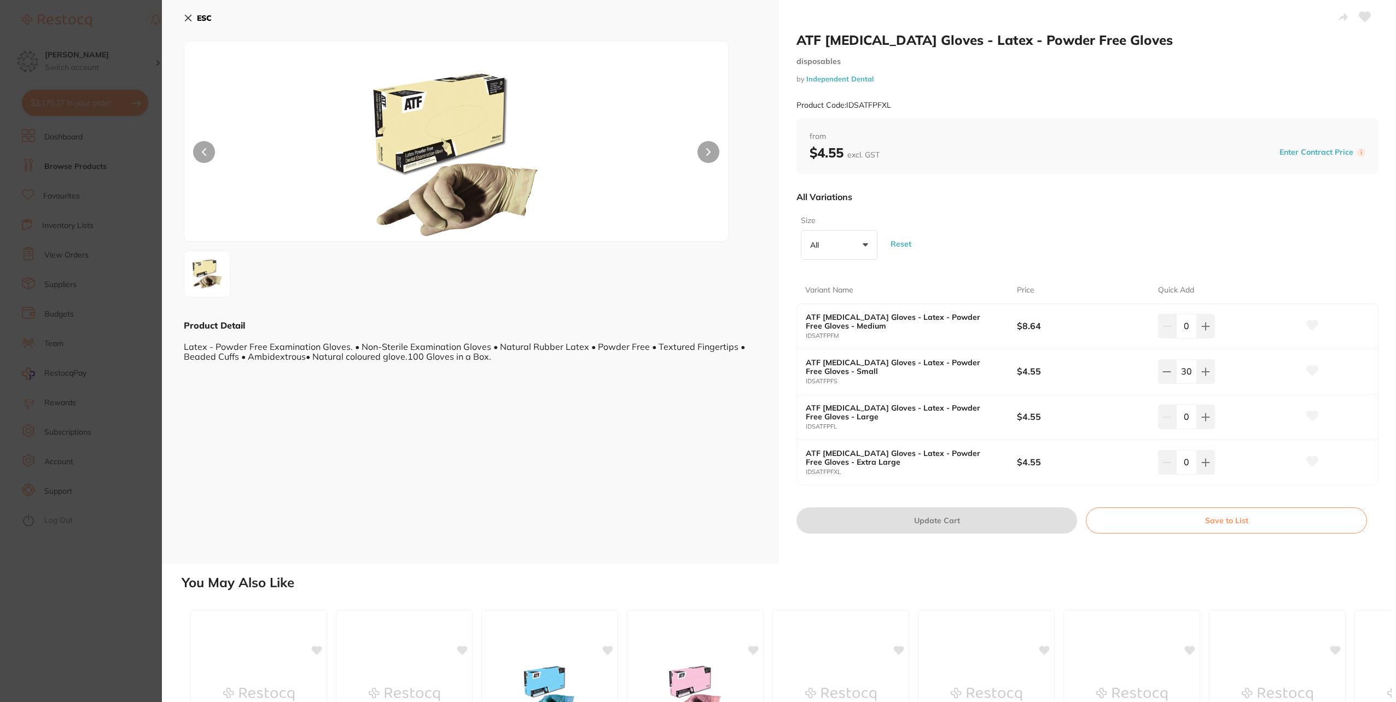
click at [941, 337] on small "IDSATFPFM" at bounding box center [911, 336] width 211 height 7
click at [205, 18] on b "ESC" at bounding box center [204, 18] width 15 height 10
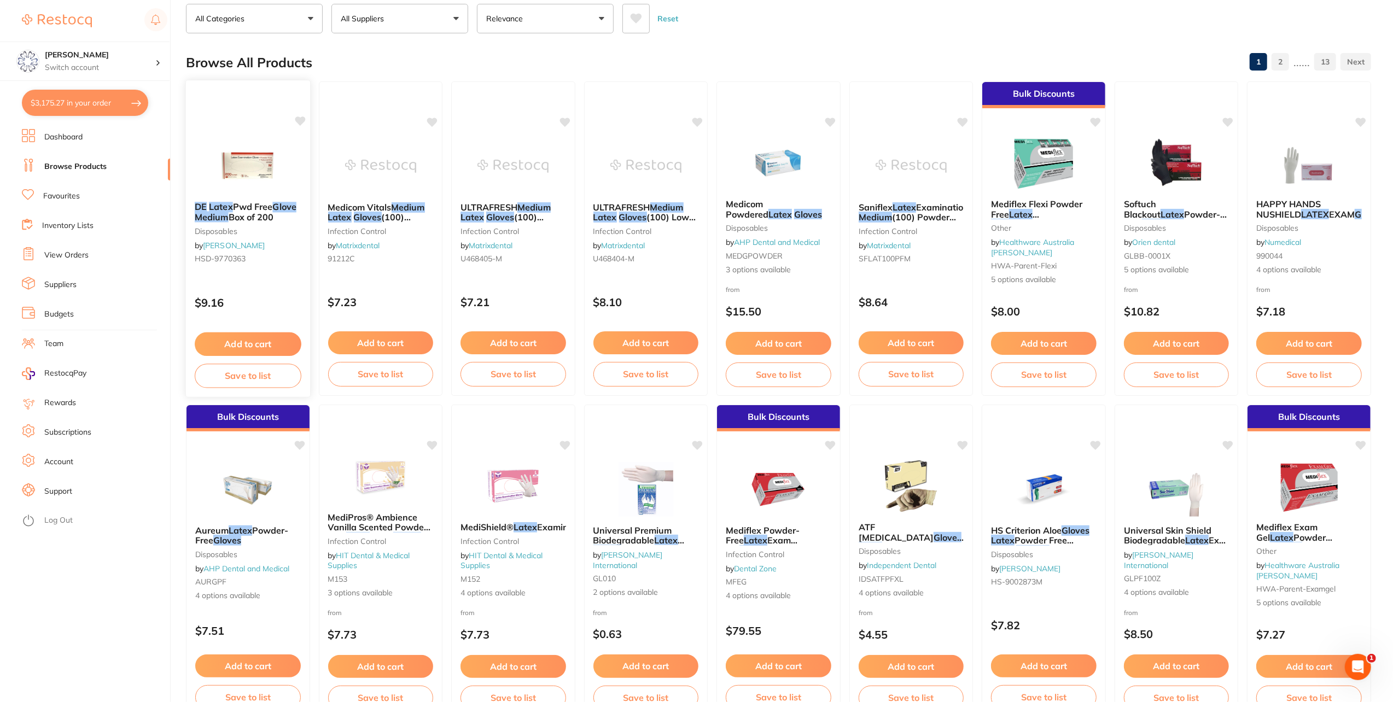
scroll to position [55, 0]
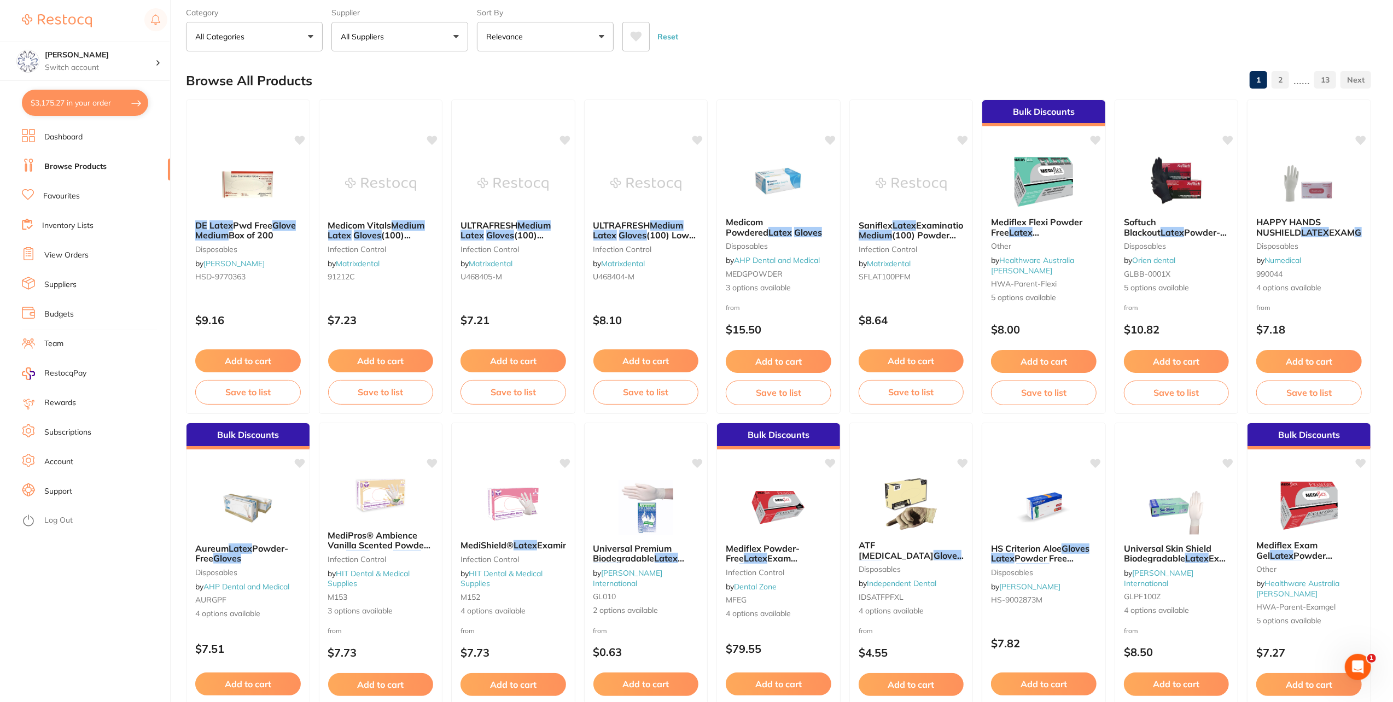
drag, startPoint x: 247, startPoint y: 224, endPoint x: 256, endPoint y: 228, distance: 9.3
click at [247, 224] on span "Pwd Free" at bounding box center [252, 225] width 39 height 11
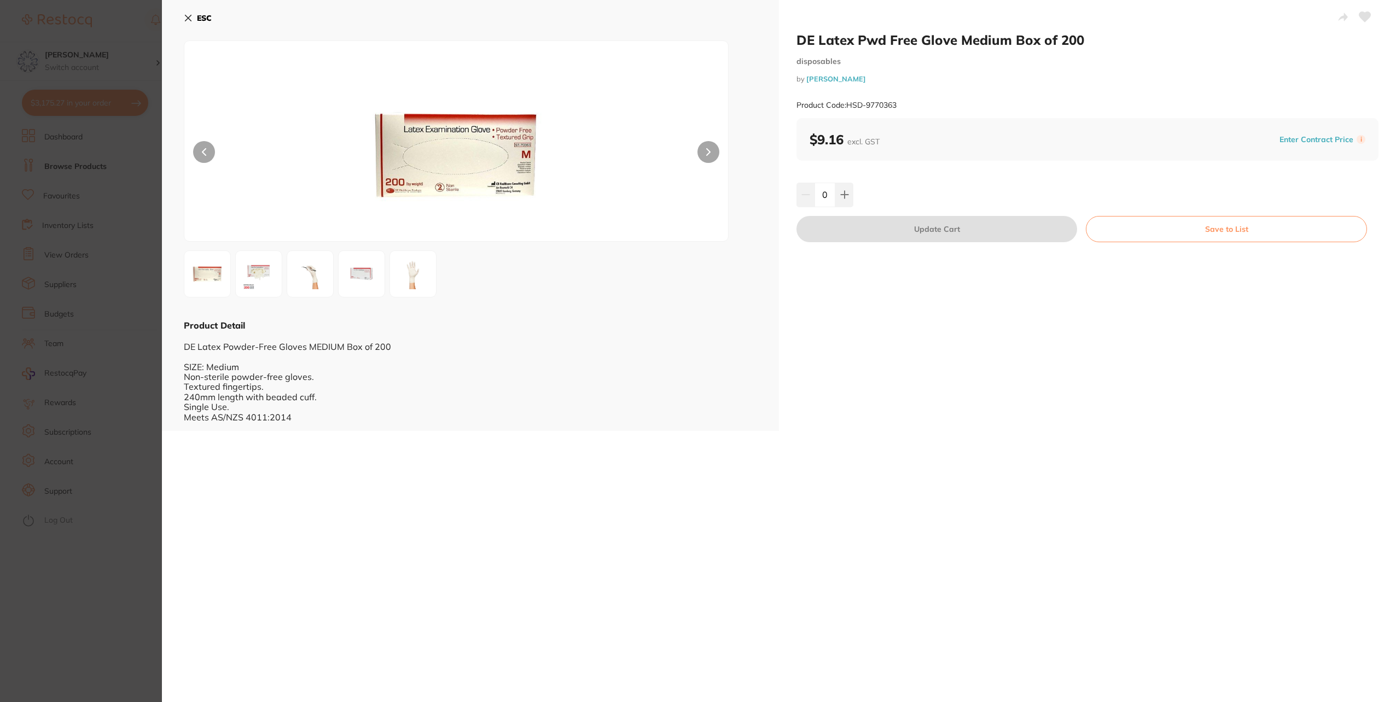
click at [830, 195] on input "0" at bounding box center [825, 195] width 21 height 24
type input "18"
click at [1003, 171] on div "DE Latex Pwd Free Glove Medium Box of 200 disposables by Henry Schein Halas Pro…" at bounding box center [1087, 215] width 617 height 431
click at [933, 231] on button "Update Cart" at bounding box center [937, 229] width 281 height 26
checkbox input "true"
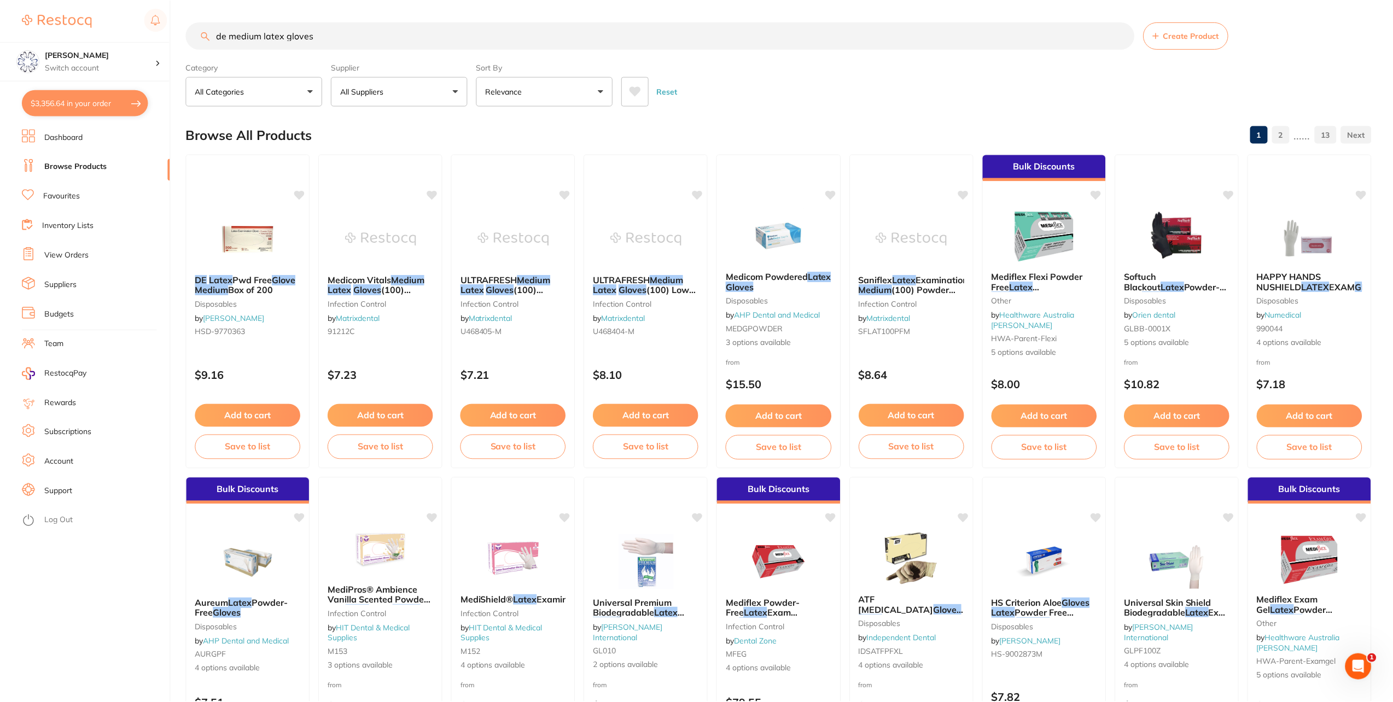
scroll to position [55, 0]
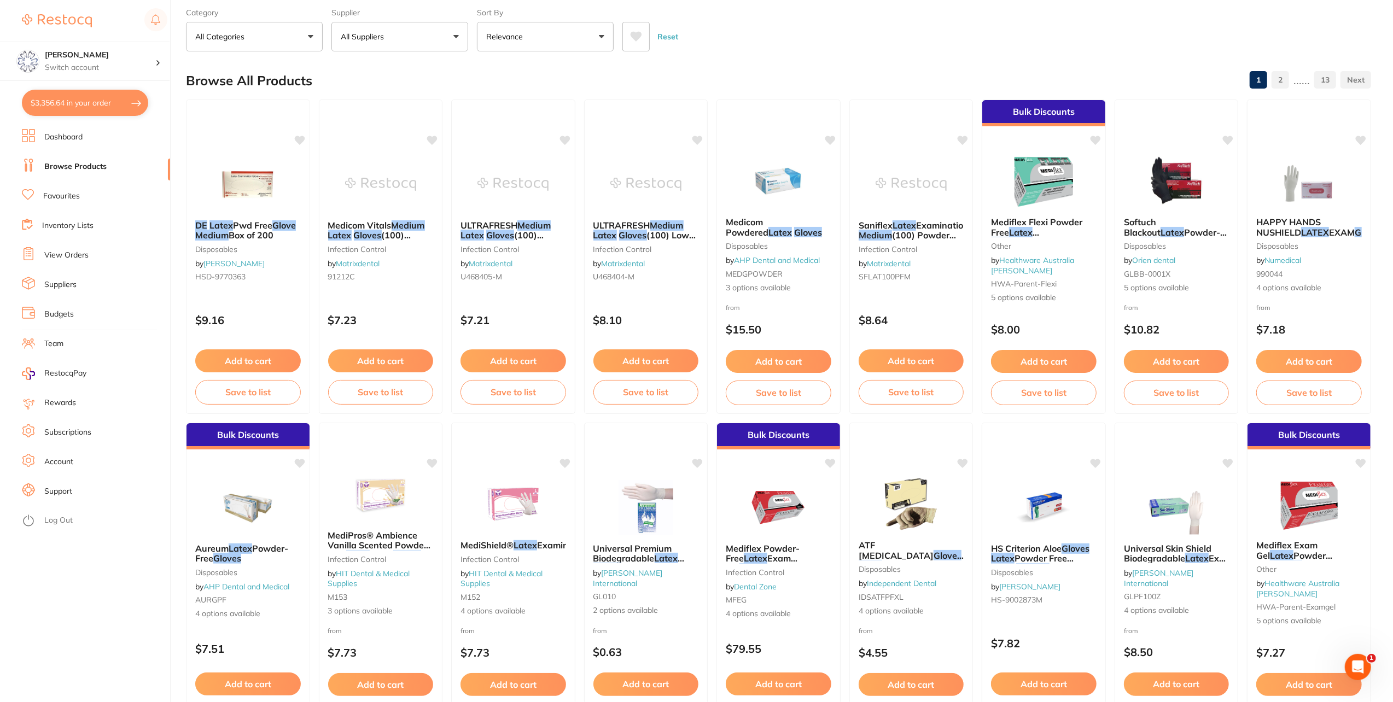
click at [57, 97] on button "$3,356.64 in your order" at bounding box center [85, 103] width 126 height 26
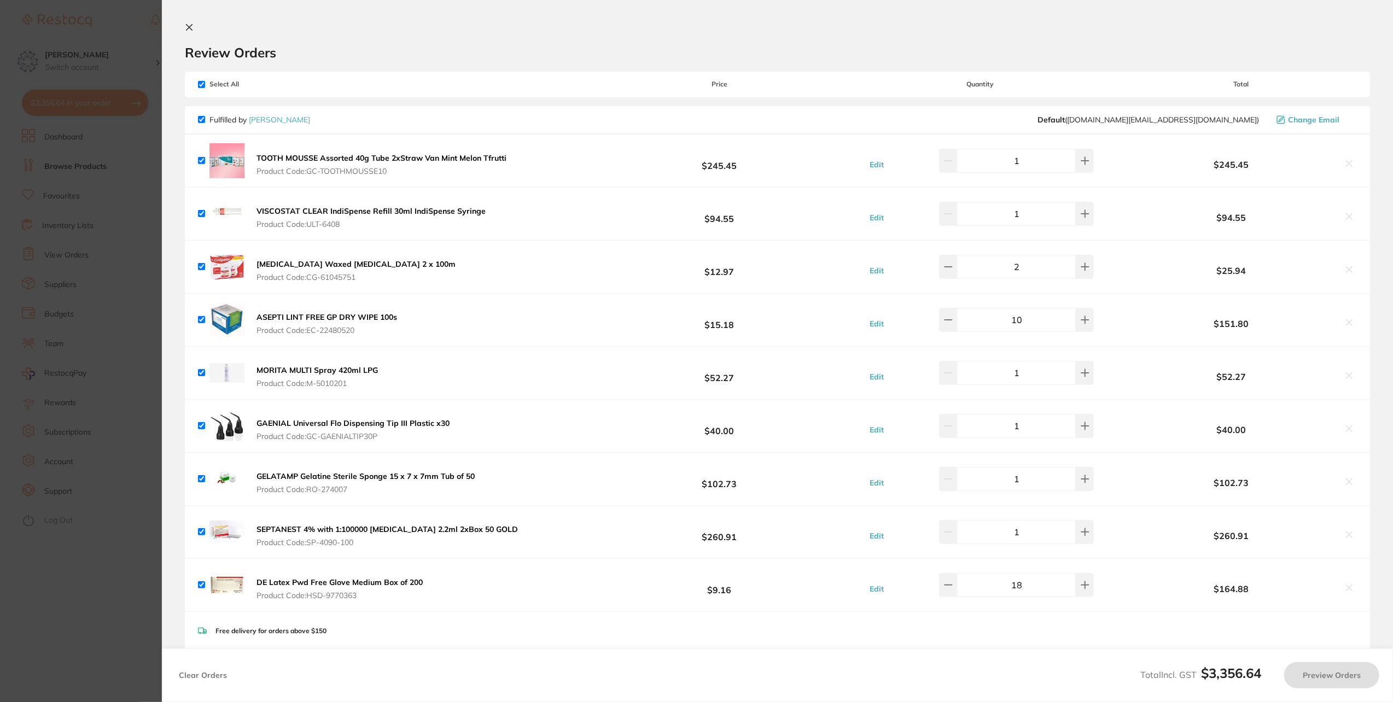
checkbox input "true"
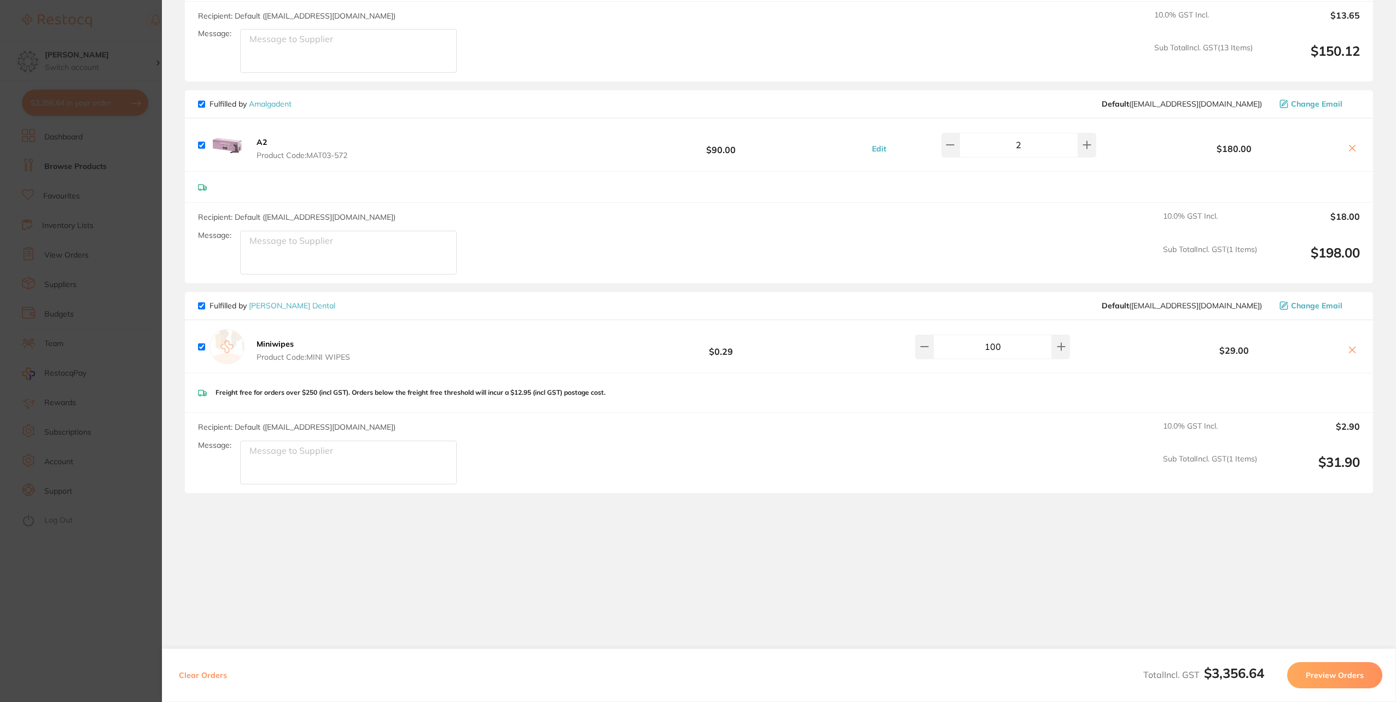
scroll to position [3753, 0]
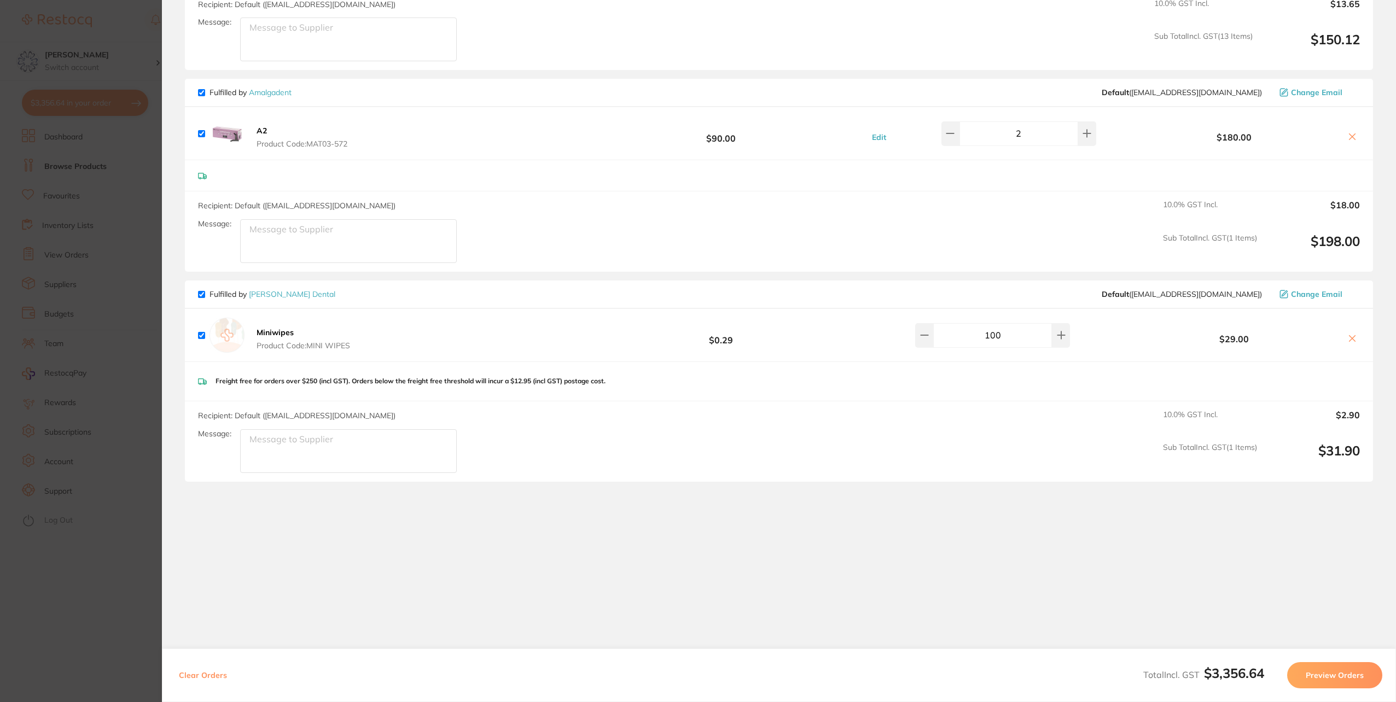
click at [1340, 677] on button "Preview Orders" at bounding box center [1334, 675] width 95 height 26
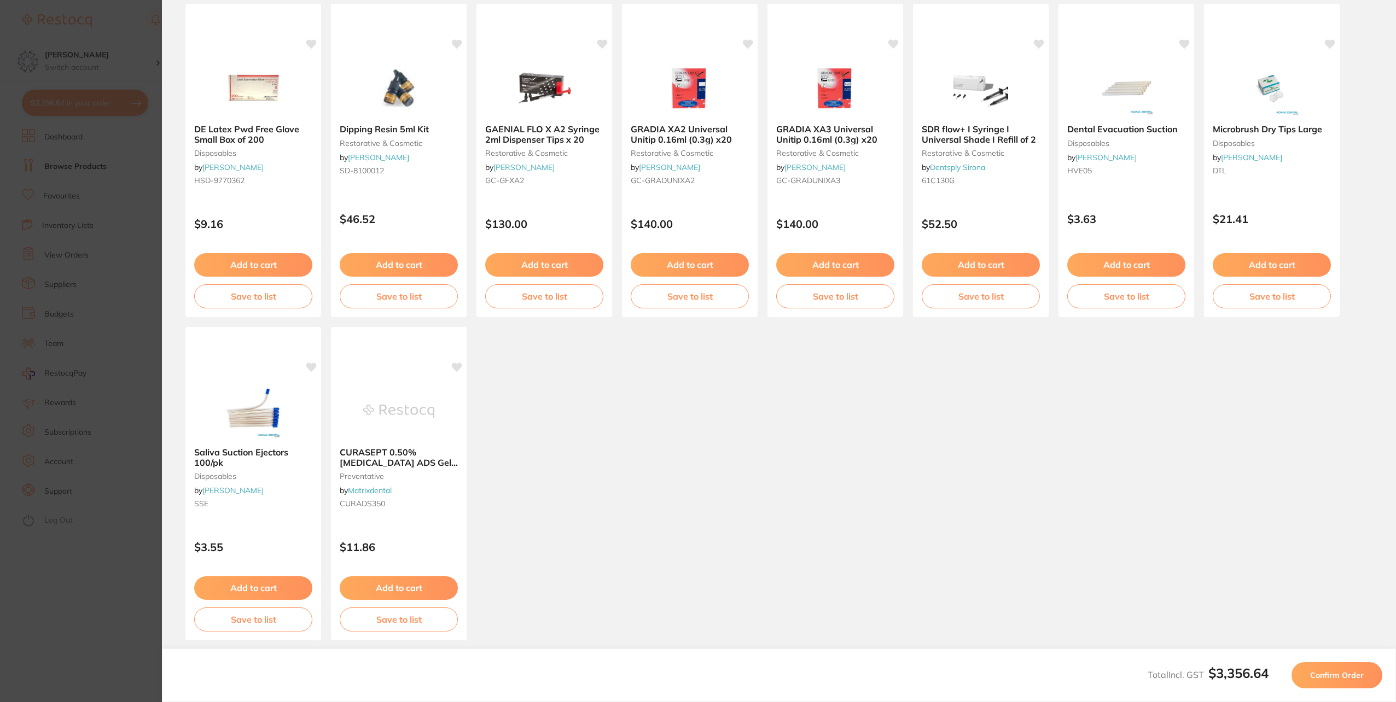
scroll to position [106, 0]
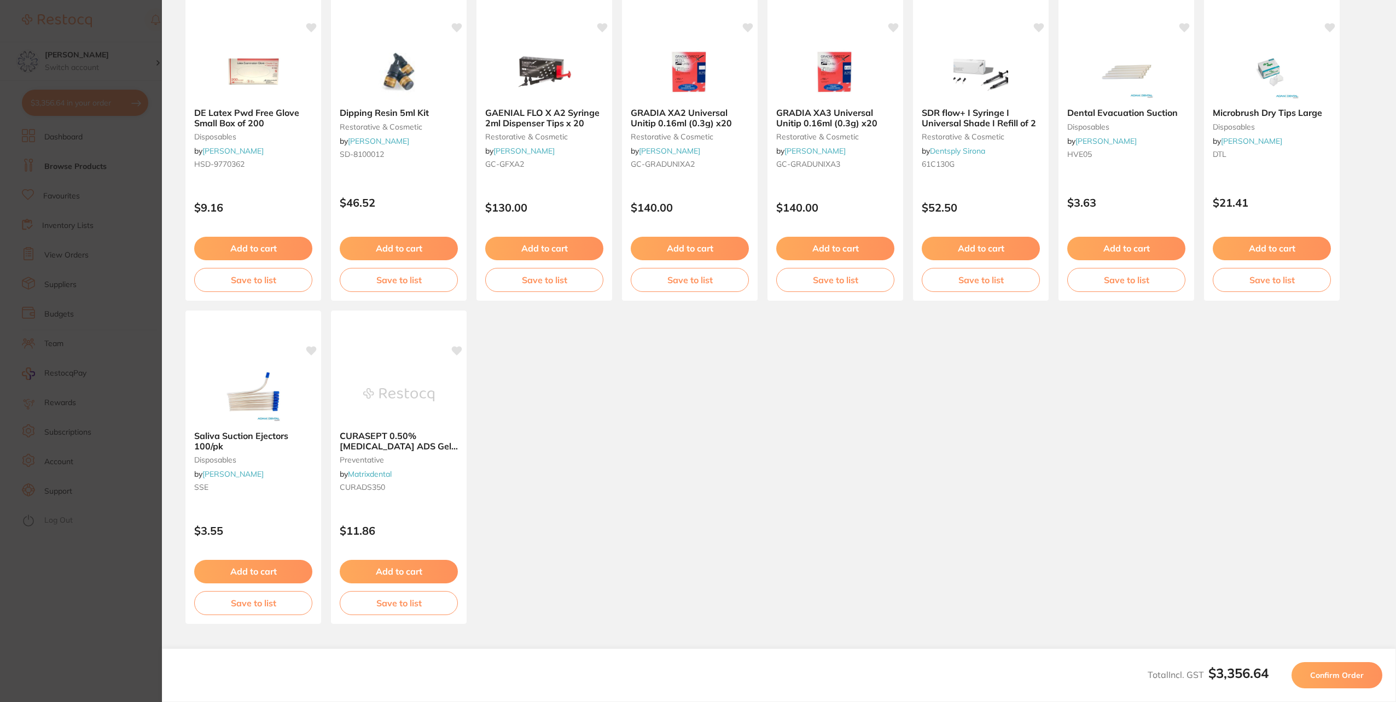
click at [1367, 684] on button "Confirm Order" at bounding box center [1337, 675] width 91 height 26
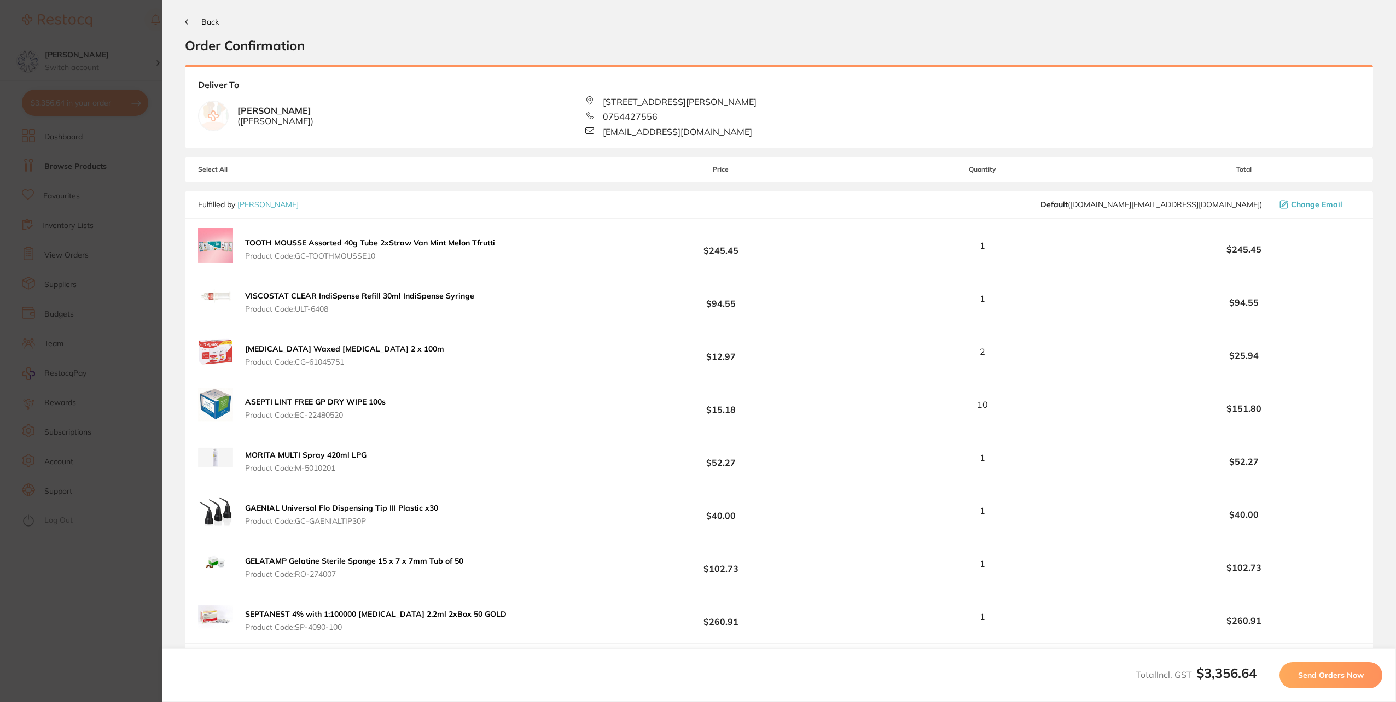
scroll to position [0, 0]
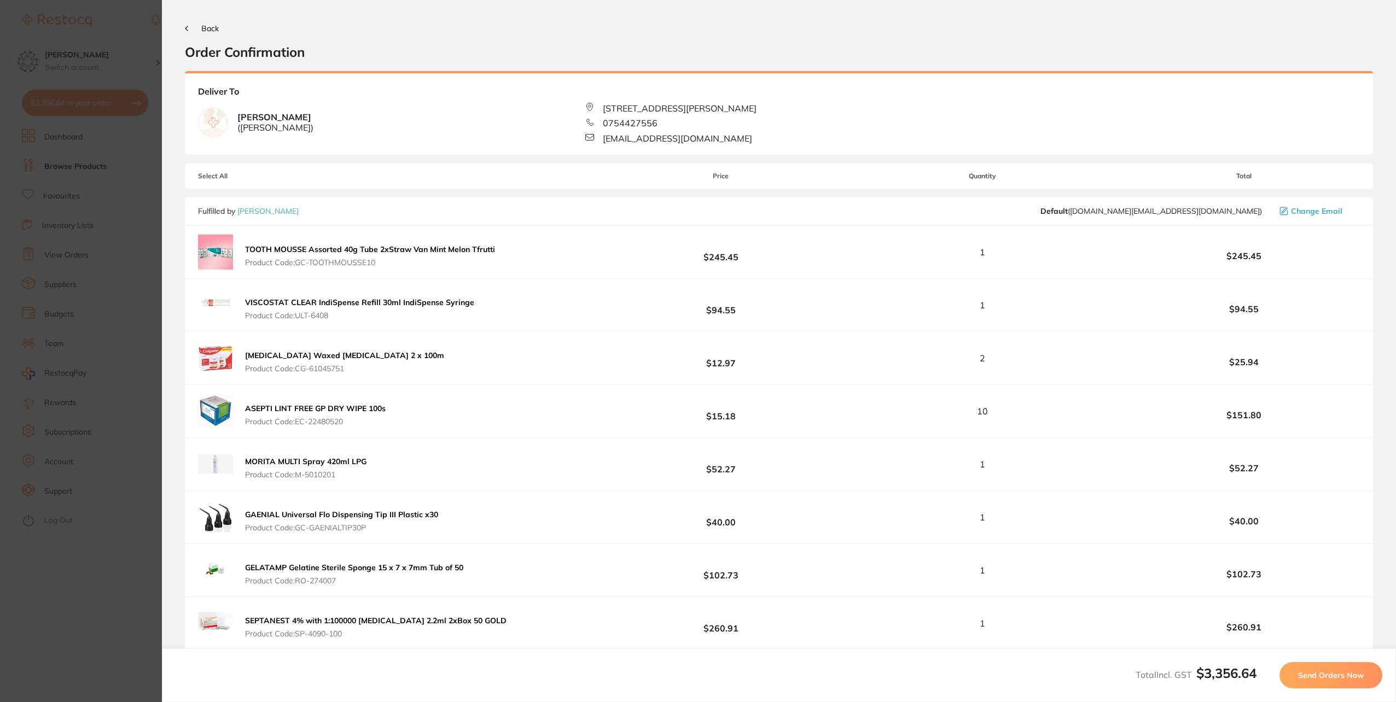
click at [1357, 677] on span "Send Orders Now" at bounding box center [1331, 676] width 66 height 10
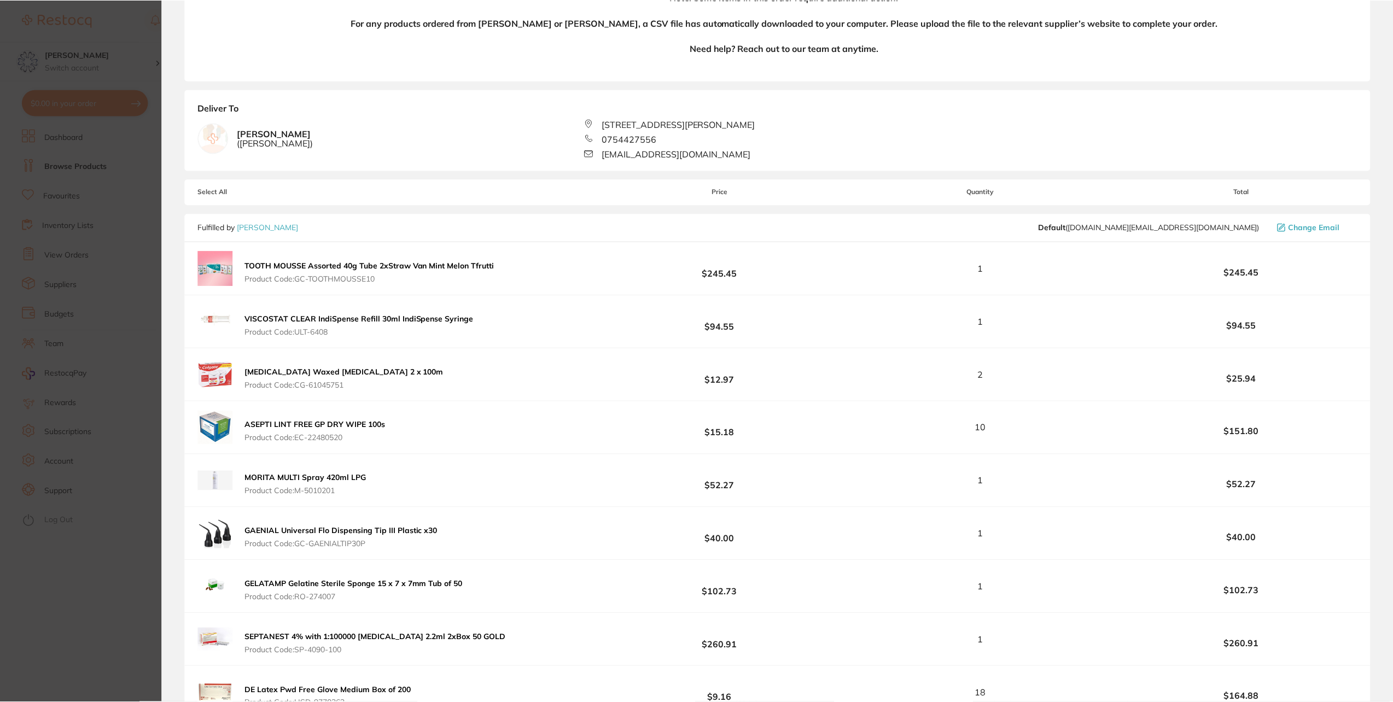
scroll to position [492, 0]
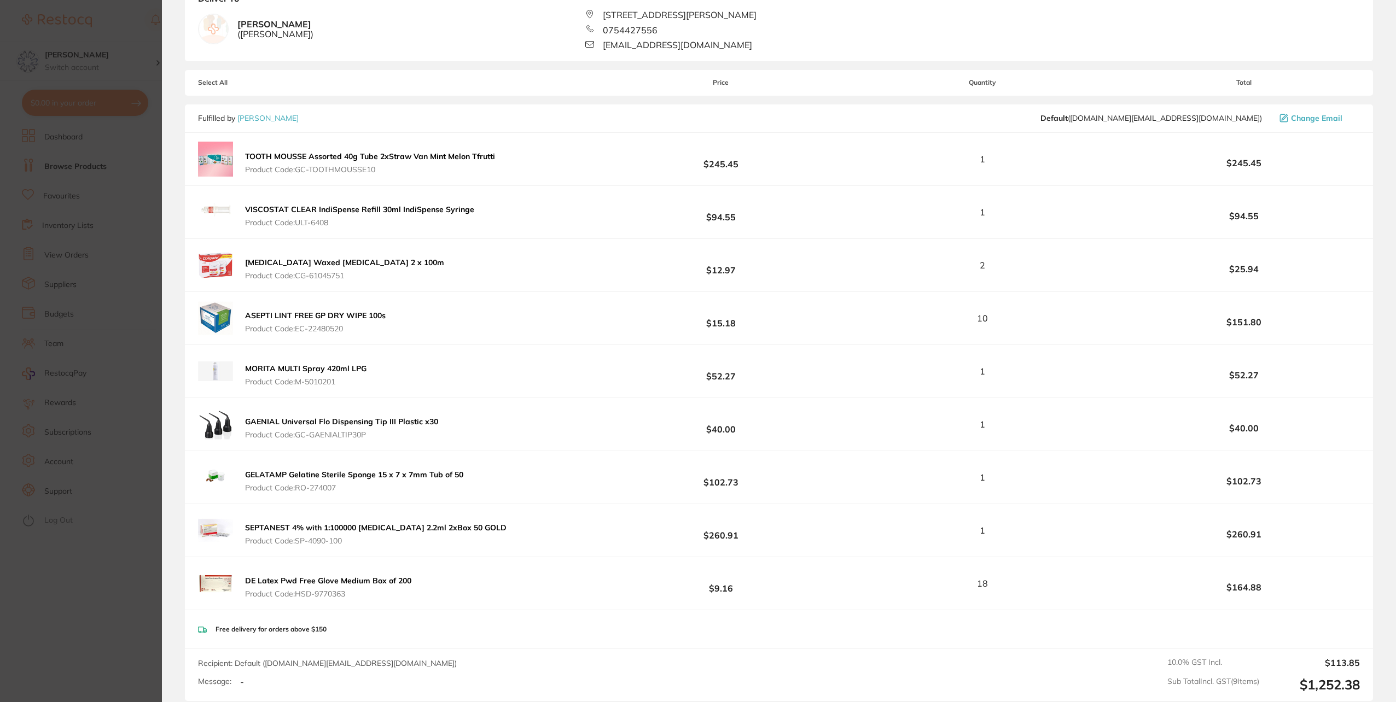
drag, startPoint x: 247, startPoint y: 156, endPoint x: 282, endPoint y: 156, distance: 34.5
click at [282, 156] on b "TOOTH MOUSSE Assorted 40g Tube 2xStraw Van Mint Melon Tfrutti" at bounding box center [370, 157] width 250 height 10
click at [282, 156] on section at bounding box center [698, 351] width 1396 height 702
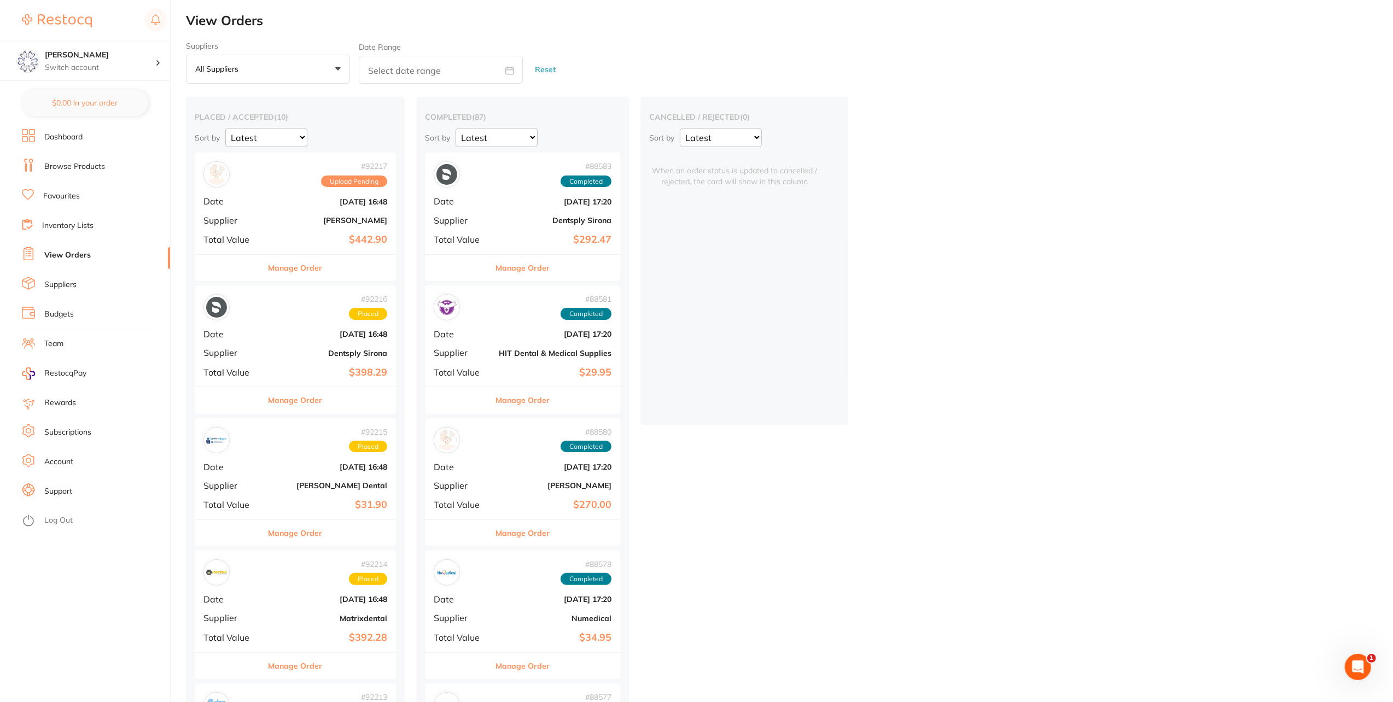
click at [309, 260] on button "Manage Order" at bounding box center [296, 268] width 54 height 26
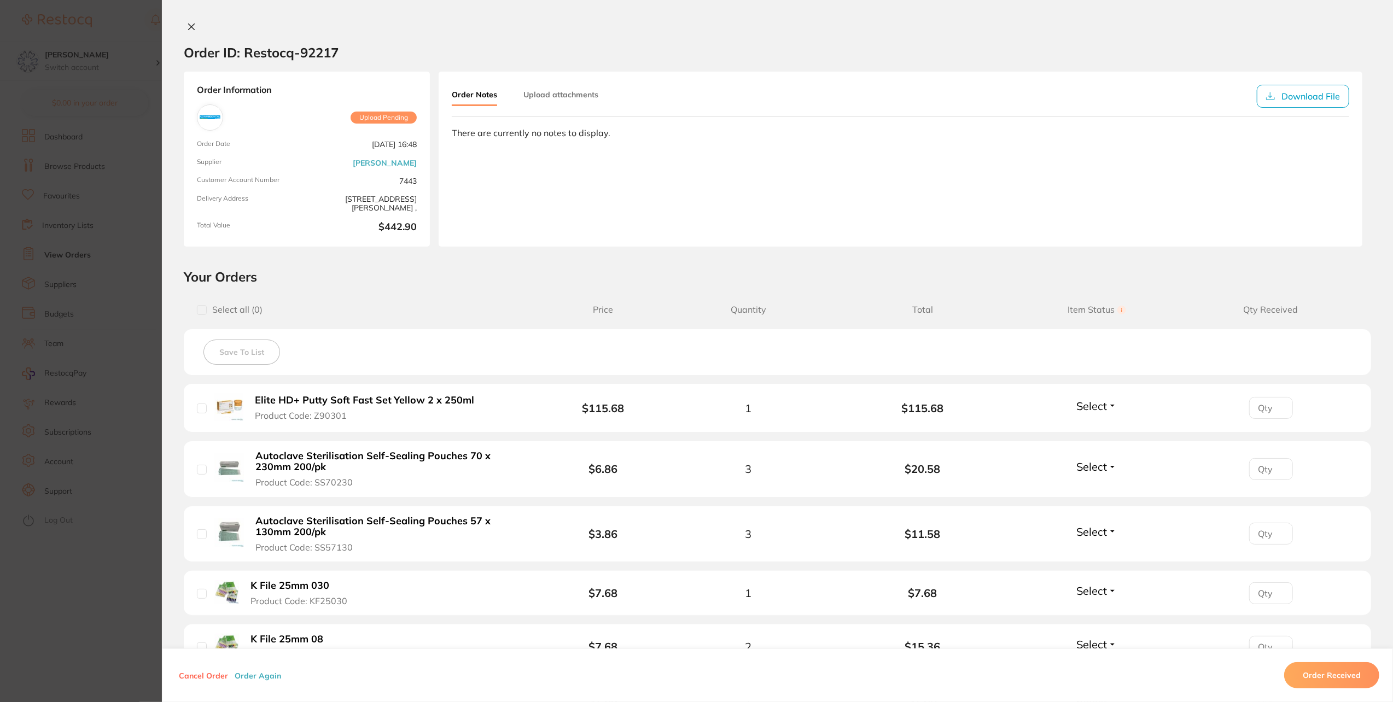
click at [188, 30] on icon at bounding box center [191, 26] width 9 height 9
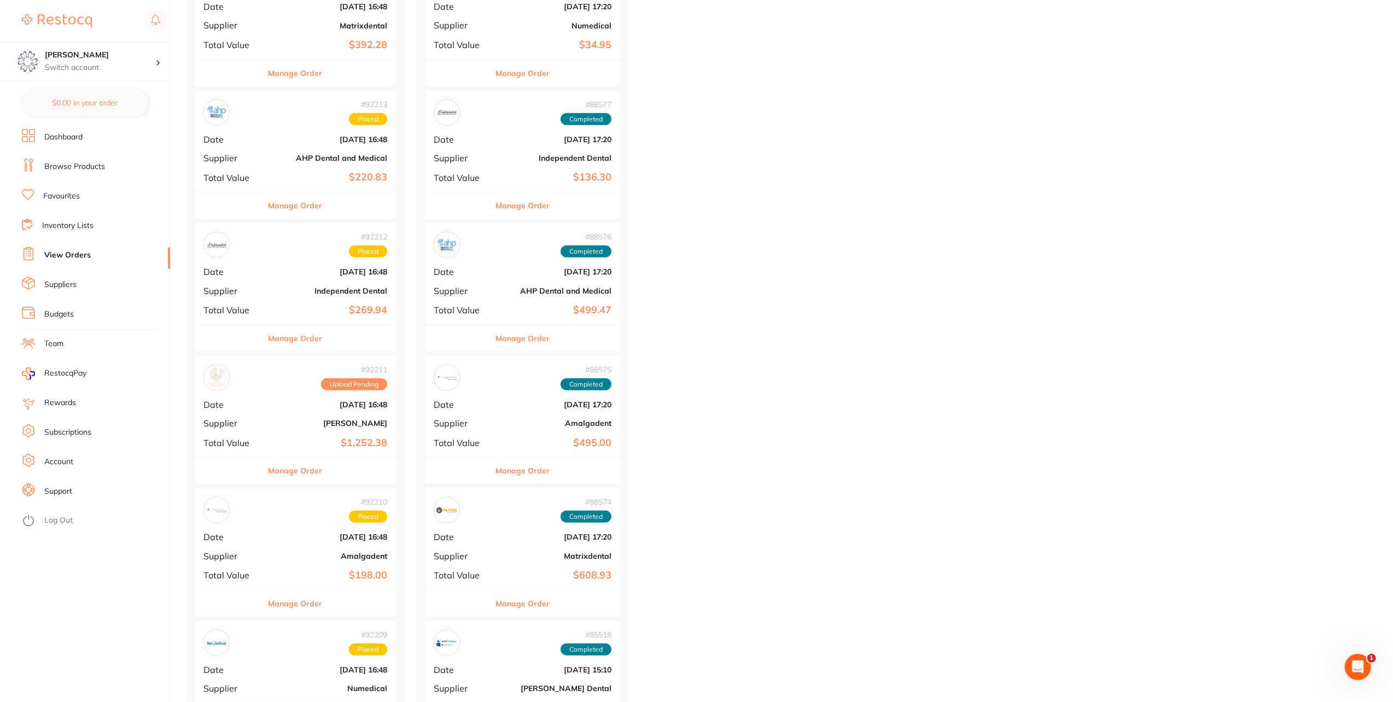
scroll to position [602, 0]
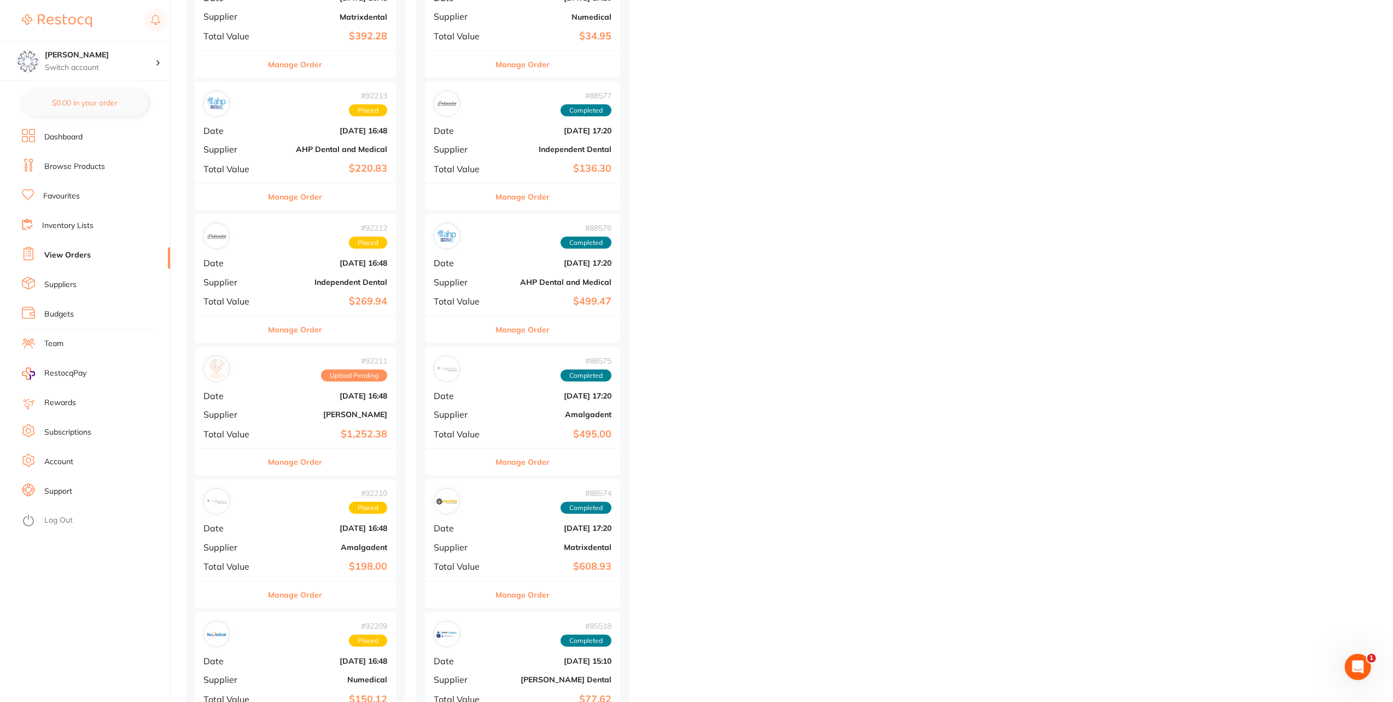
click at [318, 452] on button "Manage Order" at bounding box center [296, 462] width 54 height 26
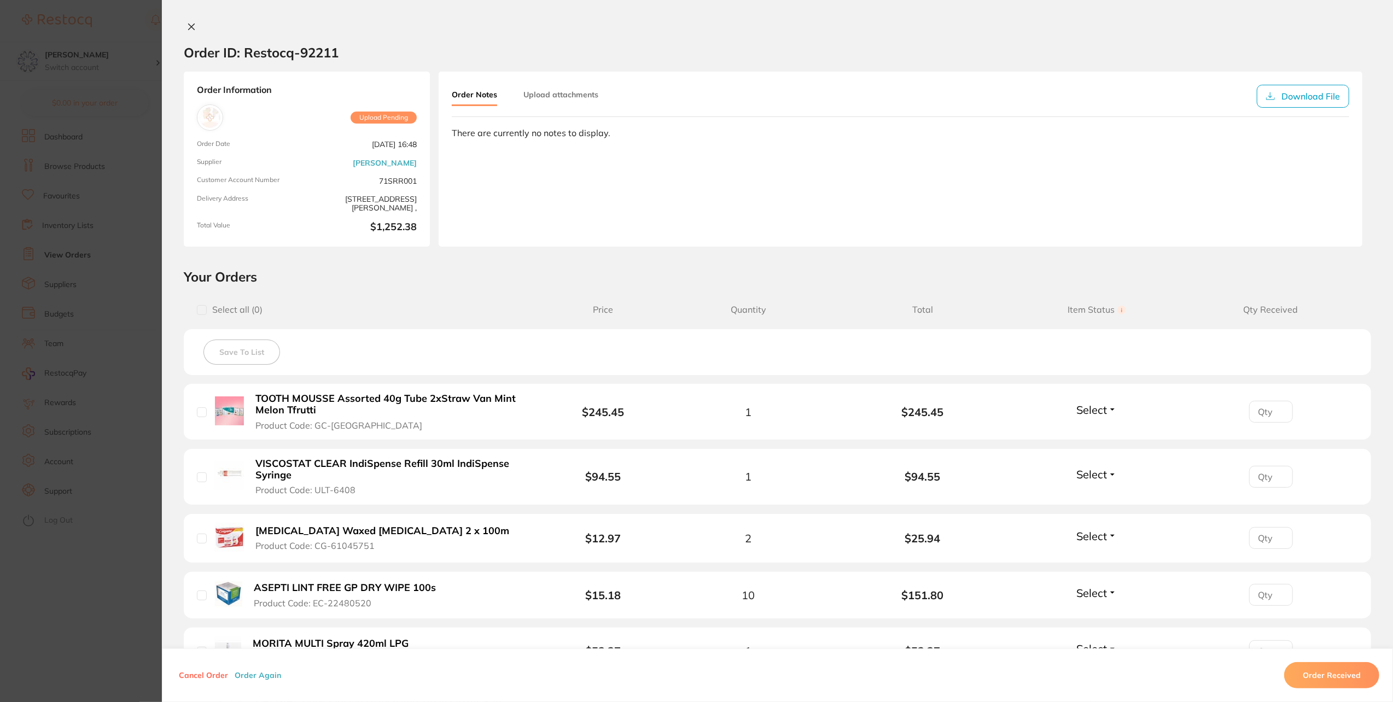
scroll to position [219, 0]
click at [191, 24] on icon at bounding box center [192, 27] width 6 height 6
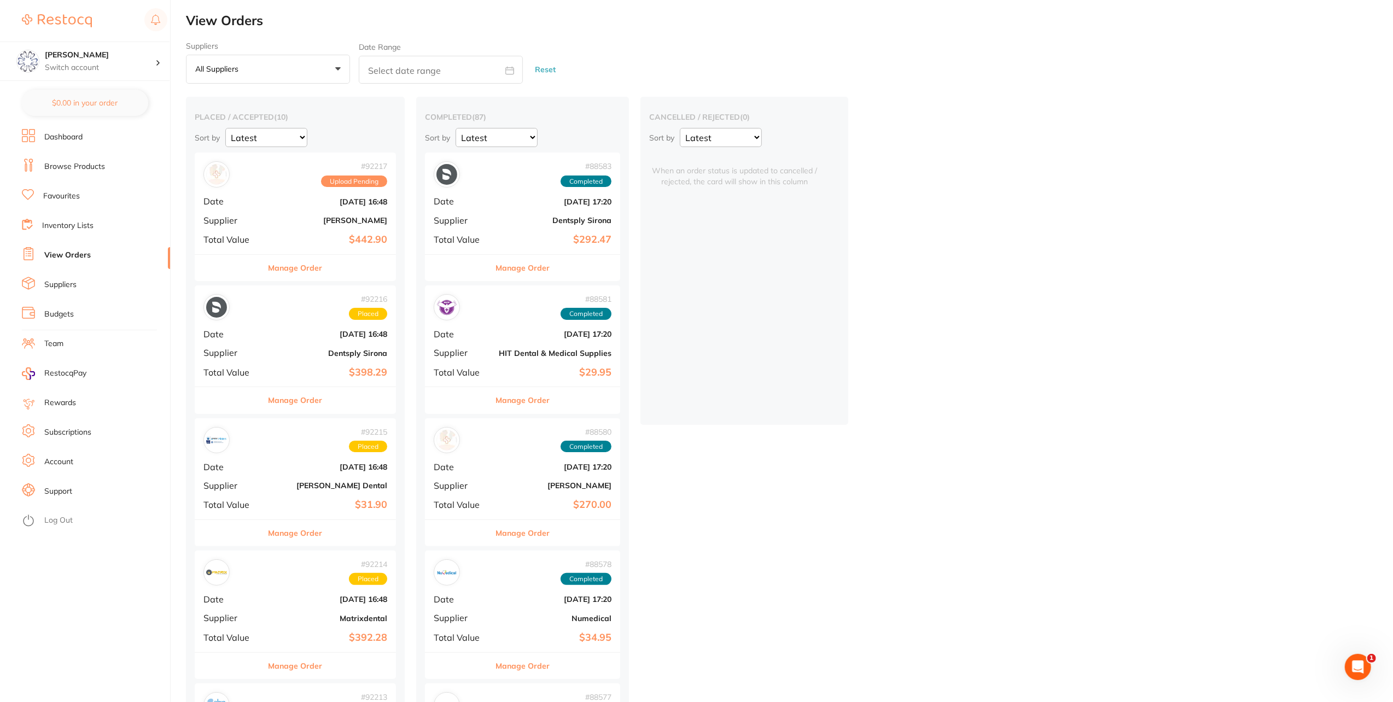
click at [80, 165] on link "Browse Products" at bounding box center [74, 166] width 61 height 11
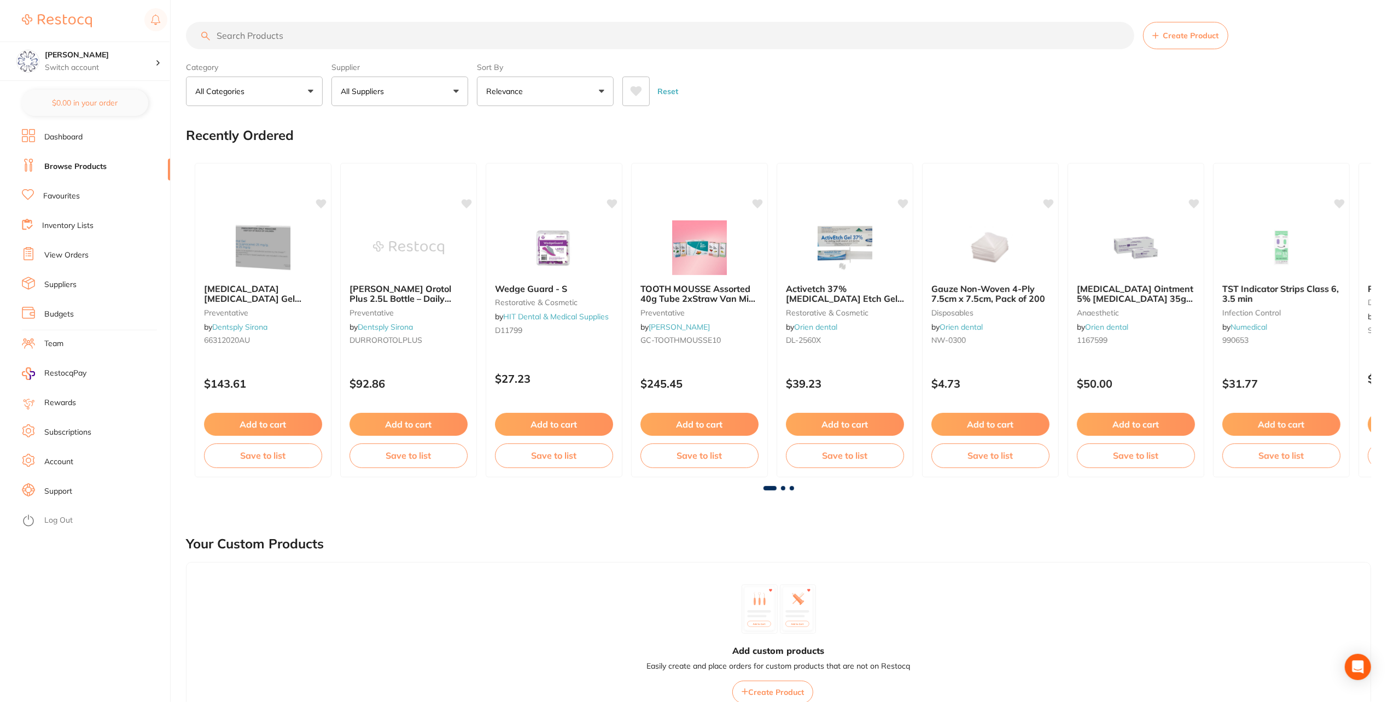
click at [245, 31] on input "search" at bounding box center [660, 35] width 949 height 27
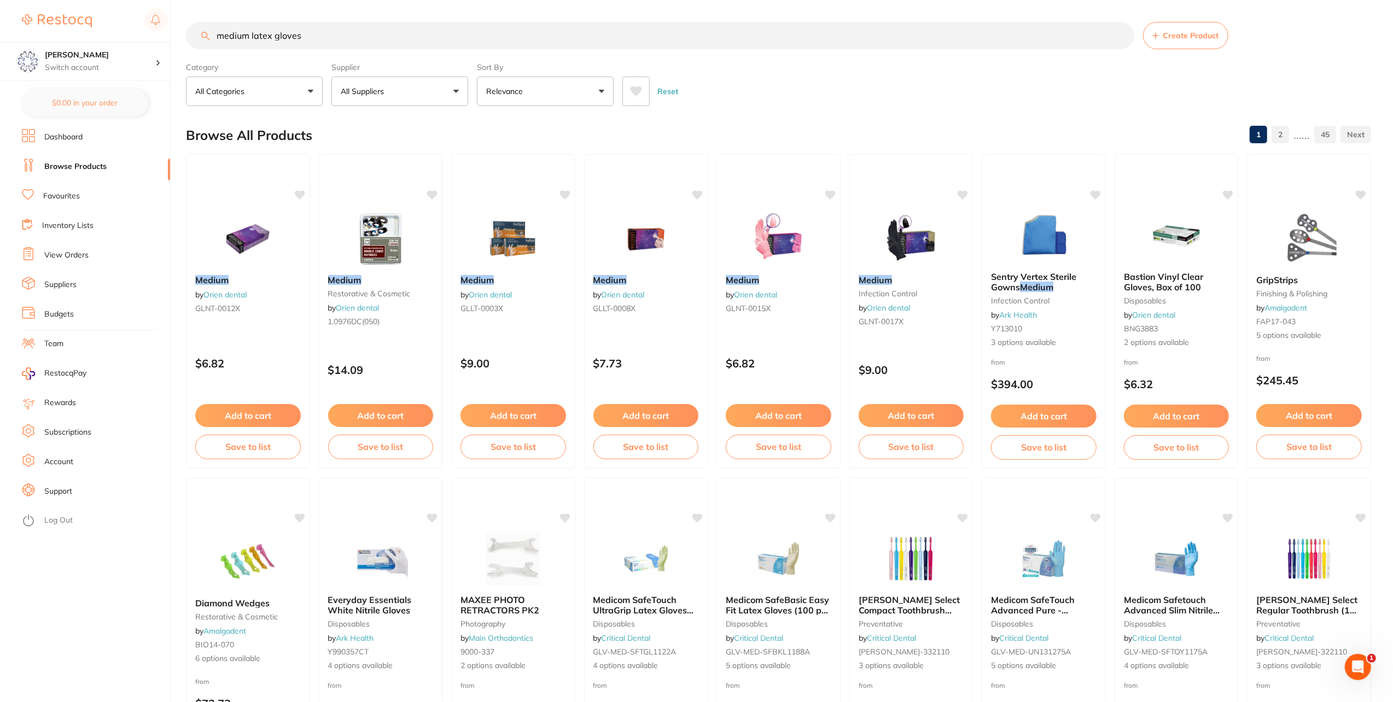
type input "medium latex gloves"
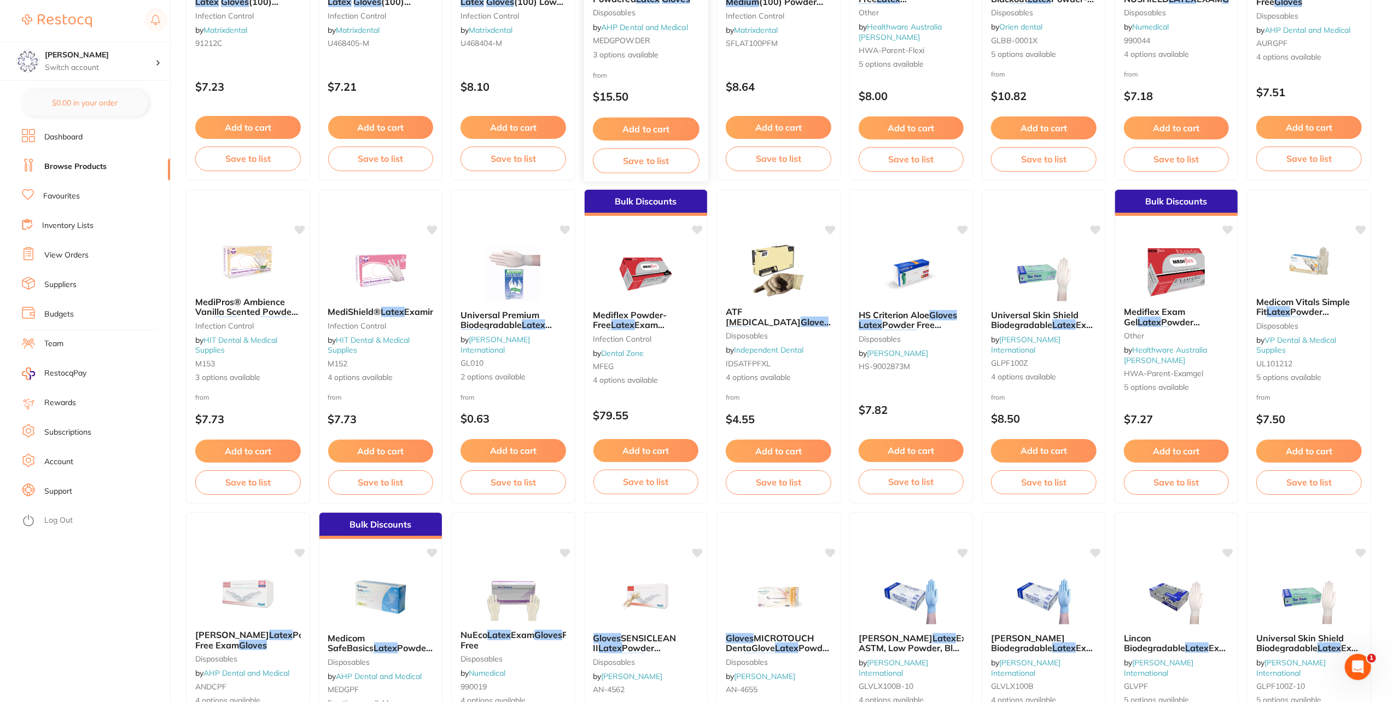
scroll to position [181, 0]
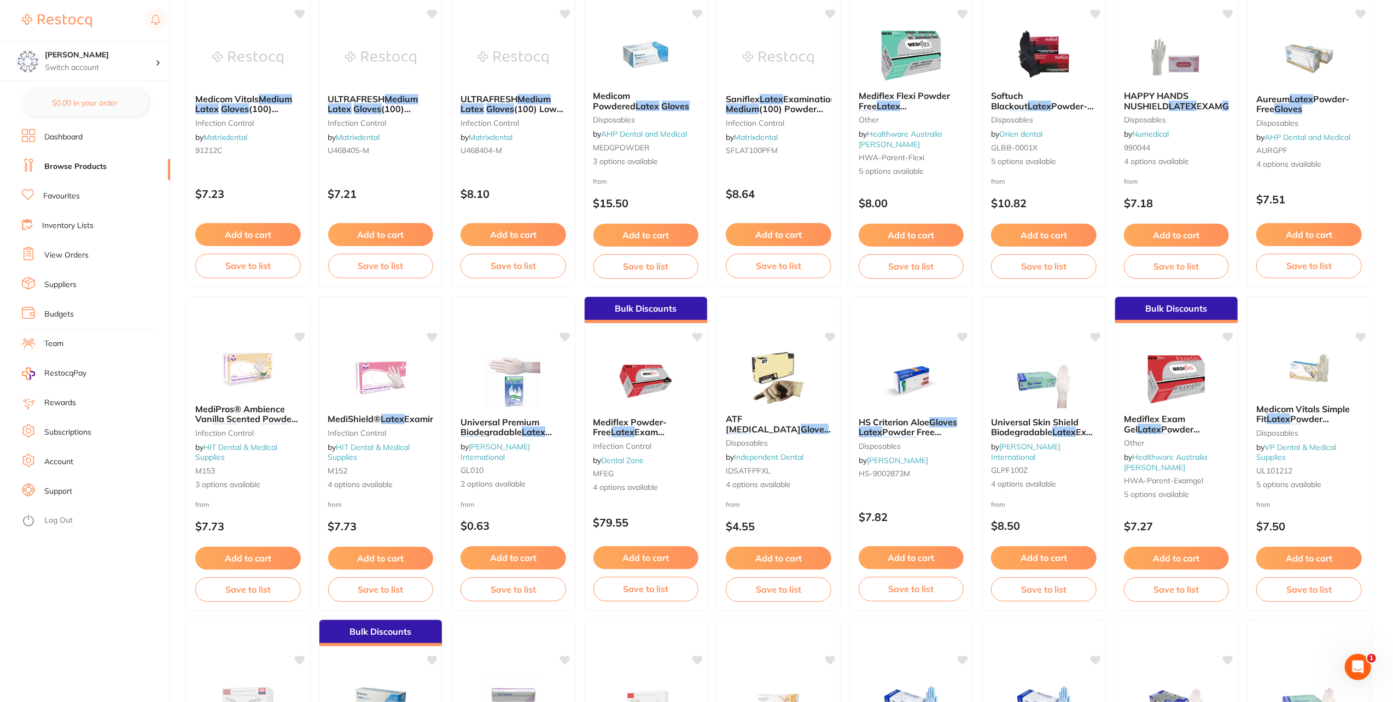
click at [67, 250] on link "View Orders" at bounding box center [66, 255] width 44 height 11
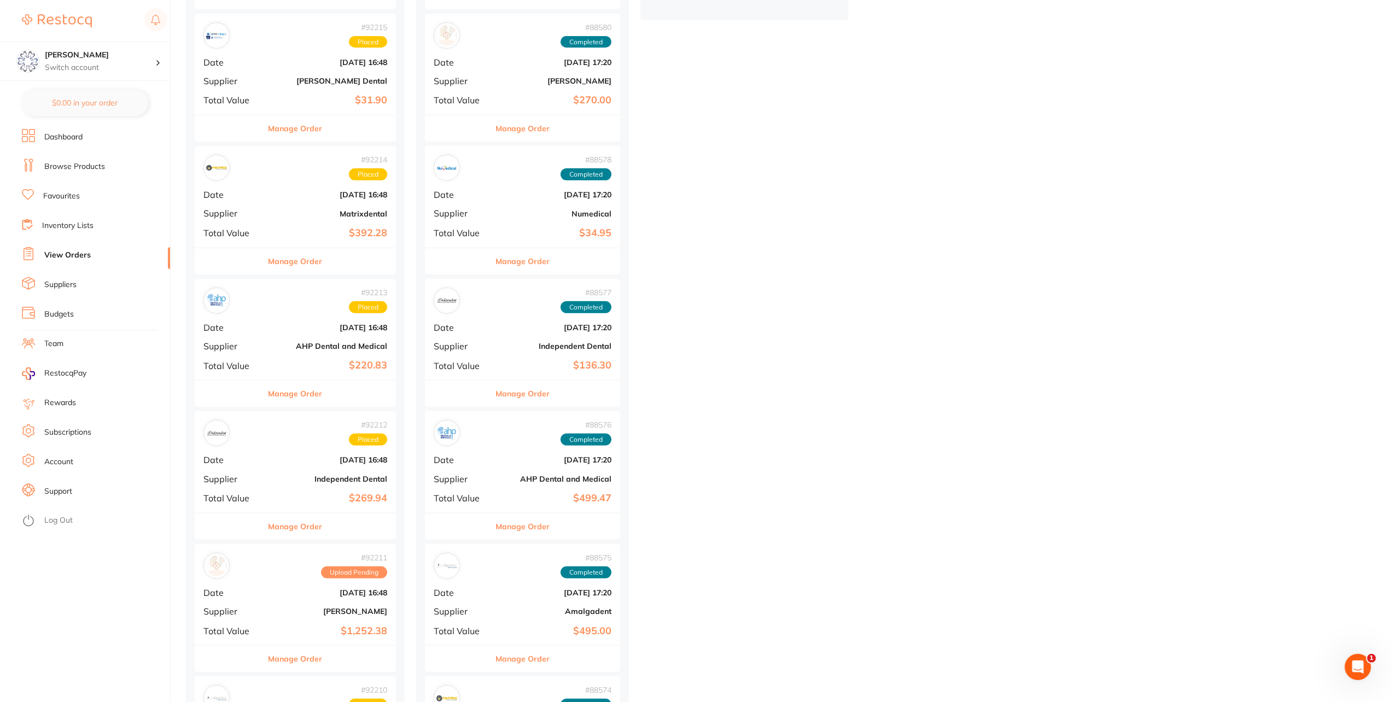
scroll to position [438, 0]
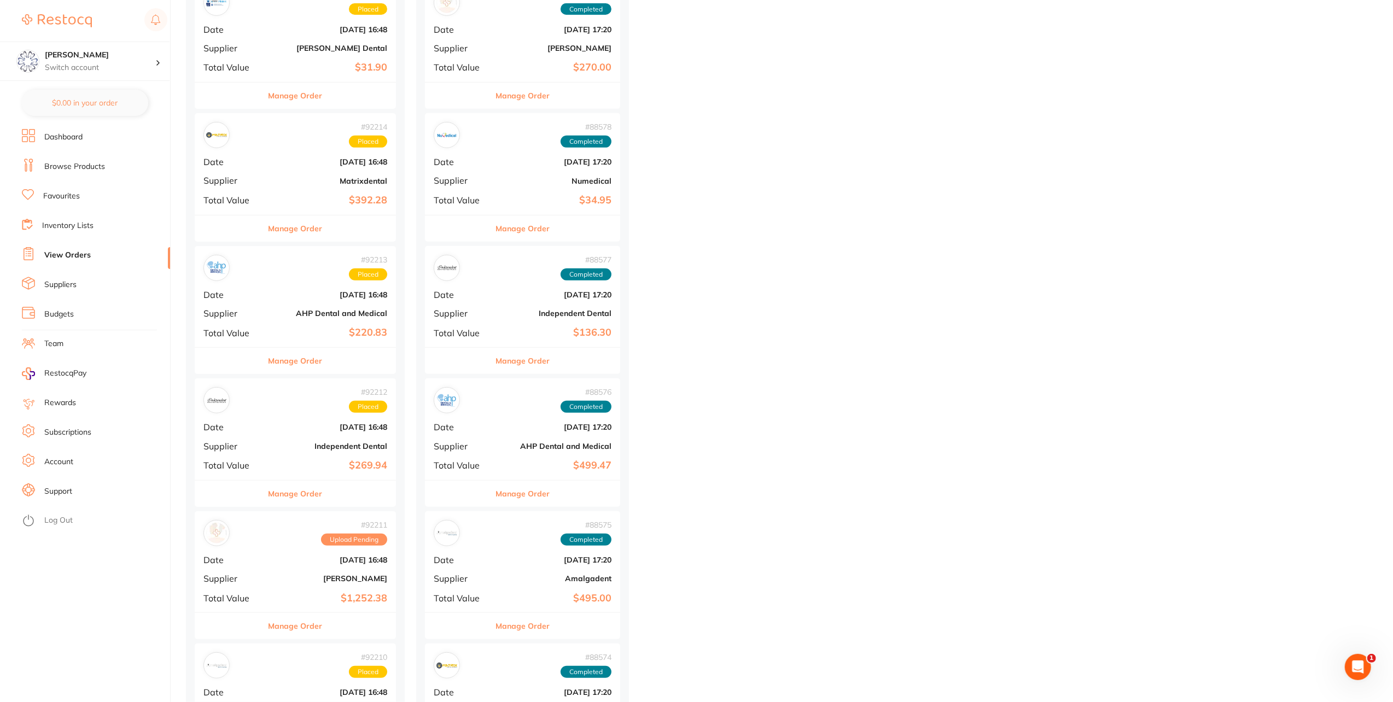
click at [310, 621] on button "Manage Order" at bounding box center [296, 626] width 54 height 26
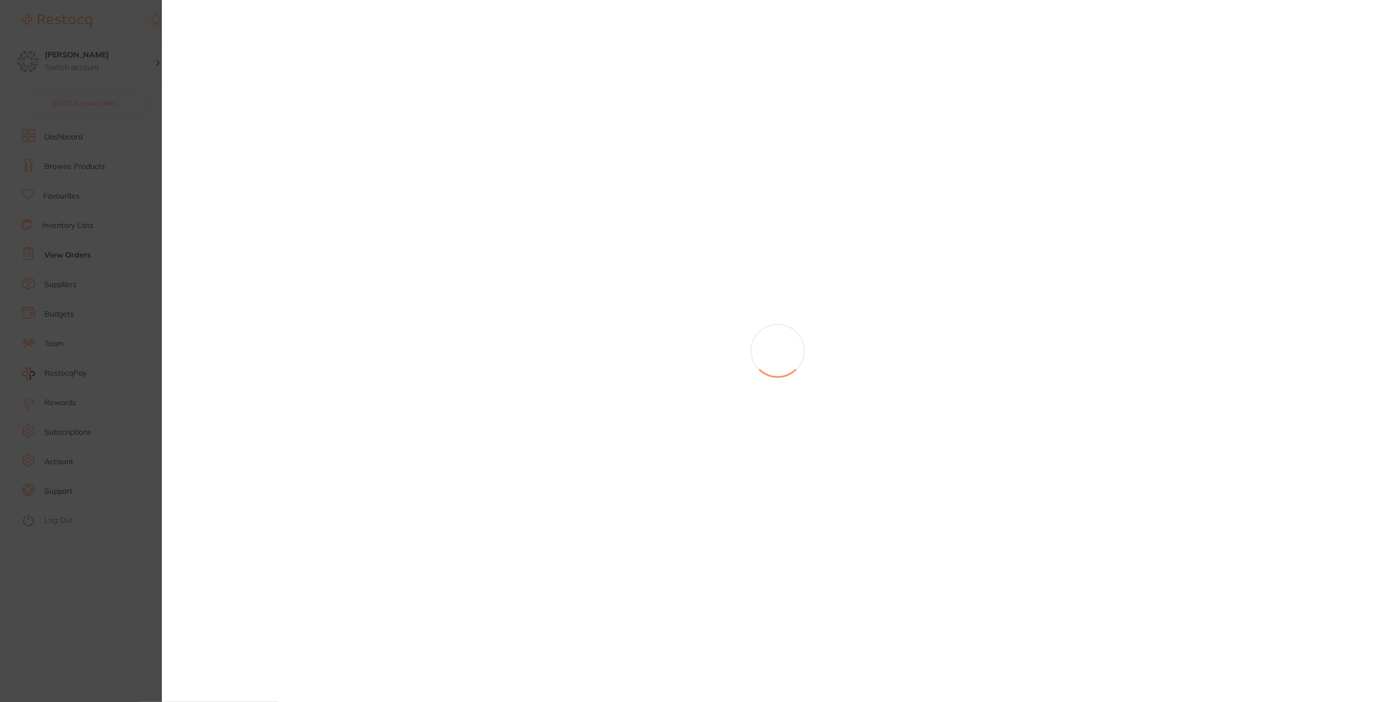
scroll to position [55, 0]
click at [92, 132] on section at bounding box center [696, 351] width 1393 height 702
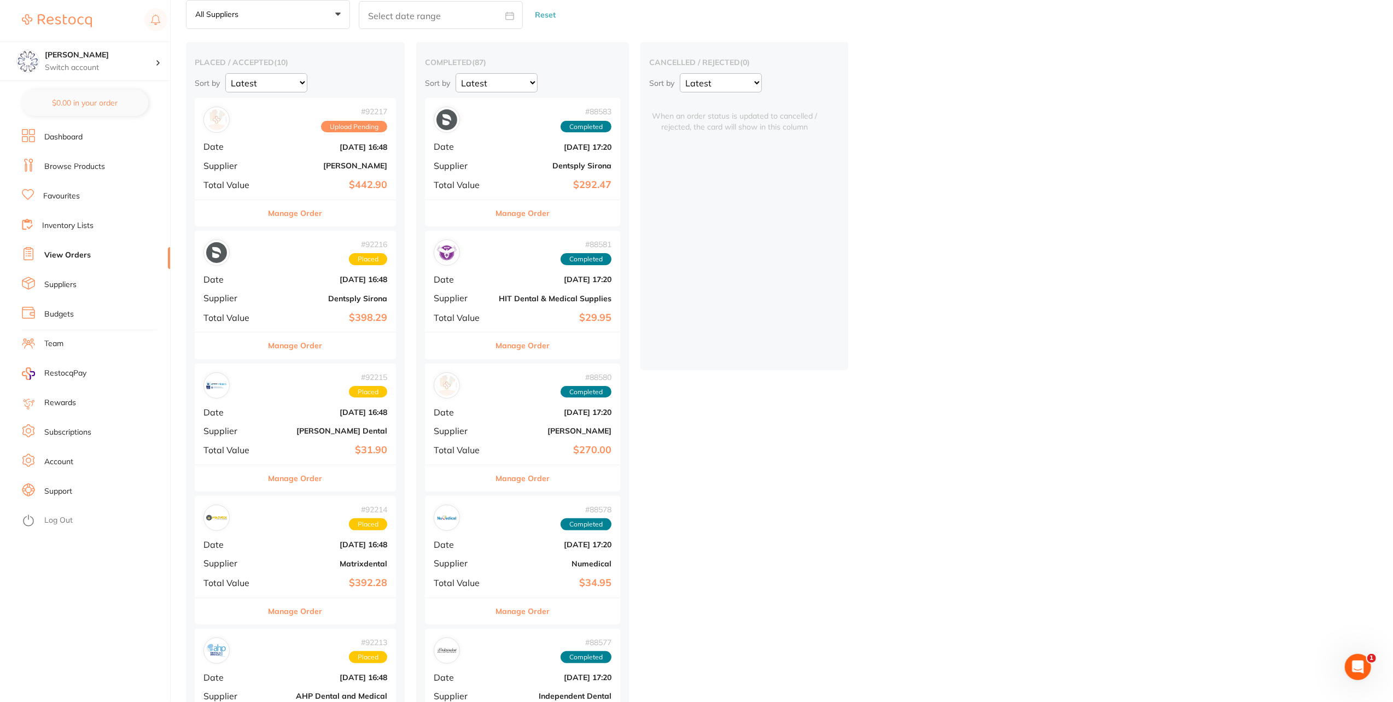
click at [296, 214] on button "Manage Order" at bounding box center [296, 213] width 54 height 26
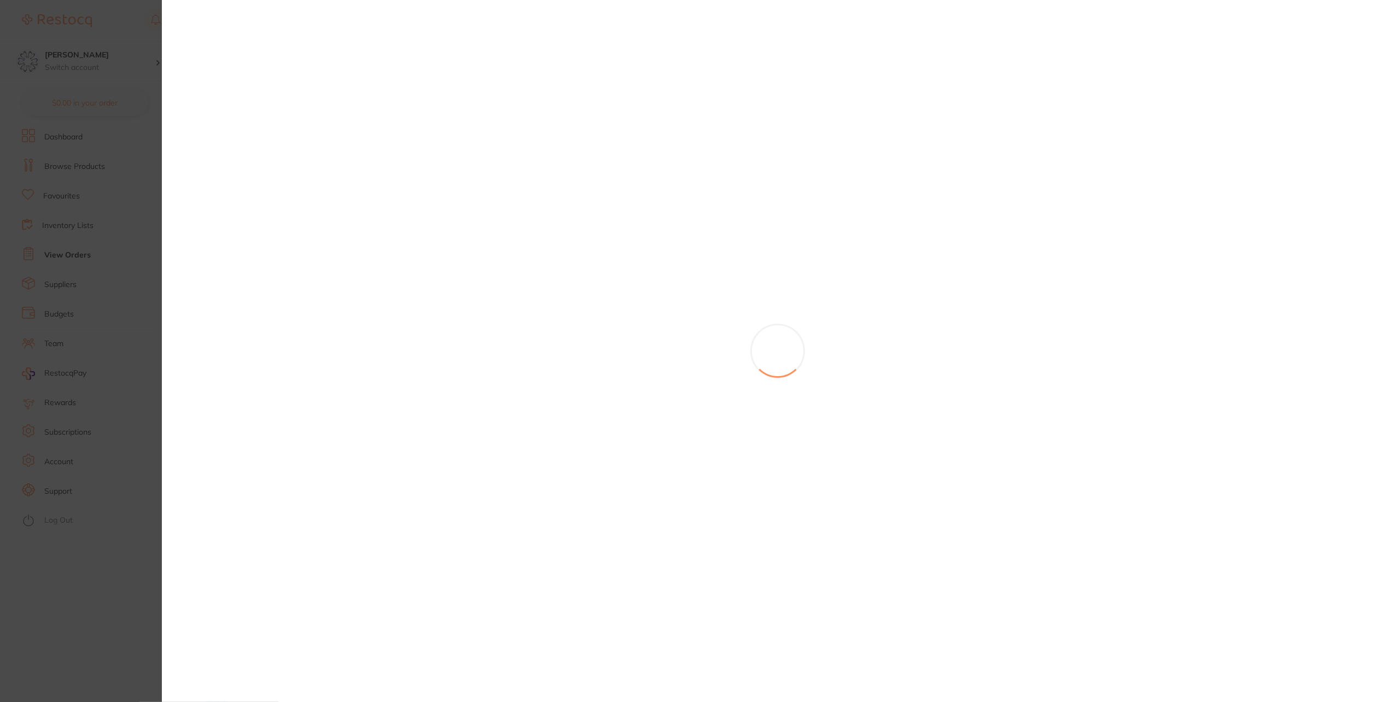
click at [97, 121] on section at bounding box center [696, 351] width 1393 height 702
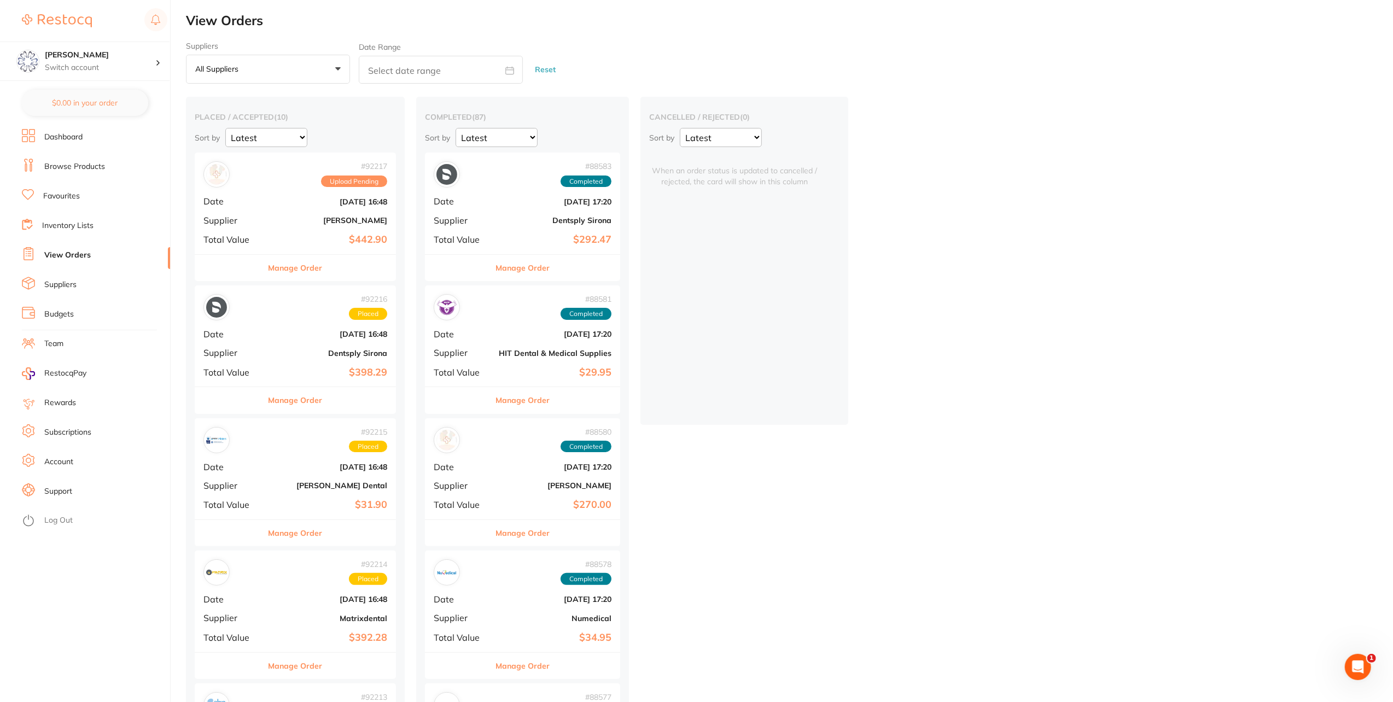
click at [80, 139] on link "Dashboard" at bounding box center [63, 137] width 38 height 11
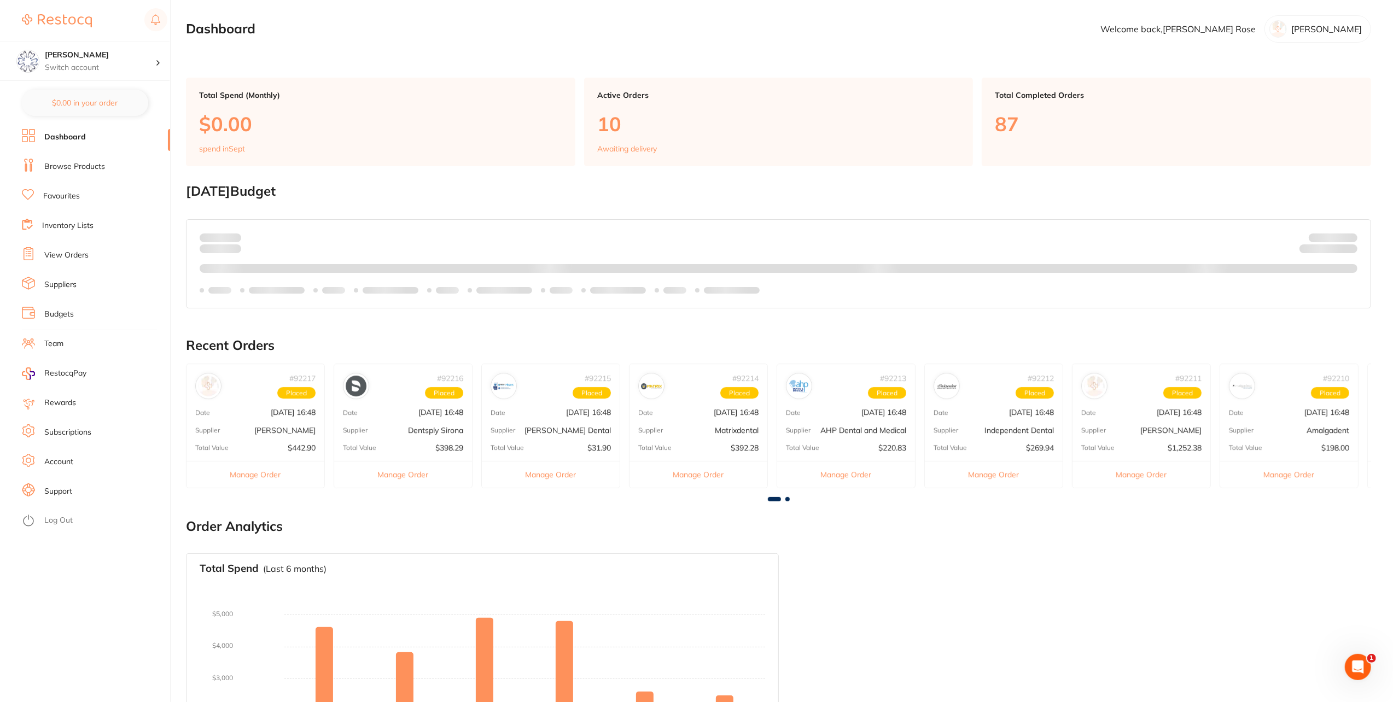
click at [67, 163] on link "Browse Products" at bounding box center [74, 166] width 61 height 11
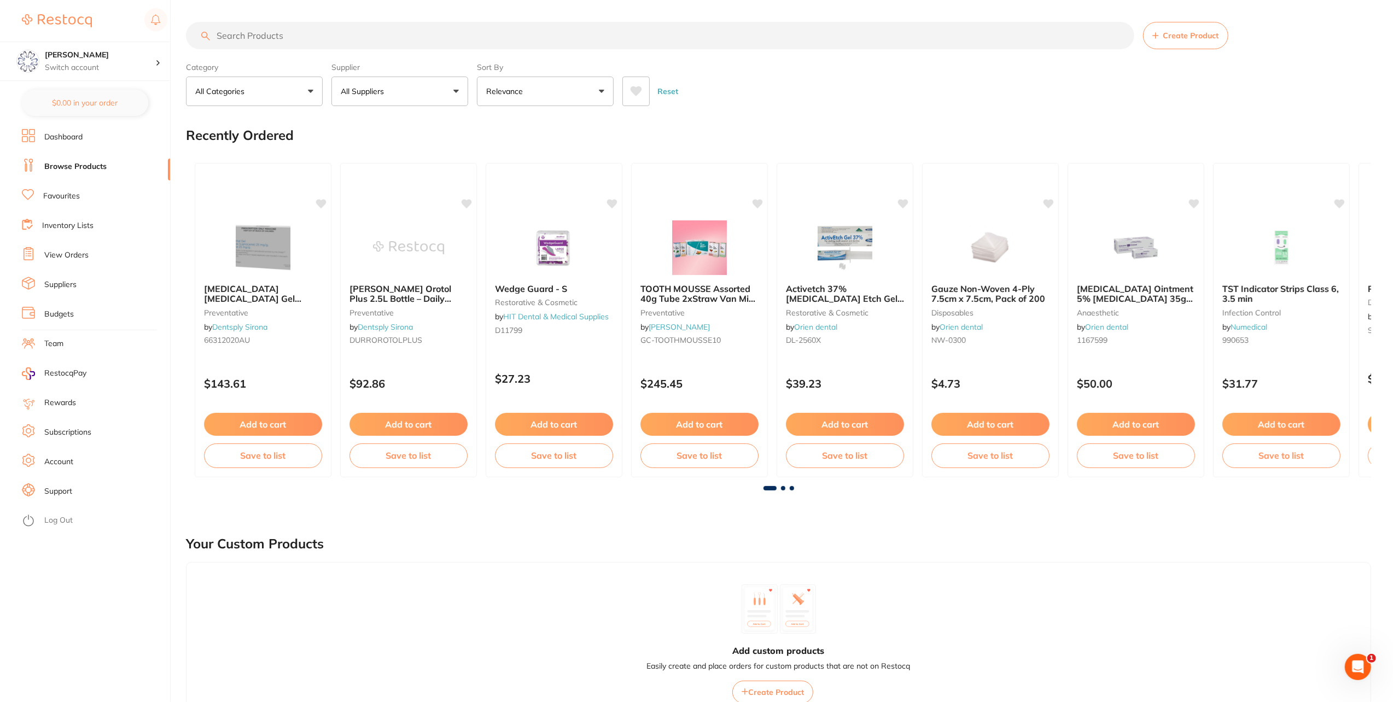
click at [268, 33] on input "search" at bounding box center [660, 35] width 949 height 27
type input "elite putty"
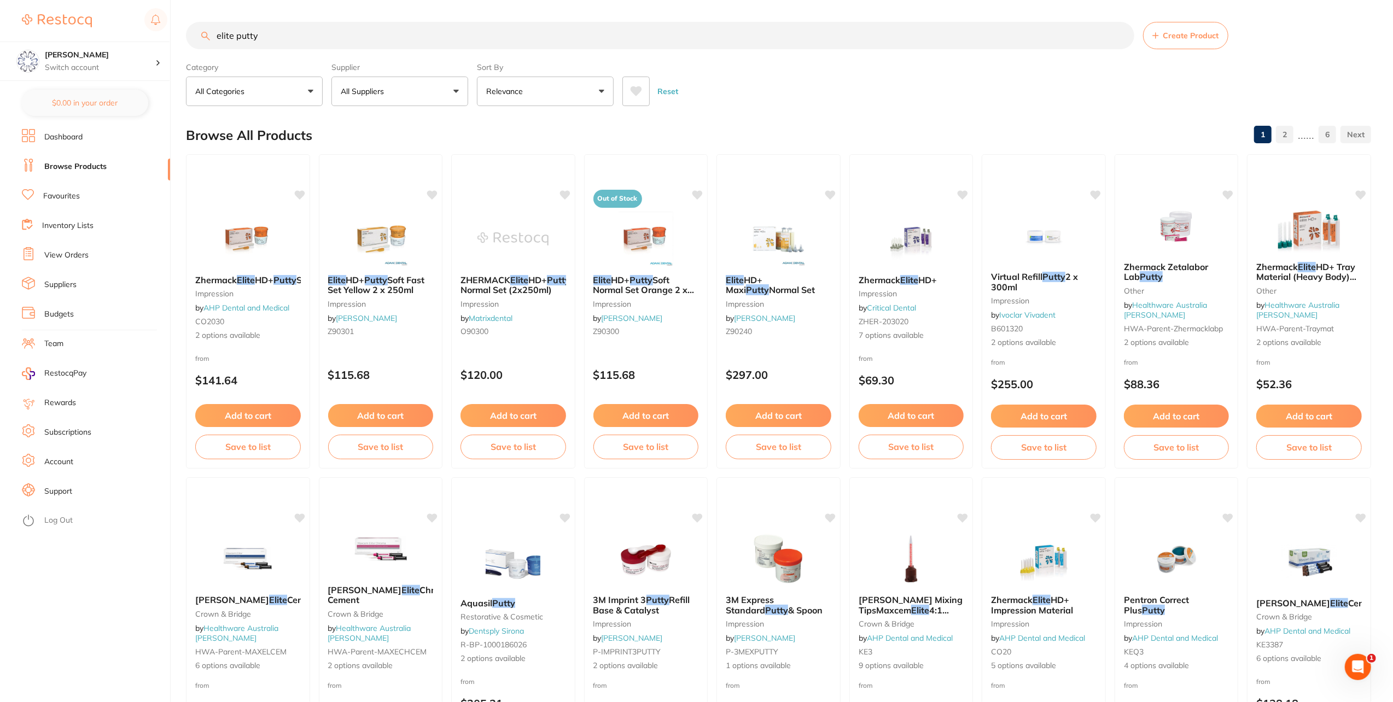
click at [75, 255] on link "View Orders" at bounding box center [66, 255] width 44 height 11
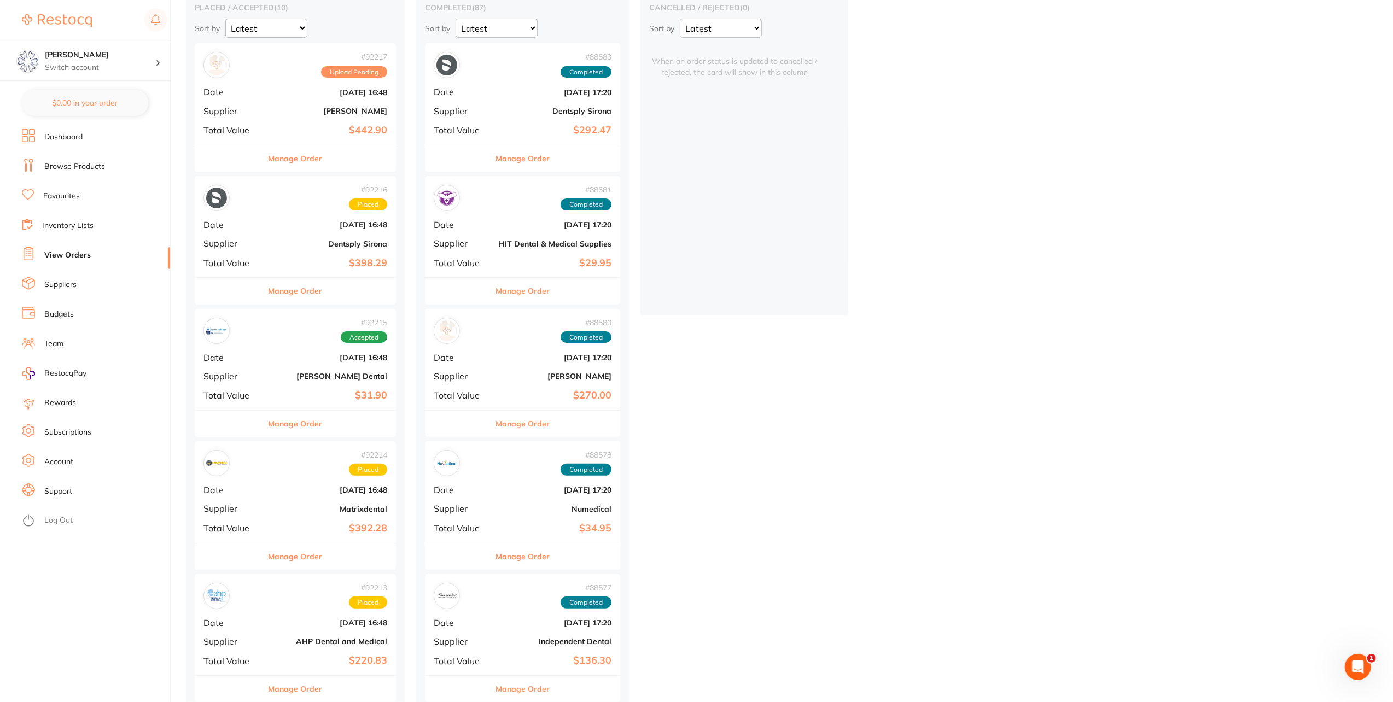
click at [313, 160] on button "Manage Order" at bounding box center [296, 159] width 54 height 26
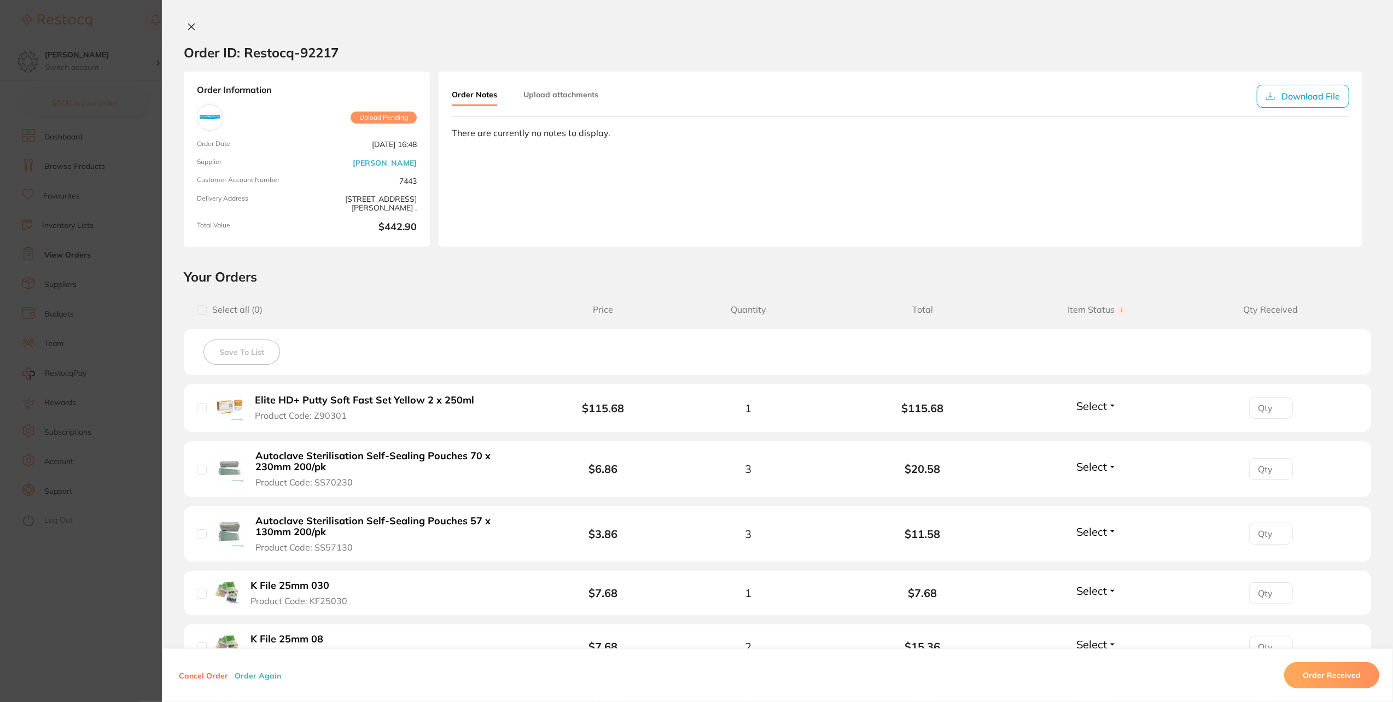
click at [193, 24] on icon at bounding box center [191, 26] width 9 height 9
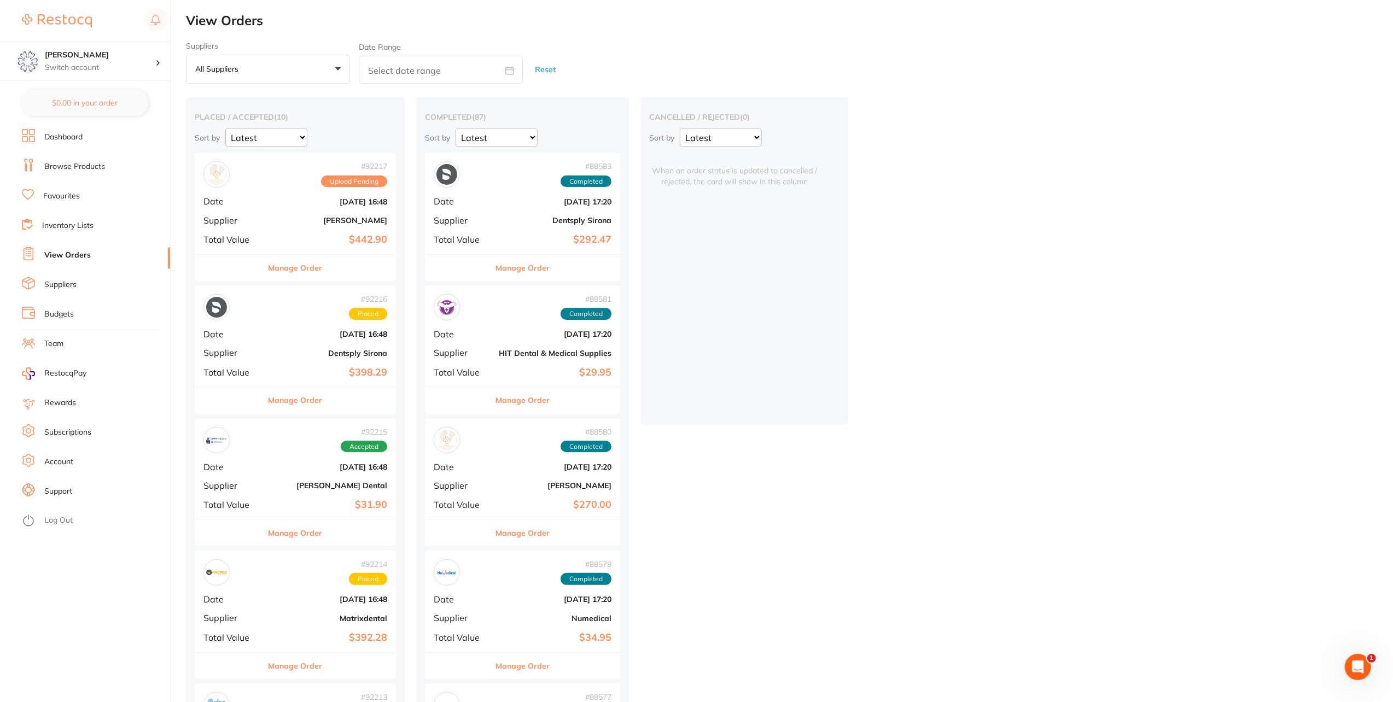
click at [79, 168] on link "Browse Products" at bounding box center [74, 166] width 61 height 11
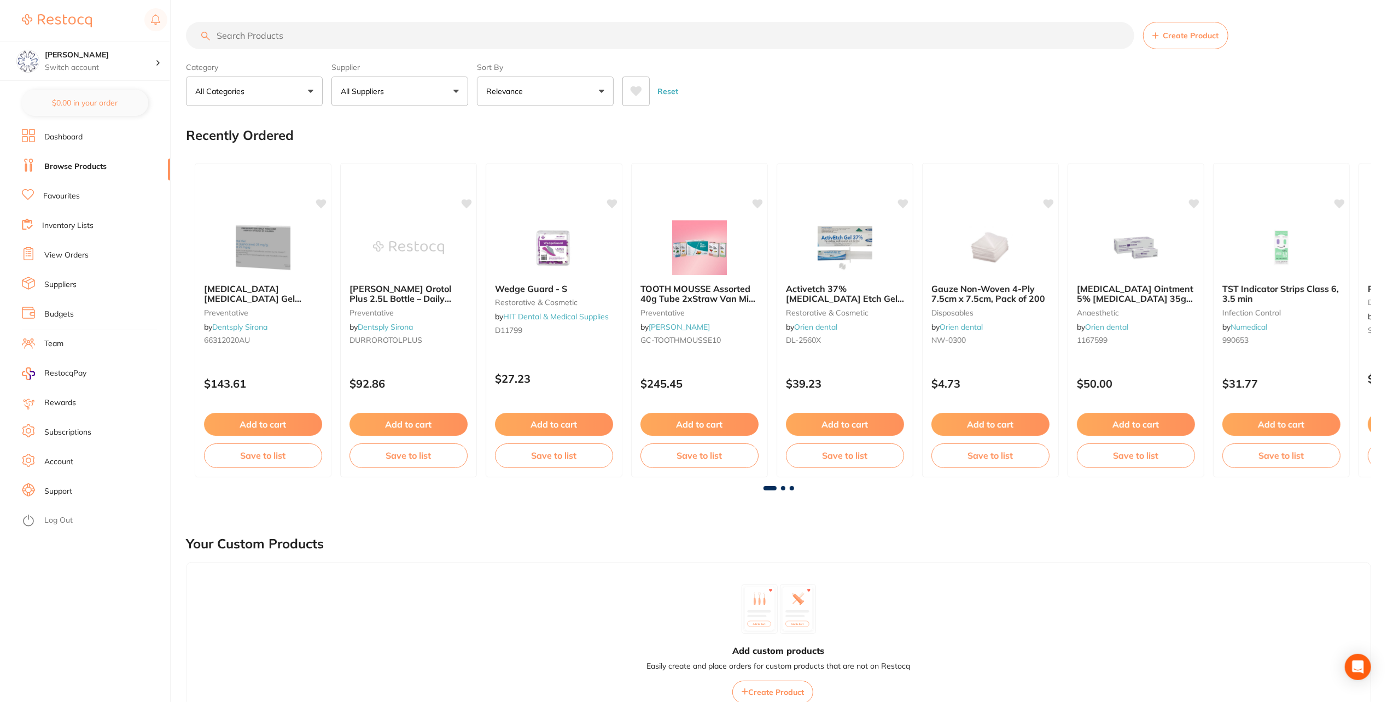
click at [247, 34] on input "search" at bounding box center [660, 35] width 949 height 27
type input "tempbond"
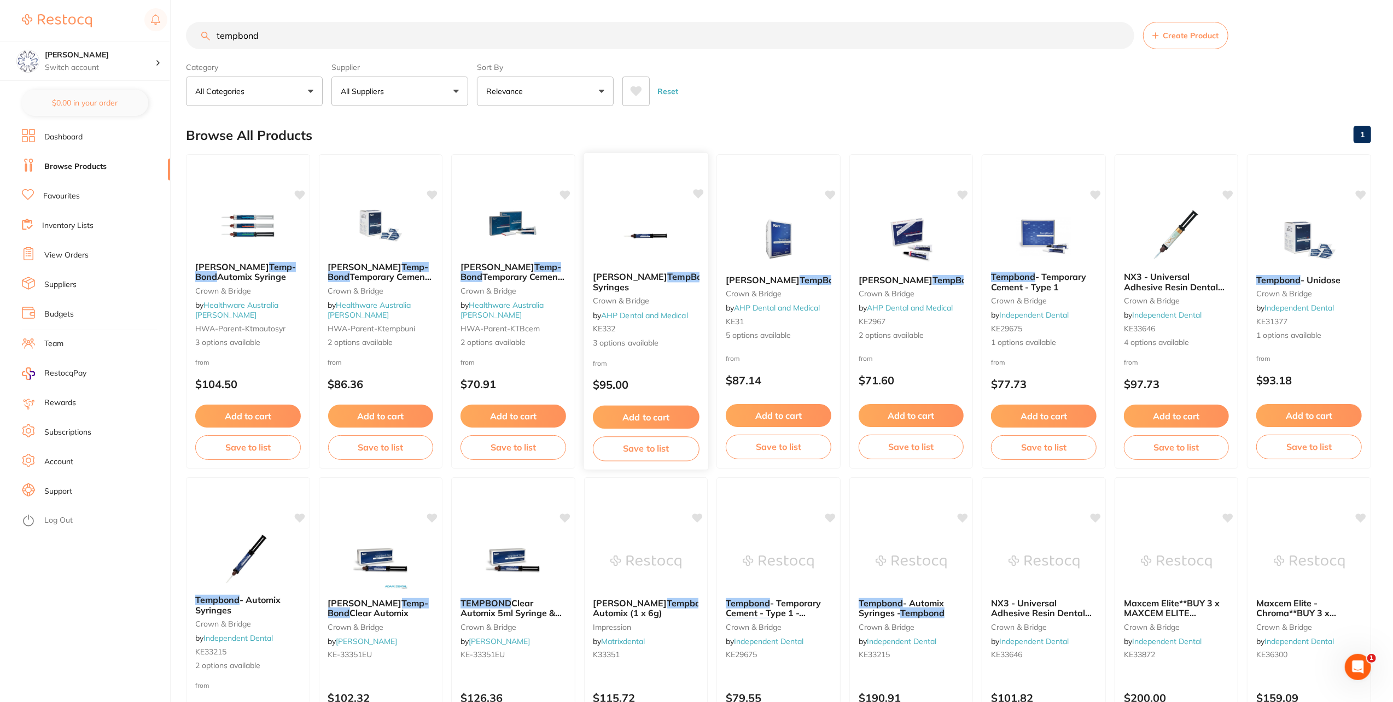
click at [671, 274] on span "Automix Syringes" at bounding box center [670, 281] width 155 height 21
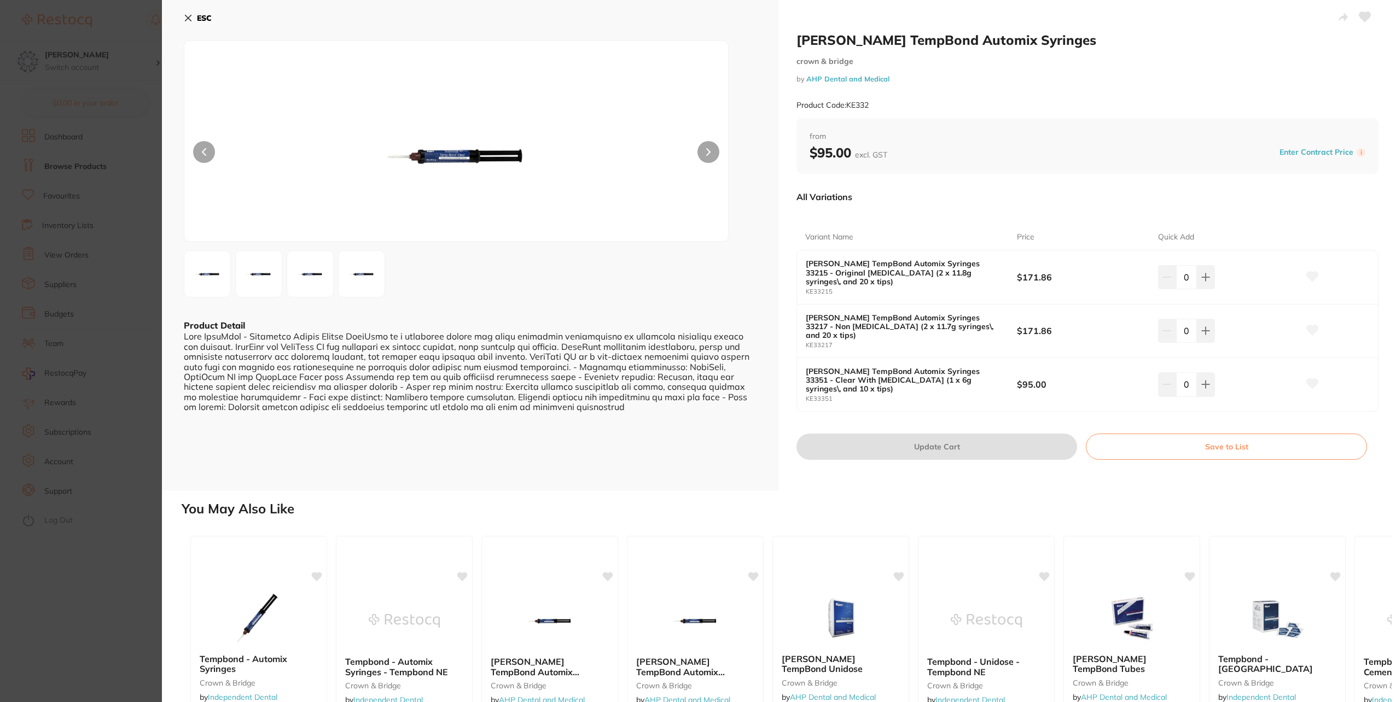
click at [199, 13] on button "ESC" at bounding box center [198, 18] width 28 height 19
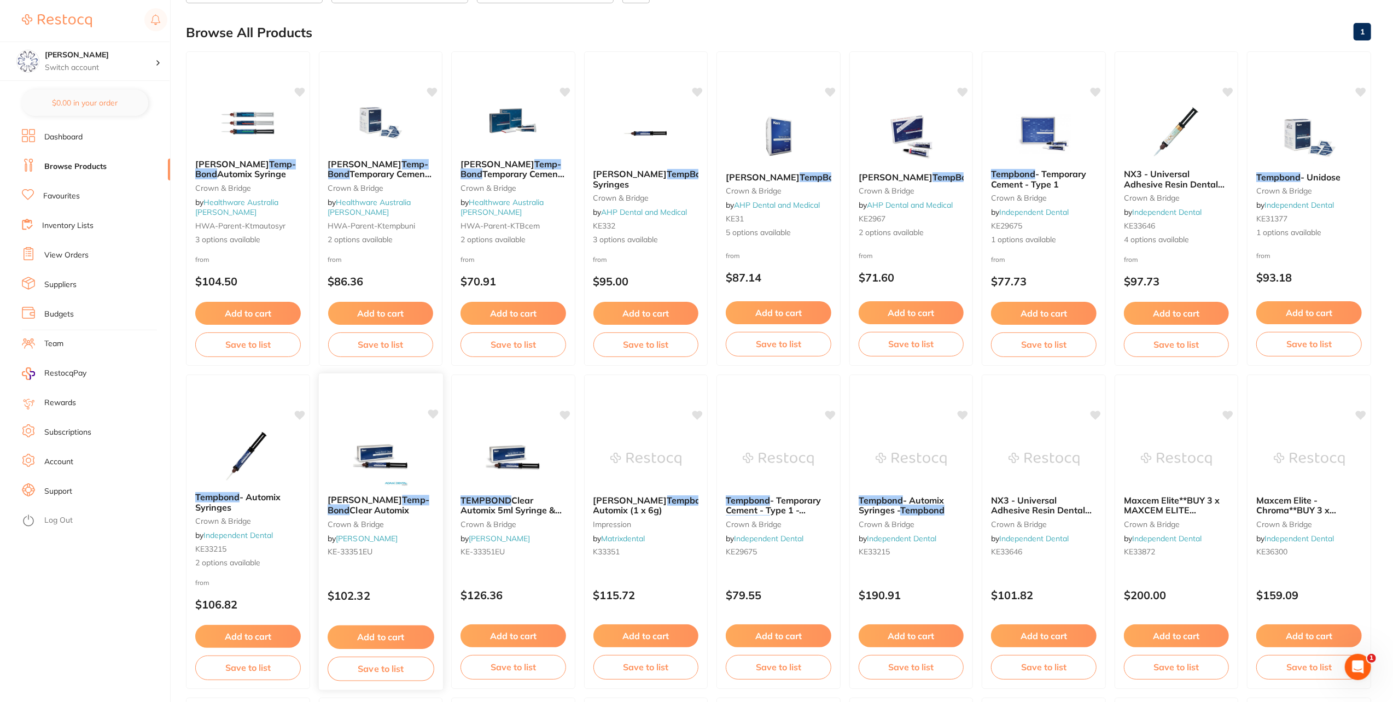
scroll to position [112, 0]
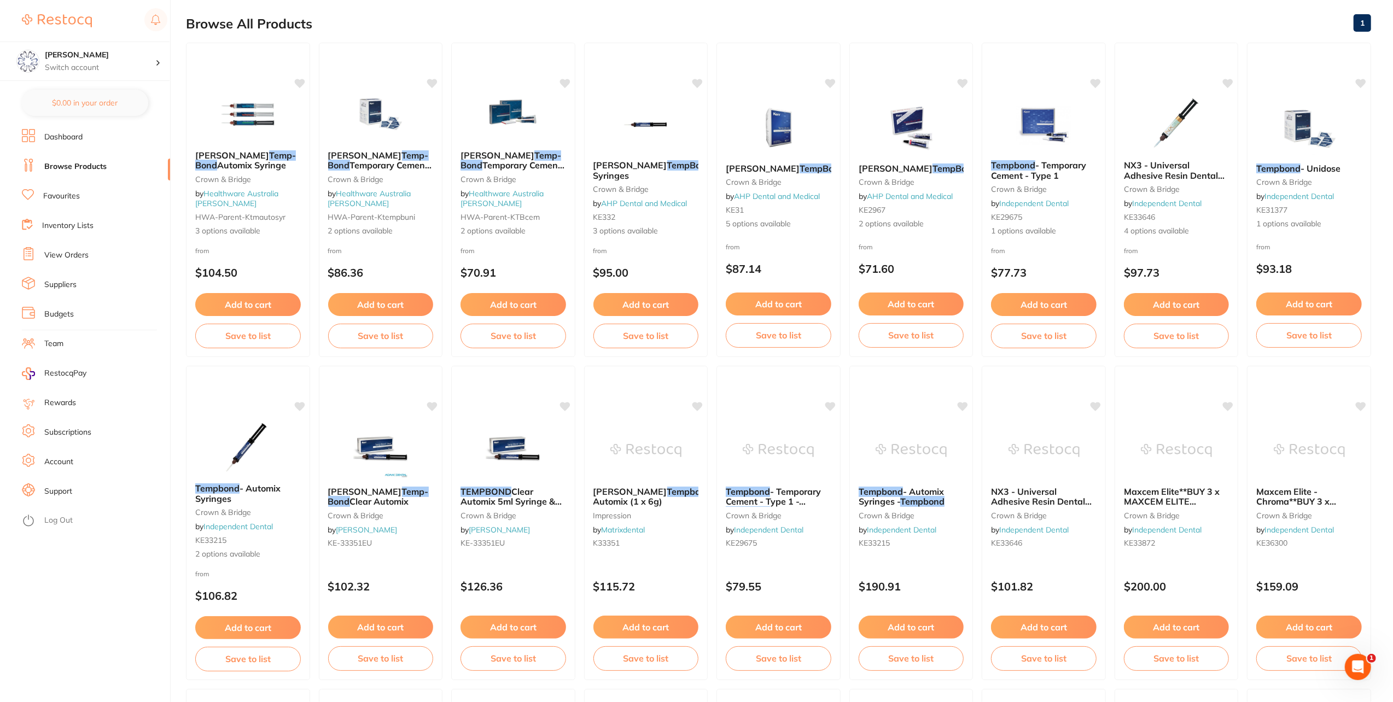
drag, startPoint x: 67, startPoint y: 258, endPoint x: 86, endPoint y: 265, distance: 20.6
click at [67, 258] on link "View Orders" at bounding box center [66, 255] width 44 height 11
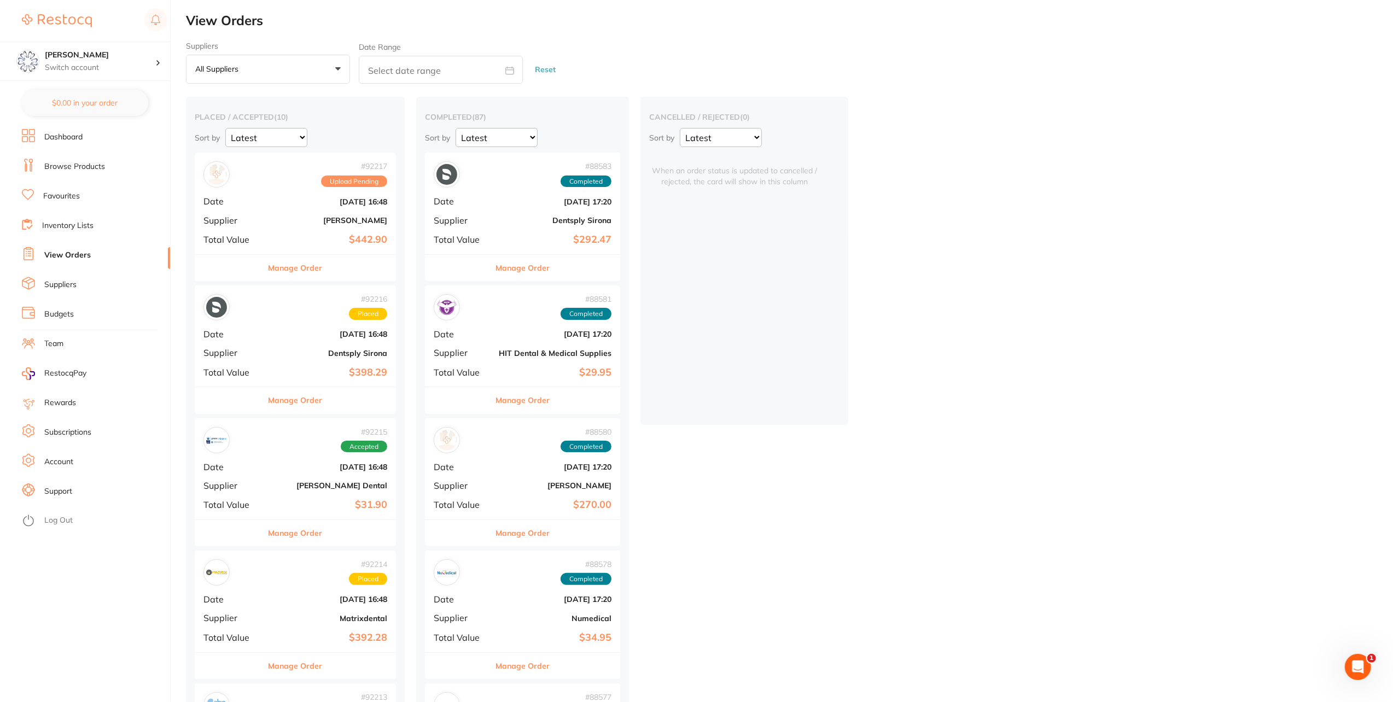
click at [291, 269] on button "Manage Order" at bounding box center [296, 268] width 54 height 26
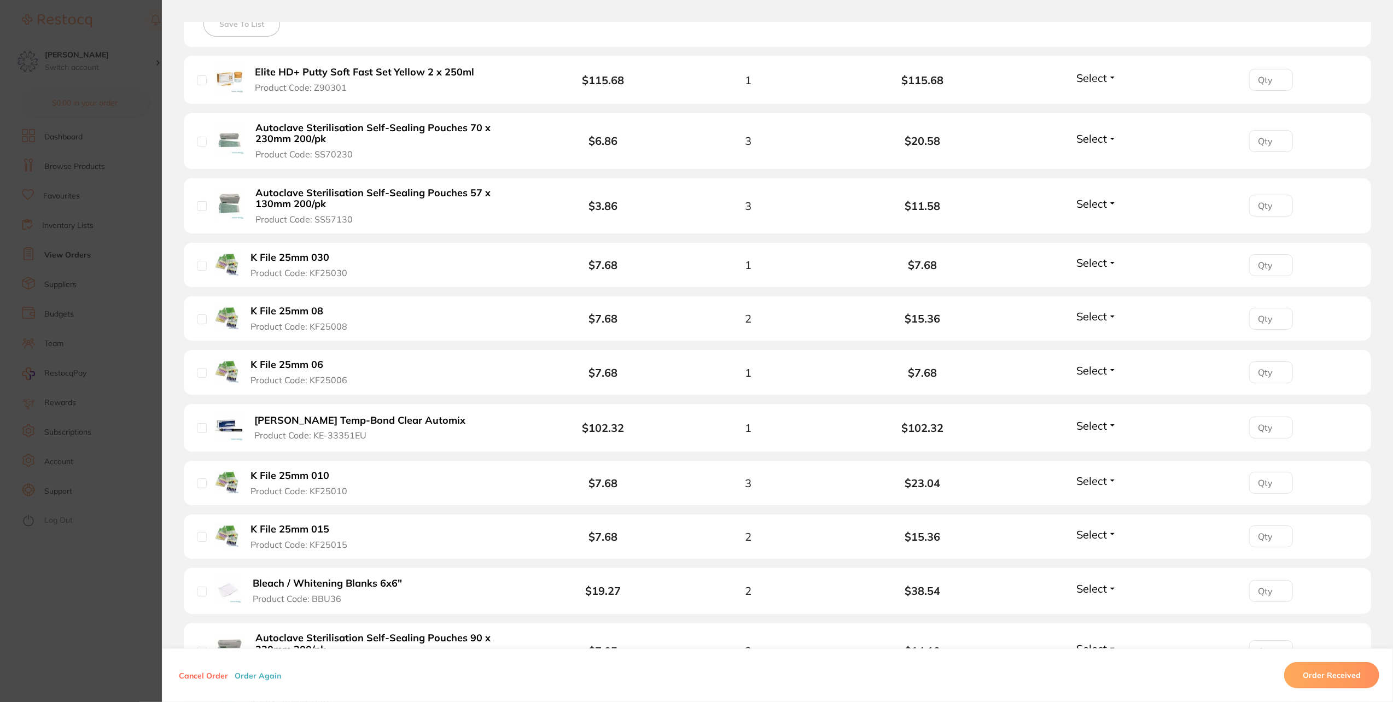
click at [322, 417] on b "[PERSON_NAME] Temp-Bond Clear Automix" at bounding box center [359, 420] width 211 height 11
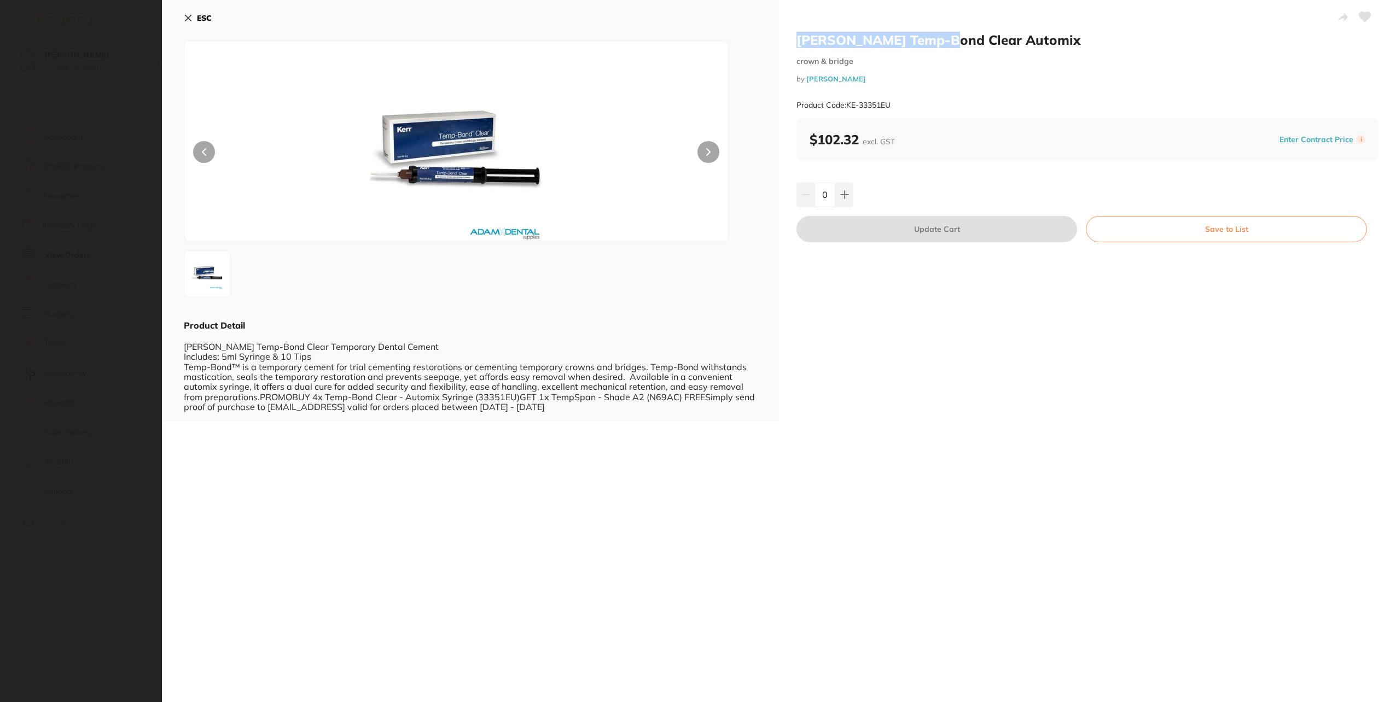
drag, startPoint x: 799, startPoint y: 36, endPoint x: 935, endPoint y: 42, distance: 136.4
click at [935, 42] on h2 "[PERSON_NAME] Temp-Bond Clear Automix" at bounding box center [1088, 40] width 582 height 16
copy h2 "[PERSON_NAME] Temp-Bond Clear"
click at [205, 15] on b "ESC" at bounding box center [204, 18] width 15 height 10
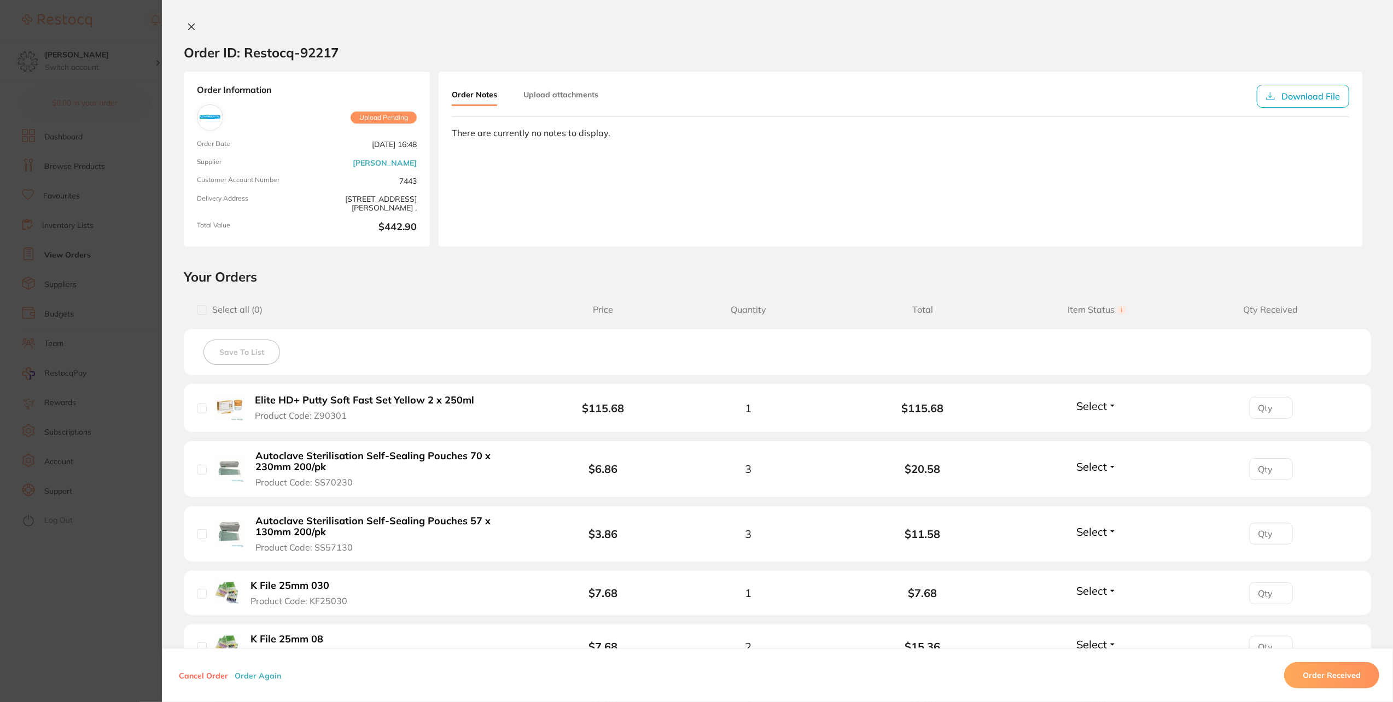
click at [141, 230] on section "Order ID: Restocq- 92217 Order Information Upload Pending Order Date [DATE] 16:…" at bounding box center [696, 351] width 1393 height 702
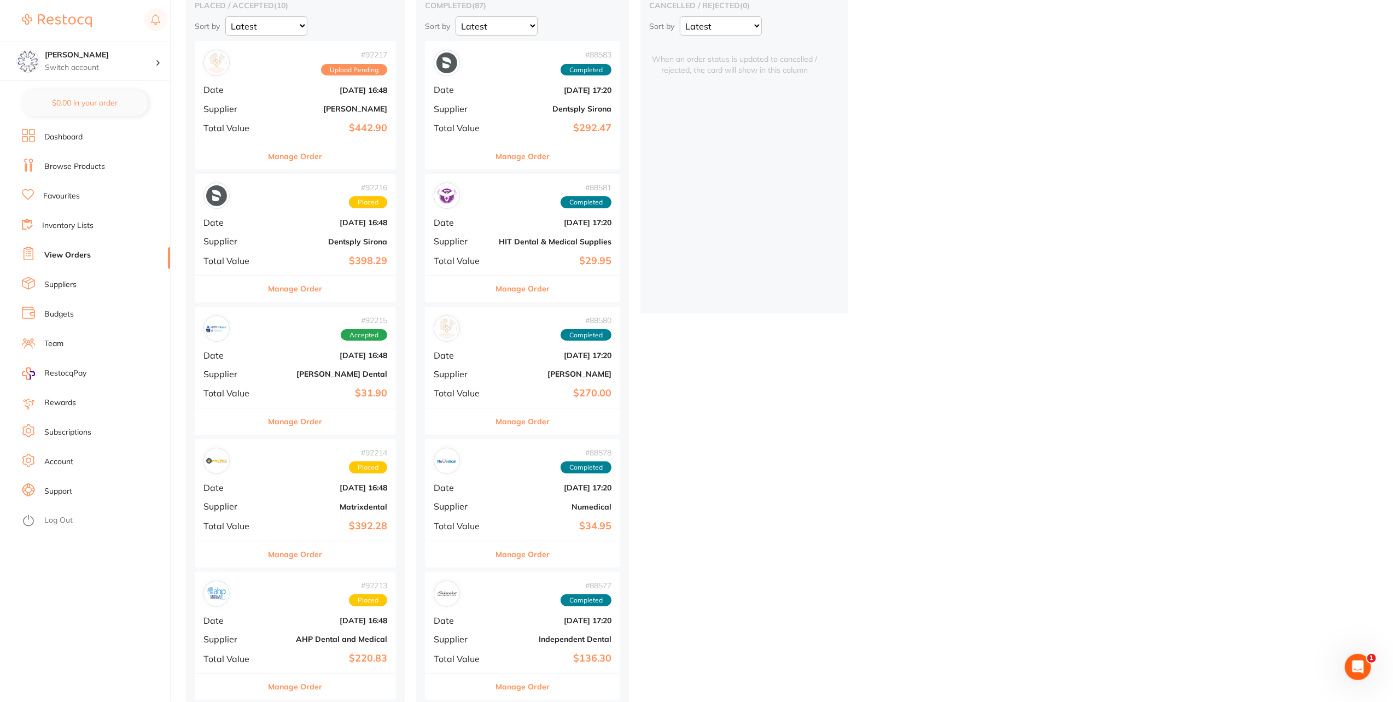
click at [67, 172] on li "Browse Products" at bounding box center [96, 167] width 148 height 16
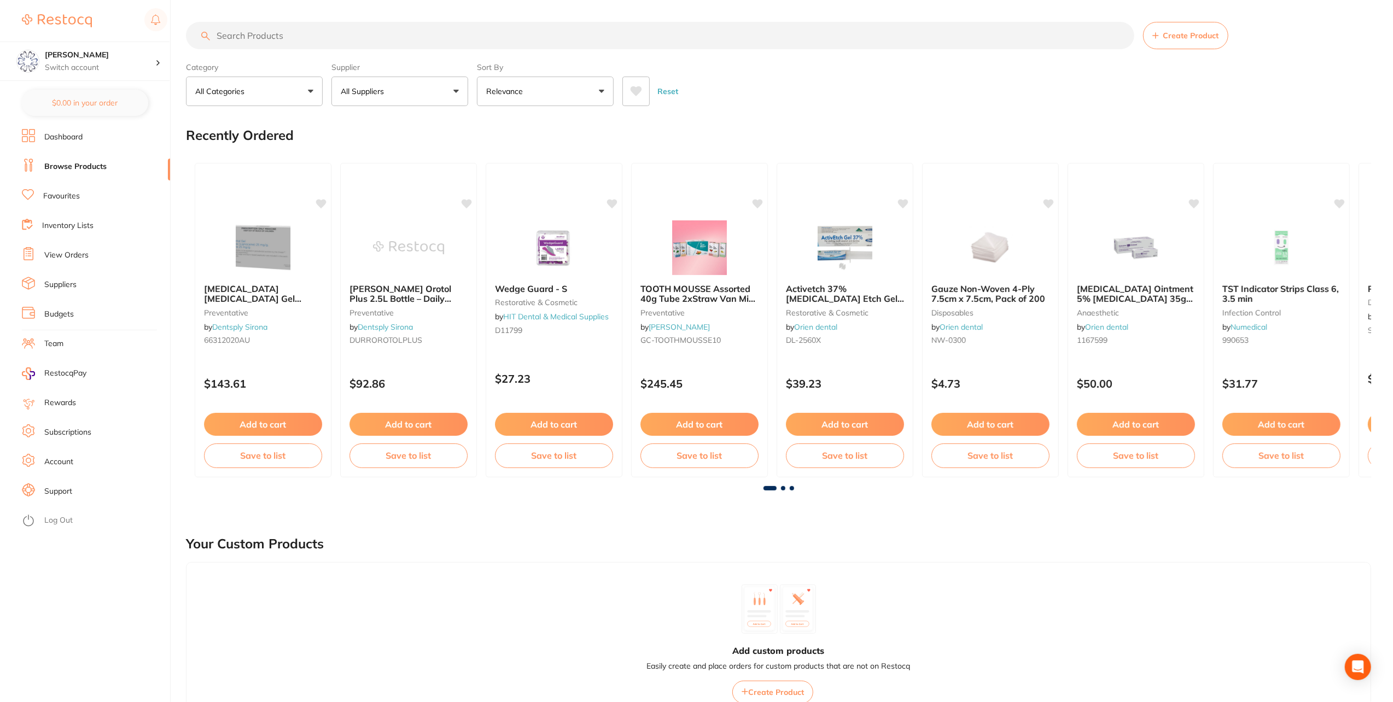
click at [223, 38] on input "search" at bounding box center [660, 35] width 949 height 27
paste input "[PERSON_NAME] Temp-Bond Clear"
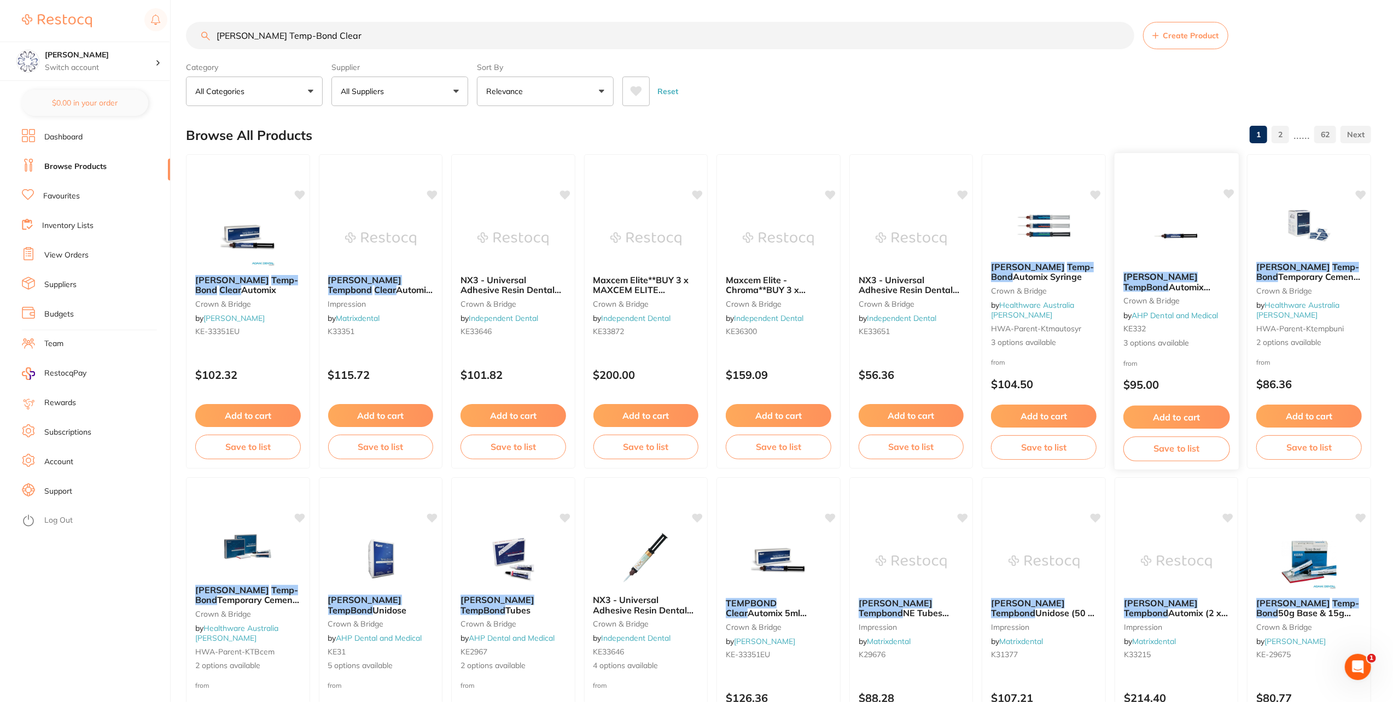
type input "[PERSON_NAME] Temp-Bond Clear"
click at [1169, 281] on em "TempBond" at bounding box center [1146, 286] width 45 height 11
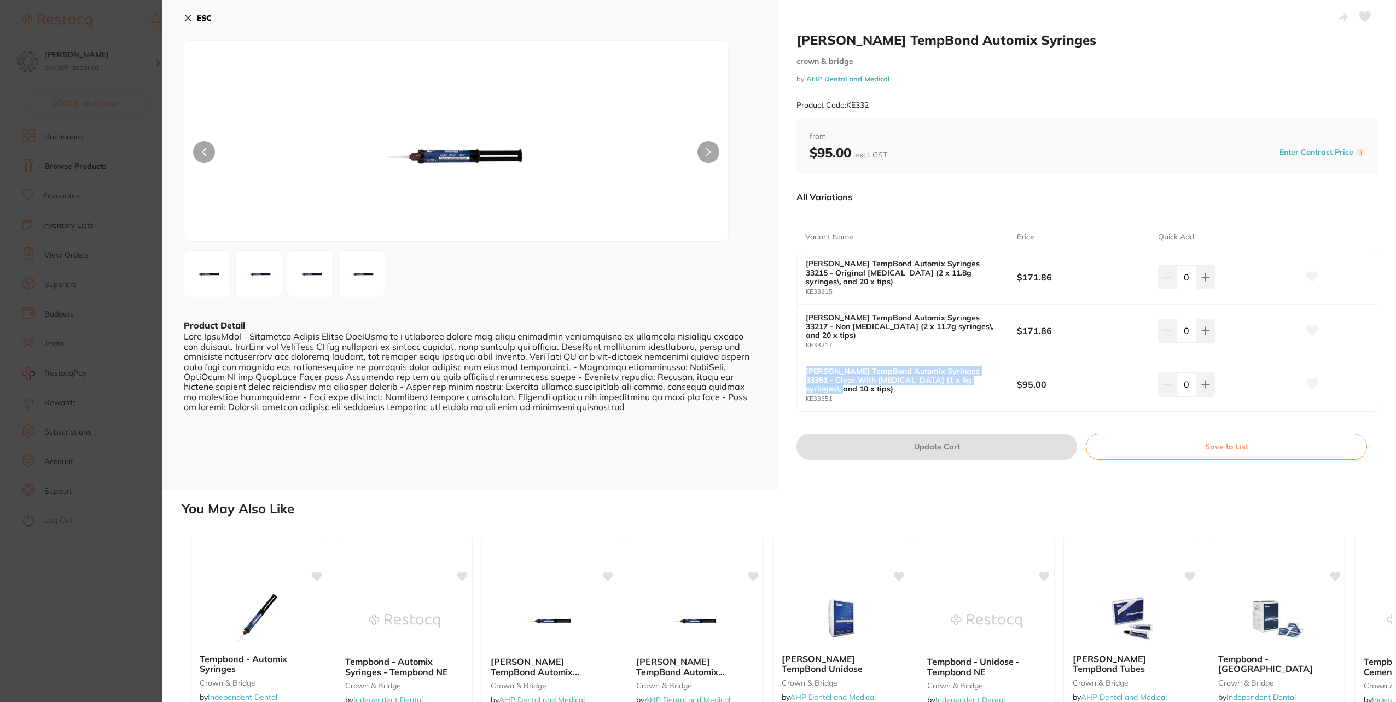
drag, startPoint x: 806, startPoint y: 356, endPoint x: 978, endPoint y: 366, distance: 172.1
click at [978, 367] on b "[PERSON_NAME] TempBond Automix Syringes 33351 - Clear With [MEDICAL_DATA] (1 x …" at bounding box center [901, 380] width 190 height 26
copy b "[PERSON_NAME] TempBond Automix Syringes 33351 - Clear With [MEDICAL_DATA] (1 x …"
click at [1081, 379] on b "$95.00" at bounding box center [1080, 385] width 127 height 12
click at [1211, 373] on button at bounding box center [1206, 385] width 18 height 24
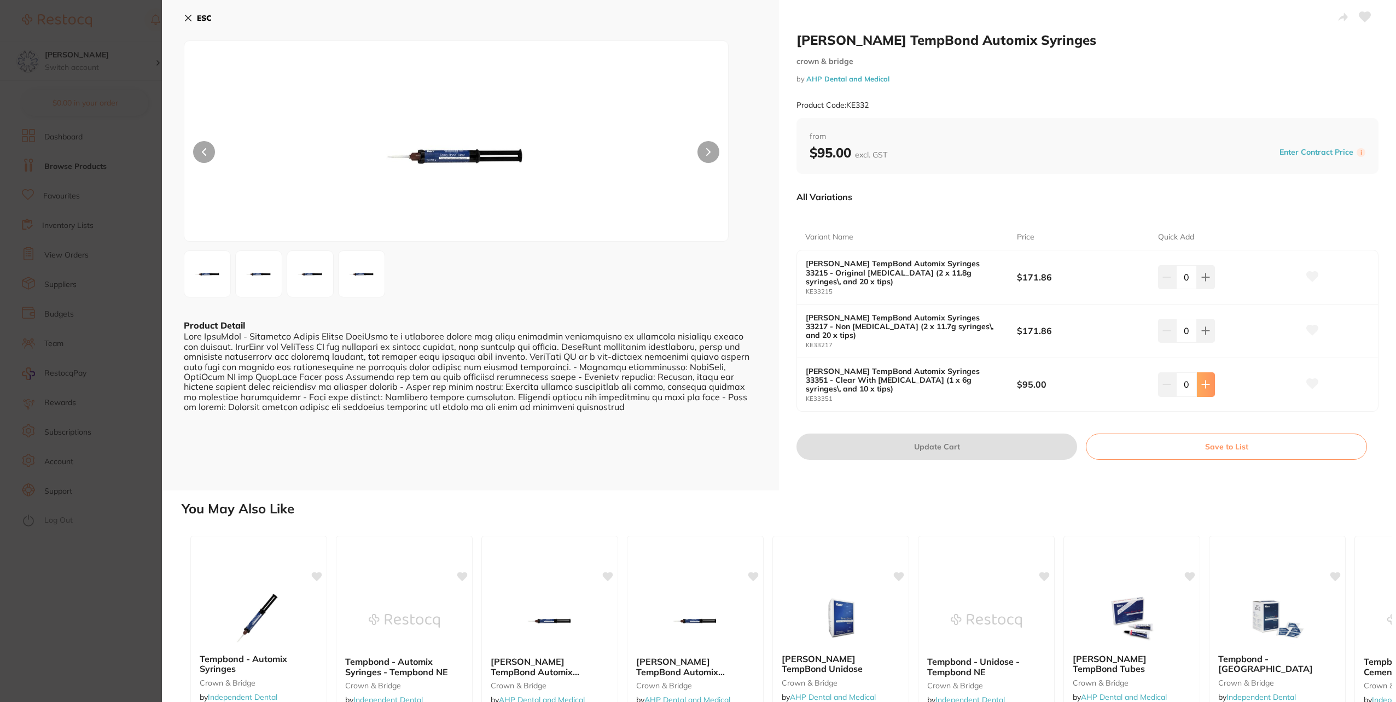
type input "1"
click at [980, 434] on button "Update Cart" at bounding box center [937, 447] width 281 height 26
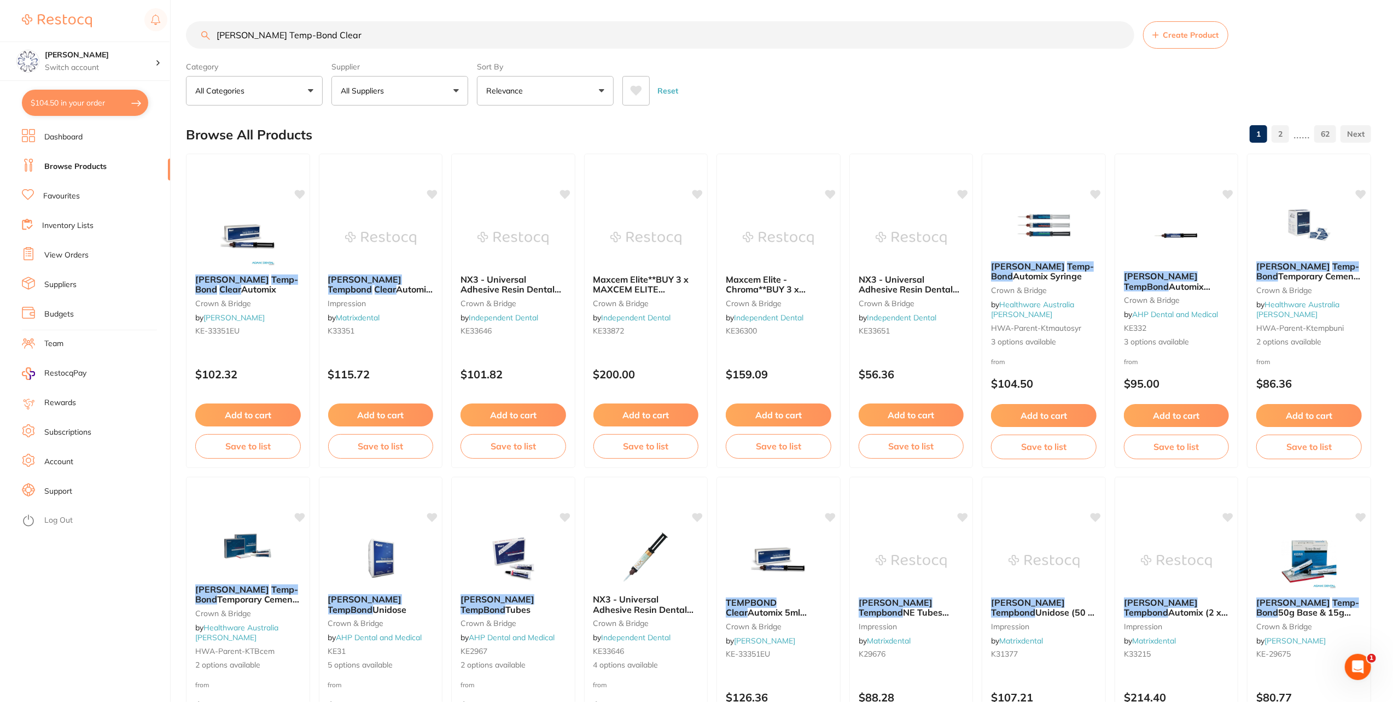
click at [84, 105] on button "$104.50 in your order" at bounding box center [85, 103] width 126 height 26
checkbox input "true"
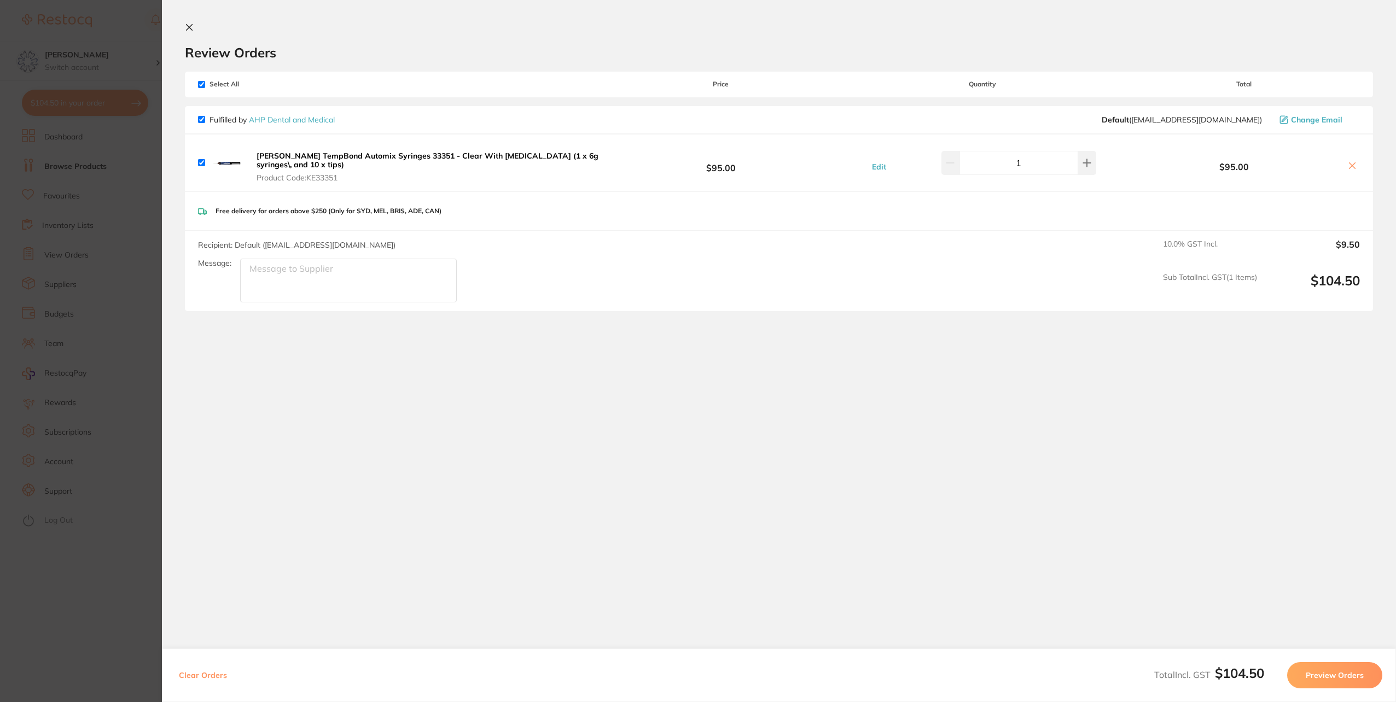
click at [90, 243] on section "Update RRP Set your pre negotiated price for this item. Item Agreed RRP (excl. …" at bounding box center [698, 351] width 1396 height 702
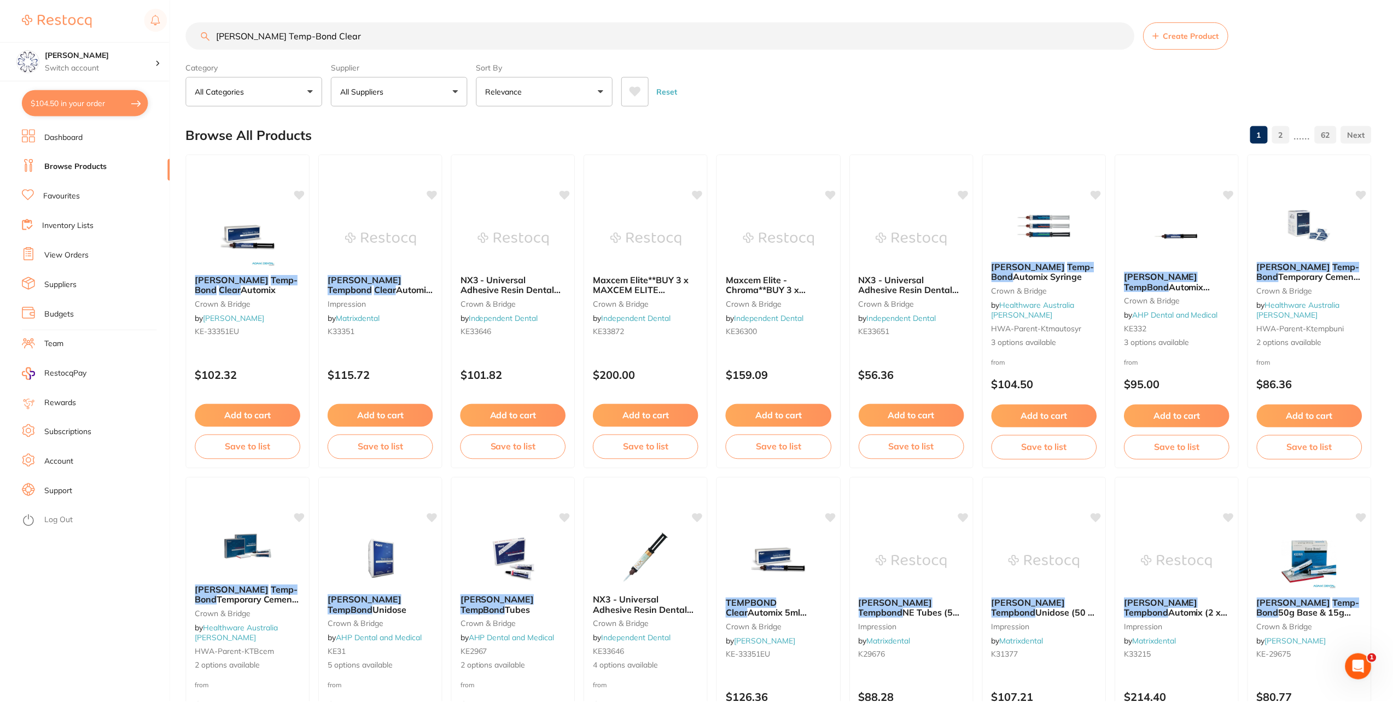
scroll to position [1, 0]
click at [77, 260] on link "View Orders" at bounding box center [66, 255] width 44 height 11
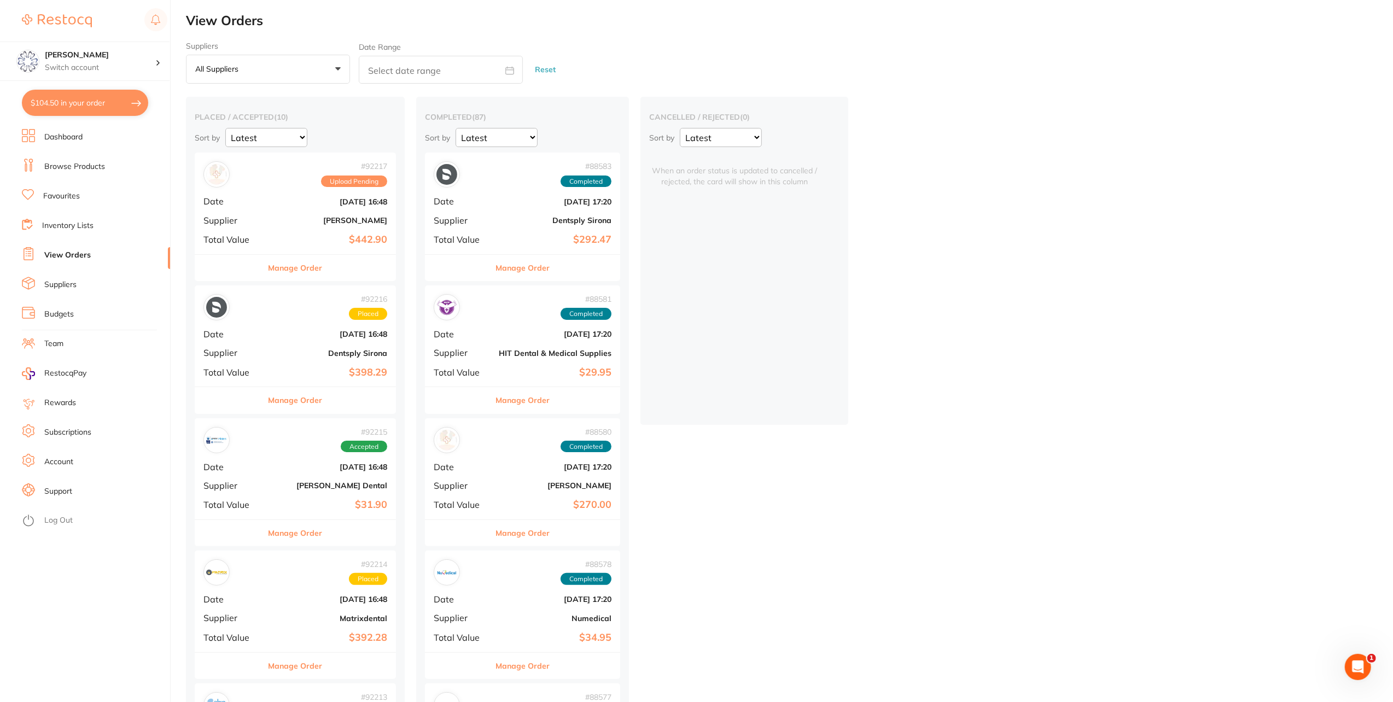
click at [271, 257] on button "Manage Order" at bounding box center [296, 268] width 54 height 26
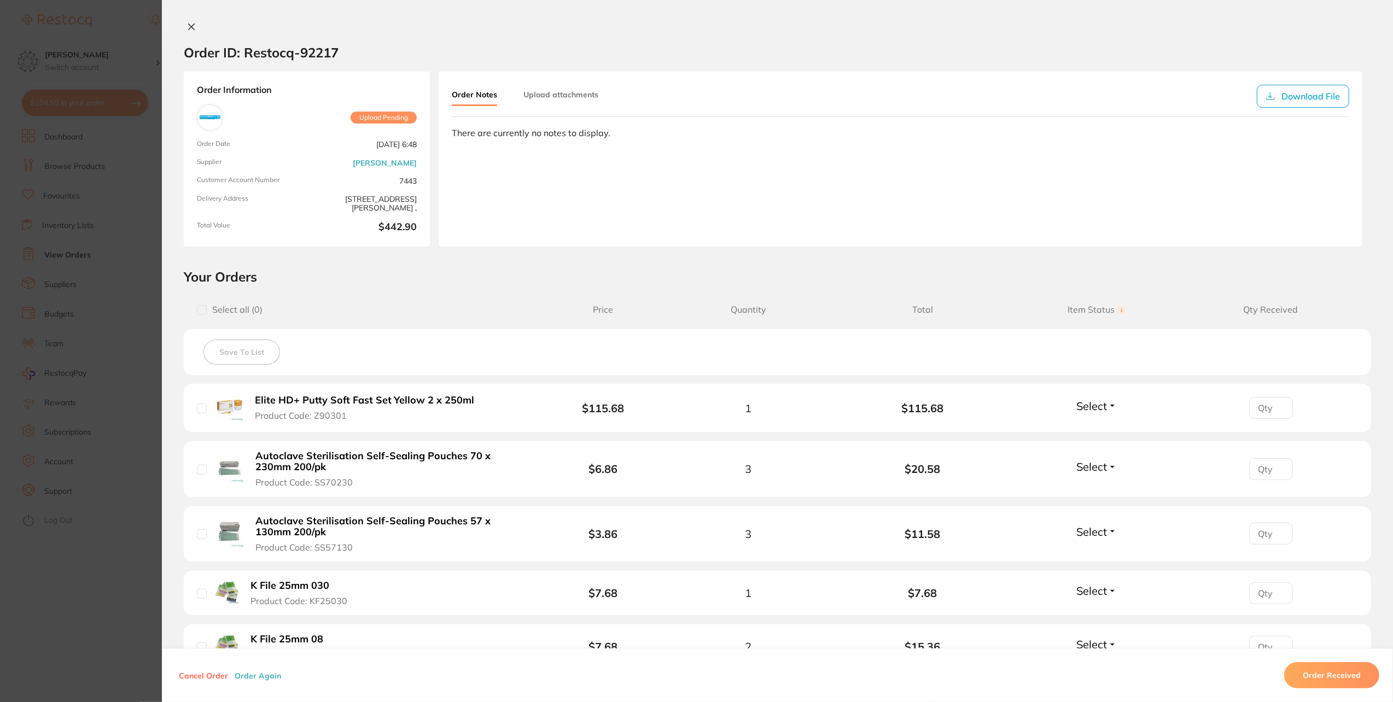
click at [190, 31] on button at bounding box center [191, 27] width 15 height 11
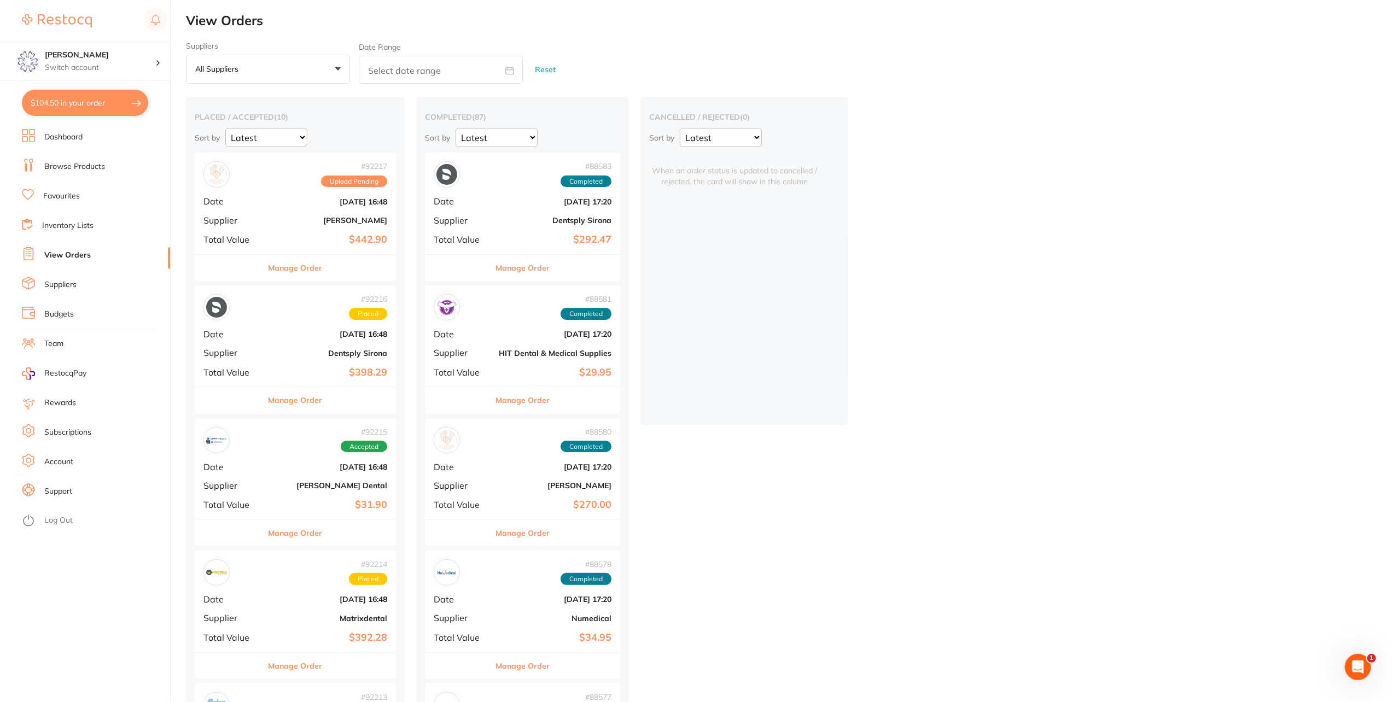
click at [77, 167] on link "Browse Products" at bounding box center [74, 166] width 61 height 11
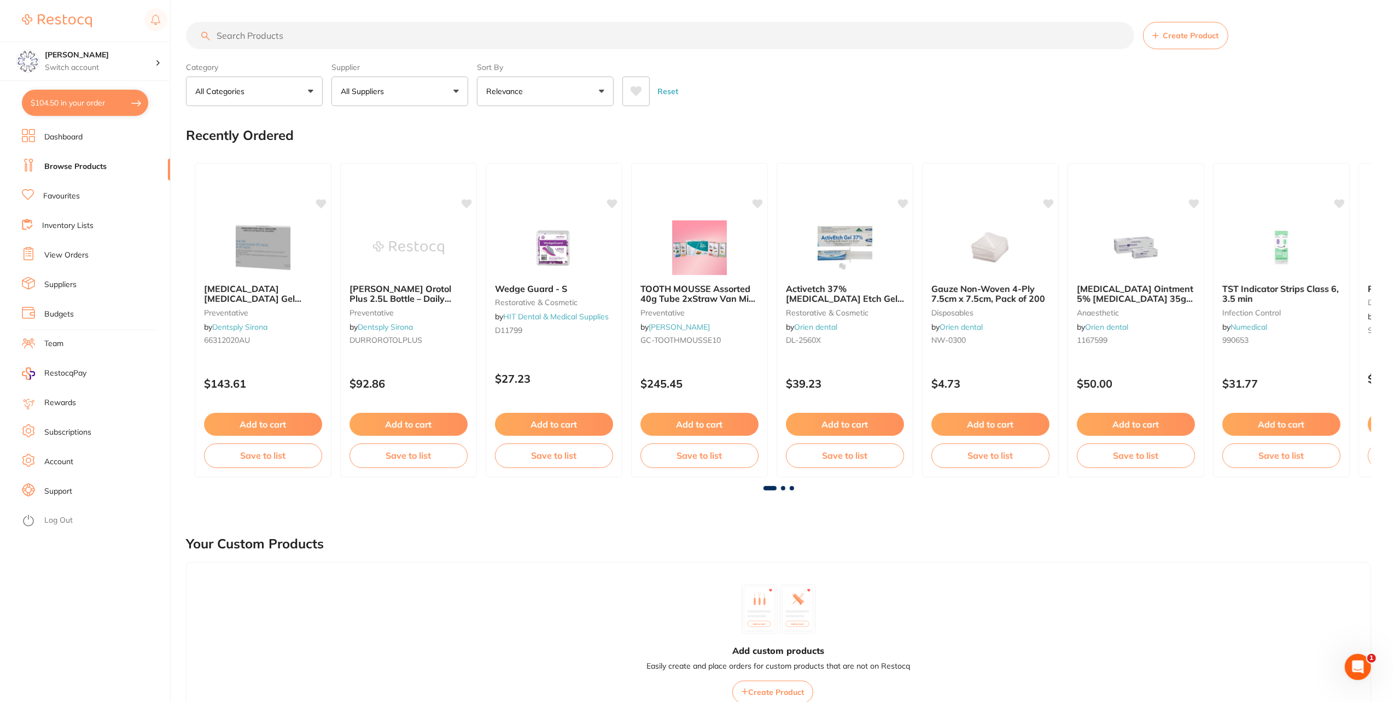
click at [231, 34] on input "search" at bounding box center [660, 35] width 949 height 27
type input "bleach tray blanks"
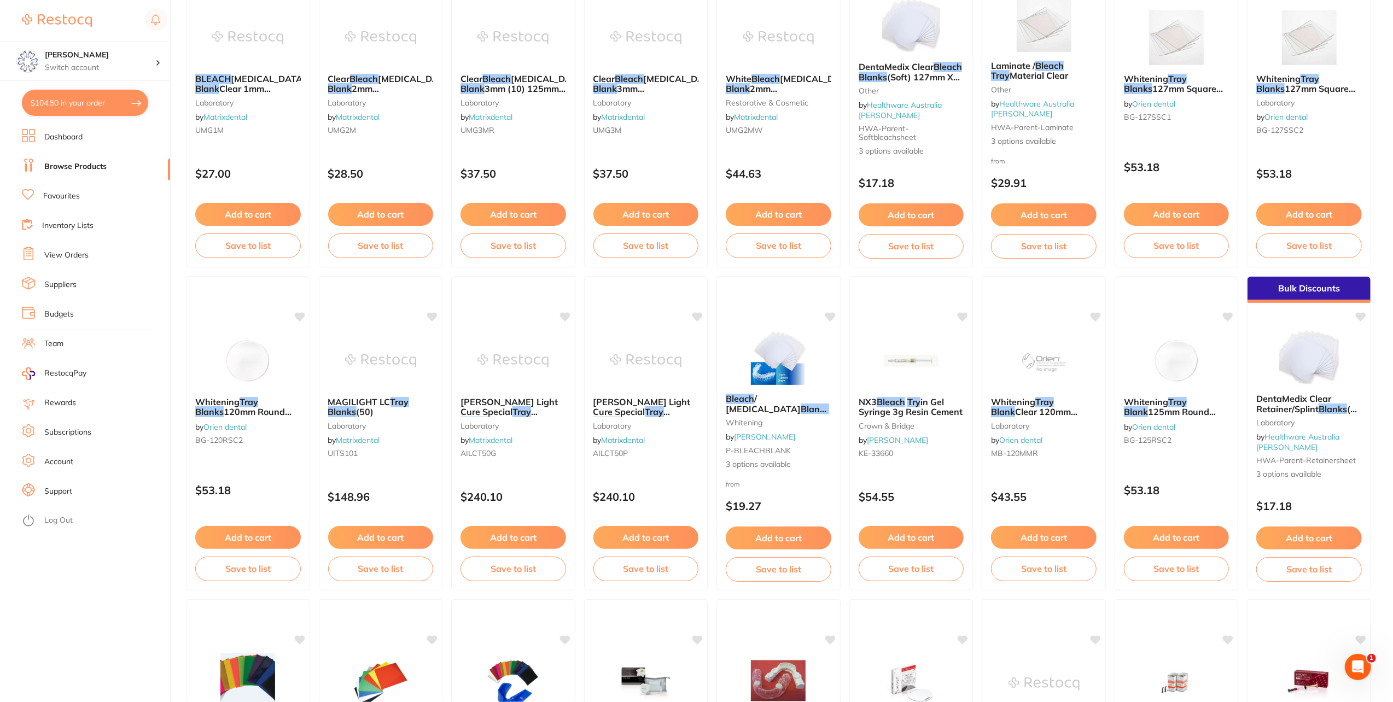
scroll to position [219, 0]
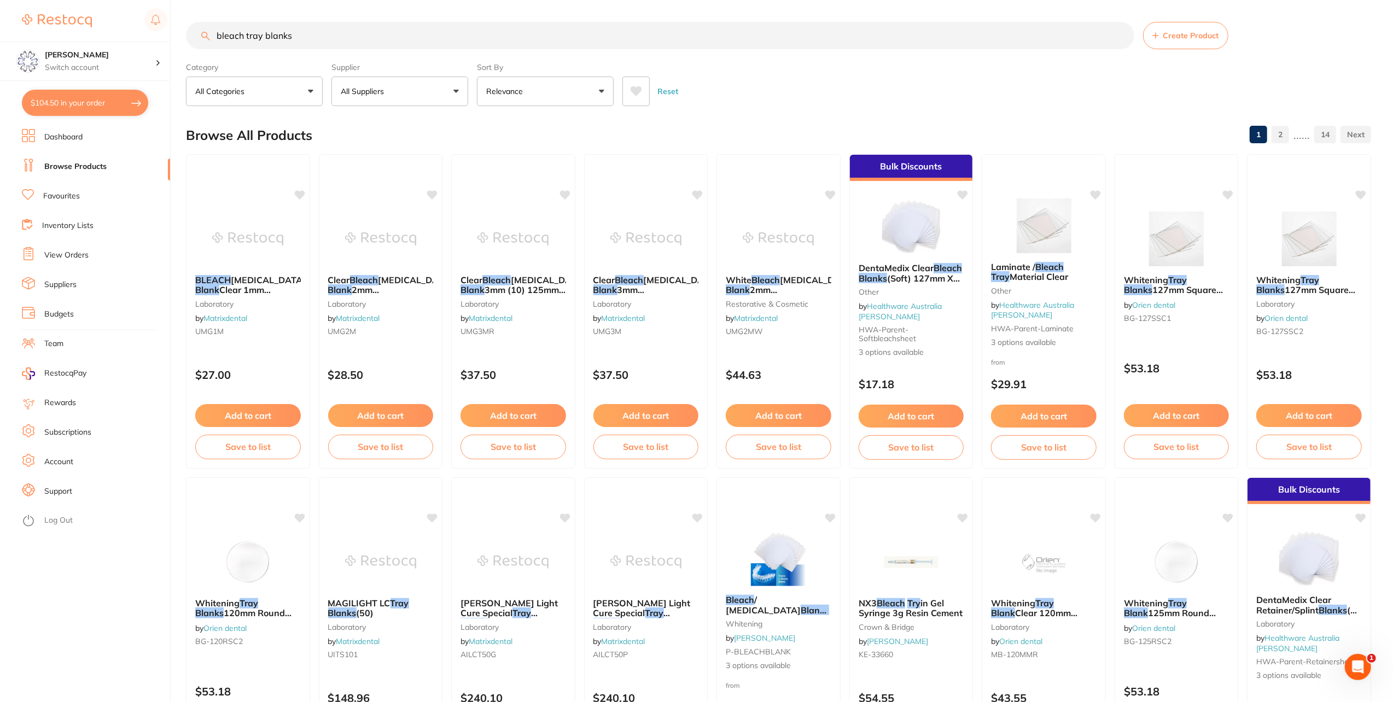
click at [62, 101] on button "$104.50 in your order" at bounding box center [85, 103] width 126 height 26
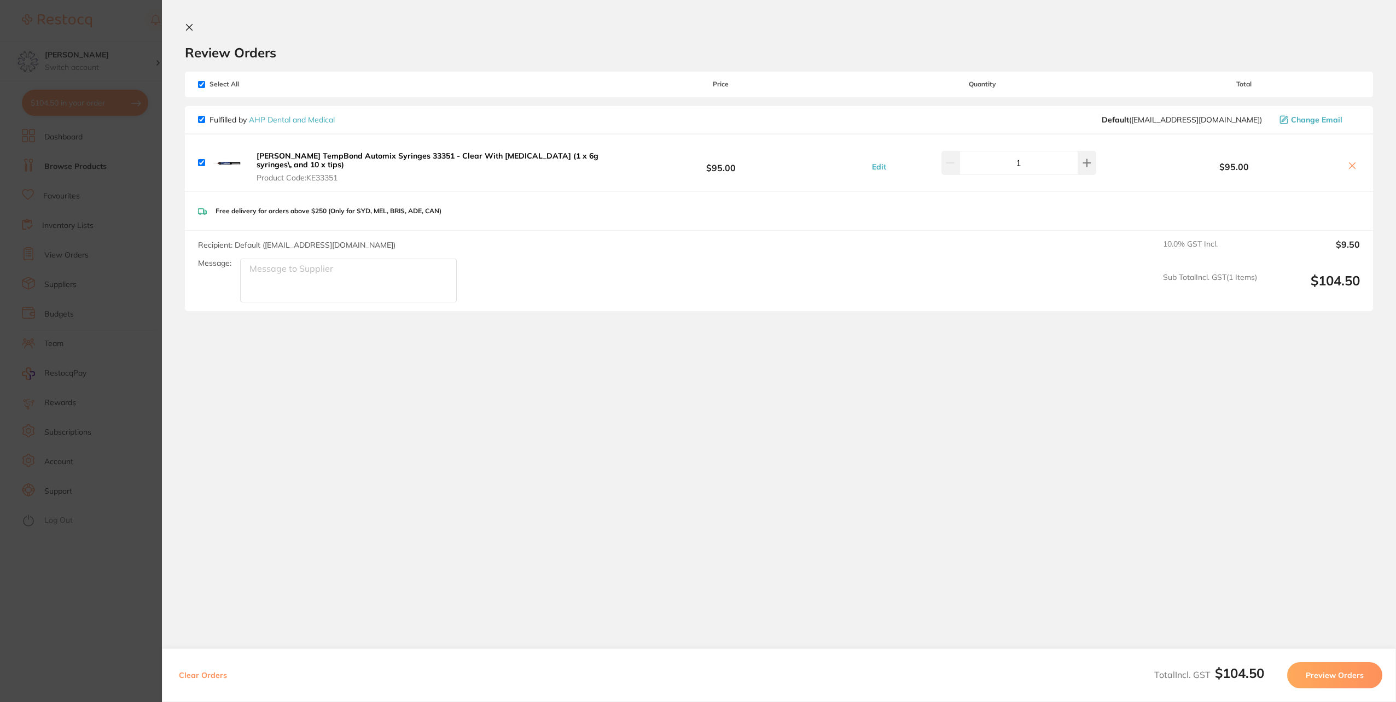
click at [117, 146] on section "Update RRP Set your pre negotiated price for this item. Item Agreed RRP (excl. …" at bounding box center [698, 351] width 1396 height 702
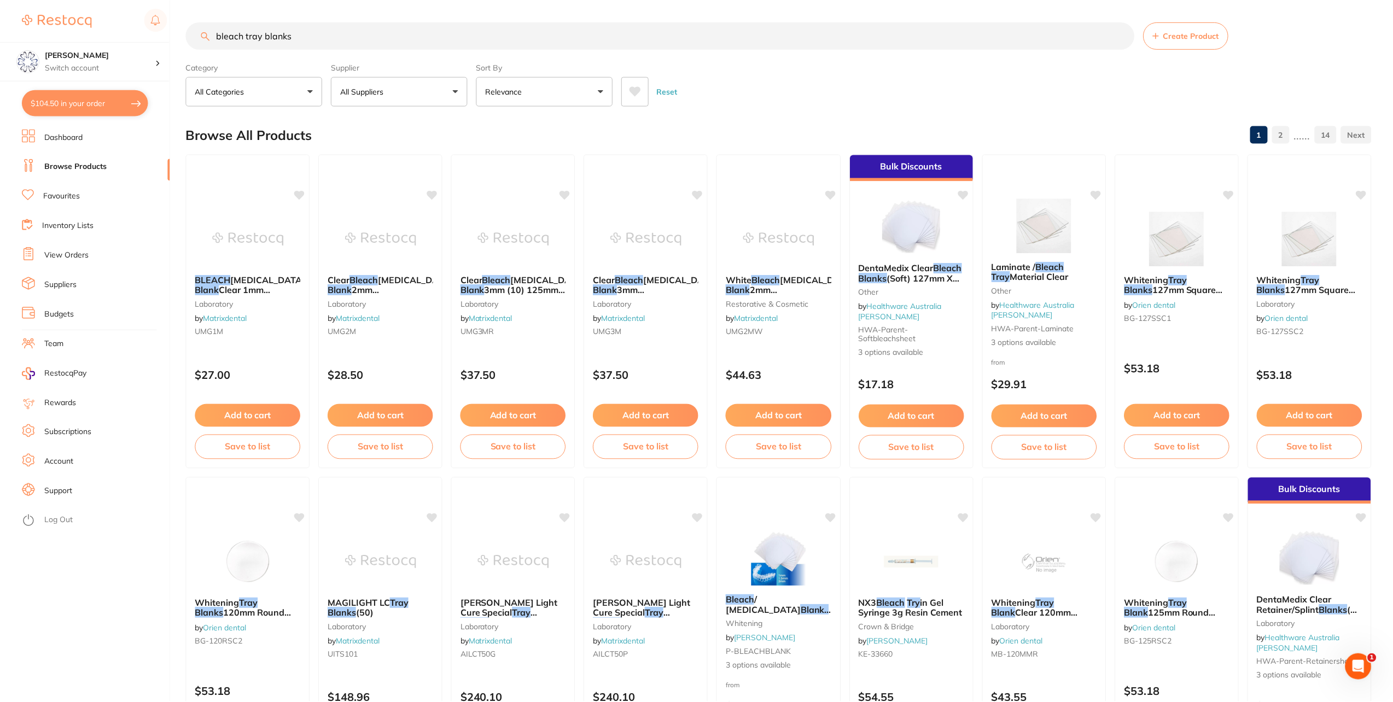
scroll to position [1, 0]
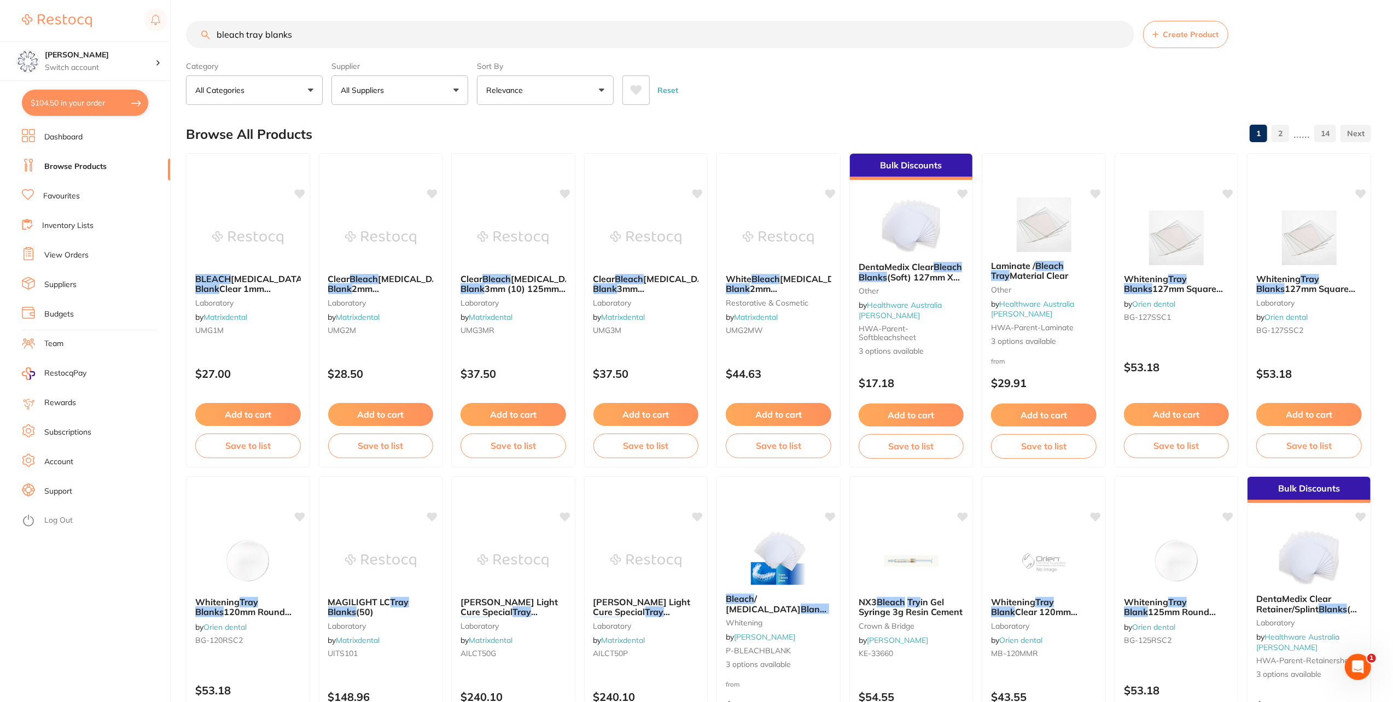
click at [55, 255] on link "View Orders" at bounding box center [66, 255] width 44 height 11
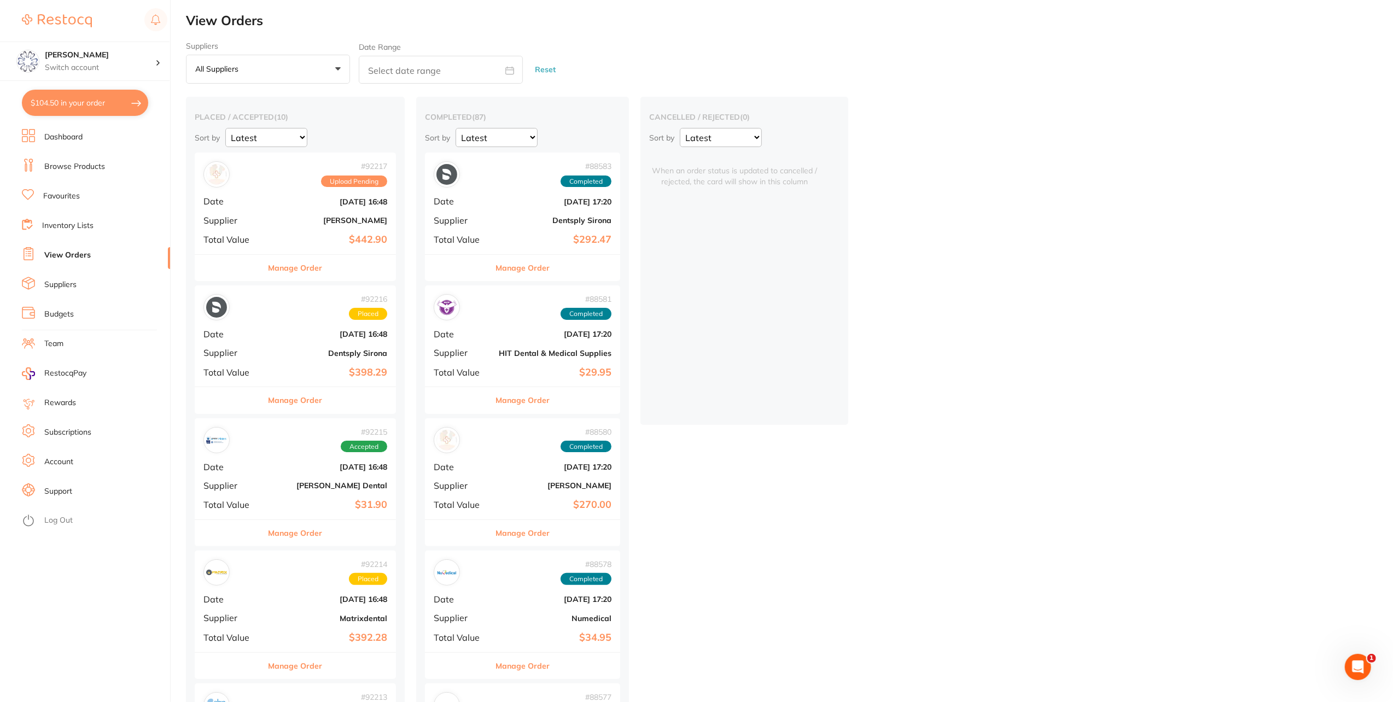
click at [291, 272] on button "Manage Order" at bounding box center [296, 268] width 54 height 26
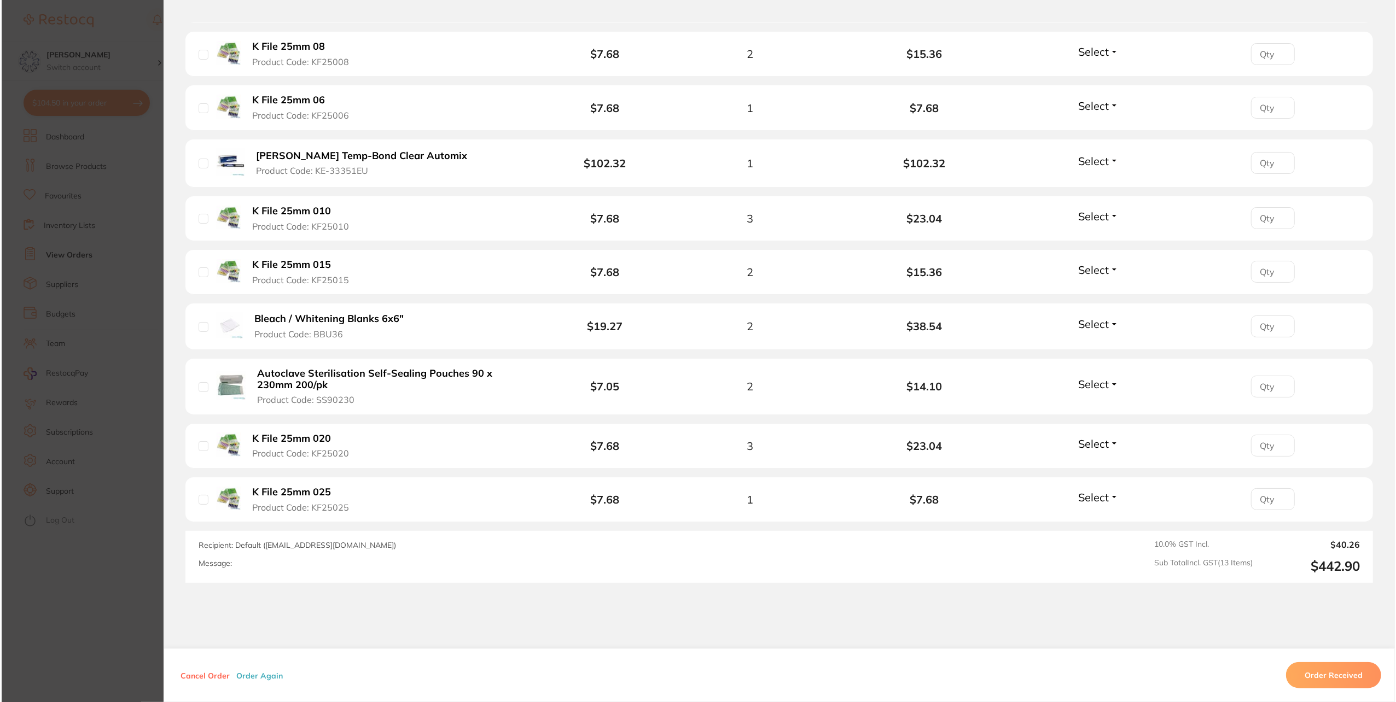
scroll to position [602, 0]
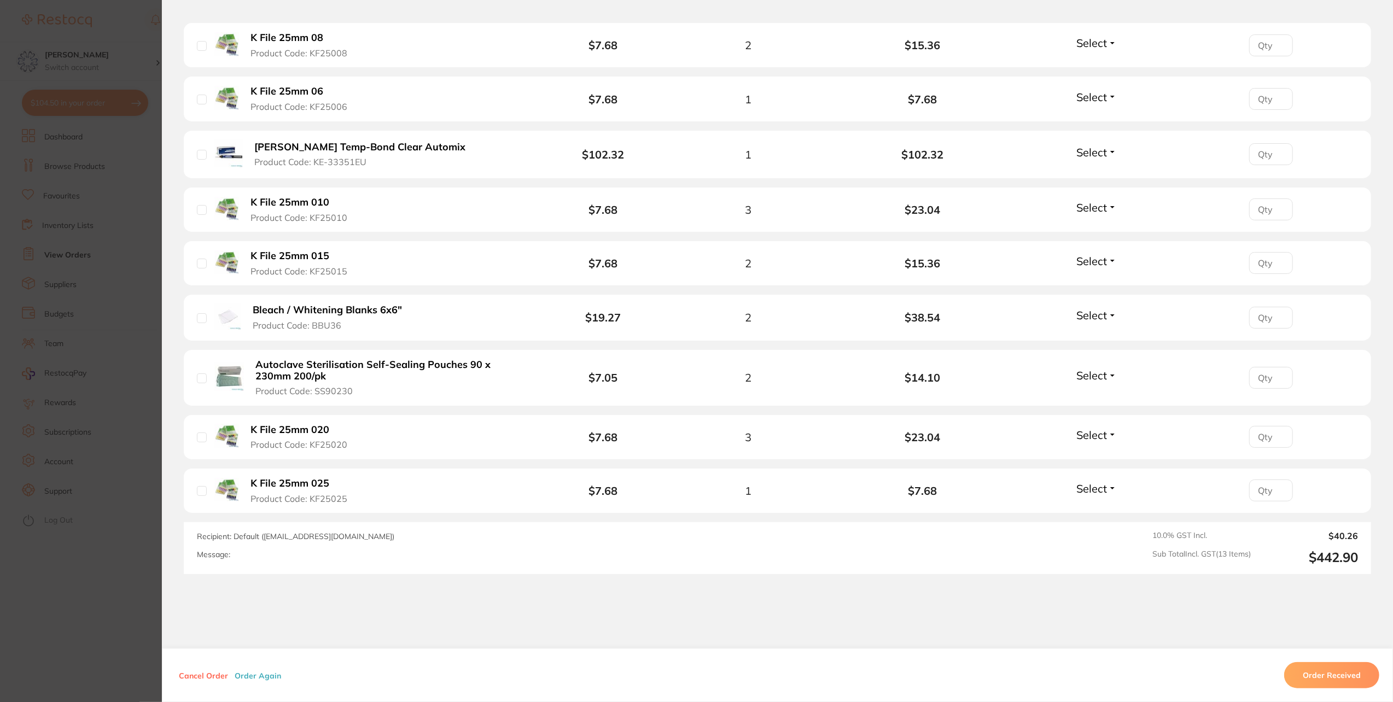
click at [363, 311] on b "Bleach / Whitening Blanks 6x6"" at bounding box center [327, 310] width 149 height 11
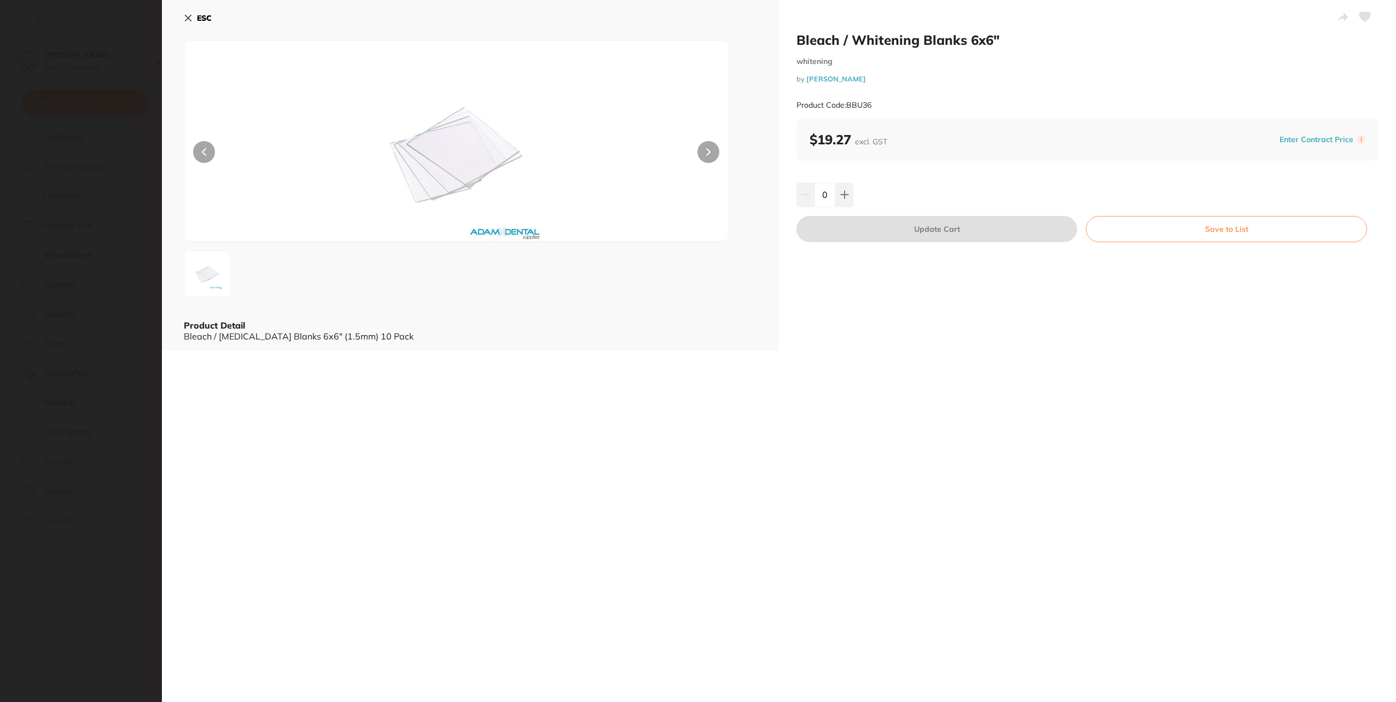
scroll to position [0, 0]
click at [195, 22] on button "ESC" at bounding box center [198, 18] width 28 height 19
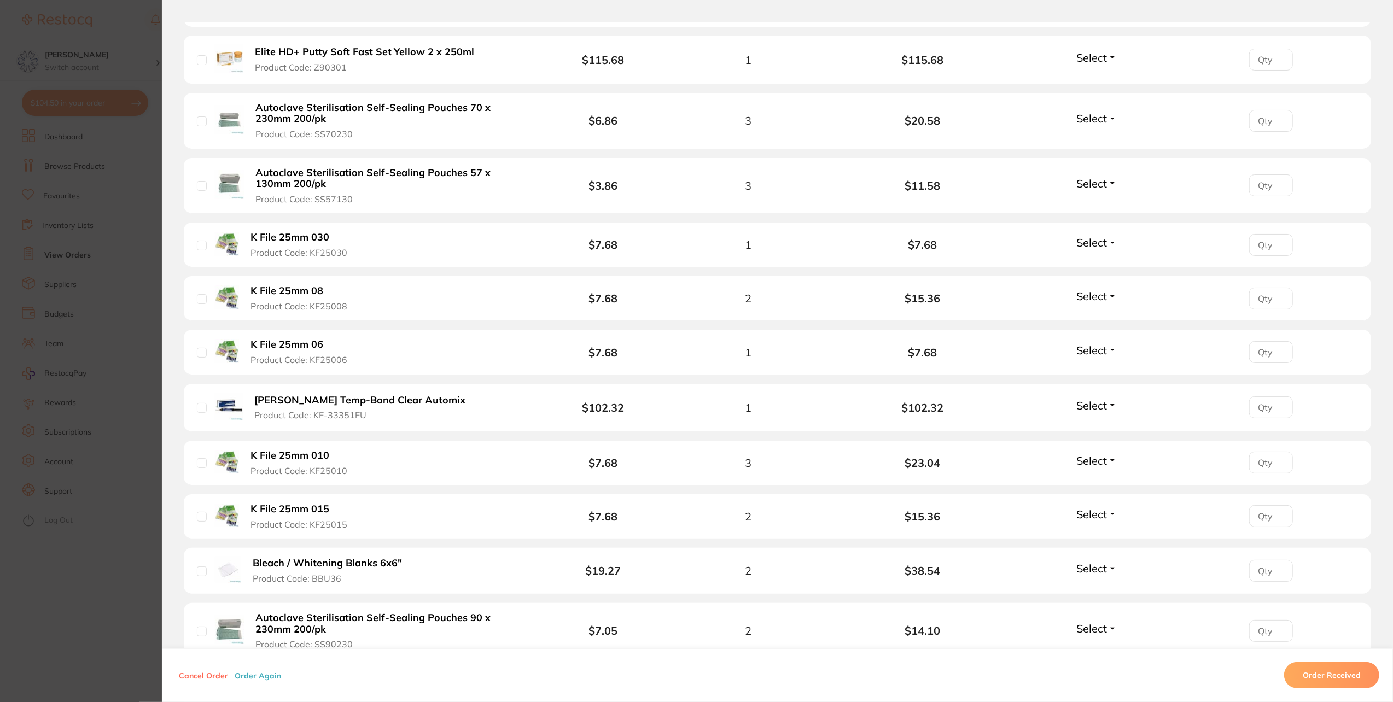
scroll to position [328, 0]
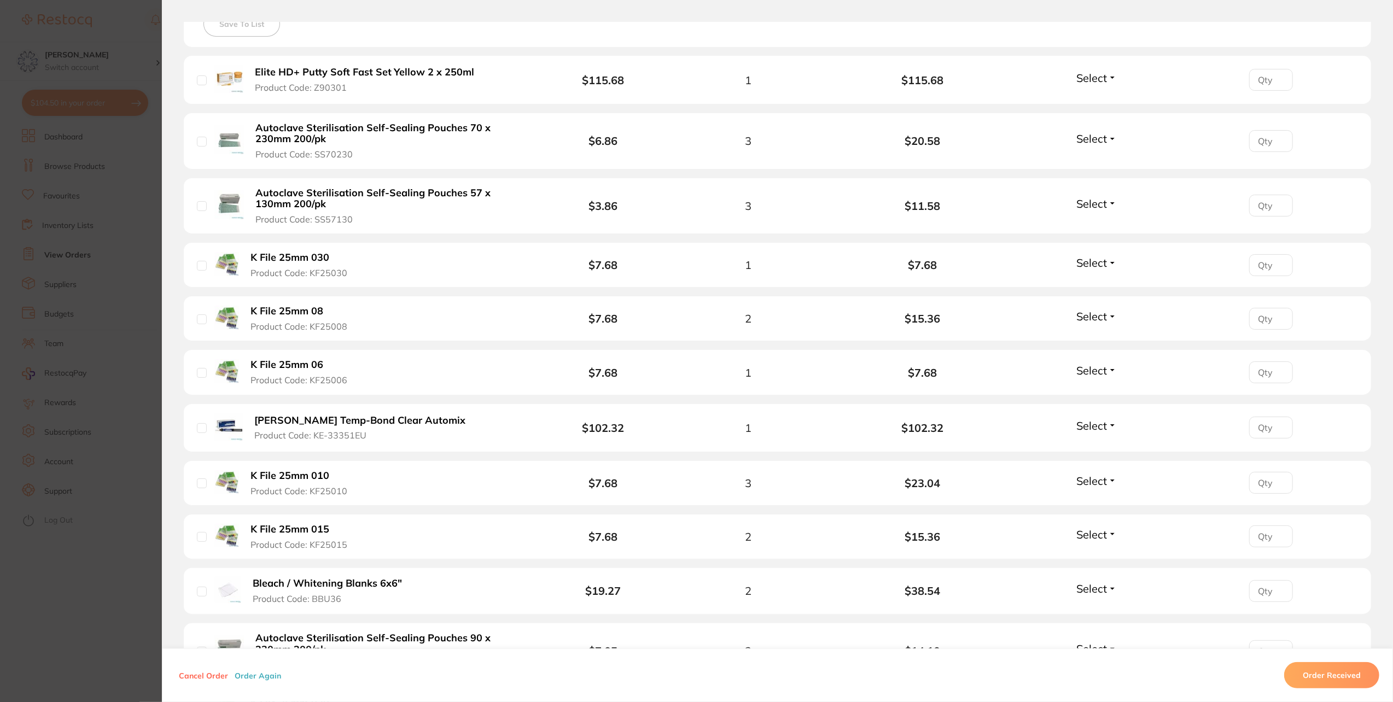
click at [98, 210] on section "Order ID: Restocq- 92217 Order Information Upload Pending Order Date [DATE] 16:…" at bounding box center [696, 351] width 1393 height 702
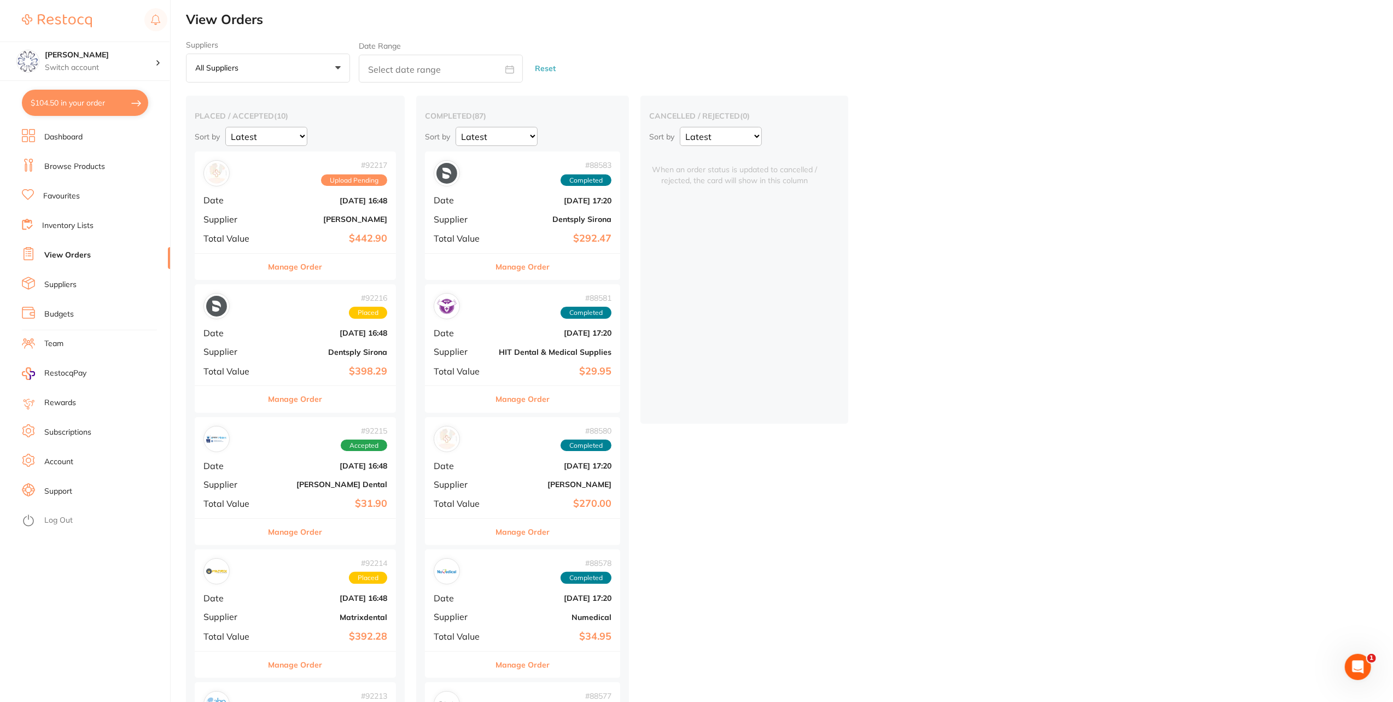
click at [96, 168] on link "Browse Products" at bounding box center [74, 166] width 61 height 11
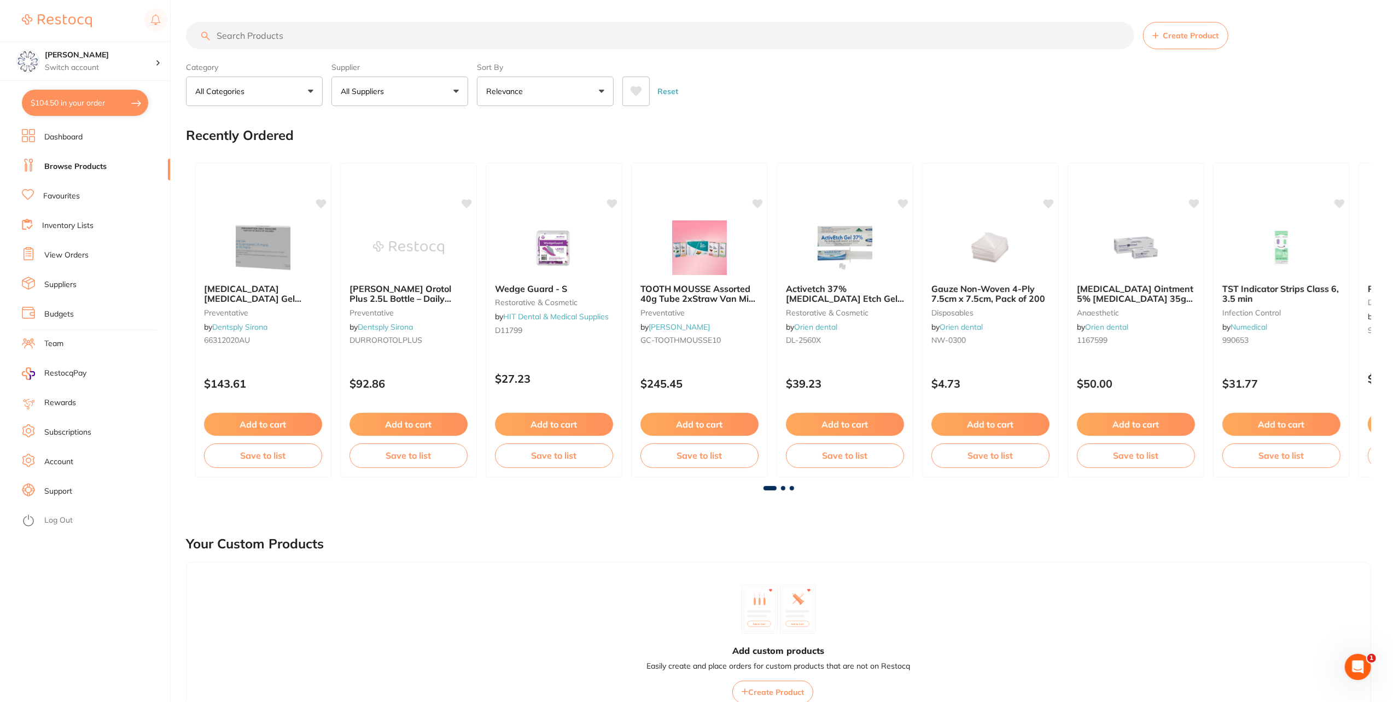
click at [304, 35] on input "search" at bounding box center [660, 35] width 949 height 27
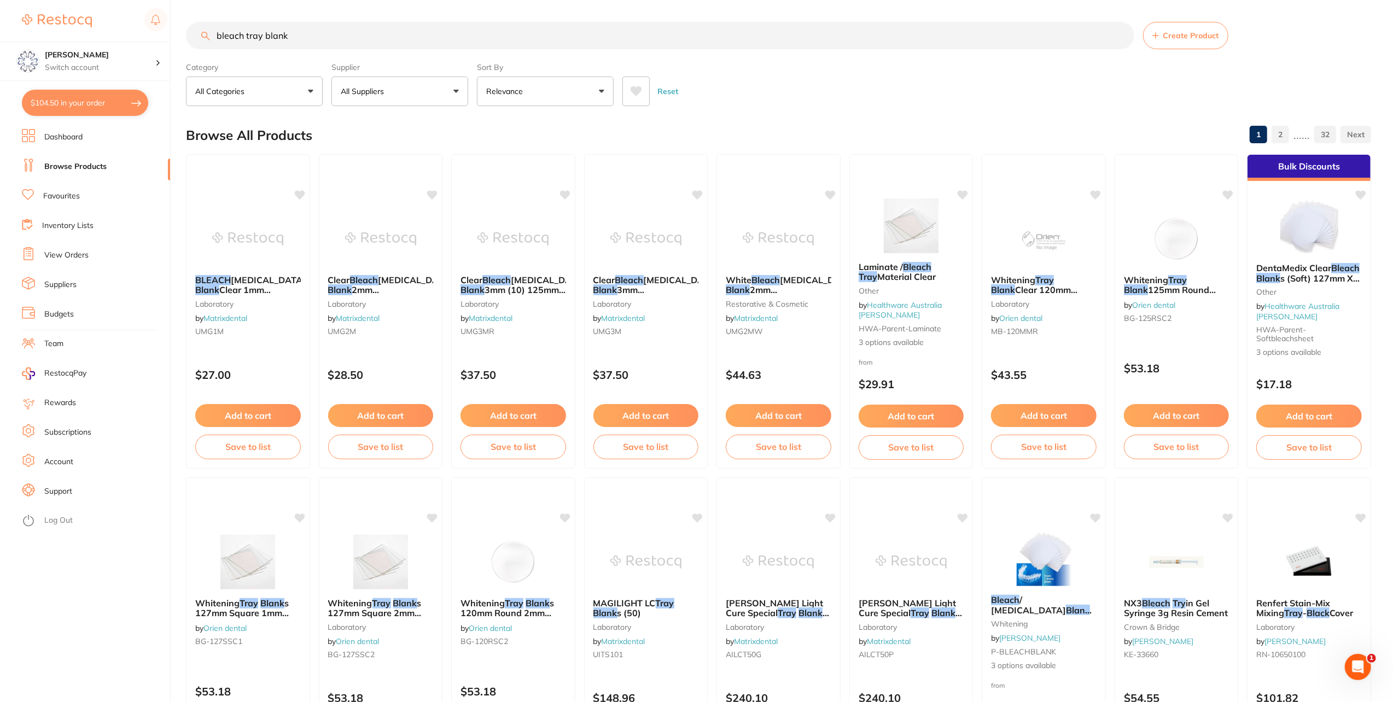
type input "bleach tray blank"
click at [56, 252] on link "View Orders" at bounding box center [66, 255] width 44 height 11
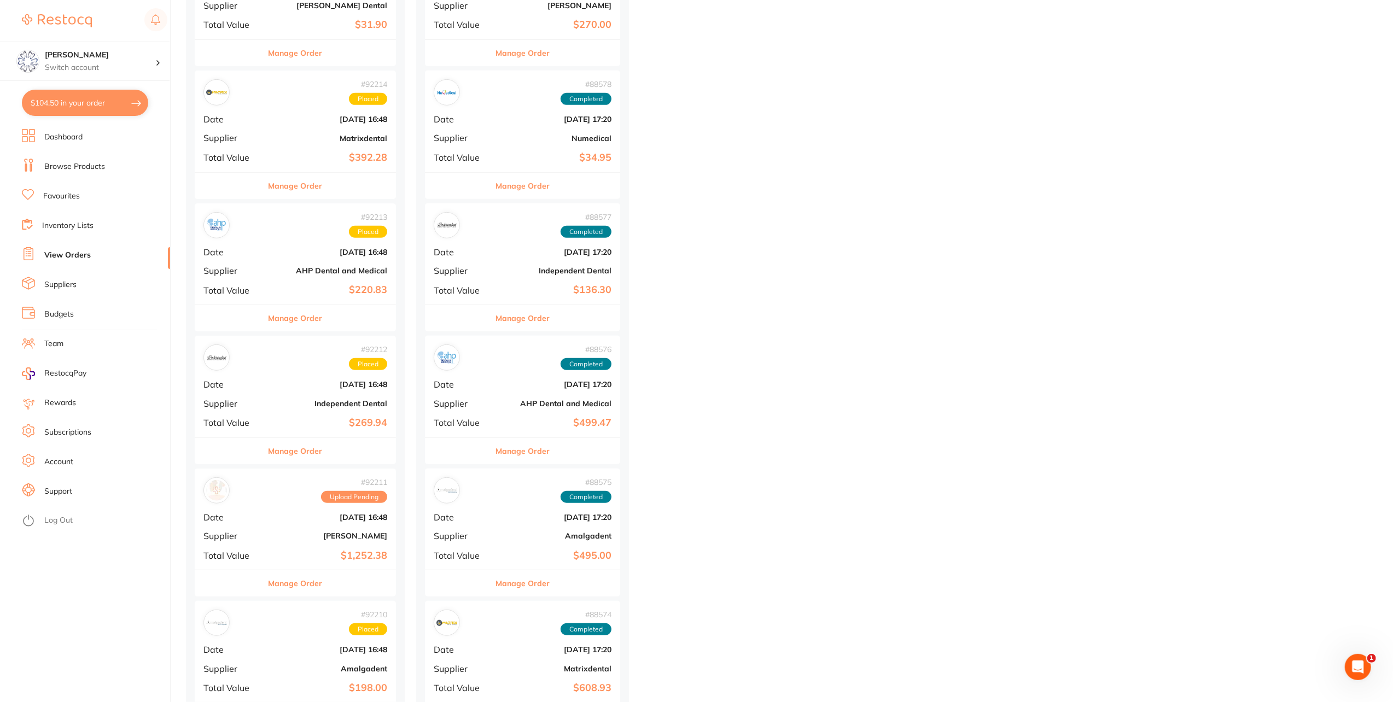
scroll to position [492, 0]
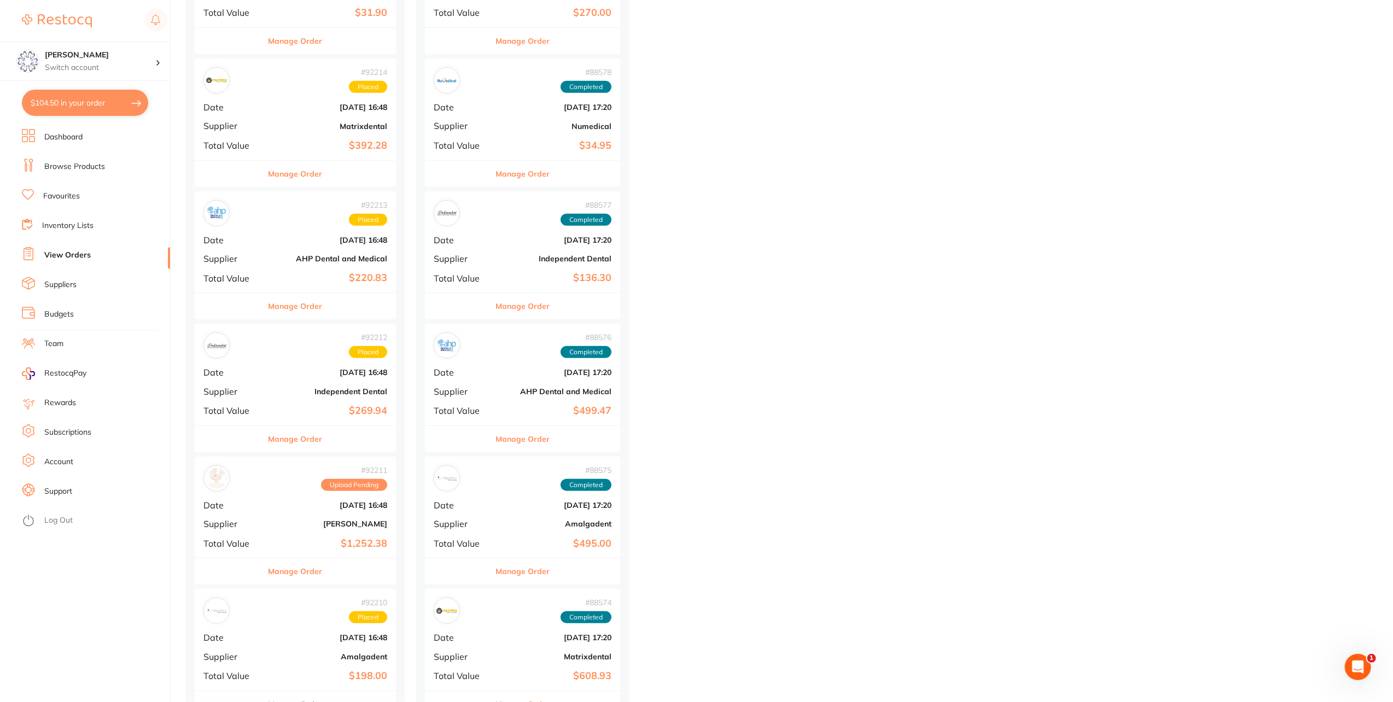
click at [318, 574] on button "Manage Order" at bounding box center [296, 572] width 54 height 26
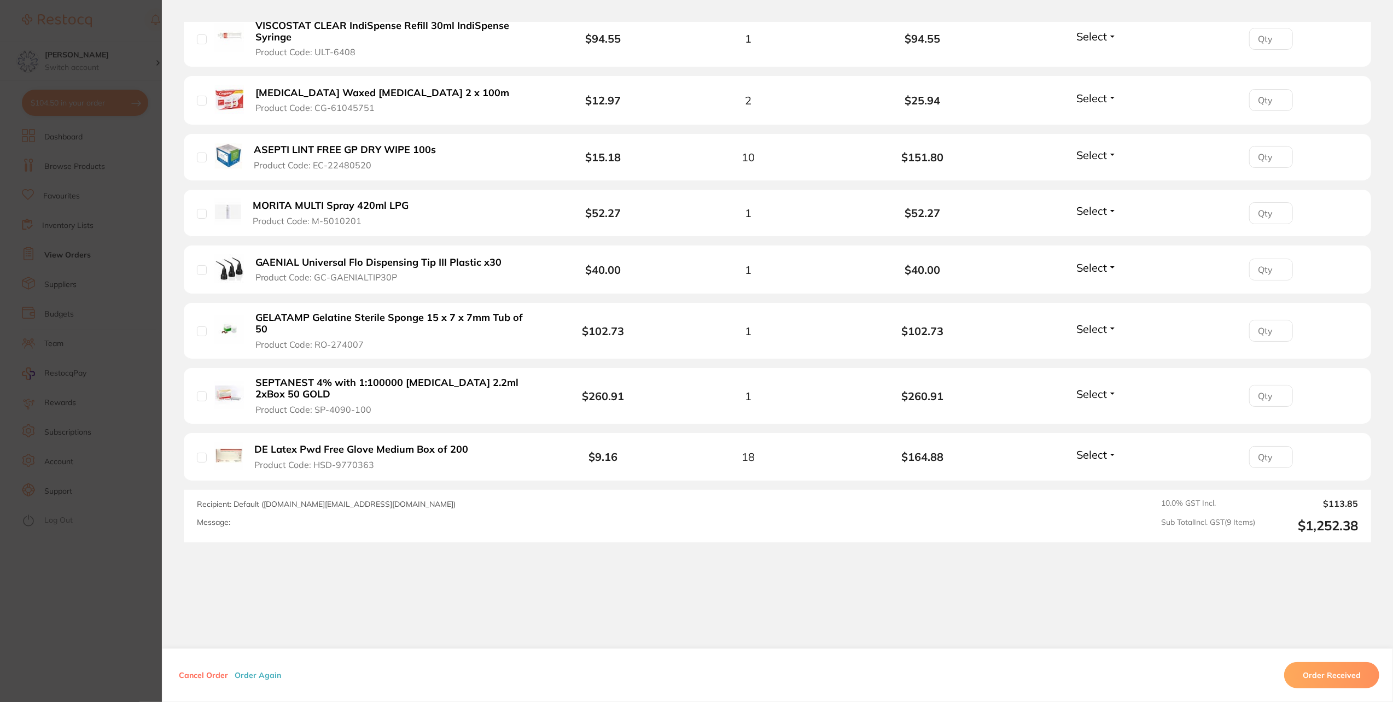
scroll to position [711, 0]
click at [208, 672] on button "Cancel Order" at bounding box center [204, 676] width 56 height 10
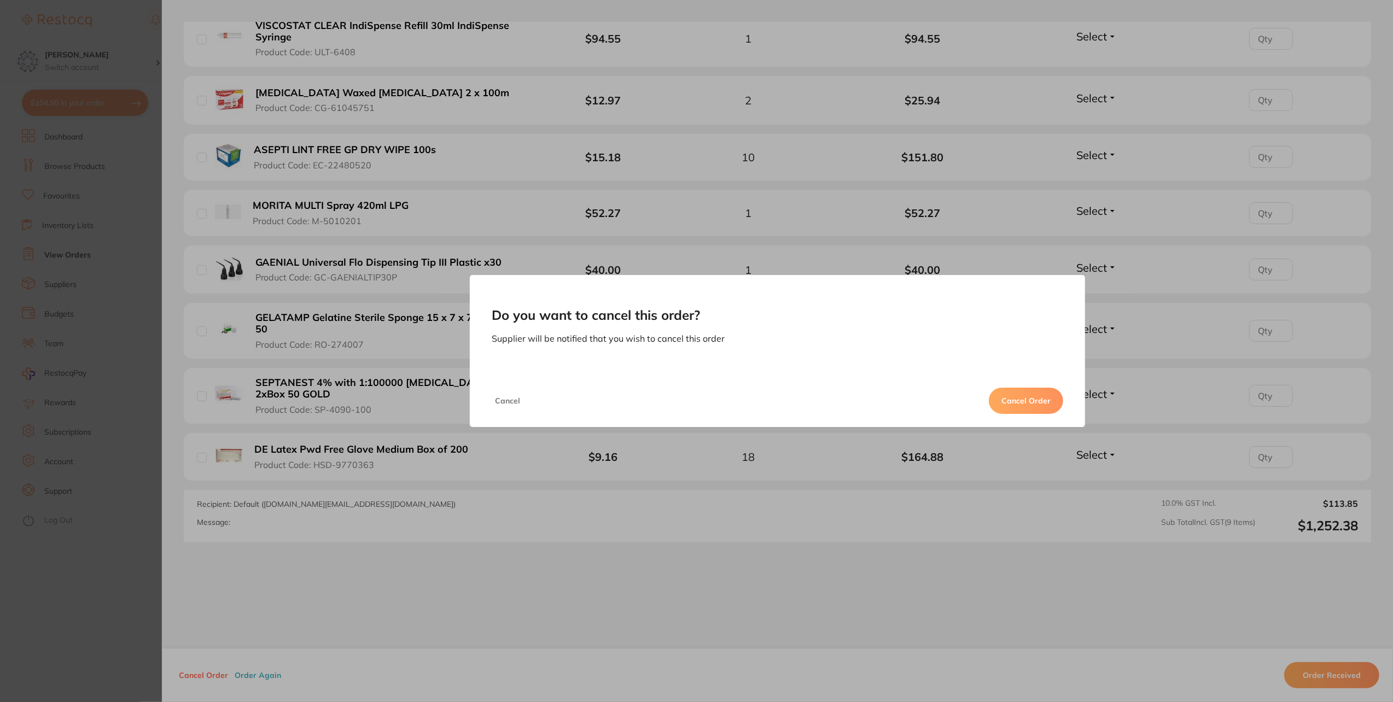
click at [1022, 392] on button "Cancel Order" at bounding box center [1026, 401] width 74 height 26
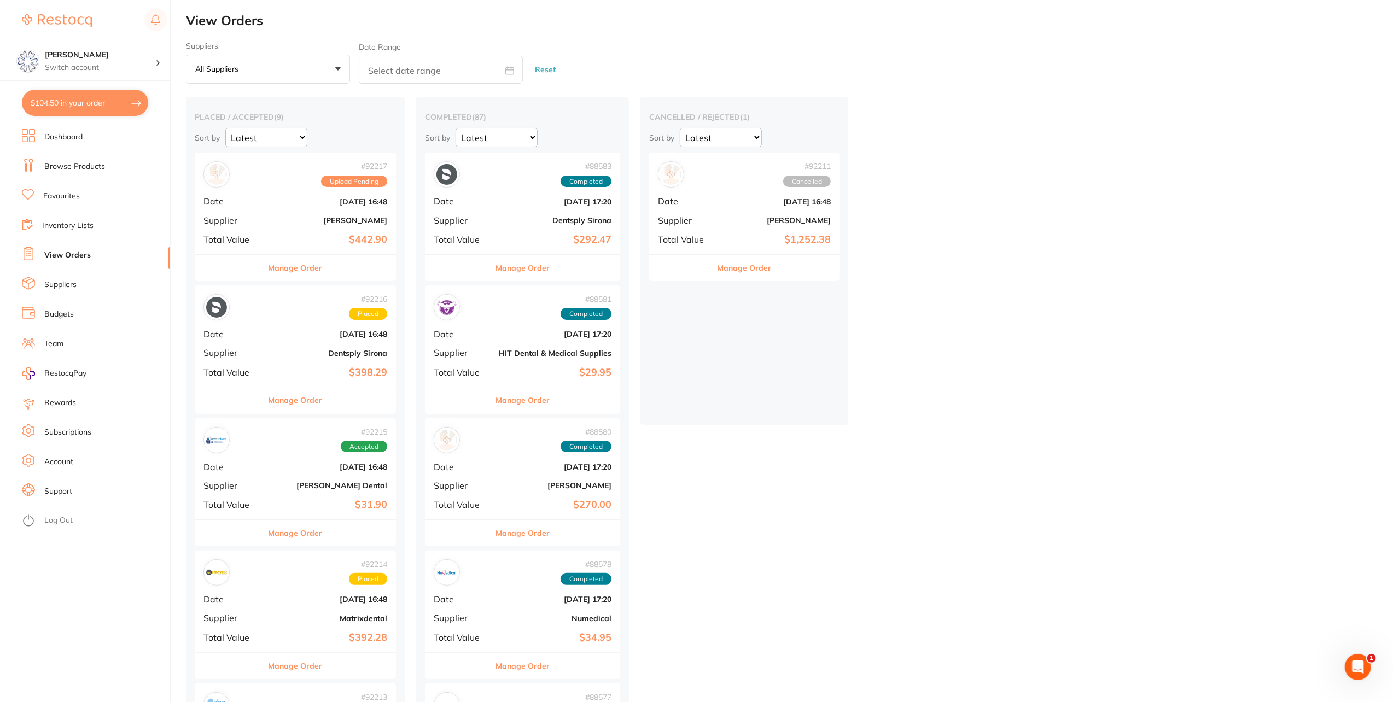
click at [310, 268] on button "Manage Order" at bounding box center [296, 268] width 54 height 26
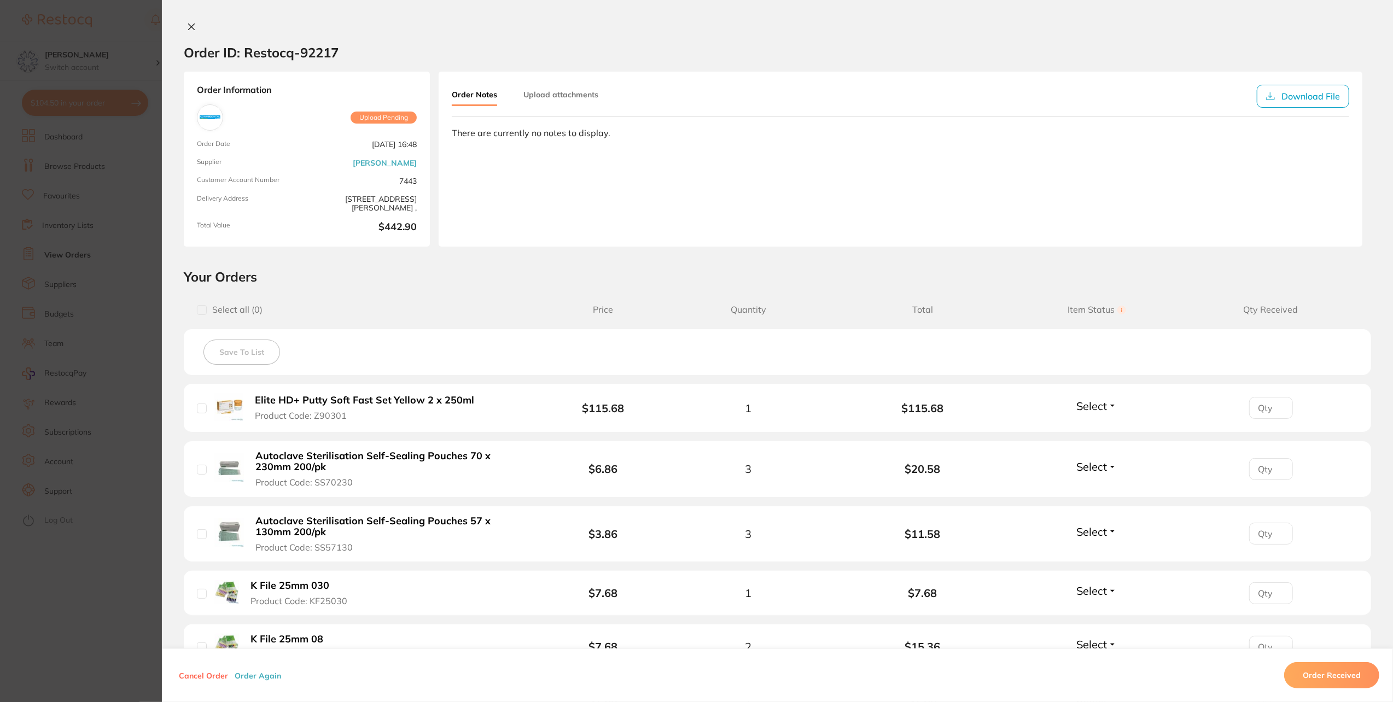
scroll to position [219, 0]
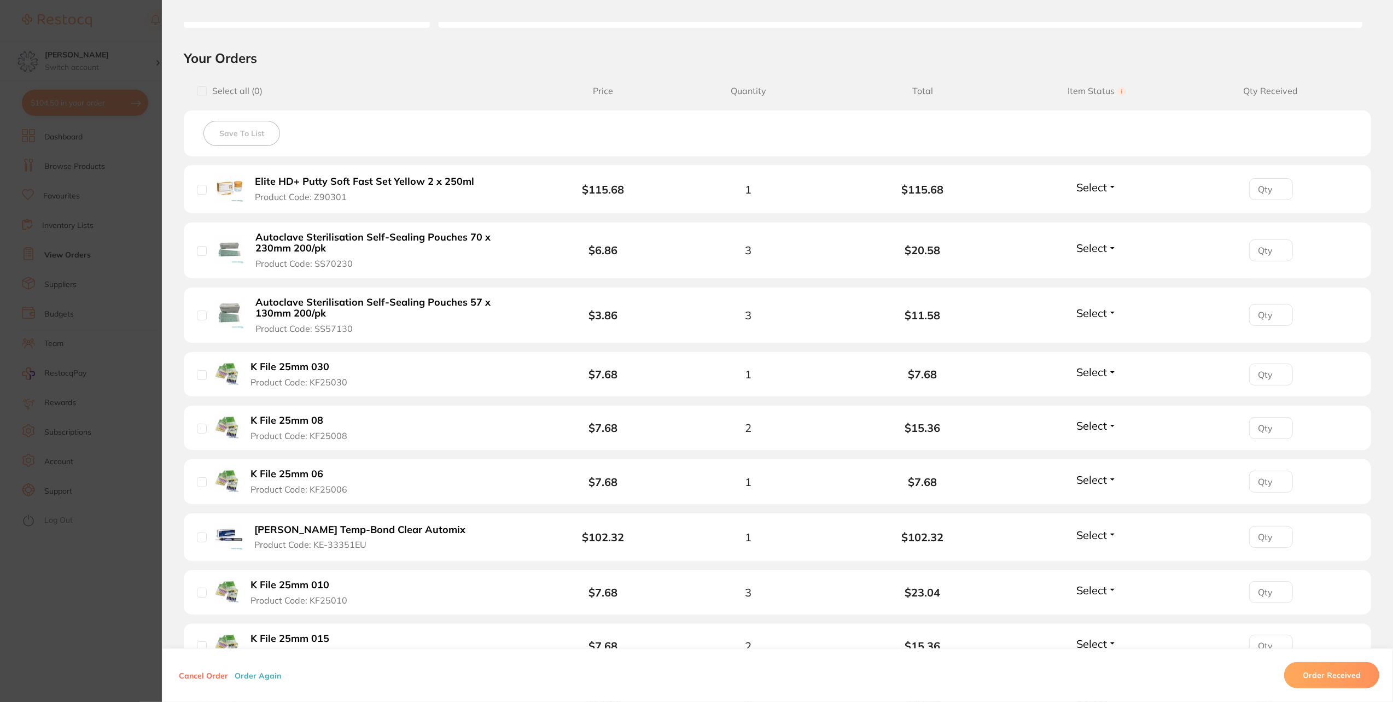
click at [190, 678] on button "Cancel Order" at bounding box center [204, 676] width 56 height 10
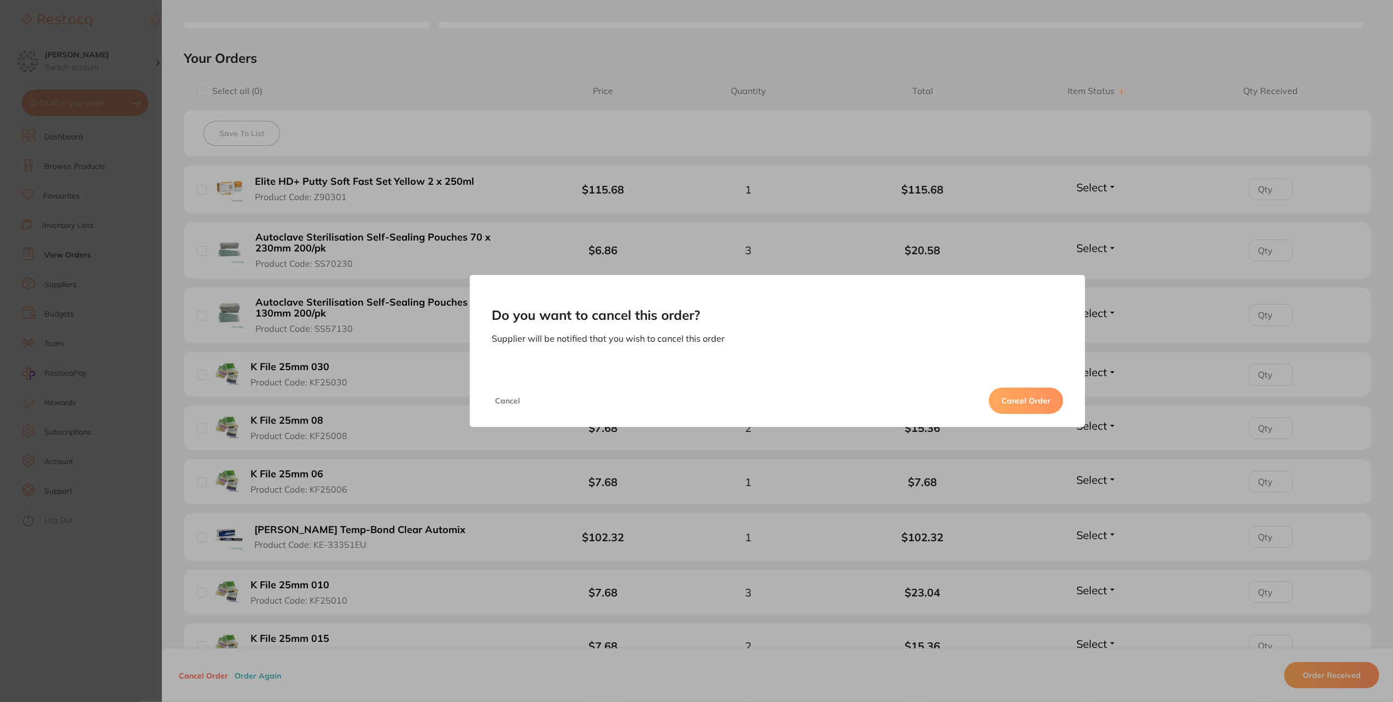
click at [1012, 392] on button "Cancel Order" at bounding box center [1026, 401] width 74 height 26
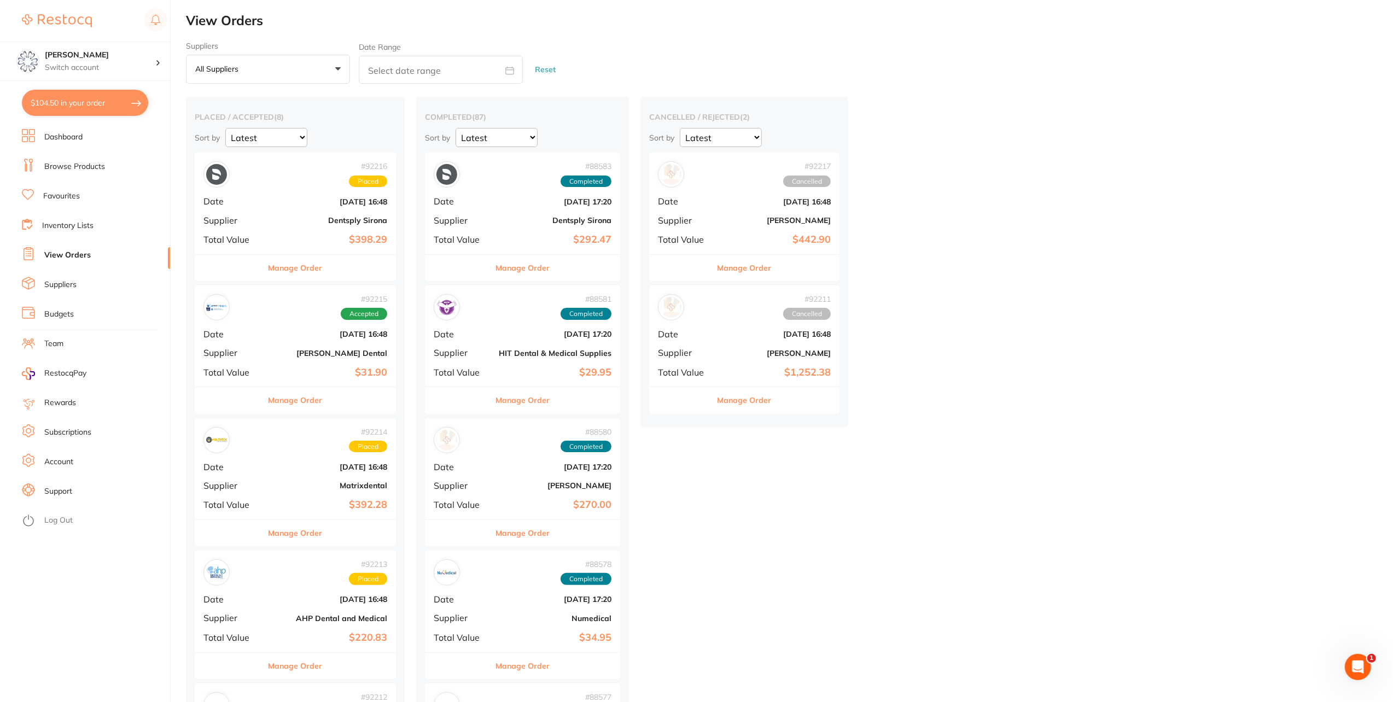
click at [95, 114] on button "$104.50 in your order" at bounding box center [85, 103] width 126 height 26
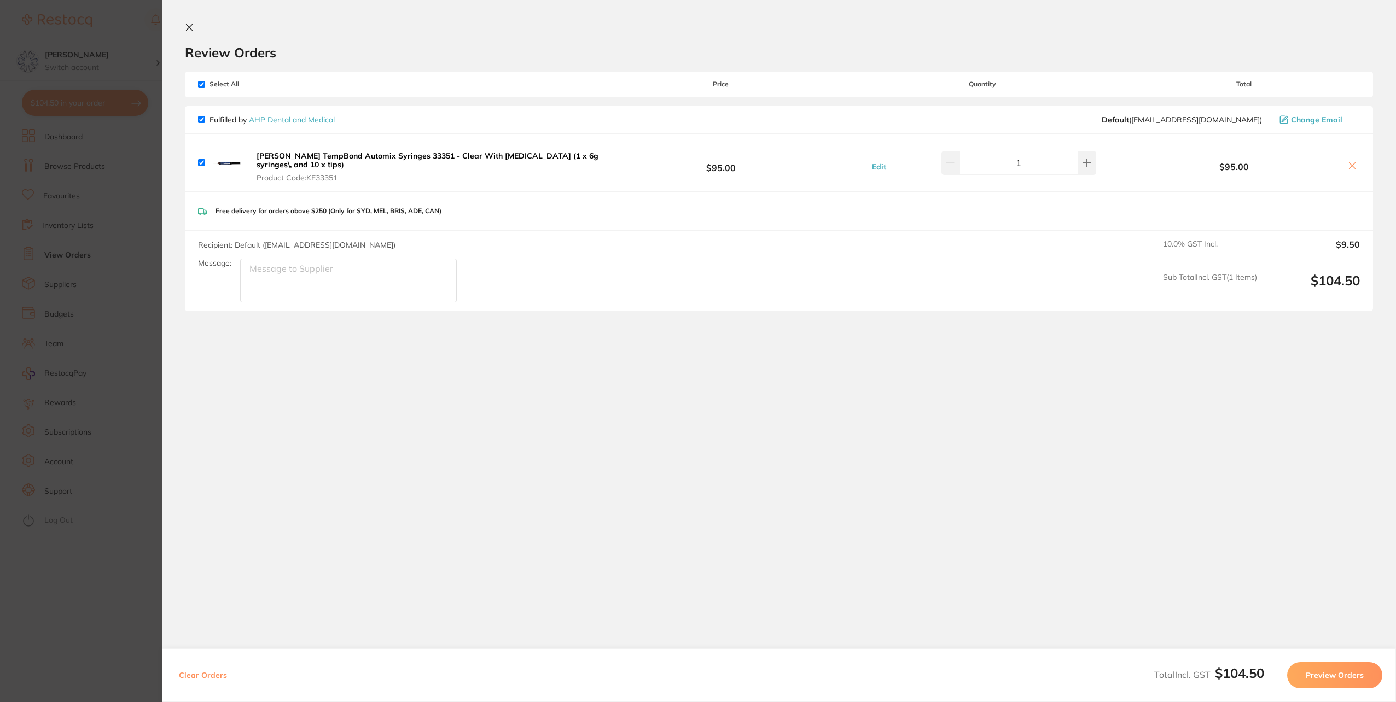
click at [1328, 668] on button "Preview Orders" at bounding box center [1334, 675] width 95 height 26
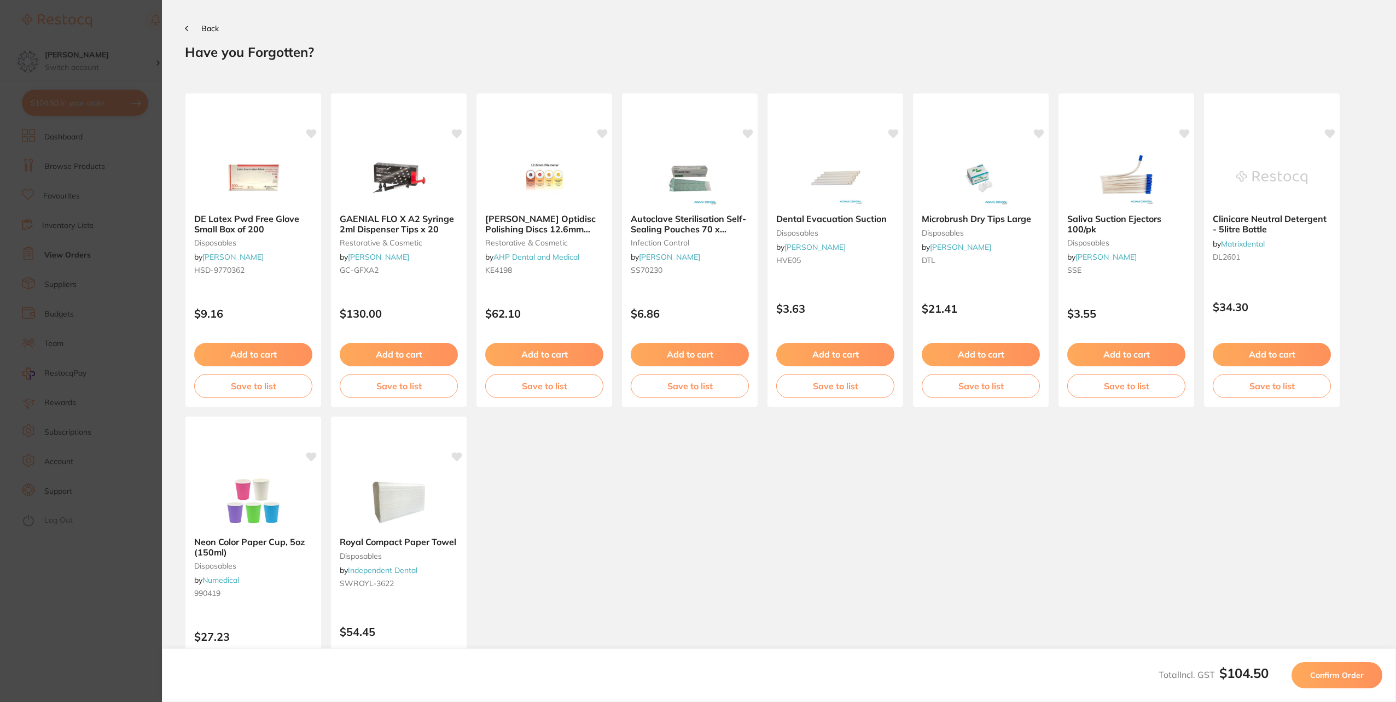
click at [1333, 671] on span "Confirm Order" at bounding box center [1337, 676] width 54 height 10
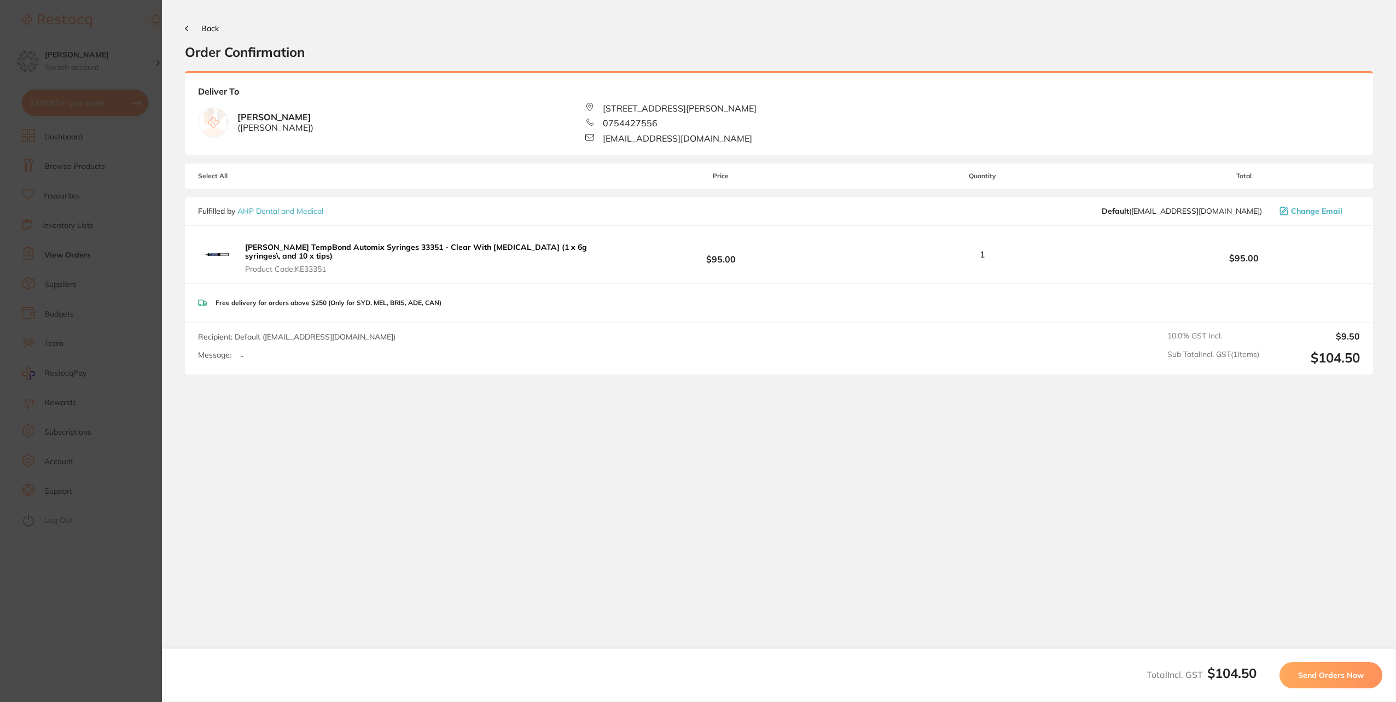
click at [1315, 678] on span "Send Orders Now" at bounding box center [1331, 676] width 66 height 10
